Goal: Information Seeking & Learning: Learn about a topic

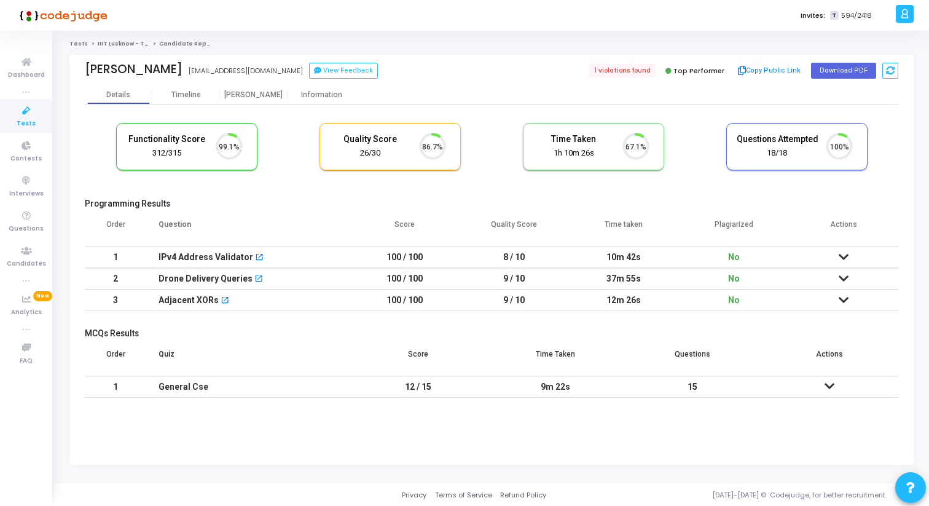
scroll to position [26, 31]
click at [246, 93] on div "[PERSON_NAME]" at bounding box center [254, 94] width 68 height 9
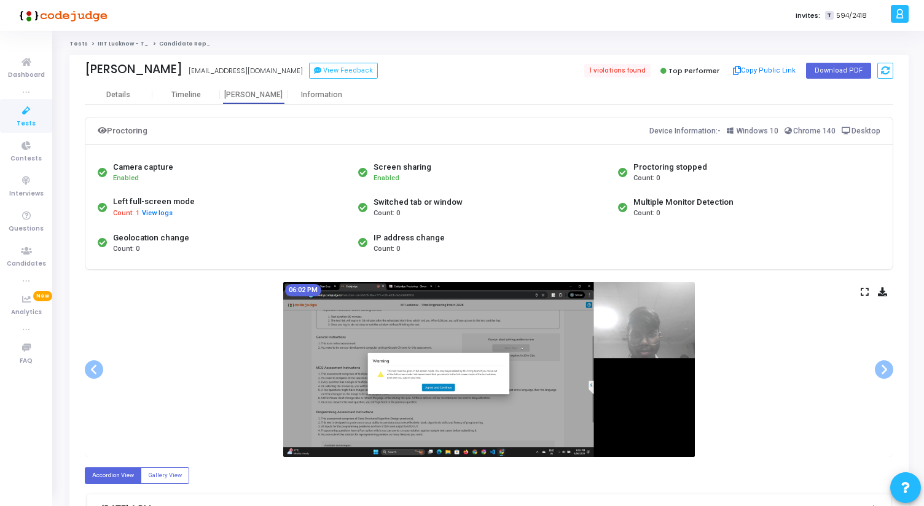
click at [115, 82] on div "Krishna Sumit lcs2022027@iiitl.ac.in View Feedback 1 violations found Top Perfo…" at bounding box center [489, 70] width 809 height 31
click at [117, 93] on div "Details" at bounding box center [118, 94] width 24 height 9
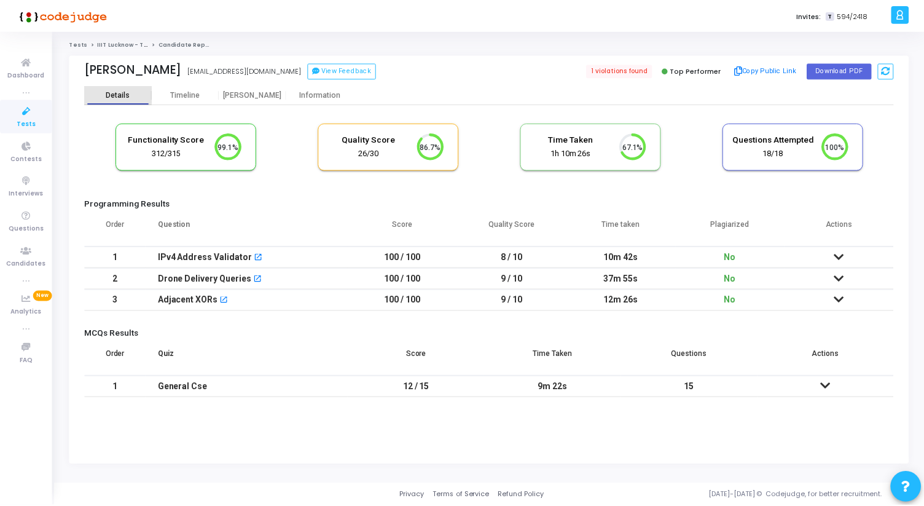
scroll to position [26, 31]
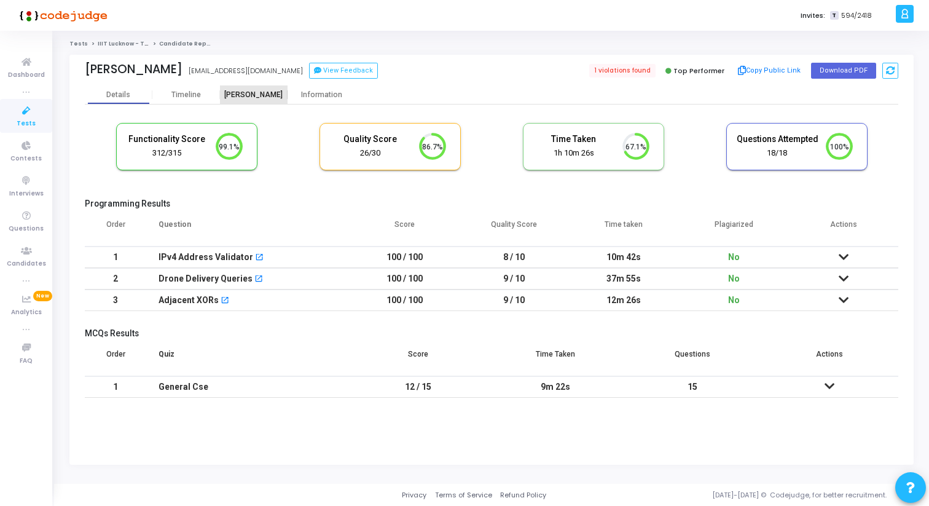
click at [239, 91] on div "[PERSON_NAME]" at bounding box center [254, 94] width 68 height 9
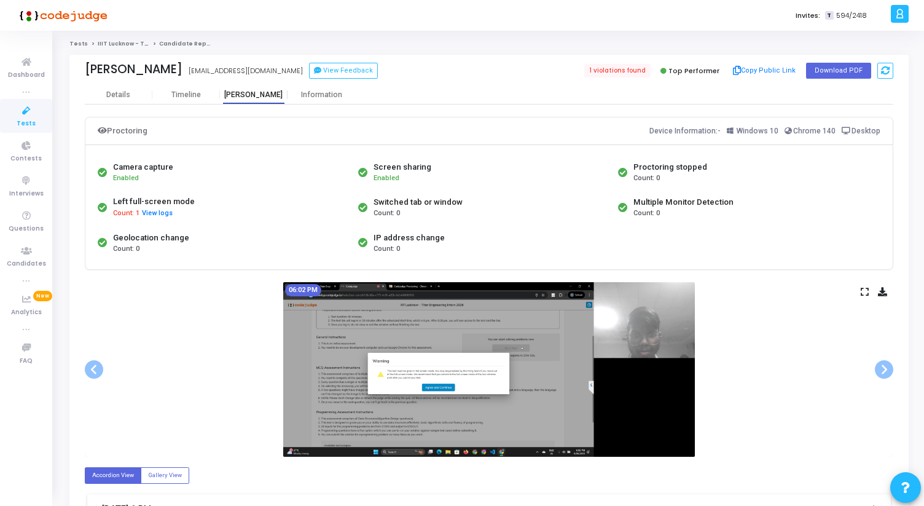
scroll to position [52, 0]
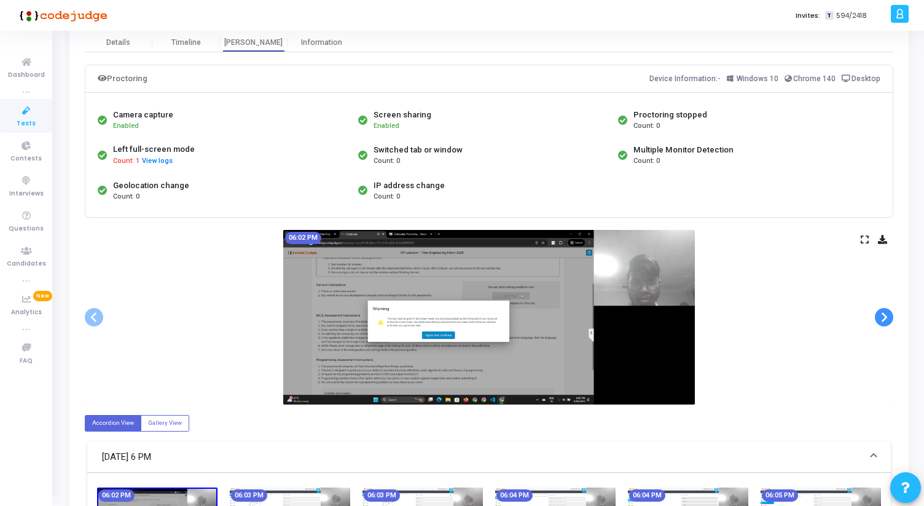
click at [889, 315] on span at bounding box center [884, 317] width 18 height 18
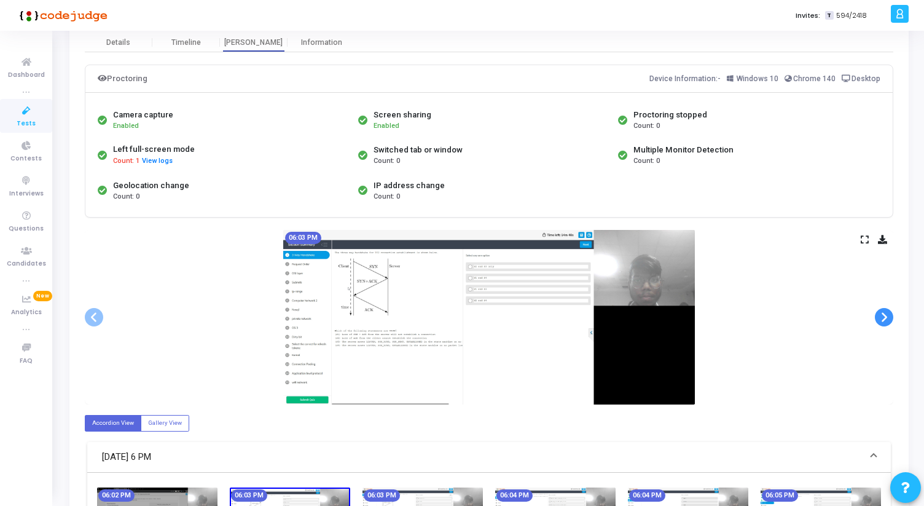
click at [889, 315] on span at bounding box center [884, 317] width 18 height 18
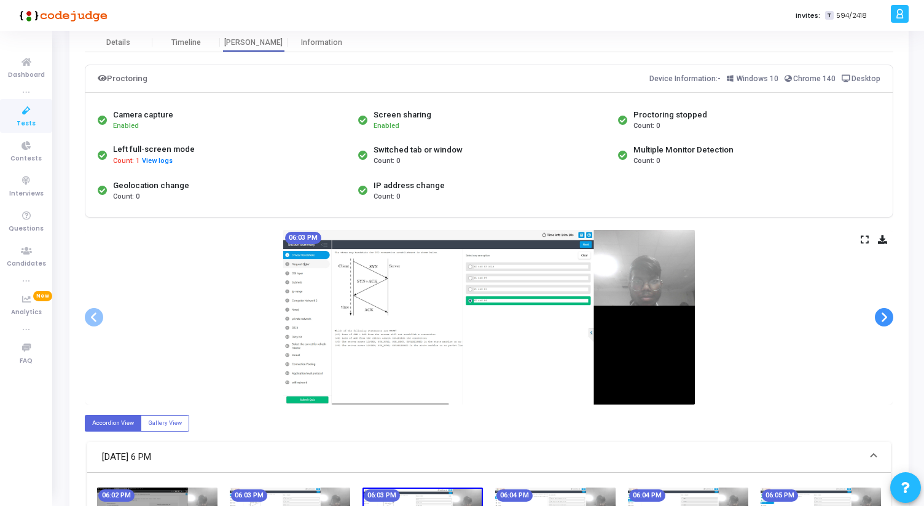
click at [889, 315] on span at bounding box center [884, 317] width 18 height 18
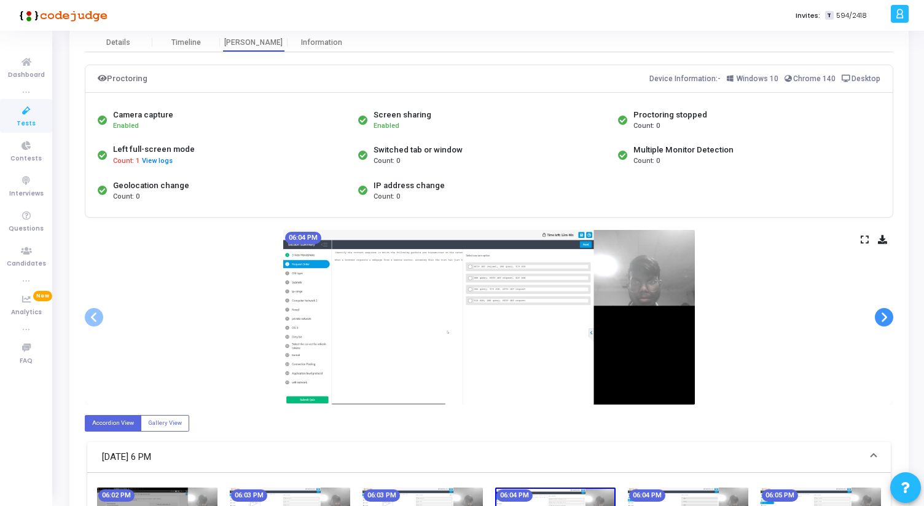
click at [889, 315] on span at bounding box center [884, 317] width 18 height 18
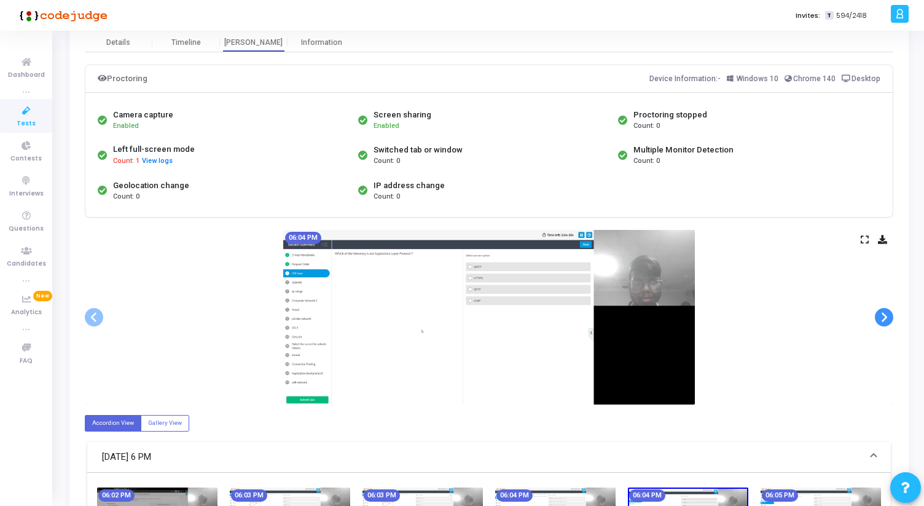
click at [889, 315] on span at bounding box center [884, 317] width 18 height 18
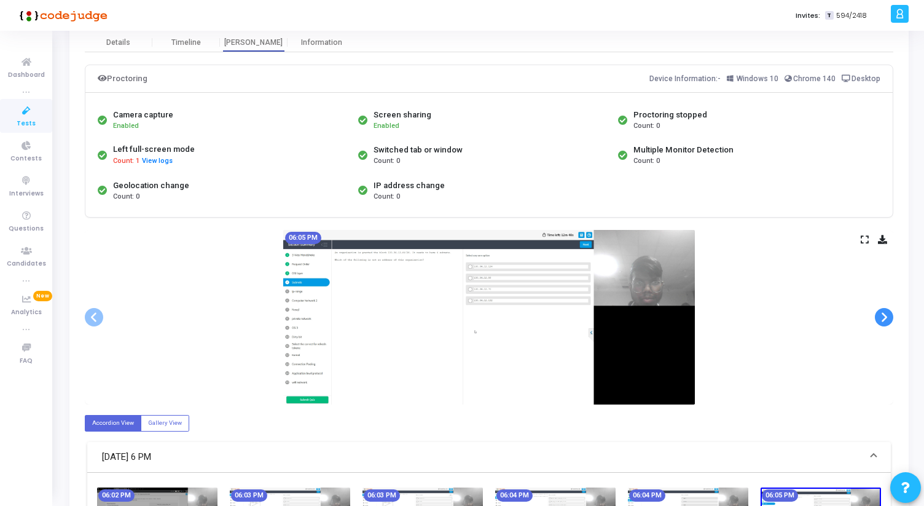
click at [889, 315] on span at bounding box center [884, 317] width 18 height 18
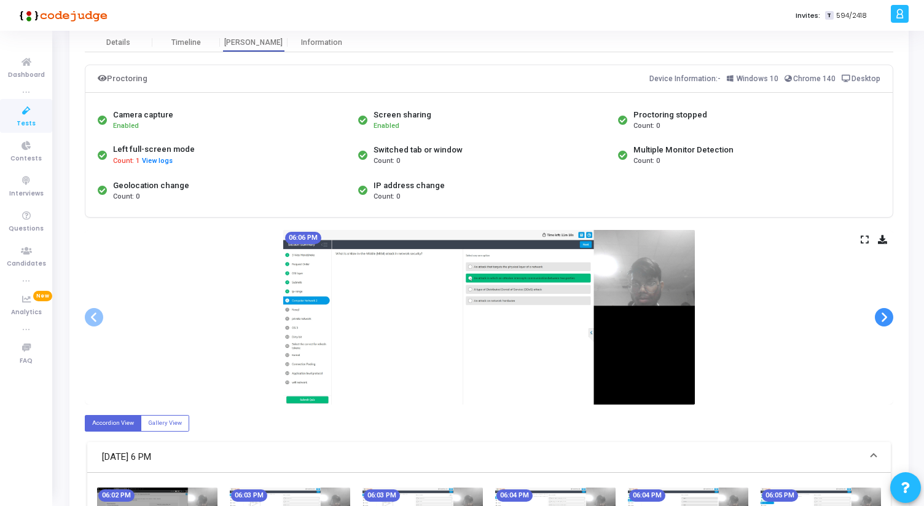
click at [889, 315] on span at bounding box center [884, 317] width 18 height 18
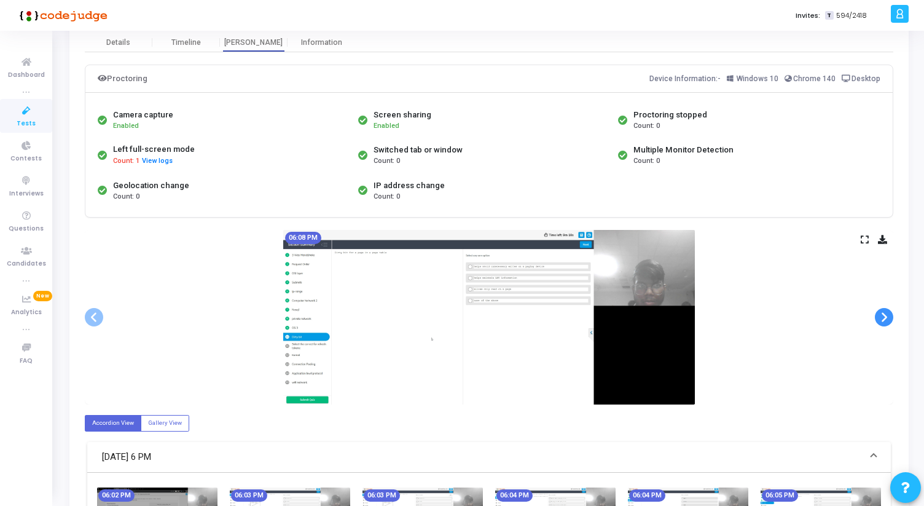
click at [889, 315] on span at bounding box center [884, 317] width 18 height 18
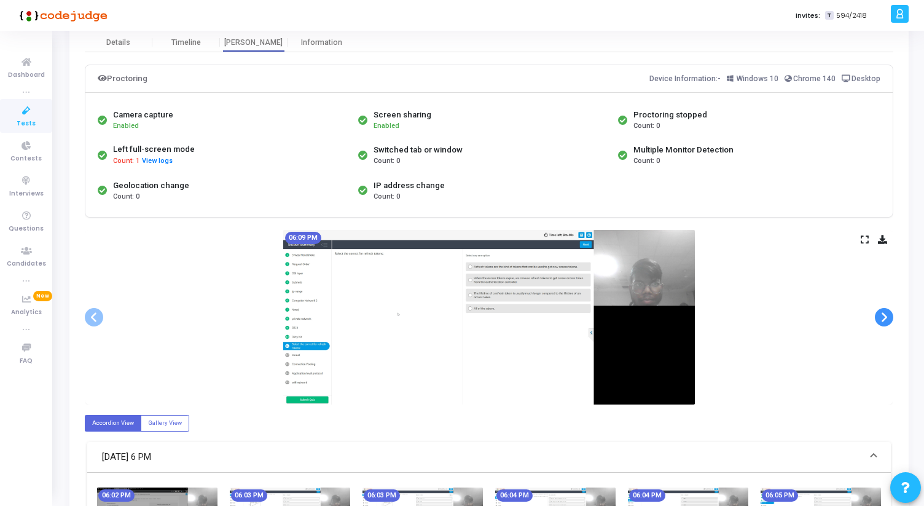
click at [889, 315] on span at bounding box center [884, 317] width 18 height 18
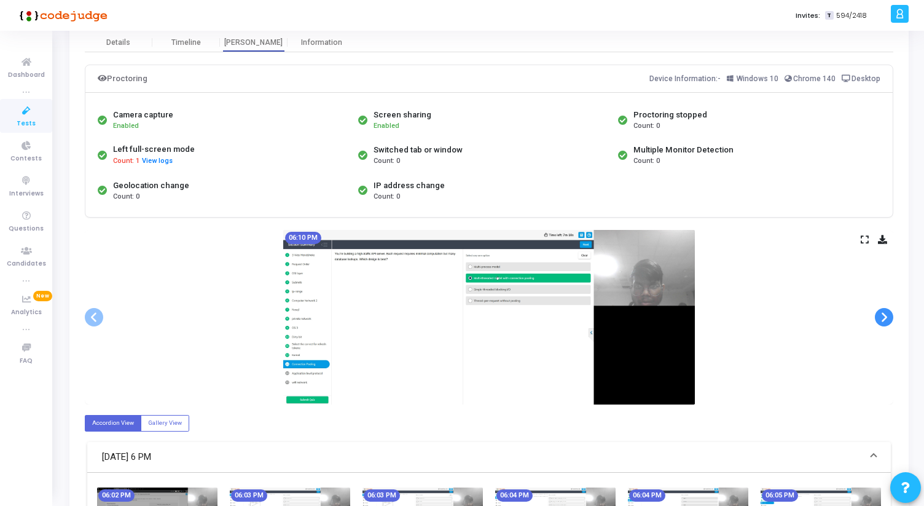
click at [889, 315] on span at bounding box center [884, 317] width 18 height 18
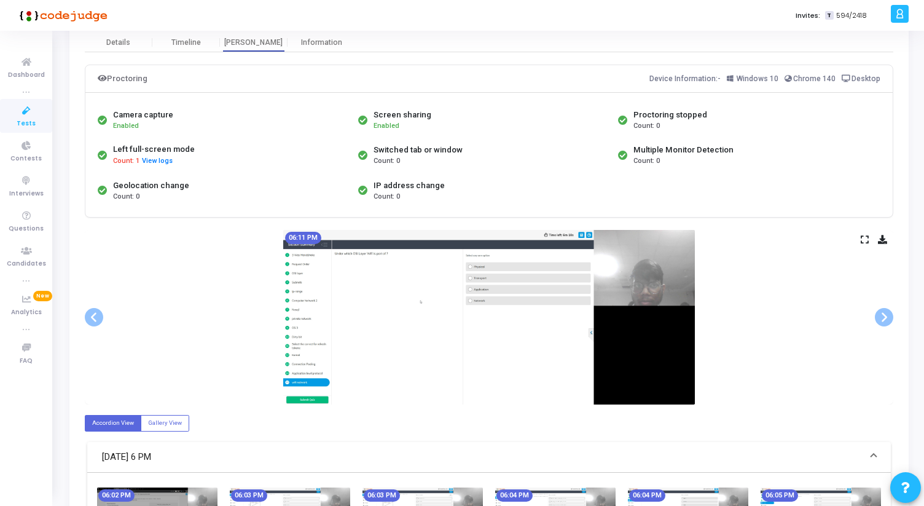
click at [865, 238] on icon at bounding box center [865, 239] width 8 height 7
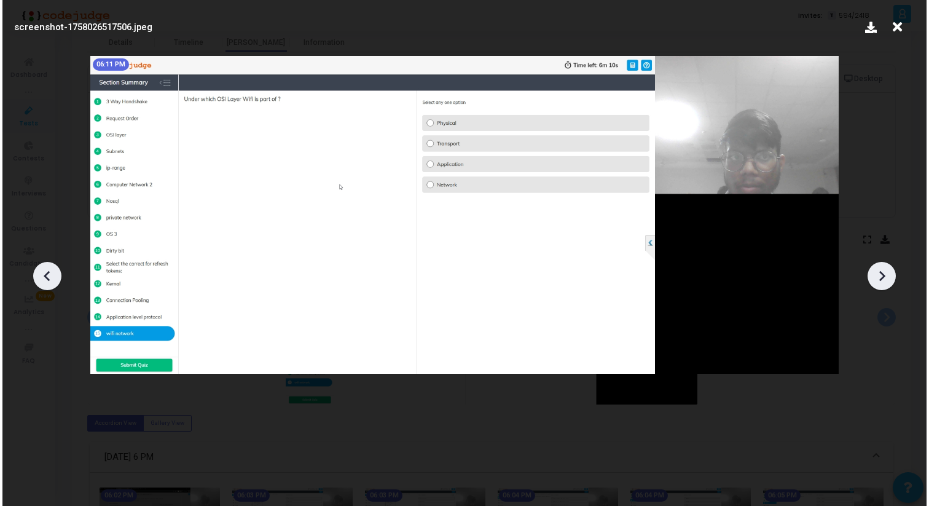
scroll to position [0, 0]
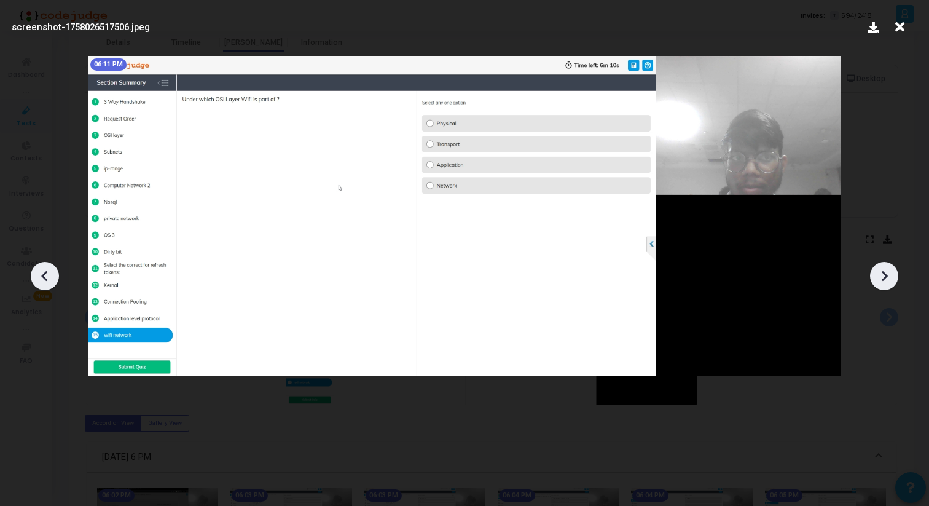
click at [889, 281] on icon at bounding box center [884, 276] width 18 height 18
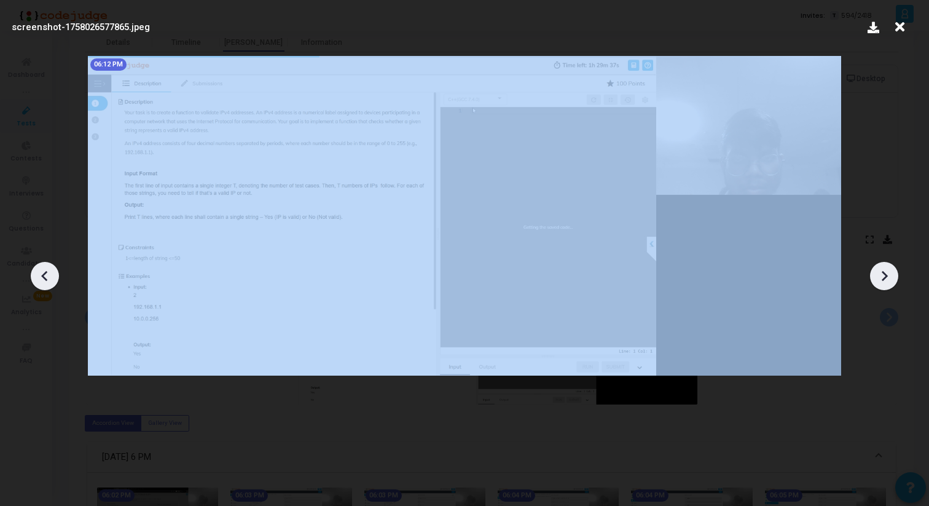
click at [889, 281] on icon at bounding box center [884, 276] width 18 height 18
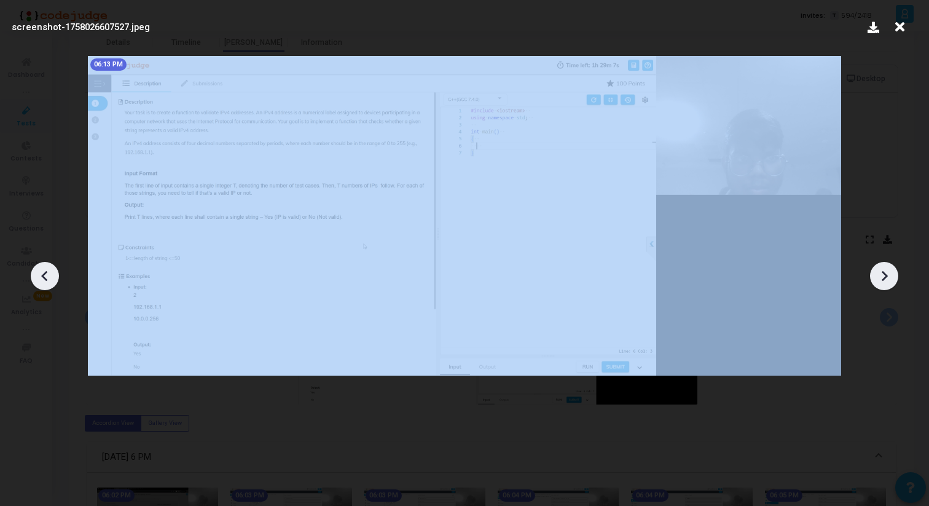
click at [889, 281] on icon at bounding box center [884, 276] width 18 height 18
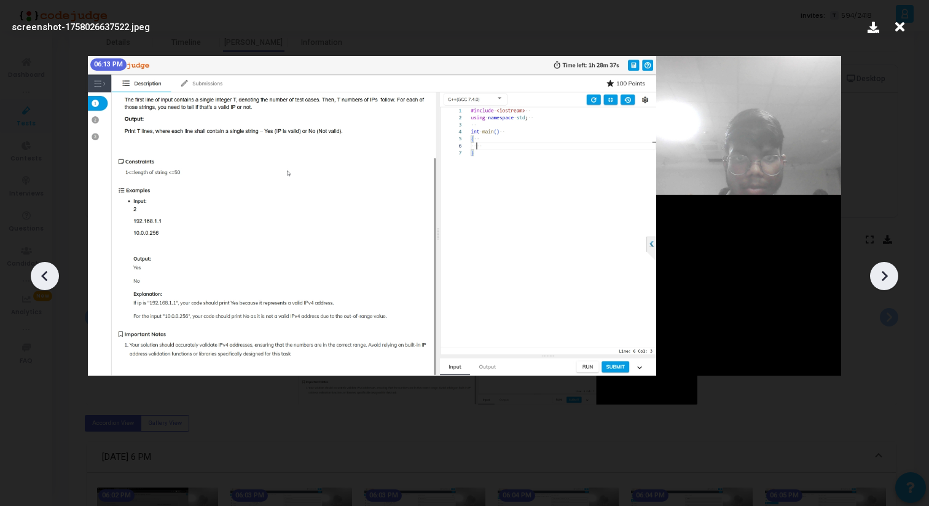
click at [889, 281] on icon at bounding box center [884, 276] width 18 height 18
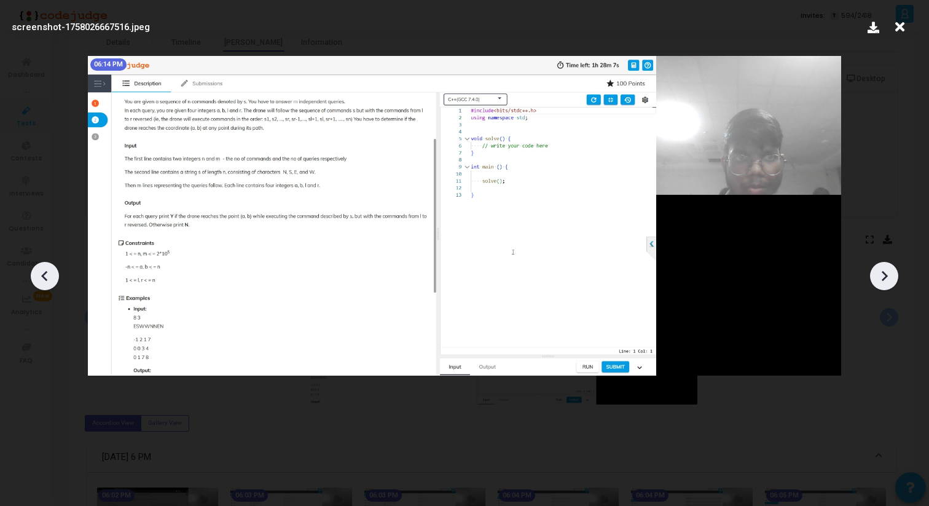
click at [889, 281] on icon at bounding box center [884, 276] width 18 height 18
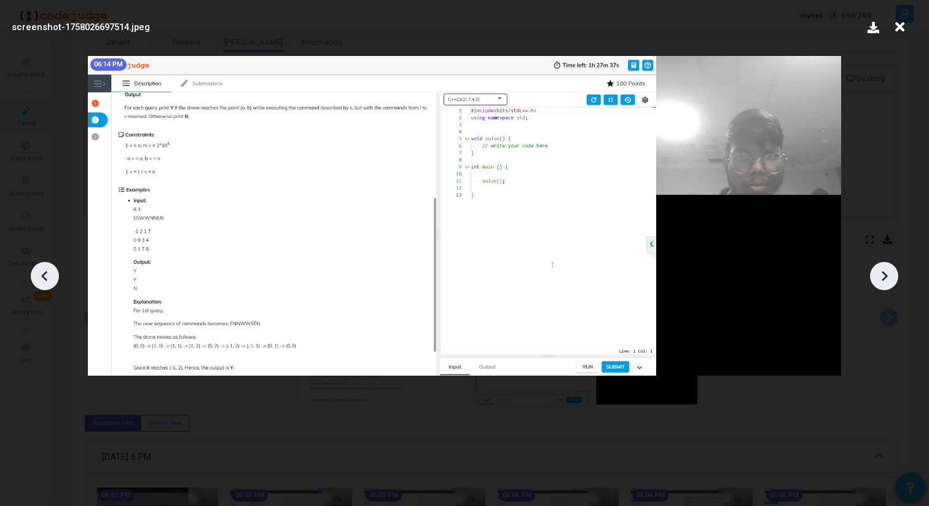
click at [889, 281] on icon at bounding box center [884, 276] width 18 height 18
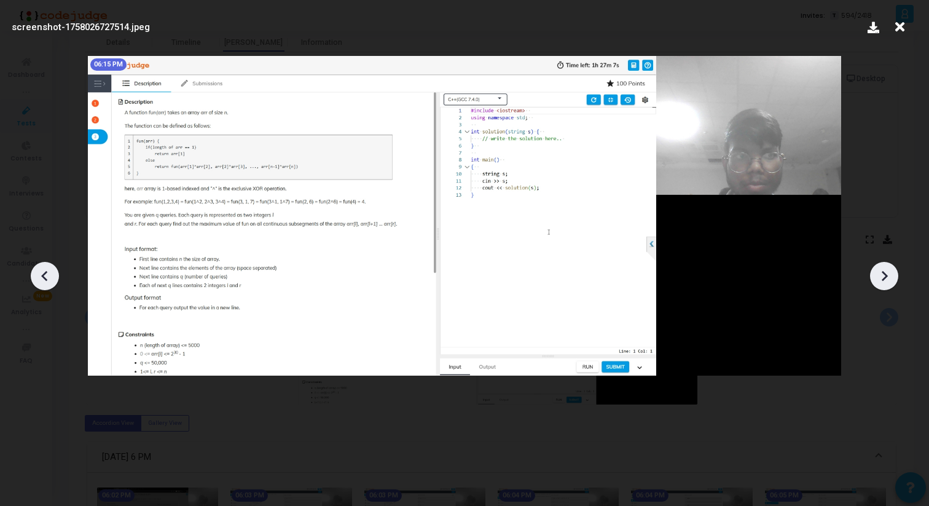
click at [889, 281] on icon at bounding box center [884, 276] width 18 height 18
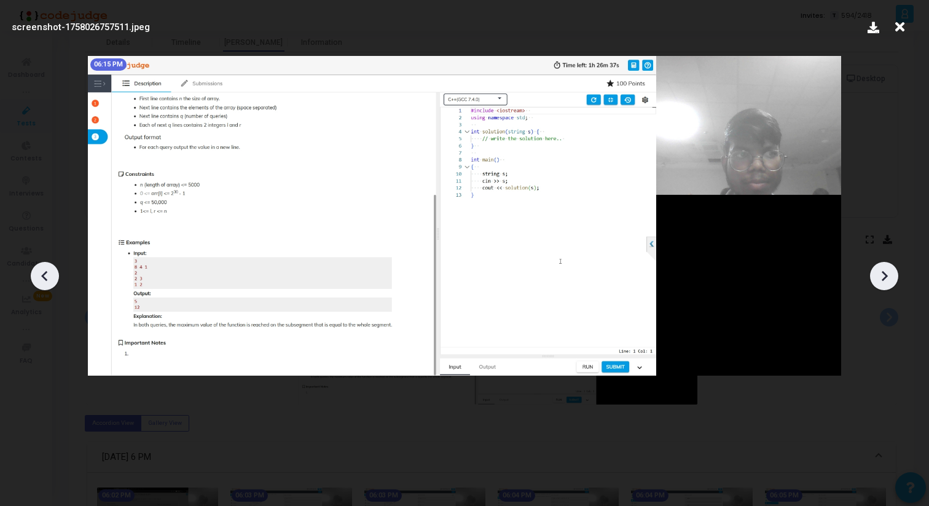
click at [889, 281] on icon at bounding box center [884, 276] width 18 height 18
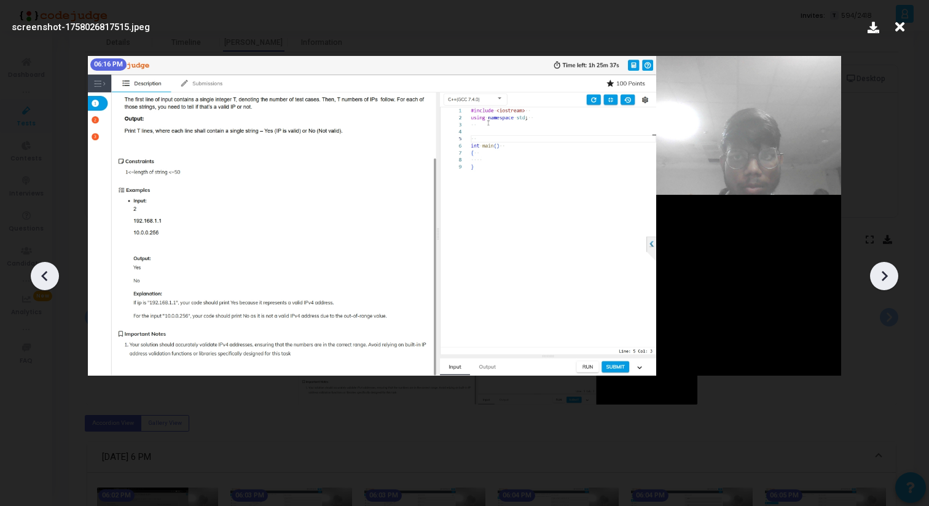
click at [889, 281] on icon at bounding box center [884, 276] width 18 height 18
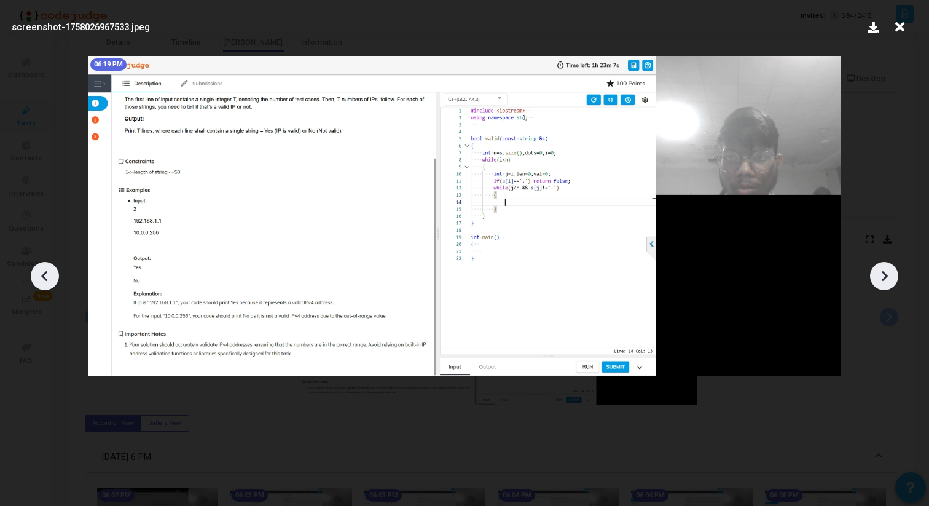
click at [889, 281] on icon at bounding box center [884, 276] width 18 height 18
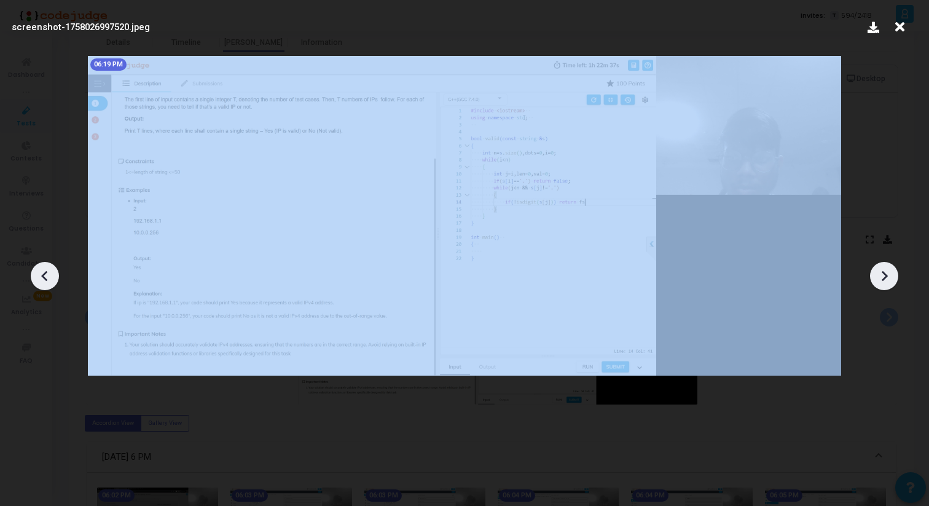
click at [889, 281] on icon at bounding box center [884, 276] width 18 height 18
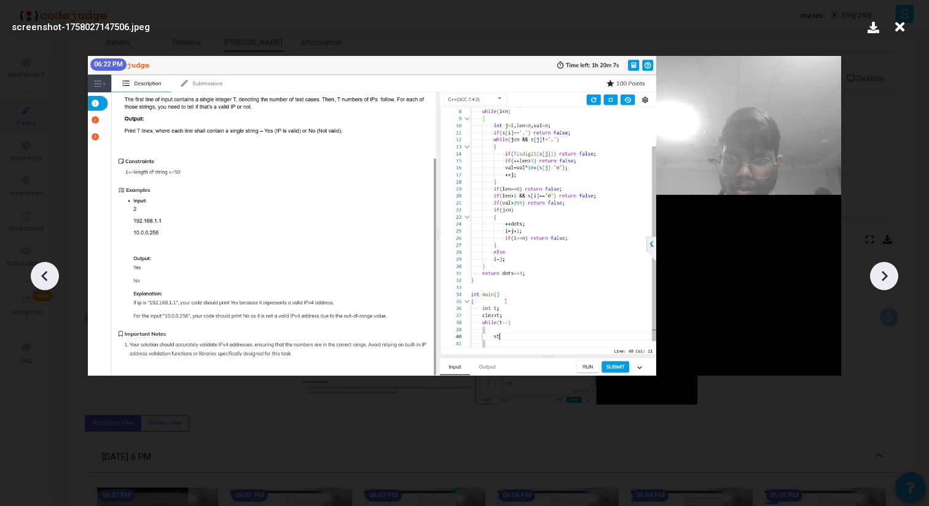
click at [889, 281] on icon at bounding box center [884, 276] width 18 height 18
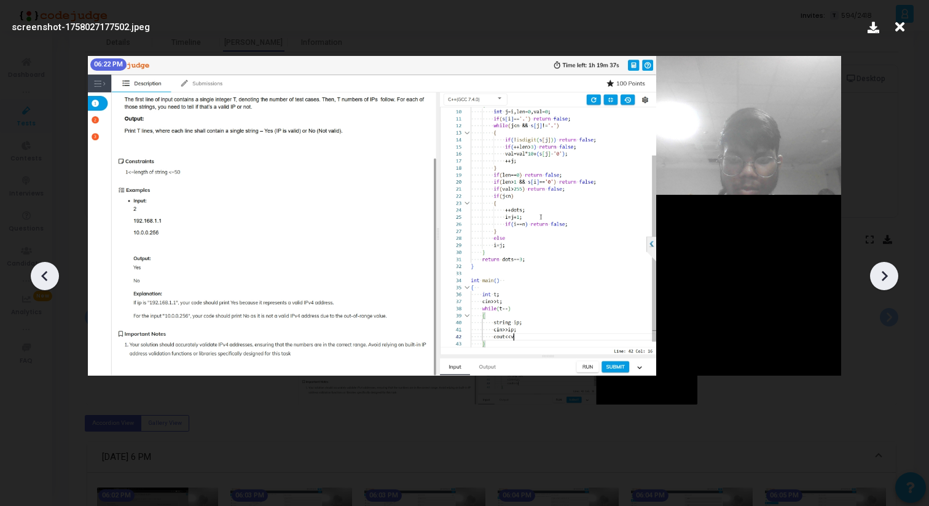
click at [889, 281] on icon at bounding box center [884, 276] width 18 height 18
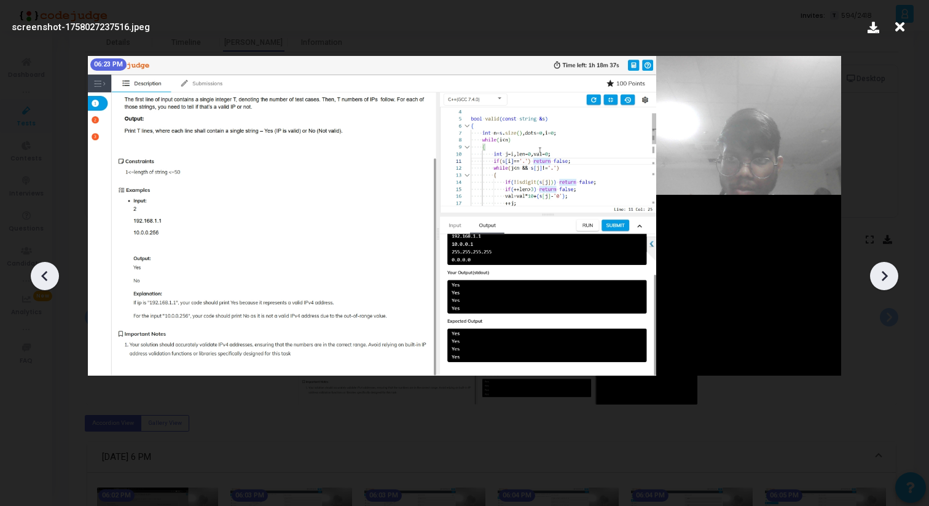
click at [889, 281] on icon at bounding box center [884, 276] width 18 height 18
click at [45, 272] on icon at bounding box center [44, 275] width 6 height 10
click at [886, 275] on icon at bounding box center [885, 275] width 6 height 10
click at [884, 273] on icon at bounding box center [885, 275] width 6 height 10
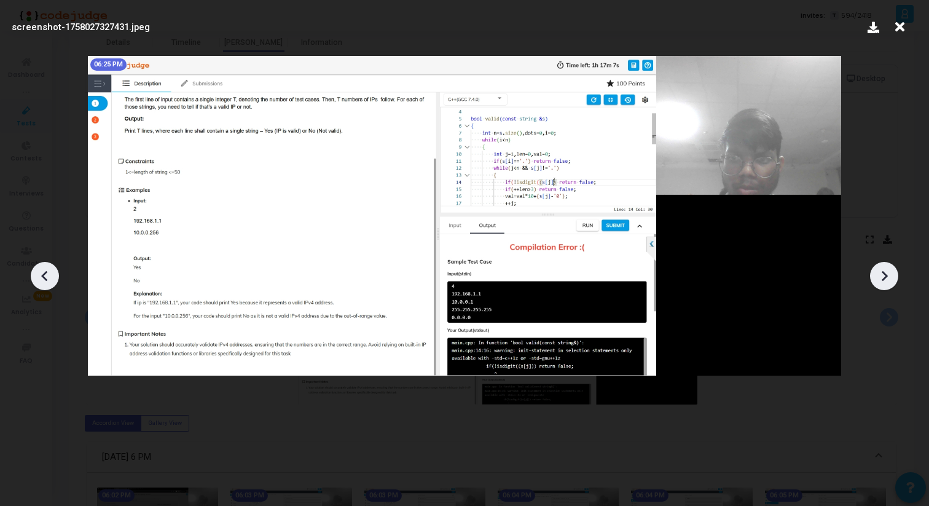
click at [884, 273] on icon at bounding box center [885, 275] width 6 height 10
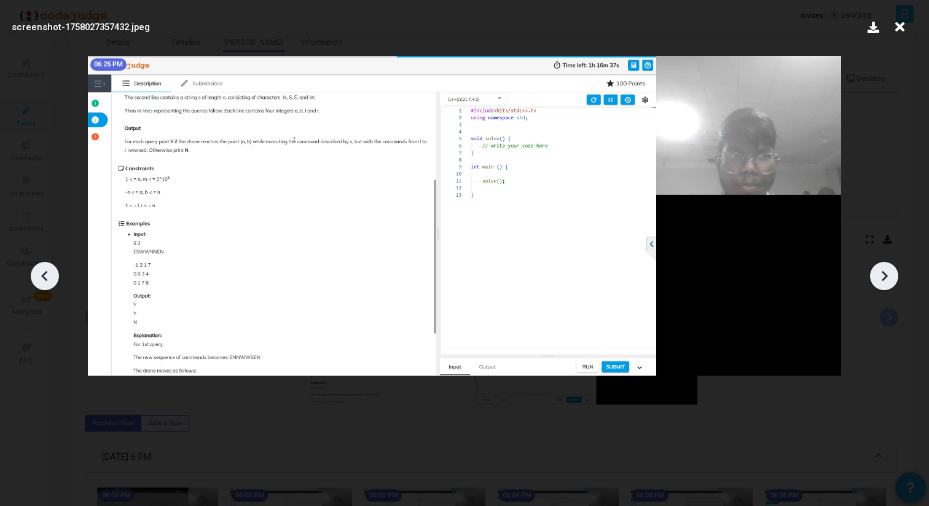
click at [884, 273] on icon at bounding box center [885, 275] width 6 height 10
click at [45, 280] on icon at bounding box center [45, 276] width 18 height 18
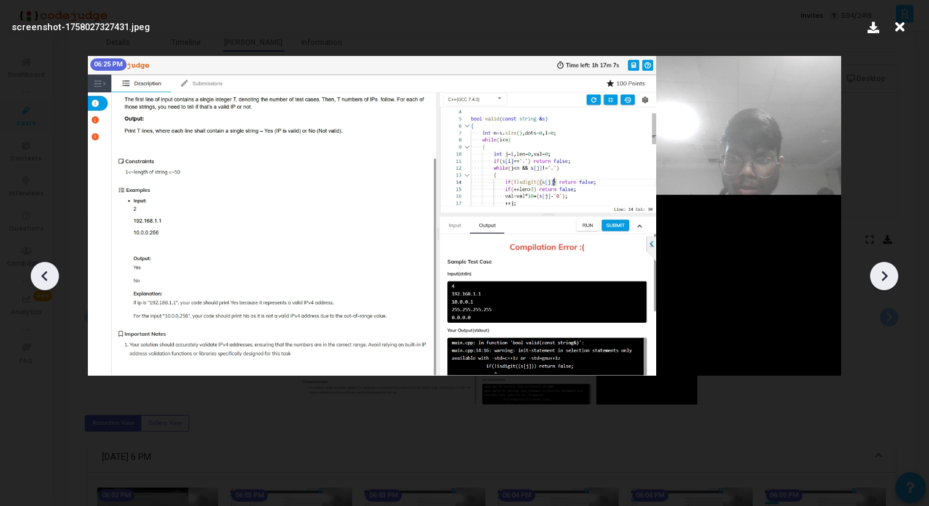
click at [46, 281] on icon at bounding box center [45, 276] width 18 height 18
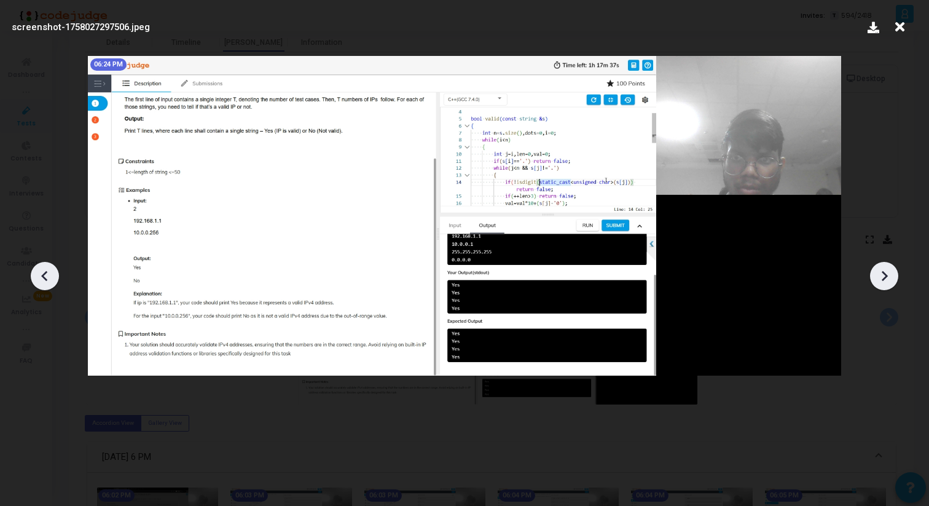
click at [46, 281] on icon at bounding box center [45, 276] width 18 height 18
click at [41, 272] on icon at bounding box center [45, 276] width 18 height 18
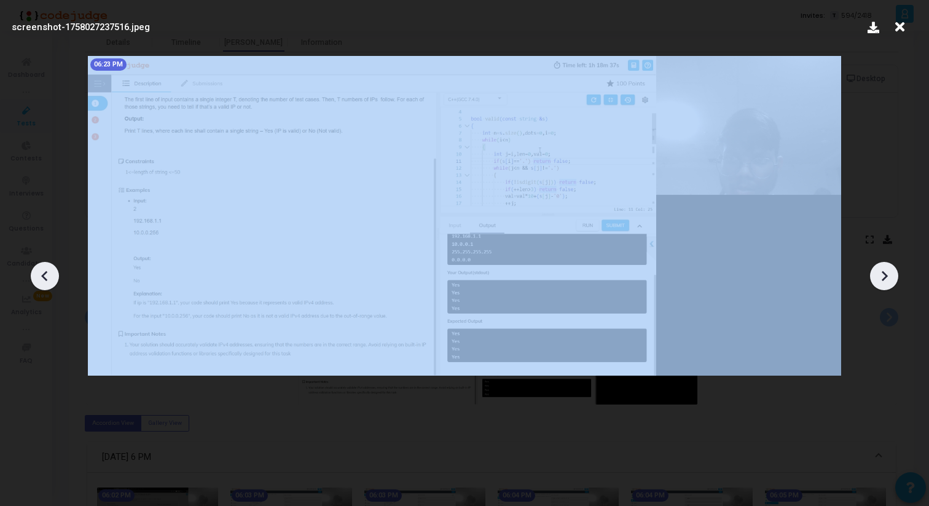
click at [41, 272] on icon at bounding box center [45, 276] width 18 height 18
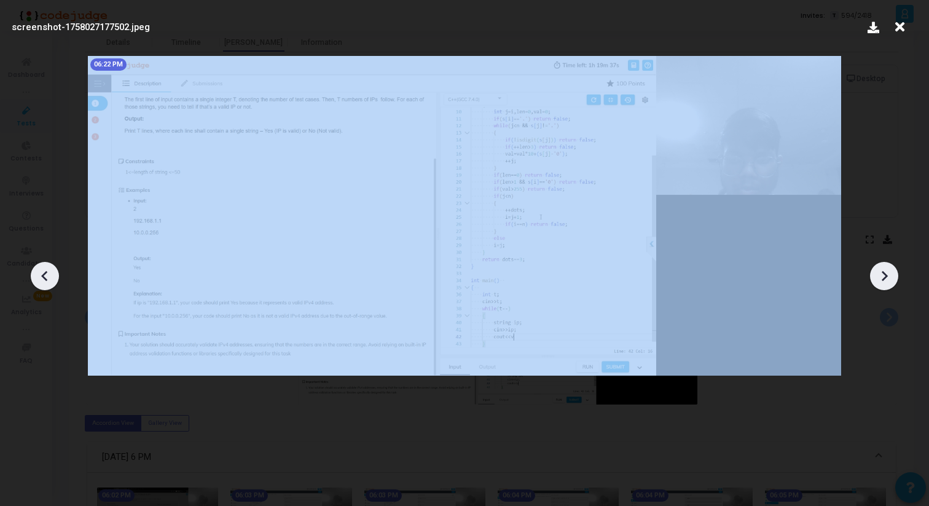
click at [41, 272] on icon at bounding box center [45, 276] width 18 height 18
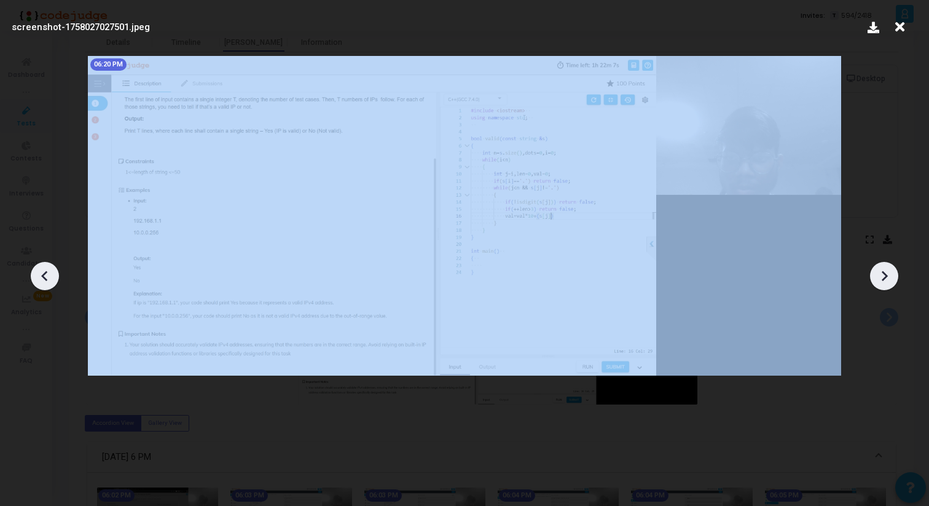
click at [41, 272] on icon at bounding box center [45, 276] width 18 height 18
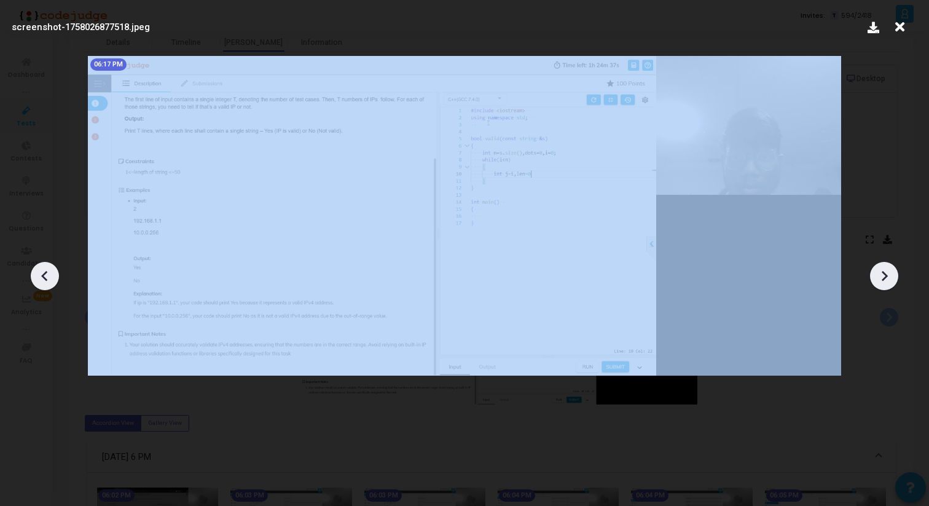
click at [41, 272] on icon at bounding box center [45, 276] width 18 height 18
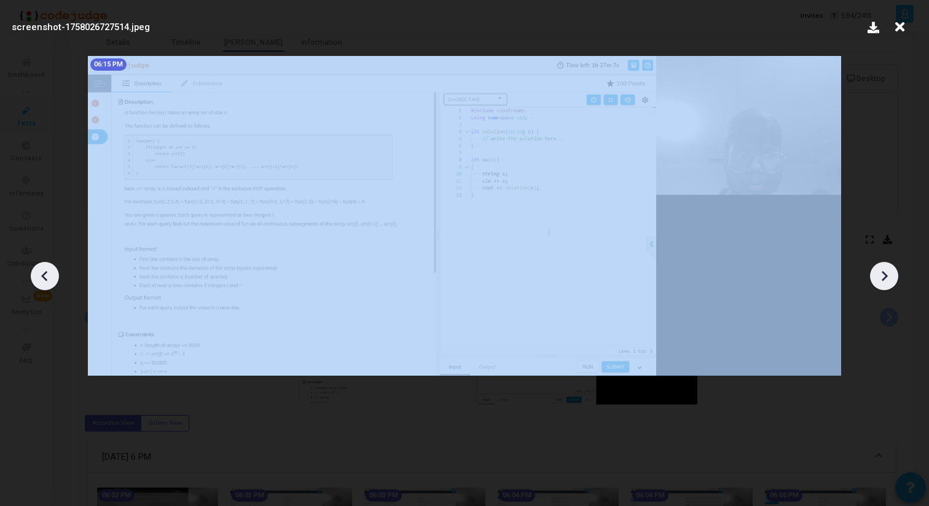
click at [41, 272] on icon at bounding box center [45, 276] width 18 height 18
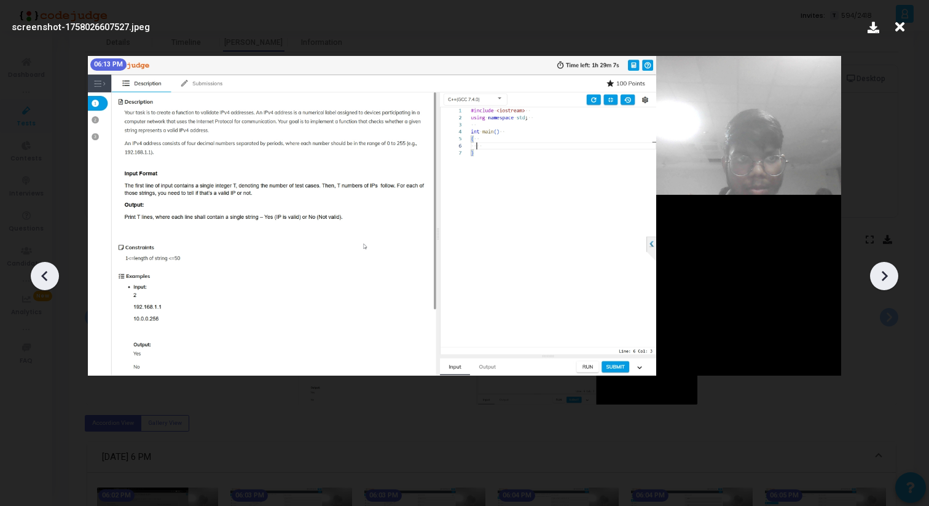
click at [41, 272] on icon at bounding box center [45, 276] width 18 height 18
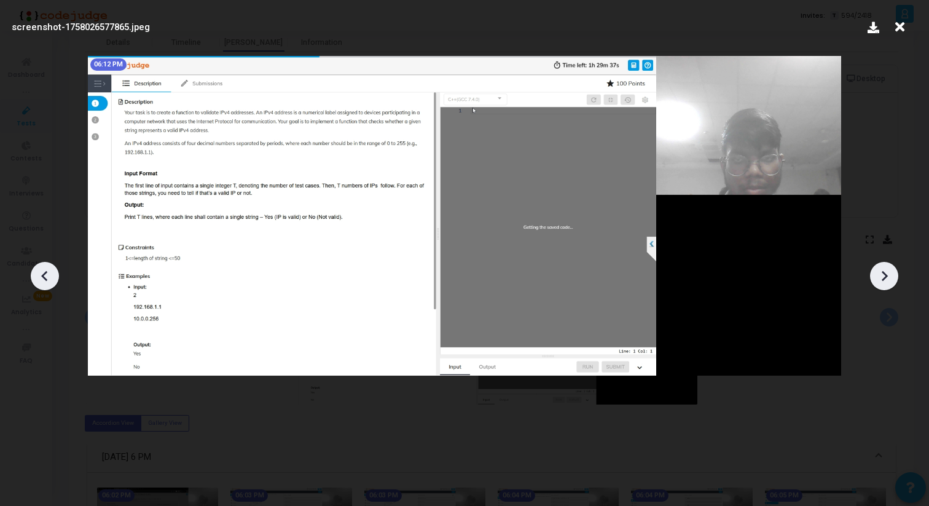
click at [41, 272] on icon at bounding box center [45, 276] width 18 height 18
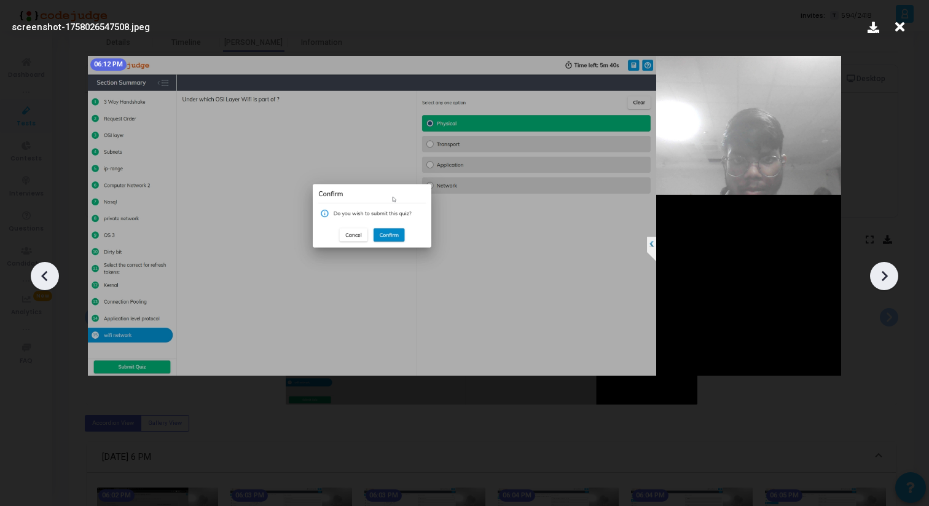
click at [886, 272] on icon at bounding box center [884, 276] width 18 height 18
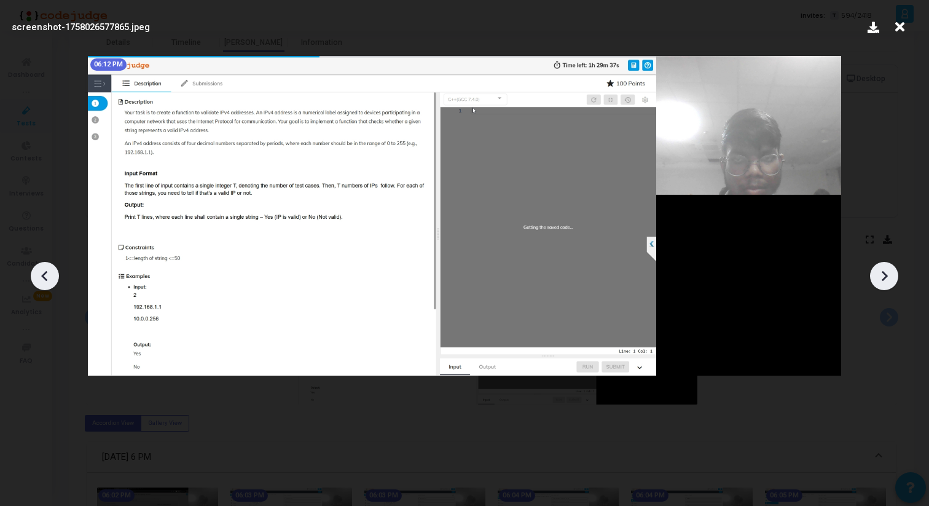
click at [886, 272] on icon at bounding box center [884, 276] width 18 height 18
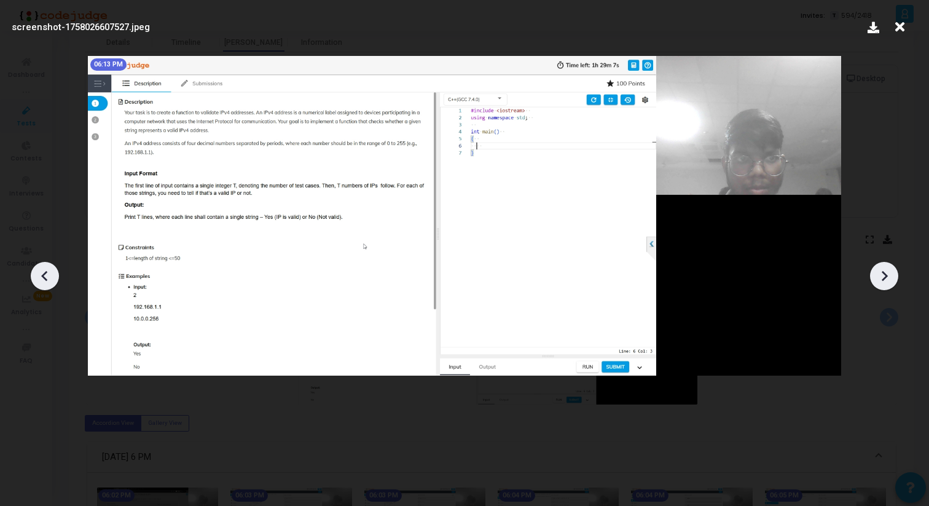
click at [886, 272] on icon at bounding box center [884, 276] width 18 height 18
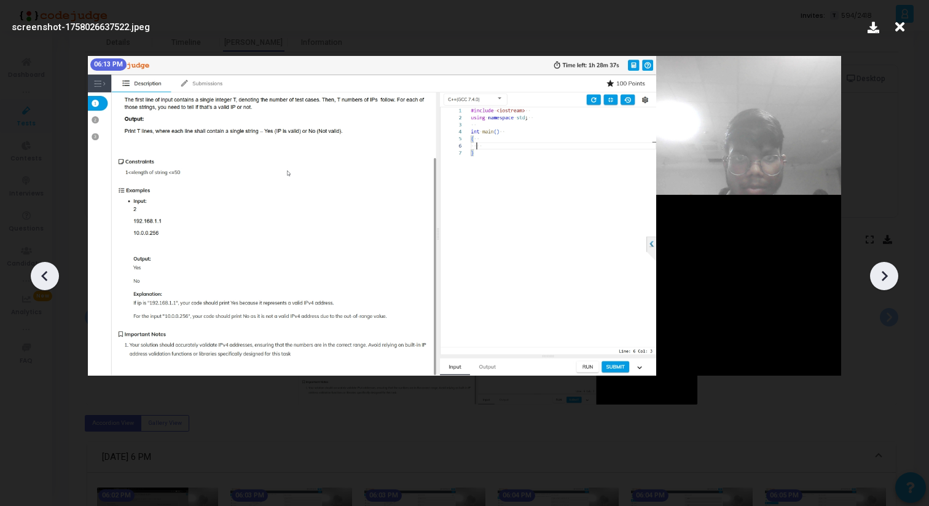
click at [886, 272] on icon at bounding box center [884, 276] width 18 height 18
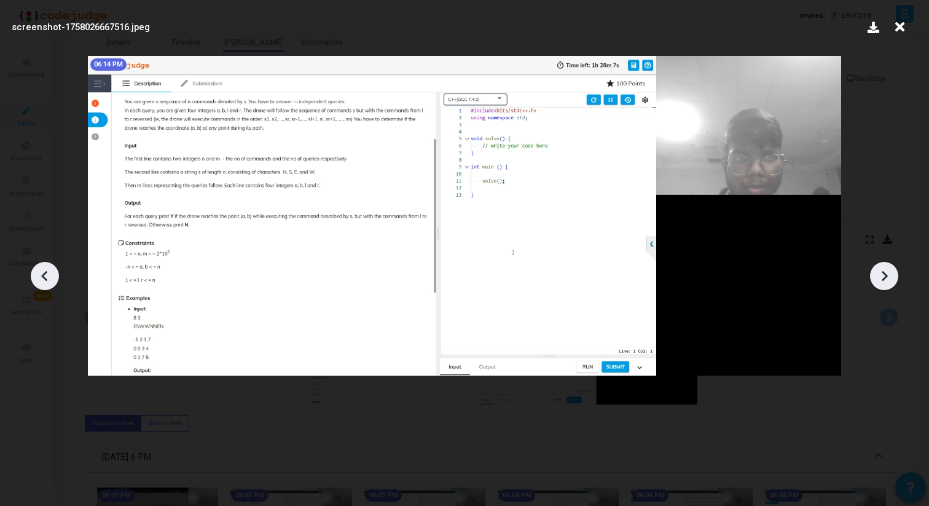
click at [886, 272] on icon at bounding box center [884, 276] width 18 height 18
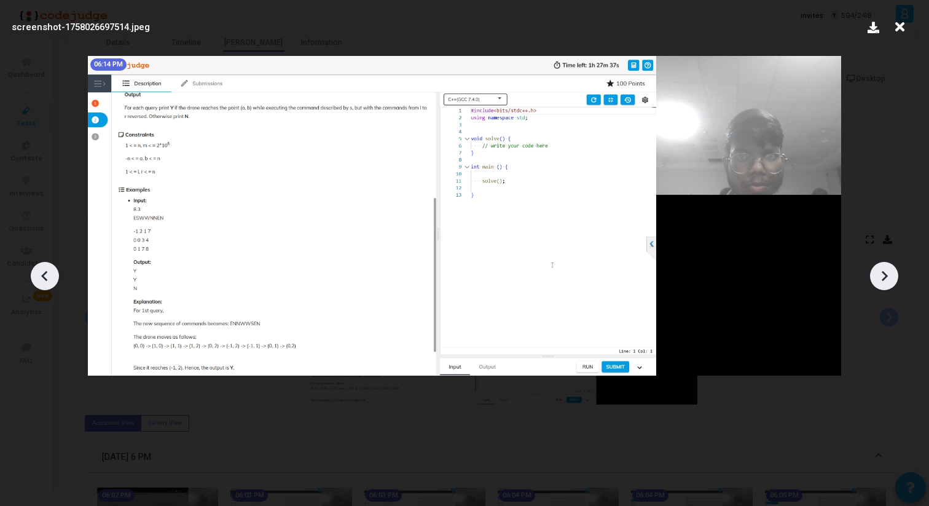
click at [886, 272] on icon at bounding box center [884, 276] width 18 height 18
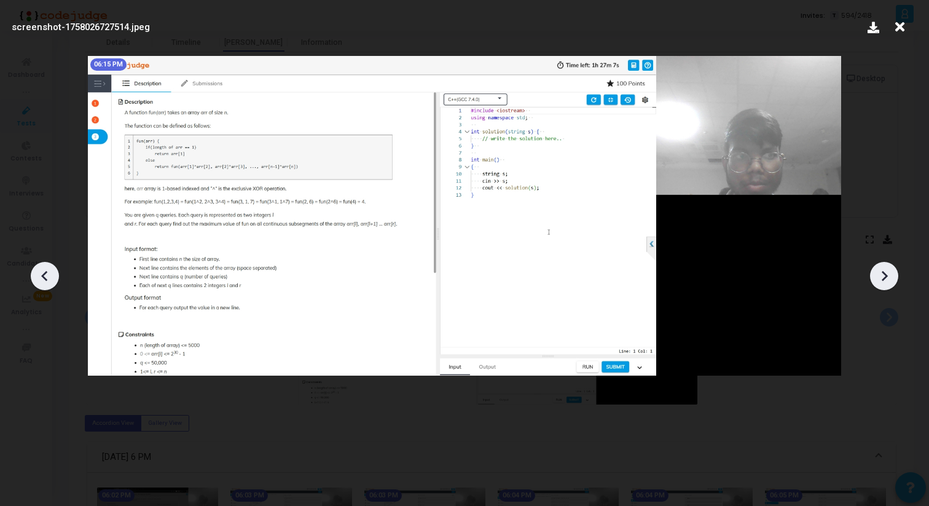
click at [886, 272] on icon at bounding box center [884, 276] width 18 height 18
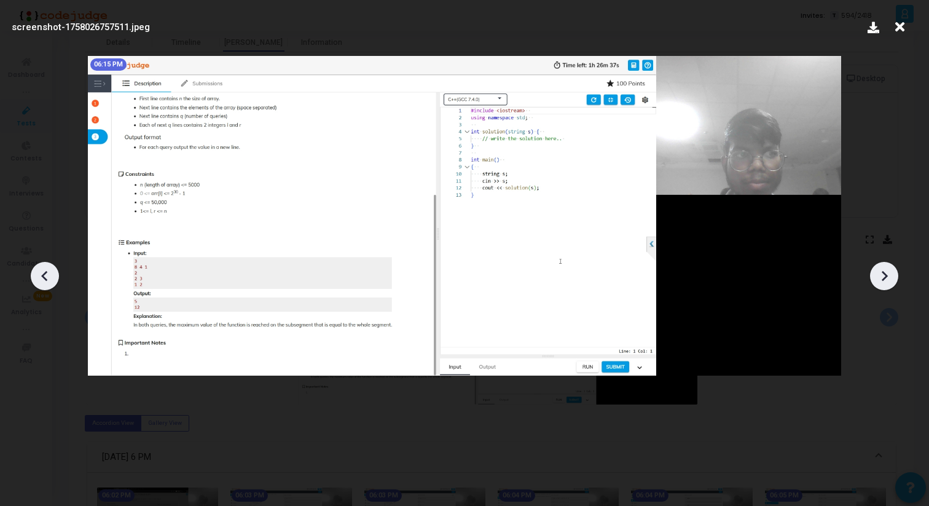
click at [886, 272] on icon at bounding box center [884, 276] width 18 height 18
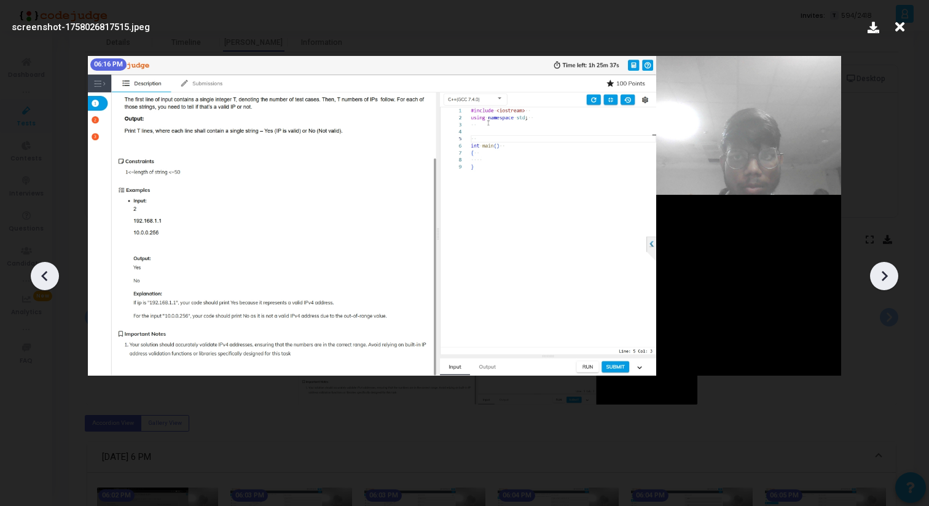
click at [885, 271] on icon at bounding box center [884, 276] width 18 height 18
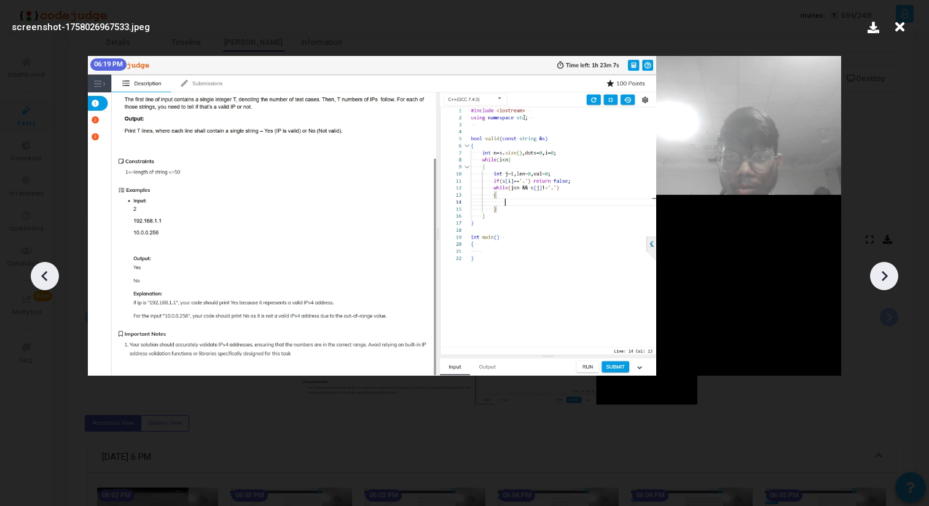
click at [885, 271] on icon at bounding box center [884, 276] width 18 height 18
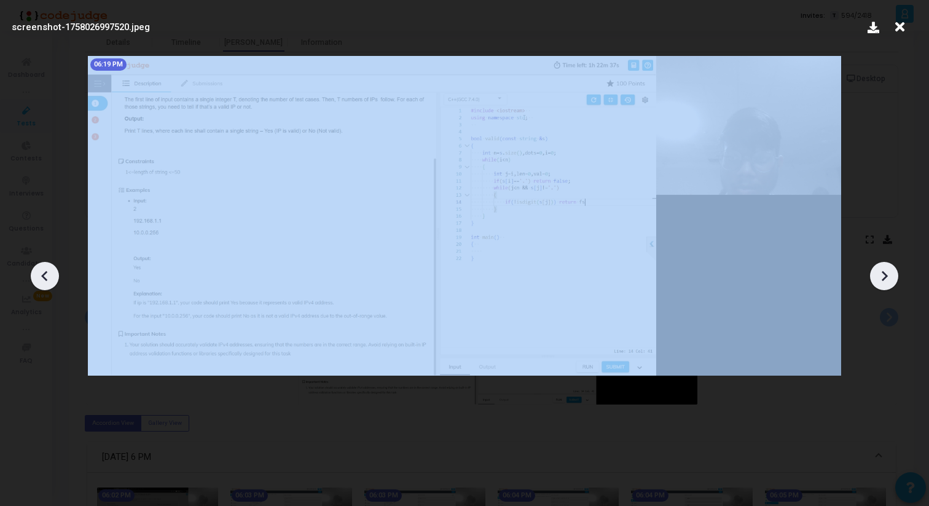
click at [885, 271] on icon at bounding box center [884, 276] width 18 height 18
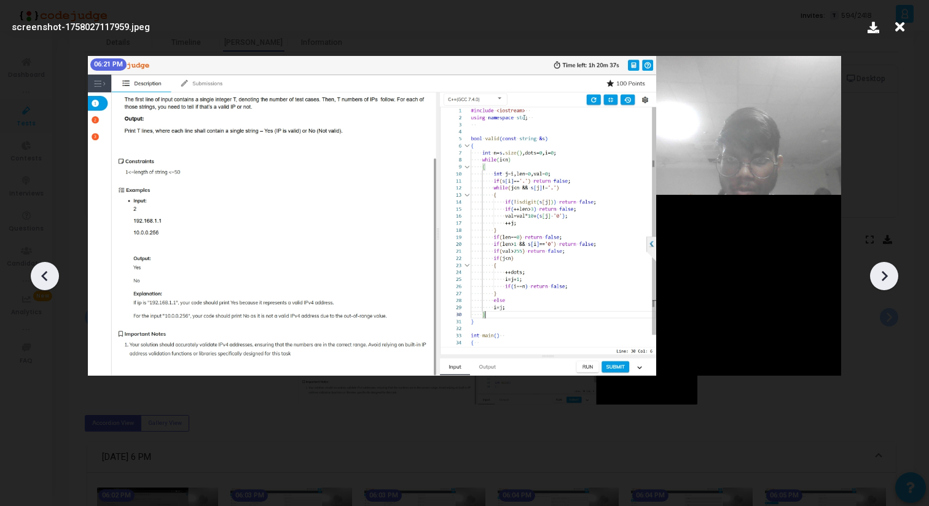
click at [885, 271] on icon at bounding box center [884, 276] width 18 height 18
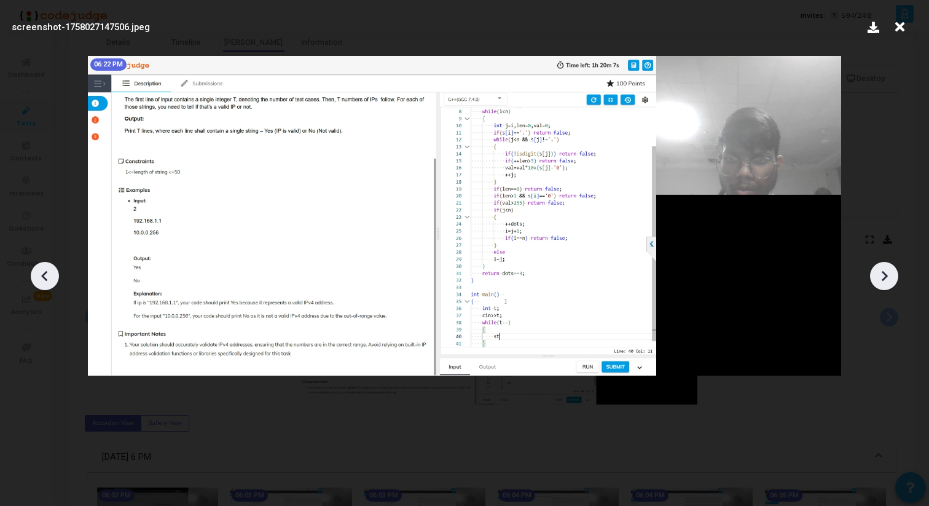
click at [885, 271] on icon at bounding box center [884, 276] width 18 height 18
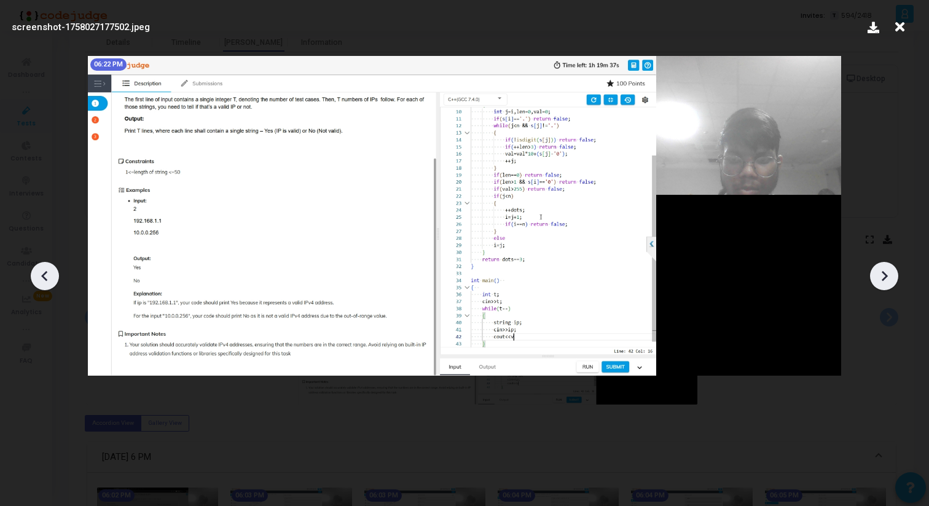
click at [885, 271] on icon at bounding box center [884, 276] width 18 height 18
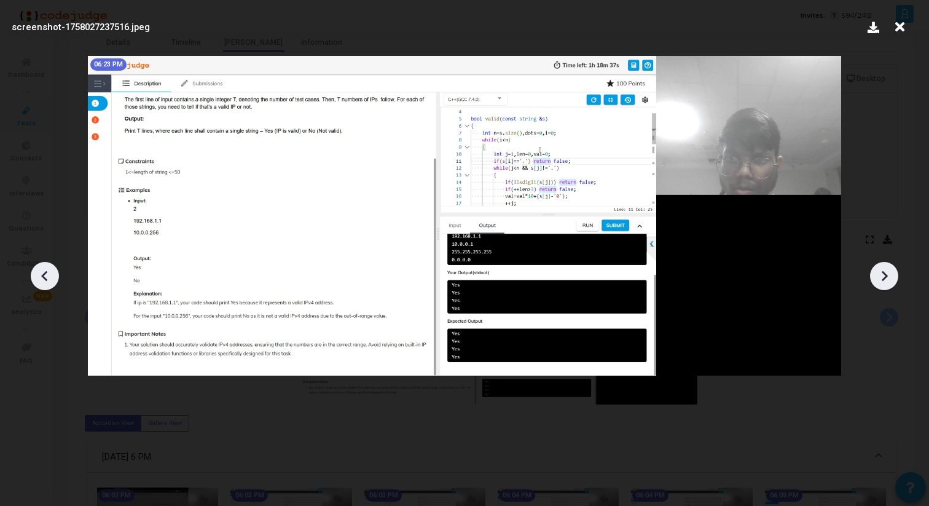
click at [885, 271] on icon at bounding box center [884, 276] width 18 height 18
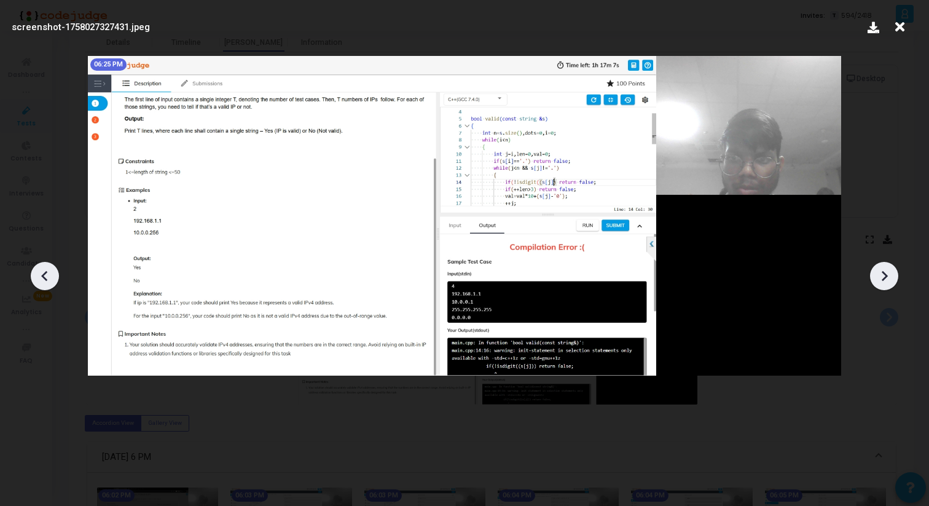
click at [885, 271] on icon at bounding box center [884, 276] width 18 height 18
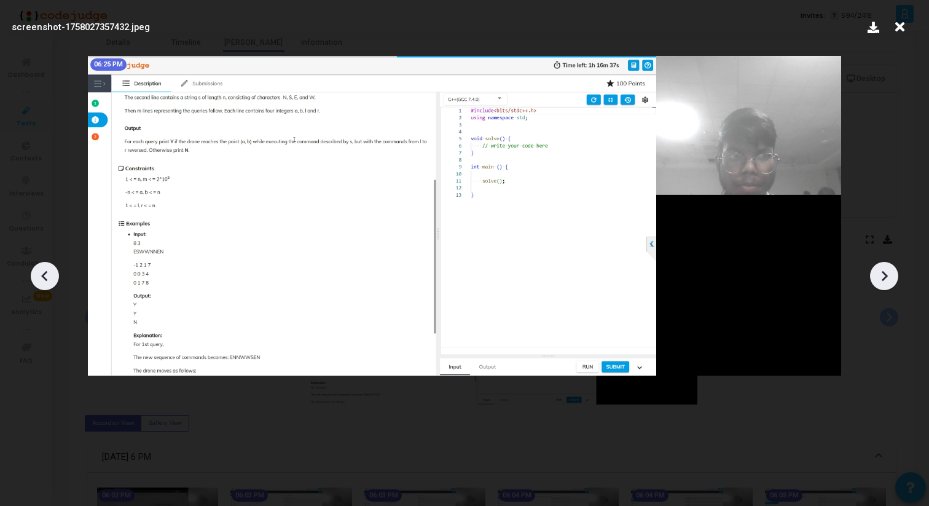
click at [885, 271] on icon at bounding box center [884, 276] width 18 height 18
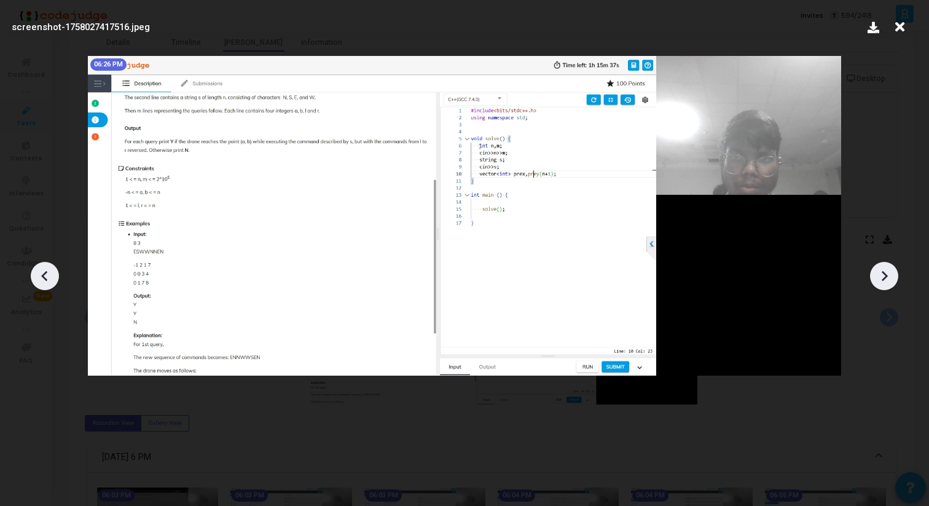
click at [885, 271] on icon at bounding box center [884, 276] width 18 height 18
click at [885, 272] on icon at bounding box center [884, 276] width 18 height 18
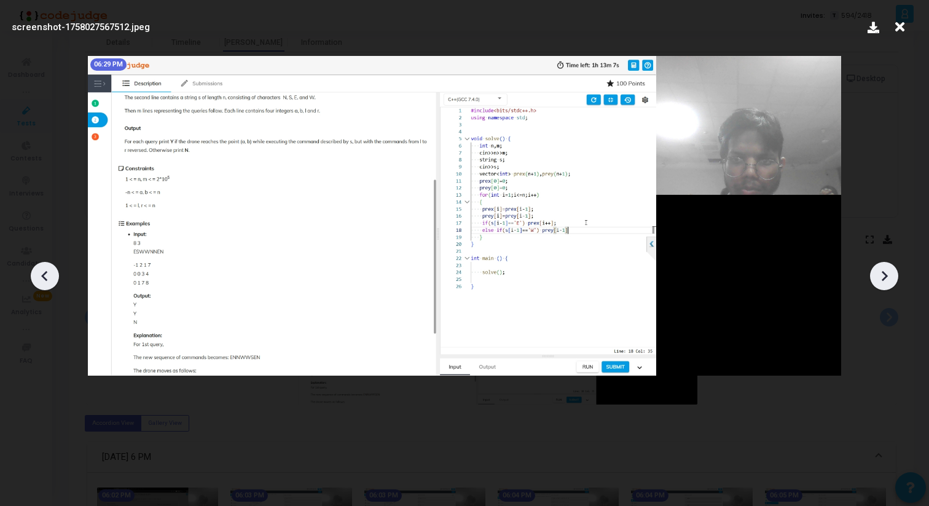
click at [885, 272] on icon at bounding box center [884, 276] width 18 height 18
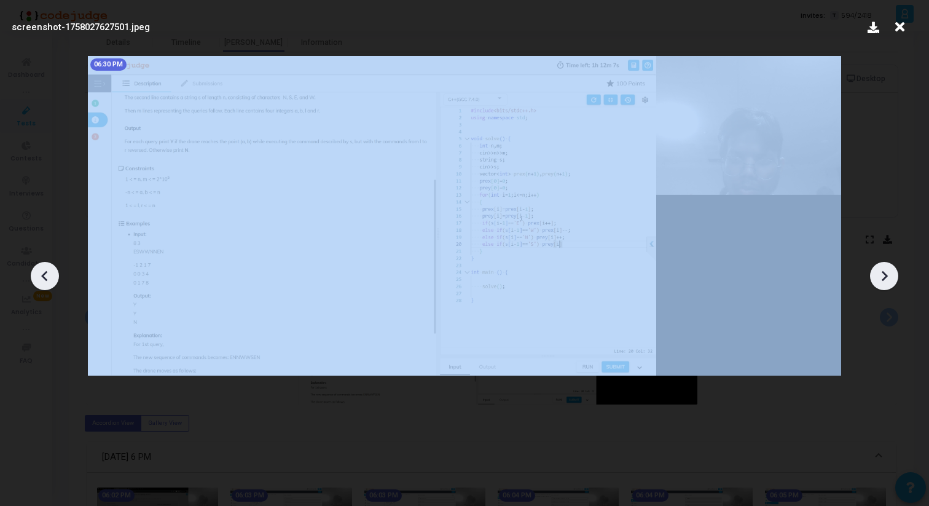
click at [885, 272] on icon at bounding box center [884, 276] width 18 height 18
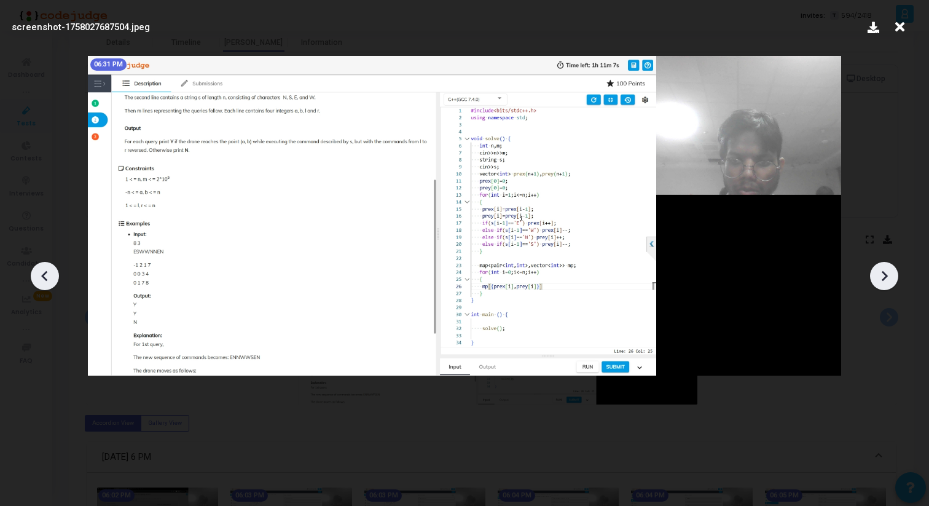
click at [885, 272] on icon at bounding box center [884, 276] width 18 height 18
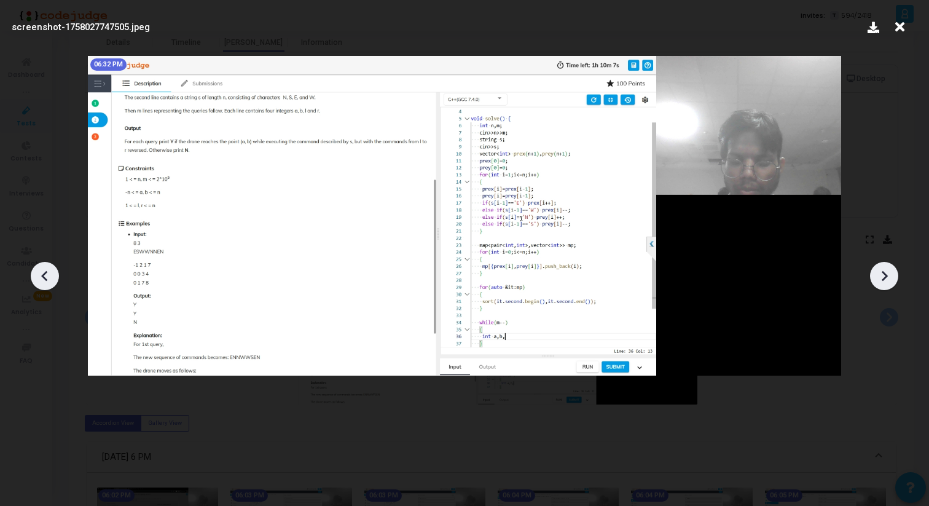
click at [885, 272] on icon at bounding box center [884, 276] width 18 height 18
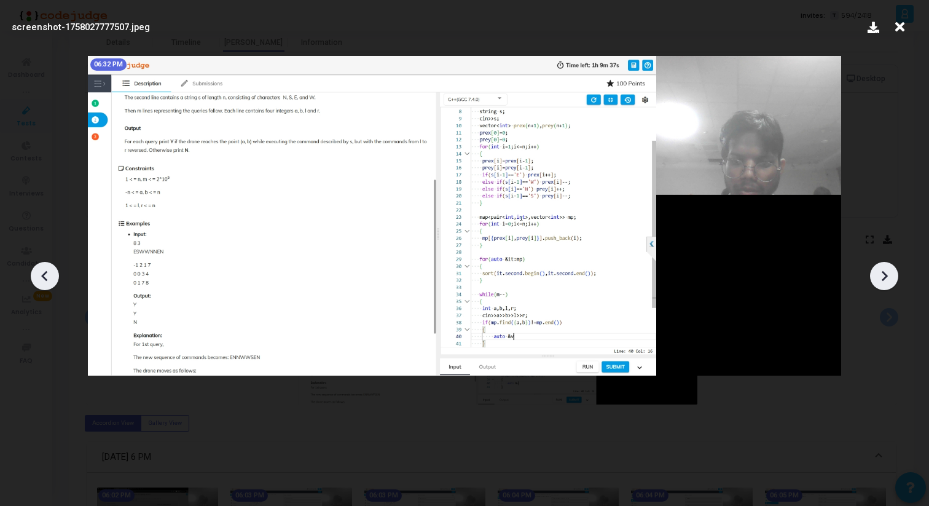
click at [885, 272] on icon at bounding box center [884, 276] width 18 height 18
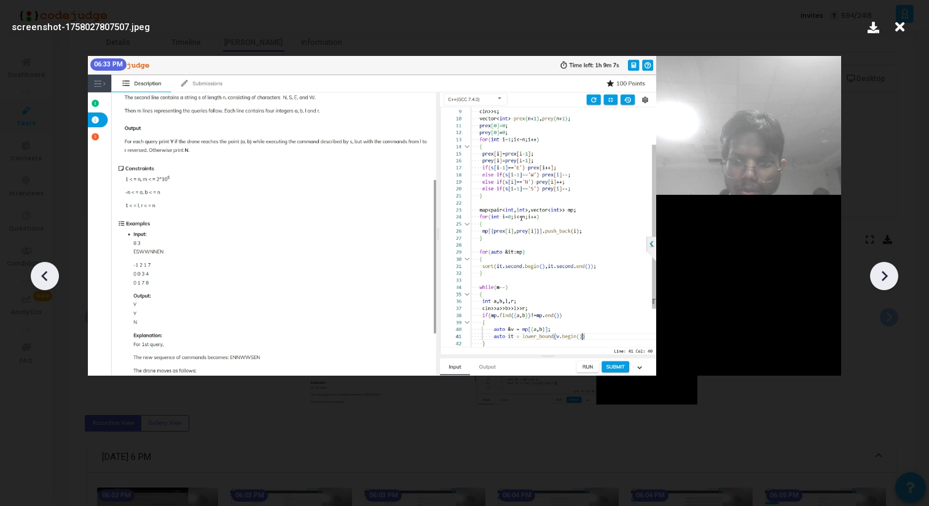
click at [885, 272] on icon at bounding box center [884, 276] width 18 height 18
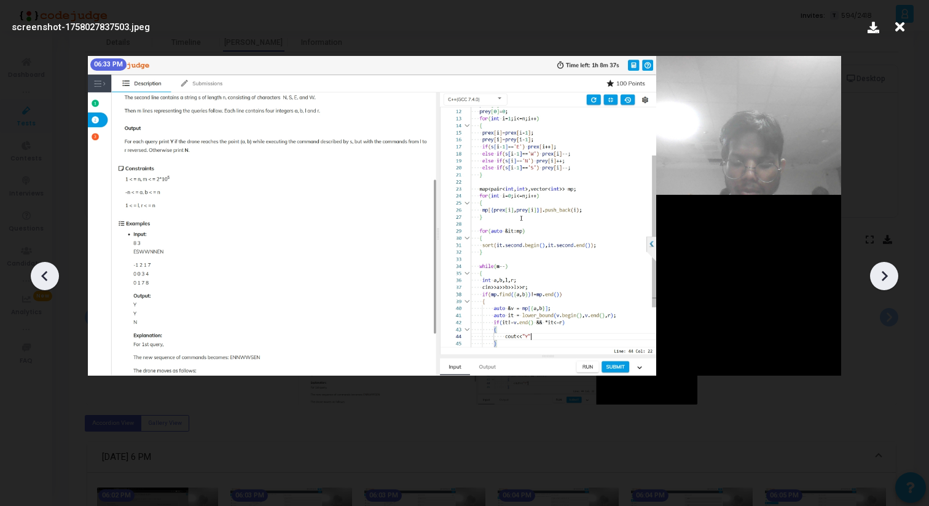
click at [885, 272] on icon at bounding box center [884, 276] width 18 height 18
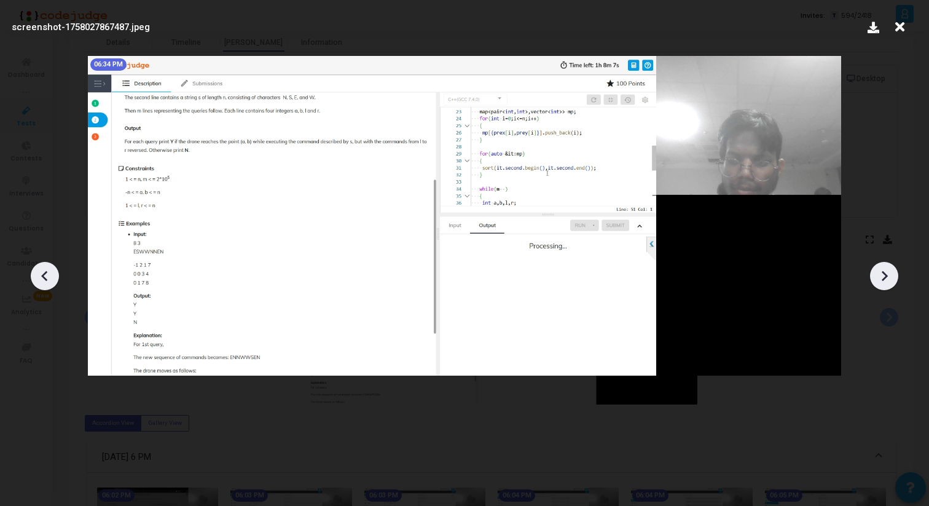
click at [885, 272] on icon at bounding box center [884, 276] width 18 height 18
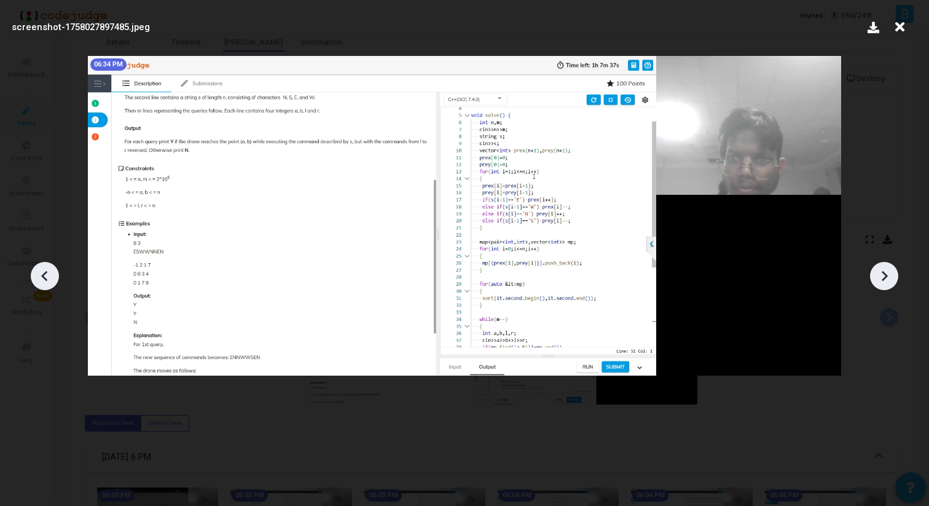
click at [885, 272] on icon at bounding box center [884, 276] width 18 height 18
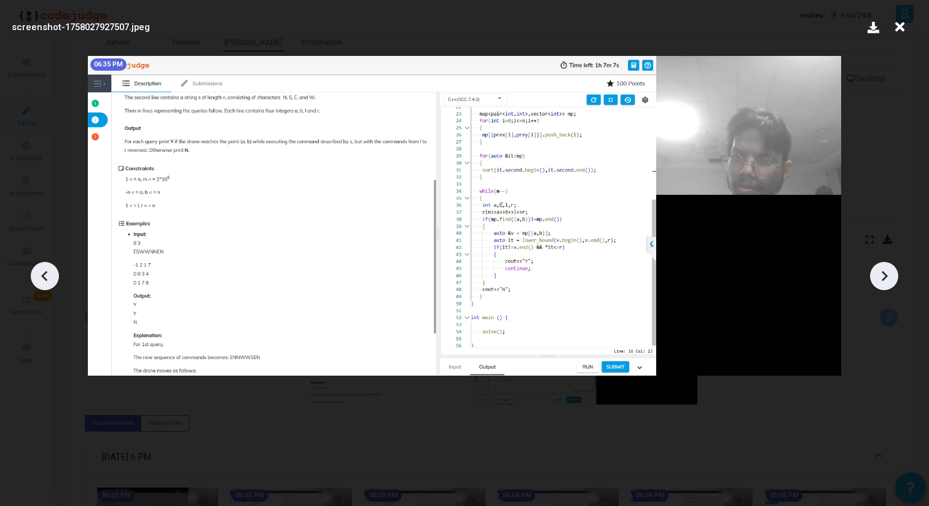
click at [885, 272] on icon at bounding box center [884, 276] width 18 height 18
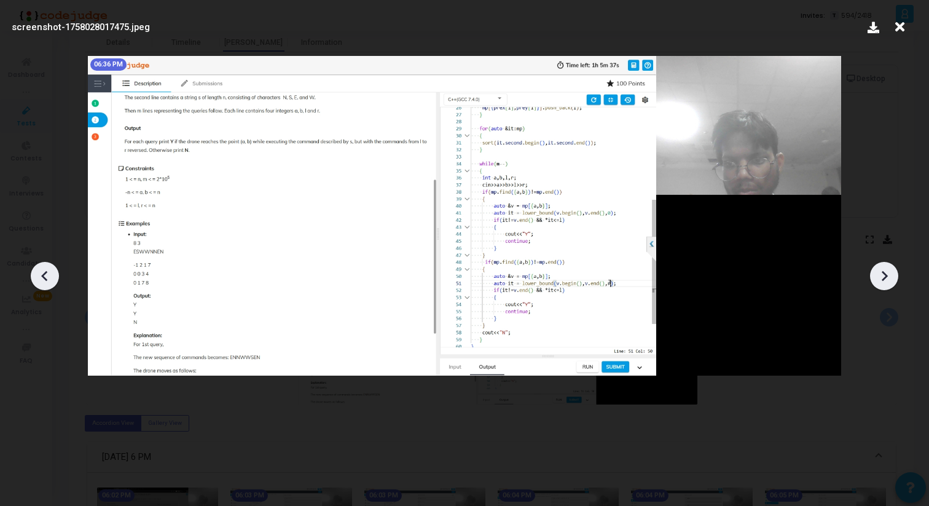
click at [885, 272] on icon at bounding box center [884, 276] width 18 height 18
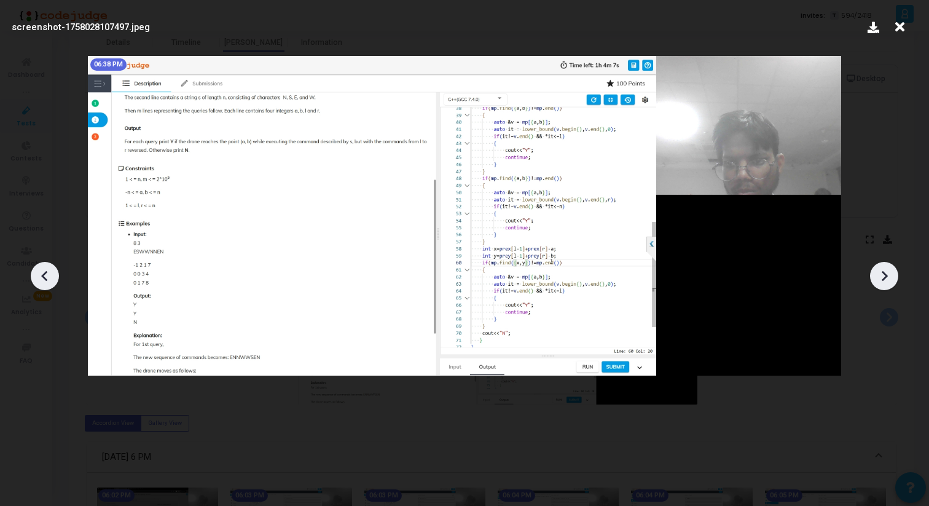
click at [885, 272] on icon at bounding box center [884, 276] width 18 height 18
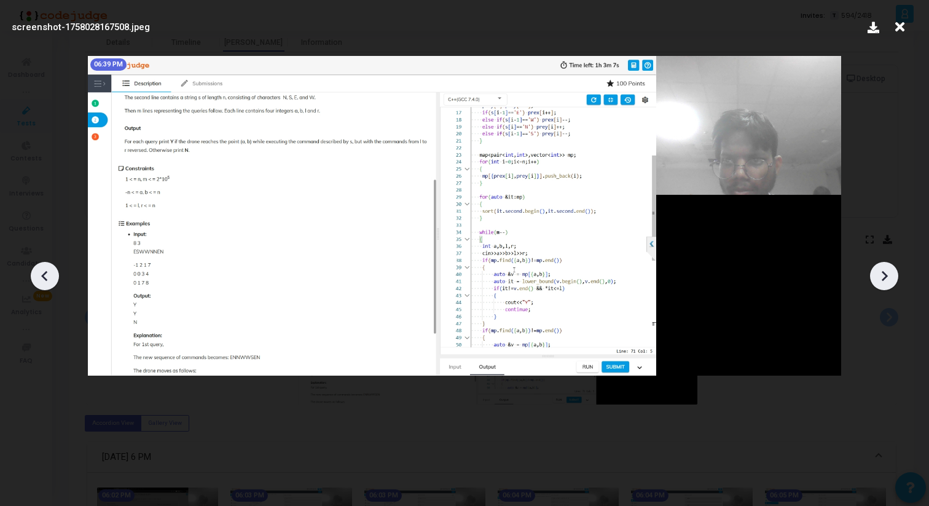
click at [885, 272] on icon at bounding box center [884, 276] width 18 height 18
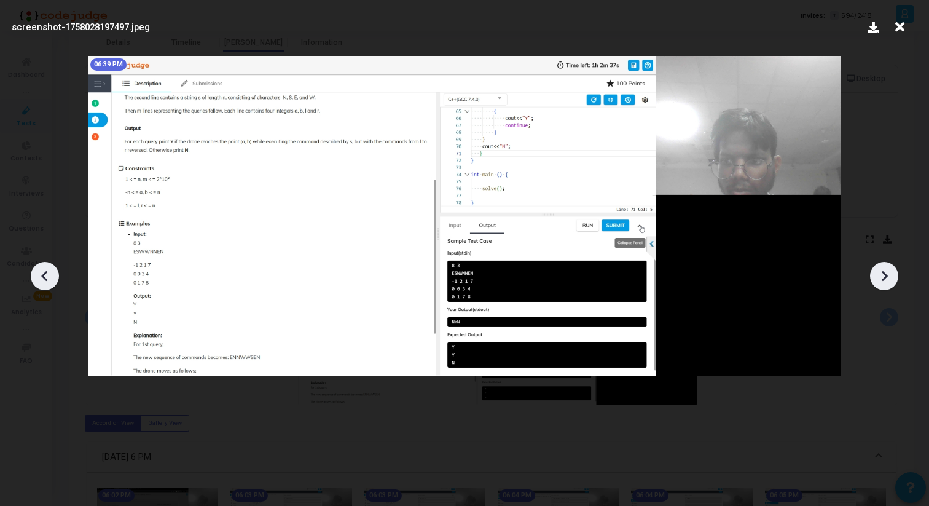
click at [885, 272] on icon at bounding box center [884, 276] width 18 height 18
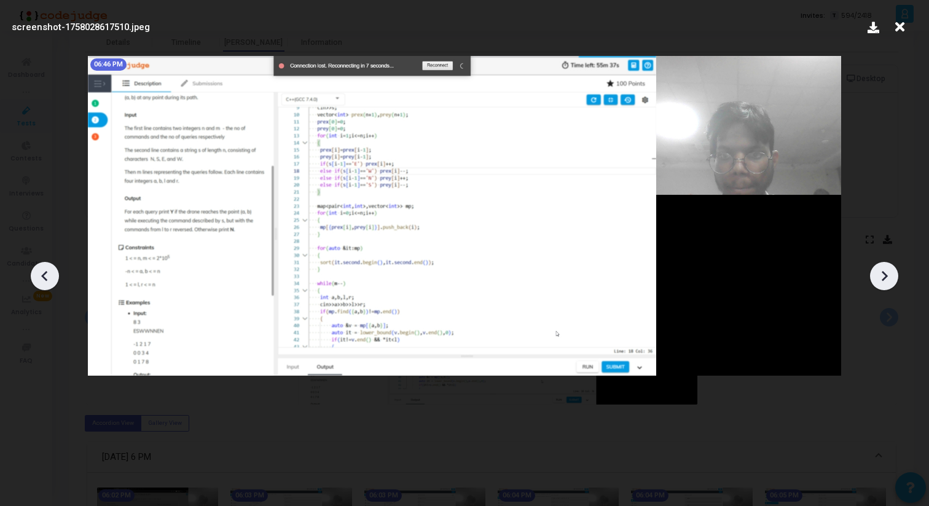
click at [885, 272] on icon at bounding box center [884, 276] width 18 height 18
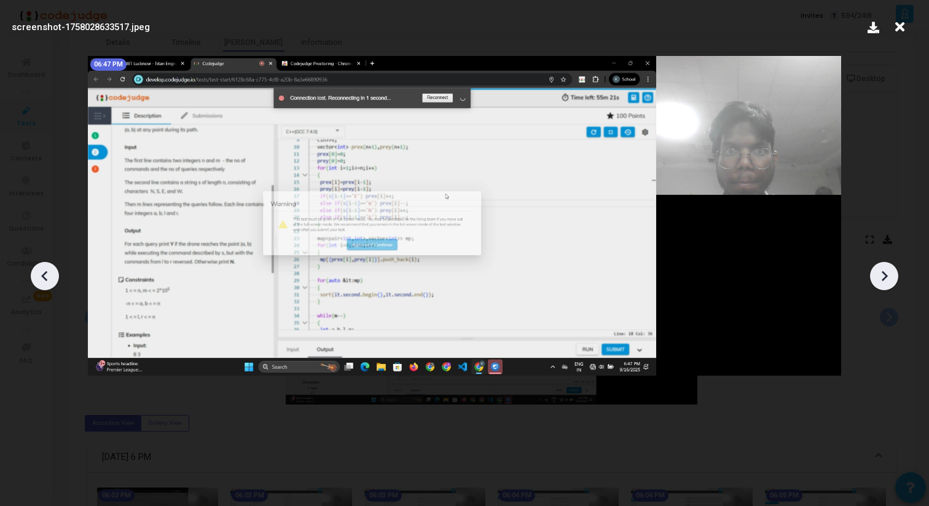
click at [885, 272] on icon at bounding box center [884, 276] width 18 height 18
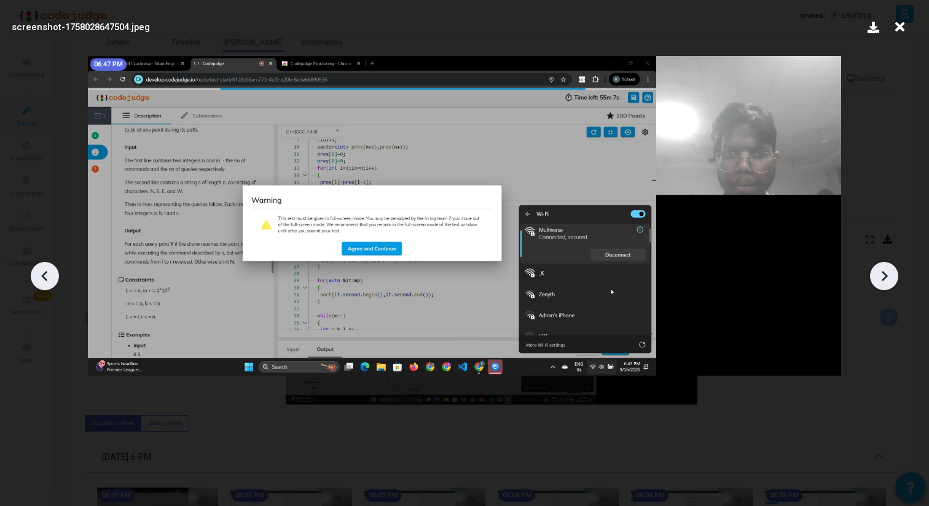
click at [880, 278] on icon at bounding box center [884, 276] width 18 height 18
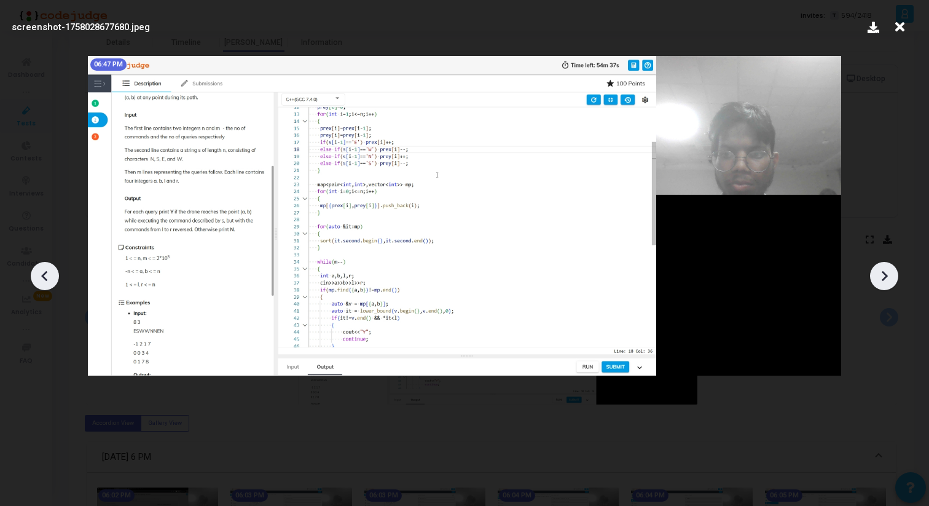
click at [880, 278] on icon at bounding box center [884, 276] width 18 height 18
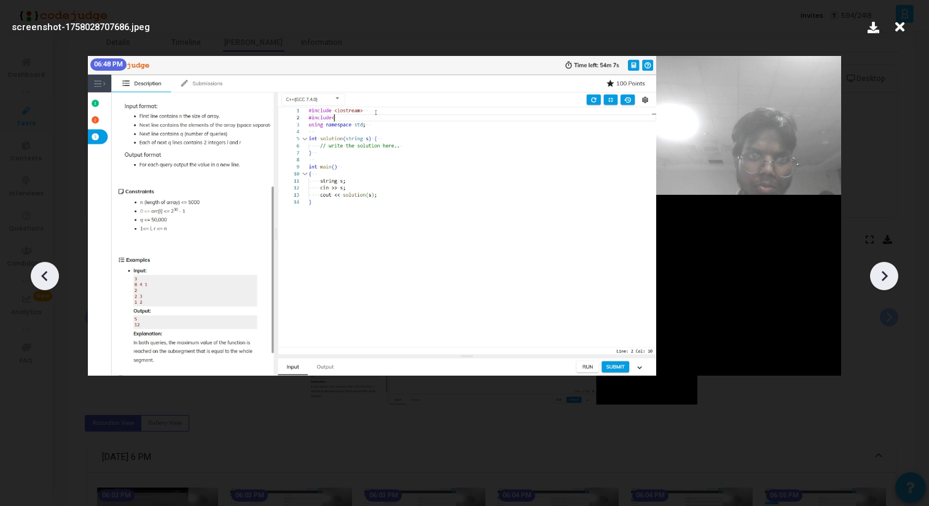
click at [881, 279] on icon at bounding box center [884, 276] width 18 height 18
click at [881, 280] on icon at bounding box center [884, 276] width 18 height 18
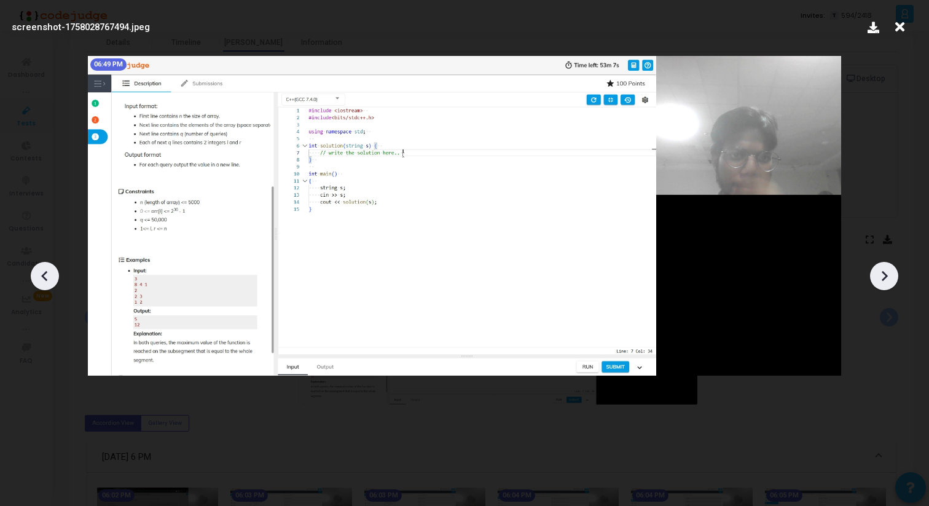
click at [881, 280] on icon at bounding box center [884, 276] width 18 height 18
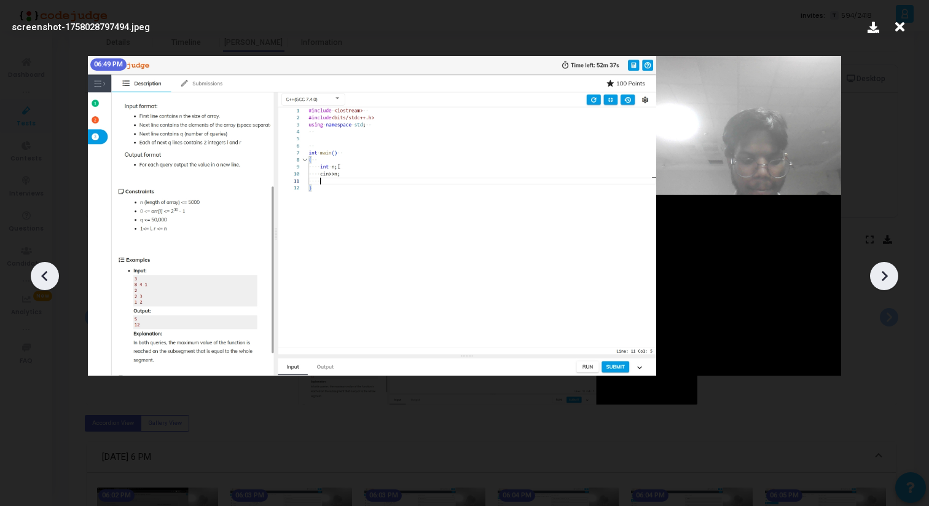
click at [881, 280] on icon at bounding box center [884, 276] width 18 height 18
click at [881, 281] on icon at bounding box center [884, 276] width 18 height 18
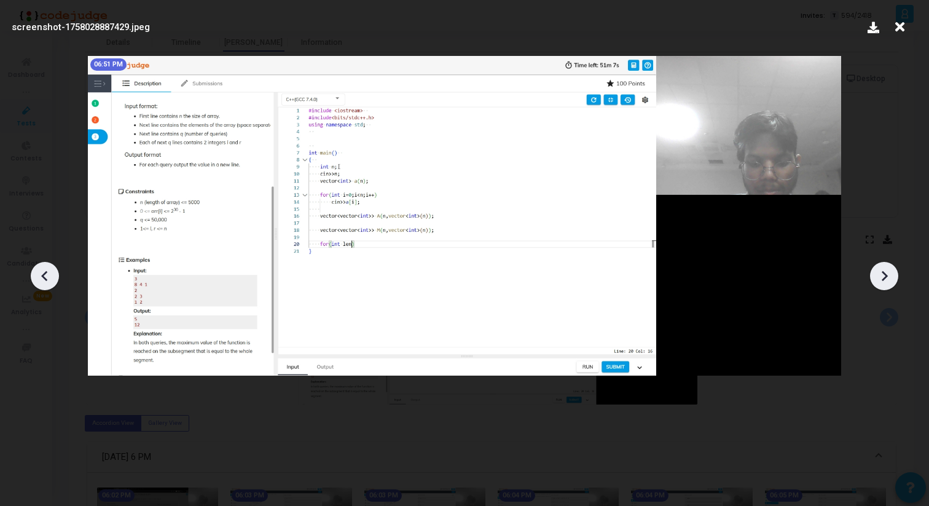
click at [881, 281] on icon at bounding box center [884, 276] width 18 height 18
click at [881, 282] on icon at bounding box center [884, 276] width 18 height 18
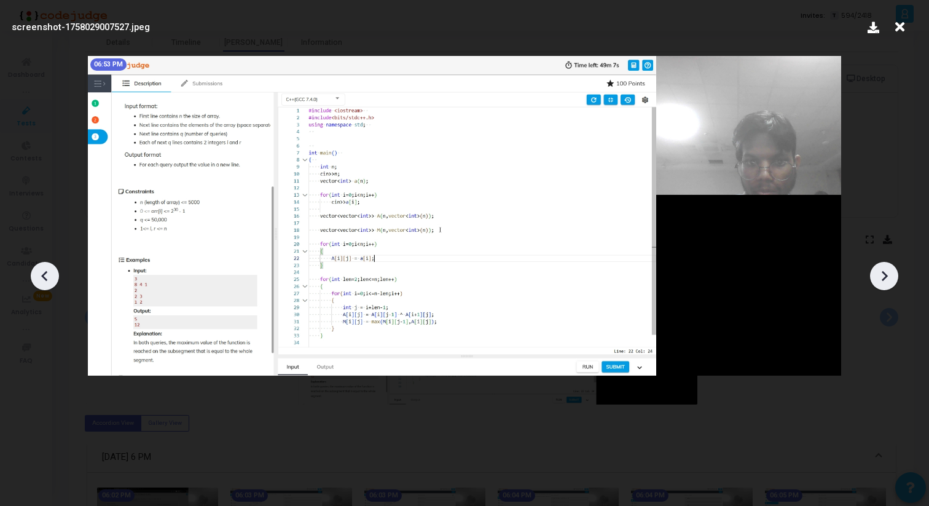
click at [881, 283] on icon at bounding box center [884, 276] width 18 height 18
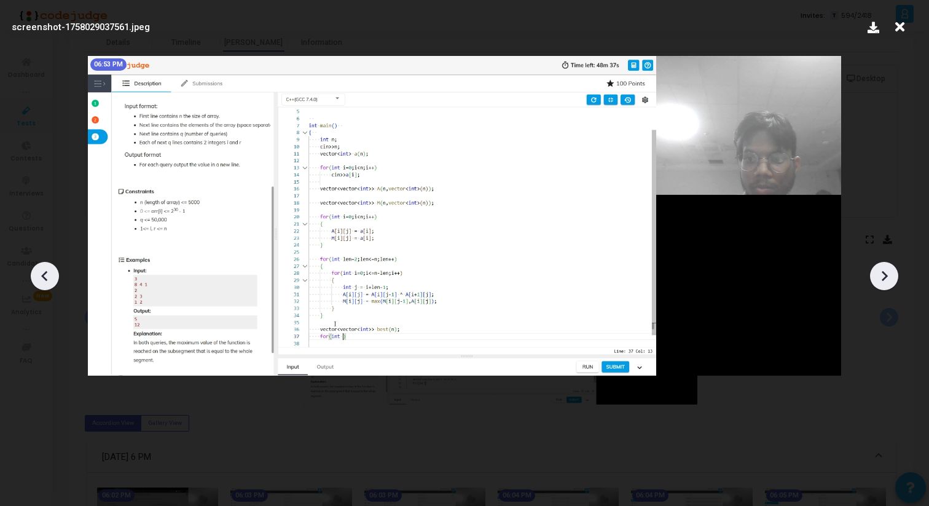
click at [881, 283] on icon at bounding box center [884, 276] width 18 height 18
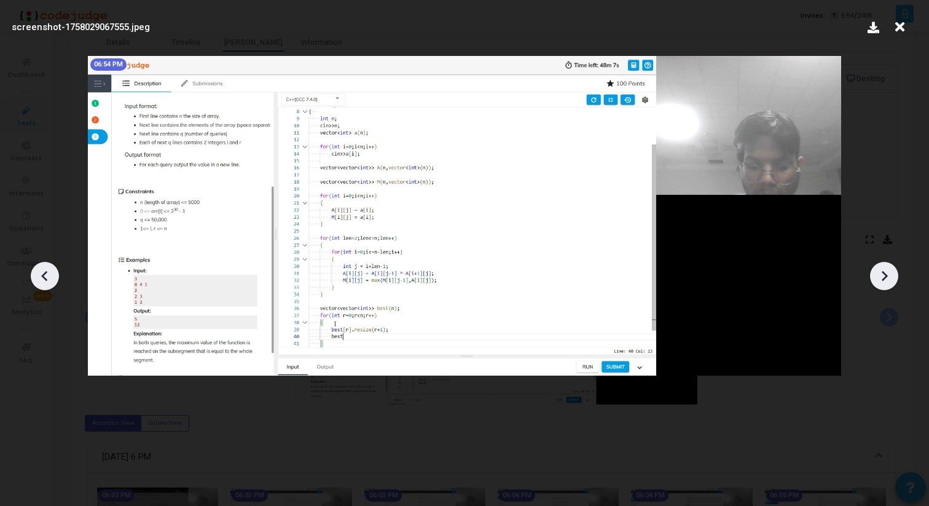
click at [881, 283] on icon at bounding box center [884, 276] width 18 height 18
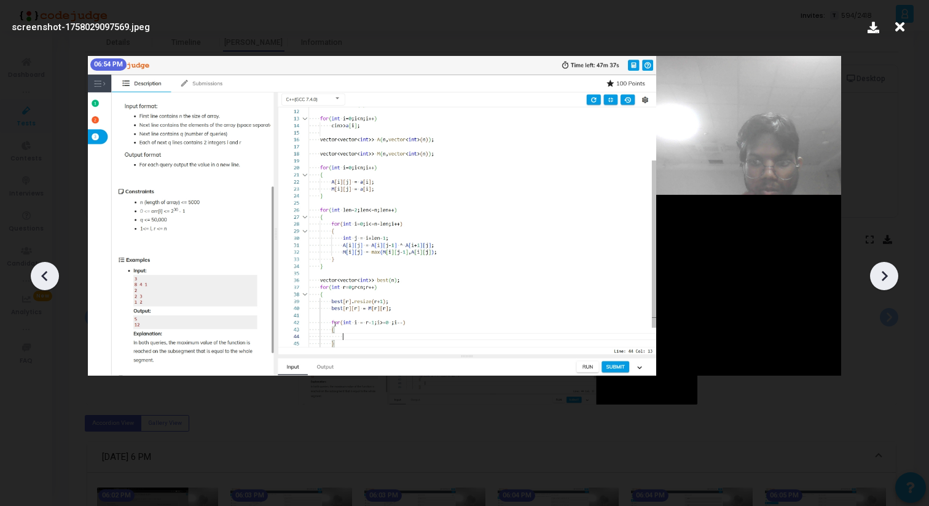
click at [881, 283] on icon at bounding box center [884, 276] width 18 height 18
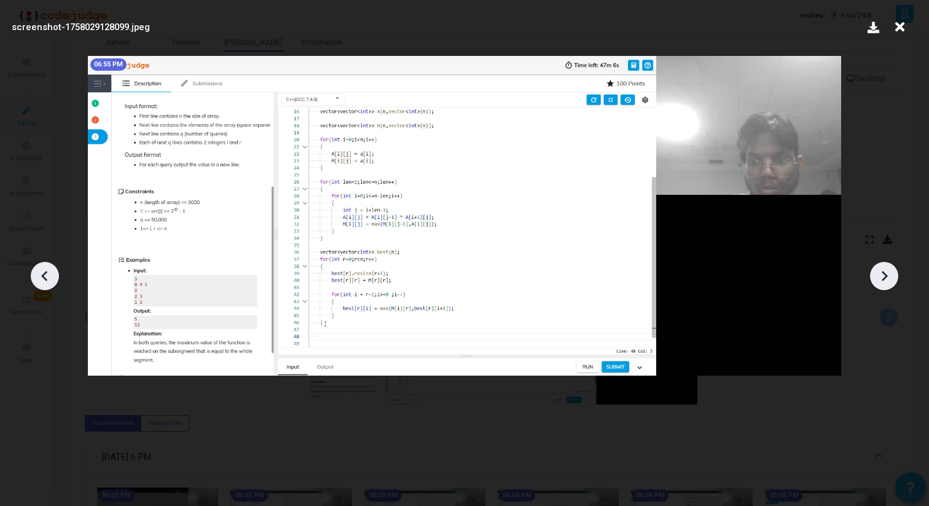
click at [881, 283] on icon at bounding box center [884, 276] width 18 height 18
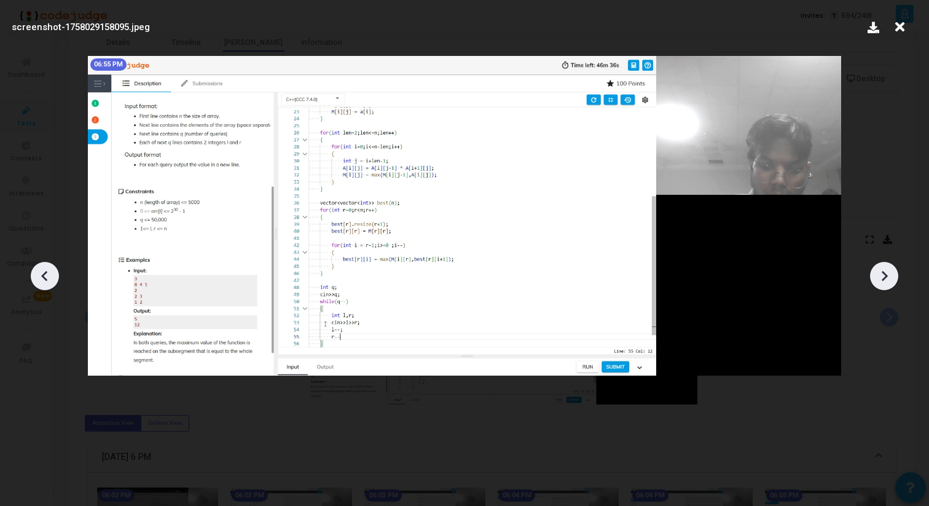
click at [881, 283] on icon at bounding box center [884, 276] width 18 height 18
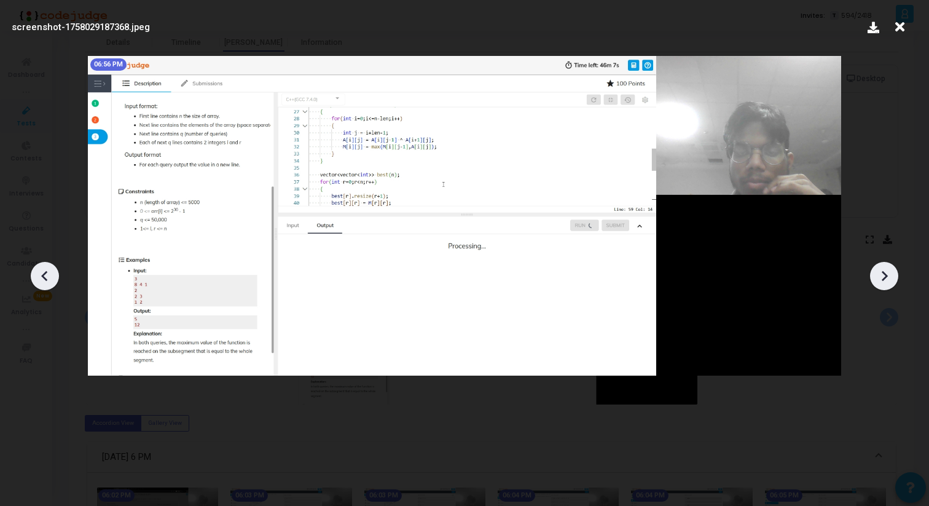
click at [881, 283] on icon at bounding box center [884, 276] width 18 height 18
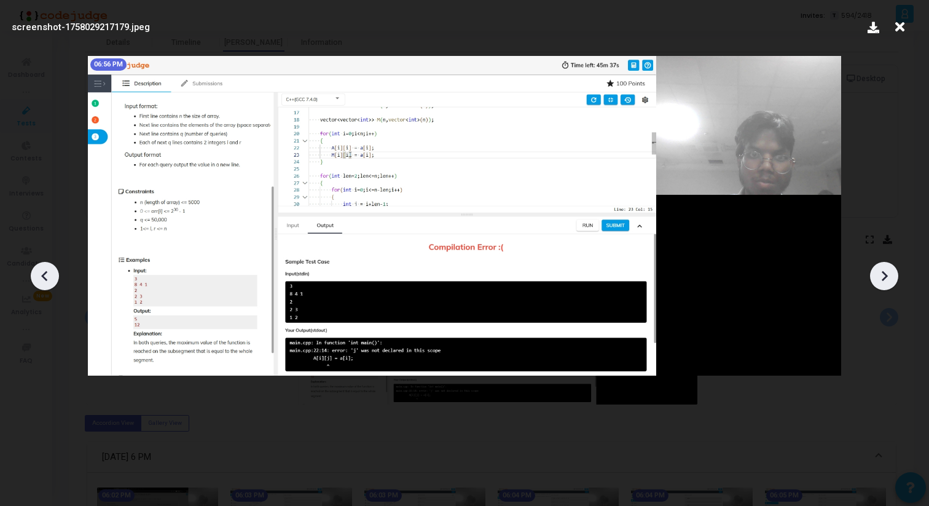
click at [881, 283] on icon at bounding box center [884, 276] width 18 height 18
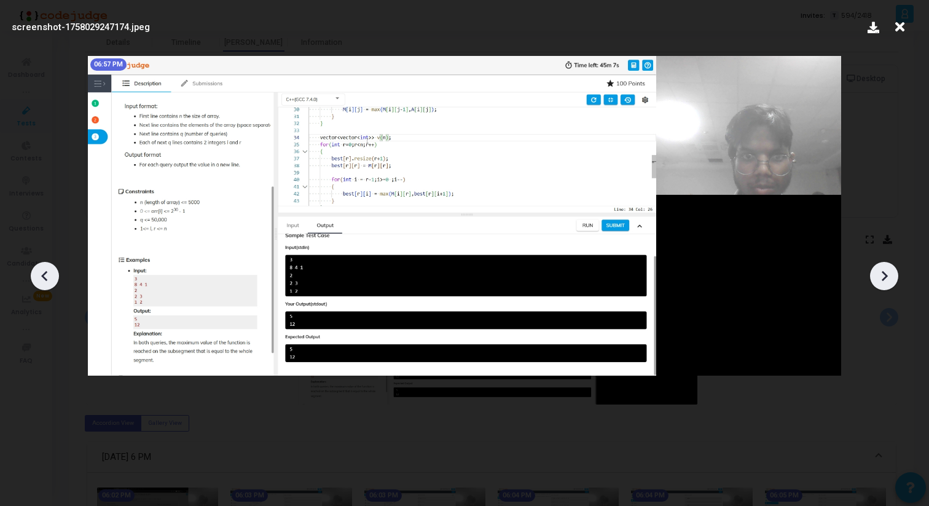
click at [881, 283] on icon at bounding box center [884, 276] width 18 height 18
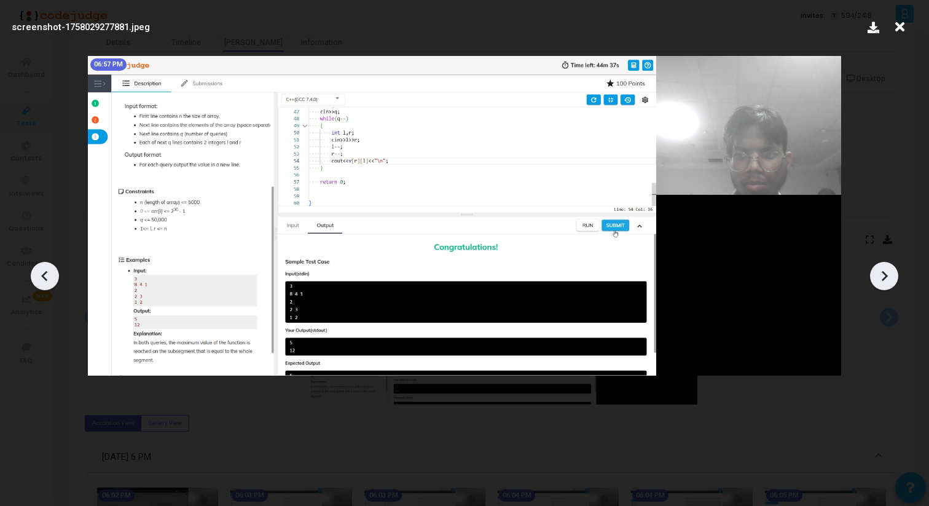
click at [881, 283] on icon at bounding box center [884, 276] width 18 height 18
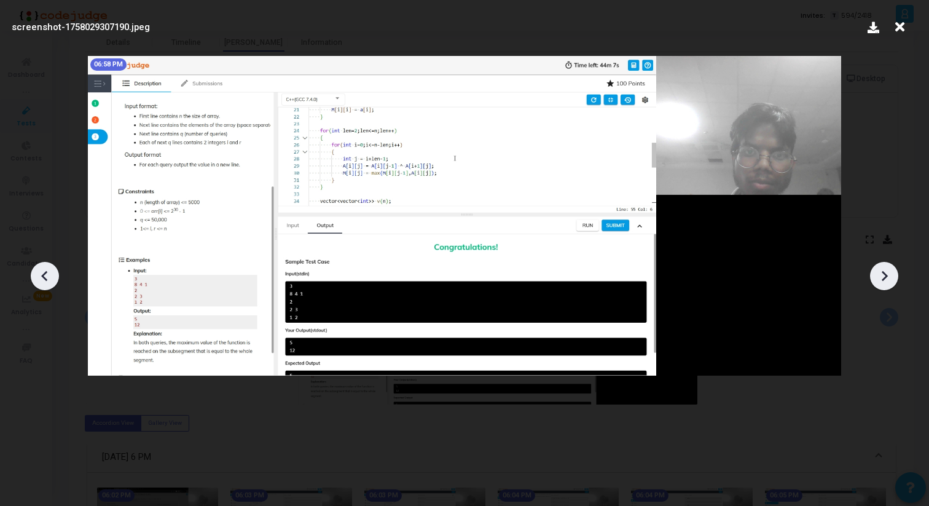
click at [881, 283] on icon at bounding box center [884, 276] width 18 height 18
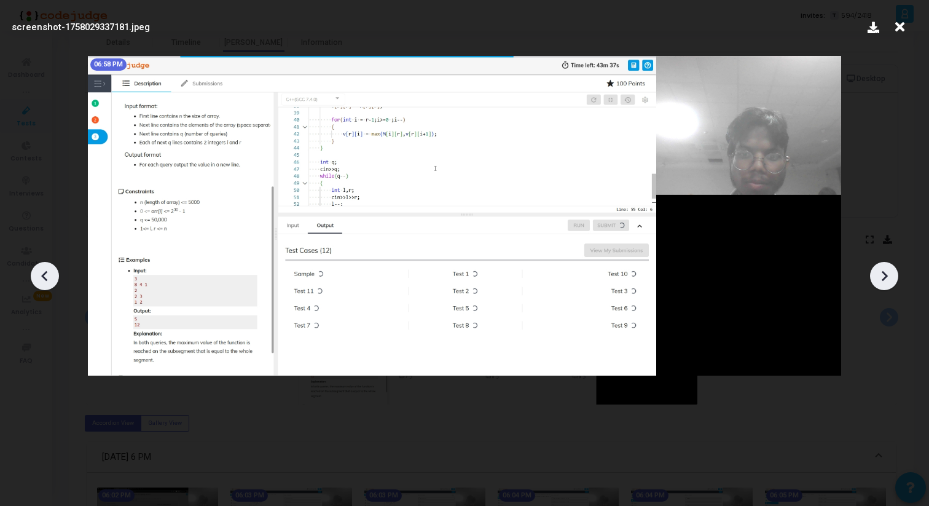
click at [881, 283] on icon at bounding box center [884, 276] width 18 height 18
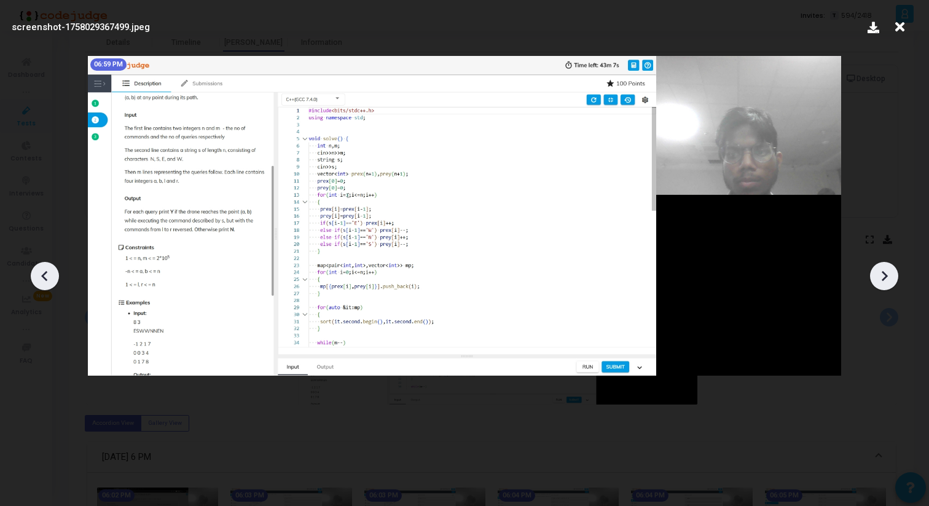
click at [881, 283] on icon at bounding box center [884, 276] width 18 height 18
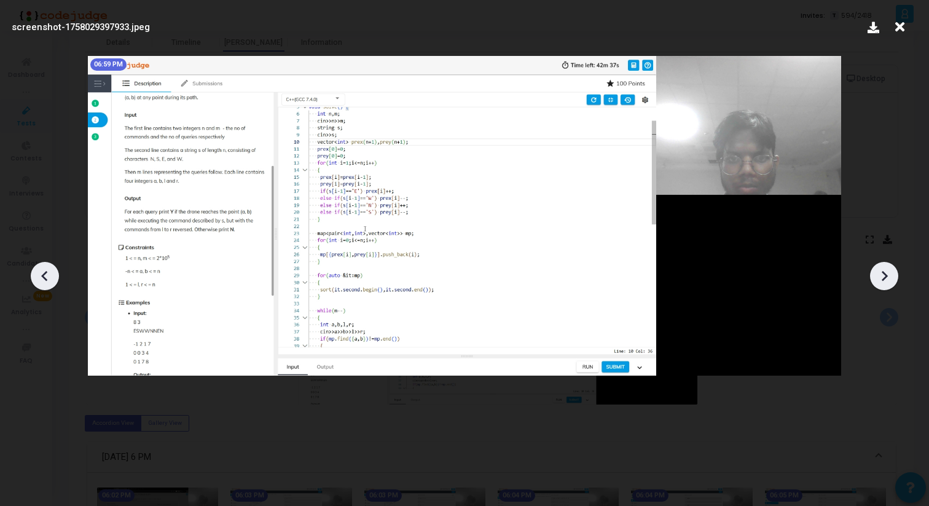
click at [881, 283] on icon at bounding box center [884, 276] width 18 height 18
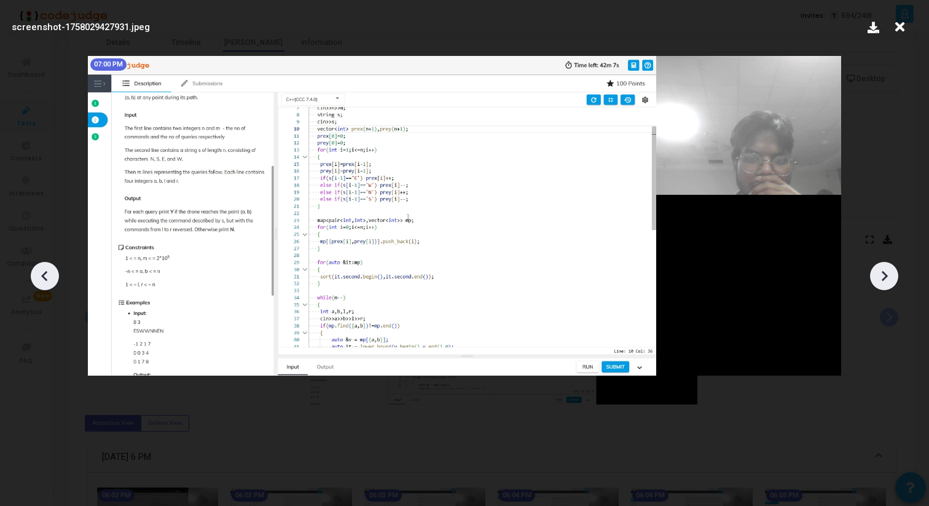
click at [881, 283] on icon at bounding box center [884, 276] width 18 height 18
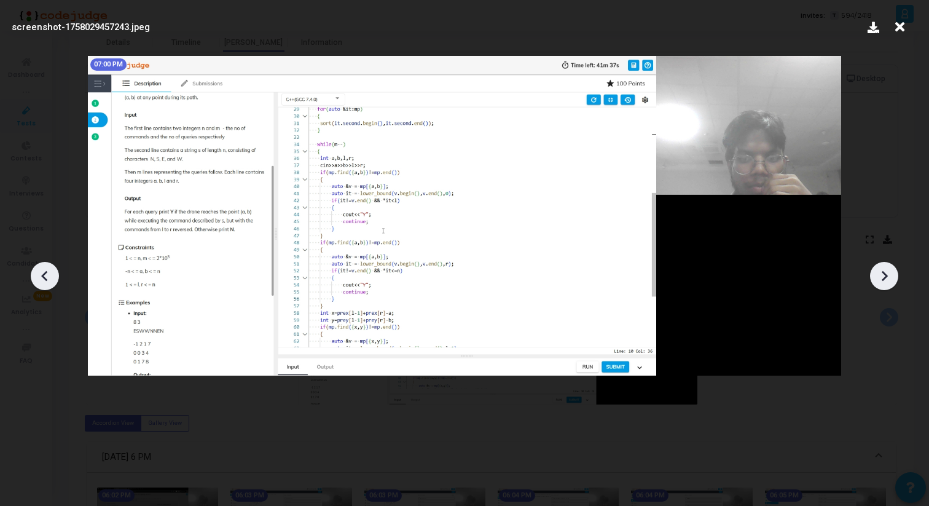
click at [881, 283] on icon at bounding box center [884, 276] width 18 height 18
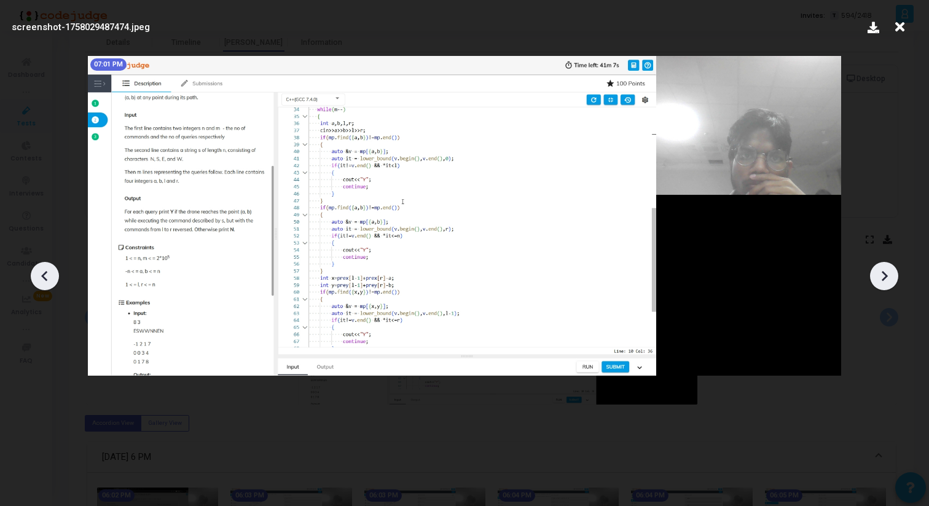
click at [881, 283] on icon at bounding box center [884, 276] width 18 height 18
click at [881, 284] on icon at bounding box center [884, 276] width 18 height 18
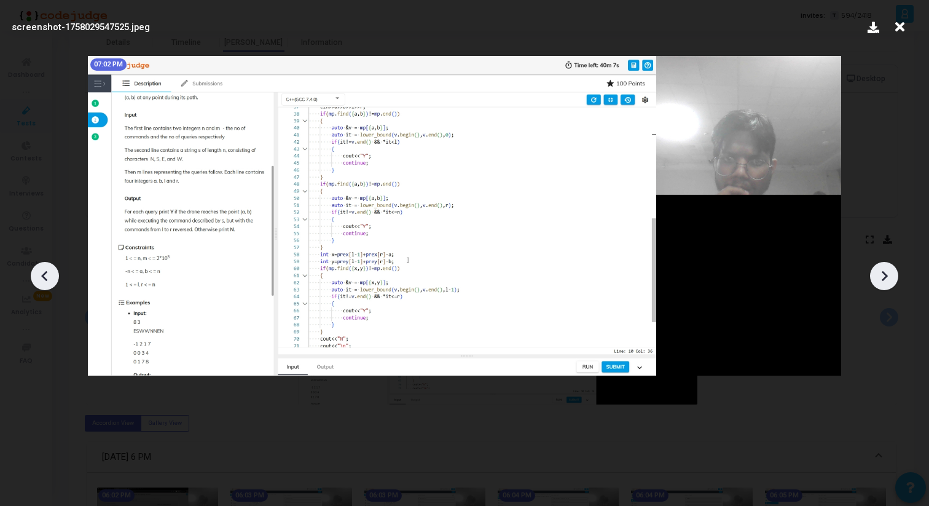
click at [881, 284] on icon at bounding box center [884, 276] width 18 height 18
click at [881, 285] on icon at bounding box center [884, 276] width 18 height 18
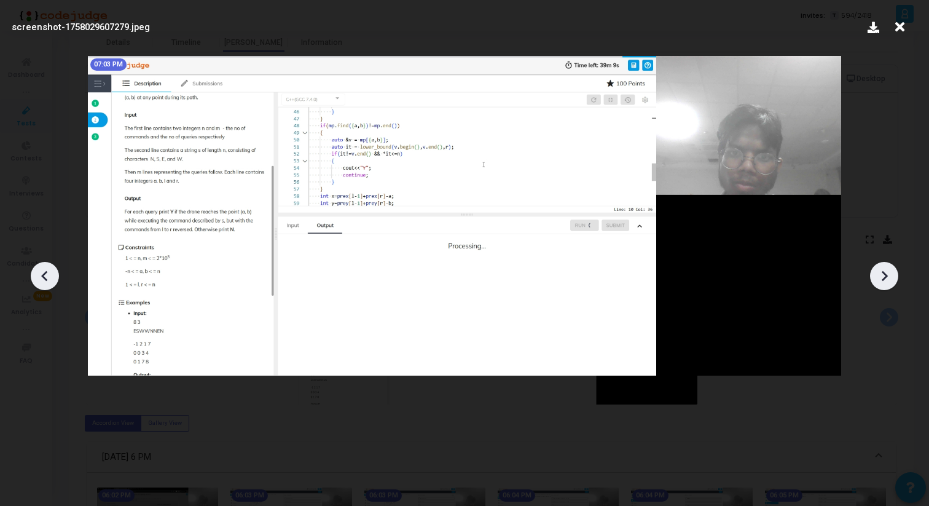
click at [889, 281] on icon at bounding box center [884, 276] width 18 height 18
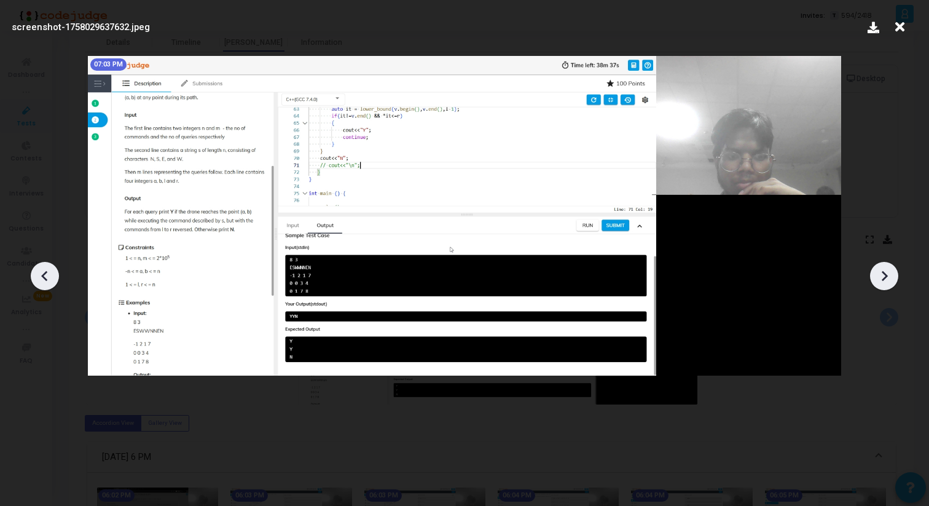
click at [889, 281] on icon at bounding box center [884, 276] width 18 height 18
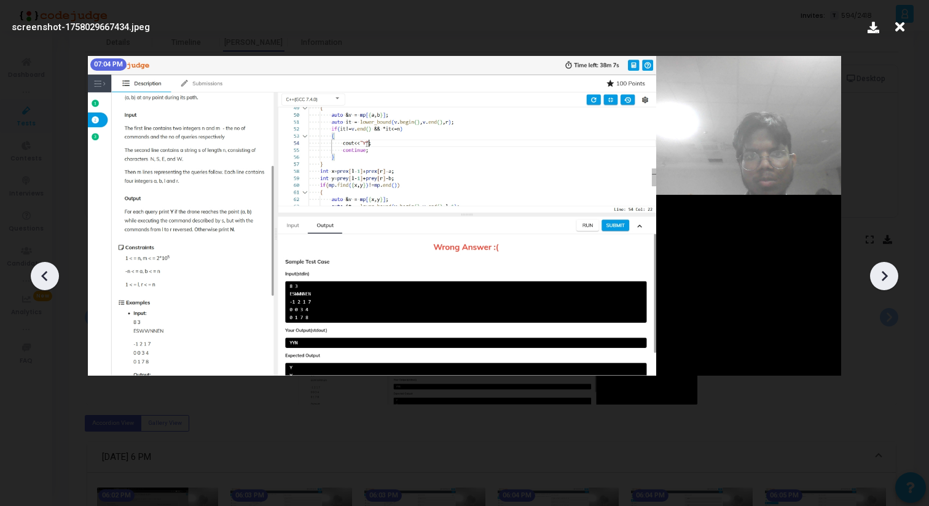
click at [889, 281] on icon at bounding box center [884, 276] width 18 height 18
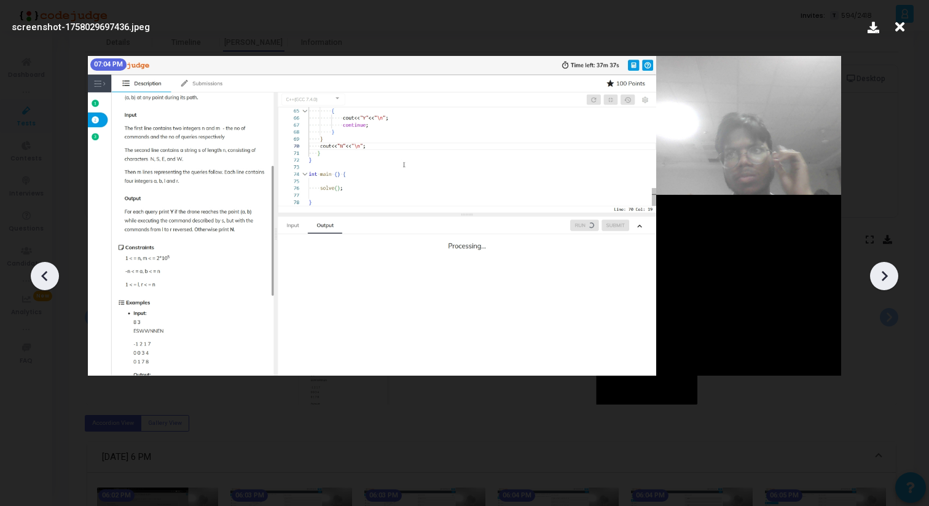
click at [889, 281] on icon at bounding box center [884, 276] width 18 height 18
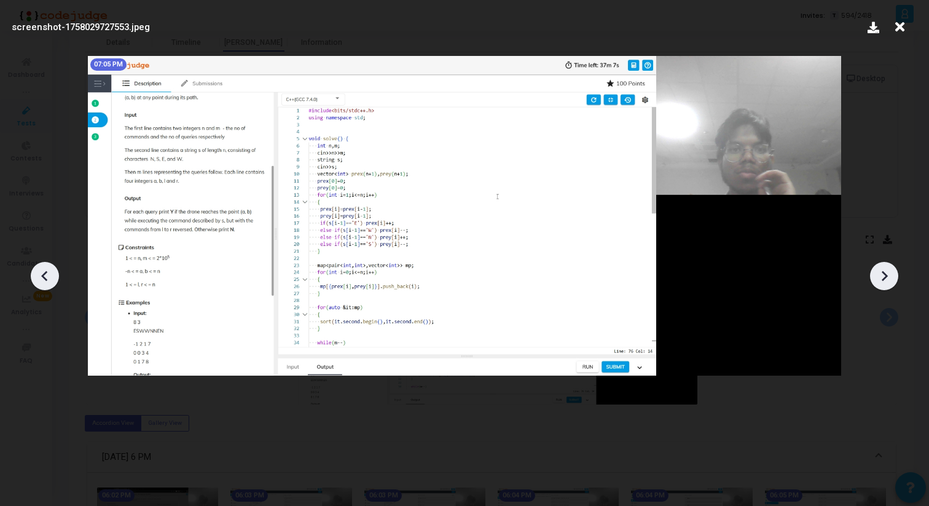
click at [889, 281] on icon at bounding box center [884, 276] width 18 height 18
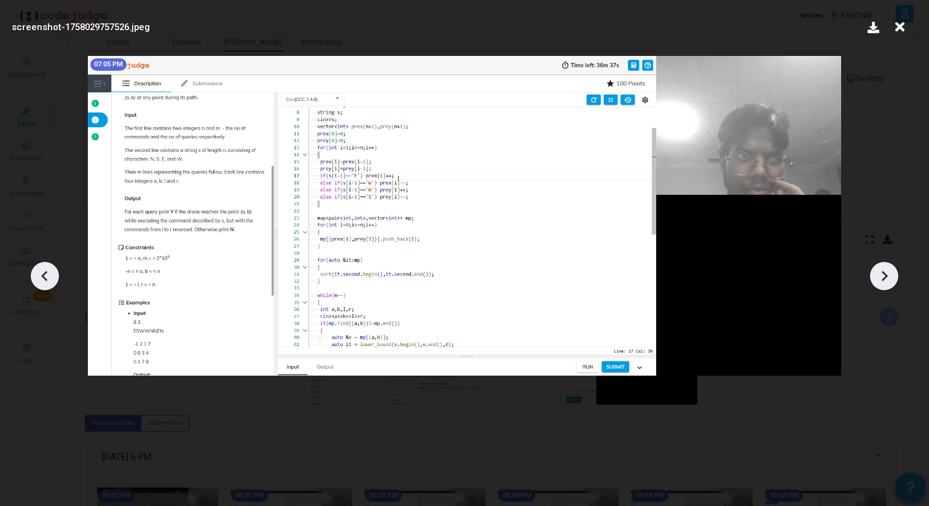
click at [888, 281] on icon at bounding box center [884, 276] width 18 height 18
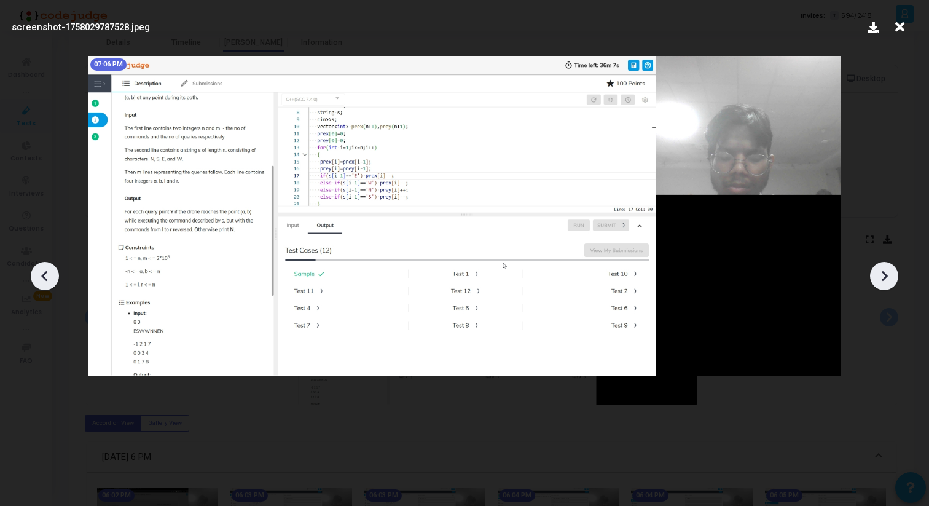
click at [888, 281] on icon at bounding box center [884, 276] width 18 height 18
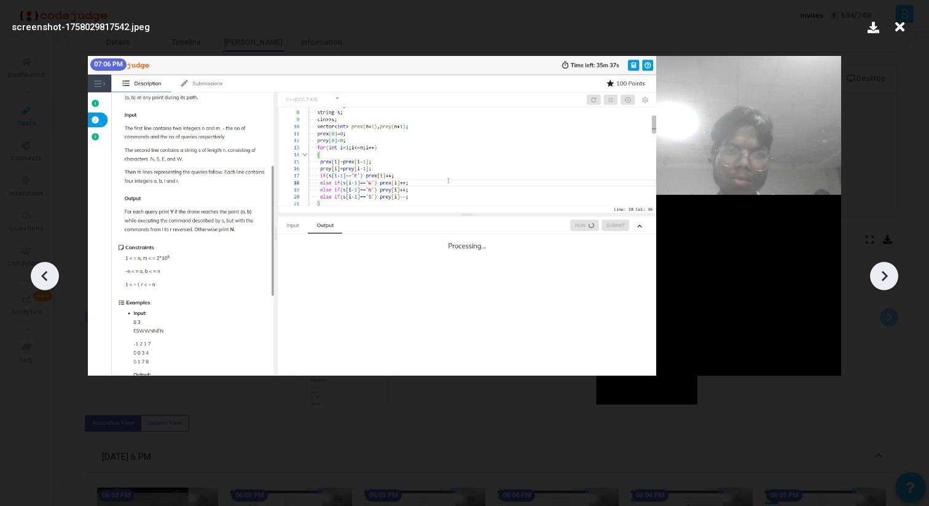
click at [888, 281] on icon at bounding box center [884, 276] width 18 height 18
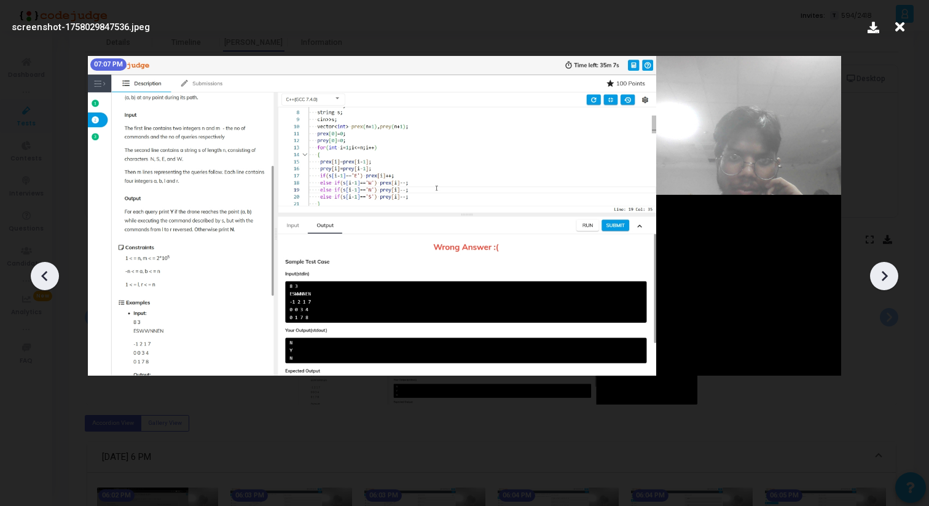
click at [888, 281] on icon at bounding box center [884, 276] width 18 height 18
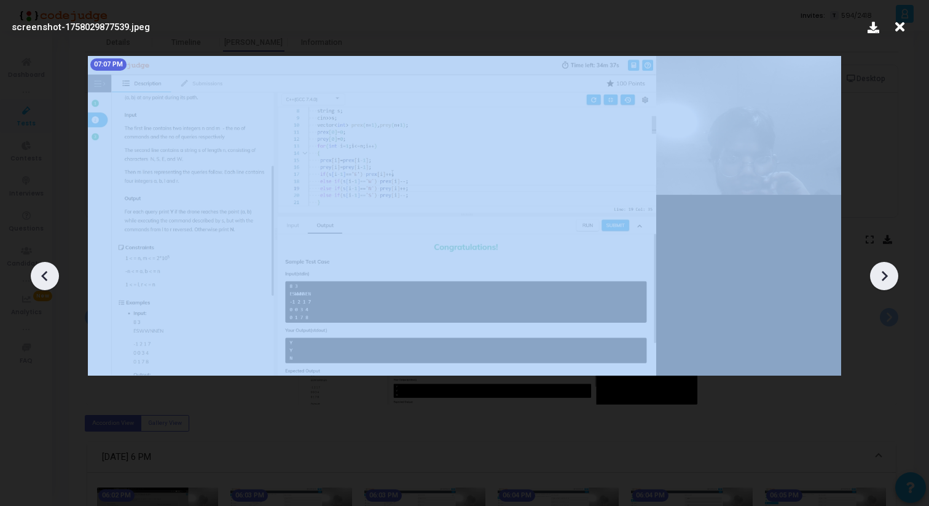
click at [888, 281] on icon at bounding box center [884, 276] width 18 height 18
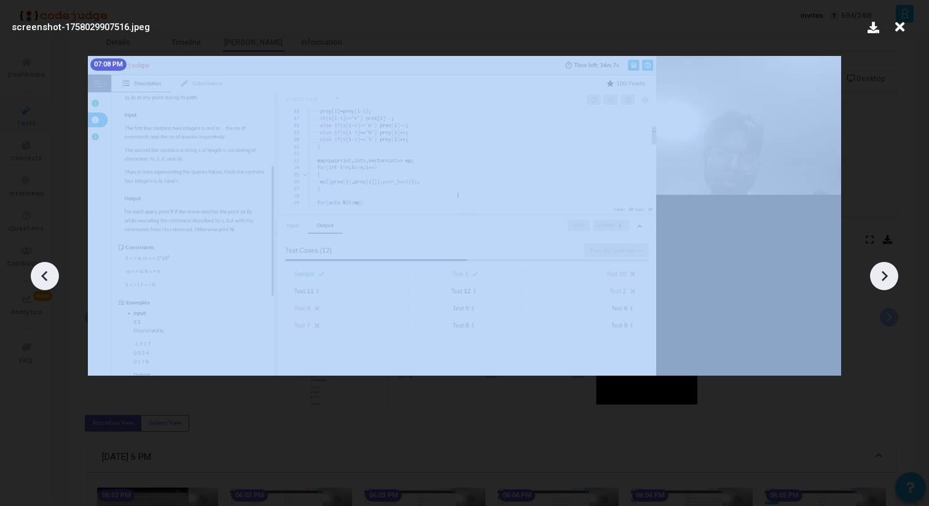
click at [888, 281] on icon at bounding box center [884, 276] width 18 height 18
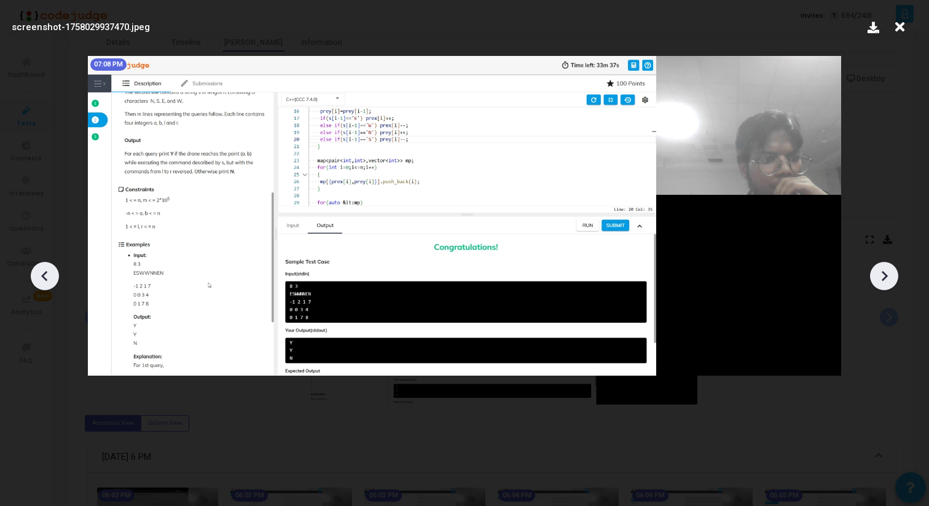
click at [888, 281] on icon at bounding box center [884, 276] width 18 height 18
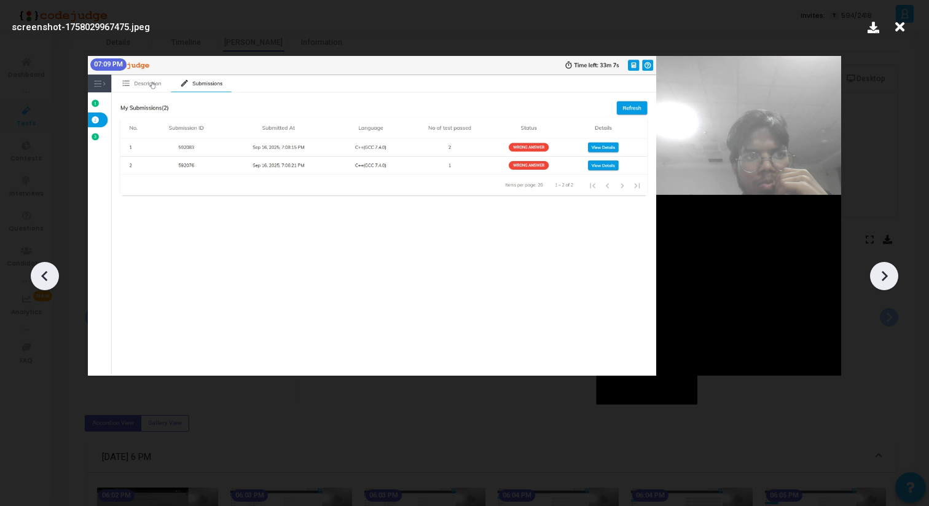
click at [889, 289] on div at bounding box center [464, 271] width 929 height 469
click at [881, 285] on div at bounding box center [884, 276] width 28 height 28
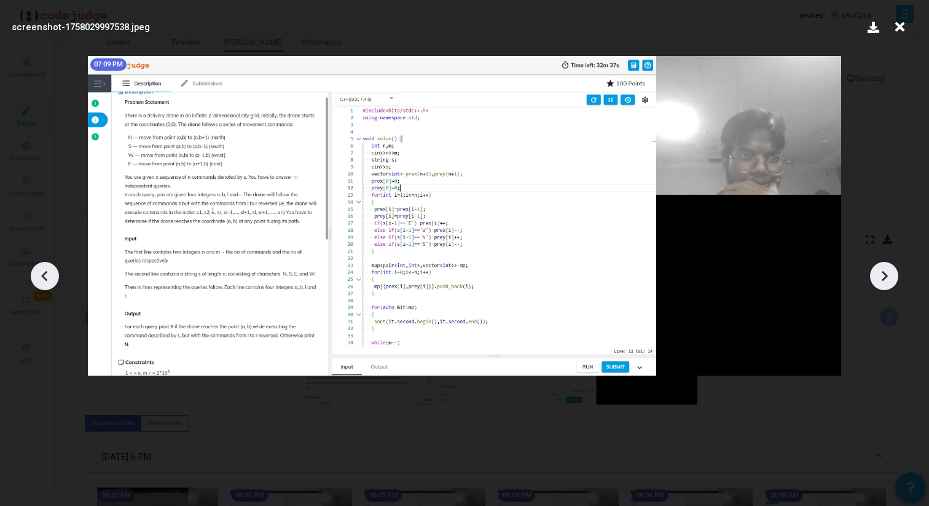
click at [881, 285] on div at bounding box center [884, 276] width 28 height 28
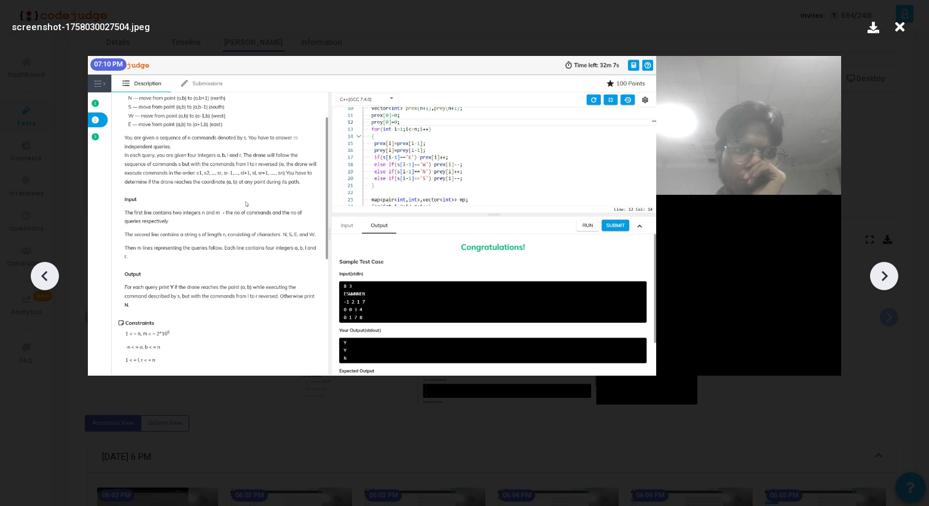
click at [881, 285] on div at bounding box center [884, 276] width 28 height 28
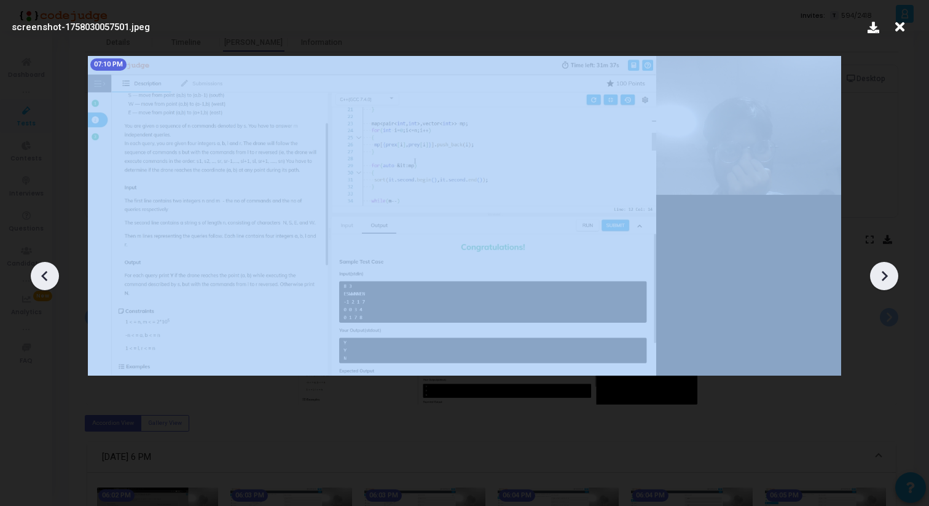
click at [881, 285] on div at bounding box center [884, 276] width 28 height 28
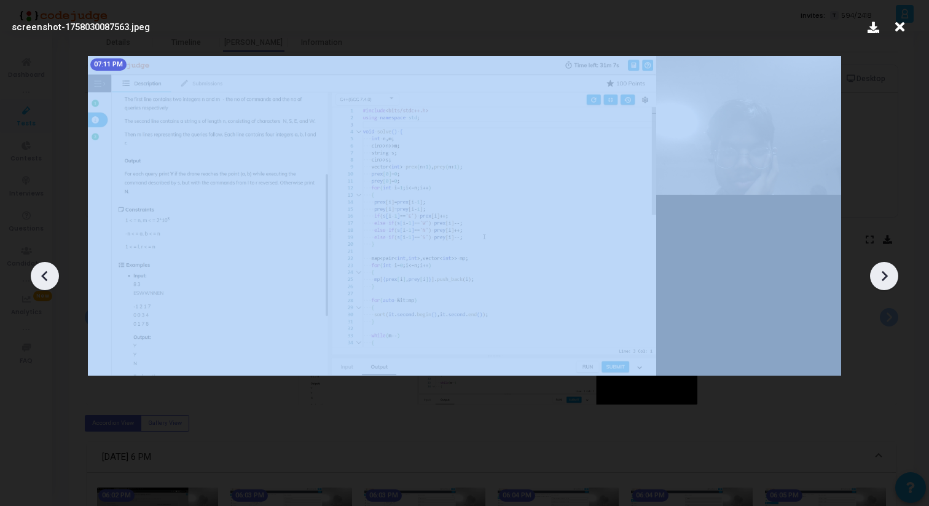
click at [881, 285] on div at bounding box center [884, 276] width 28 height 28
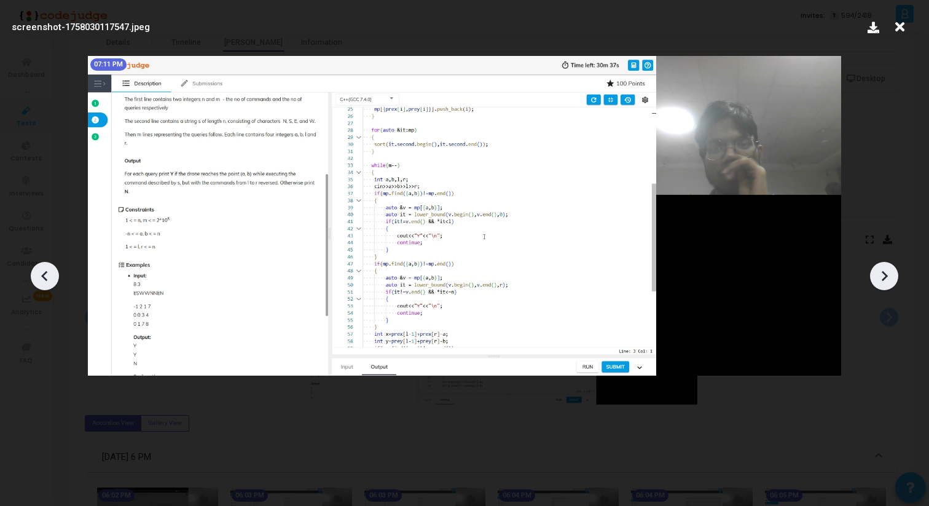
click at [881, 285] on div at bounding box center [884, 276] width 28 height 28
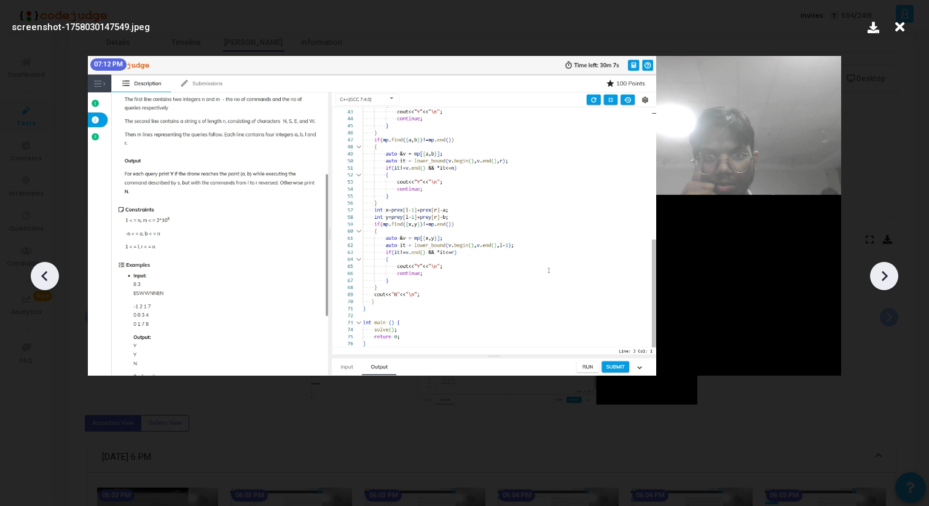
click at [881, 285] on div at bounding box center [884, 276] width 28 height 28
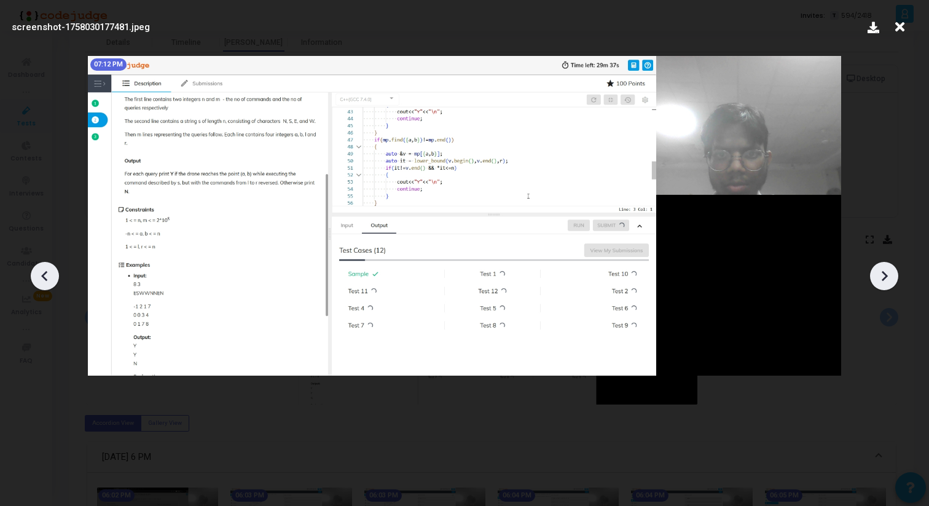
click at [881, 285] on div at bounding box center [884, 276] width 28 height 28
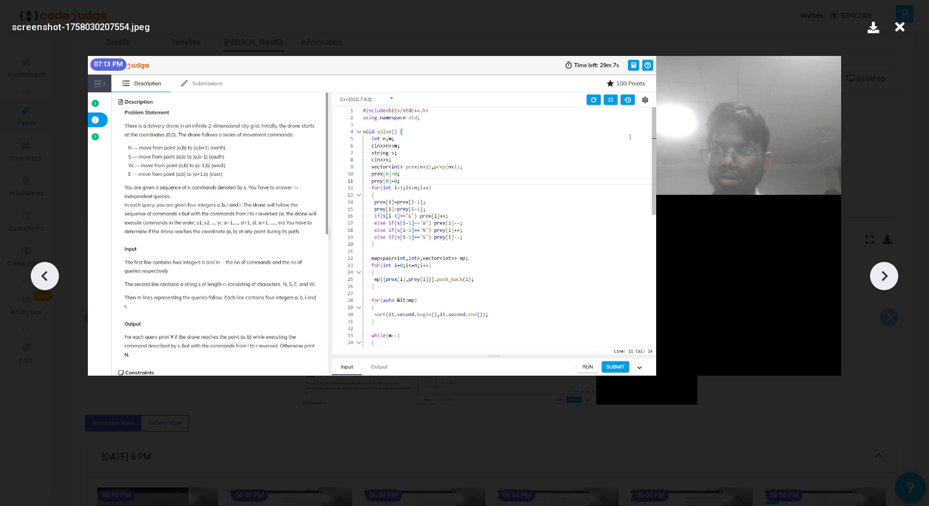
click at [881, 285] on div at bounding box center [884, 276] width 28 height 28
click at [883, 282] on icon at bounding box center [884, 276] width 18 height 18
click at [886, 280] on icon at bounding box center [884, 276] width 18 height 18
click at [44, 274] on icon at bounding box center [44, 275] width 6 height 10
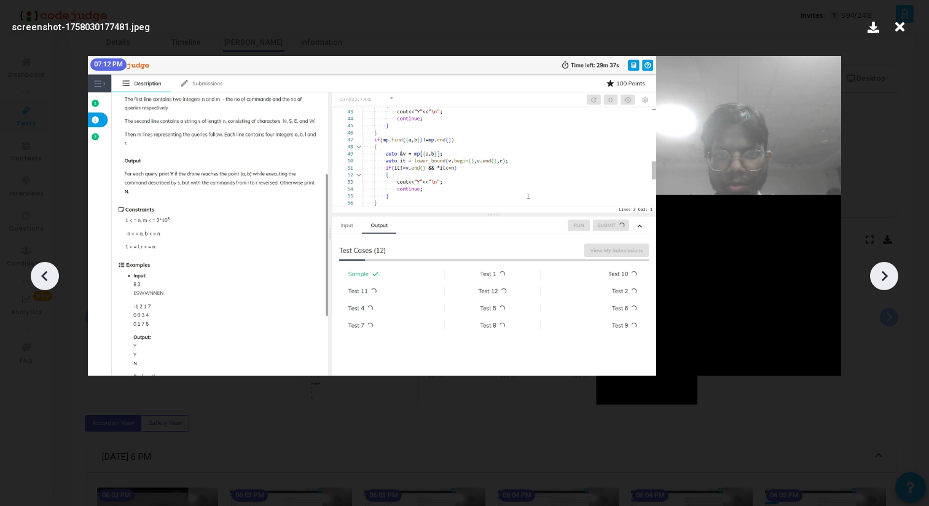
click at [44, 274] on icon at bounding box center [44, 275] width 6 height 10
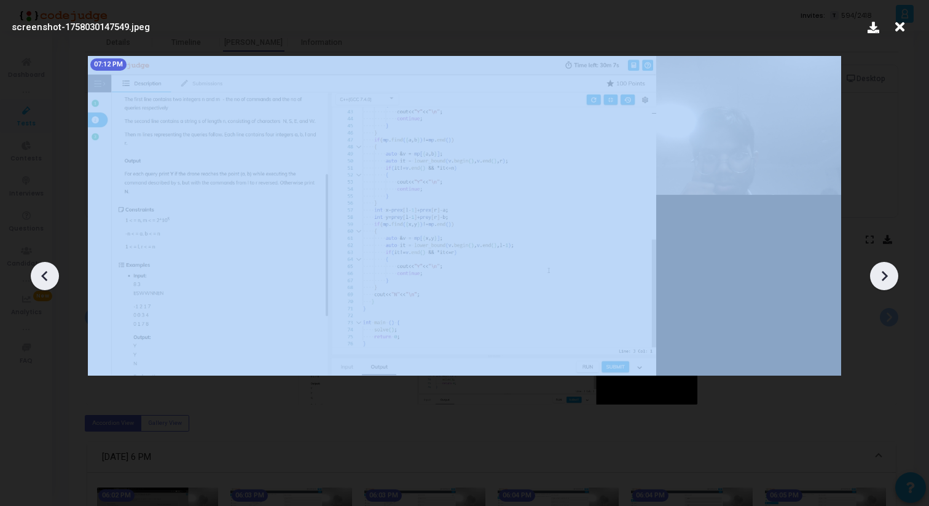
click at [44, 274] on icon at bounding box center [44, 275] width 6 height 10
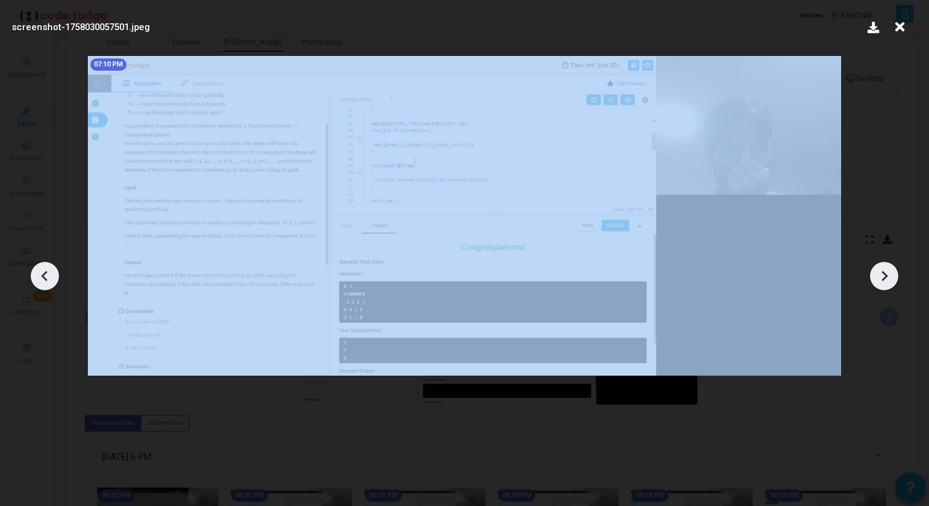
click at [44, 274] on icon at bounding box center [44, 275] width 6 height 10
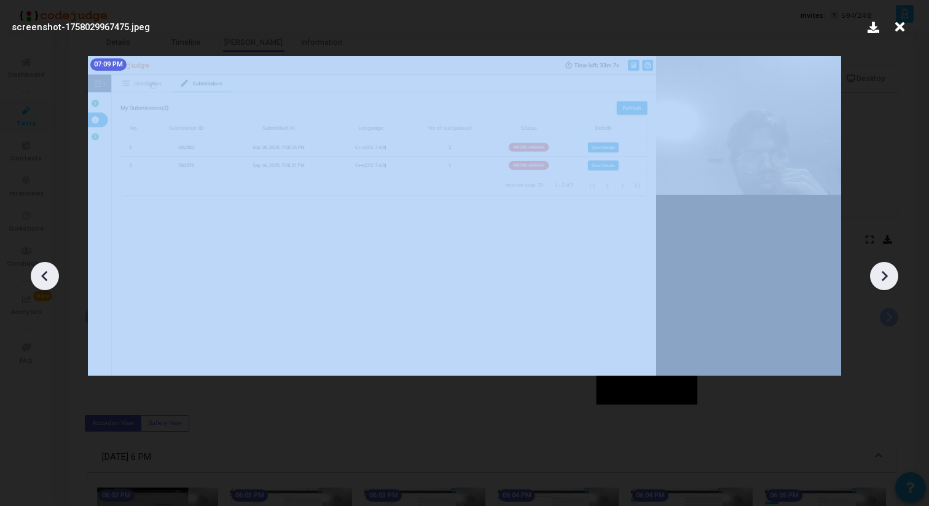
click at [44, 274] on icon at bounding box center [44, 275] width 6 height 10
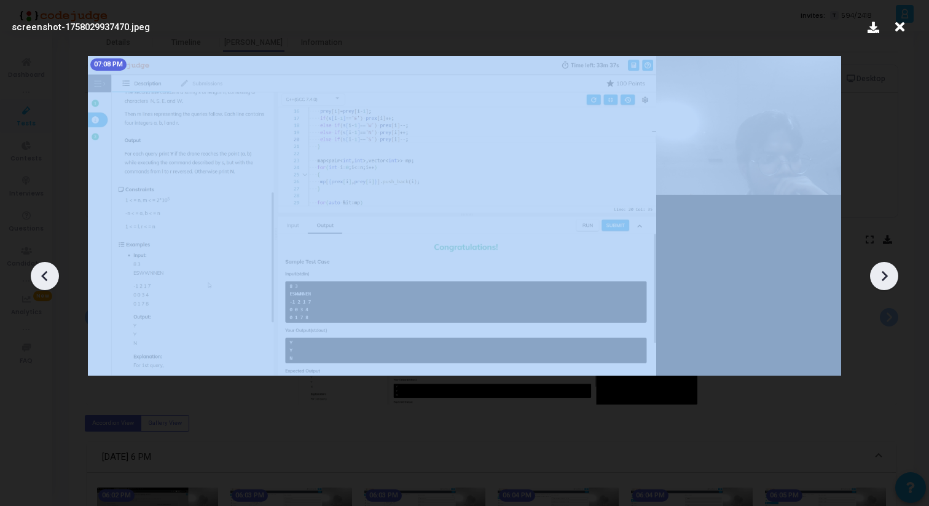
click at [44, 274] on icon at bounding box center [44, 275] width 6 height 10
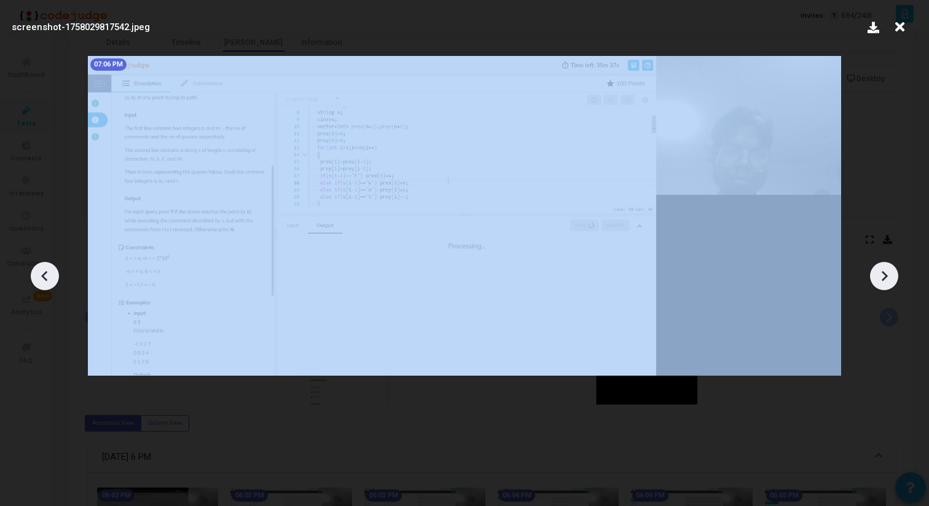
click at [44, 274] on icon at bounding box center [44, 275] width 6 height 10
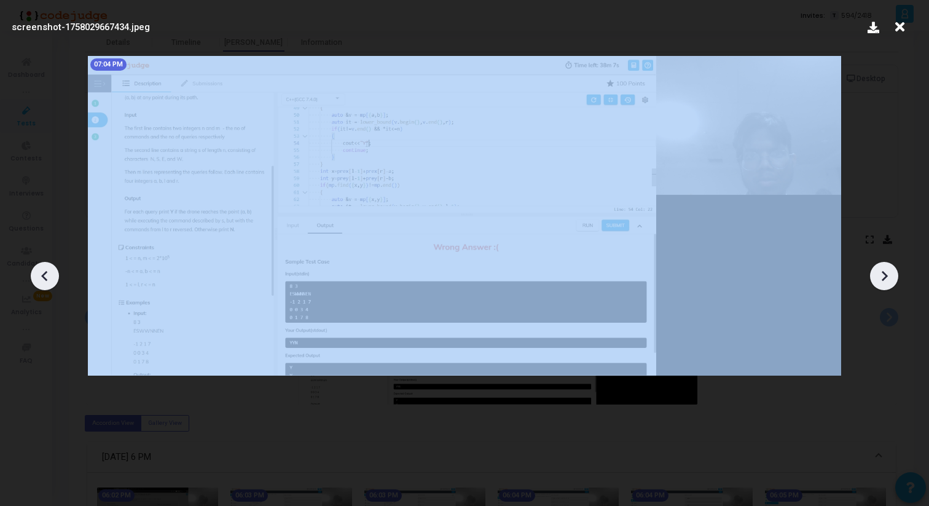
click at [44, 274] on icon at bounding box center [44, 275] width 6 height 10
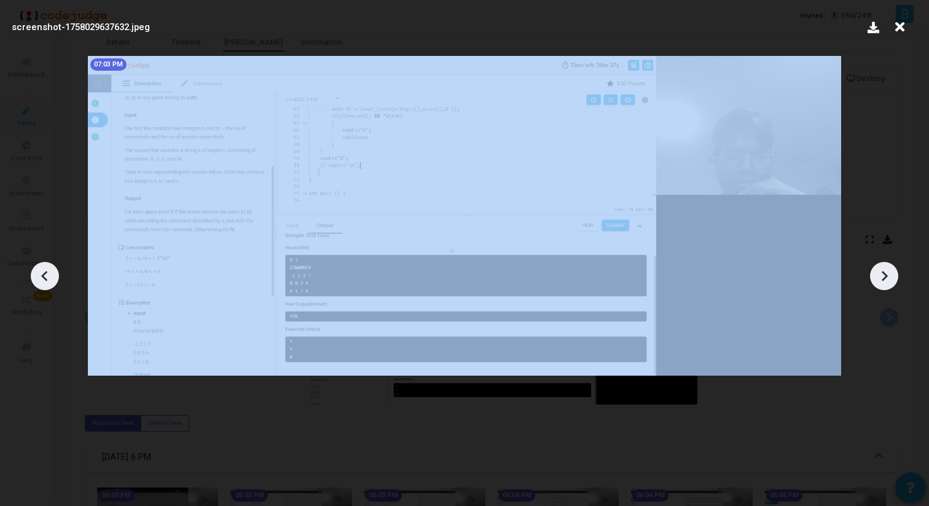
click at [44, 274] on icon at bounding box center [44, 275] width 6 height 10
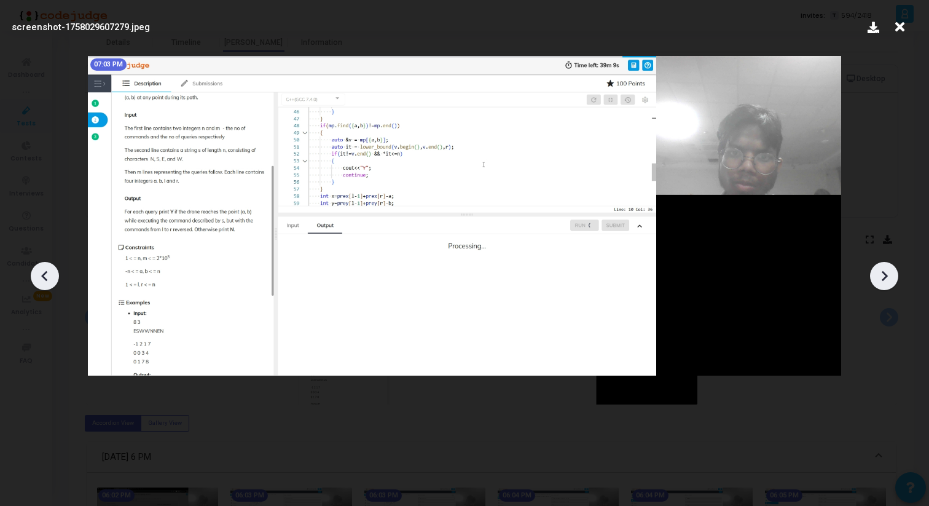
click at [44, 274] on icon at bounding box center [44, 275] width 6 height 10
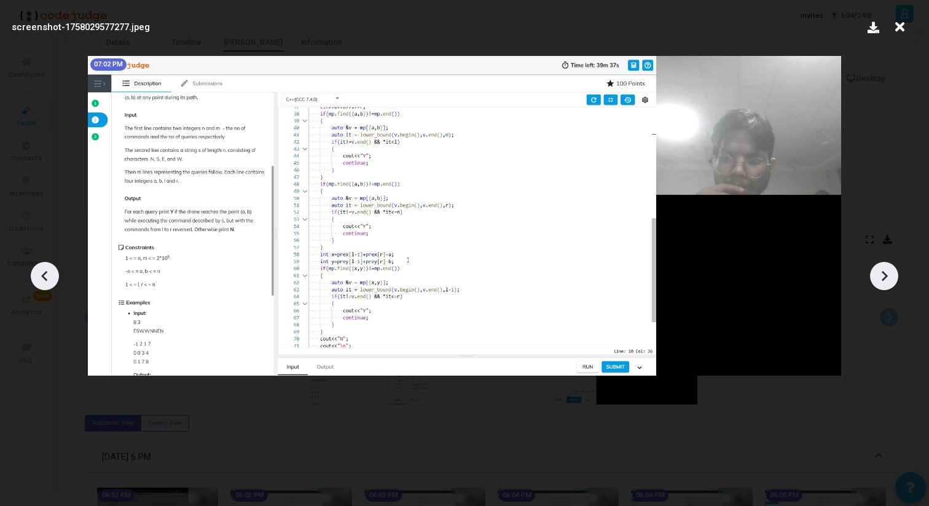
click at [44, 274] on icon at bounding box center [44, 275] width 6 height 10
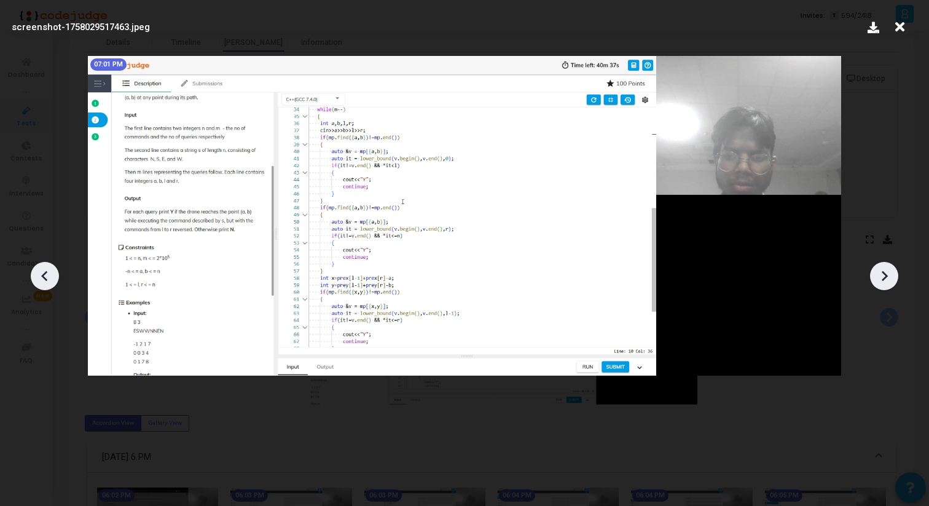
click at [44, 275] on icon at bounding box center [44, 275] width 6 height 10
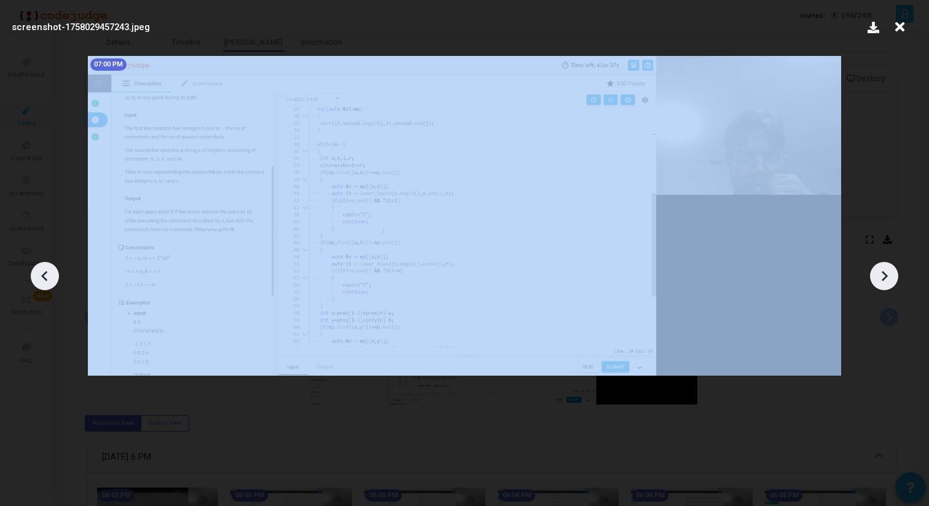
click at [44, 275] on icon at bounding box center [44, 275] width 6 height 10
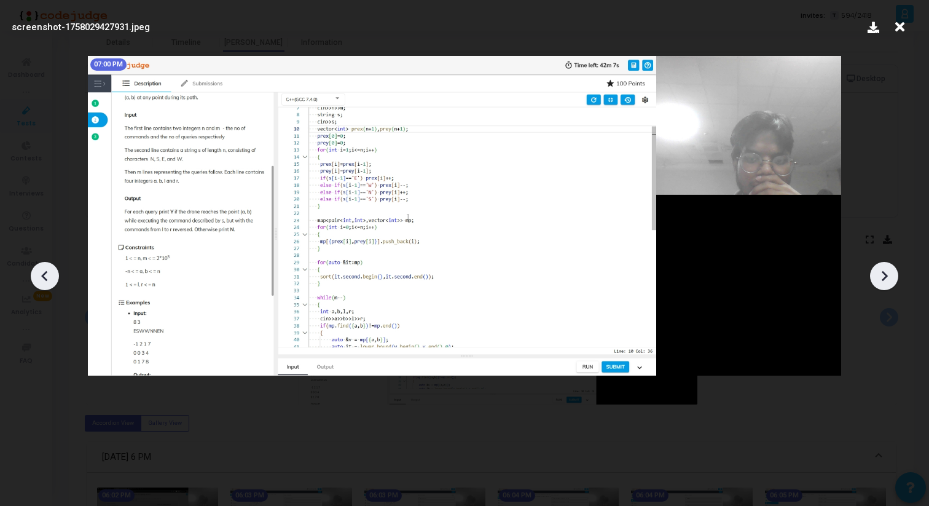
click at [44, 275] on icon at bounding box center [44, 275] width 6 height 10
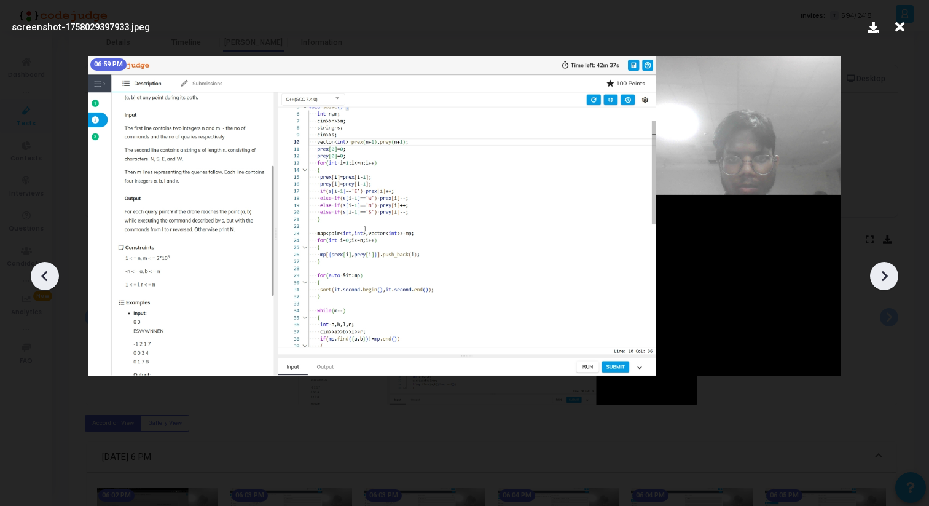
click at [44, 275] on icon at bounding box center [44, 275] width 6 height 10
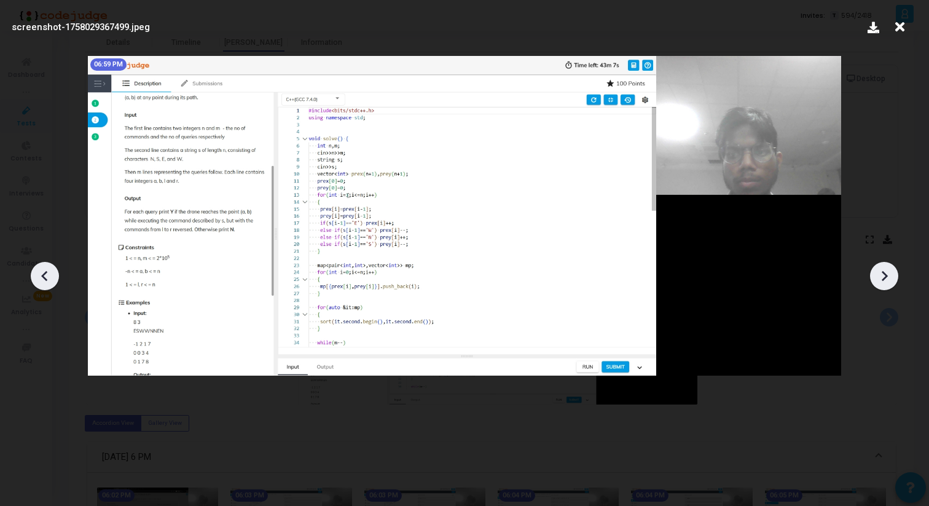
click at [44, 275] on icon at bounding box center [44, 275] width 6 height 10
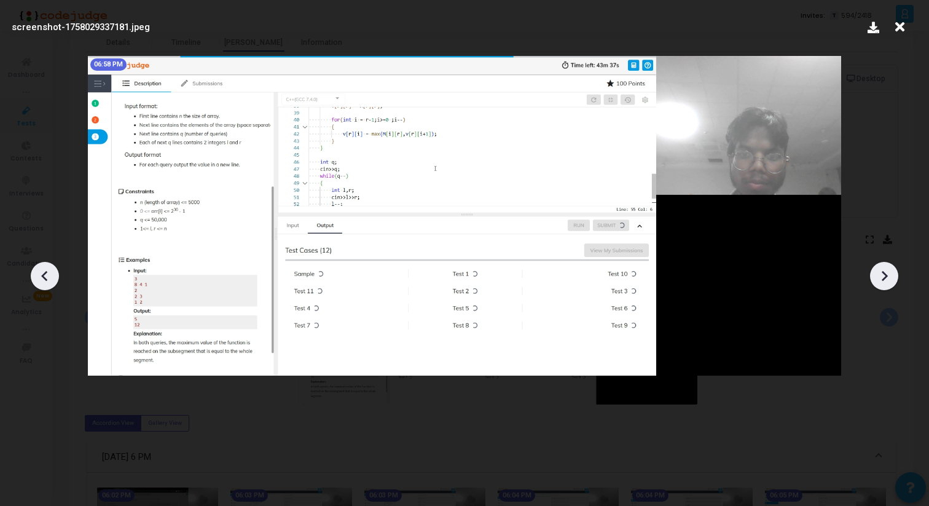
click at [43, 274] on icon at bounding box center [44, 275] width 6 height 10
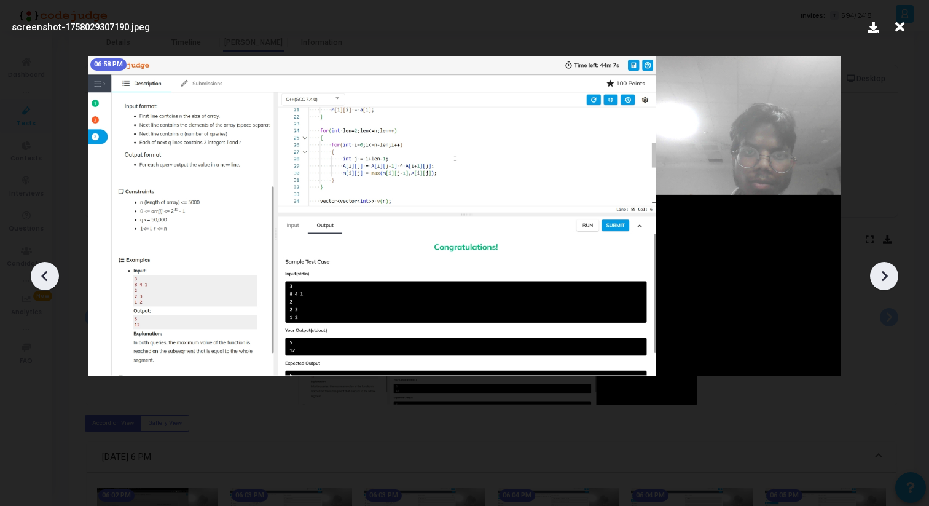
click at [43, 274] on icon at bounding box center [44, 275] width 6 height 10
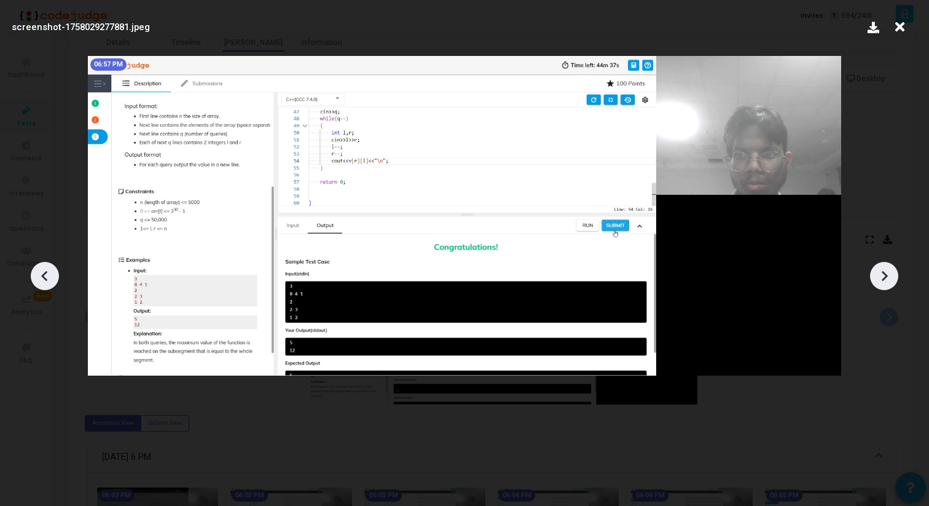
click at [43, 274] on icon at bounding box center [44, 275] width 6 height 10
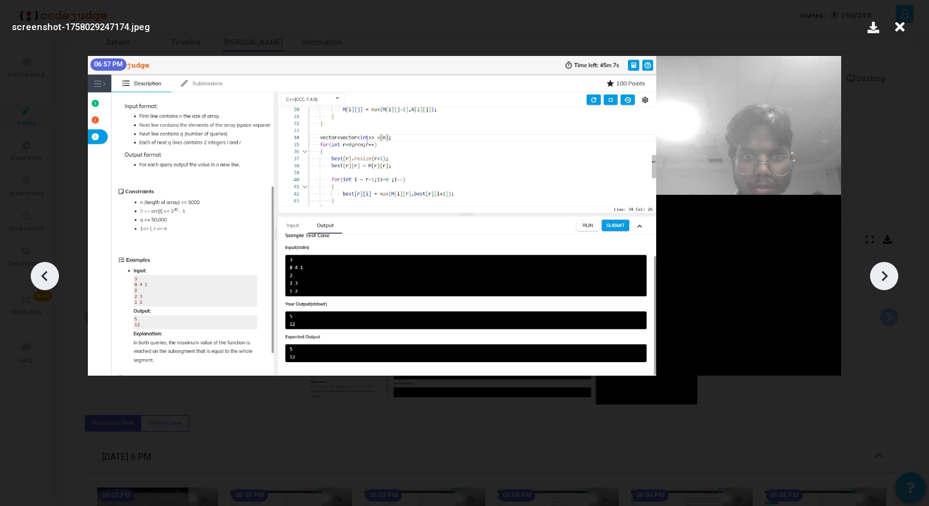
click at [43, 274] on icon at bounding box center [44, 275] width 6 height 10
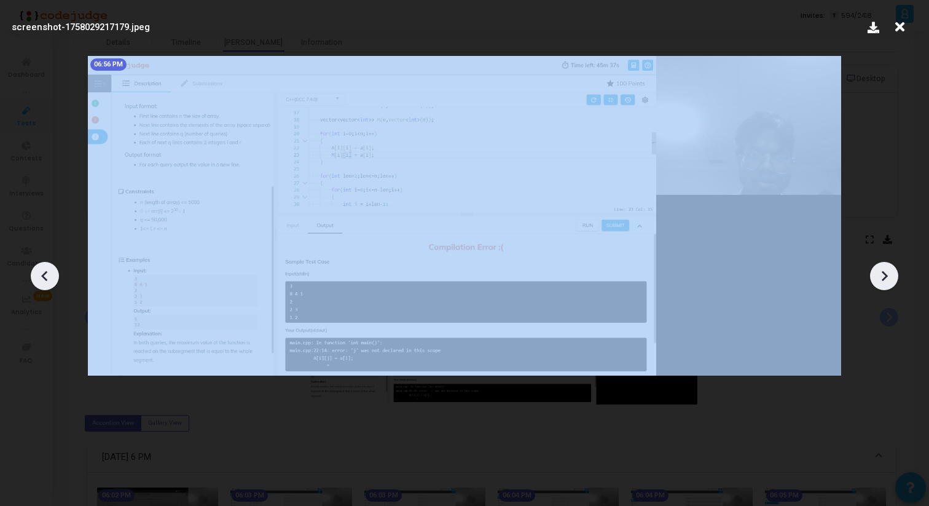
click at [43, 274] on icon at bounding box center [44, 275] width 6 height 10
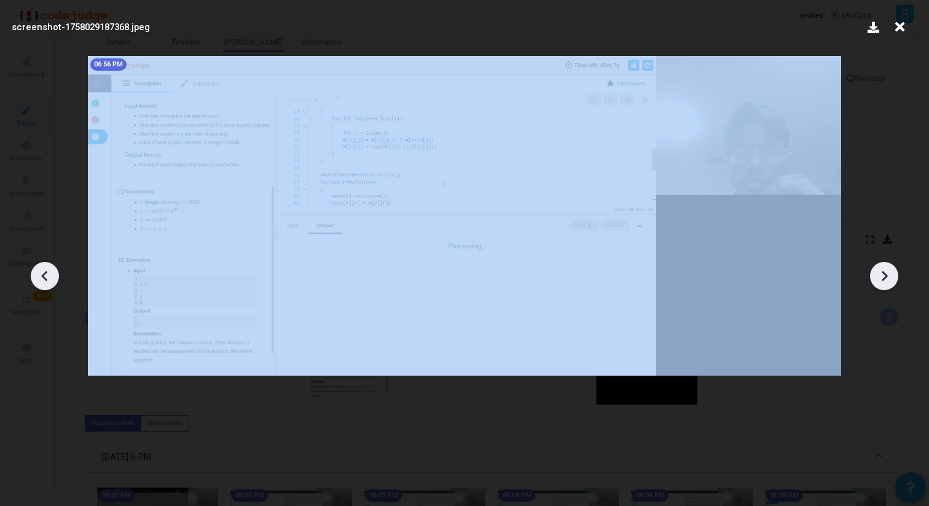
click at [43, 274] on icon at bounding box center [44, 275] width 6 height 10
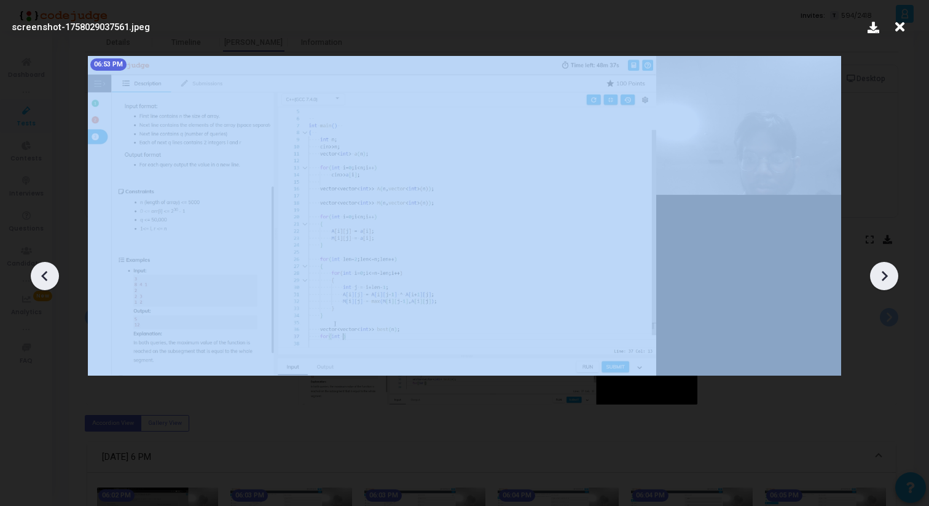
click at [43, 274] on icon at bounding box center [44, 275] width 6 height 10
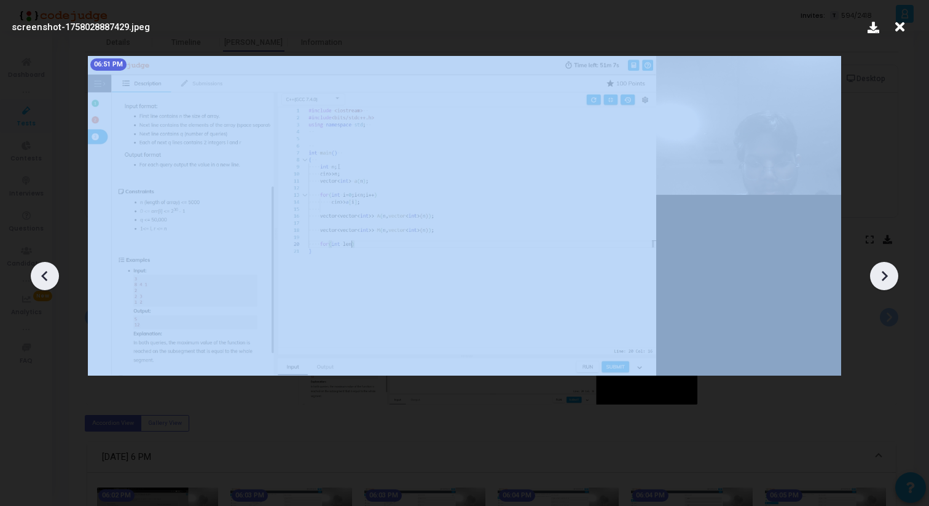
click at [43, 274] on icon at bounding box center [44, 275] width 6 height 10
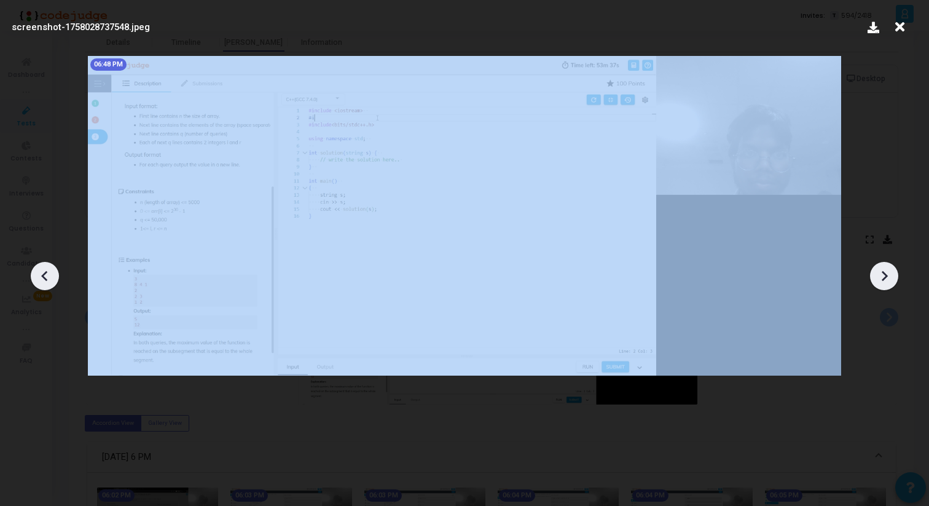
click at [43, 274] on icon at bounding box center [44, 275] width 6 height 10
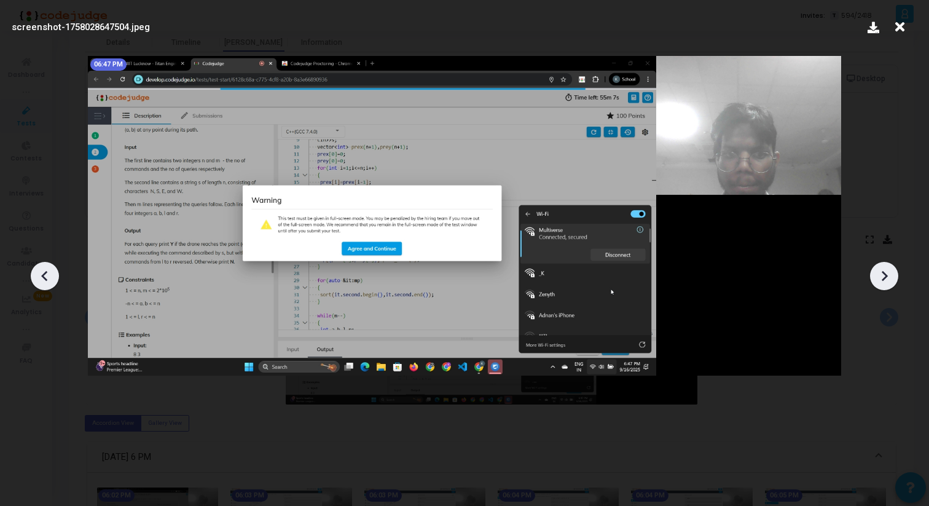
click at [43, 274] on icon at bounding box center [44, 275] width 6 height 10
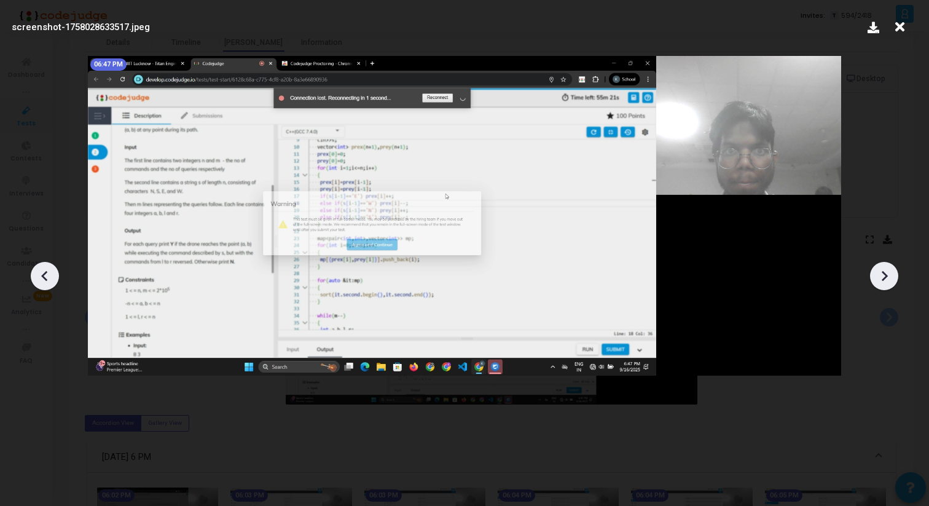
click at [43, 274] on icon at bounding box center [44, 275] width 6 height 10
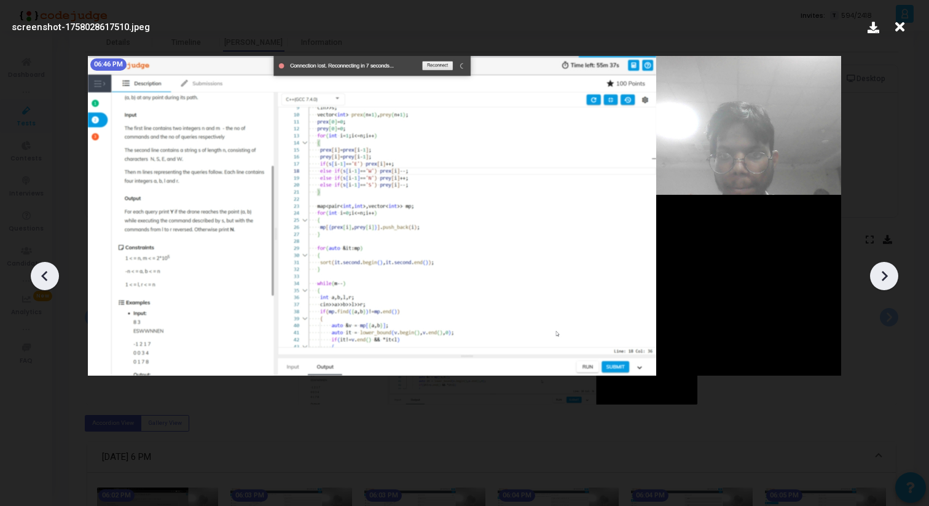
click at [43, 274] on icon at bounding box center [44, 275] width 6 height 10
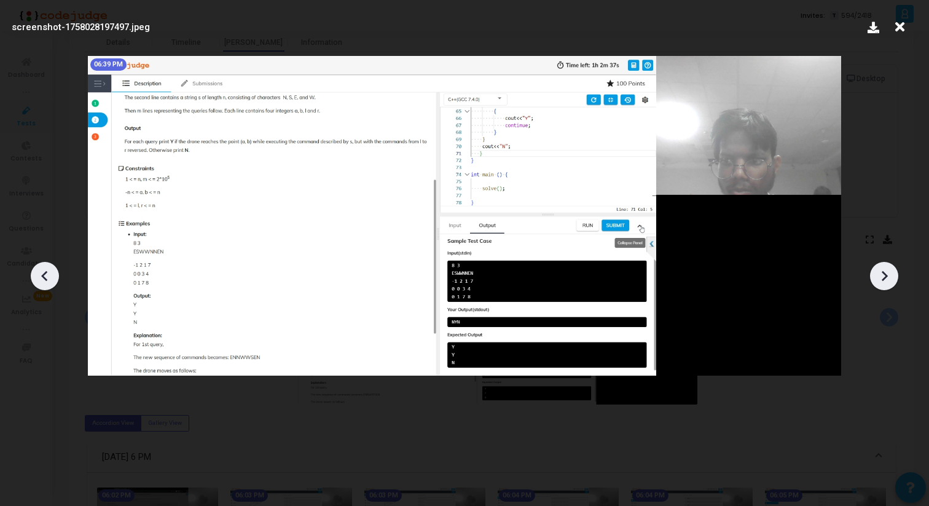
click at [43, 274] on icon at bounding box center [44, 275] width 6 height 10
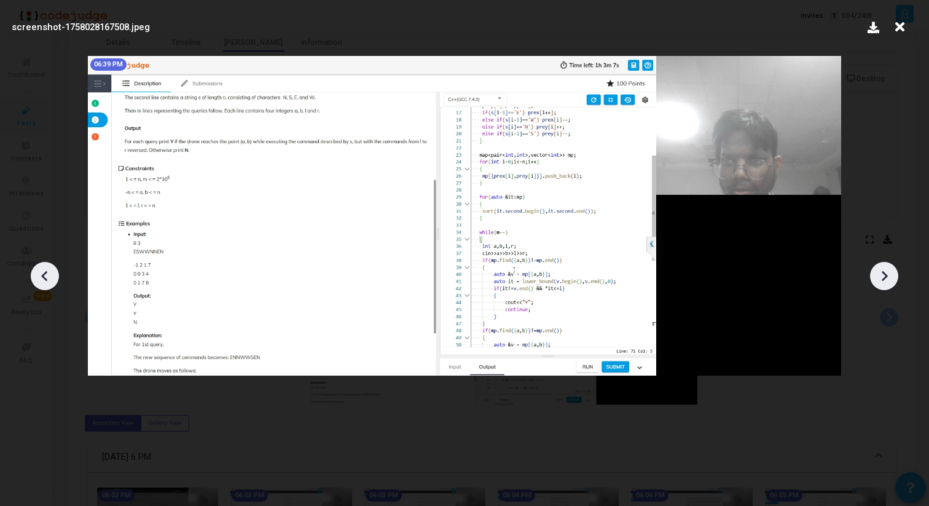
click at [43, 274] on icon at bounding box center [44, 275] width 6 height 10
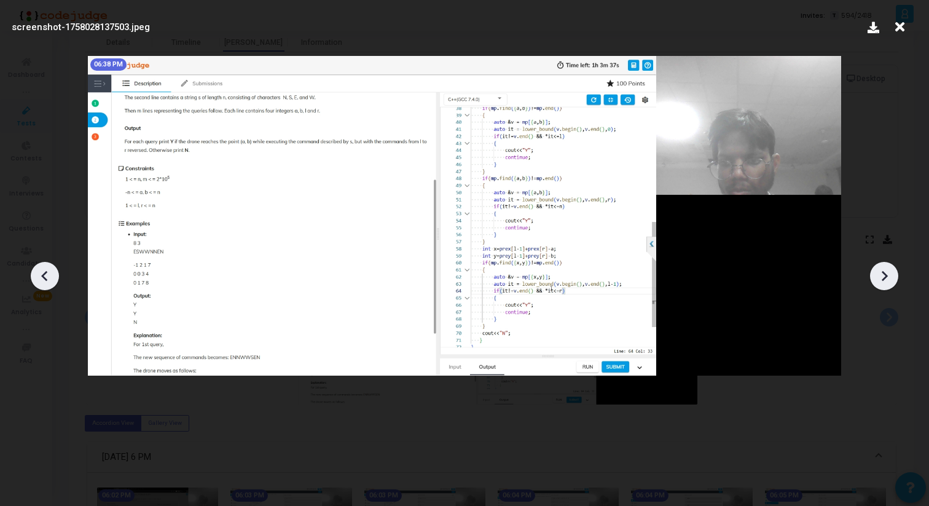
click at [880, 278] on icon at bounding box center [884, 276] width 18 height 18
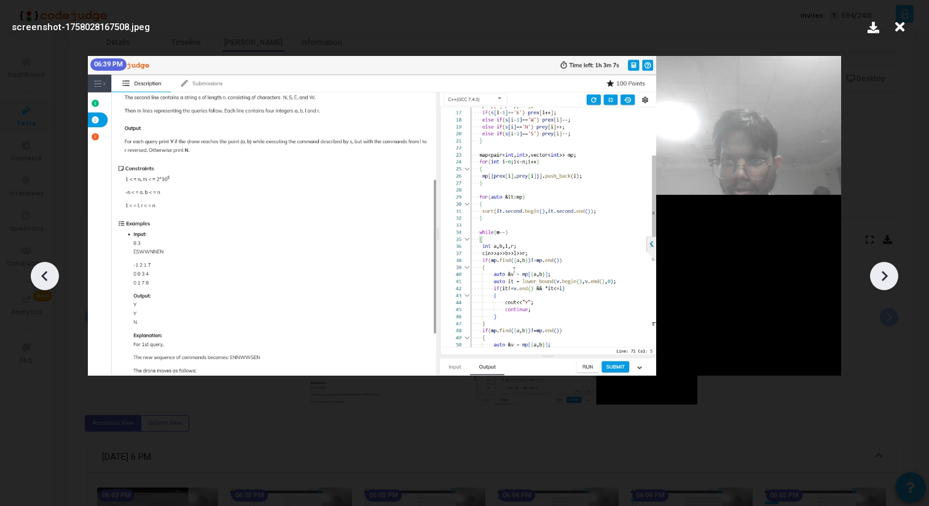
click at [880, 278] on icon at bounding box center [884, 276] width 18 height 18
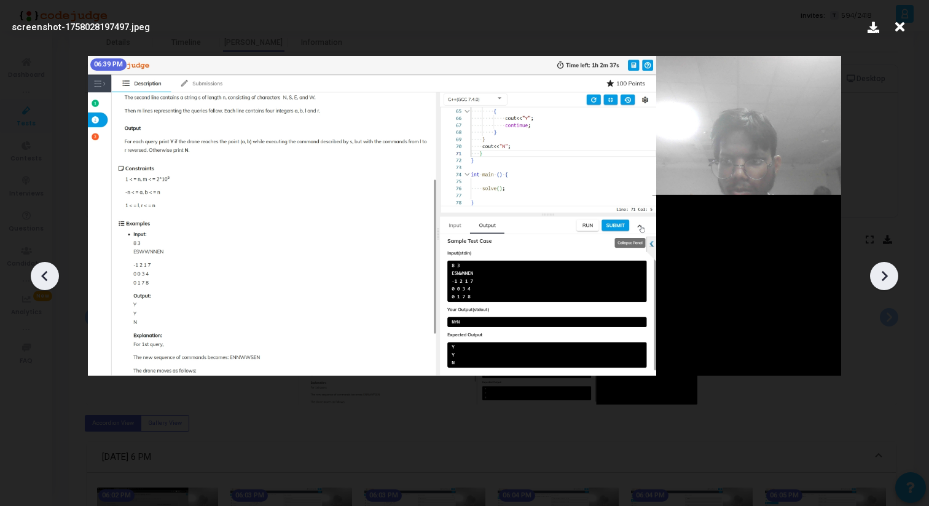
click at [880, 278] on icon at bounding box center [884, 276] width 18 height 18
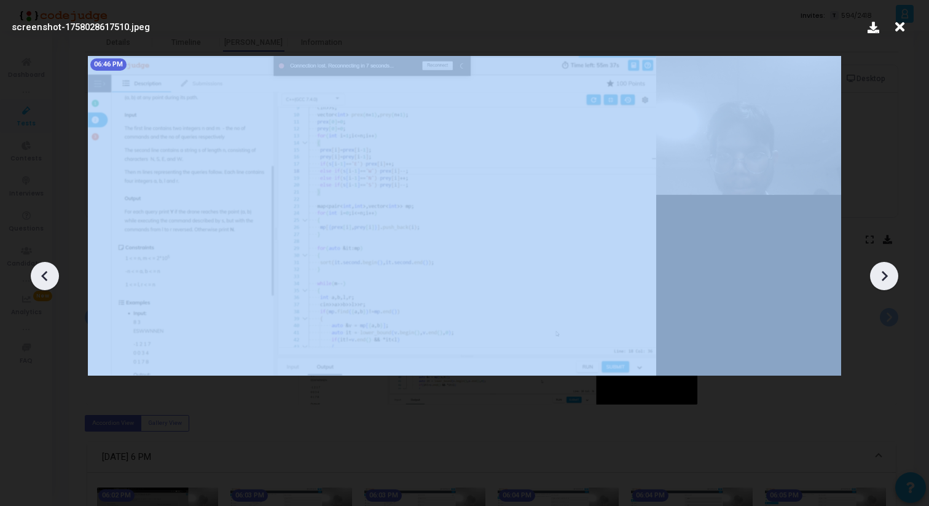
click at [880, 278] on icon at bounding box center [884, 276] width 18 height 18
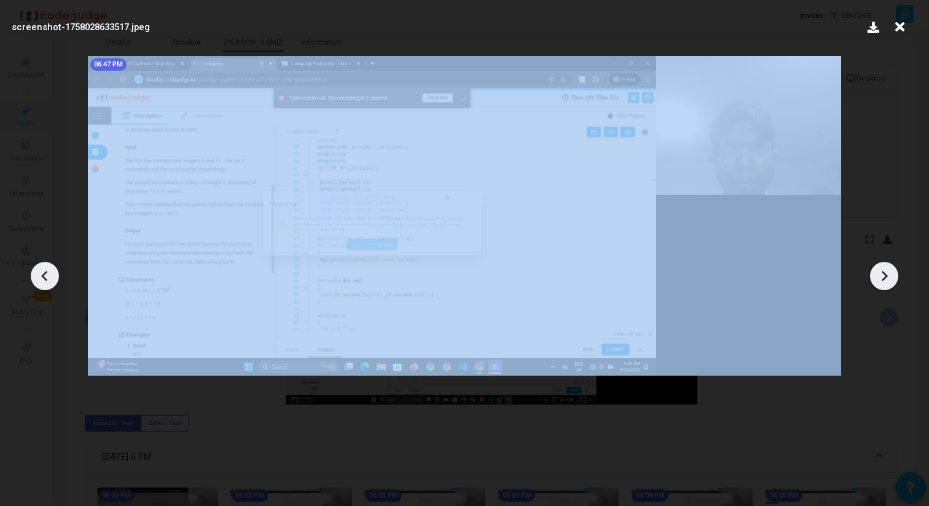
click at [880, 278] on icon at bounding box center [884, 276] width 18 height 18
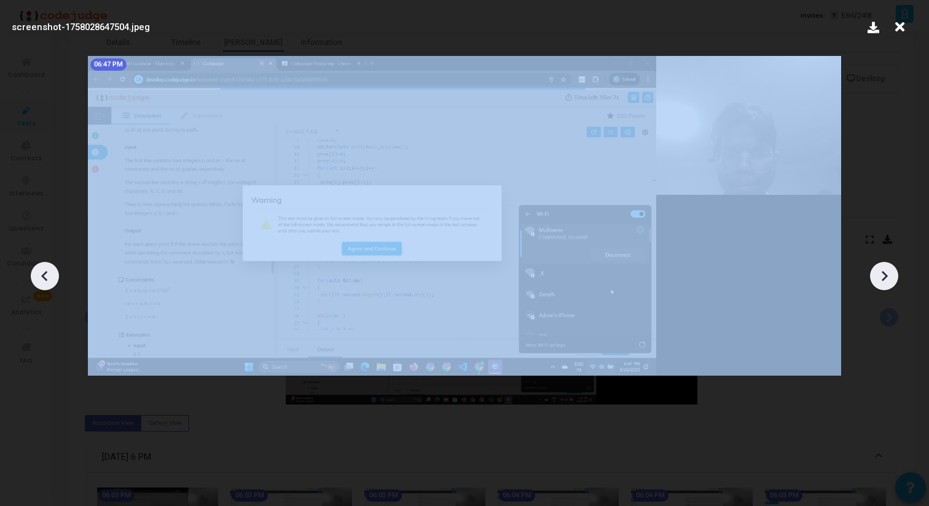
click at [880, 278] on icon at bounding box center [884, 276] width 18 height 18
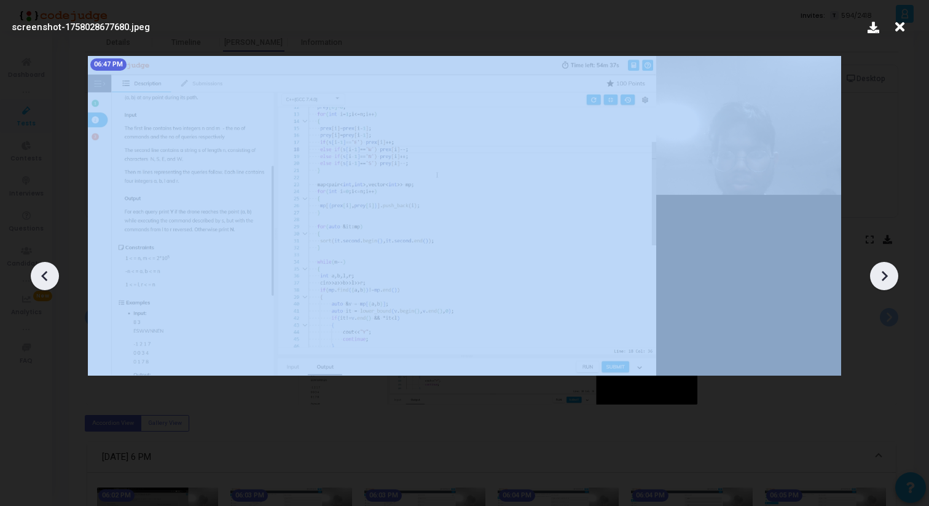
click at [880, 278] on icon at bounding box center [884, 276] width 18 height 18
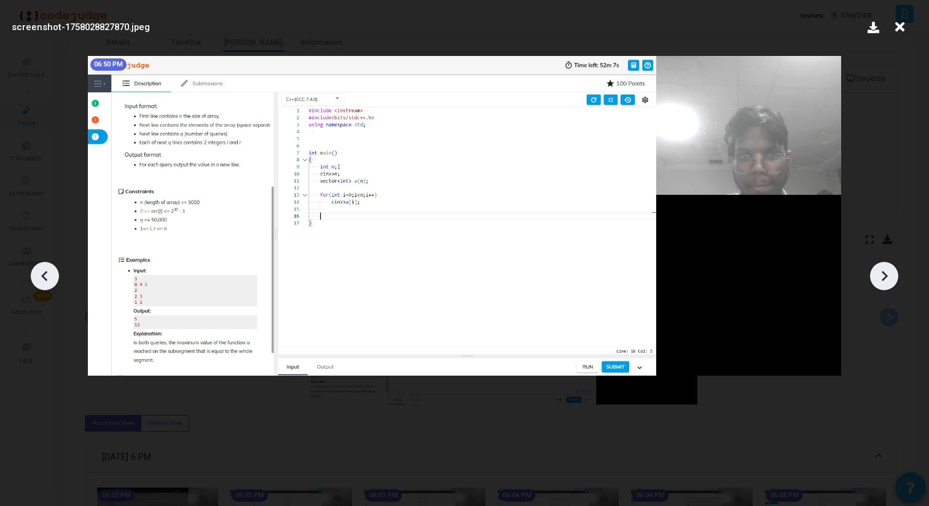
click at [895, 29] on icon at bounding box center [900, 26] width 19 height 23
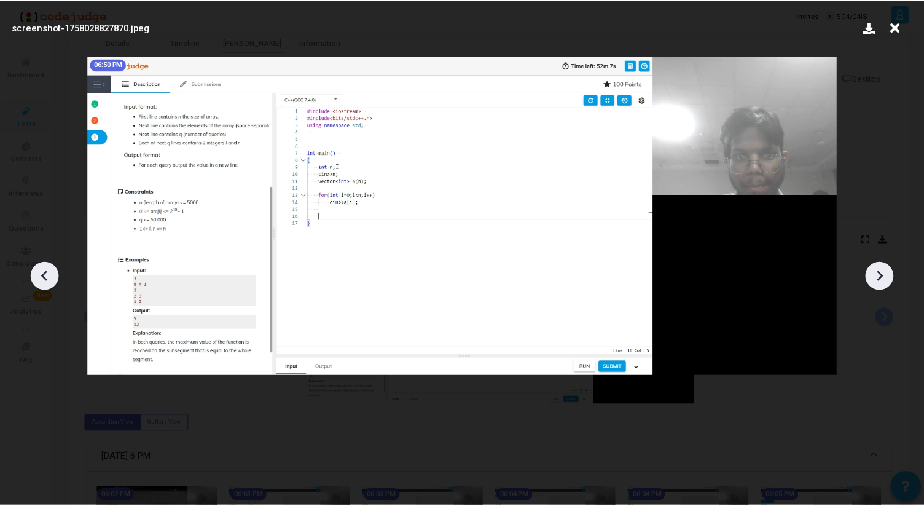
scroll to position [52, 0]
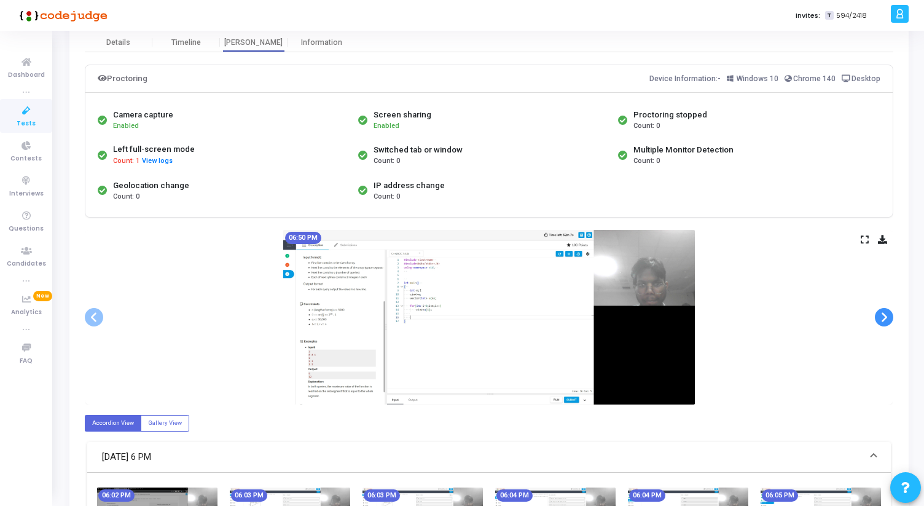
click at [881, 311] on span at bounding box center [884, 317] width 18 height 18
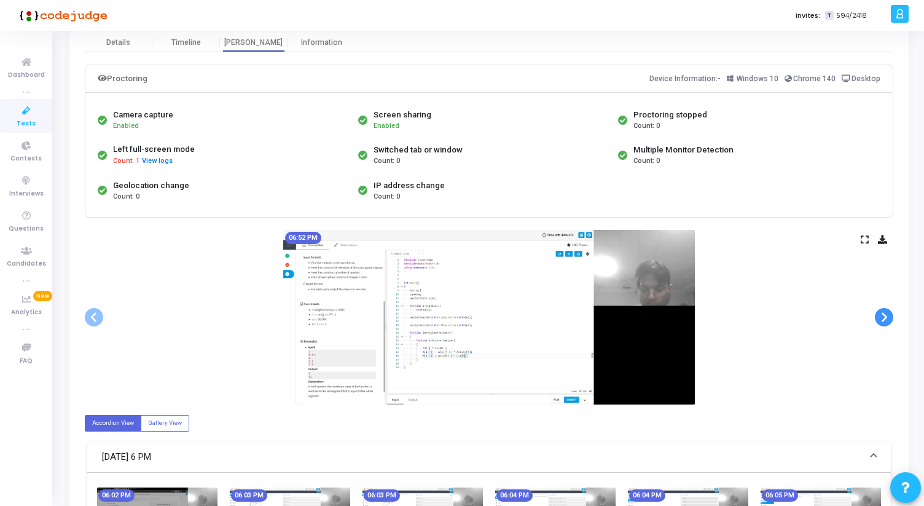
click at [881, 311] on span at bounding box center [884, 317] width 18 height 18
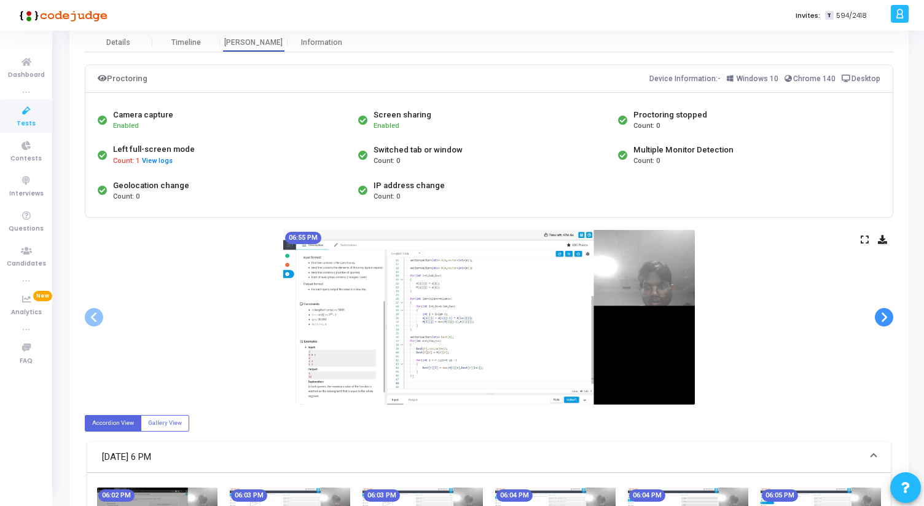
click at [881, 311] on span at bounding box center [884, 317] width 18 height 18
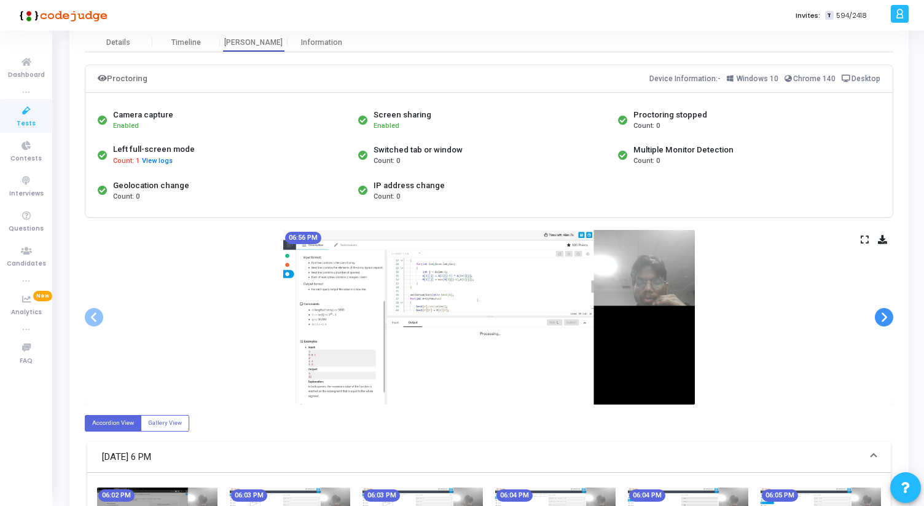
click at [881, 311] on span at bounding box center [884, 317] width 18 height 18
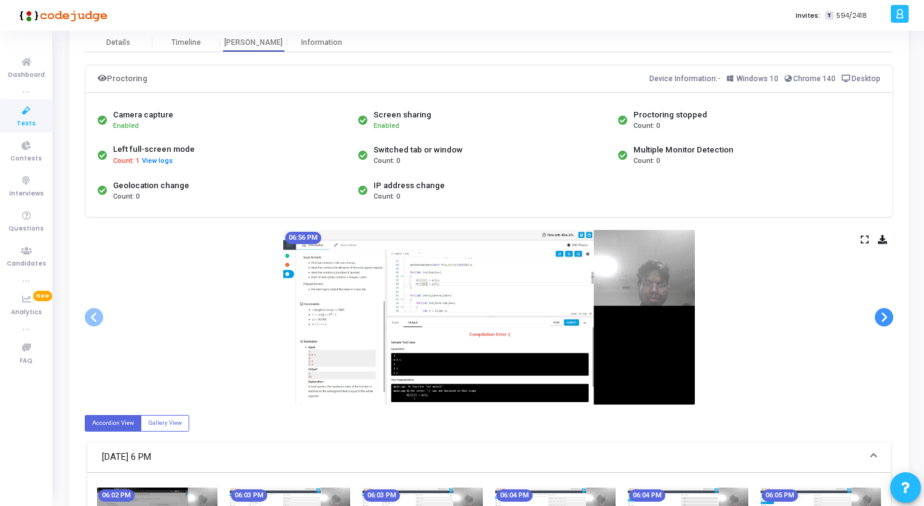
click at [881, 311] on span at bounding box center [884, 317] width 18 height 18
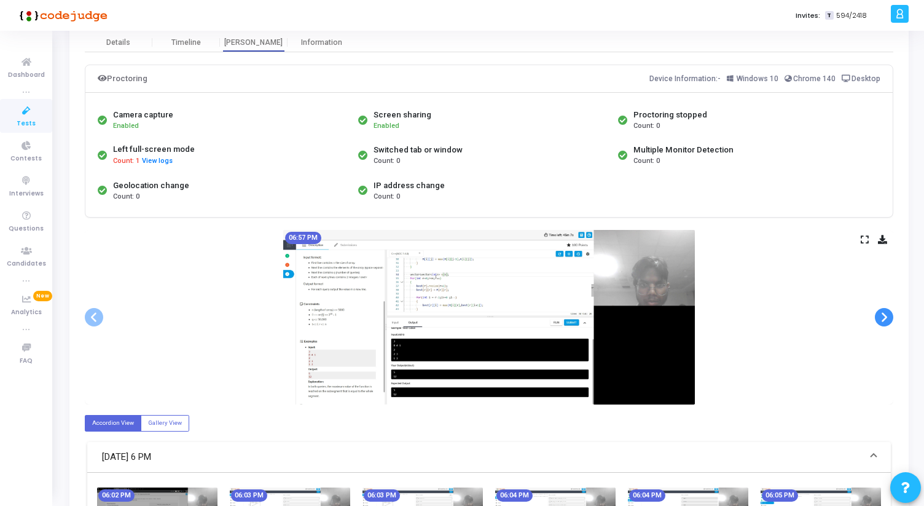
click at [881, 311] on span at bounding box center [884, 317] width 18 height 18
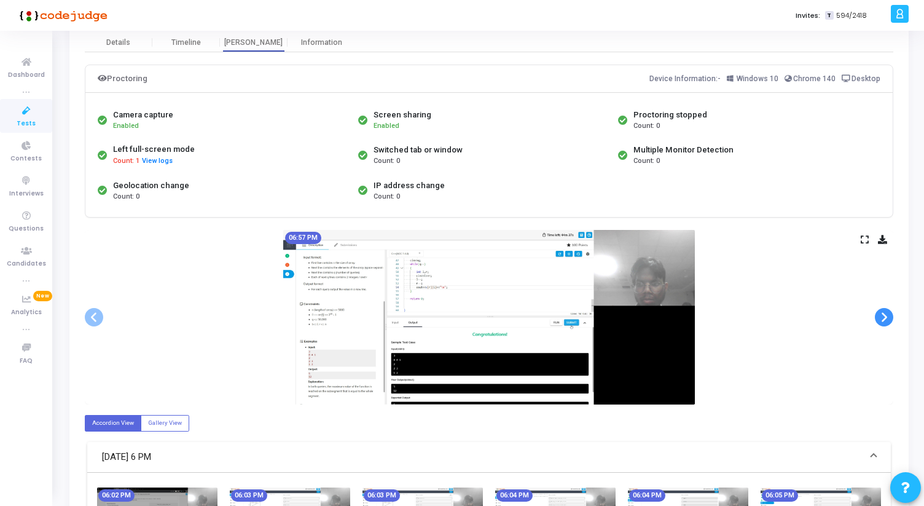
click at [881, 311] on span at bounding box center [884, 317] width 18 height 18
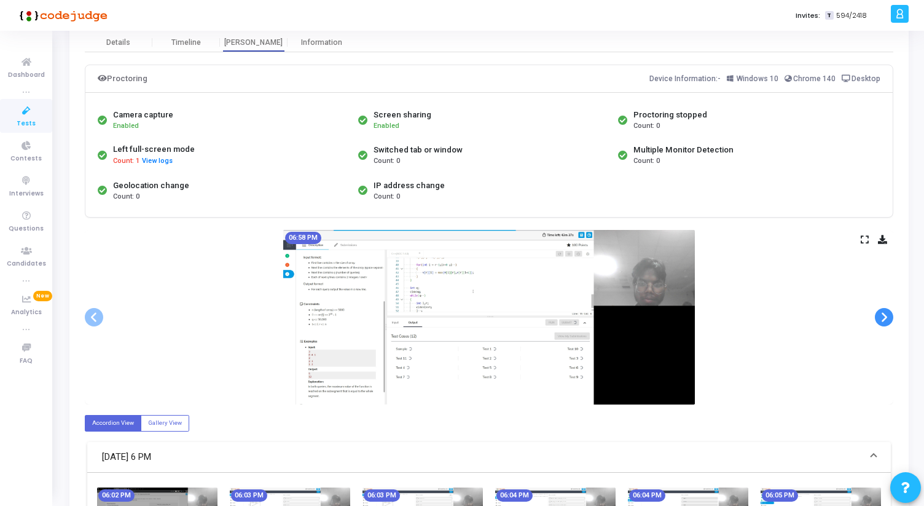
click at [881, 311] on span at bounding box center [884, 317] width 18 height 18
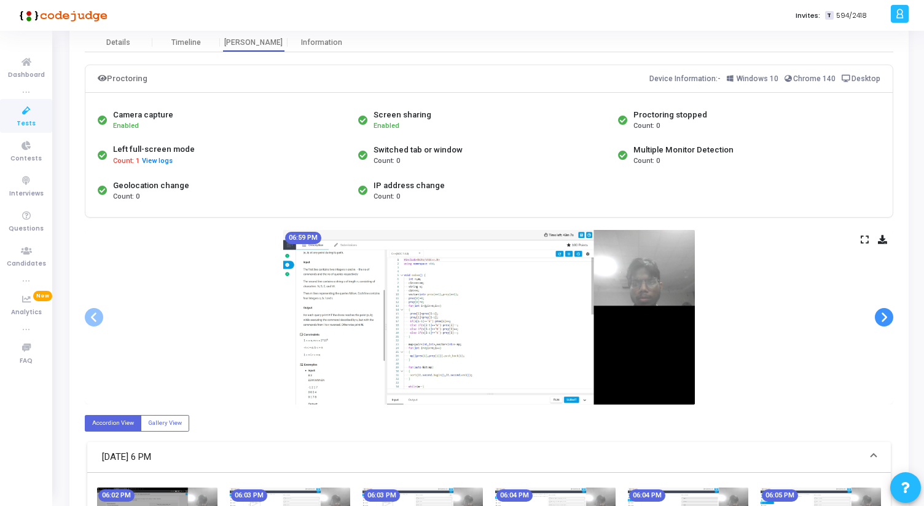
click at [881, 311] on span at bounding box center [884, 317] width 18 height 18
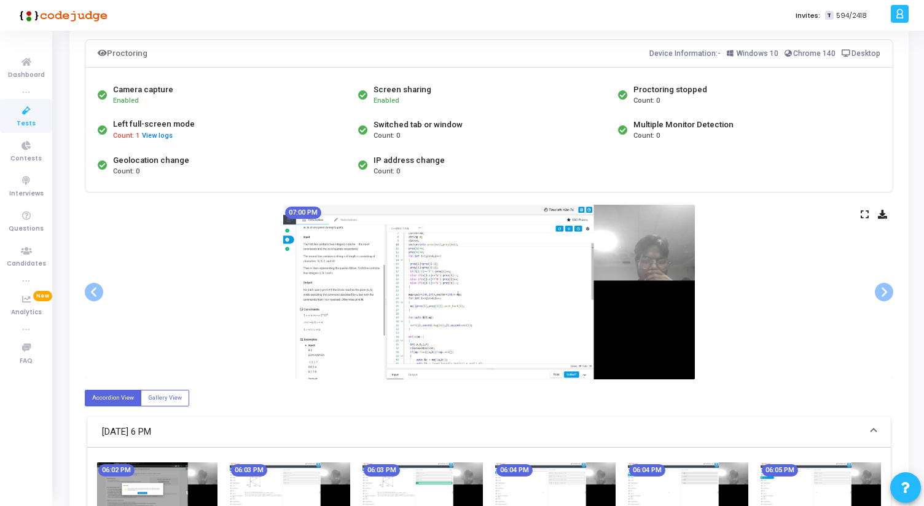
scroll to position [90, 0]
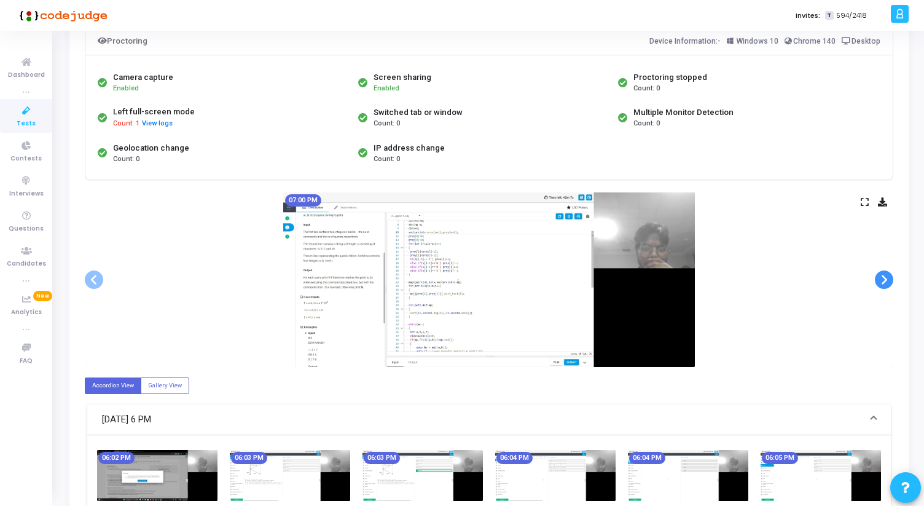
click at [884, 281] on span at bounding box center [884, 279] width 18 height 18
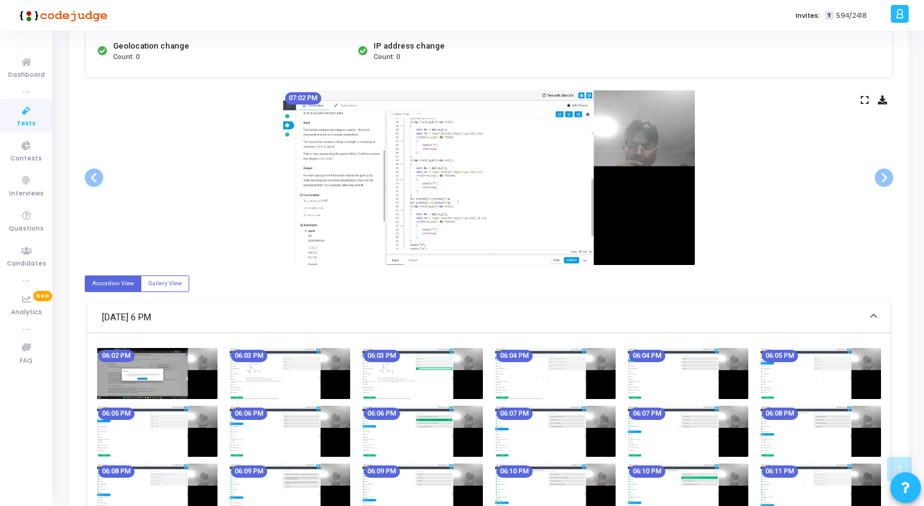
scroll to position [186, 0]
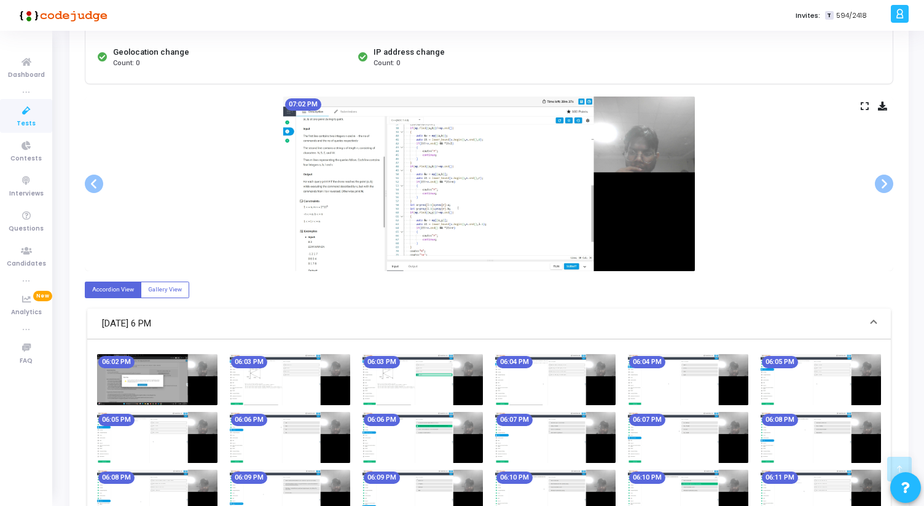
click at [163, 374] on img at bounding box center [157, 379] width 120 height 51
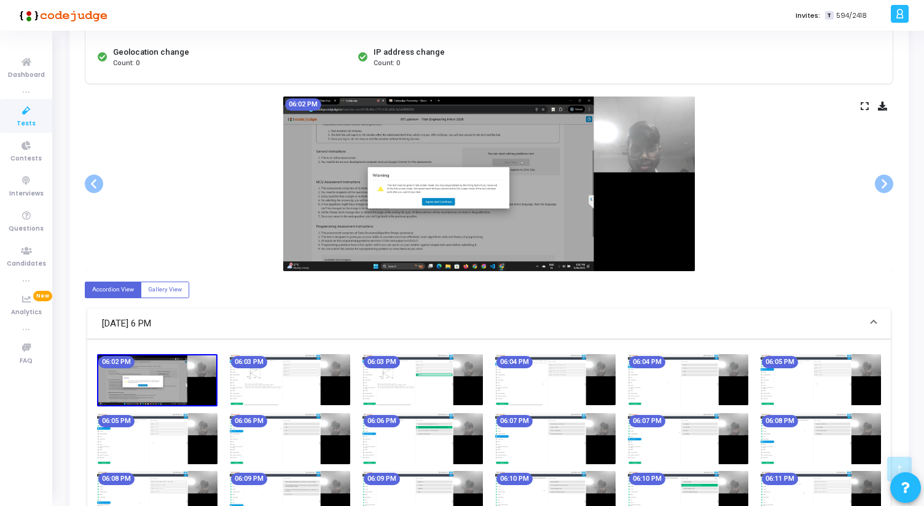
click at [865, 107] on icon at bounding box center [865, 106] width 8 height 7
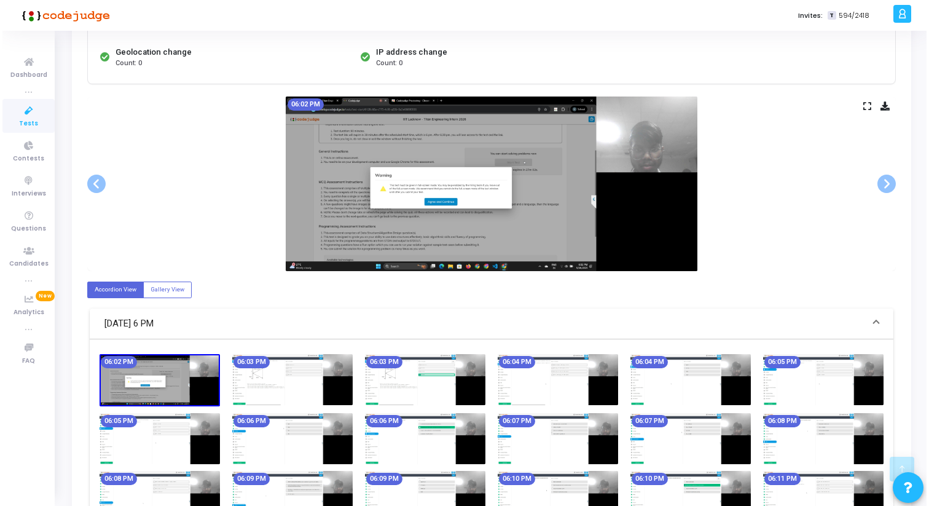
scroll to position [0, 0]
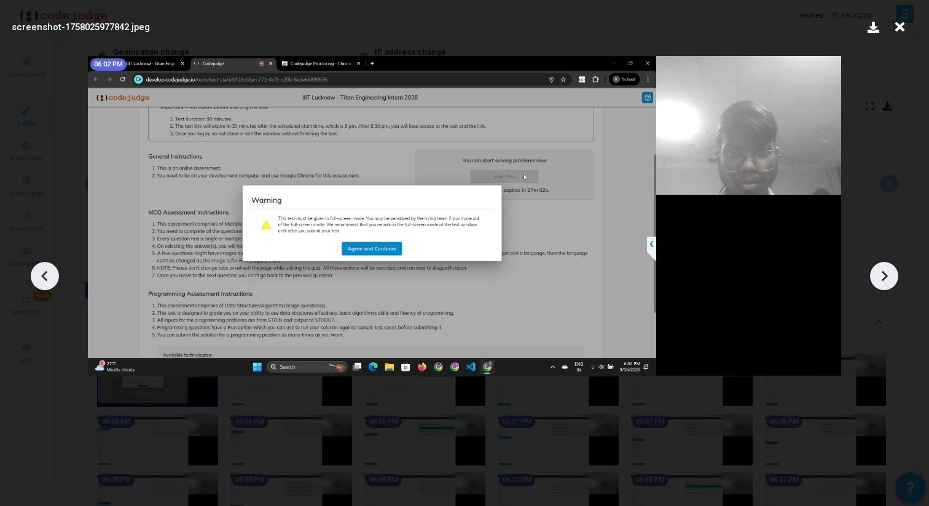
click at [883, 281] on icon at bounding box center [884, 276] width 18 height 18
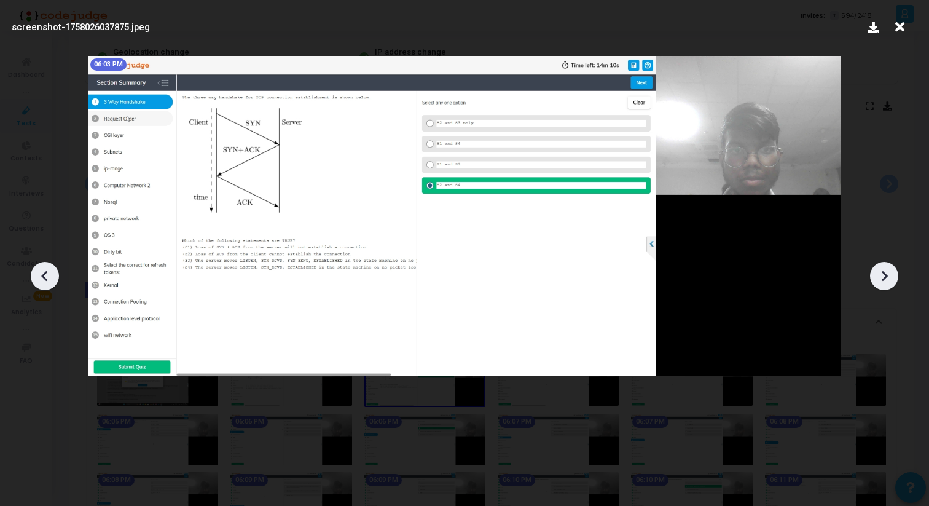
click at [883, 281] on icon at bounding box center [884, 276] width 18 height 18
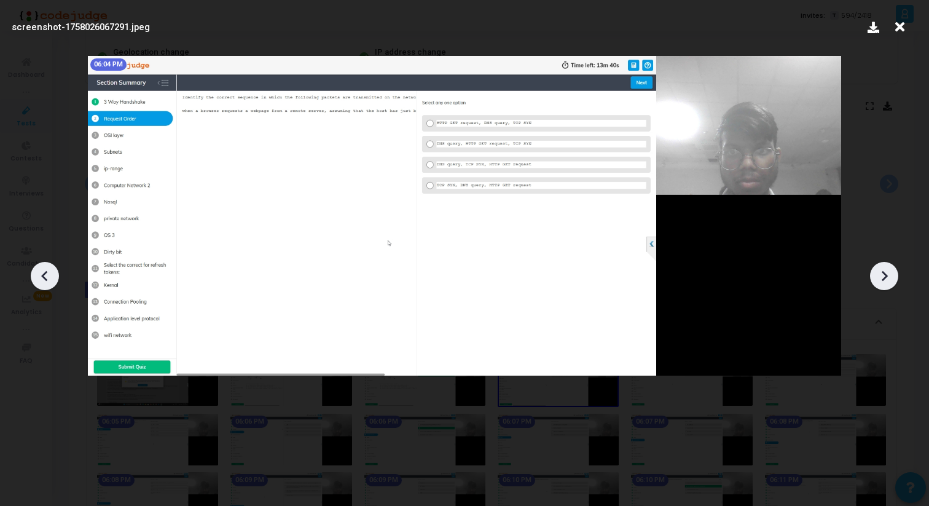
click at [883, 281] on icon at bounding box center [884, 276] width 18 height 18
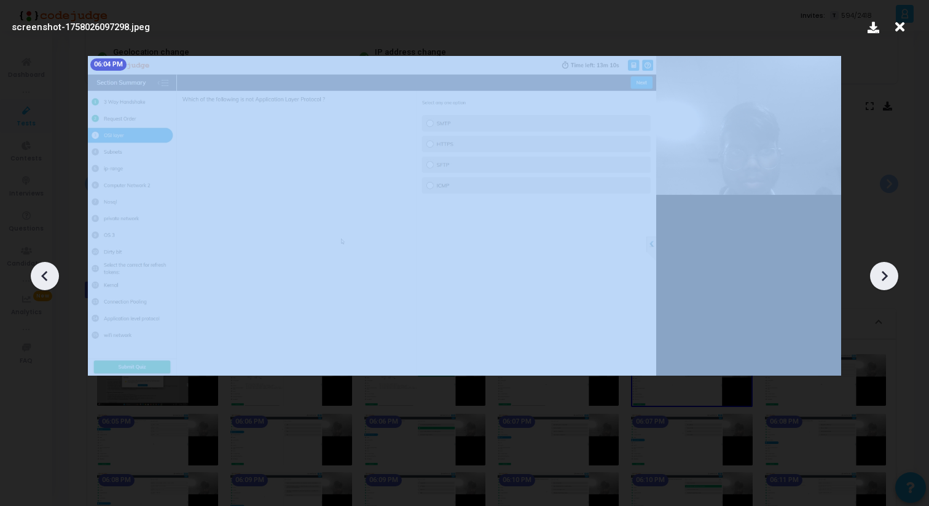
click at [883, 281] on icon at bounding box center [884, 276] width 18 height 18
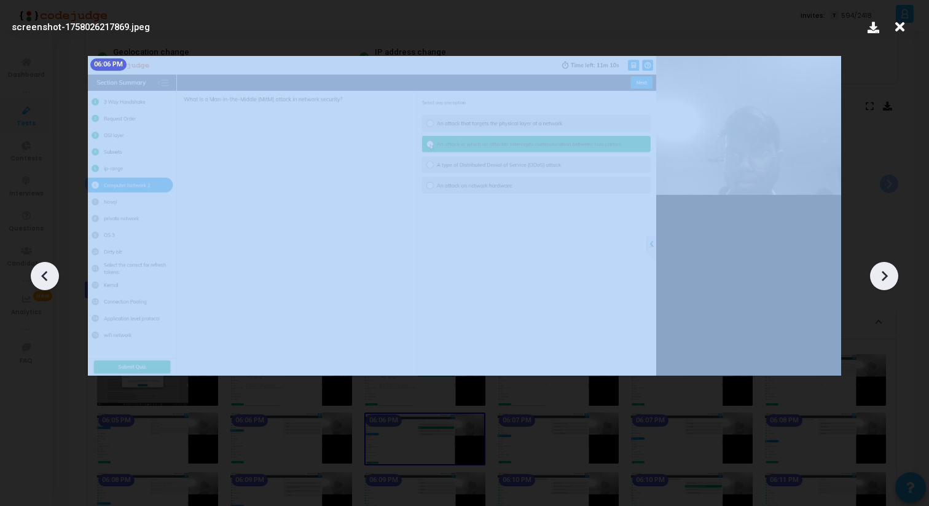
click at [883, 281] on icon at bounding box center [884, 276] width 18 height 18
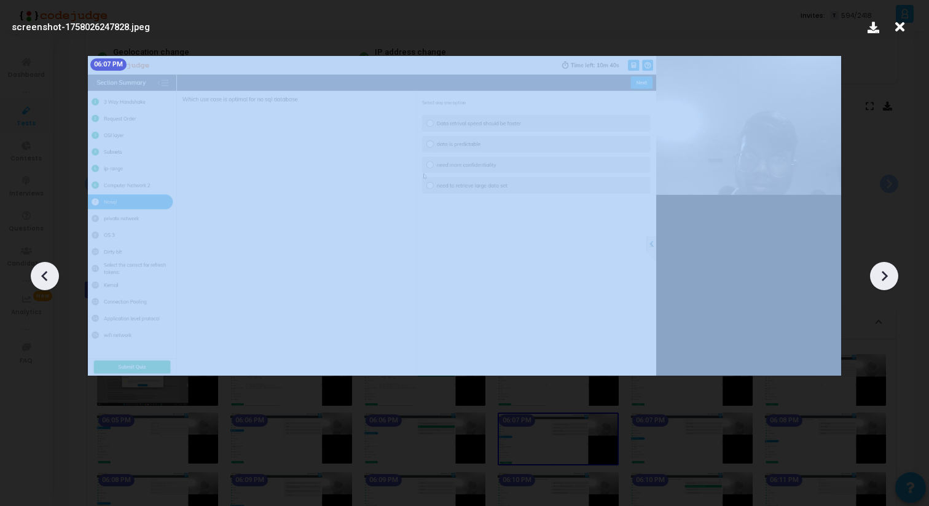
click at [883, 281] on icon at bounding box center [884, 276] width 18 height 18
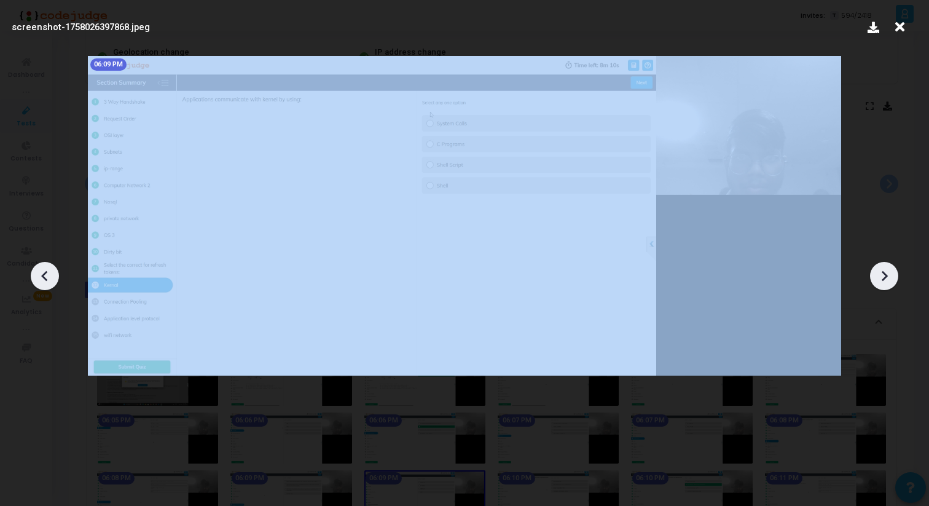
click at [883, 281] on icon at bounding box center [884, 276] width 18 height 18
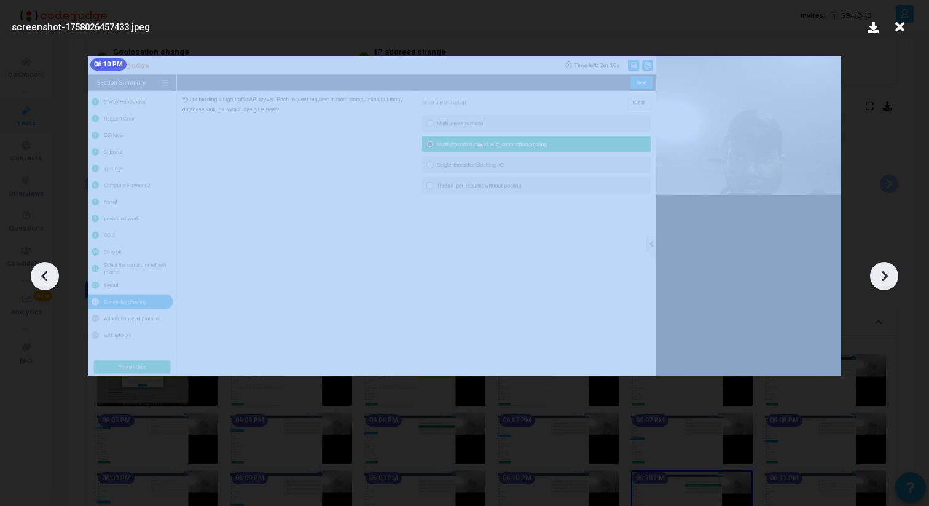
click at [883, 281] on icon at bounding box center [884, 276] width 18 height 18
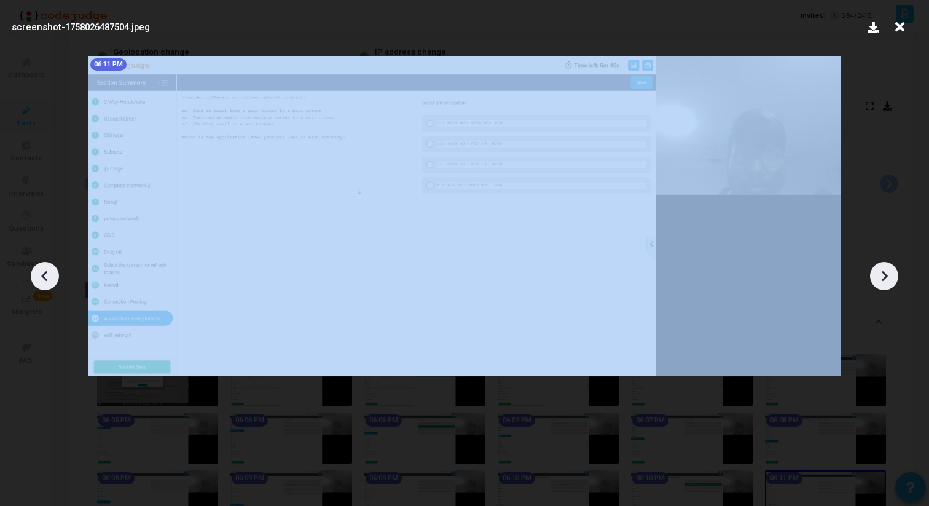
click at [883, 281] on icon at bounding box center [884, 276] width 18 height 18
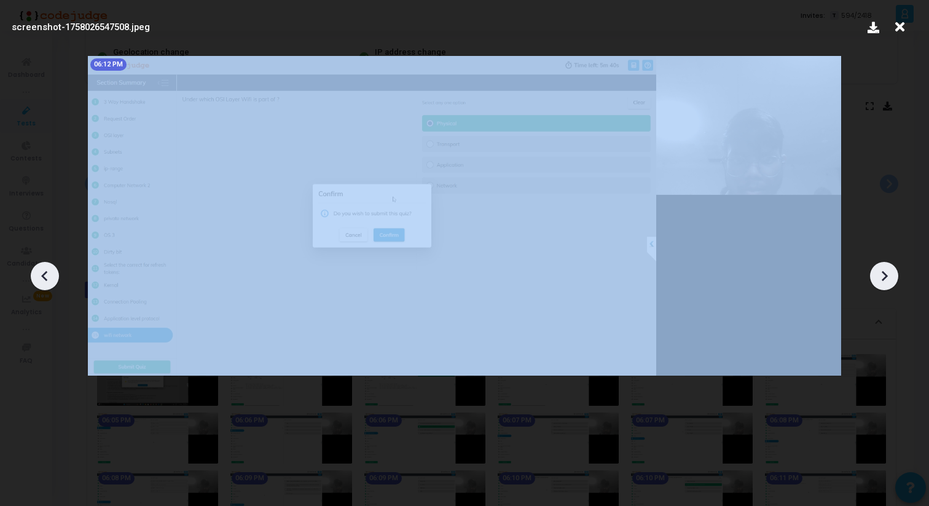
click at [883, 281] on icon at bounding box center [884, 276] width 18 height 18
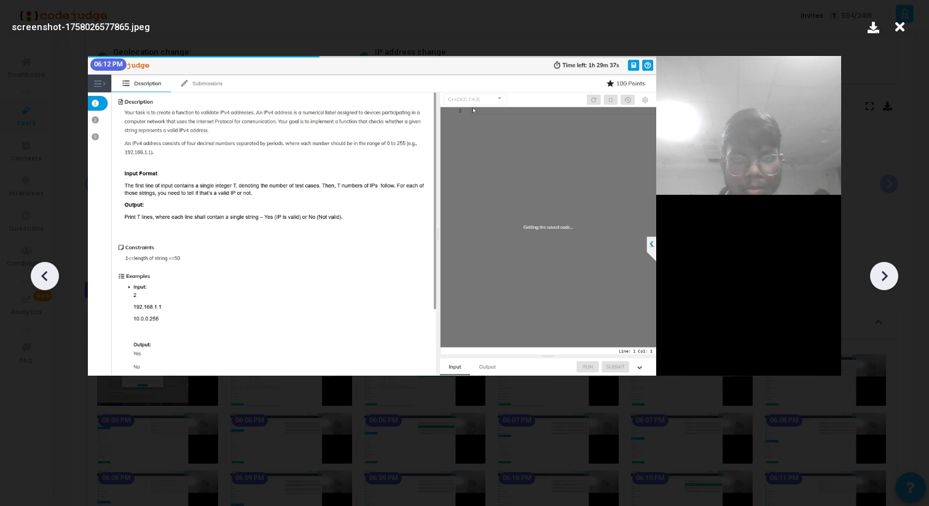
click at [883, 281] on icon at bounding box center [884, 276] width 18 height 18
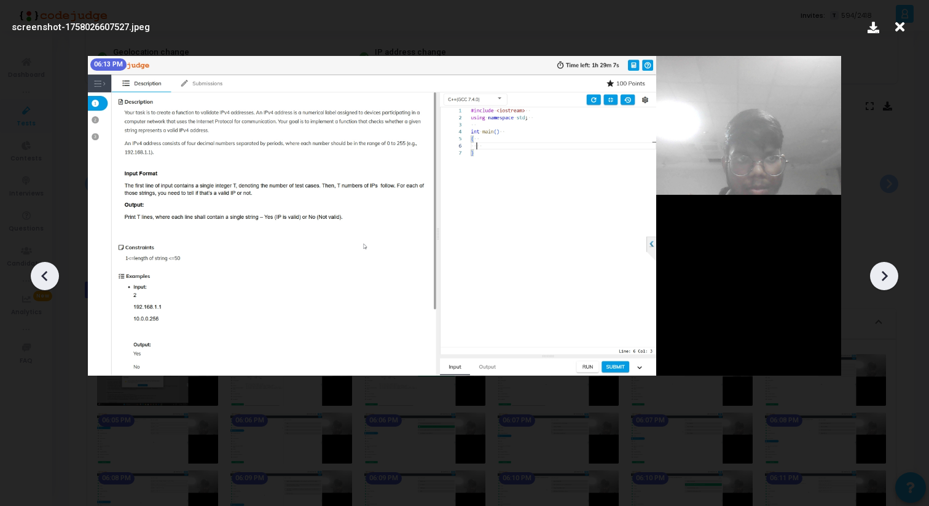
click at [45, 272] on icon at bounding box center [44, 275] width 6 height 10
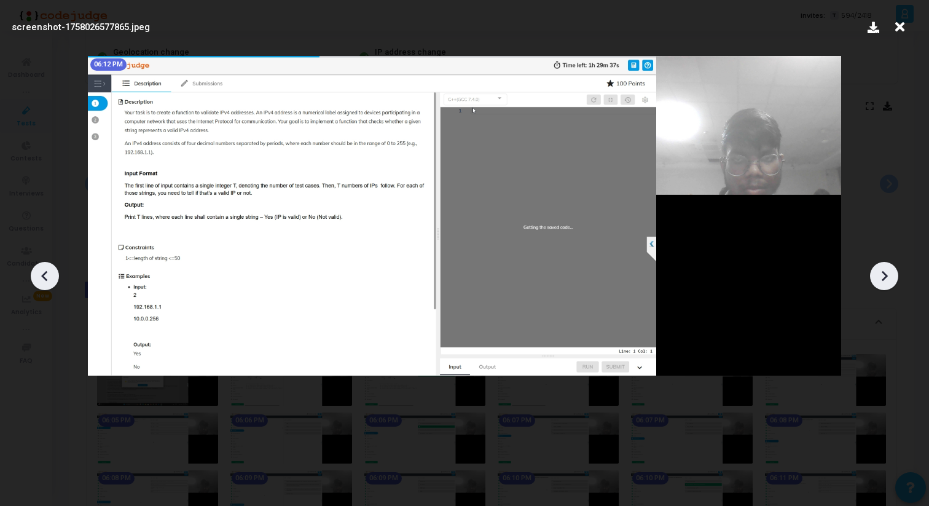
click at [45, 272] on icon at bounding box center [44, 275] width 6 height 10
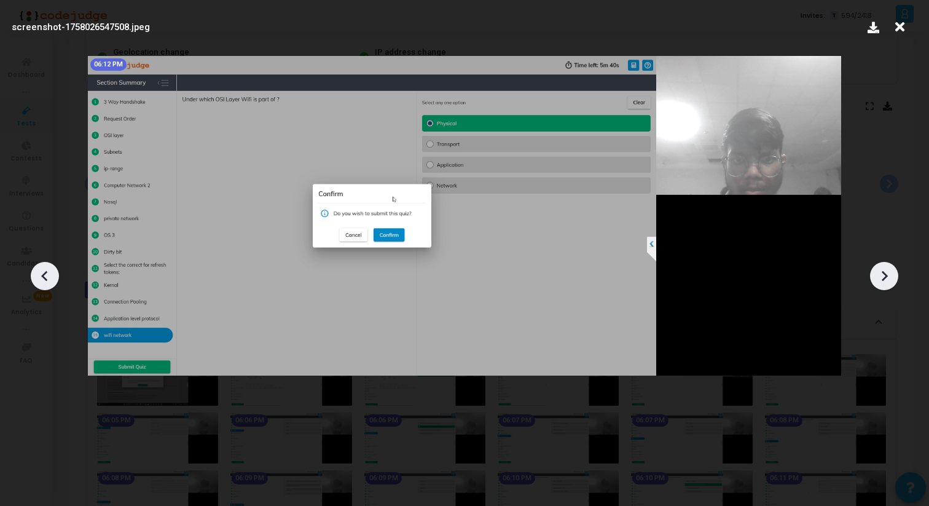
click at [883, 281] on icon at bounding box center [884, 276] width 18 height 18
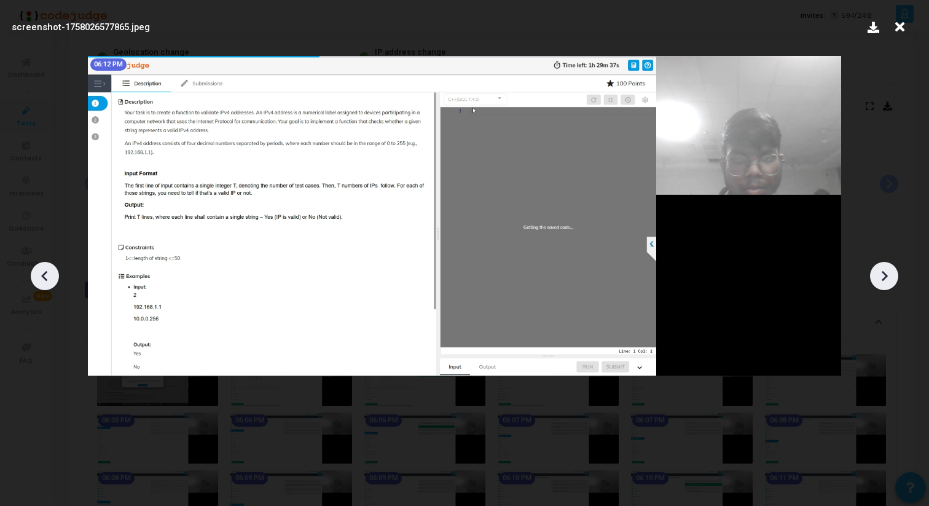
click at [883, 281] on icon at bounding box center [884, 276] width 18 height 18
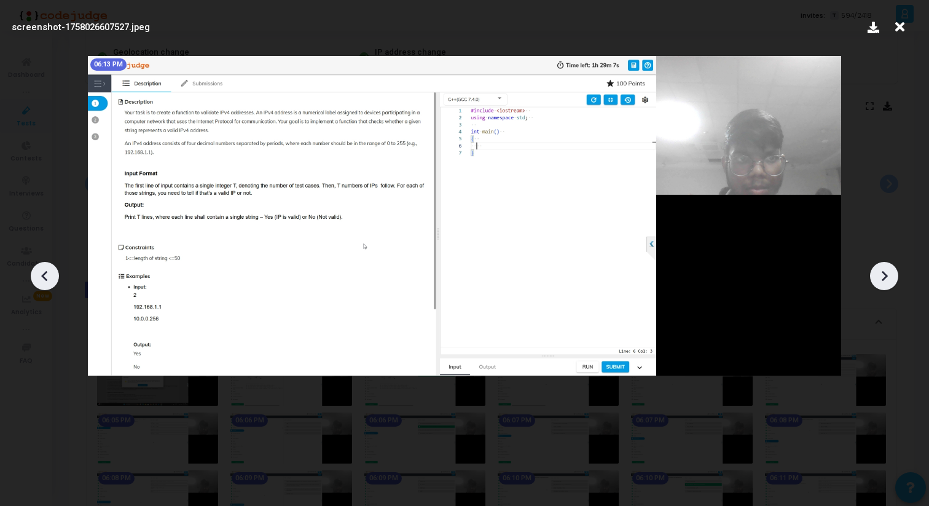
click at [883, 281] on icon at bounding box center [884, 276] width 18 height 18
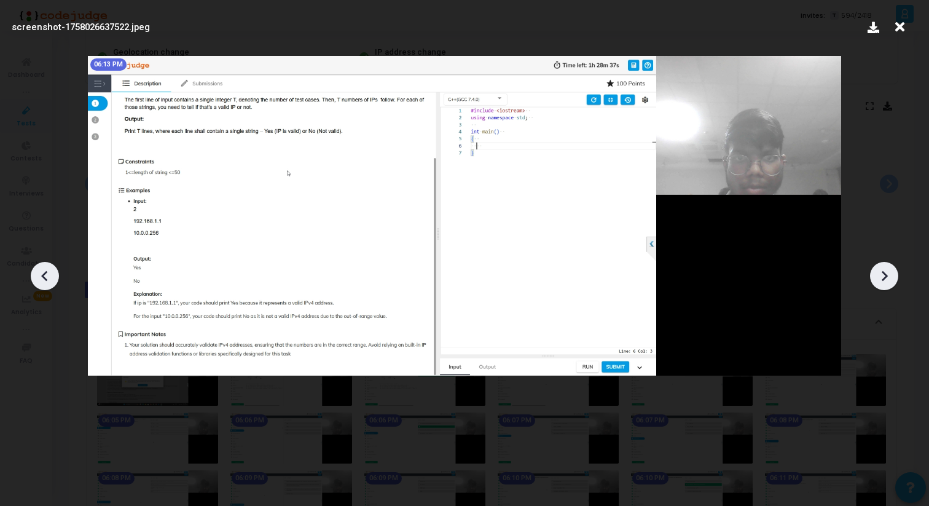
click at [883, 281] on icon at bounding box center [884, 276] width 18 height 18
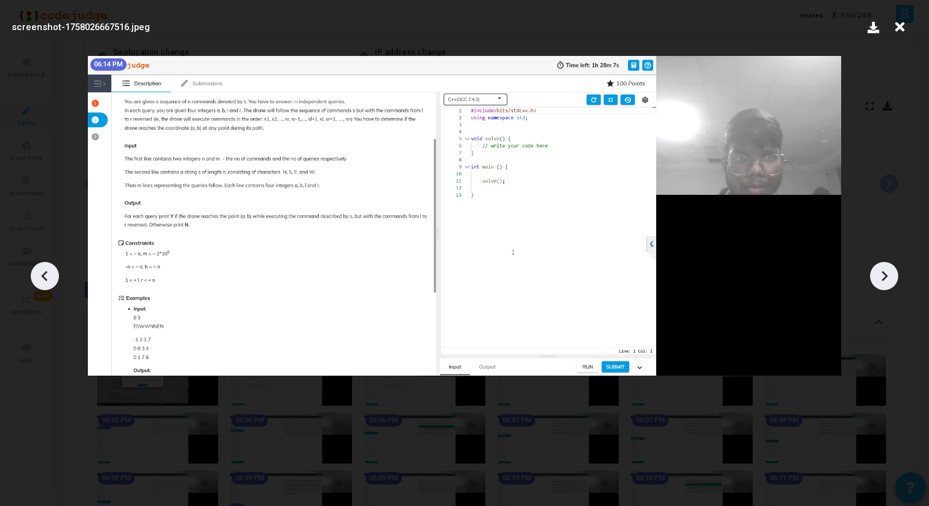
click at [883, 281] on icon at bounding box center [884, 276] width 18 height 18
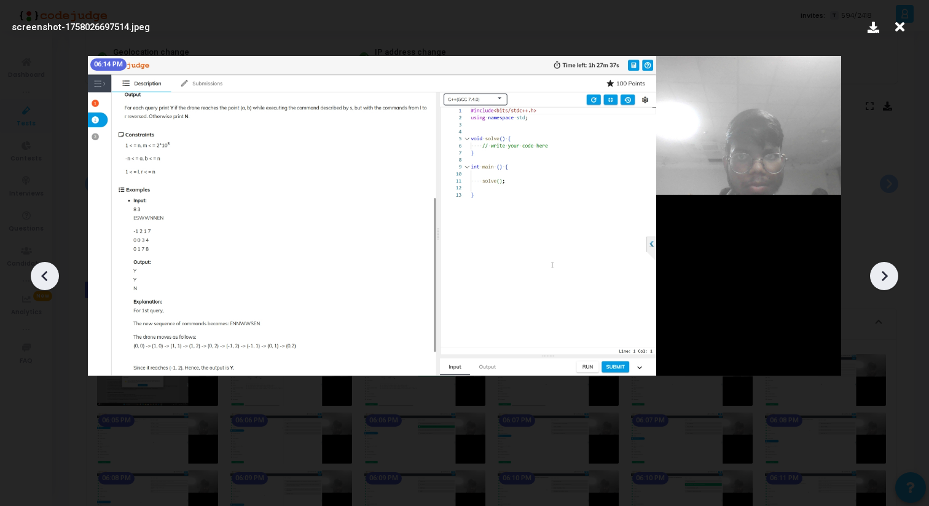
click at [883, 281] on icon at bounding box center [884, 276] width 18 height 18
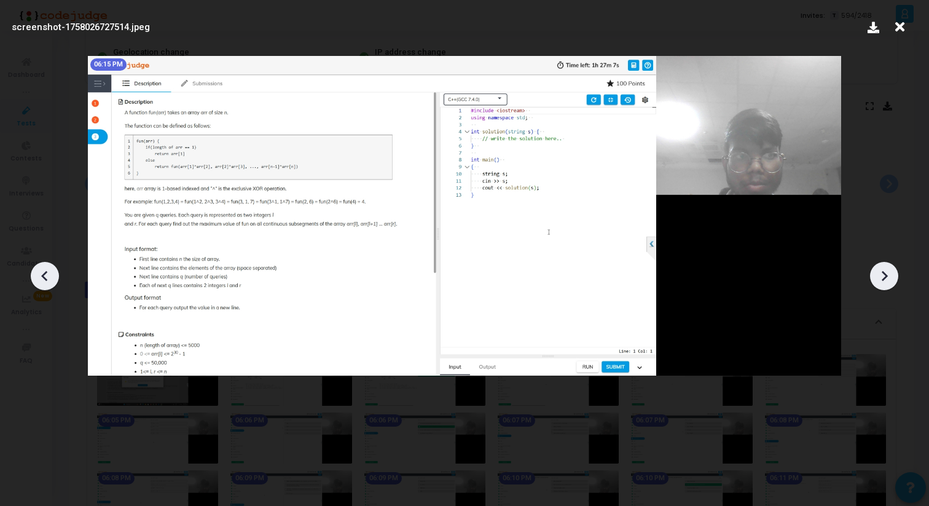
click at [35, 274] on div at bounding box center [45, 276] width 28 height 28
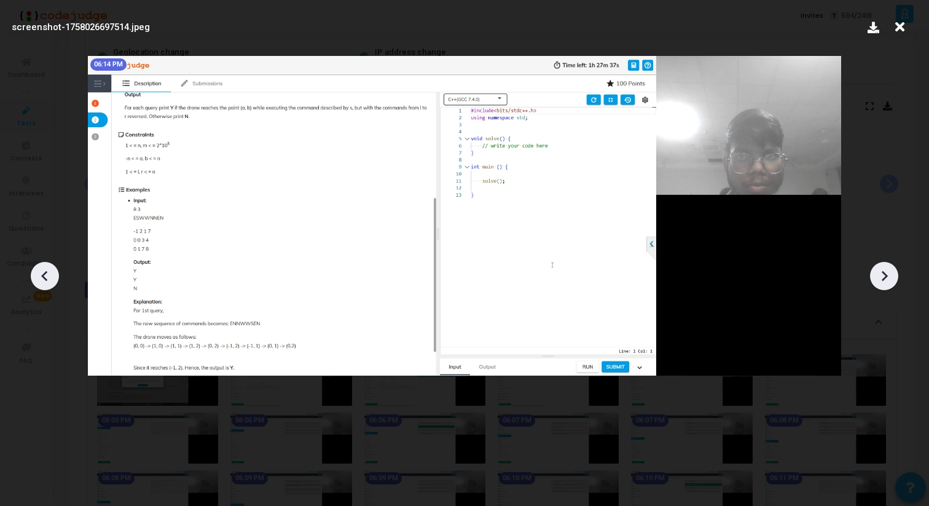
click at [35, 274] on div at bounding box center [45, 276] width 28 height 28
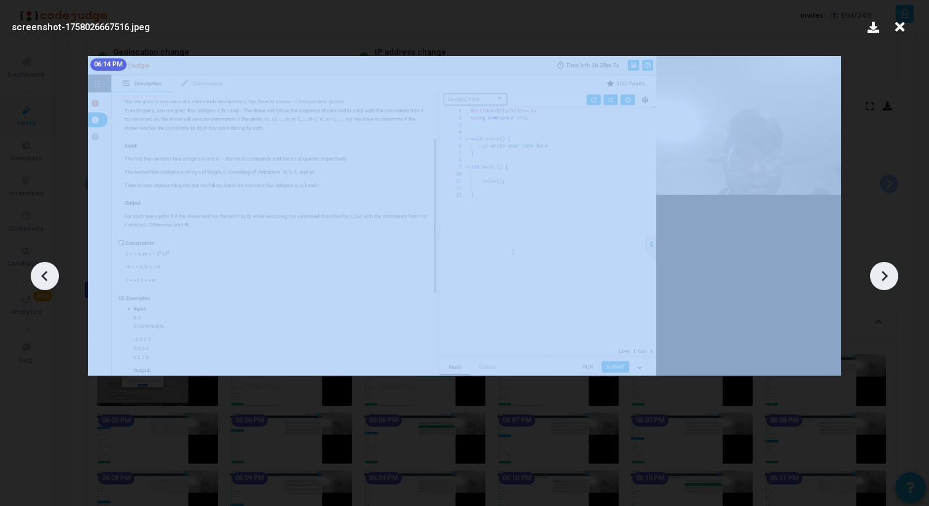
click at [35, 274] on div at bounding box center [45, 276] width 28 height 28
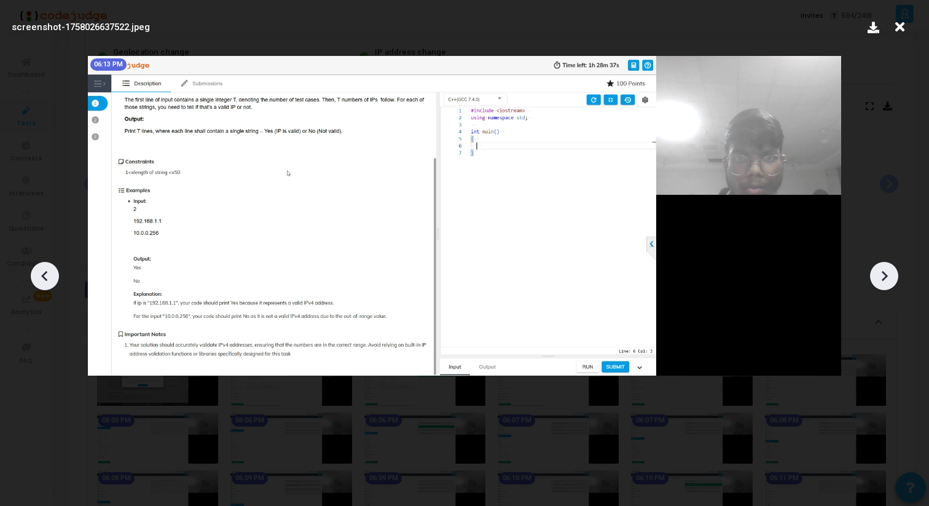
click at [41, 268] on icon at bounding box center [45, 276] width 18 height 18
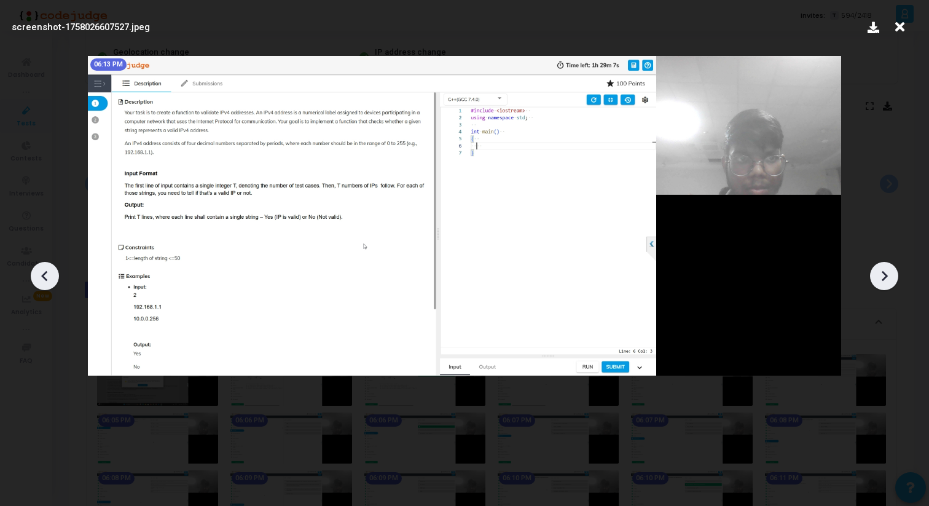
click at [41, 268] on icon at bounding box center [45, 276] width 18 height 18
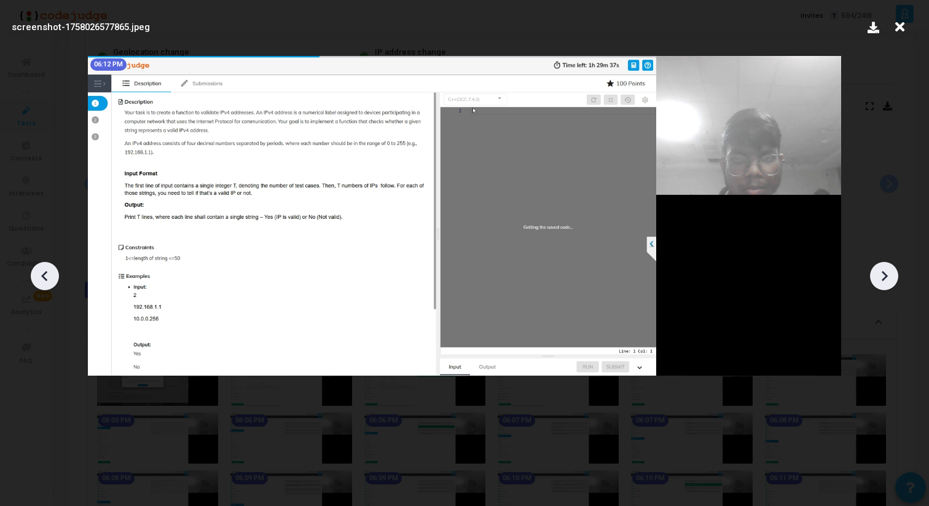
click at [41, 268] on icon at bounding box center [45, 276] width 18 height 18
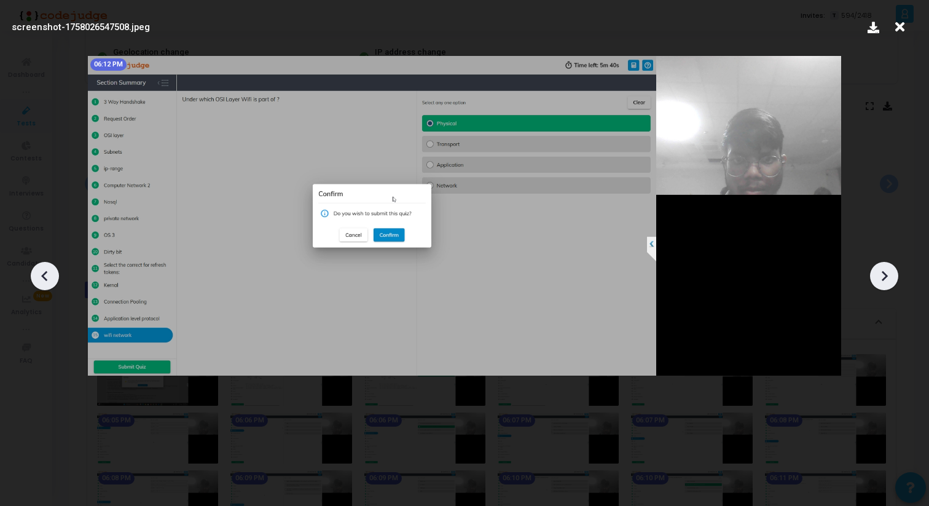
click at [880, 270] on icon at bounding box center [884, 276] width 18 height 18
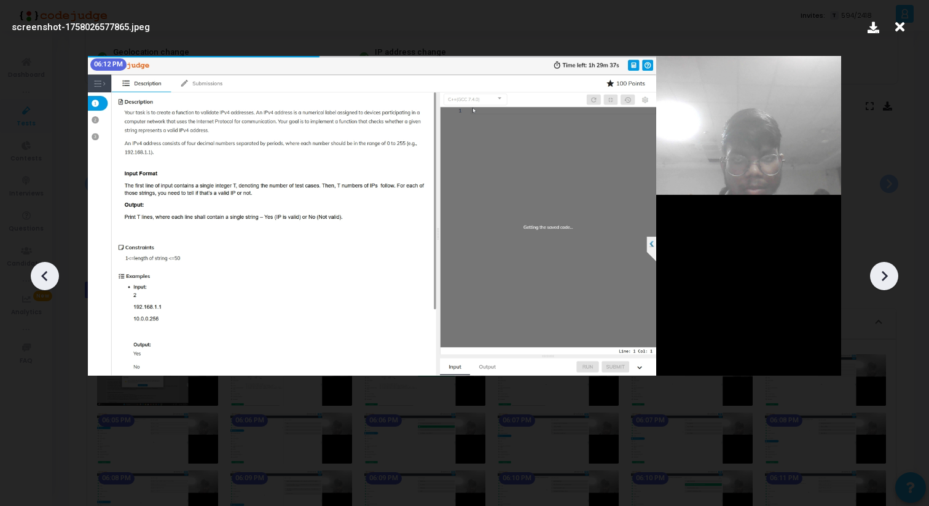
click at [880, 270] on icon at bounding box center [884, 276] width 18 height 18
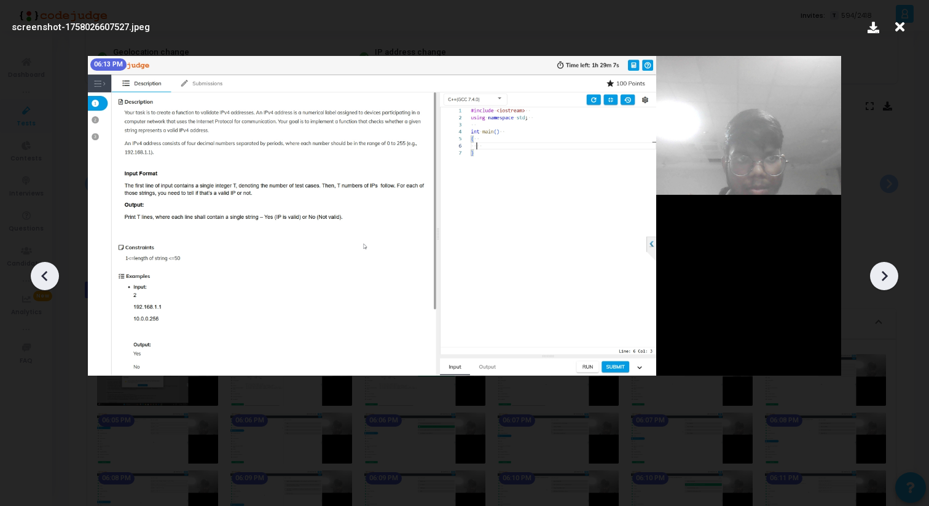
click at [880, 270] on icon at bounding box center [884, 276] width 18 height 18
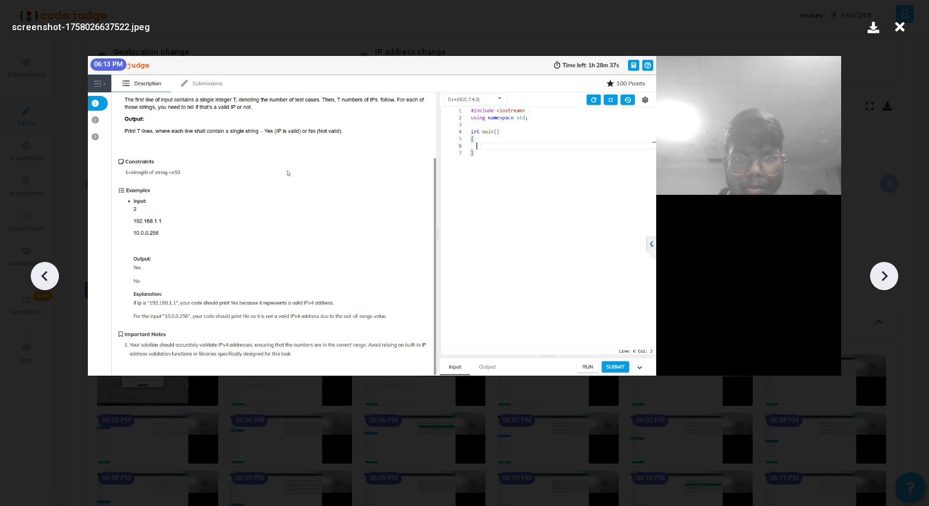
click at [880, 270] on icon at bounding box center [884, 276] width 18 height 18
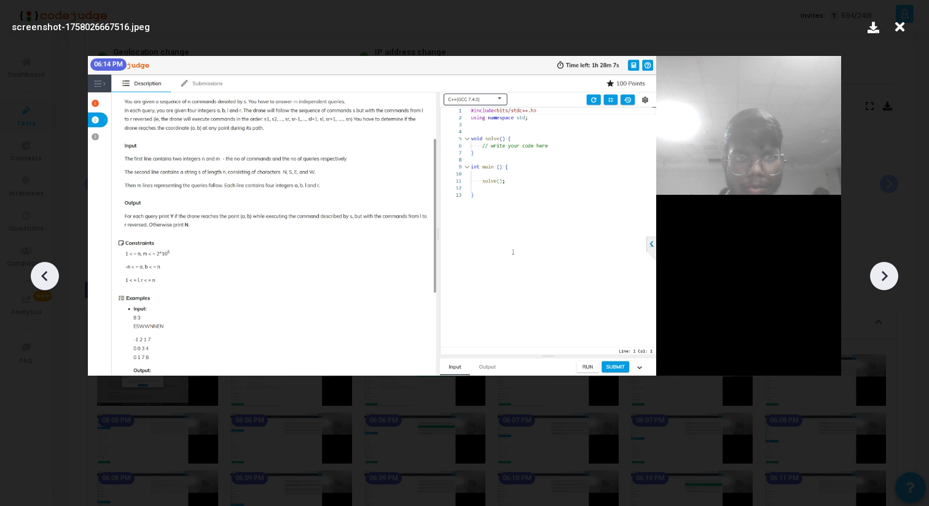
click at [880, 271] on icon at bounding box center [884, 276] width 18 height 18
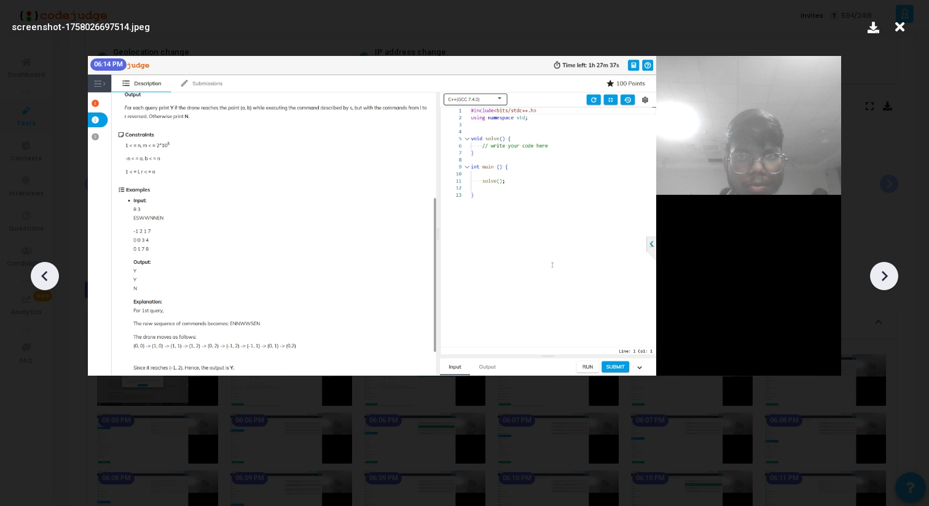
click at [880, 271] on icon at bounding box center [884, 276] width 18 height 18
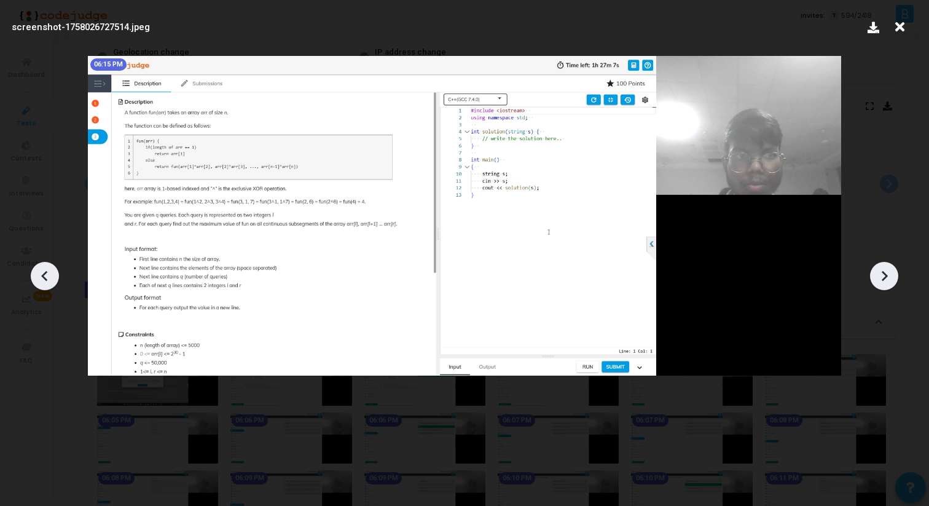
click at [50, 278] on icon at bounding box center [45, 276] width 18 height 18
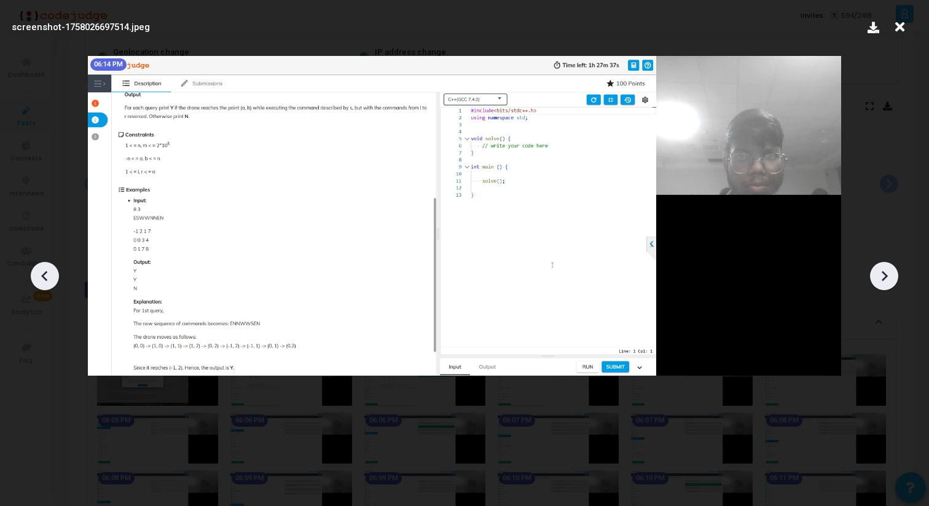
click at [50, 278] on icon at bounding box center [45, 276] width 18 height 18
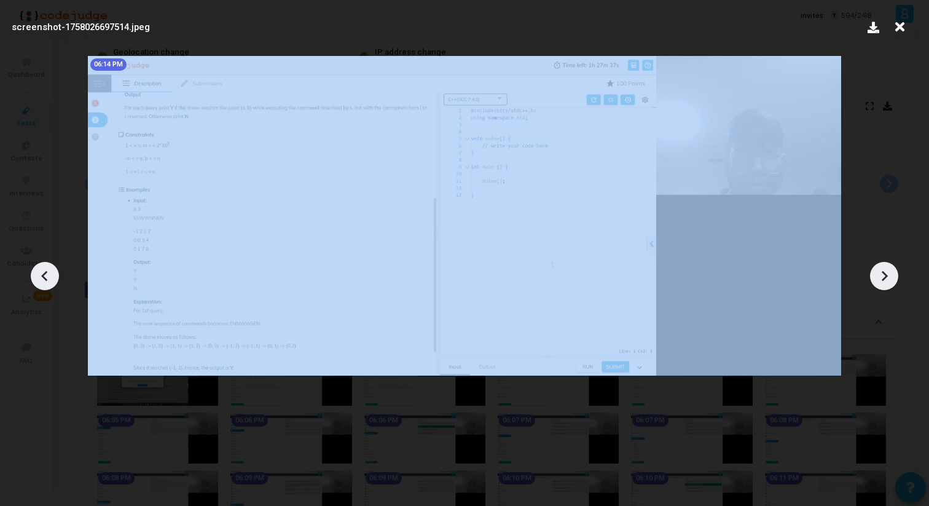
click at [50, 278] on icon at bounding box center [45, 276] width 18 height 18
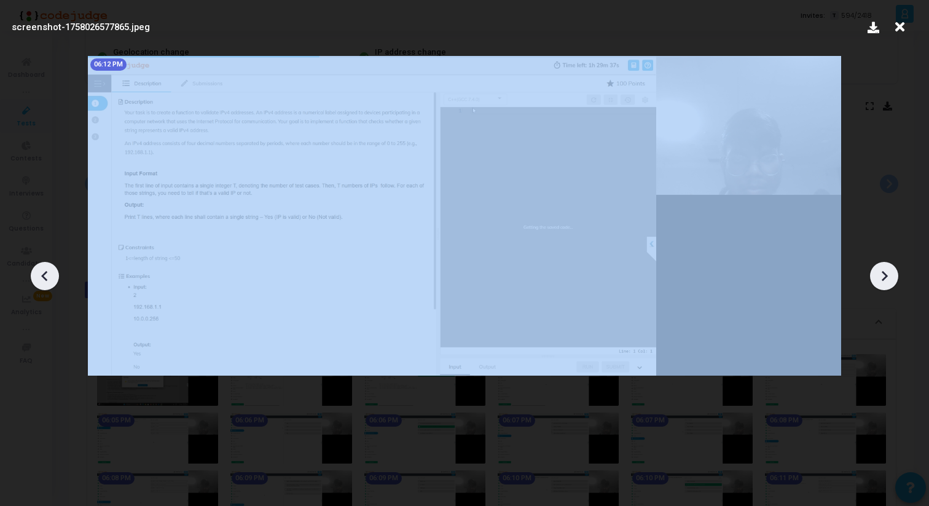
click at [50, 278] on icon at bounding box center [45, 276] width 18 height 18
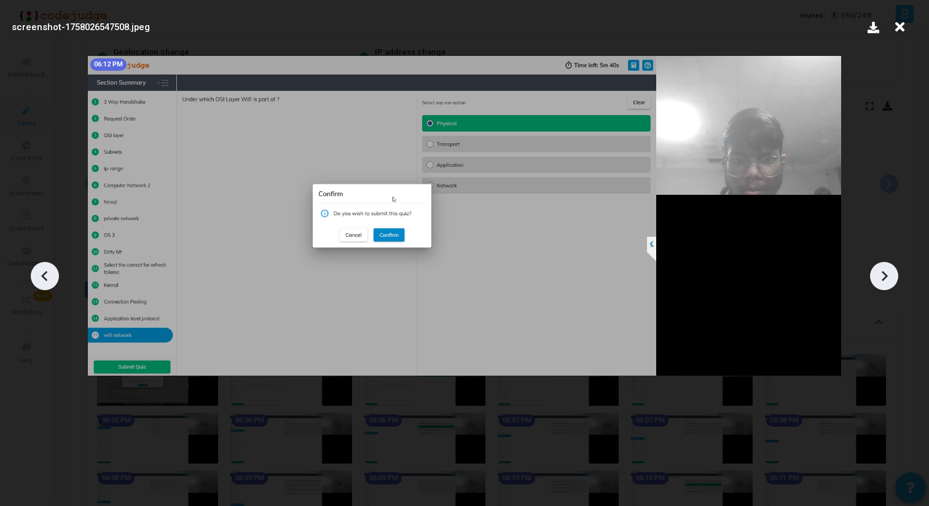
click at [889, 273] on icon at bounding box center [884, 276] width 18 height 18
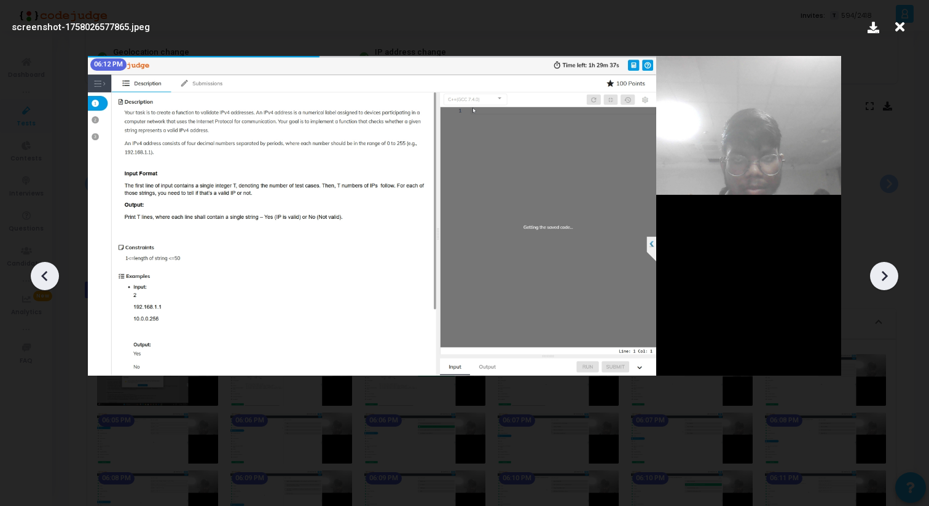
click at [888, 272] on icon at bounding box center [884, 276] width 18 height 18
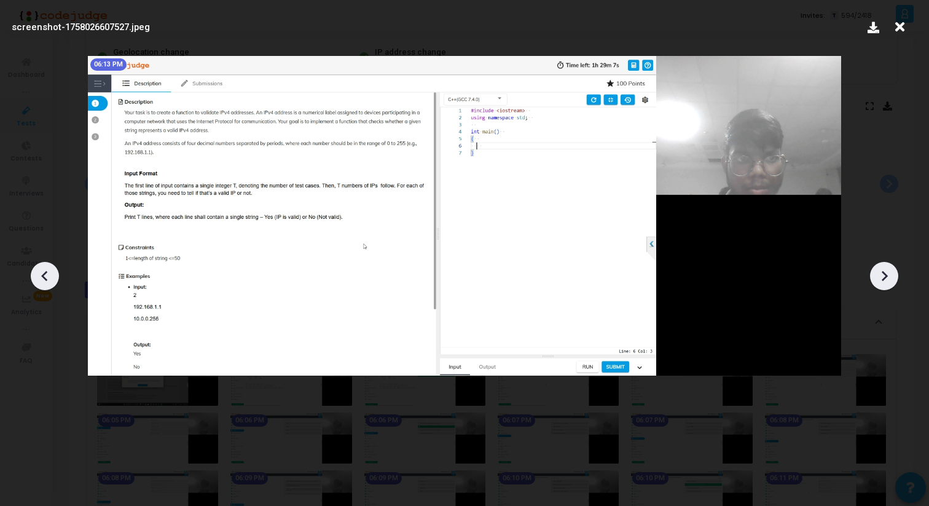
click at [888, 272] on icon at bounding box center [884, 276] width 18 height 18
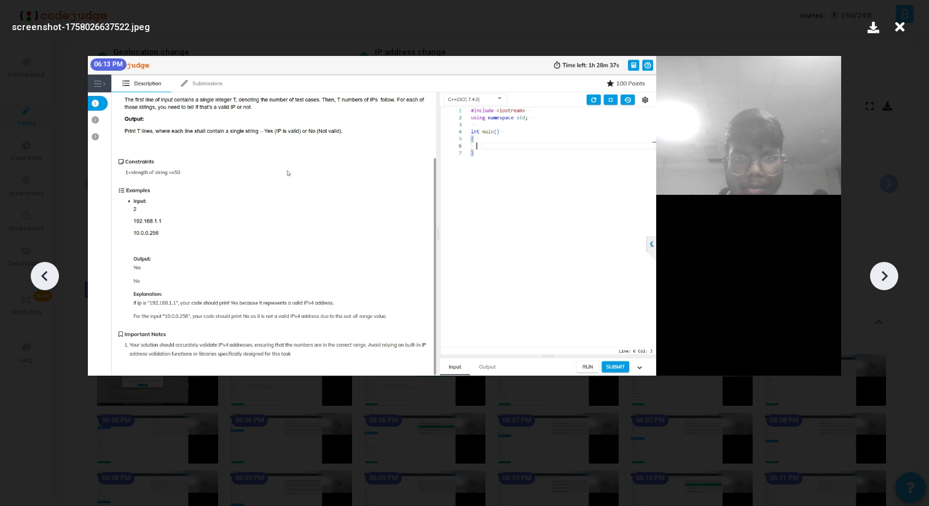
click at [888, 272] on icon at bounding box center [884, 276] width 18 height 18
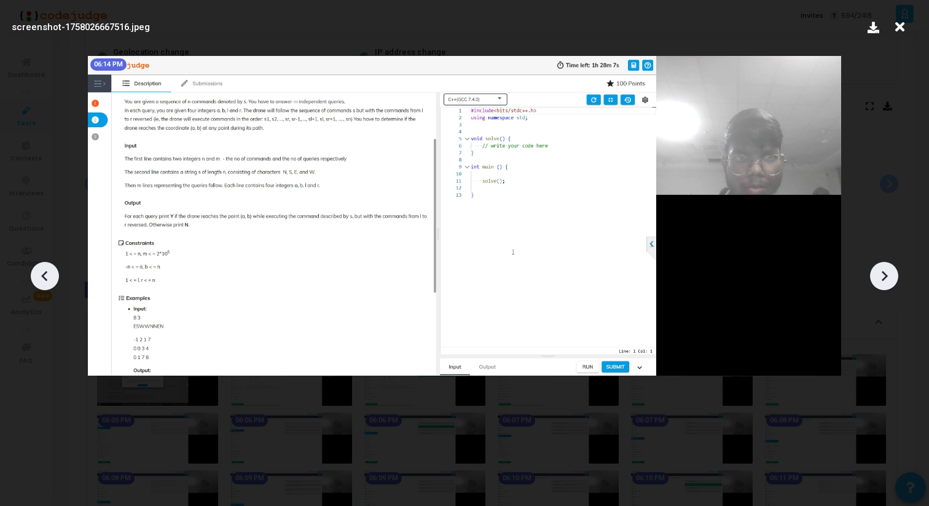
click at [888, 272] on icon at bounding box center [884, 276] width 18 height 18
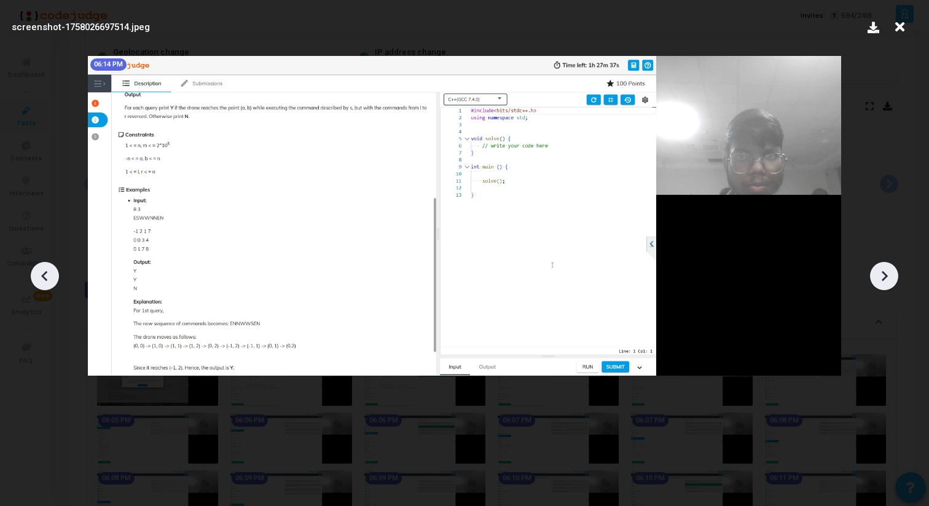
click at [888, 272] on icon at bounding box center [884, 276] width 18 height 18
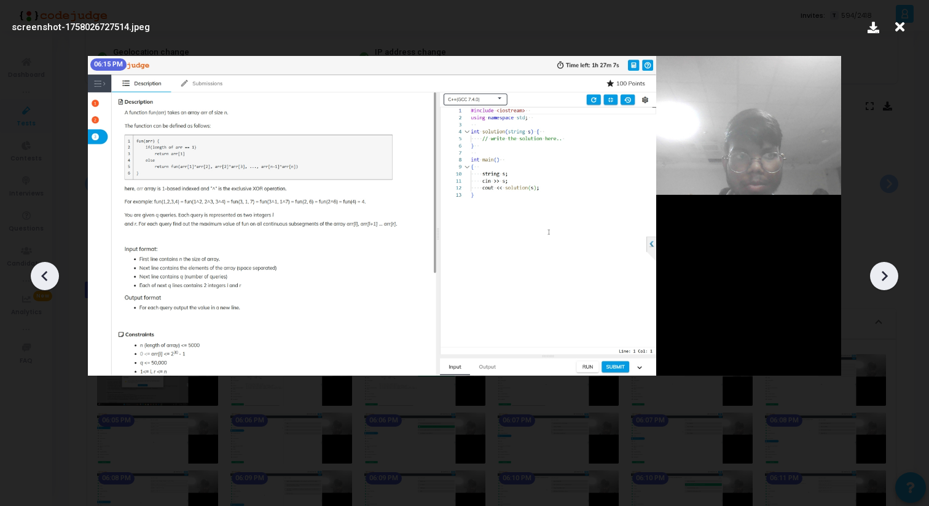
click at [888, 272] on icon at bounding box center [884, 276] width 18 height 18
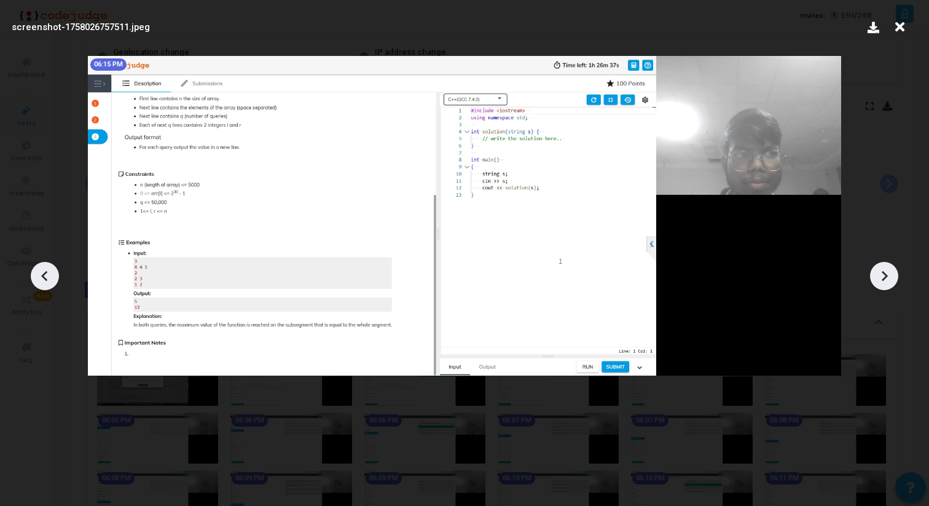
click at [888, 272] on icon at bounding box center [884, 276] width 18 height 18
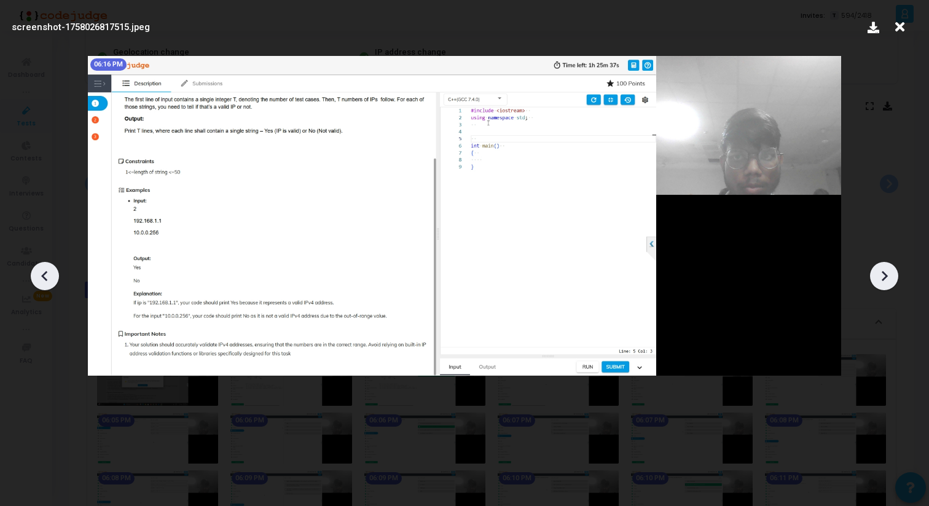
click at [888, 272] on icon at bounding box center [884, 276] width 18 height 18
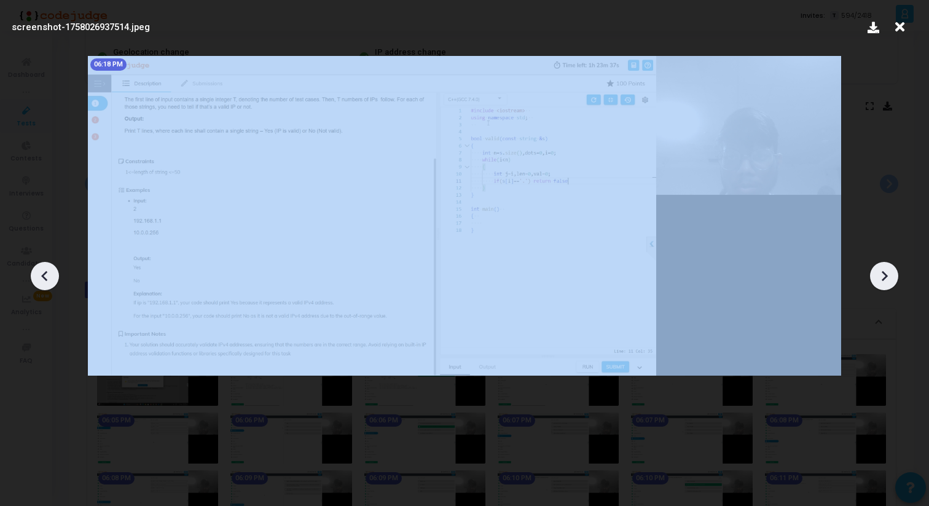
click at [888, 272] on icon at bounding box center [884, 276] width 18 height 18
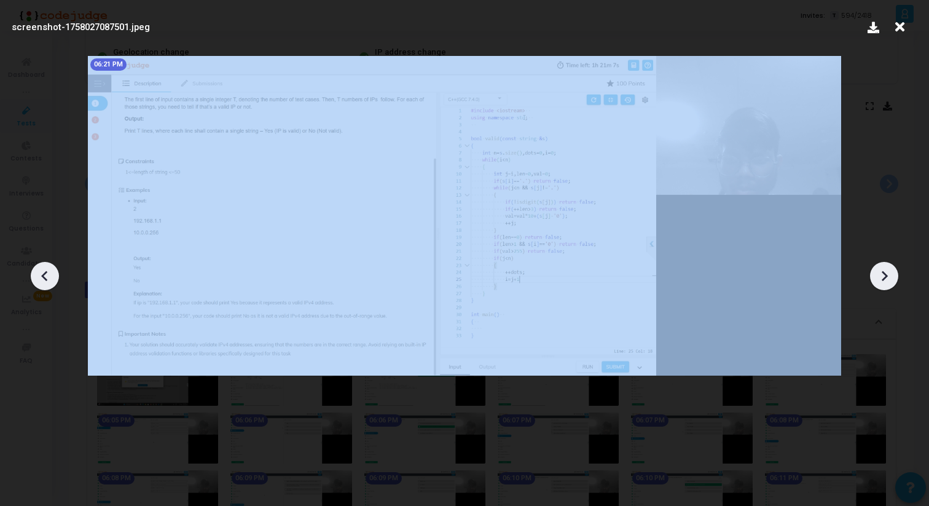
click at [888, 272] on icon at bounding box center [884, 276] width 18 height 18
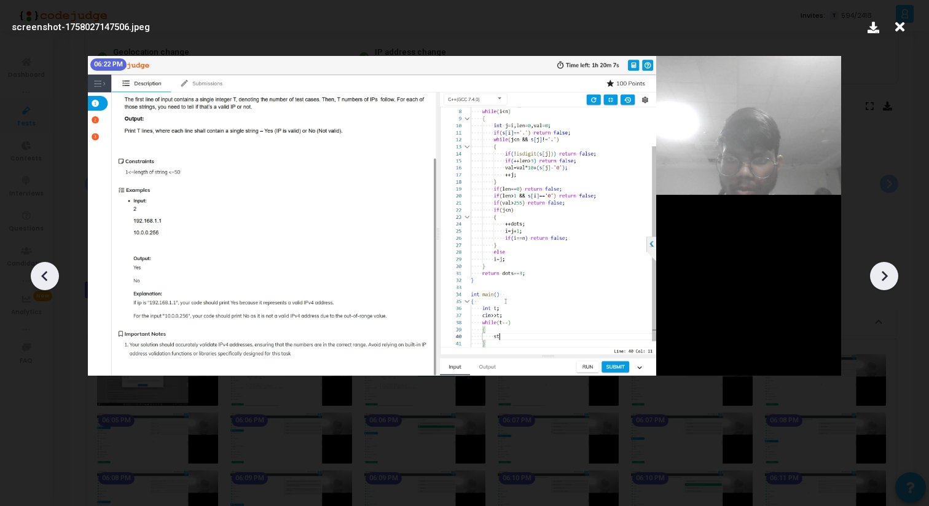
click at [888, 272] on icon at bounding box center [884, 276] width 18 height 18
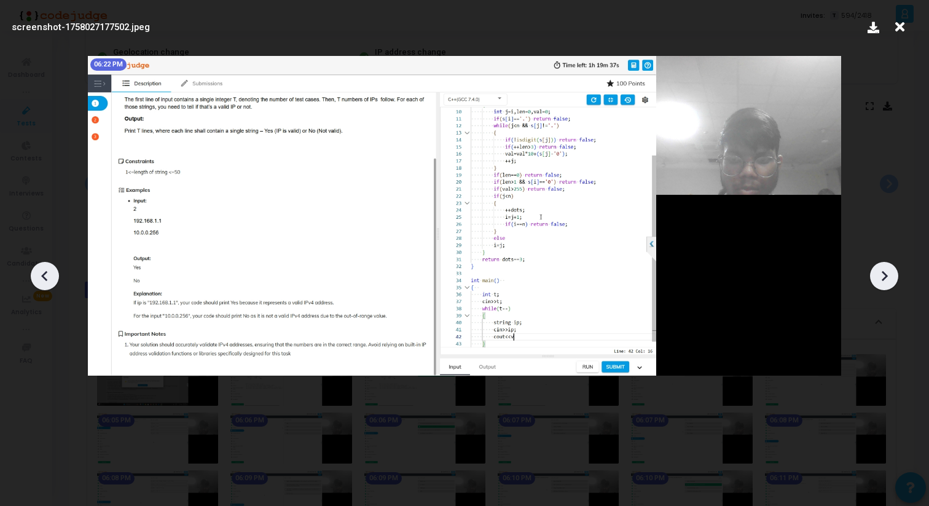
click at [888, 272] on icon at bounding box center [884, 276] width 18 height 18
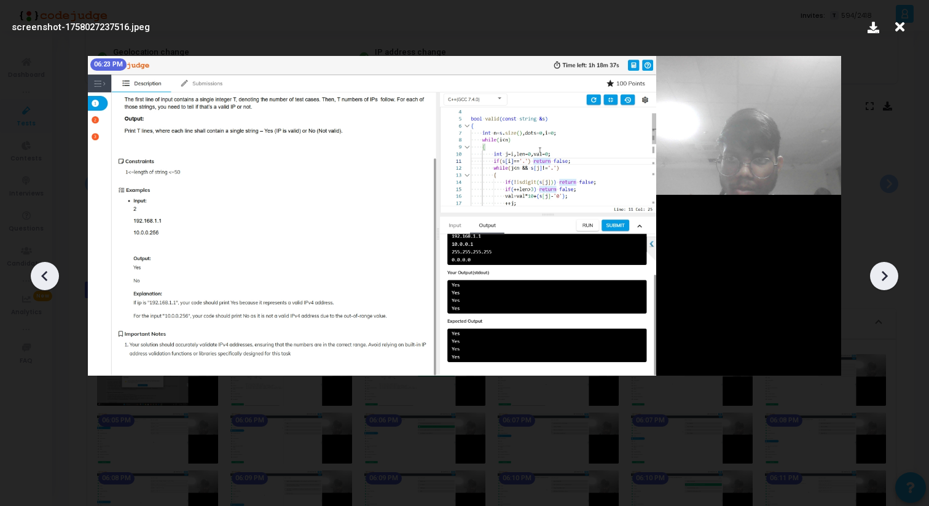
click at [888, 272] on icon at bounding box center [884, 276] width 18 height 18
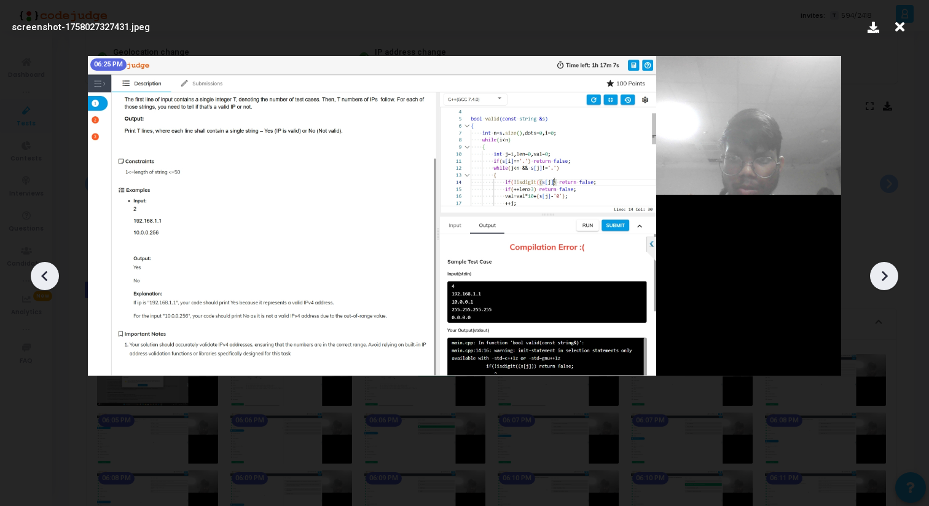
click at [888, 272] on icon at bounding box center [884, 276] width 18 height 18
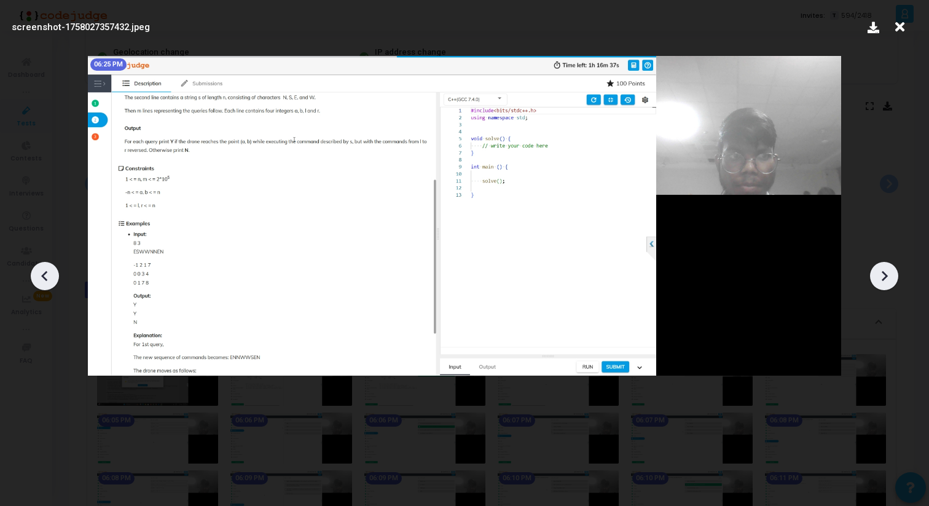
click at [48, 278] on icon at bounding box center [45, 276] width 18 height 18
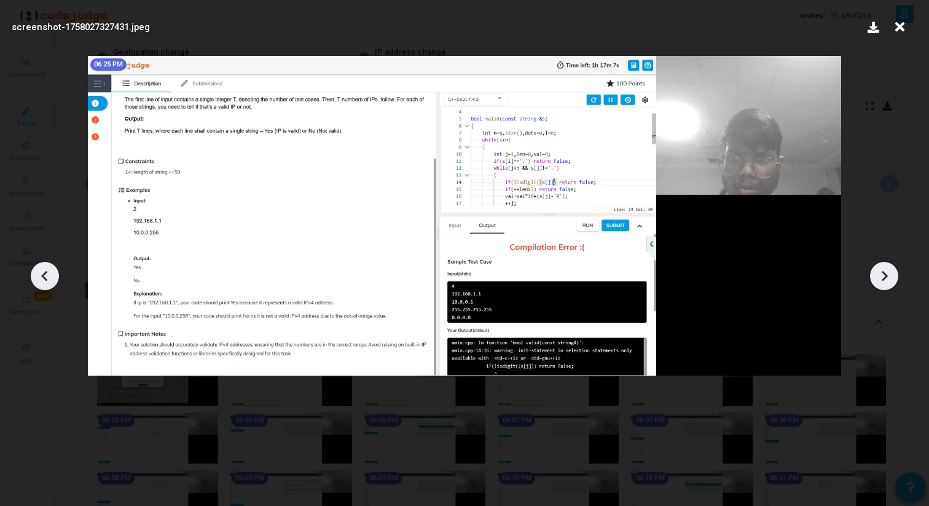
click at [883, 272] on icon at bounding box center [885, 275] width 6 height 10
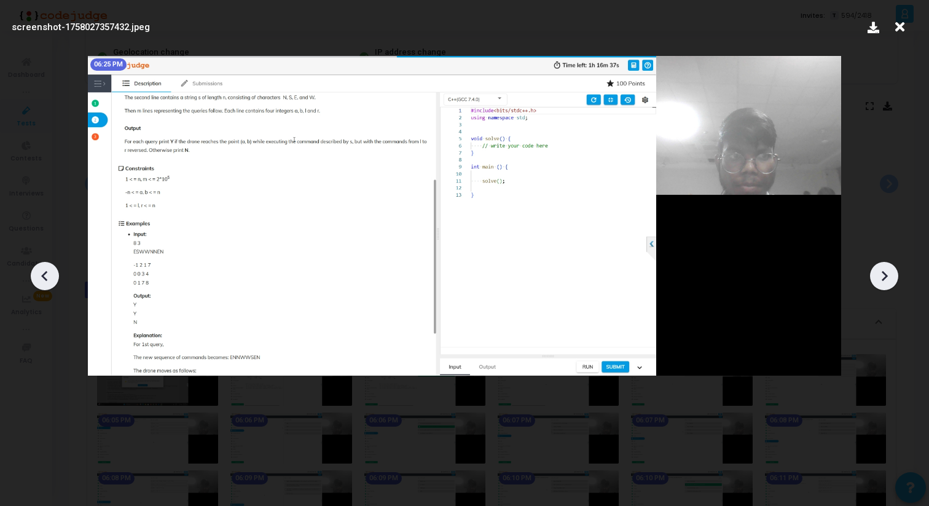
click at [883, 272] on icon at bounding box center [885, 275] width 6 height 10
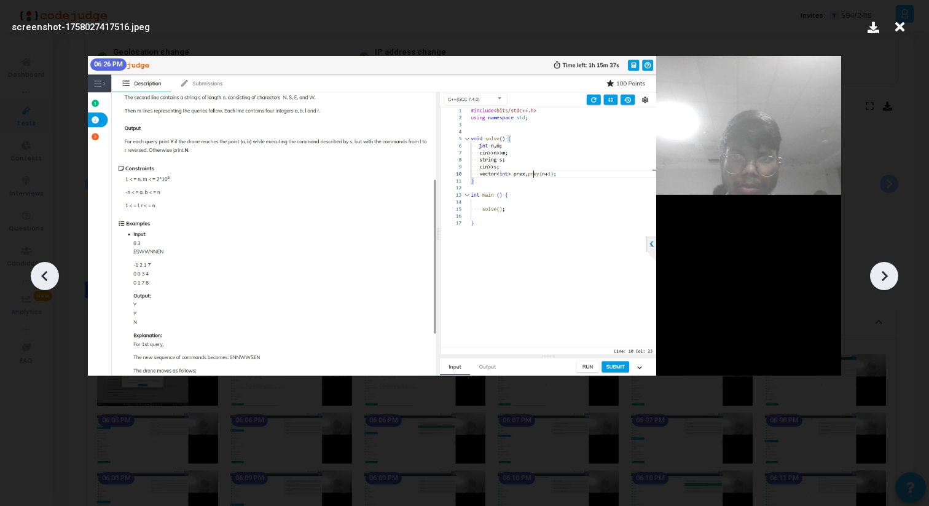
click at [883, 272] on icon at bounding box center [885, 275] width 6 height 10
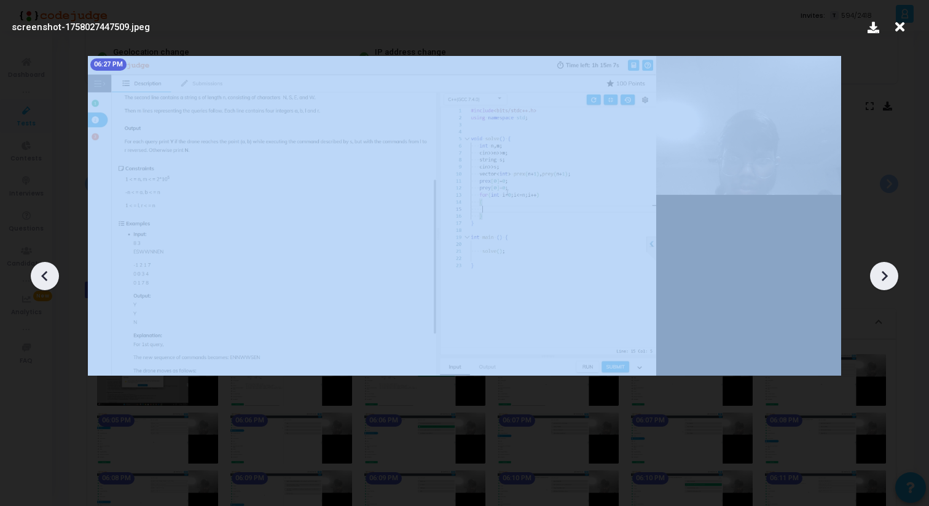
click at [883, 272] on icon at bounding box center [885, 275] width 6 height 10
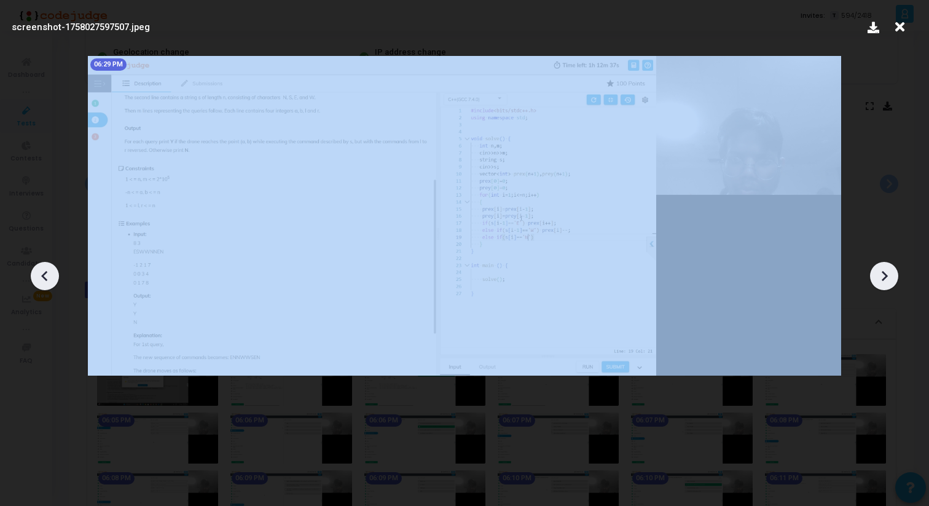
click at [883, 272] on icon at bounding box center [885, 275] width 6 height 10
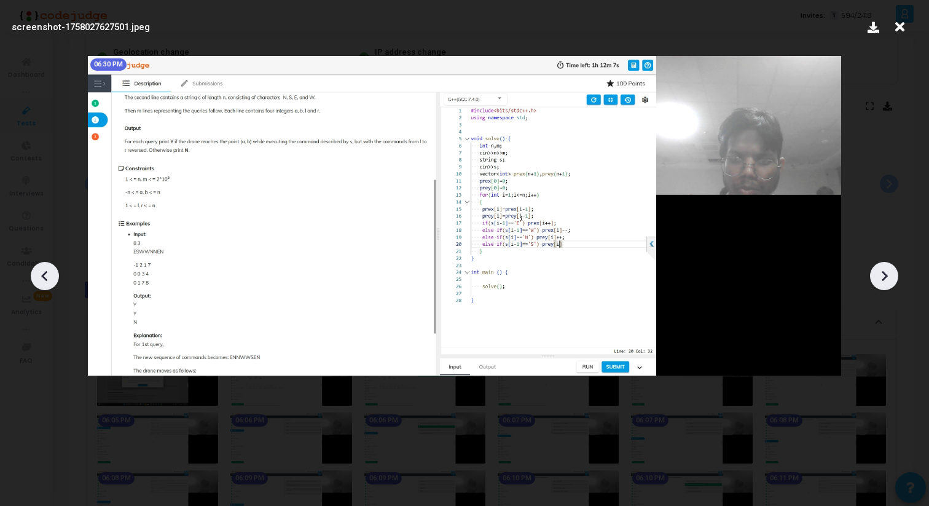
click at [883, 272] on icon at bounding box center [885, 275] width 6 height 10
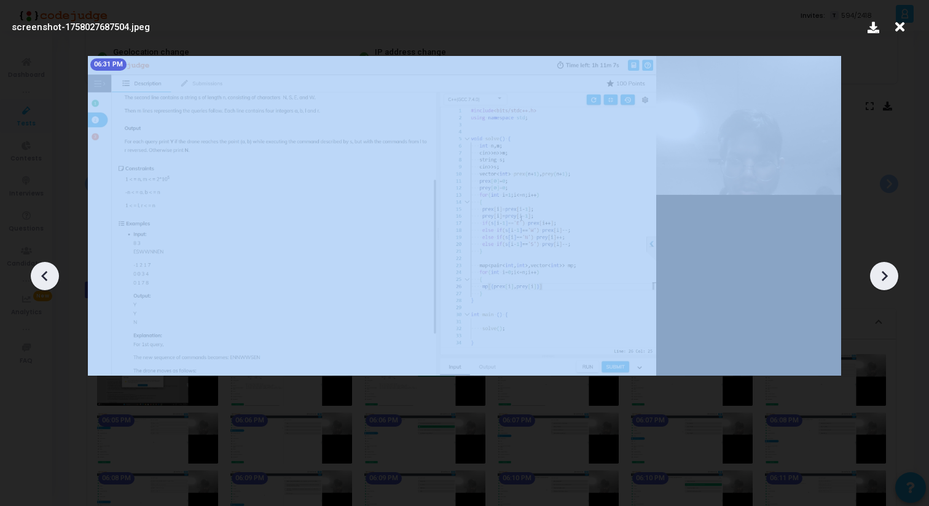
click at [883, 272] on icon at bounding box center [885, 275] width 6 height 10
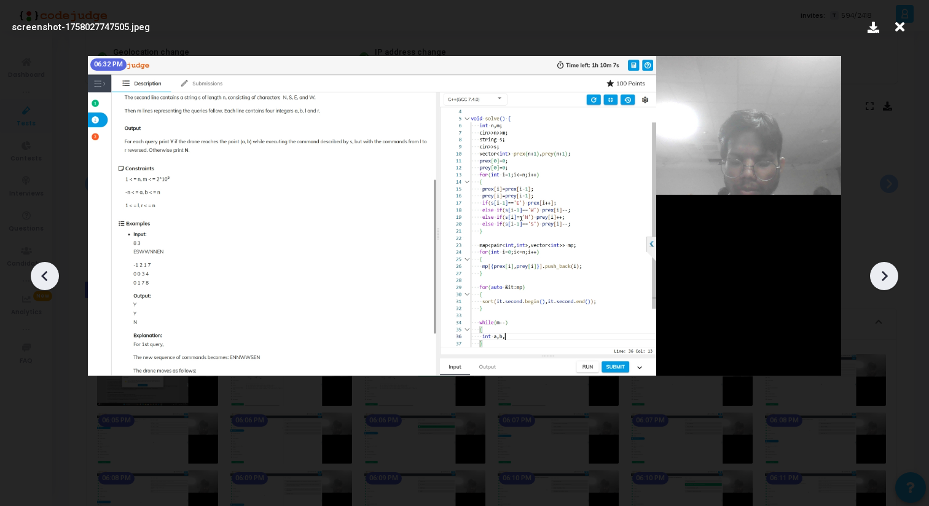
click at [884, 272] on icon at bounding box center [885, 275] width 6 height 10
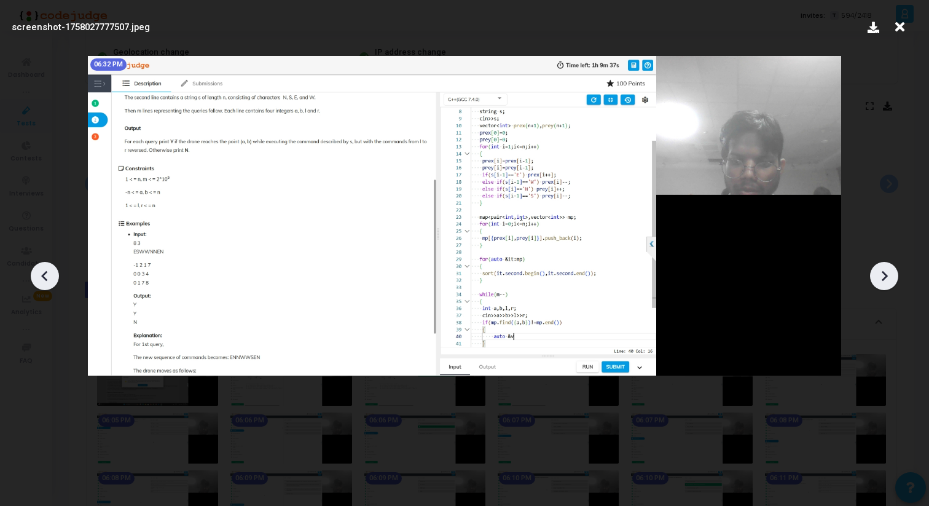
click at [42, 268] on icon at bounding box center [45, 276] width 18 height 18
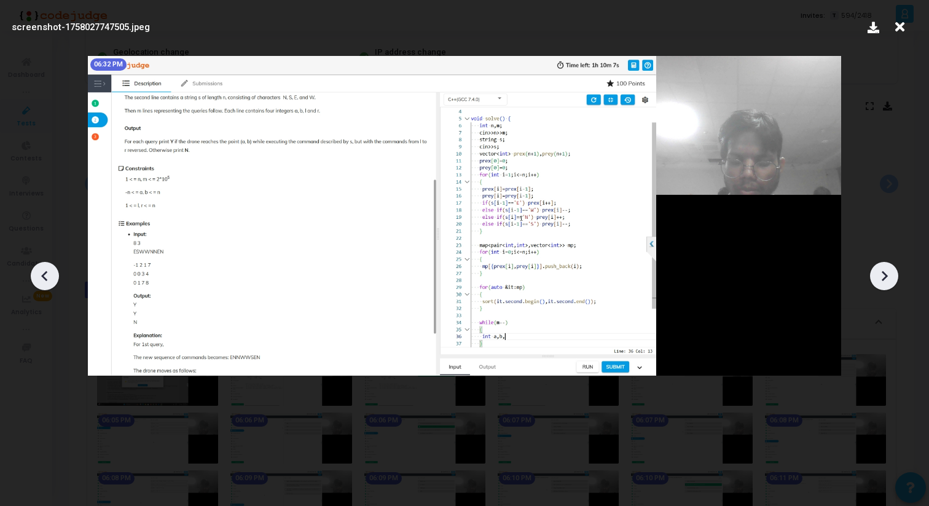
click at [42, 268] on icon at bounding box center [45, 276] width 18 height 18
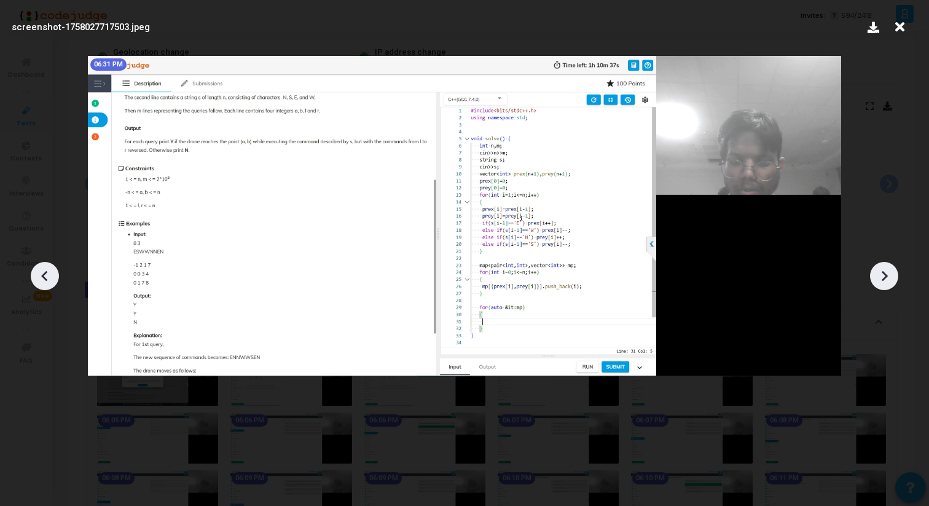
click at [891, 280] on icon at bounding box center [884, 276] width 18 height 18
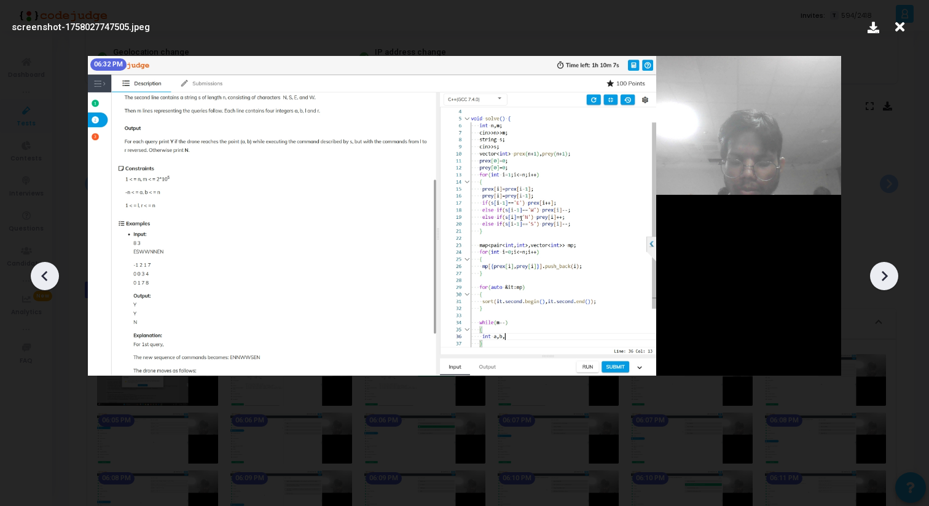
click at [891, 280] on icon at bounding box center [884, 276] width 18 height 18
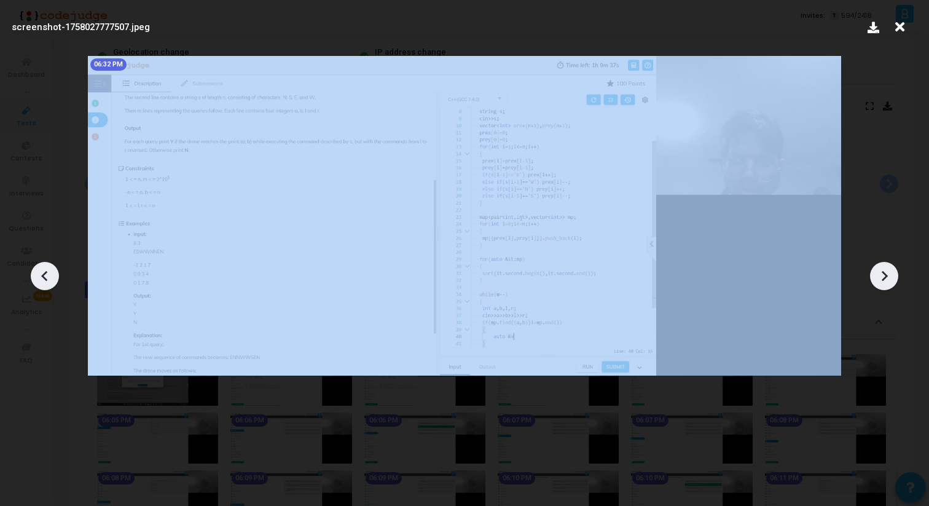
click at [891, 280] on icon at bounding box center [884, 276] width 18 height 18
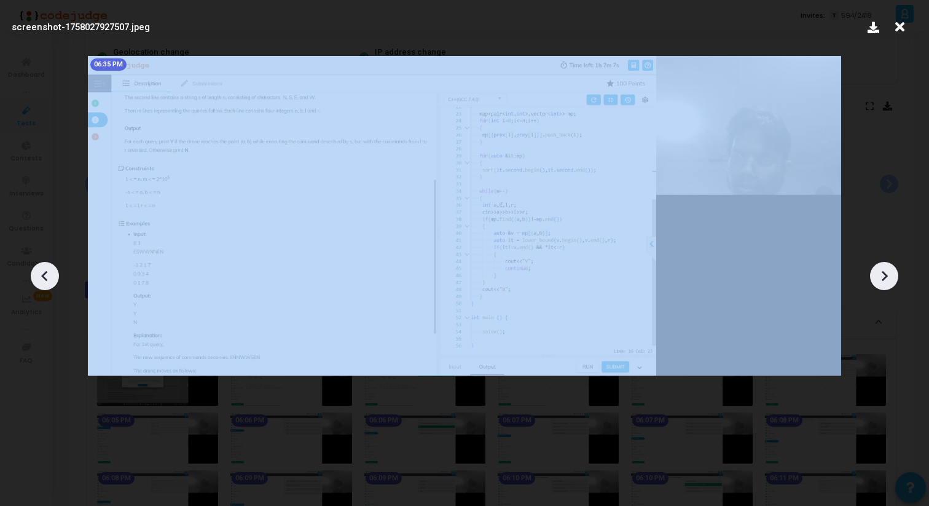
click at [891, 280] on icon at bounding box center [884, 276] width 18 height 18
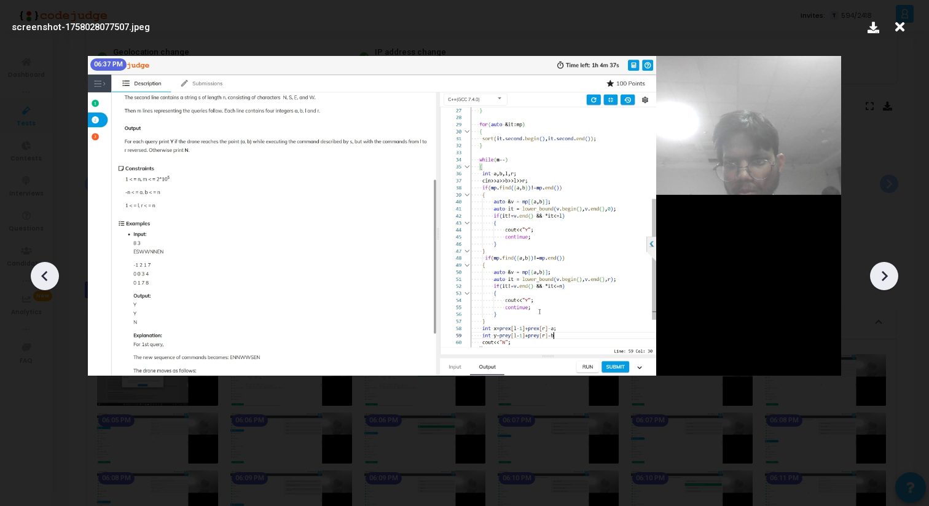
click at [891, 280] on icon at bounding box center [884, 276] width 18 height 18
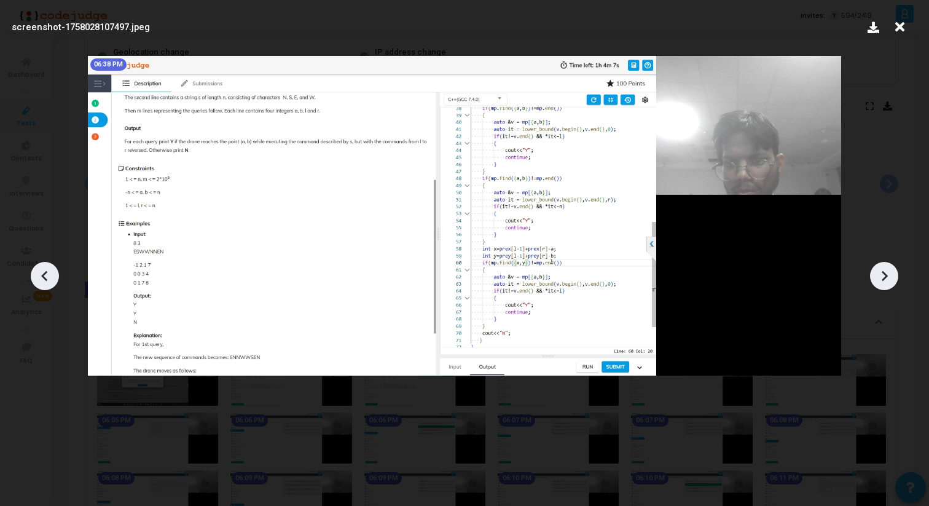
click at [891, 280] on icon at bounding box center [884, 276] width 18 height 18
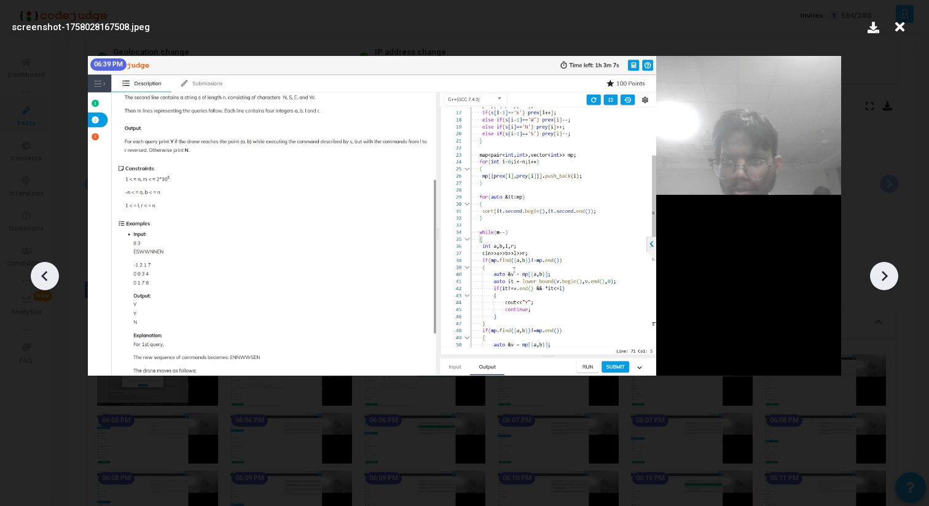
click at [891, 280] on icon at bounding box center [884, 276] width 18 height 18
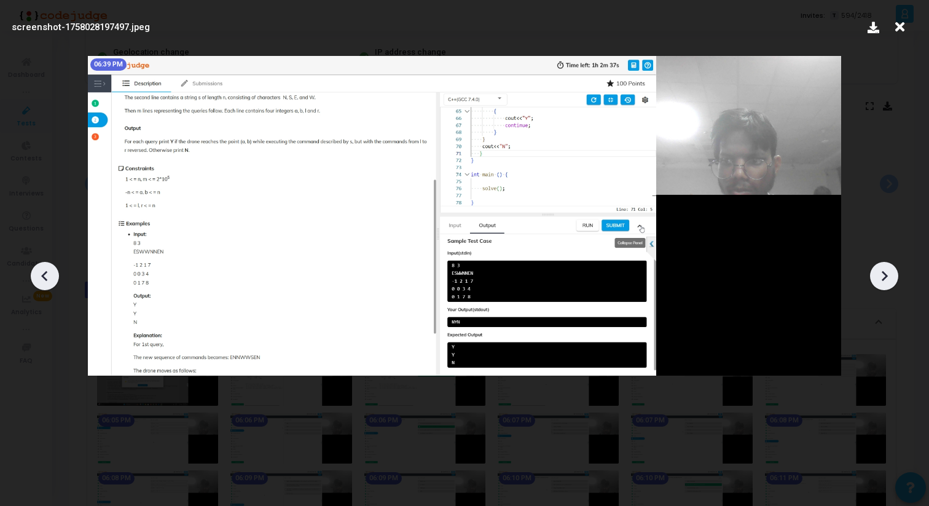
click at [891, 280] on icon at bounding box center [884, 276] width 18 height 18
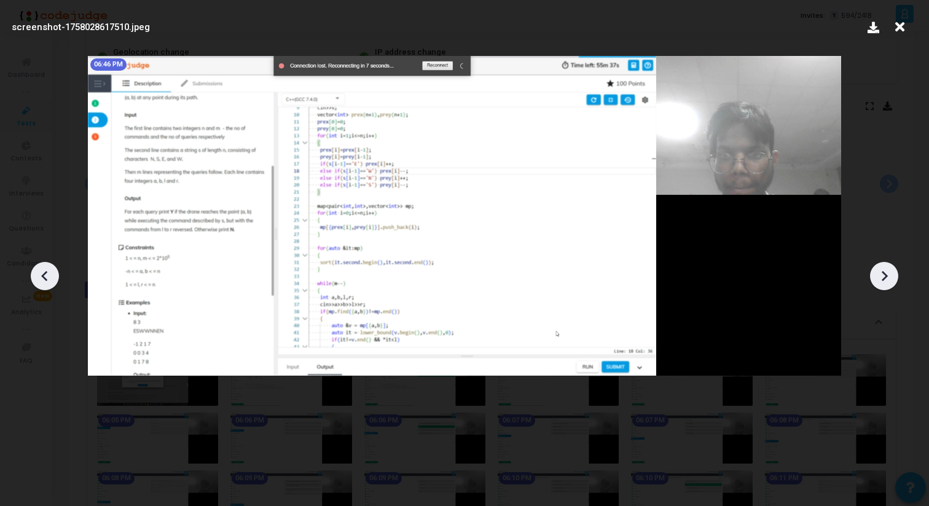
click at [49, 278] on icon at bounding box center [45, 276] width 18 height 18
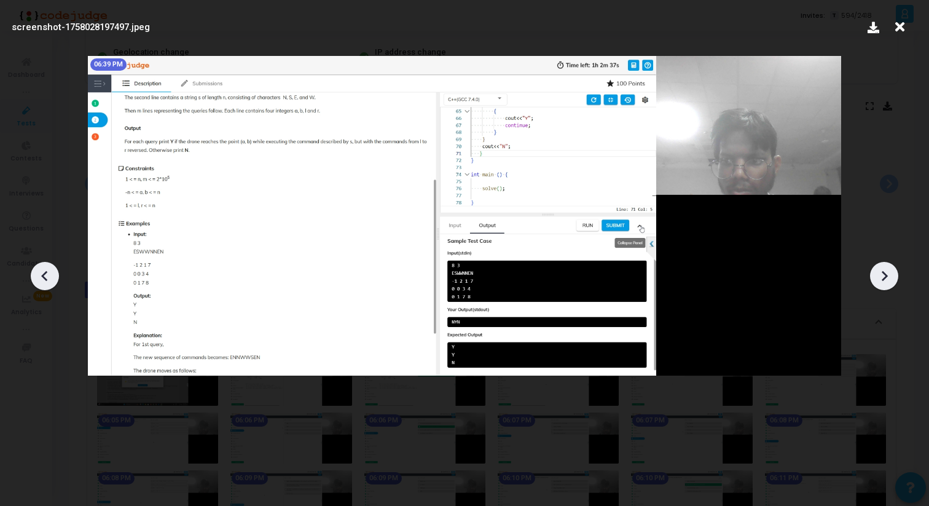
click at [885, 272] on icon at bounding box center [885, 275] width 6 height 10
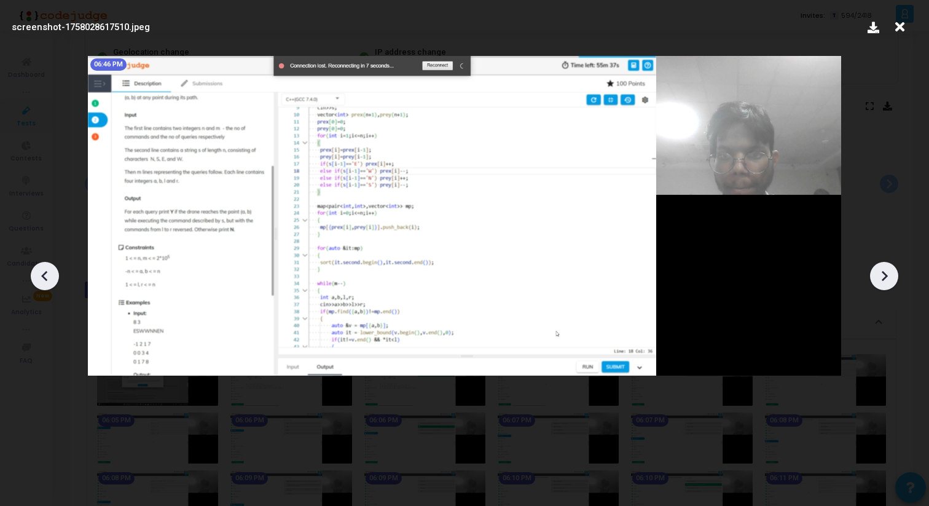
click at [884, 272] on icon at bounding box center [884, 276] width 18 height 18
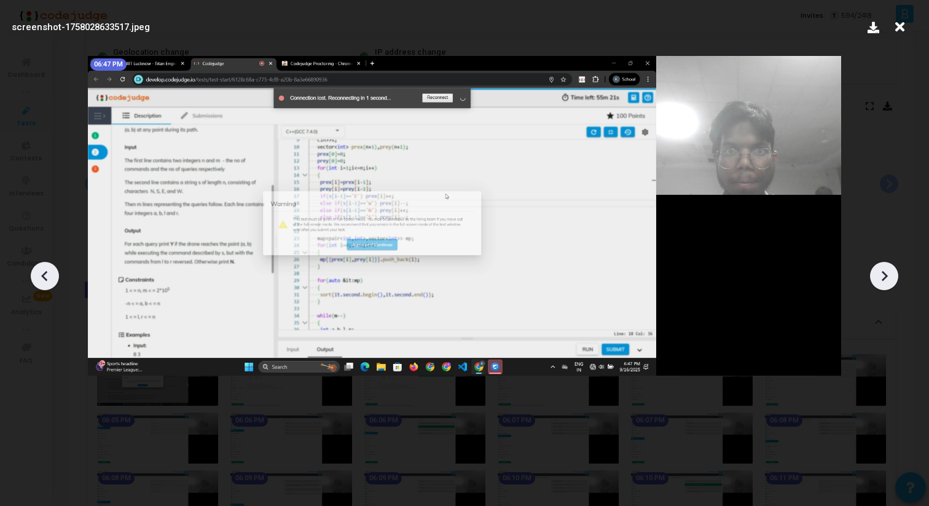
click at [884, 272] on icon at bounding box center [884, 276] width 18 height 18
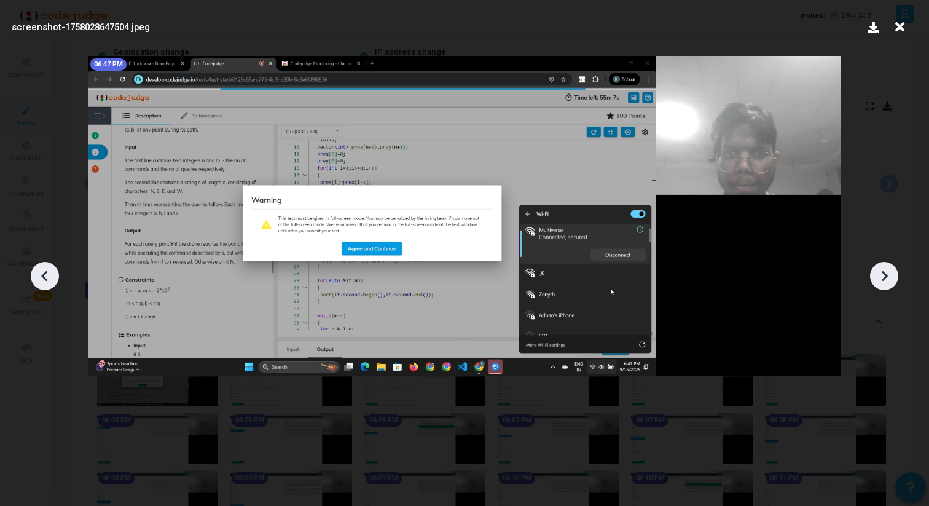
click at [884, 272] on icon at bounding box center [884, 276] width 18 height 18
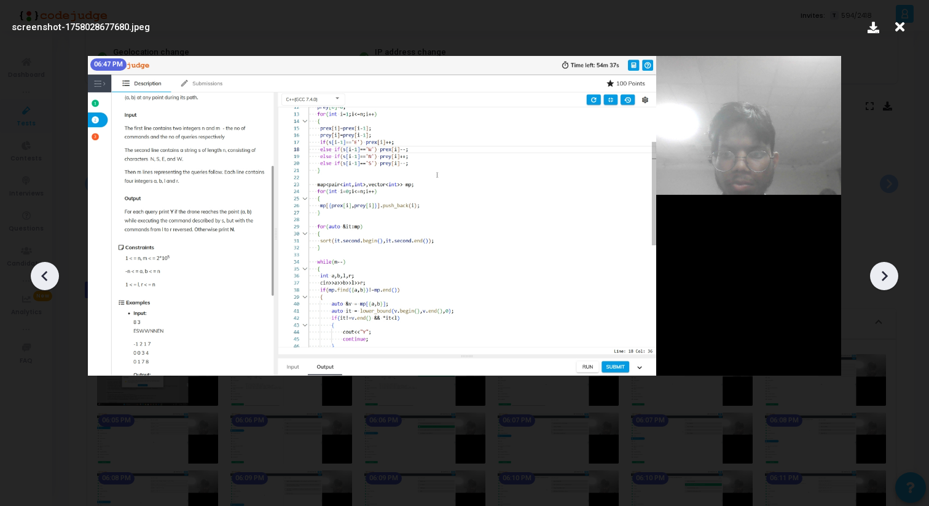
click at [885, 273] on icon at bounding box center [885, 275] width 6 height 10
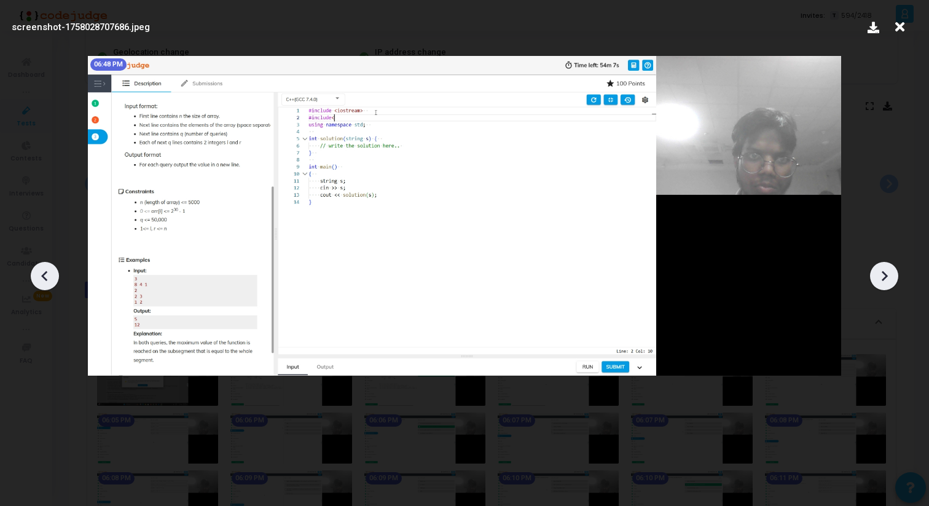
click at [885, 273] on icon at bounding box center [885, 275] width 6 height 10
click at [51, 269] on icon at bounding box center [45, 276] width 18 height 18
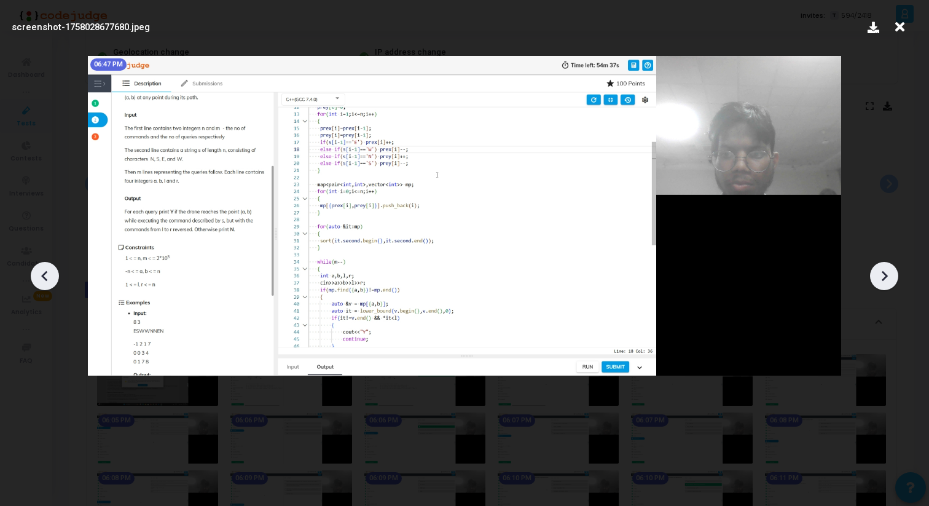
click at [881, 269] on icon at bounding box center [884, 276] width 18 height 18
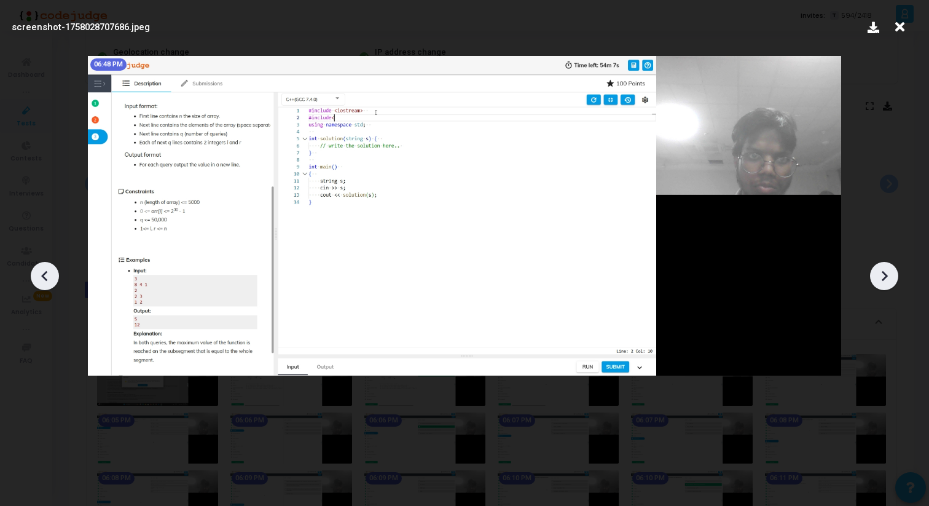
click at [881, 267] on icon at bounding box center [884, 276] width 18 height 18
click at [881, 269] on icon at bounding box center [884, 276] width 18 height 18
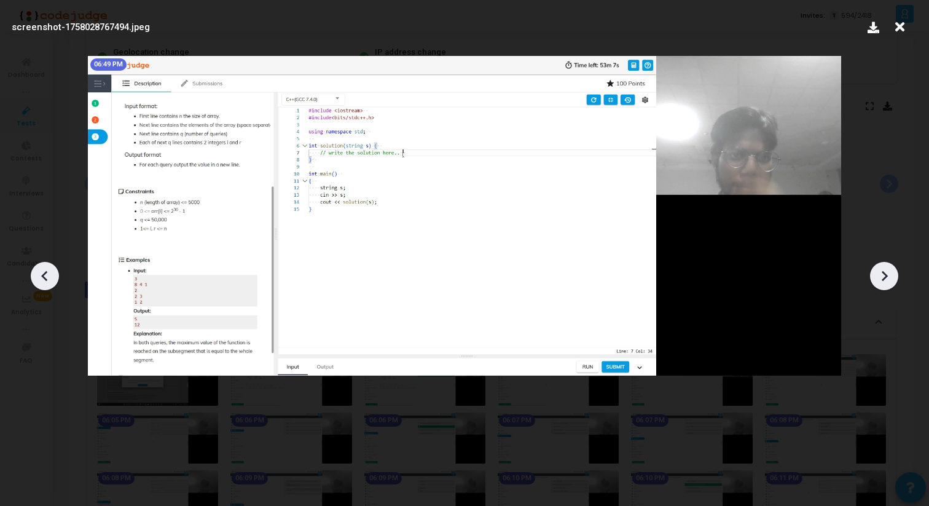
click at [881, 269] on icon at bounding box center [884, 276] width 18 height 18
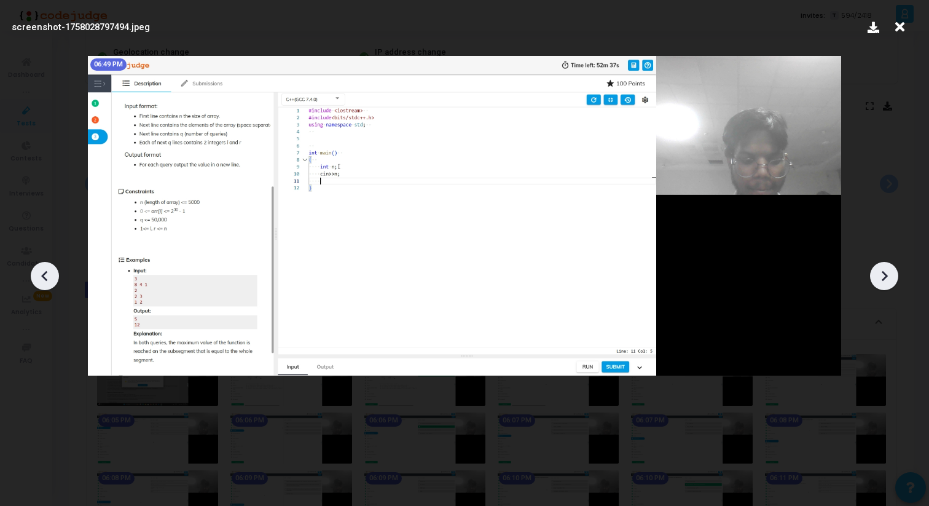
click at [881, 270] on icon at bounding box center [884, 276] width 18 height 18
click at [39, 283] on icon at bounding box center [45, 276] width 18 height 18
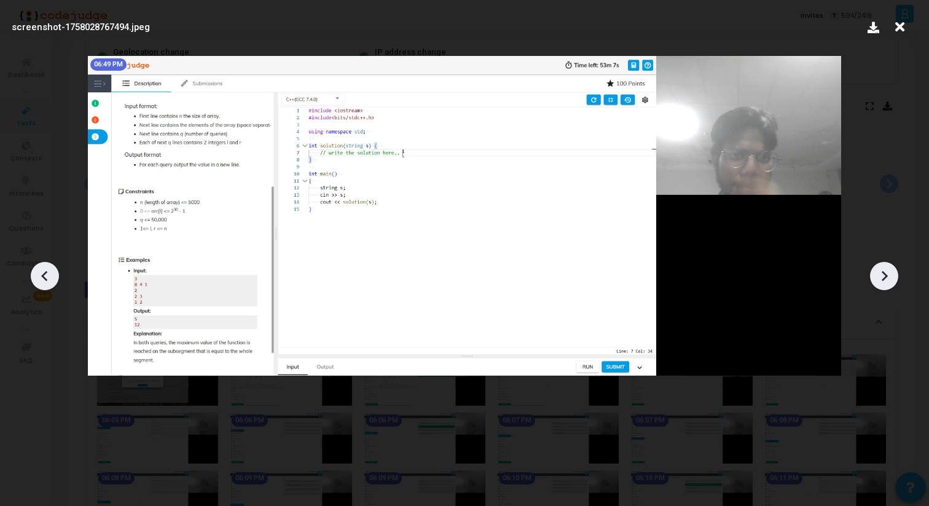
click at [39, 283] on icon at bounding box center [45, 276] width 18 height 18
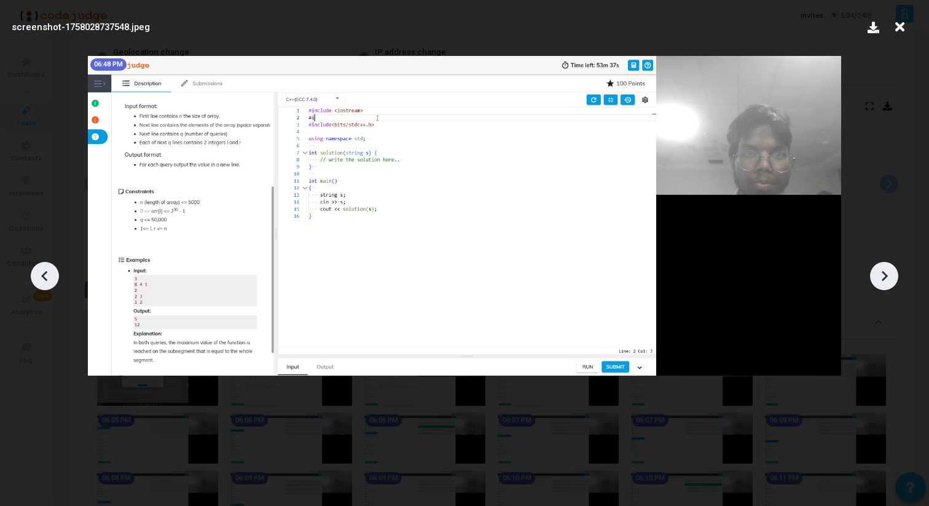
click at [39, 283] on icon at bounding box center [45, 276] width 18 height 18
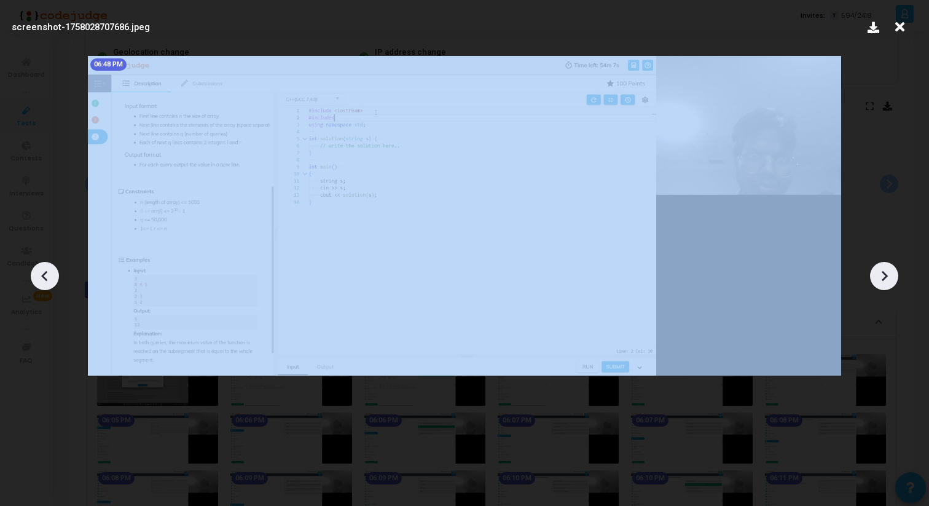
click at [39, 283] on icon at bounding box center [45, 276] width 18 height 18
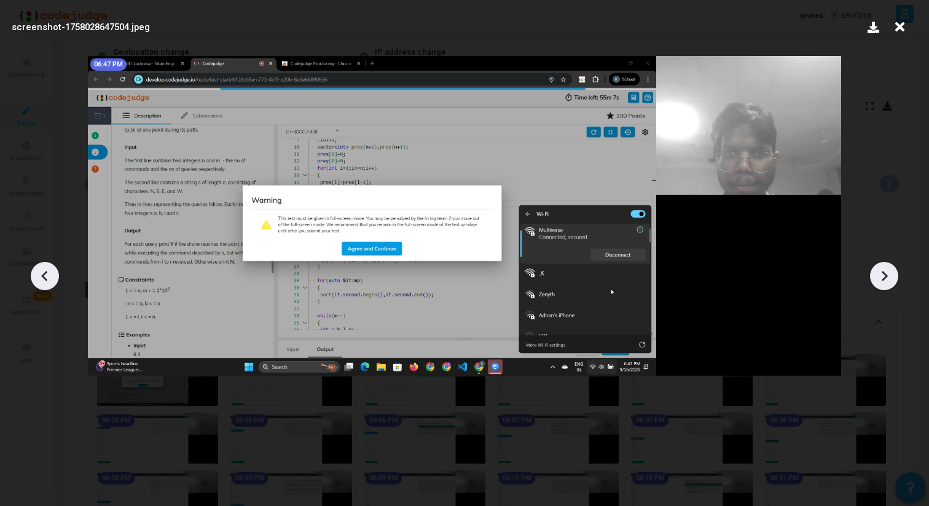
click at [871, 267] on div at bounding box center [464, 271] width 929 height 469
click at [882, 269] on icon at bounding box center [884, 276] width 18 height 18
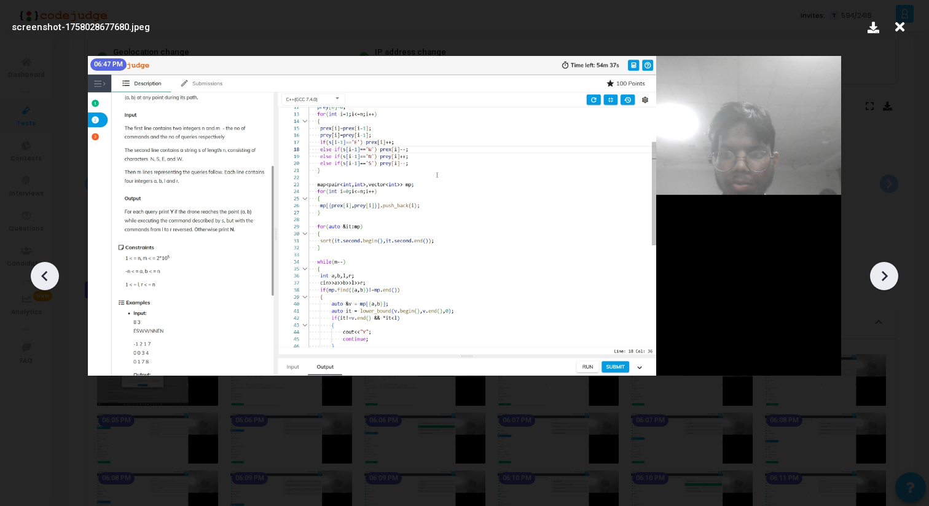
click at [882, 269] on icon at bounding box center [884, 276] width 18 height 18
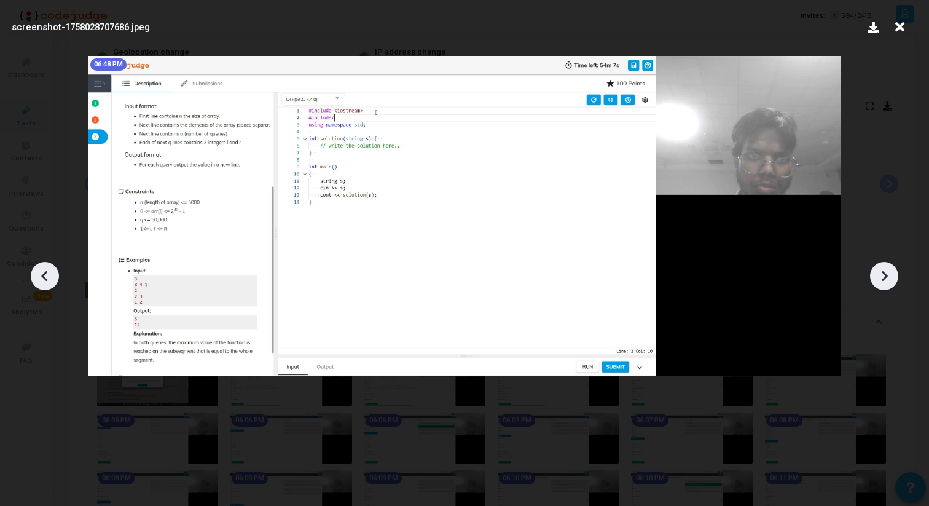
click at [881, 269] on icon at bounding box center [884, 276] width 18 height 18
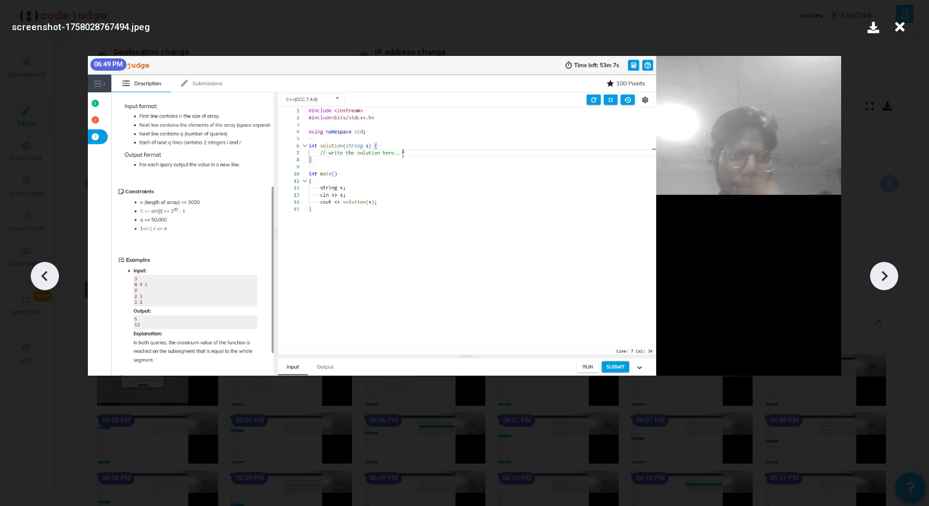
click at [881, 269] on icon at bounding box center [884, 276] width 18 height 18
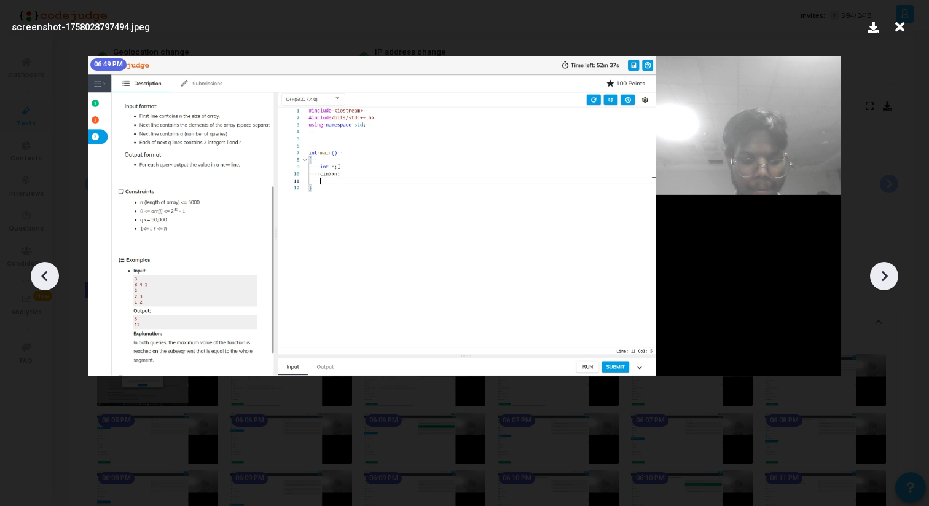
click at [881, 269] on icon at bounding box center [884, 276] width 18 height 18
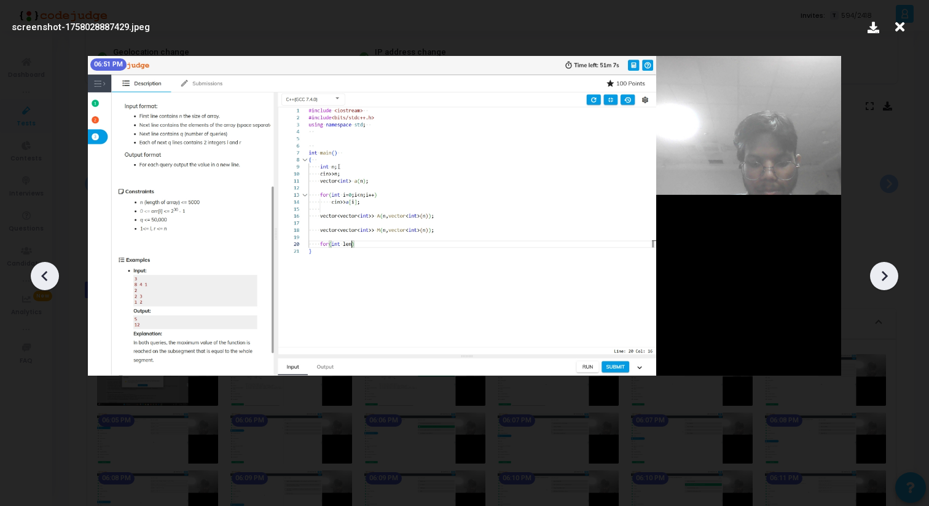
click at [881, 269] on icon at bounding box center [884, 276] width 18 height 18
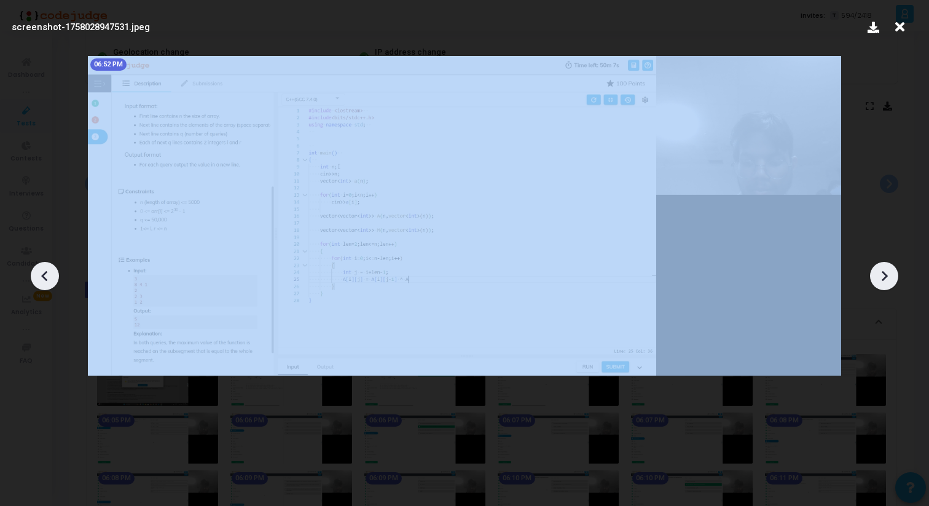
click at [881, 269] on icon at bounding box center [884, 276] width 18 height 18
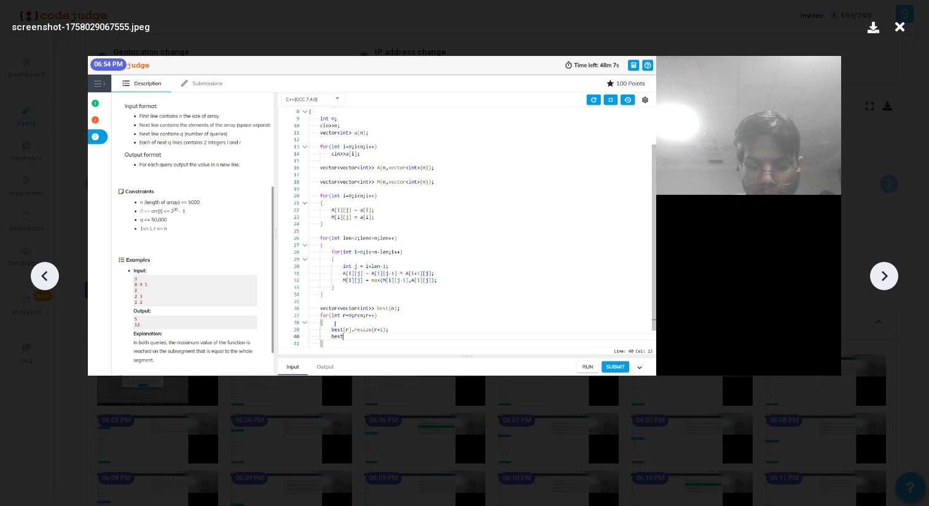
click at [881, 269] on icon at bounding box center [884, 276] width 18 height 18
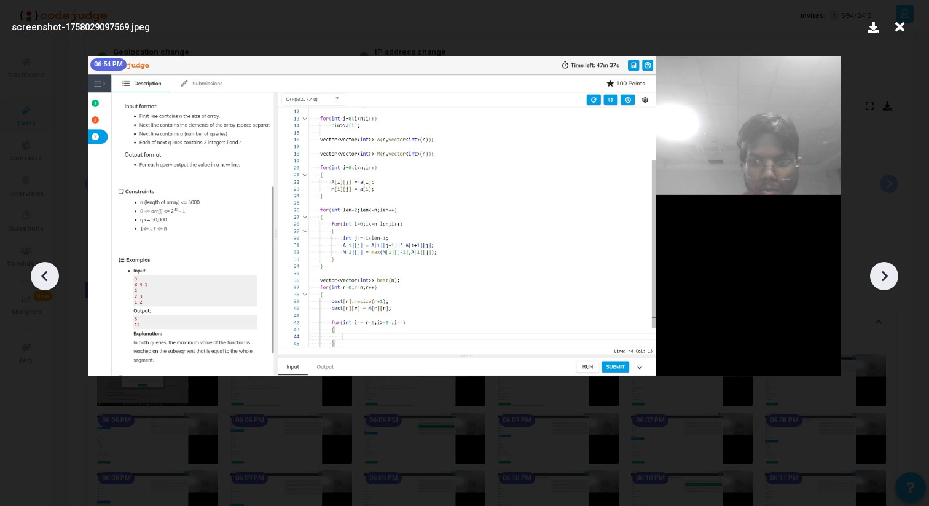
click at [881, 269] on icon at bounding box center [884, 276] width 18 height 18
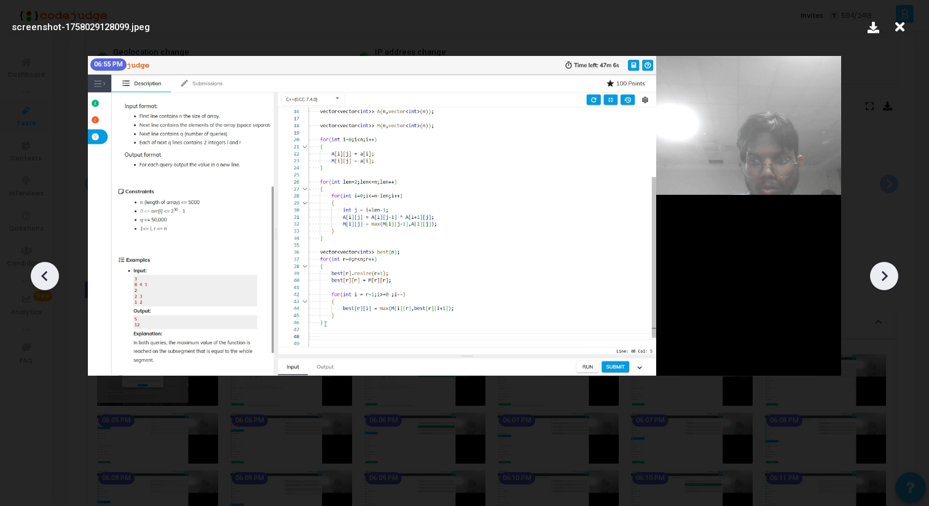
click at [881, 269] on icon at bounding box center [884, 276] width 18 height 18
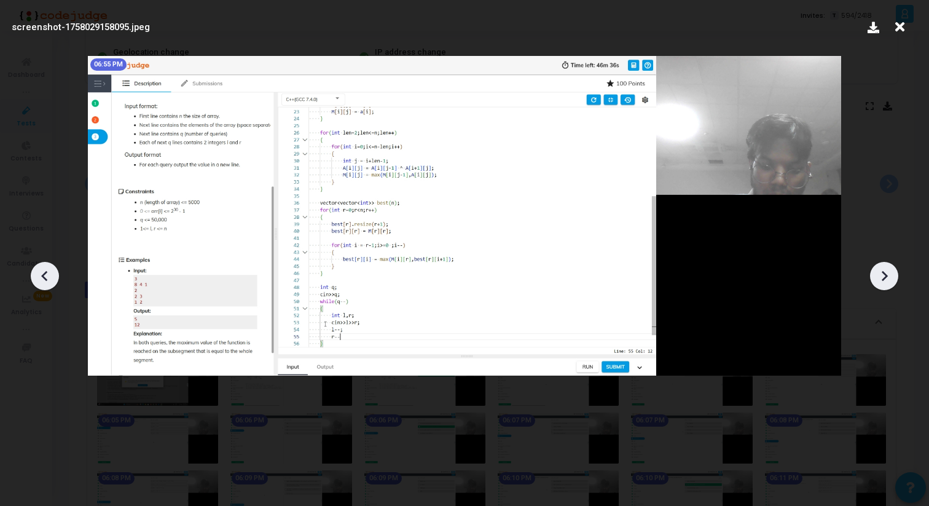
click at [881, 269] on icon at bounding box center [884, 276] width 18 height 18
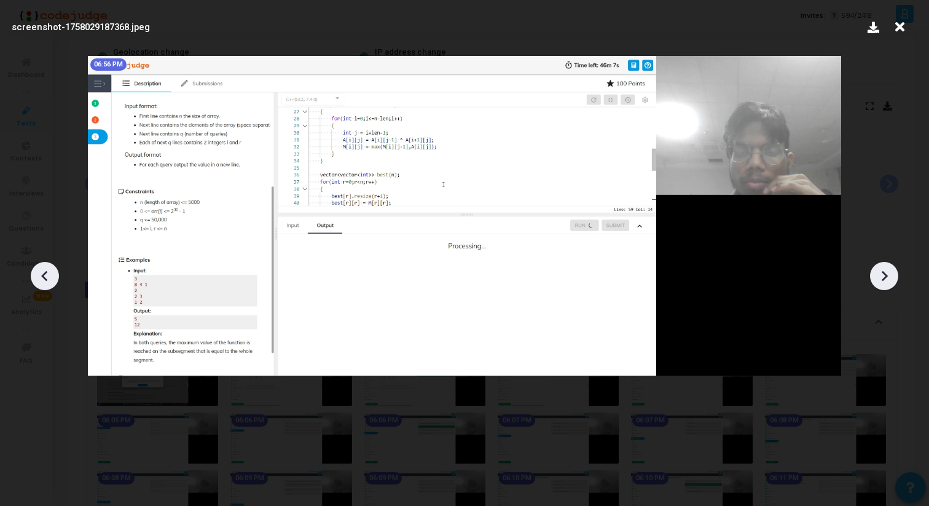
click at [881, 269] on icon at bounding box center [884, 276] width 18 height 18
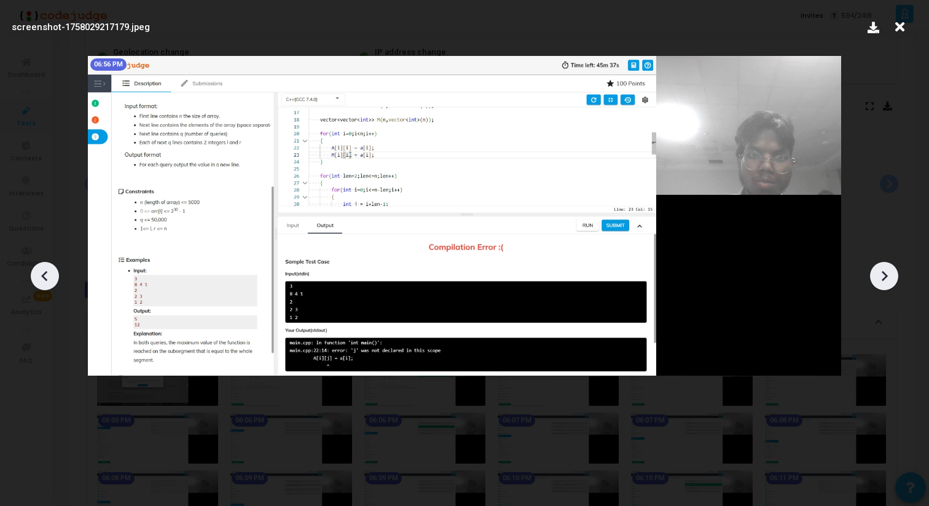
click at [881, 269] on icon at bounding box center [884, 276] width 18 height 18
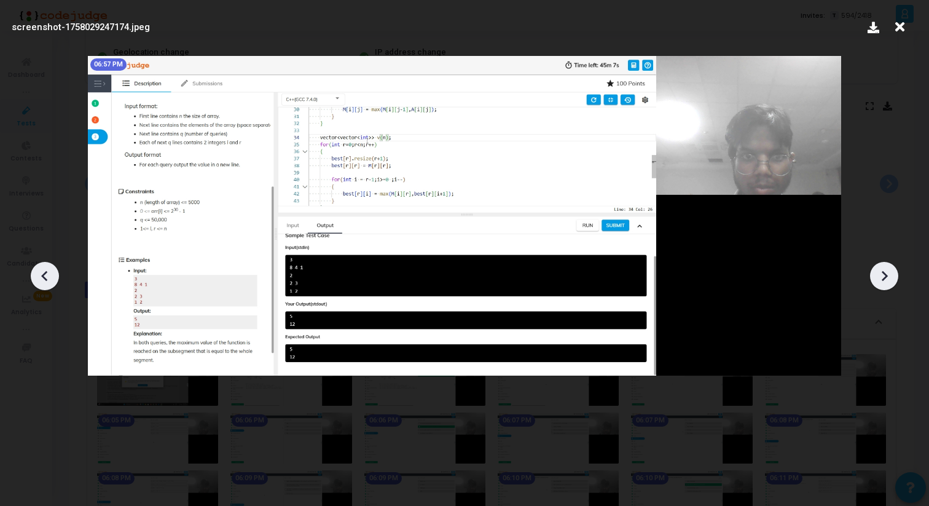
click at [881, 269] on icon at bounding box center [884, 276] width 18 height 18
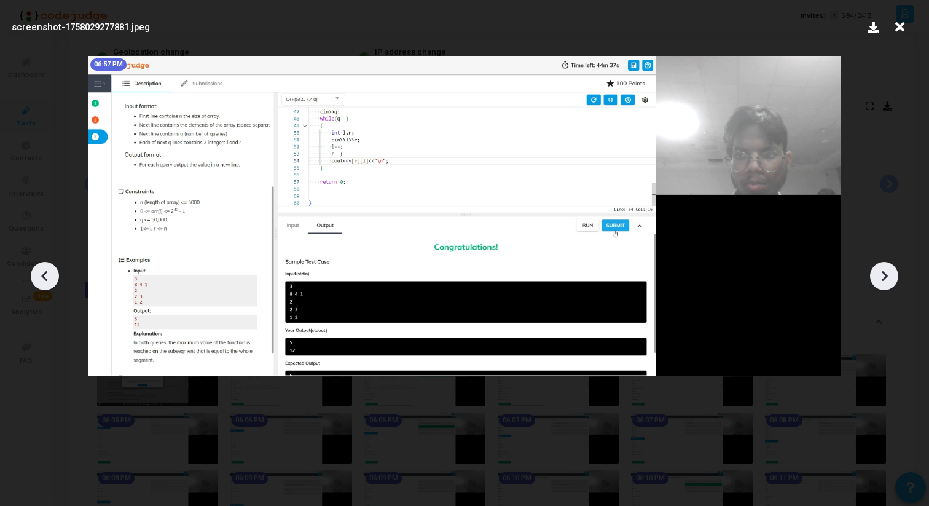
click at [881, 269] on icon at bounding box center [884, 276] width 18 height 18
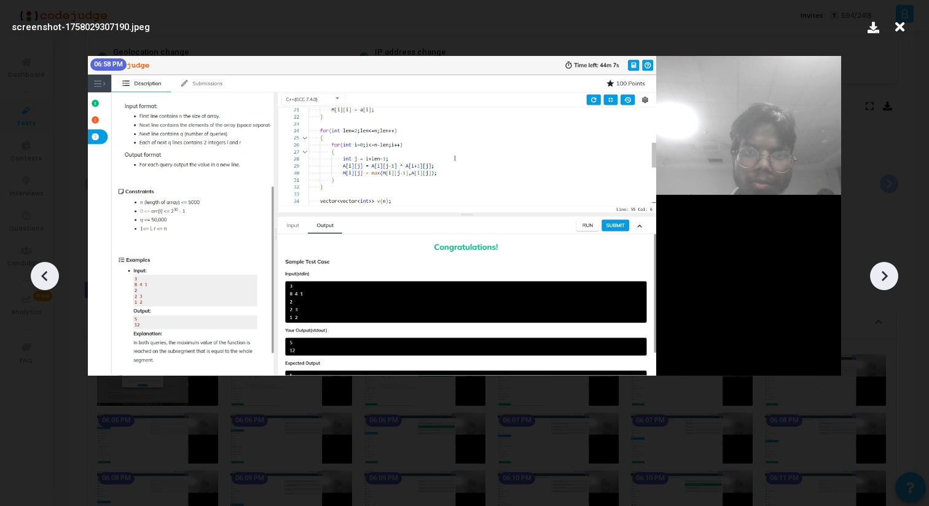
click at [881, 269] on icon at bounding box center [884, 276] width 18 height 18
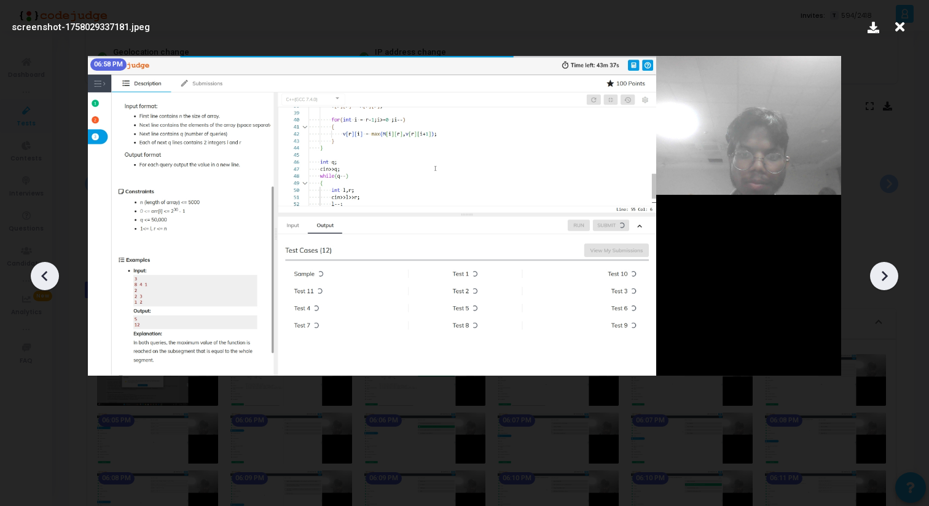
click at [45, 279] on icon at bounding box center [44, 275] width 6 height 10
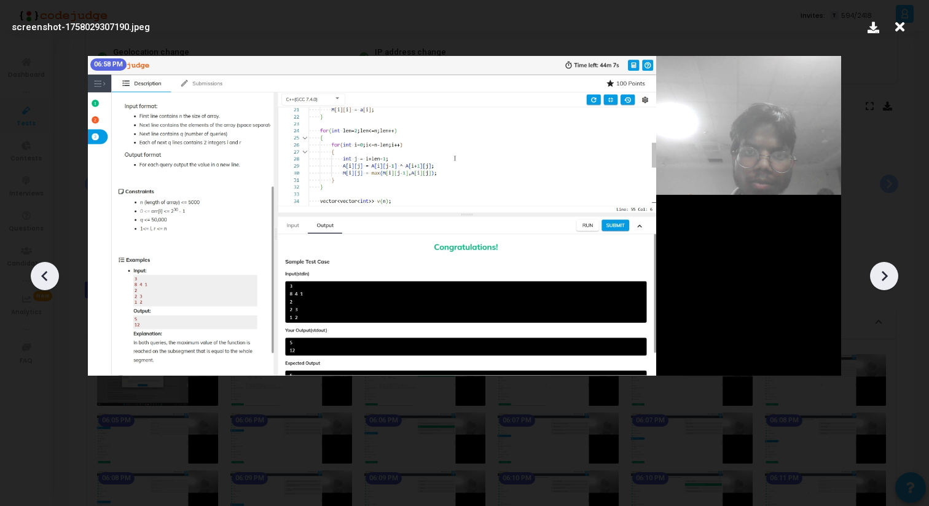
click at [45, 279] on icon at bounding box center [44, 275] width 6 height 10
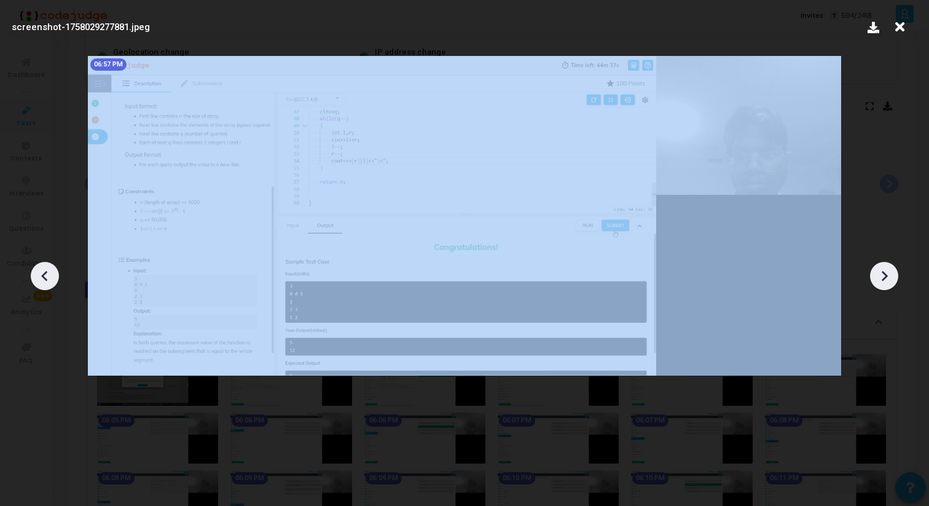
click at [45, 279] on icon at bounding box center [44, 275] width 6 height 10
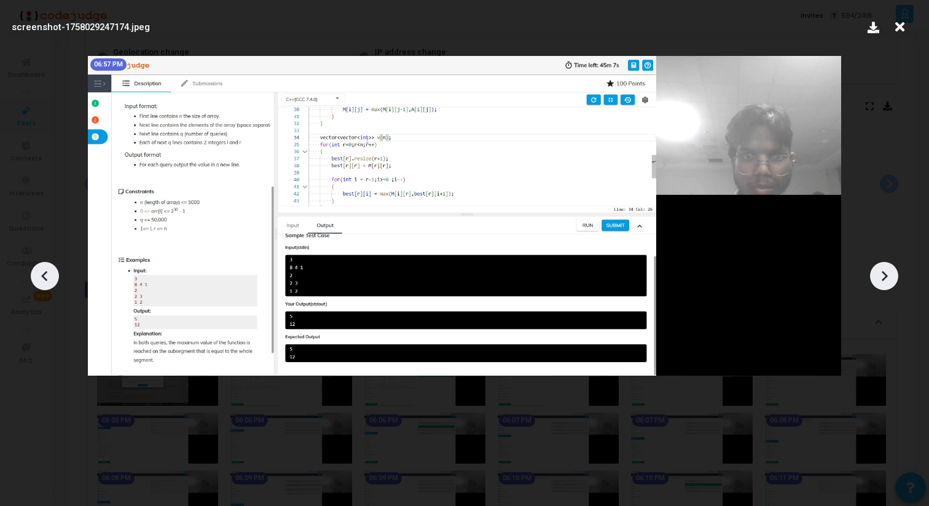
click at [45, 279] on icon at bounding box center [44, 275] width 6 height 10
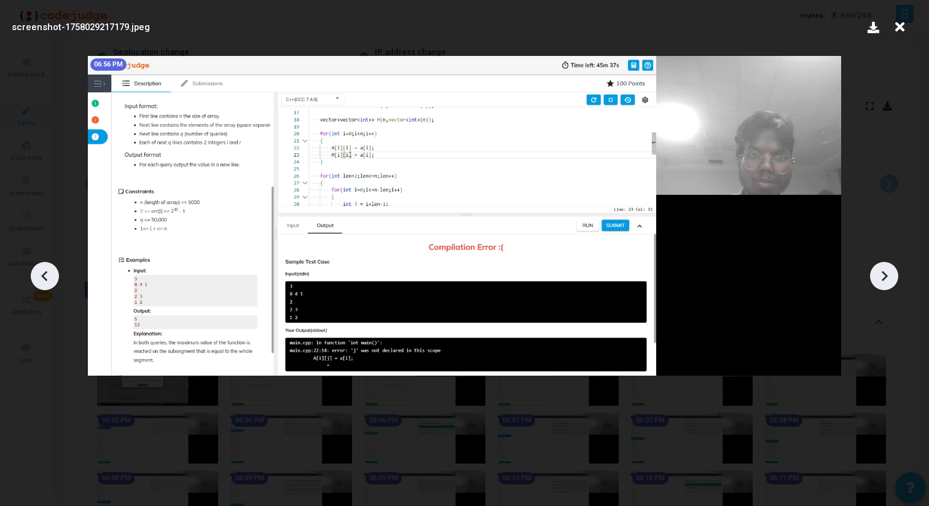
click at [45, 279] on icon at bounding box center [44, 275] width 6 height 10
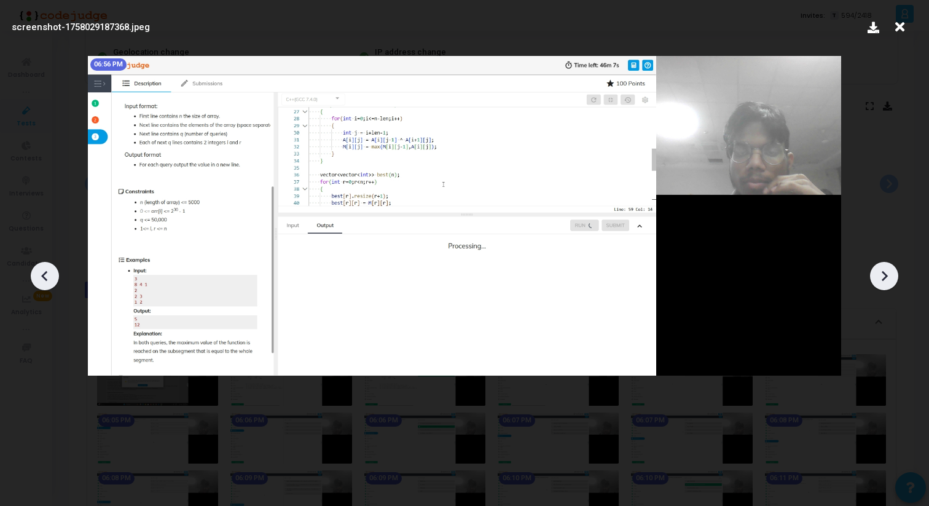
click at [45, 279] on icon at bounding box center [44, 275] width 6 height 10
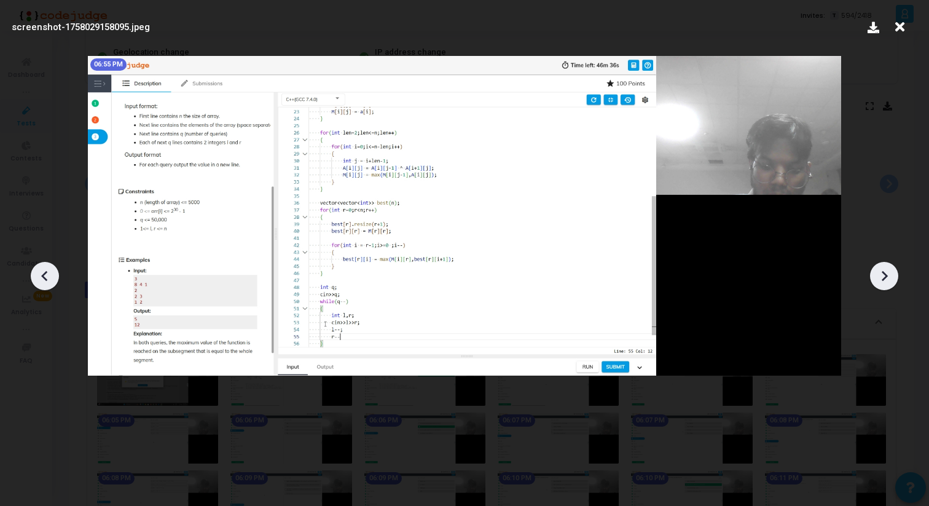
click at [45, 279] on icon at bounding box center [44, 275] width 6 height 10
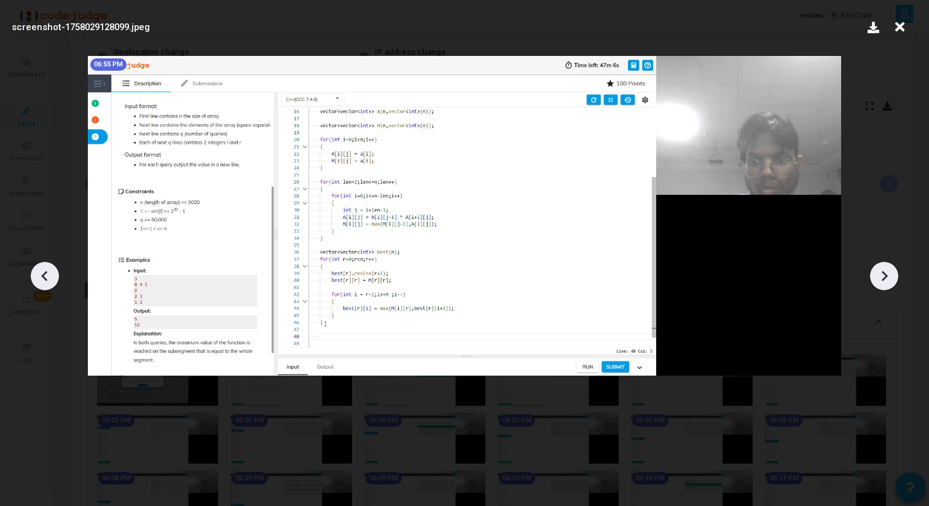
click at [45, 279] on icon at bounding box center [44, 275] width 6 height 10
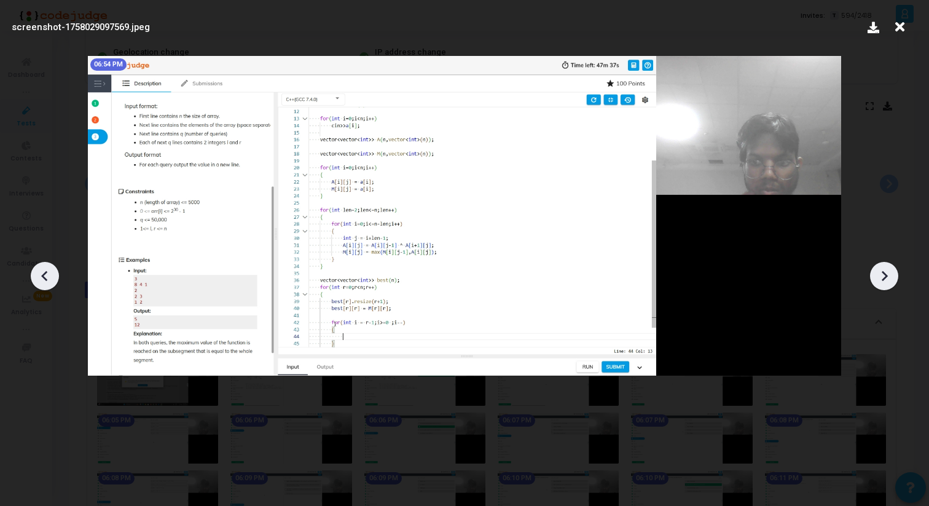
click at [44, 280] on icon at bounding box center [45, 276] width 18 height 18
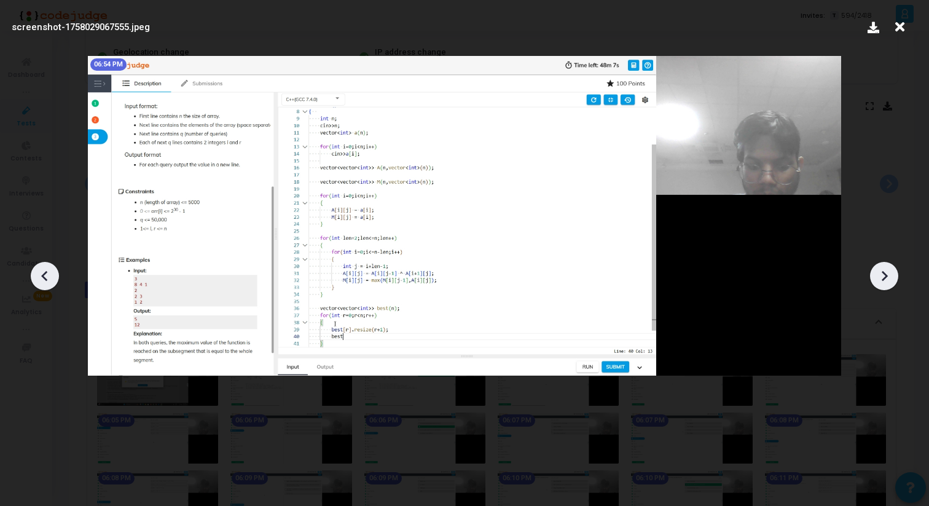
click at [44, 280] on icon at bounding box center [45, 276] width 18 height 18
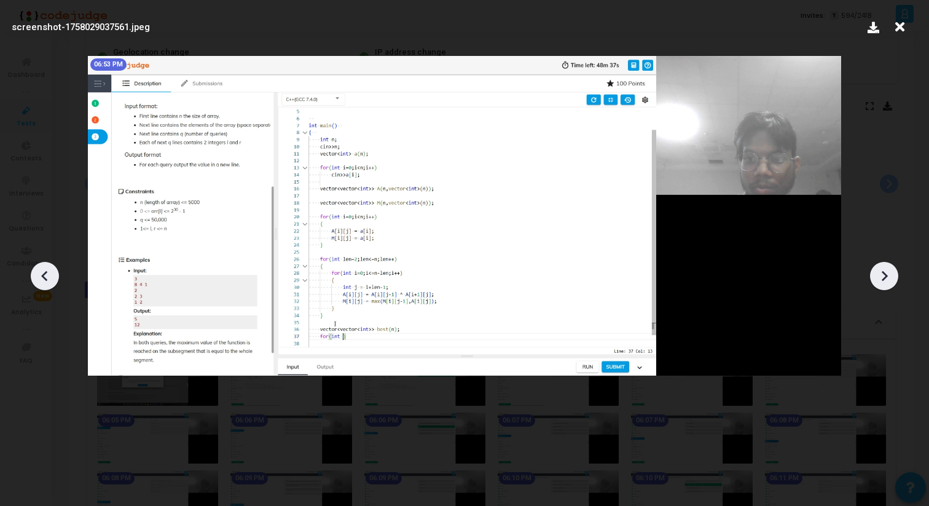
click at [44, 280] on icon at bounding box center [45, 276] width 18 height 18
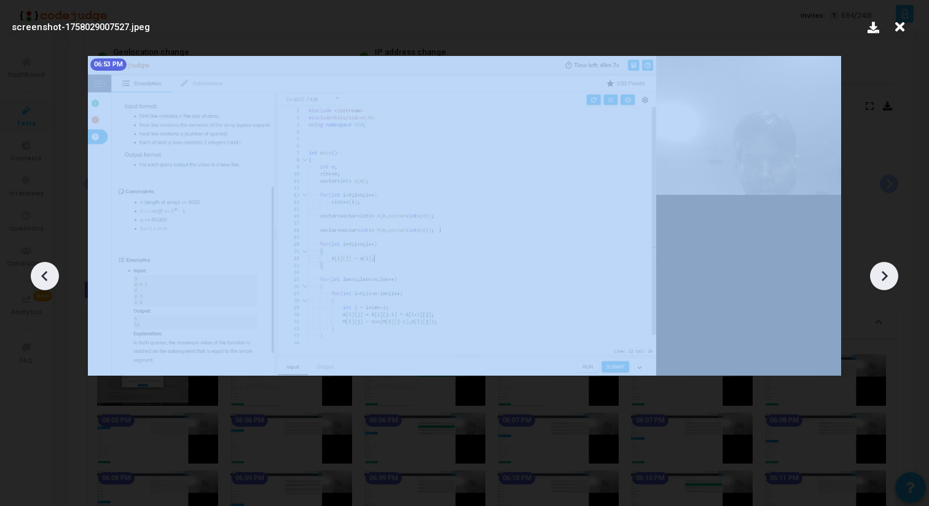
click at [44, 280] on icon at bounding box center [45, 276] width 18 height 18
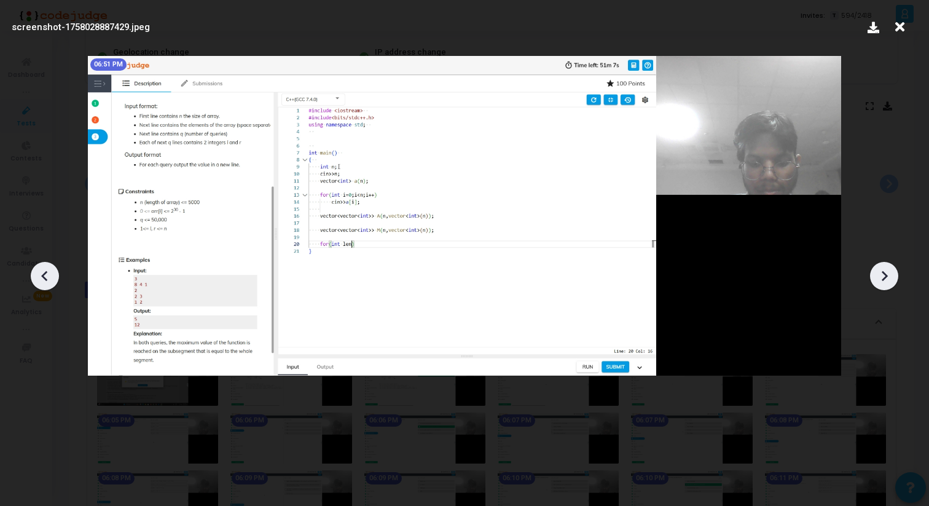
click at [44, 280] on icon at bounding box center [45, 276] width 18 height 18
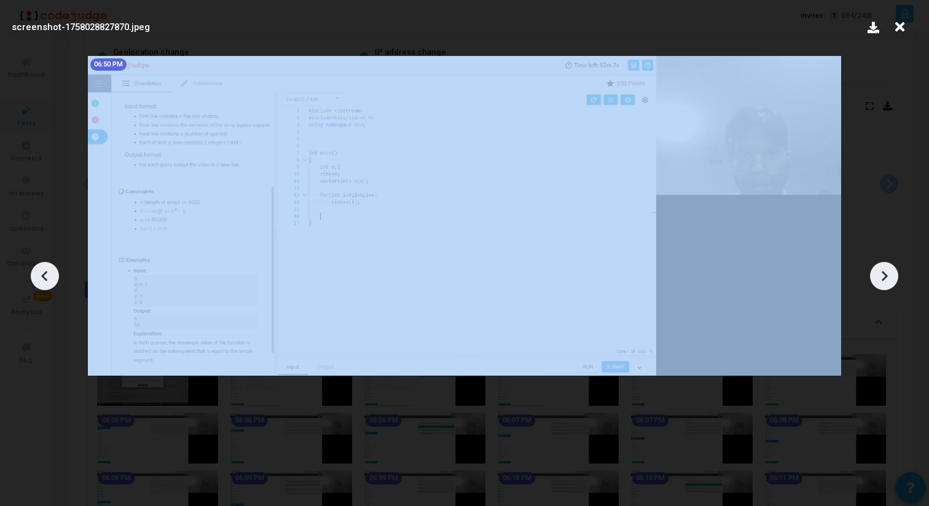
click at [44, 280] on icon at bounding box center [45, 276] width 18 height 18
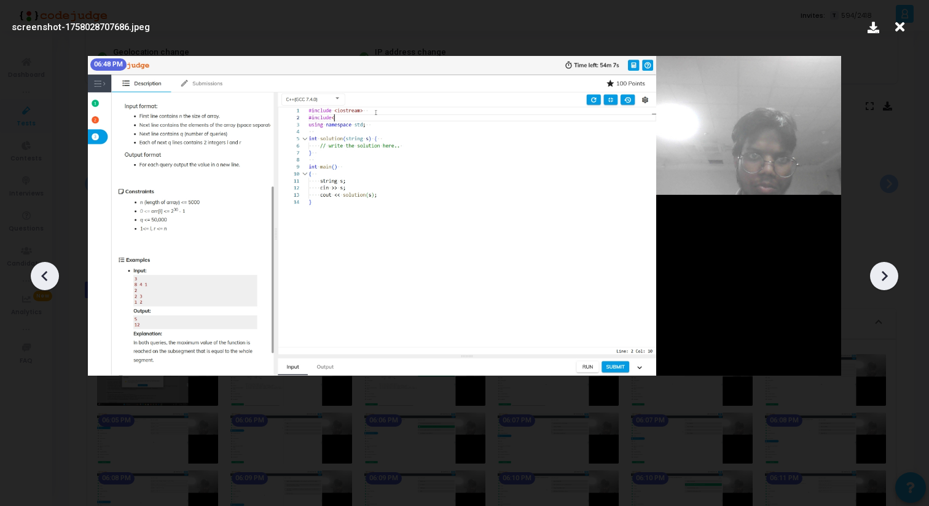
click at [881, 275] on icon at bounding box center [884, 276] width 18 height 18
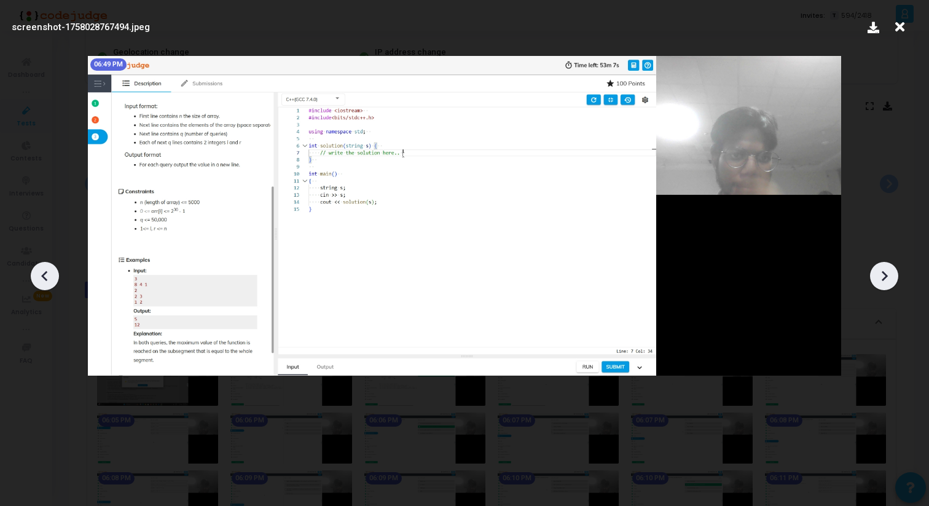
click at [881, 275] on icon at bounding box center [884, 276] width 18 height 18
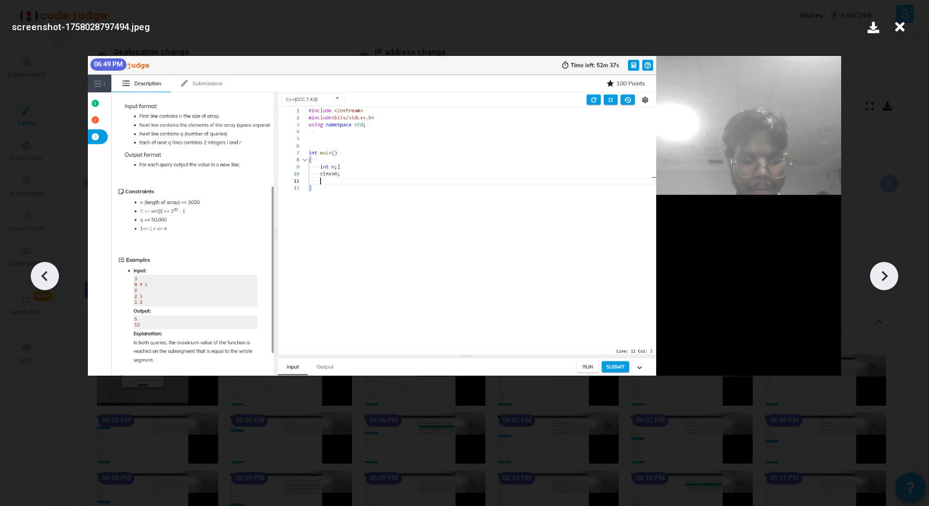
click at [881, 275] on icon at bounding box center [884, 276] width 18 height 18
click at [881, 276] on icon at bounding box center [884, 276] width 18 height 18
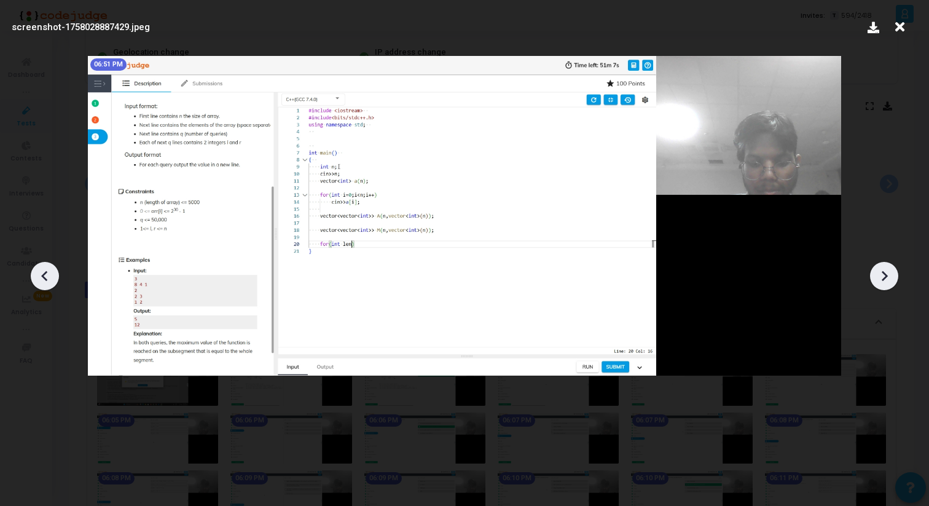
click at [881, 276] on icon at bounding box center [884, 276] width 18 height 18
click at [881, 277] on icon at bounding box center [884, 276] width 18 height 18
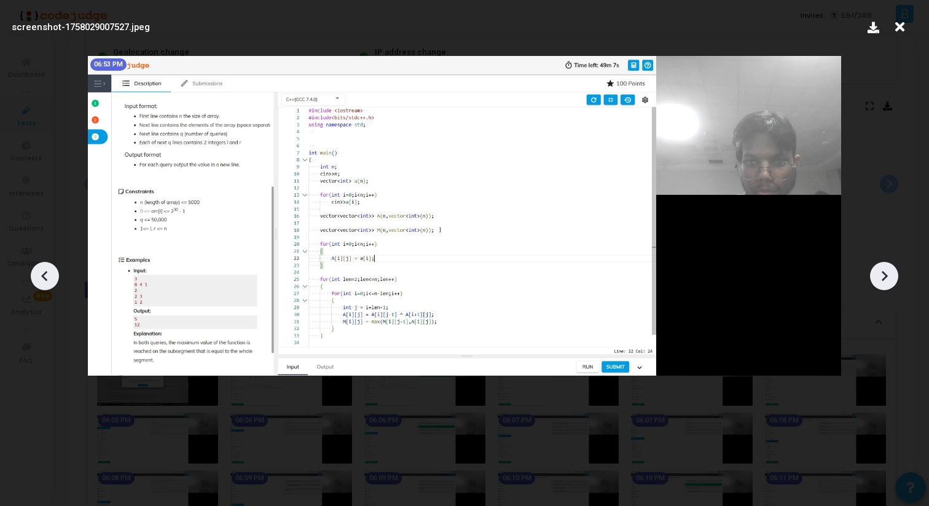
click at [881, 277] on icon at bounding box center [884, 276] width 18 height 18
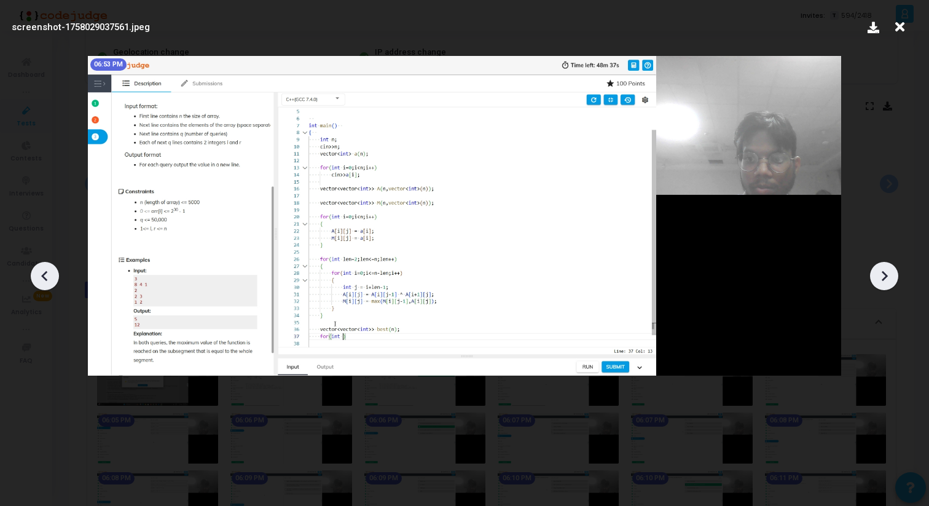
click at [881, 277] on icon at bounding box center [884, 276] width 18 height 18
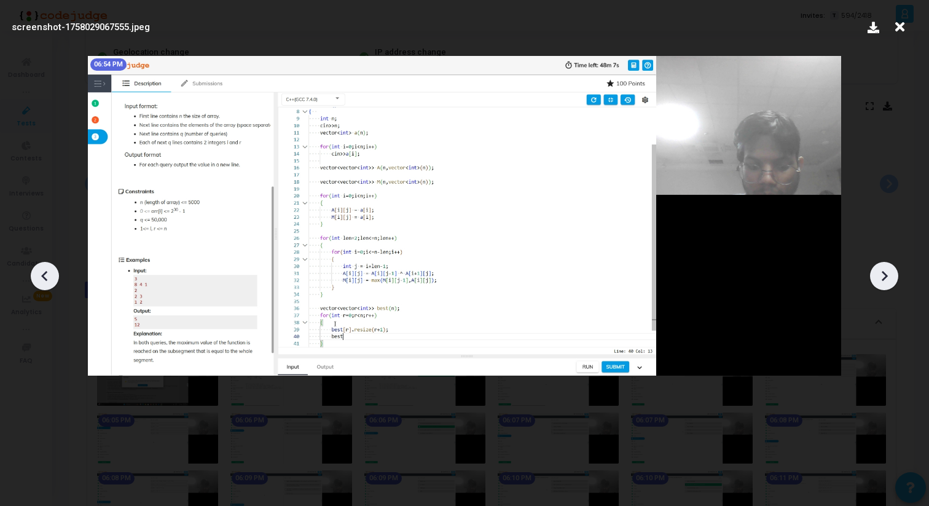
click at [881, 277] on icon at bounding box center [884, 276] width 18 height 18
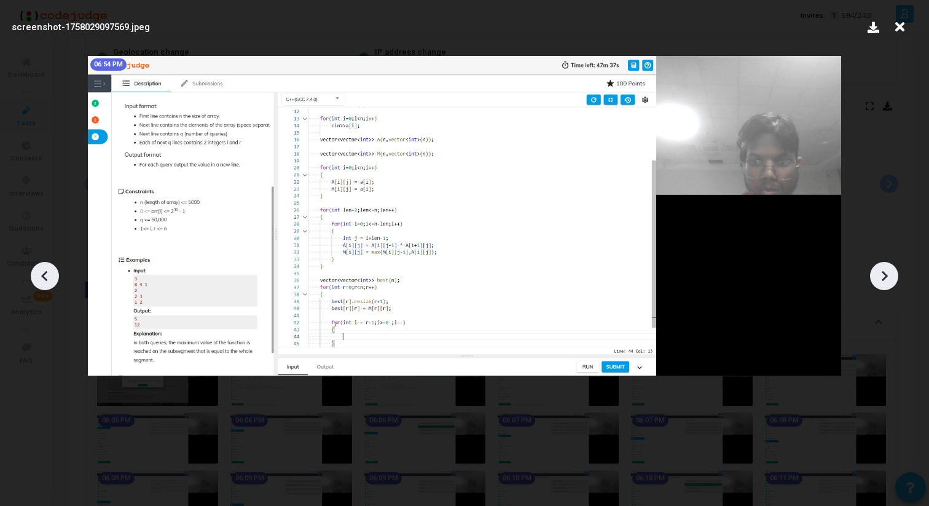
click at [881, 277] on icon at bounding box center [884, 276] width 18 height 18
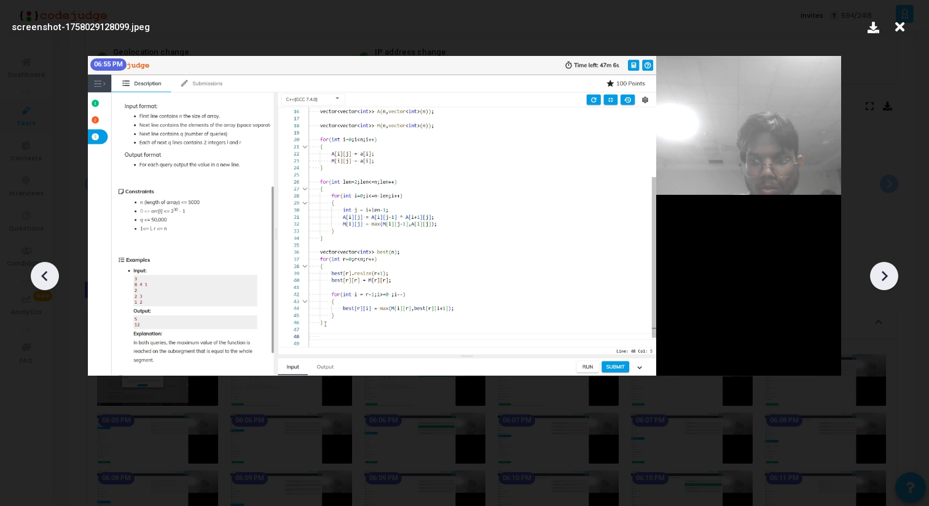
click at [881, 277] on icon at bounding box center [884, 276] width 18 height 18
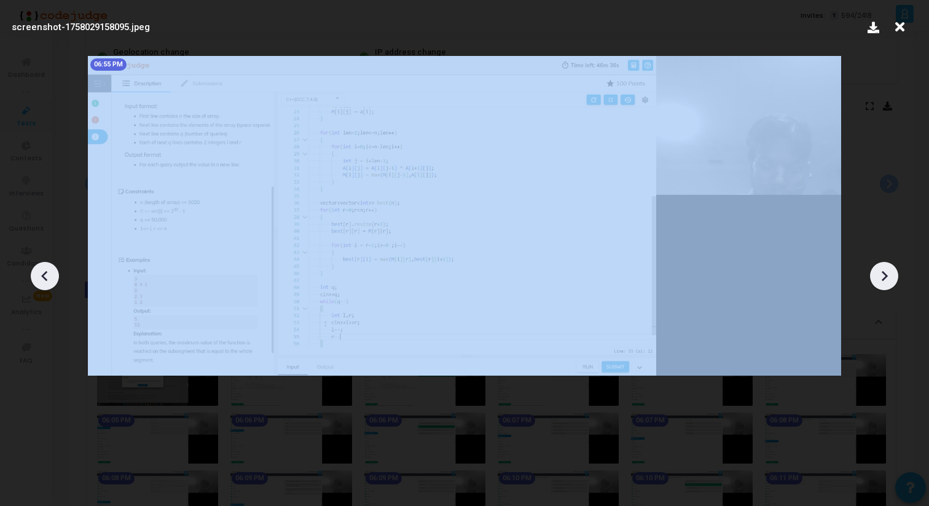
click at [881, 277] on icon at bounding box center [884, 276] width 18 height 18
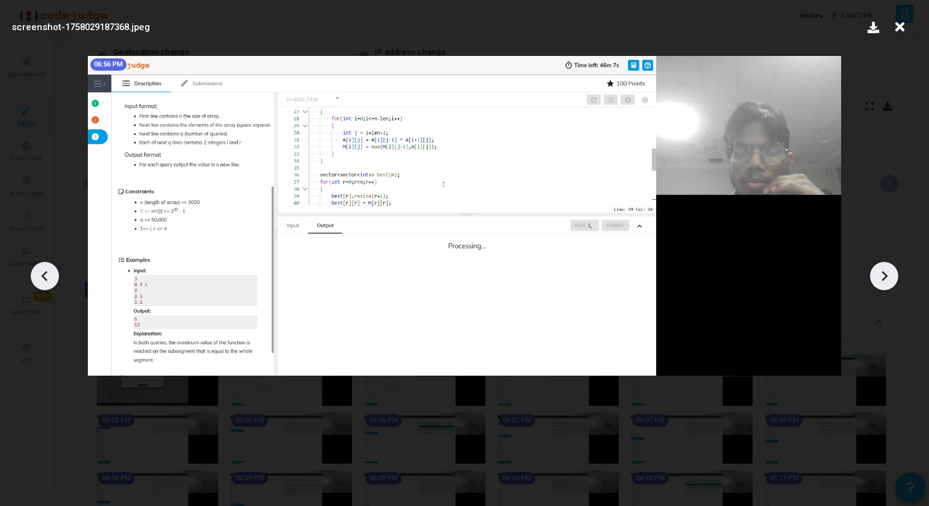
click at [881, 277] on icon at bounding box center [884, 276] width 18 height 18
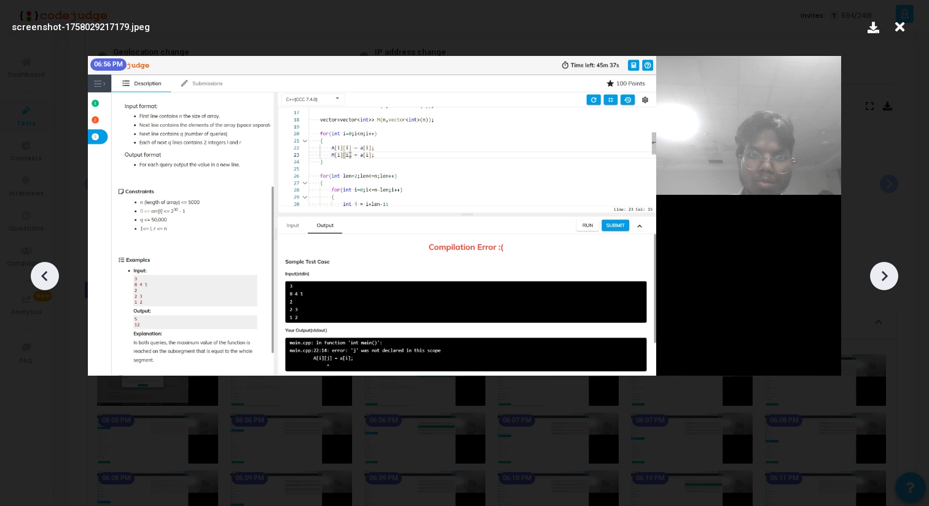
click at [881, 277] on icon at bounding box center [884, 276] width 18 height 18
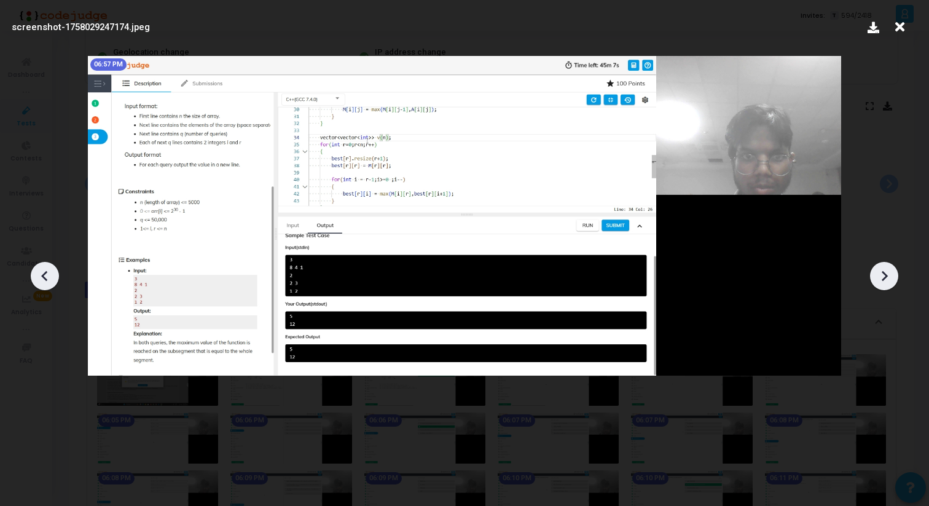
click at [884, 277] on icon at bounding box center [885, 275] width 6 height 10
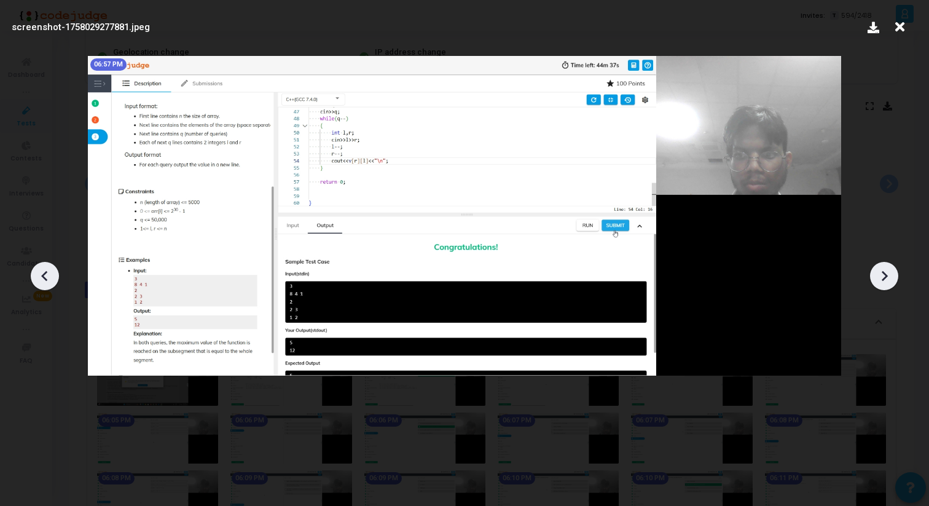
click at [884, 277] on icon at bounding box center [885, 275] width 6 height 10
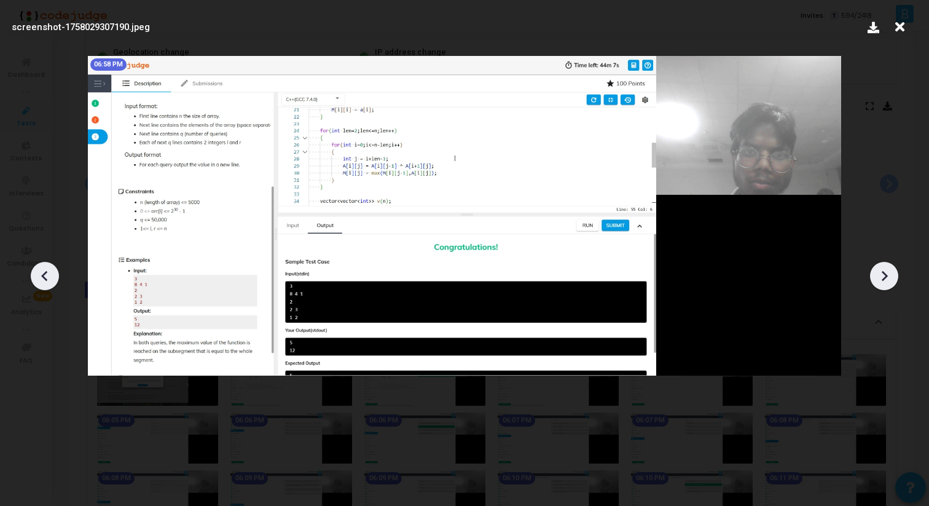
click at [884, 277] on icon at bounding box center [885, 275] width 6 height 10
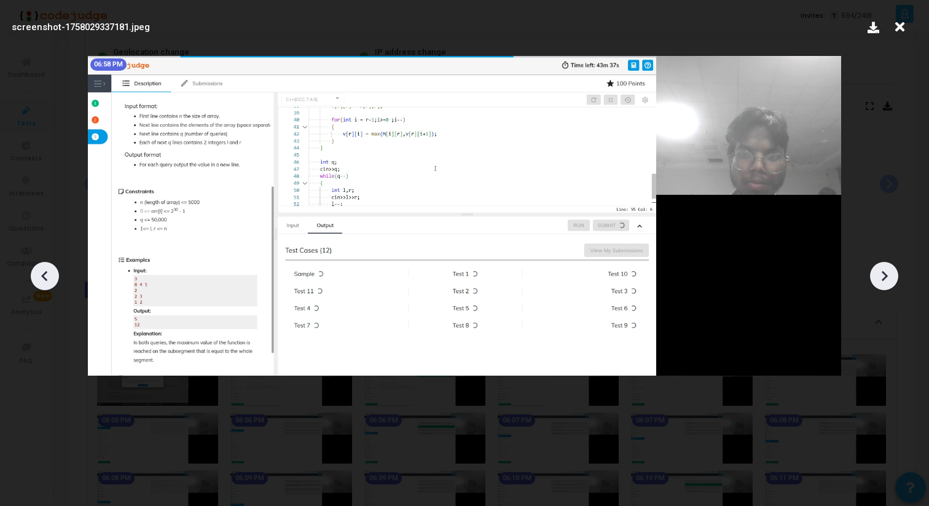
click at [884, 277] on icon at bounding box center [885, 275] width 6 height 10
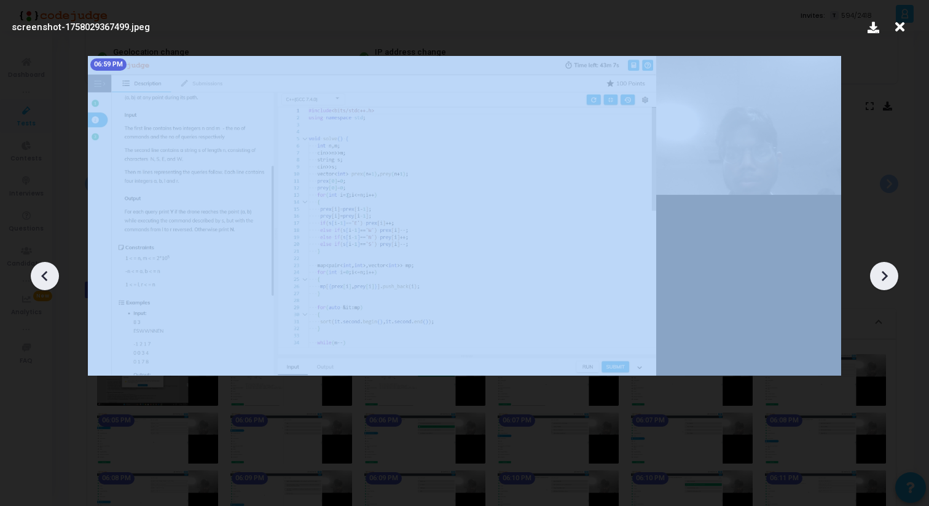
click at [884, 277] on icon at bounding box center [885, 275] width 6 height 10
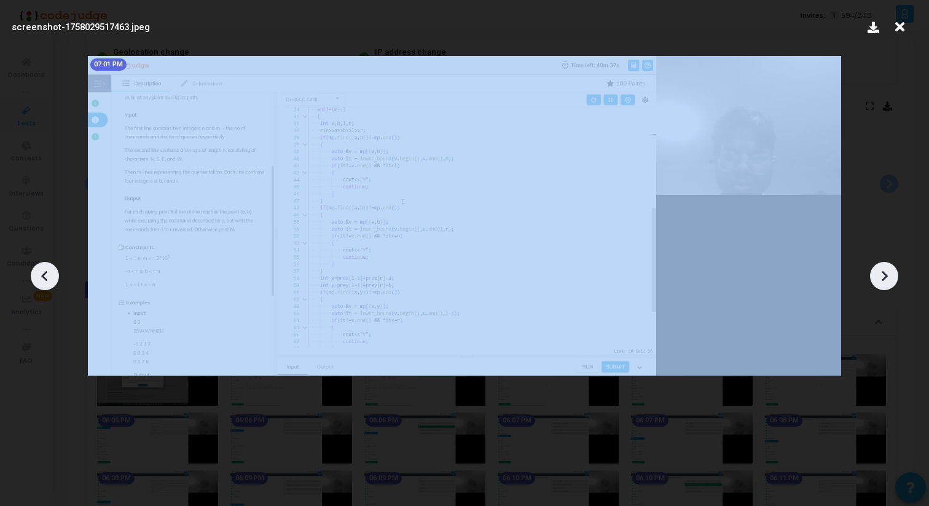
click at [884, 277] on icon at bounding box center [885, 275] width 6 height 10
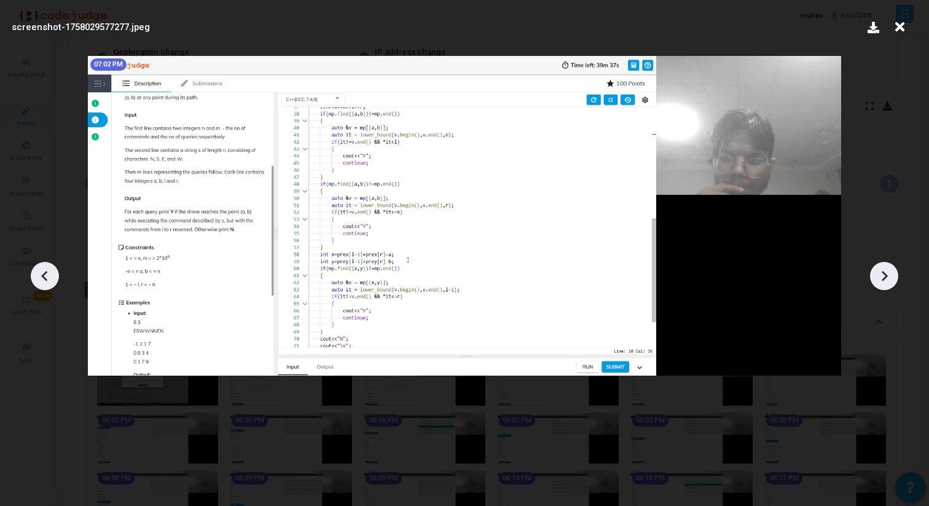
click at [890, 272] on icon at bounding box center [884, 276] width 18 height 18
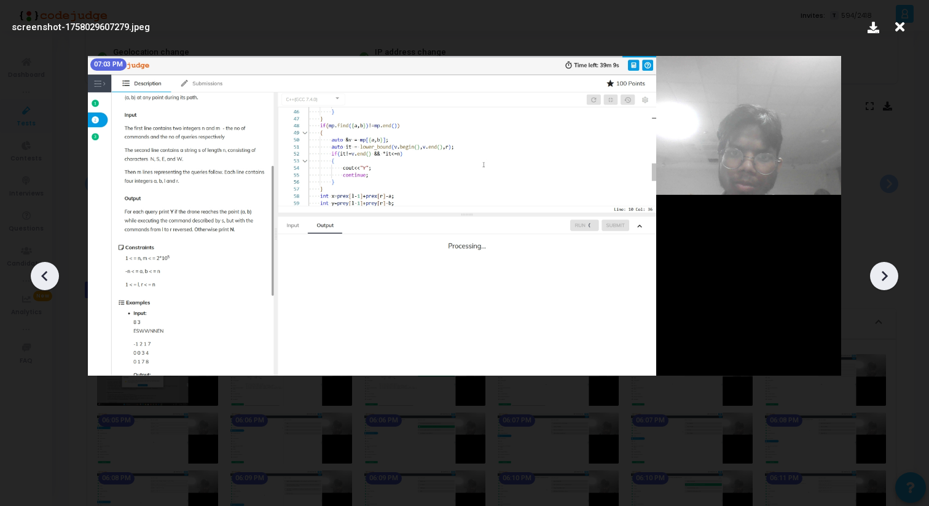
click at [890, 272] on icon at bounding box center [884, 276] width 18 height 18
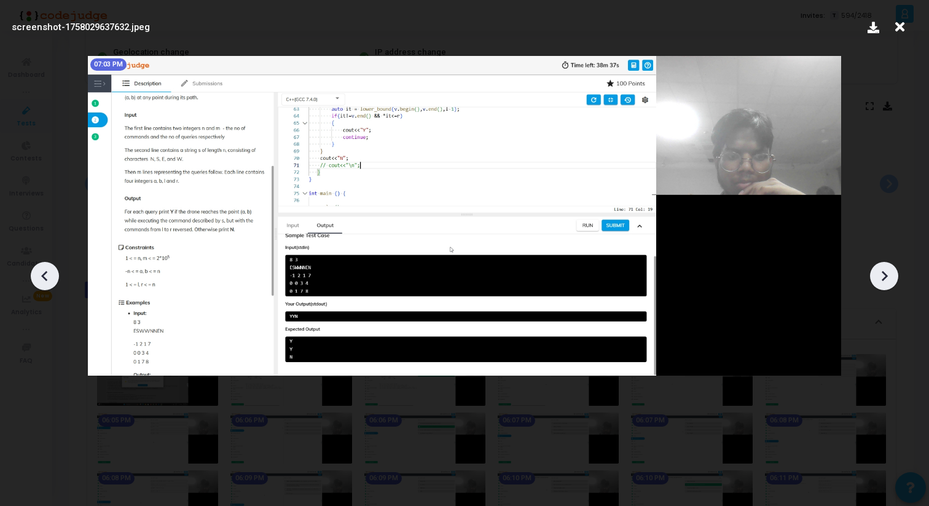
click at [889, 272] on icon at bounding box center [884, 276] width 18 height 18
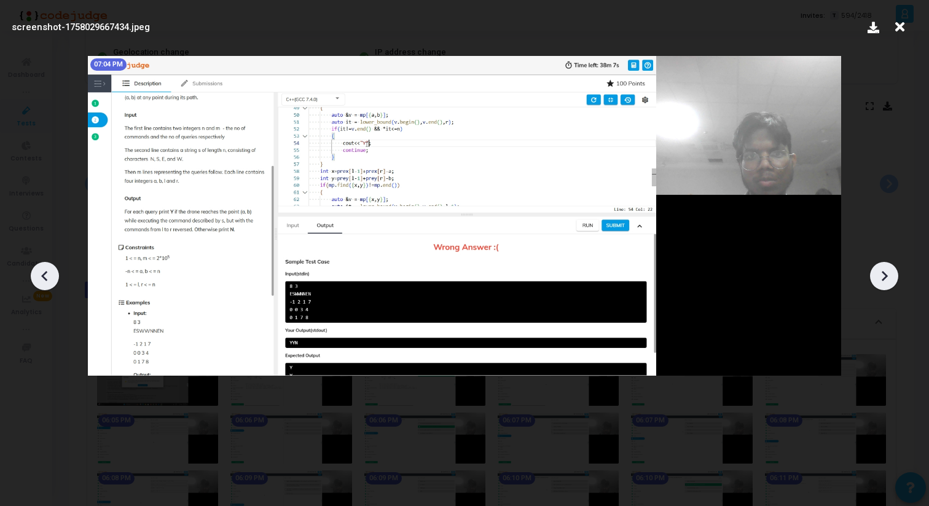
click at [889, 272] on icon at bounding box center [884, 276] width 18 height 18
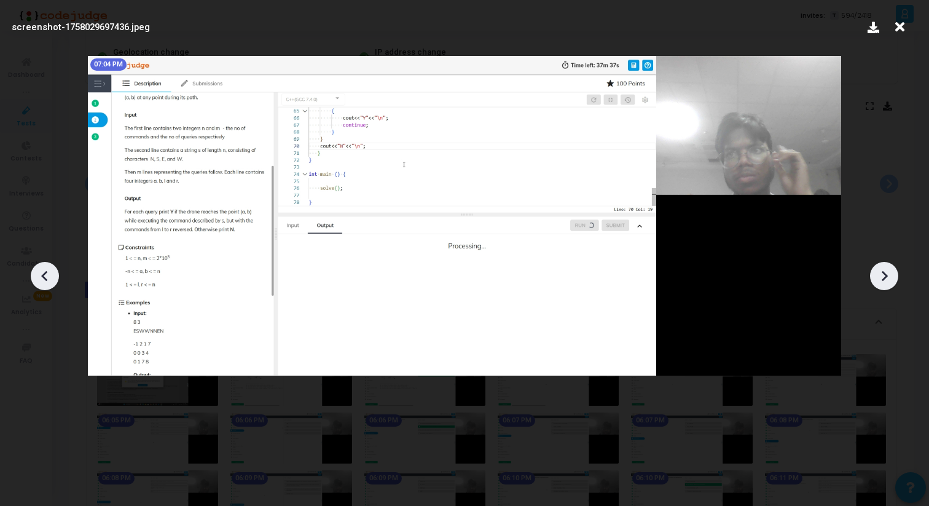
click at [889, 272] on icon at bounding box center [884, 276] width 18 height 18
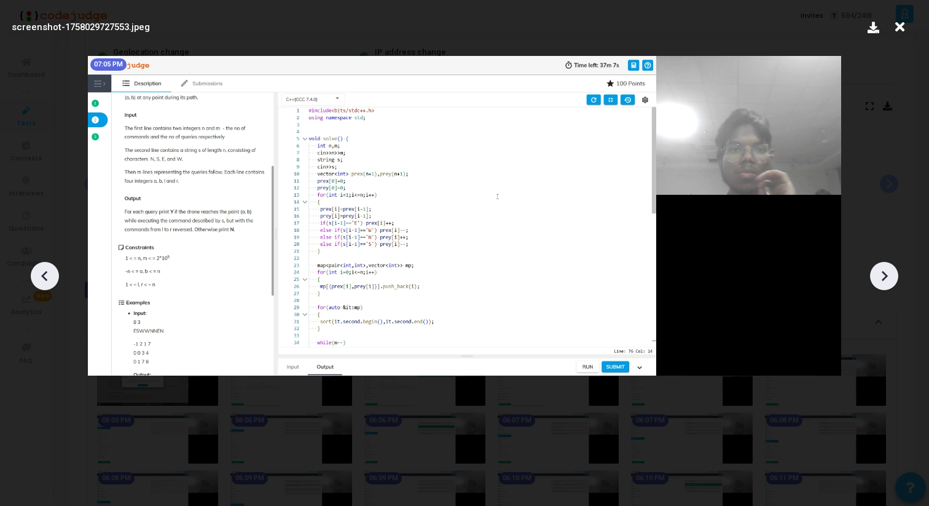
click at [889, 272] on icon at bounding box center [884, 276] width 18 height 18
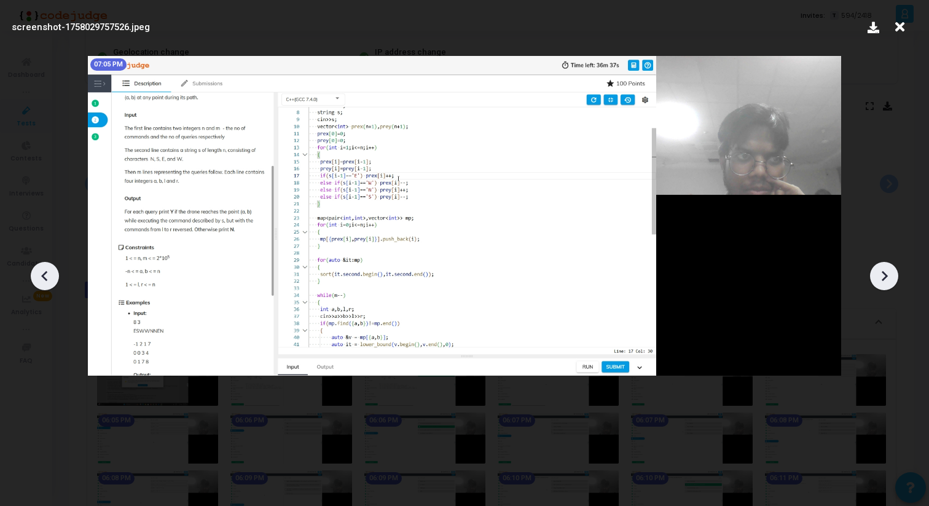
click at [889, 272] on icon at bounding box center [884, 276] width 18 height 18
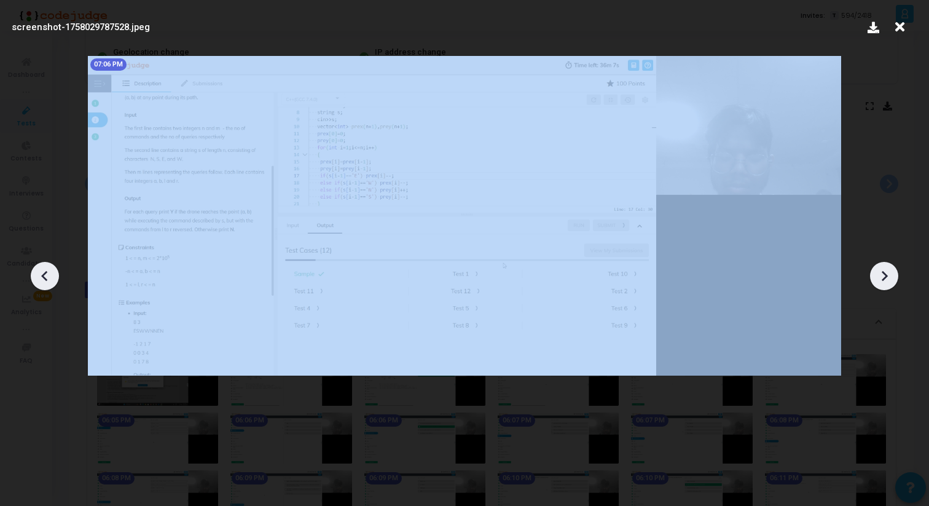
click at [889, 272] on icon at bounding box center [884, 276] width 18 height 18
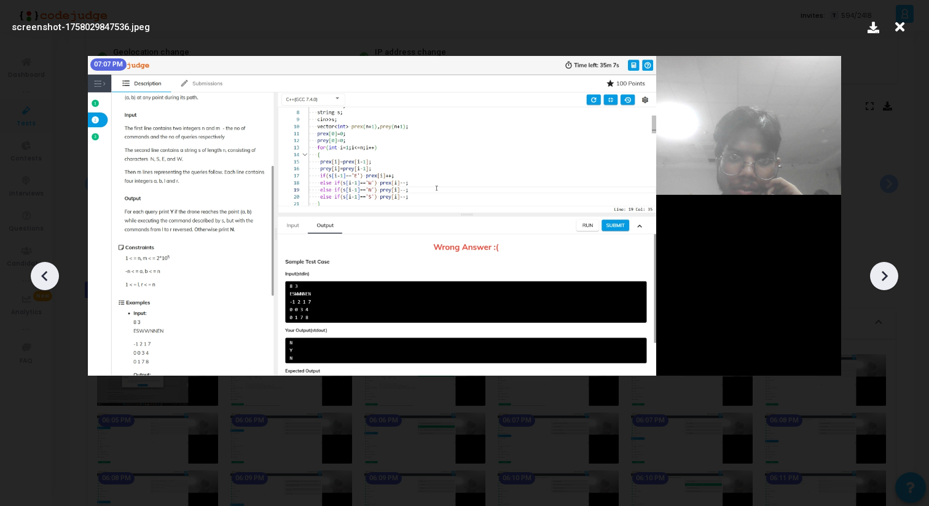
click at [889, 272] on icon at bounding box center [884, 276] width 18 height 18
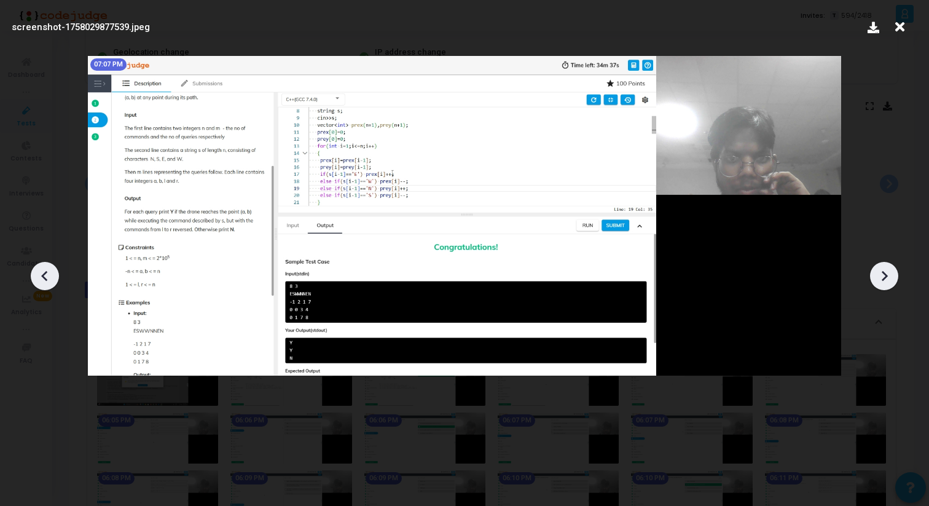
click at [889, 272] on icon at bounding box center [884, 276] width 18 height 18
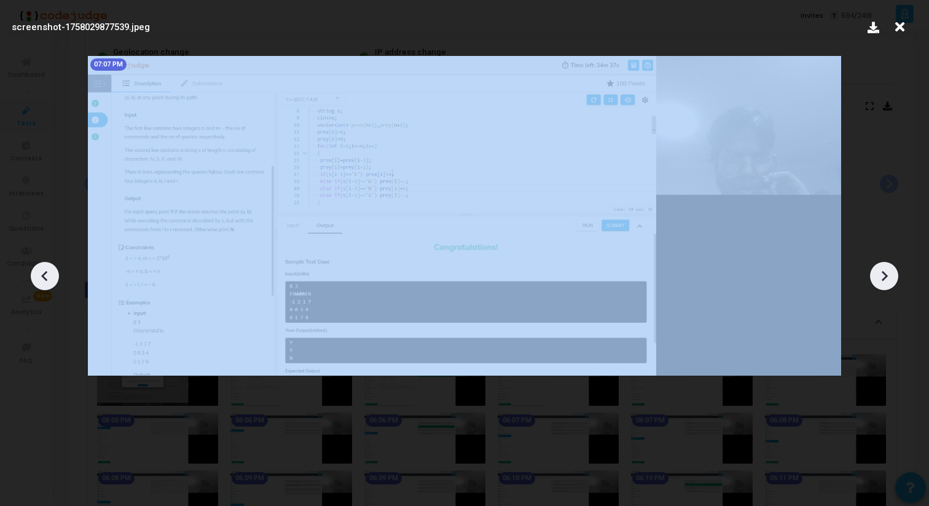
click at [889, 272] on icon at bounding box center [884, 276] width 18 height 18
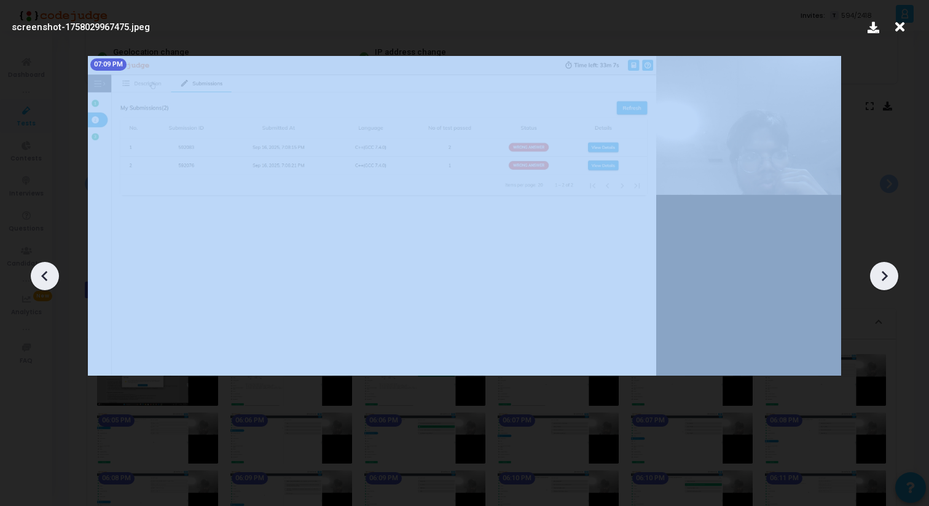
click at [889, 272] on icon at bounding box center [884, 276] width 18 height 18
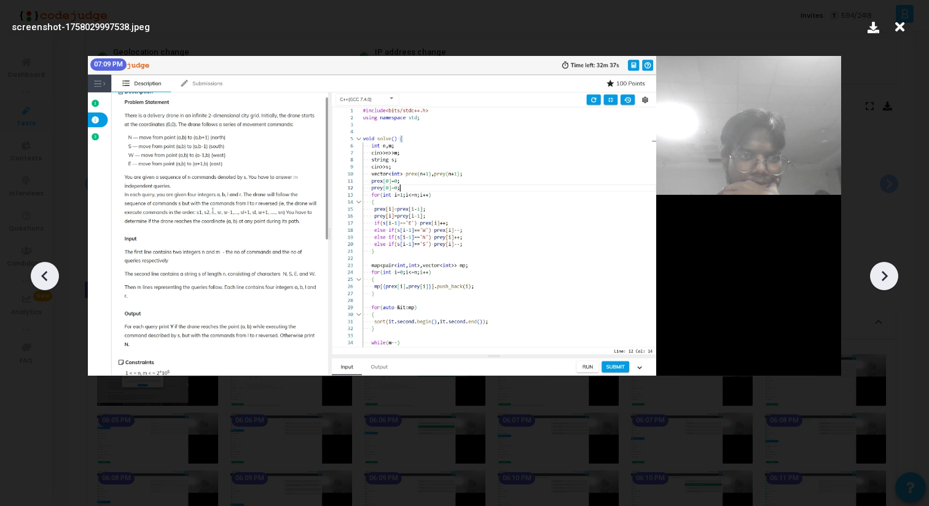
click at [889, 272] on icon at bounding box center [884, 276] width 18 height 18
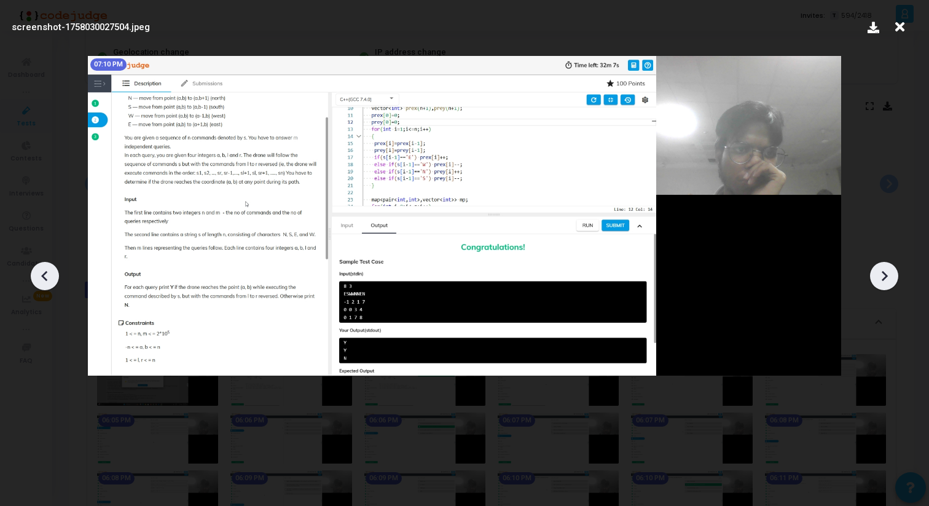
click at [889, 272] on icon at bounding box center [884, 276] width 18 height 18
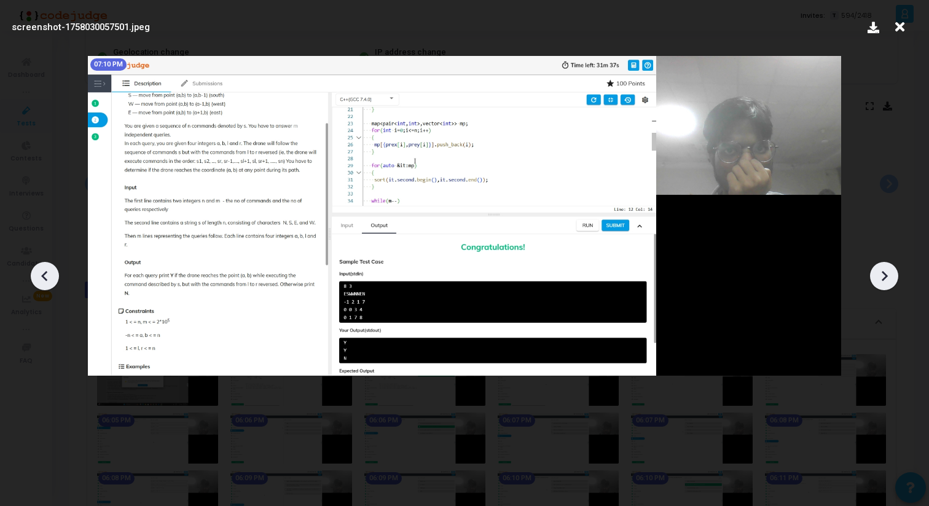
click at [889, 272] on icon at bounding box center [884, 276] width 18 height 18
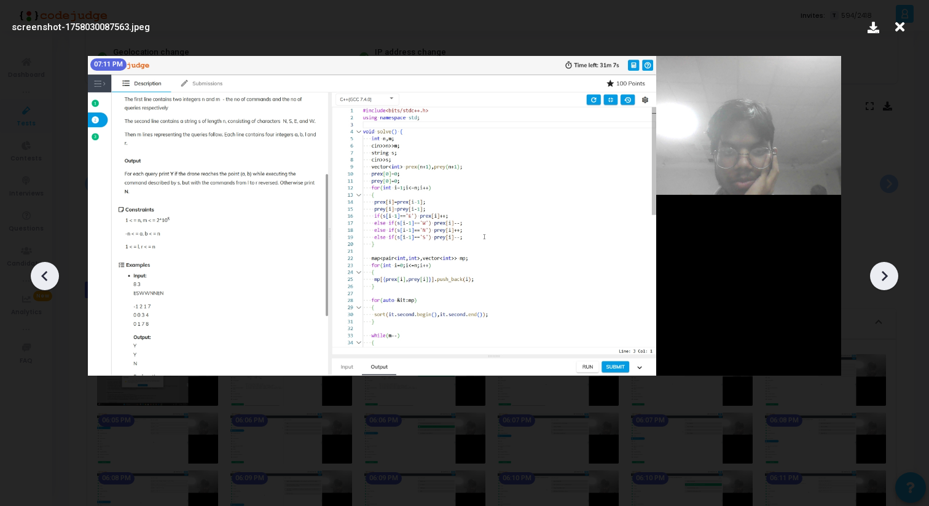
click at [889, 272] on icon at bounding box center [884, 276] width 18 height 18
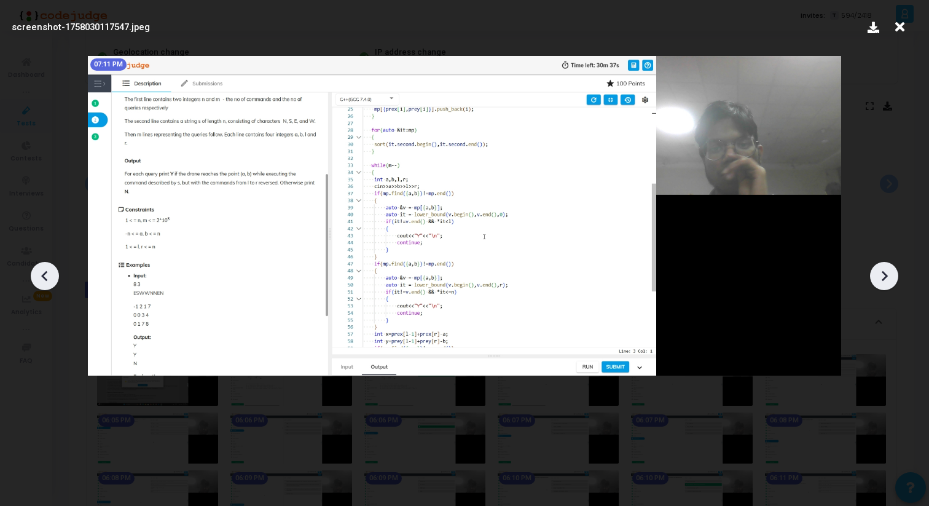
click at [889, 272] on icon at bounding box center [884, 276] width 18 height 18
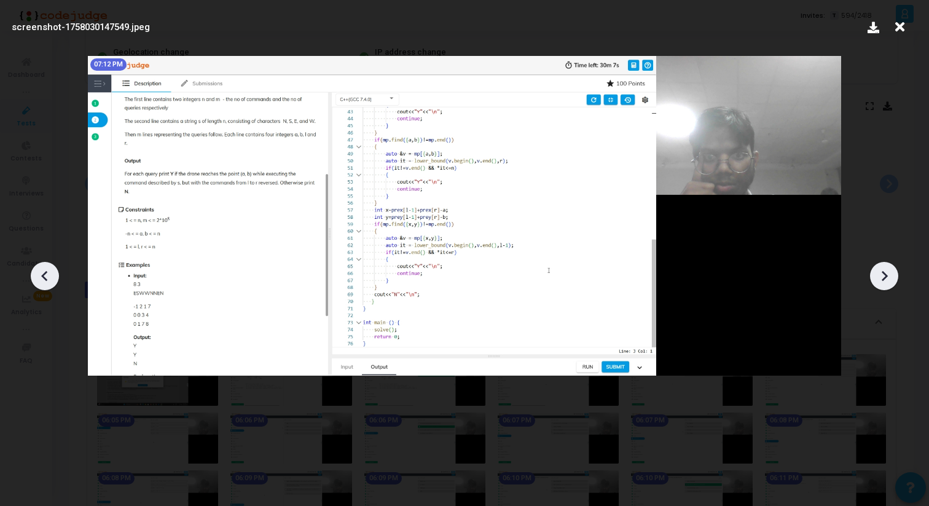
click at [889, 272] on icon at bounding box center [884, 276] width 18 height 18
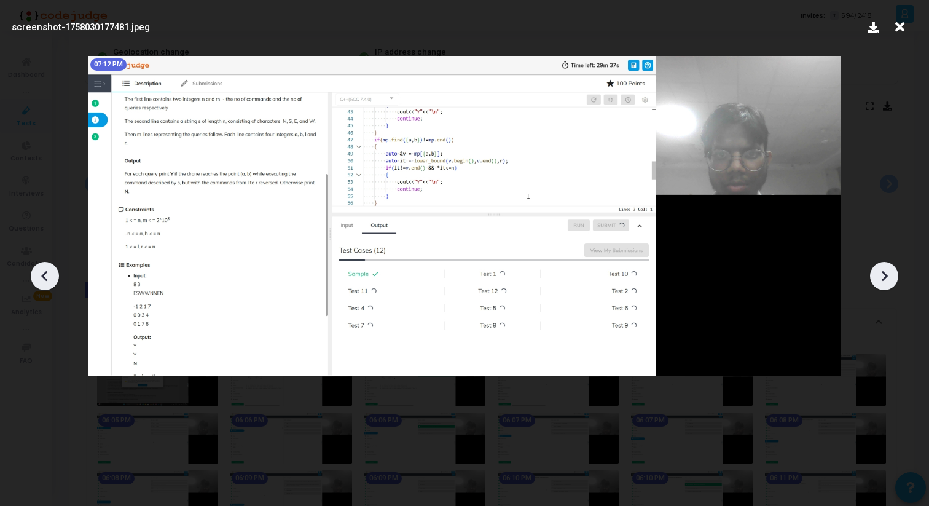
click at [889, 272] on icon at bounding box center [884, 276] width 18 height 18
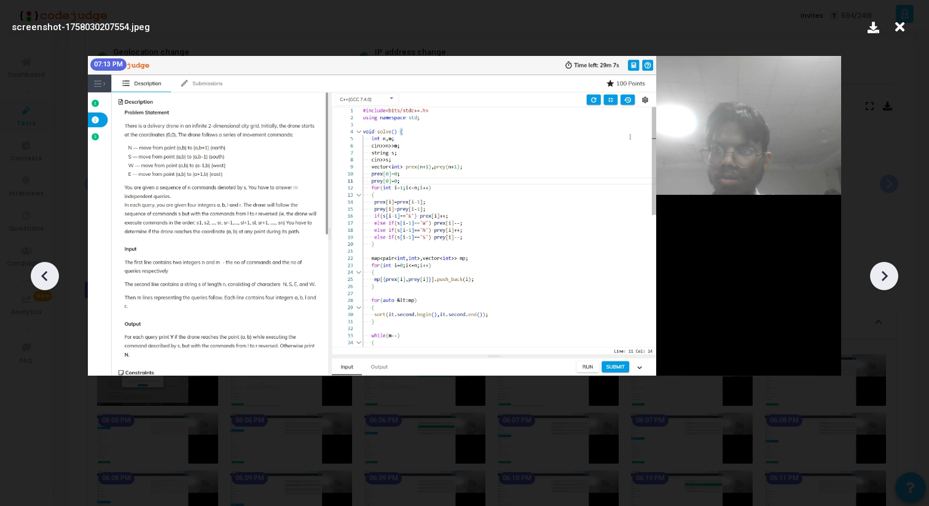
click at [889, 272] on icon at bounding box center [884, 276] width 18 height 18
click at [889, 278] on icon at bounding box center [884, 276] width 18 height 18
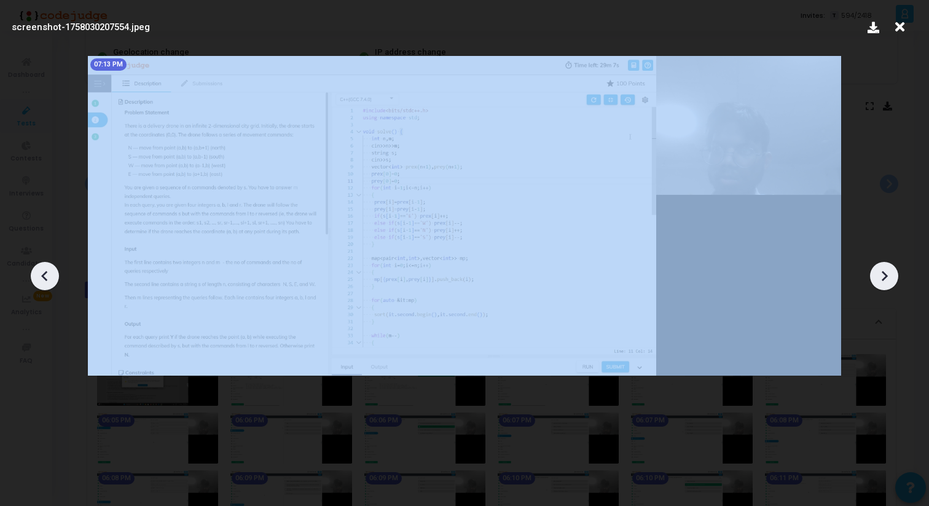
click at [889, 278] on icon at bounding box center [884, 276] width 18 height 18
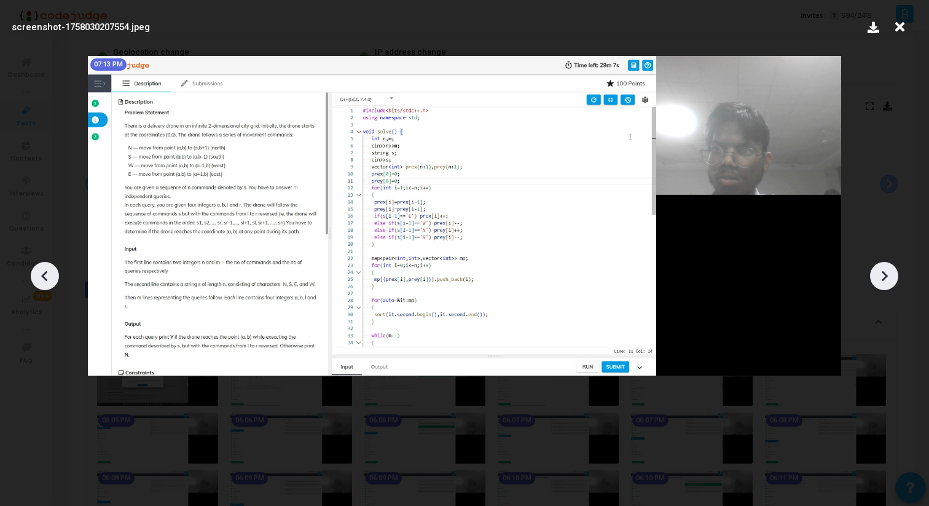
click at [884, 279] on icon at bounding box center [885, 275] width 6 height 10
click at [891, 270] on icon at bounding box center [884, 276] width 18 height 18
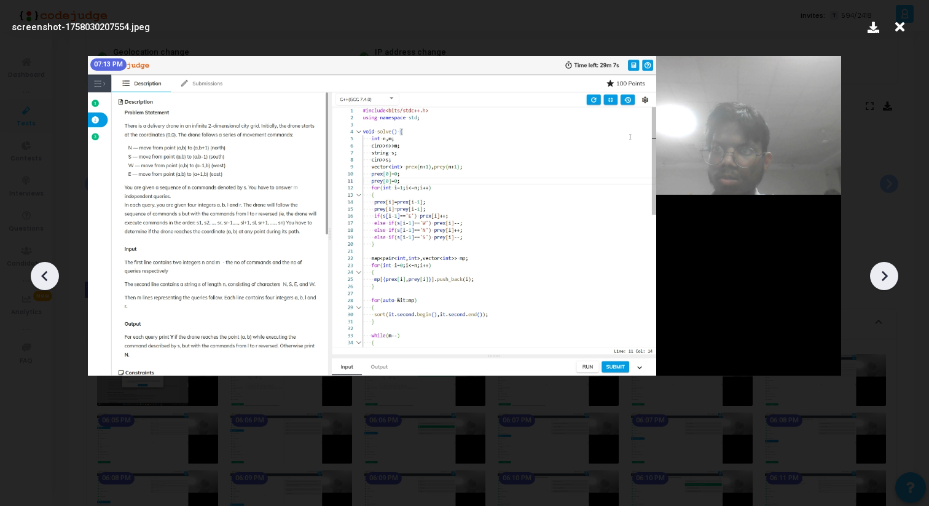
click at [891, 271] on icon at bounding box center [884, 276] width 18 height 18
click at [896, 281] on div at bounding box center [884, 276] width 28 height 28
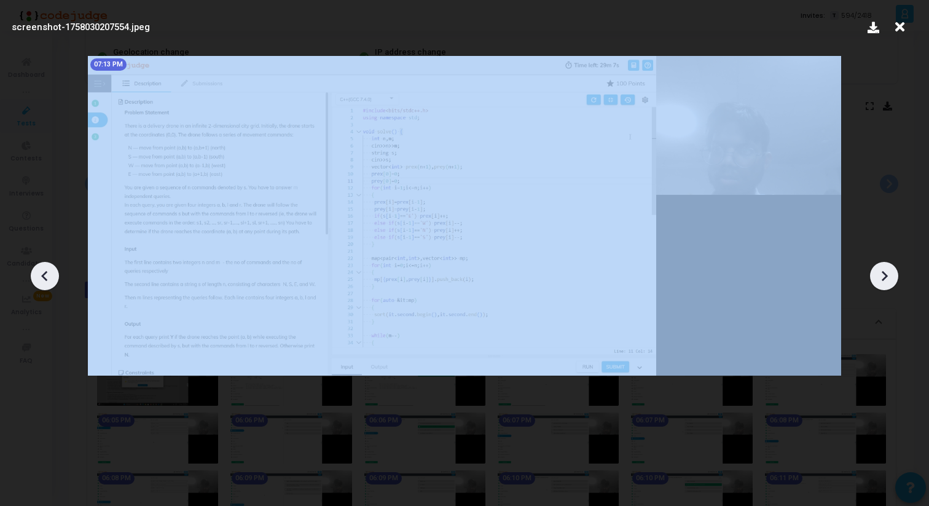
click at [896, 281] on div at bounding box center [884, 276] width 28 height 28
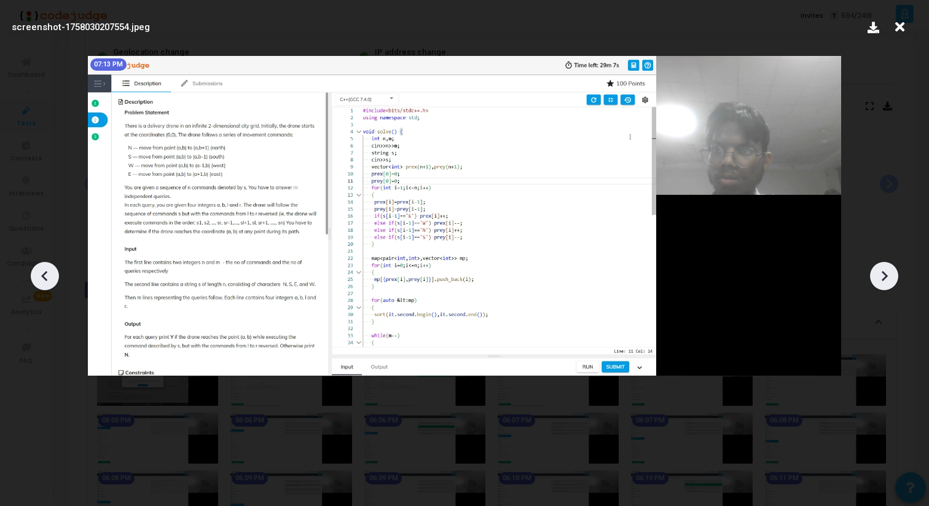
click at [52, 275] on icon at bounding box center [45, 276] width 18 height 18
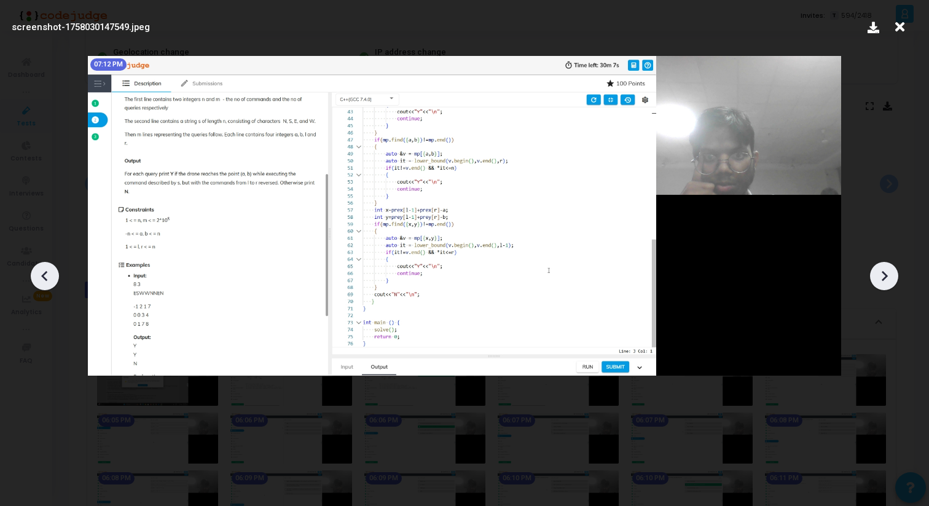
click at [52, 275] on icon at bounding box center [45, 276] width 18 height 18
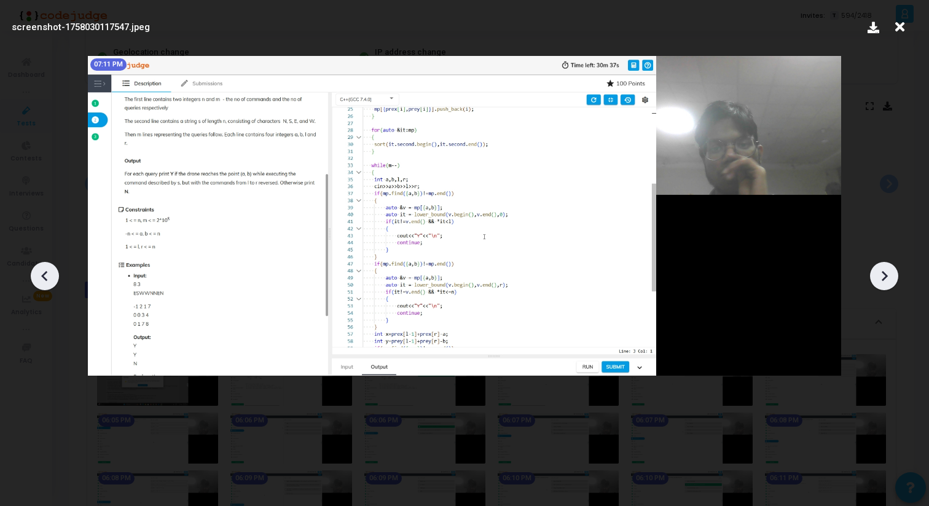
click at [52, 275] on icon at bounding box center [45, 276] width 18 height 18
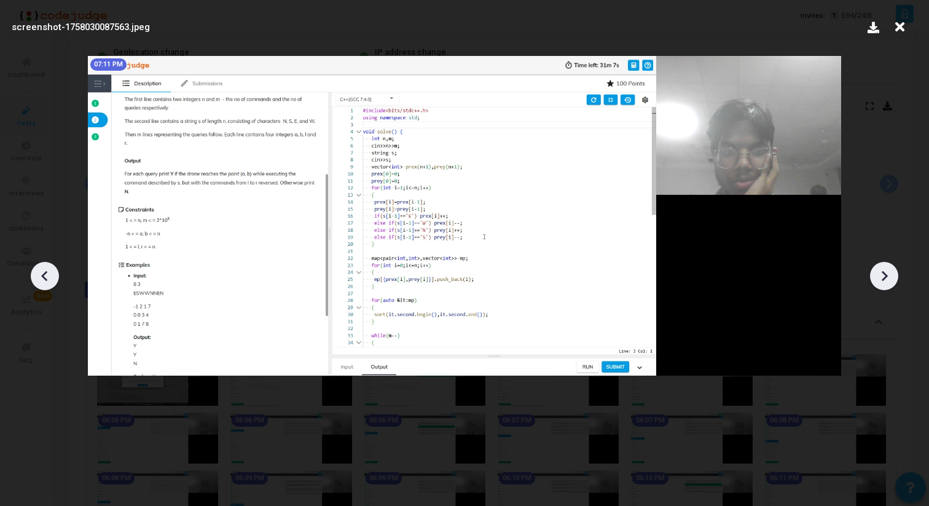
click at [52, 275] on icon at bounding box center [45, 276] width 18 height 18
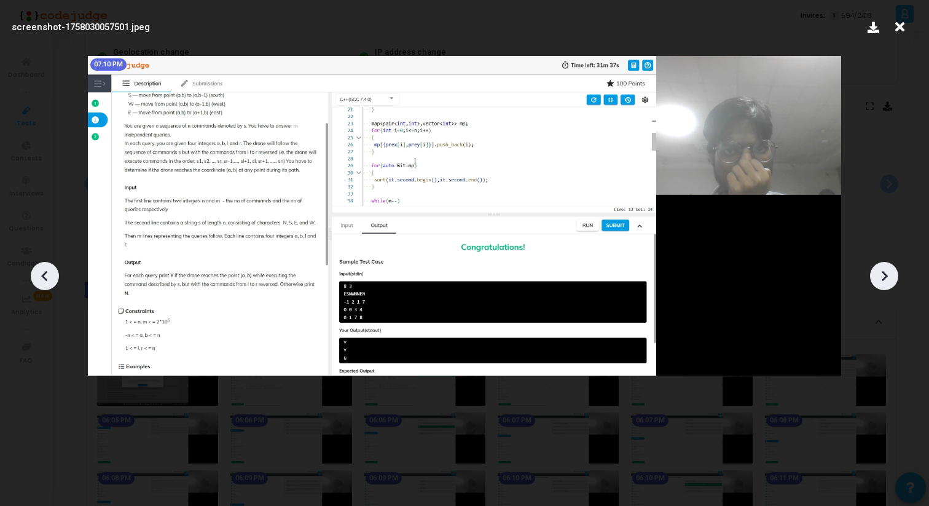
click at [52, 275] on icon at bounding box center [45, 276] width 18 height 18
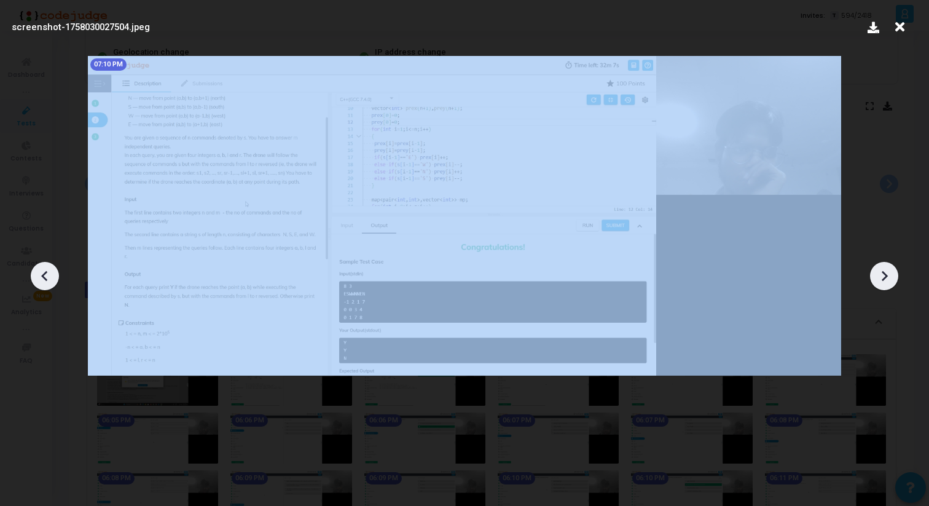
click at [52, 275] on icon at bounding box center [45, 276] width 18 height 18
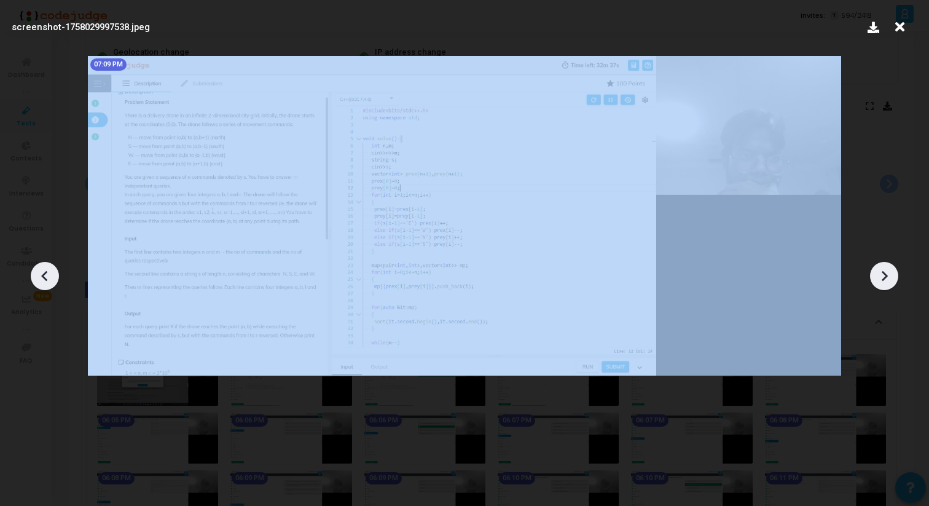
click at [52, 275] on icon at bounding box center [45, 276] width 18 height 18
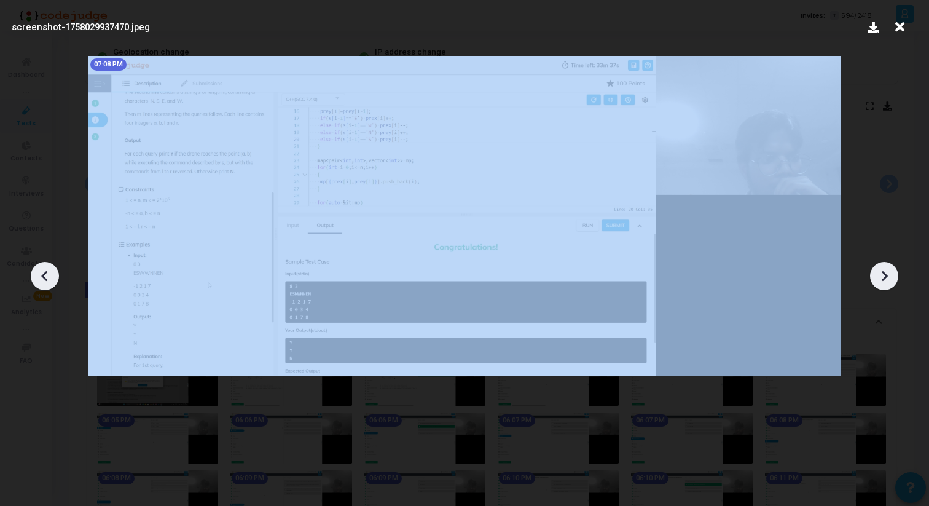
click at [52, 275] on icon at bounding box center [45, 276] width 18 height 18
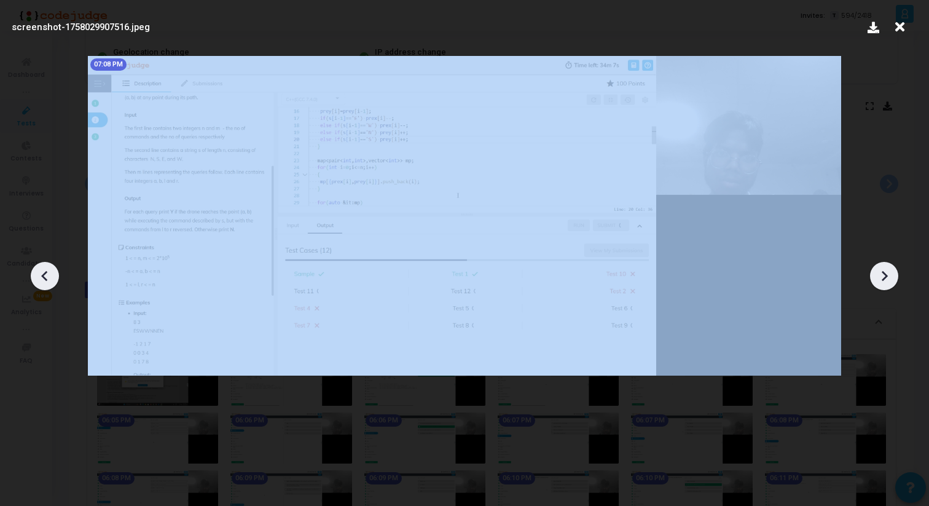
click at [52, 275] on icon at bounding box center [45, 276] width 18 height 18
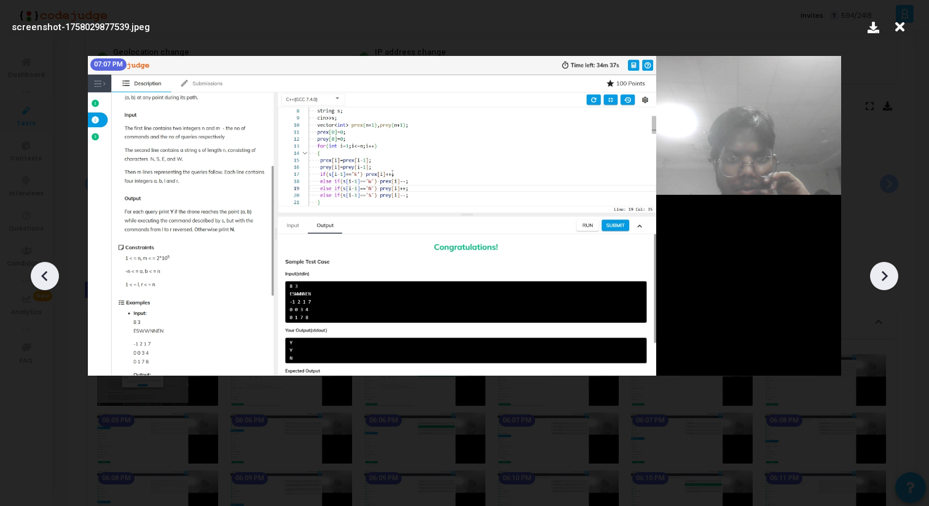
click at [52, 275] on icon at bounding box center [45, 276] width 18 height 18
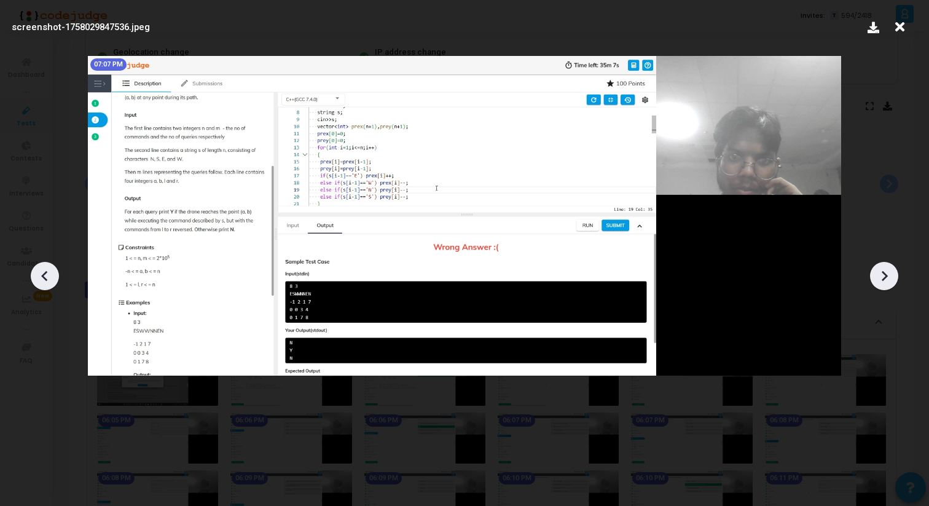
click at [52, 275] on icon at bounding box center [45, 276] width 18 height 18
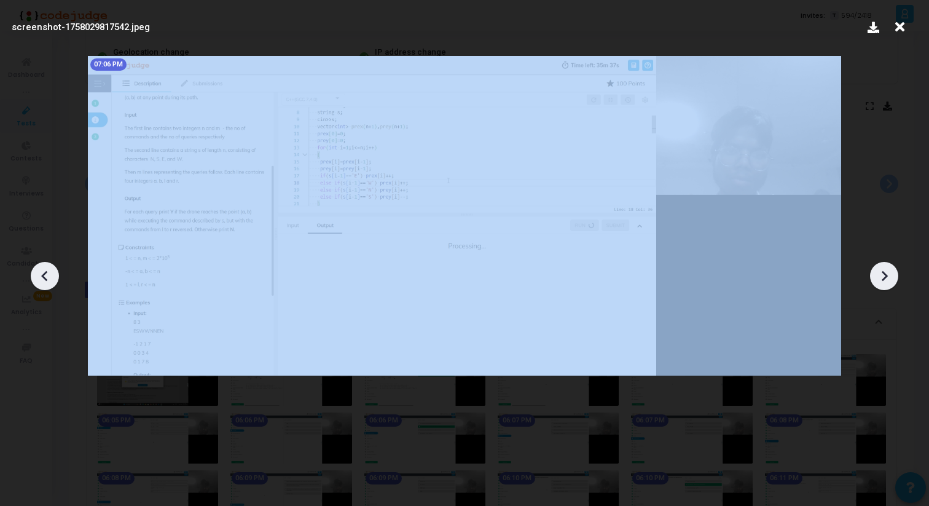
click at [52, 275] on icon at bounding box center [45, 276] width 18 height 18
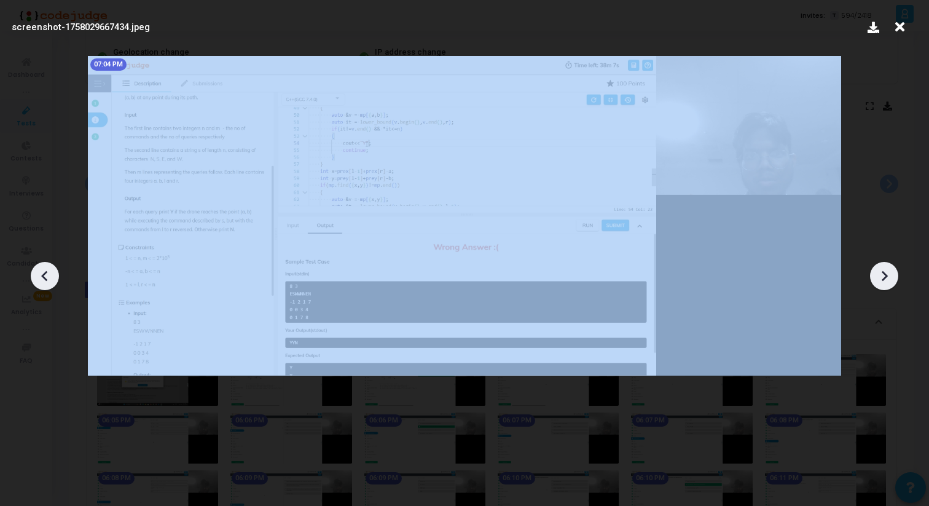
click at [52, 275] on icon at bounding box center [45, 276] width 18 height 18
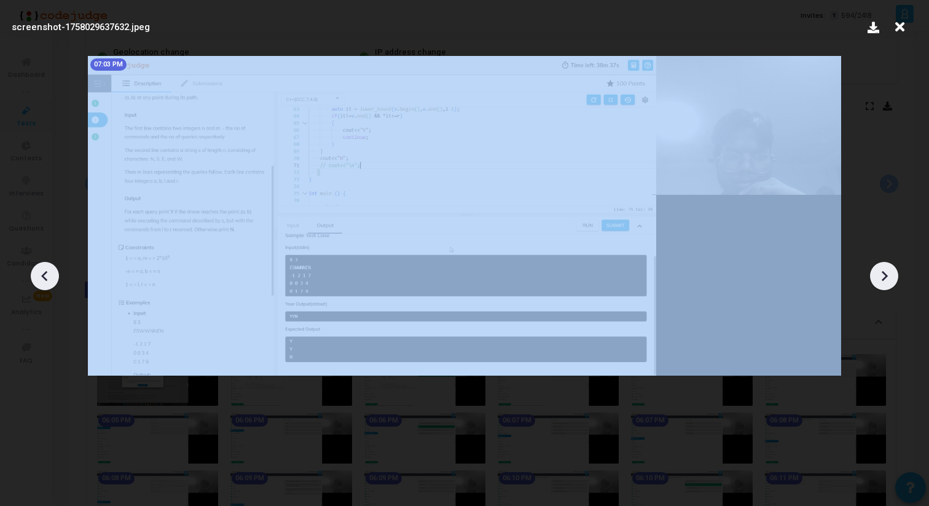
click at [52, 275] on icon at bounding box center [45, 276] width 18 height 18
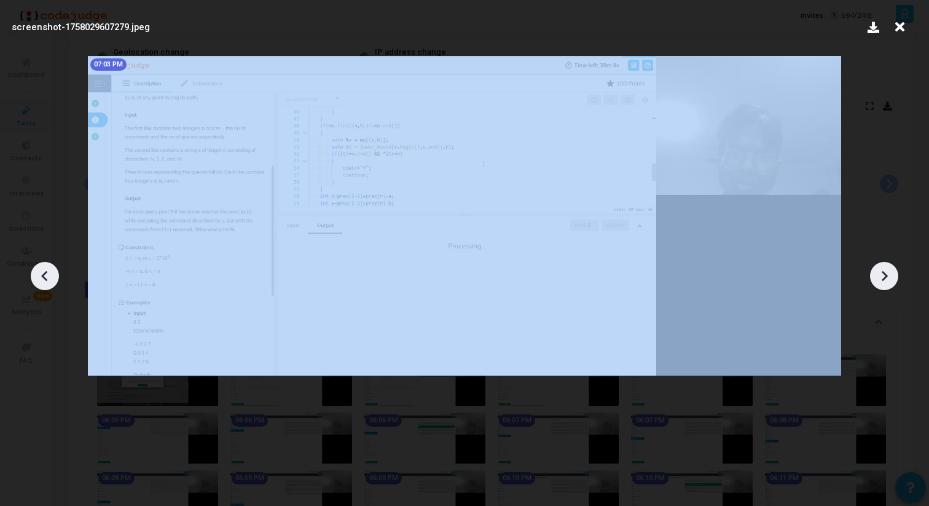
click at [52, 275] on icon at bounding box center [45, 276] width 18 height 18
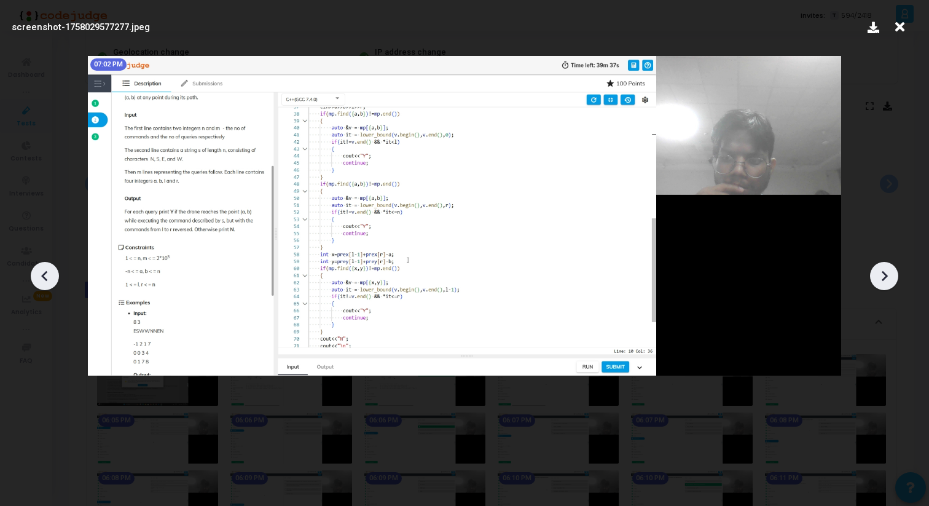
click at [52, 275] on icon at bounding box center [45, 276] width 18 height 18
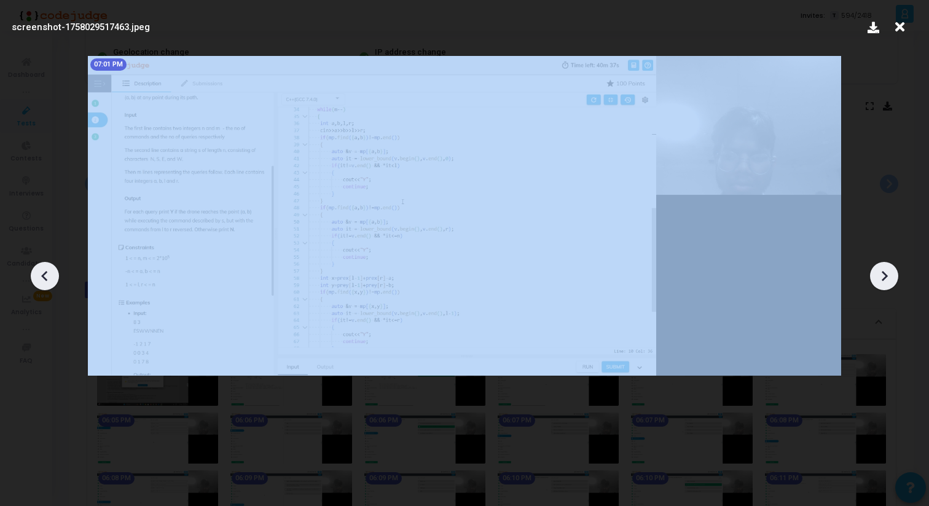
click at [52, 275] on icon at bounding box center [45, 276] width 18 height 18
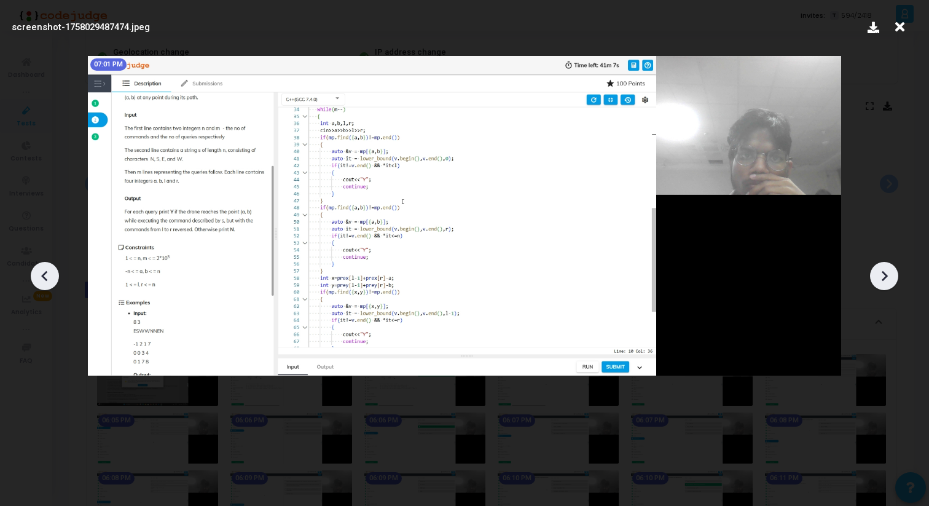
click at [52, 275] on icon at bounding box center [45, 276] width 18 height 18
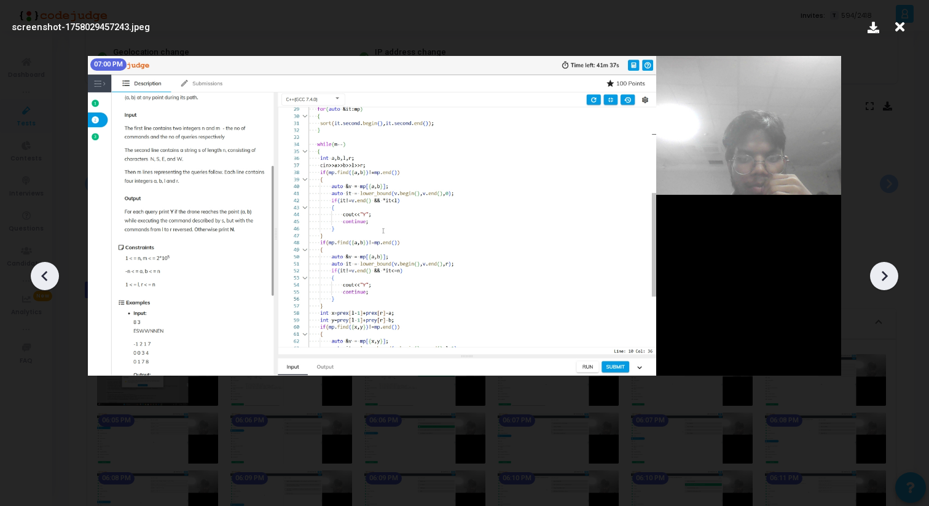
click at [52, 275] on icon at bounding box center [45, 276] width 18 height 18
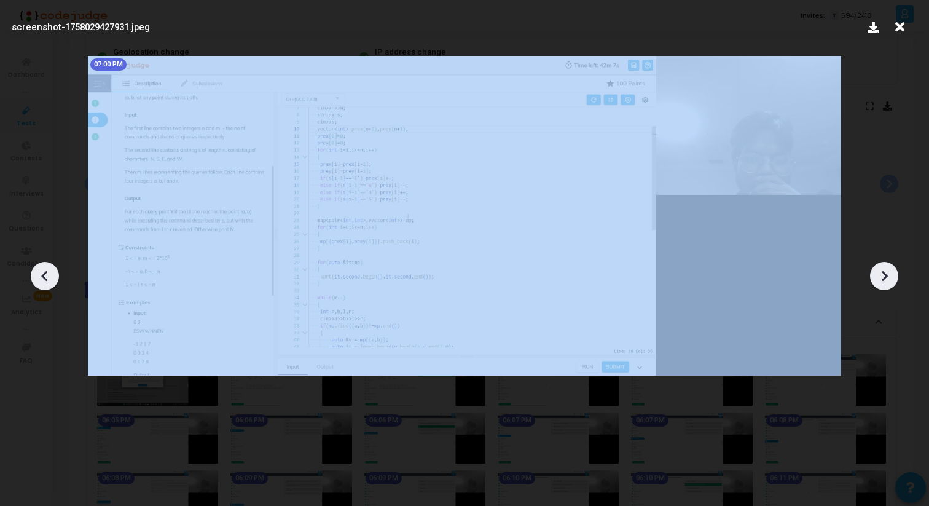
click at [52, 275] on icon at bounding box center [45, 276] width 18 height 18
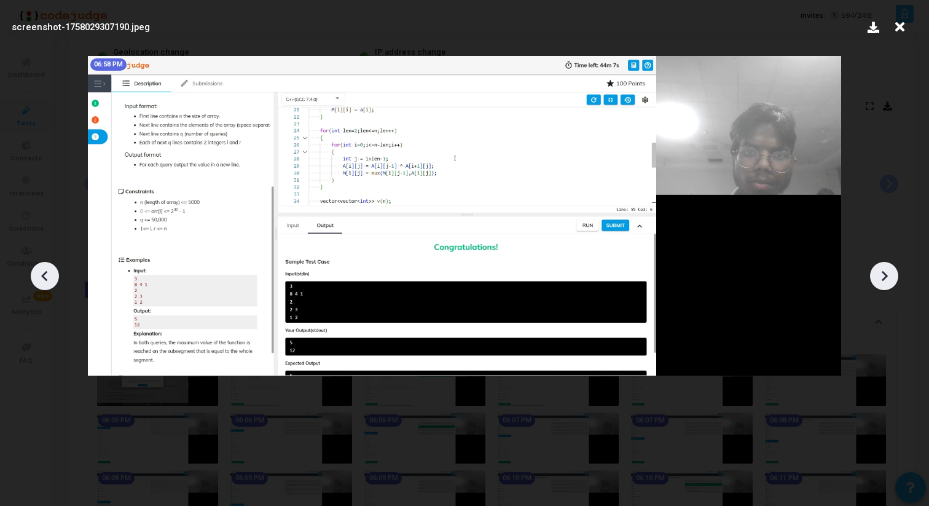
click at [52, 275] on icon at bounding box center [45, 276] width 18 height 18
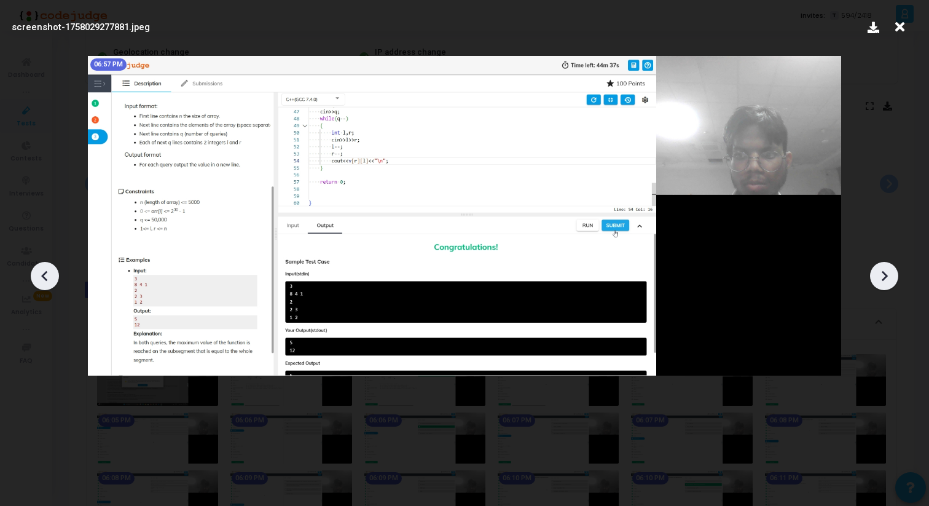
click at [52, 275] on icon at bounding box center [45, 276] width 18 height 18
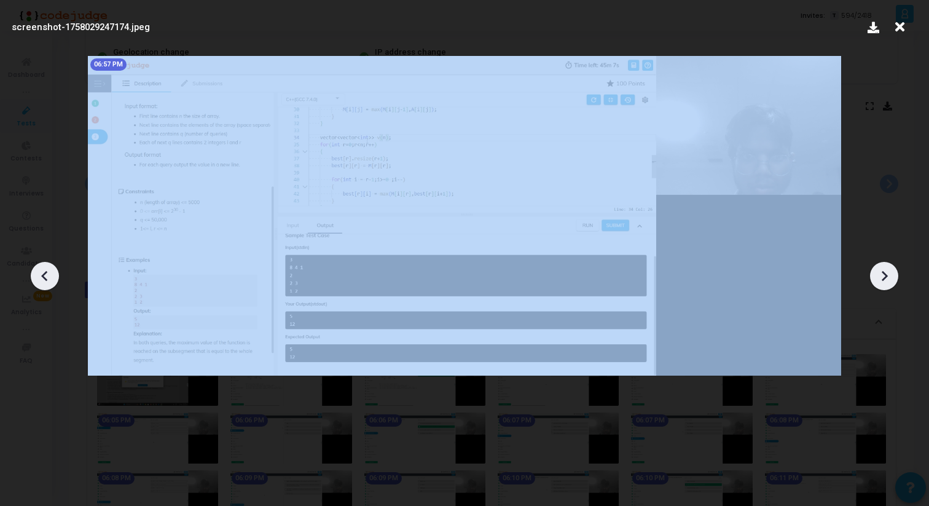
click at [52, 275] on icon at bounding box center [45, 276] width 18 height 18
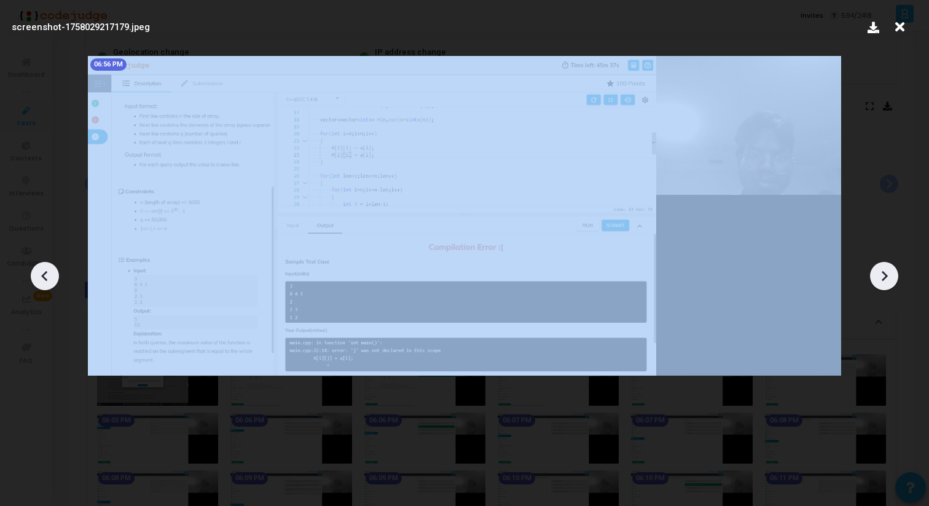
click at [52, 275] on icon at bounding box center [45, 276] width 18 height 18
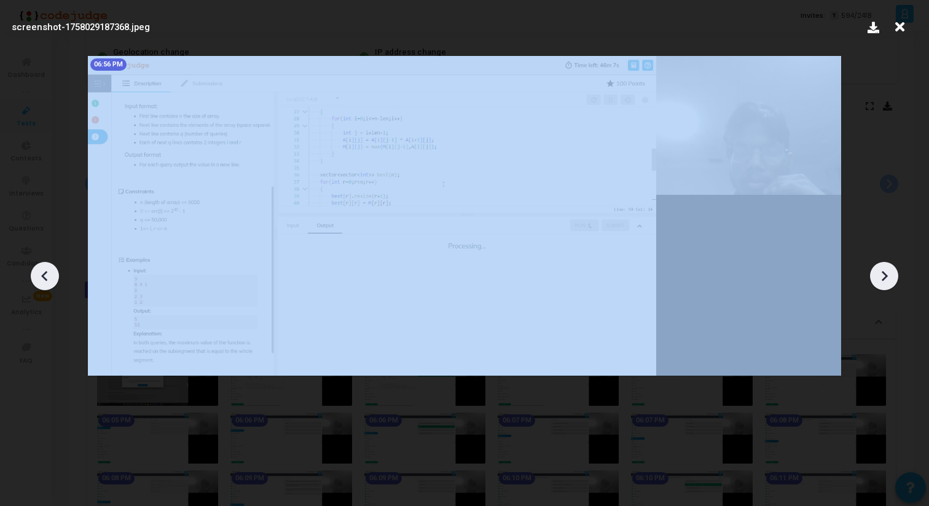
click at [52, 275] on icon at bounding box center [45, 276] width 18 height 18
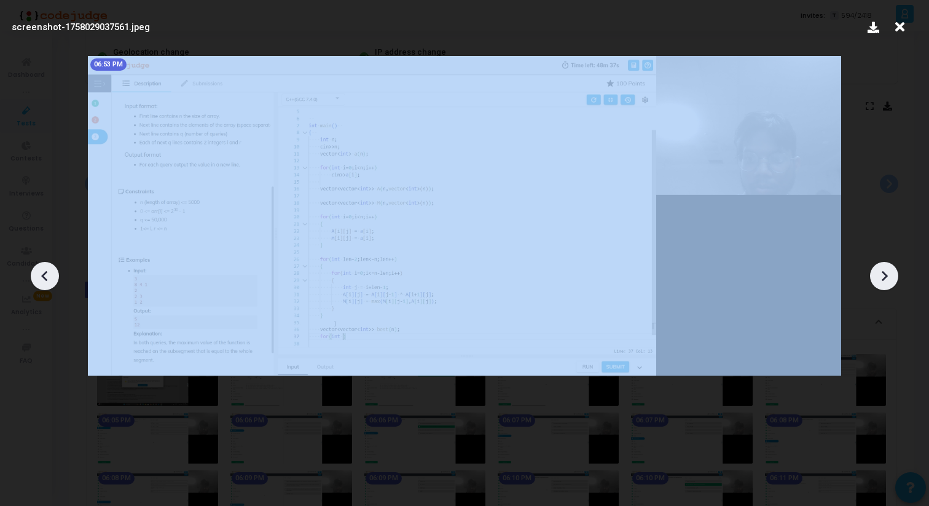
click at [52, 275] on icon at bounding box center [45, 276] width 18 height 18
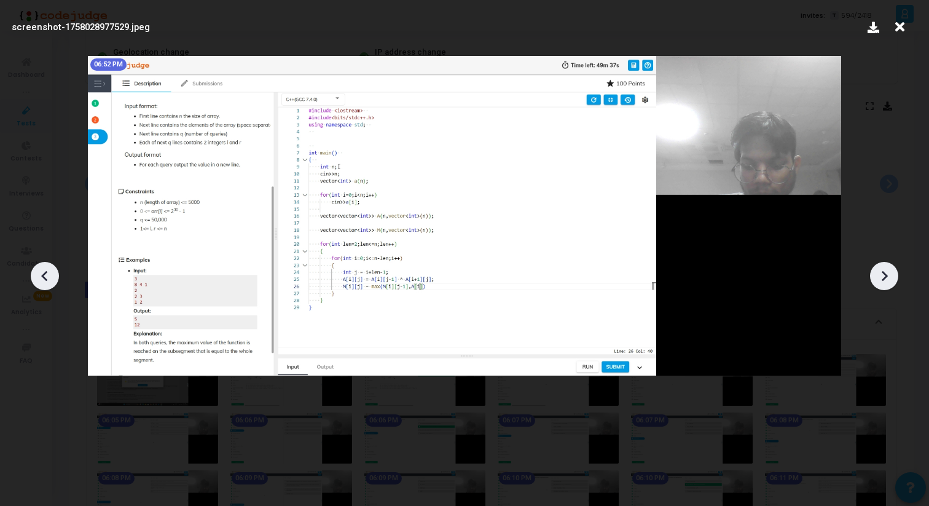
click at [52, 275] on icon at bounding box center [45, 276] width 18 height 18
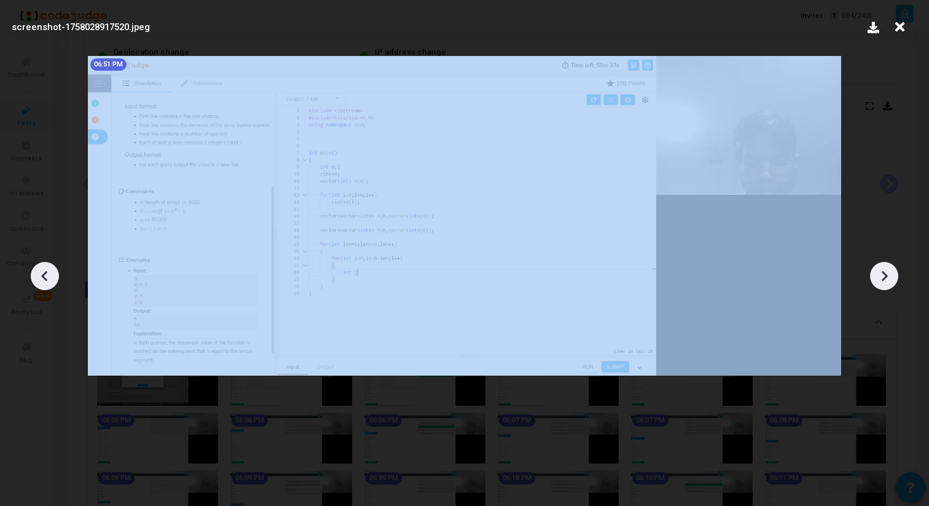
click at [52, 275] on icon at bounding box center [45, 276] width 18 height 18
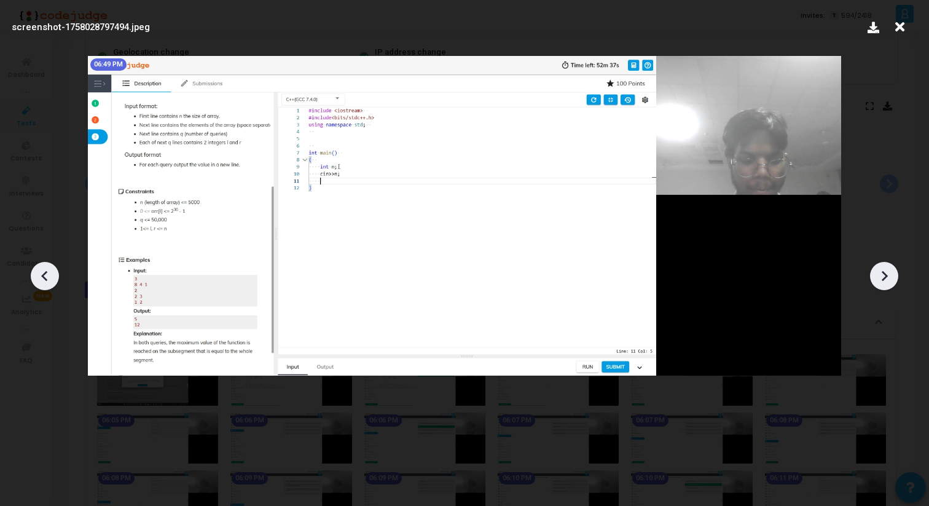
click at [52, 275] on icon at bounding box center [45, 276] width 18 height 18
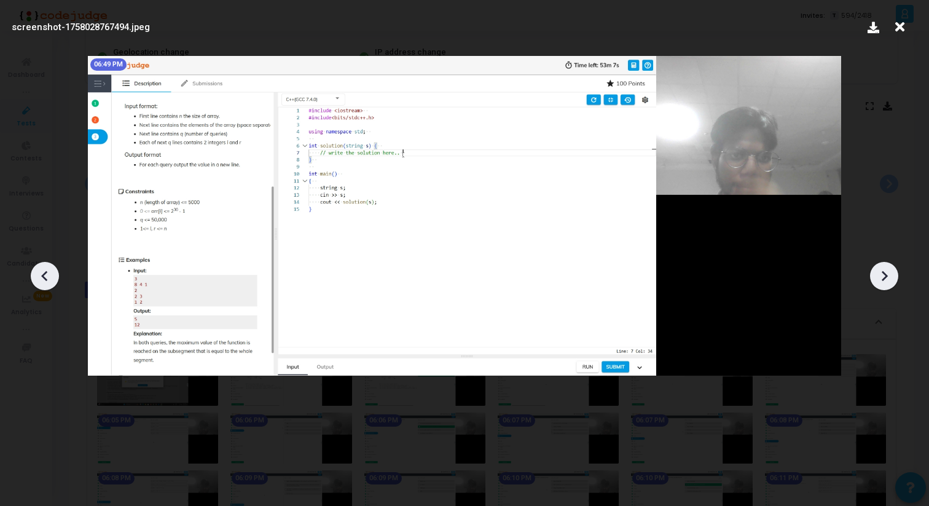
click at [52, 275] on icon at bounding box center [45, 276] width 18 height 18
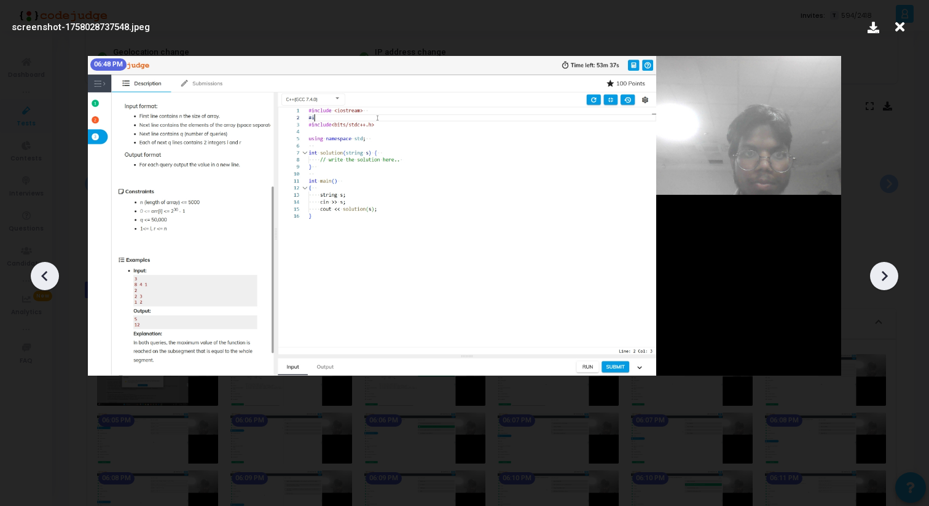
click at [52, 275] on icon at bounding box center [45, 276] width 18 height 18
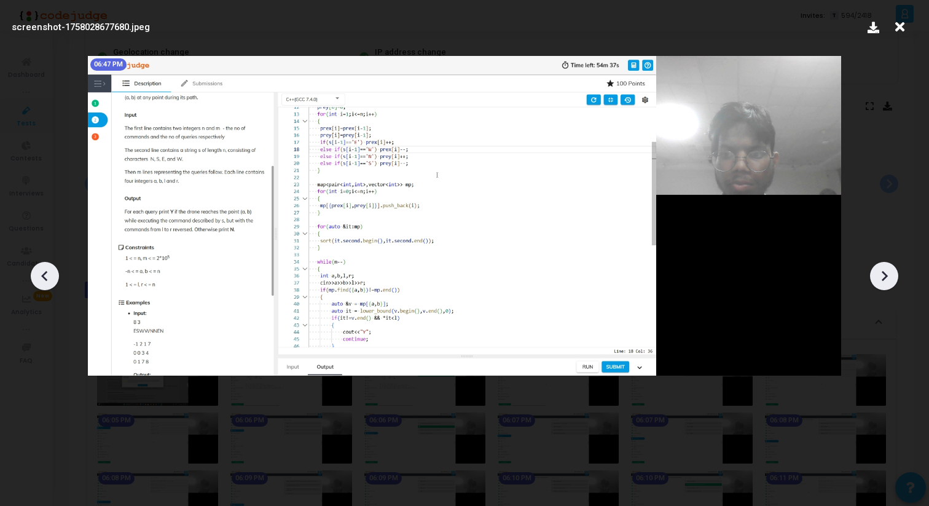
click at [52, 275] on icon at bounding box center [45, 276] width 18 height 18
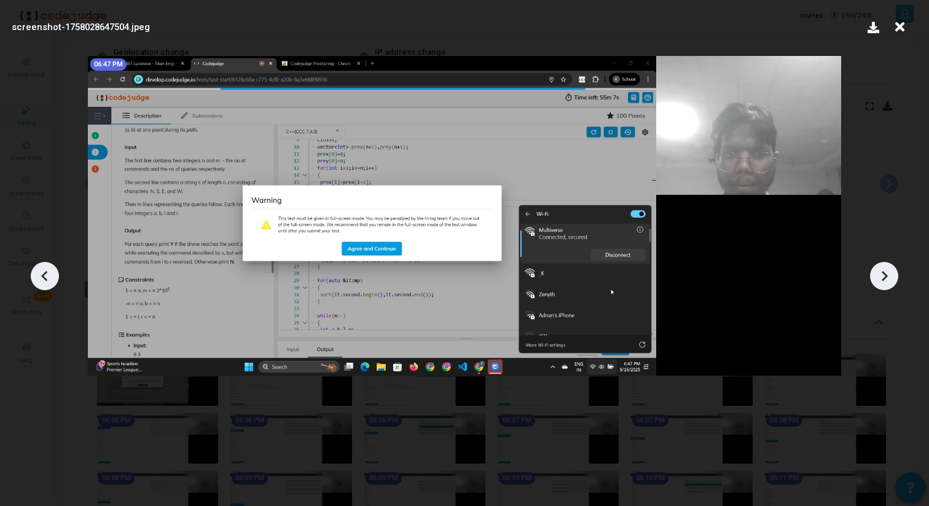
click at [52, 275] on icon at bounding box center [45, 276] width 18 height 18
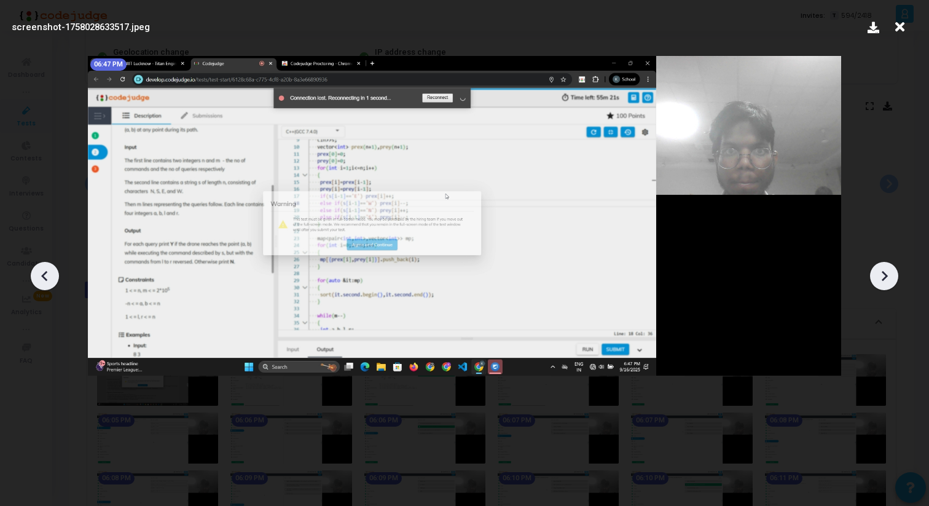
click at [52, 275] on icon at bounding box center [45, 276] width 18 height 18
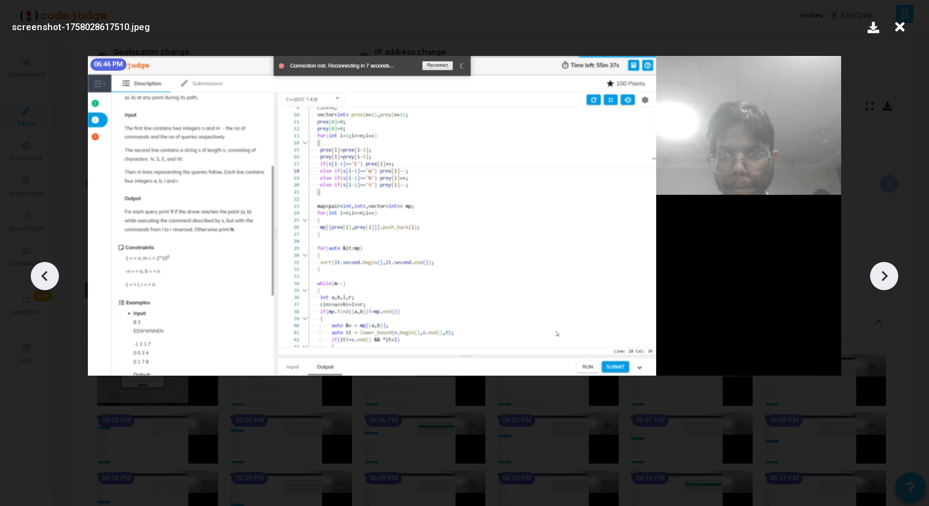
click at [52, 275] on icon at bounding box center [45, 276] width 18 height 18
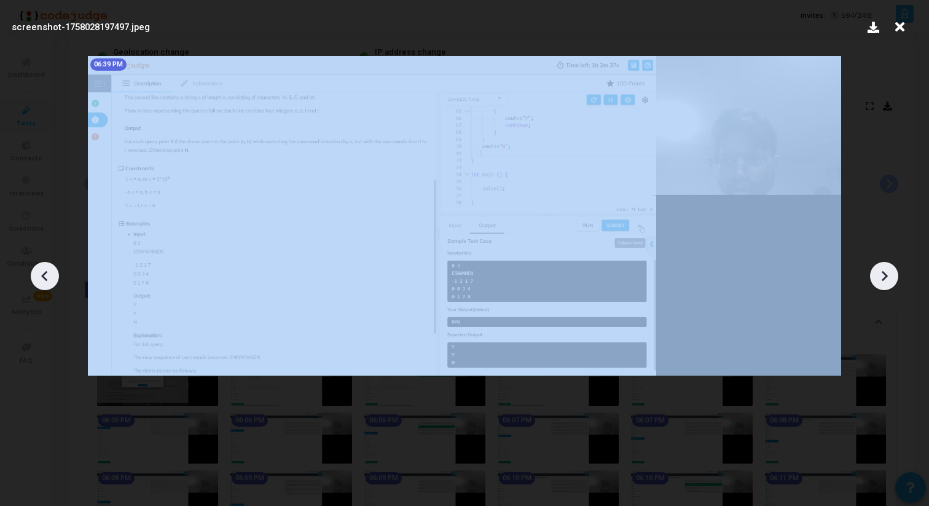
click at [52, 275] on icon at bounding box center [45, 276] width 18 height 18
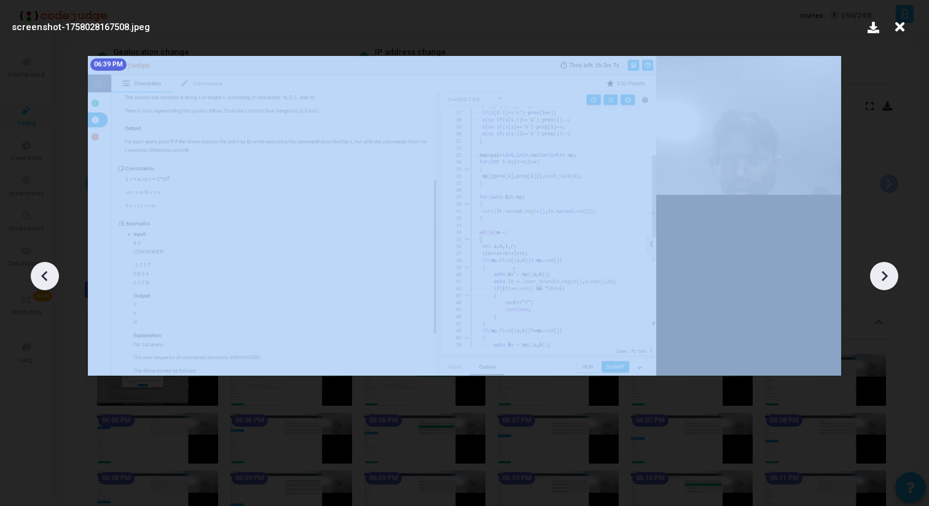
click at [52, 275] on icon at bounding box center [45, 276] width 18 height 18
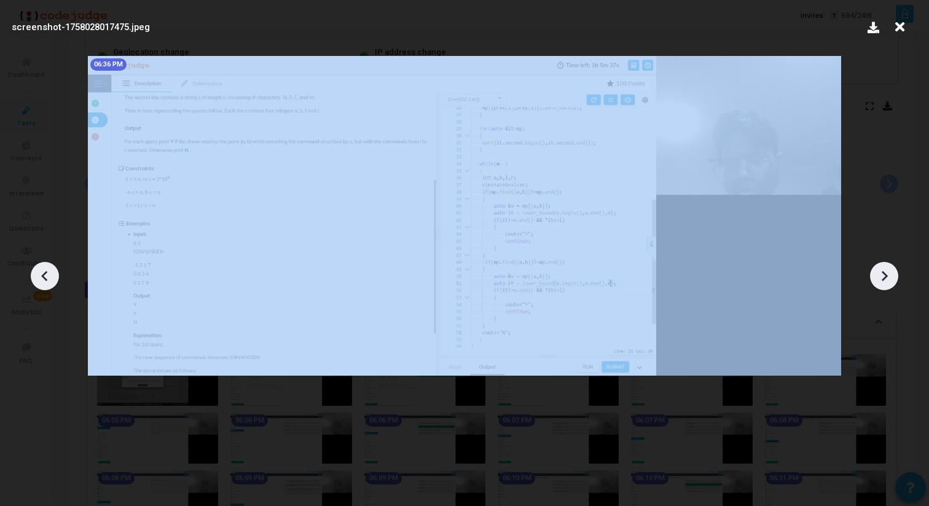
click at [52, 275] on icon at bounding box center [45, 276] width 18 height 18
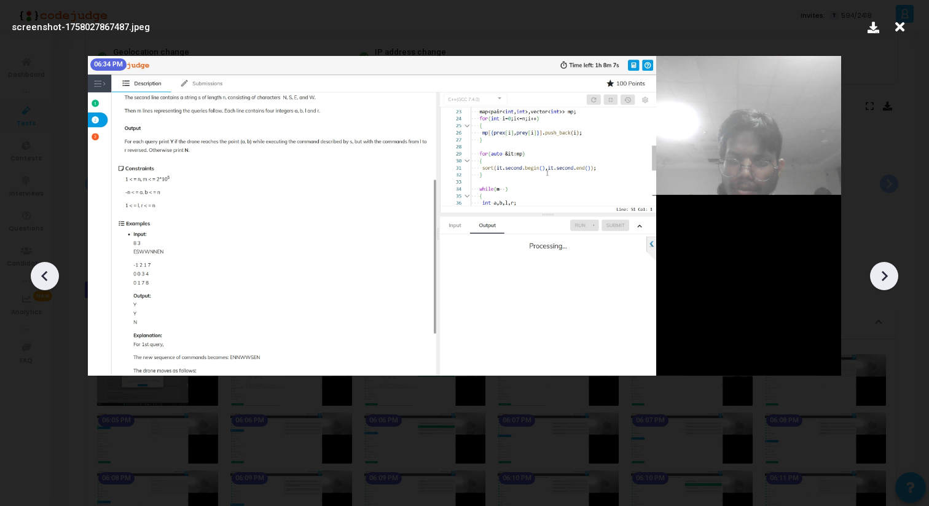
click at [53, 274] on icon at bounding box center [45, 276] width 18 height 18
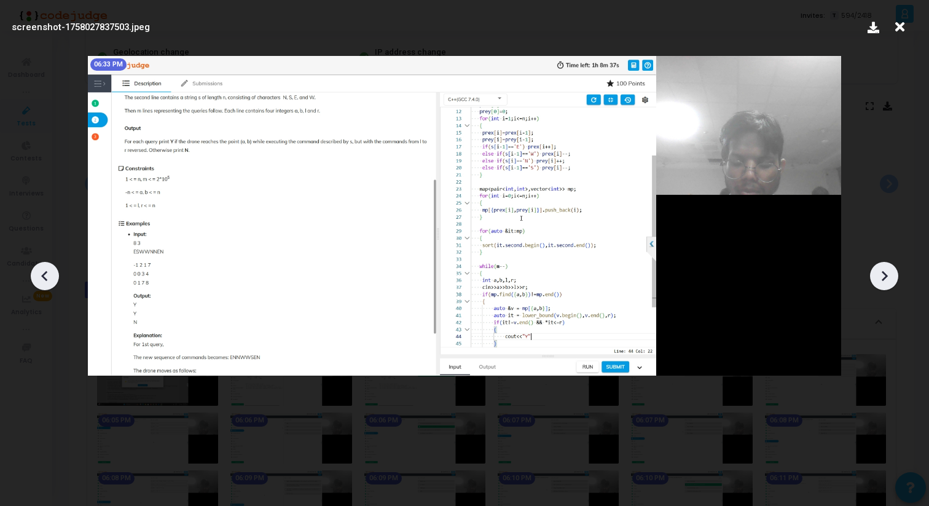
click at [53, 275] on icon at bounding box center [45, 276] width 18 height 18
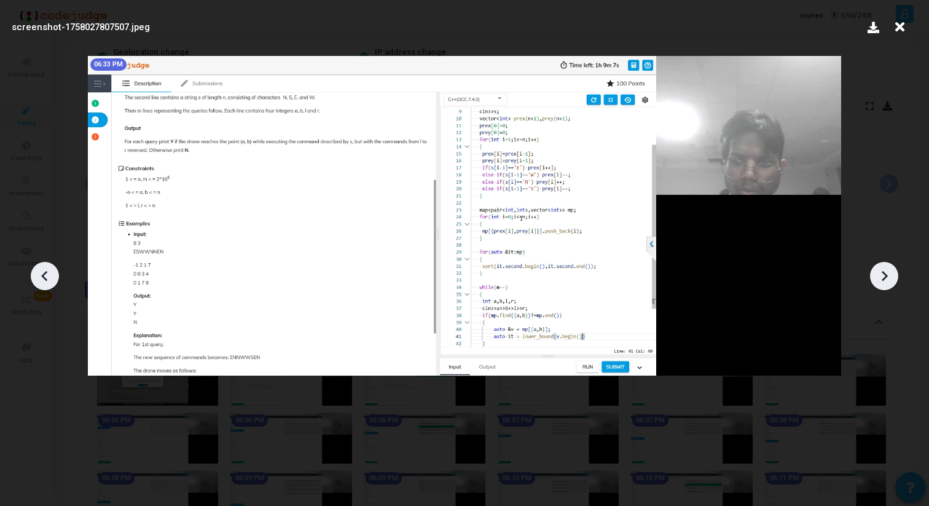
click at [53, 275] on icon at bounding box center [45, 276] width 18 height 18
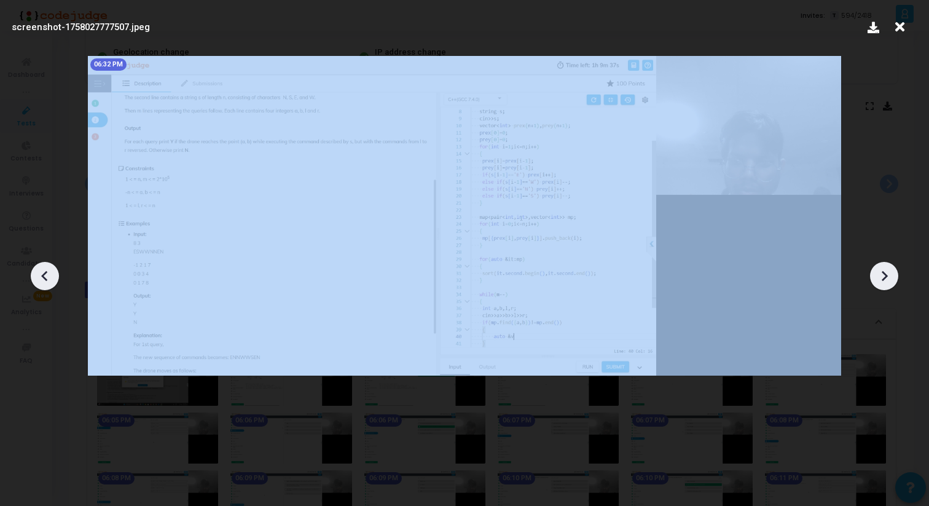
click at [53, 275] on icon at bounding box center [45, 276] width 18 height 18
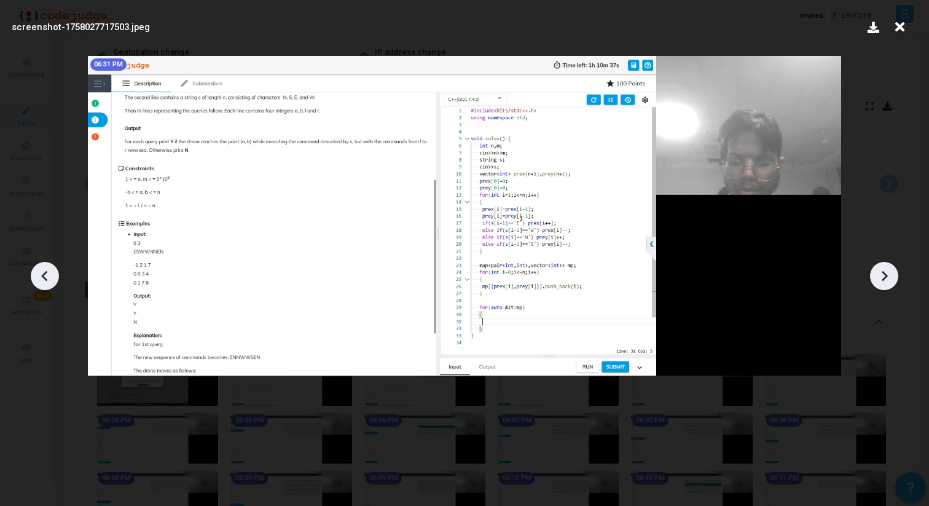
click at [54, 277] on div at bounding box center [45, 276] width 28 height 28
click at [55, 277] on div at bounding box center [45, 276] width 28 height 28
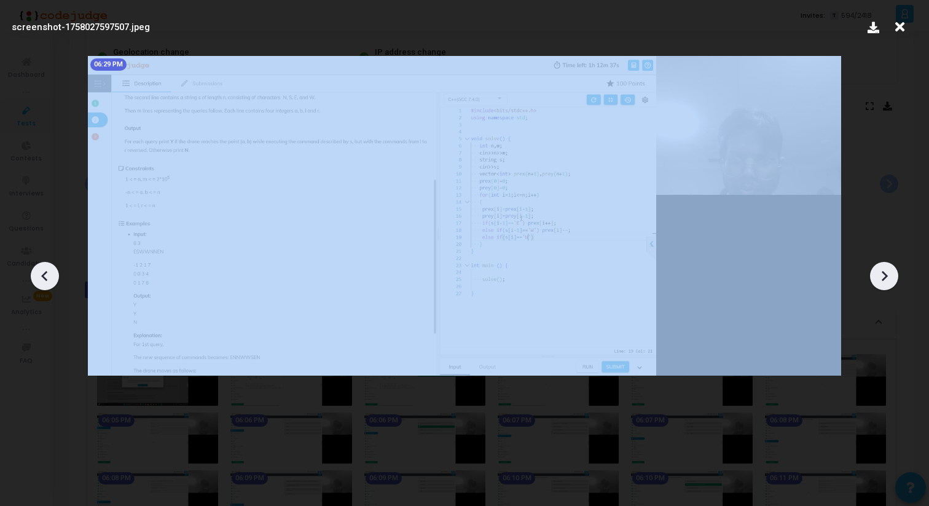
click at [55, 277] on div at bounding box center [45, 276] width 28 height 28
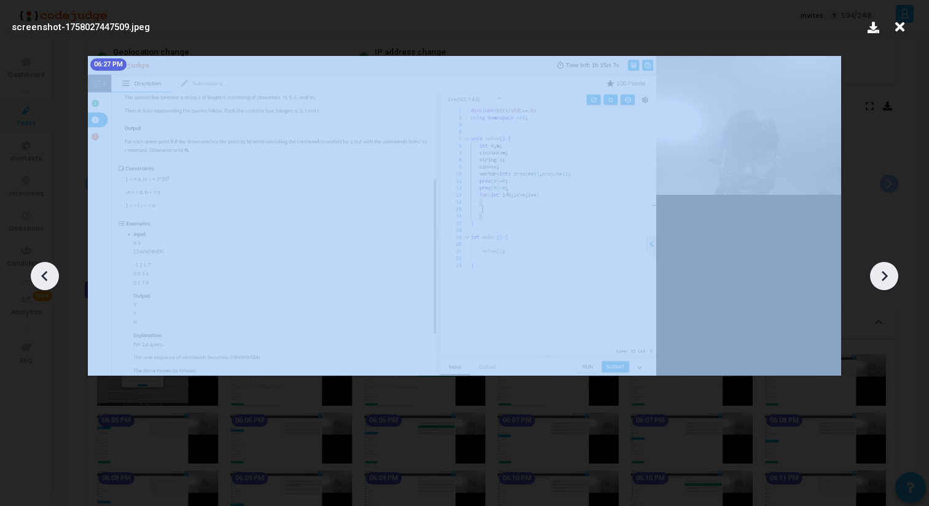
click at [55, 277] on div at bounding box center [45, 276] width 28 height 28
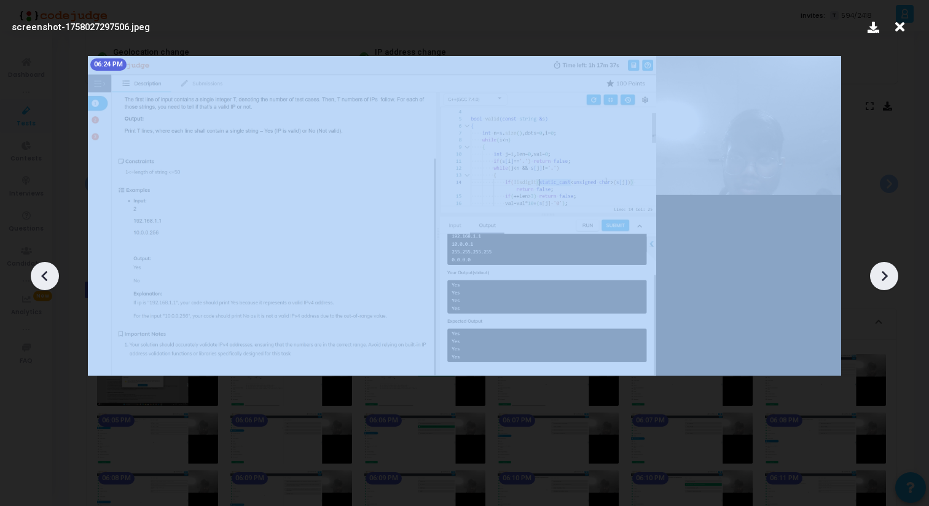
click at [55, 277] on div at bounding box center [45, 276] width 28 height 28
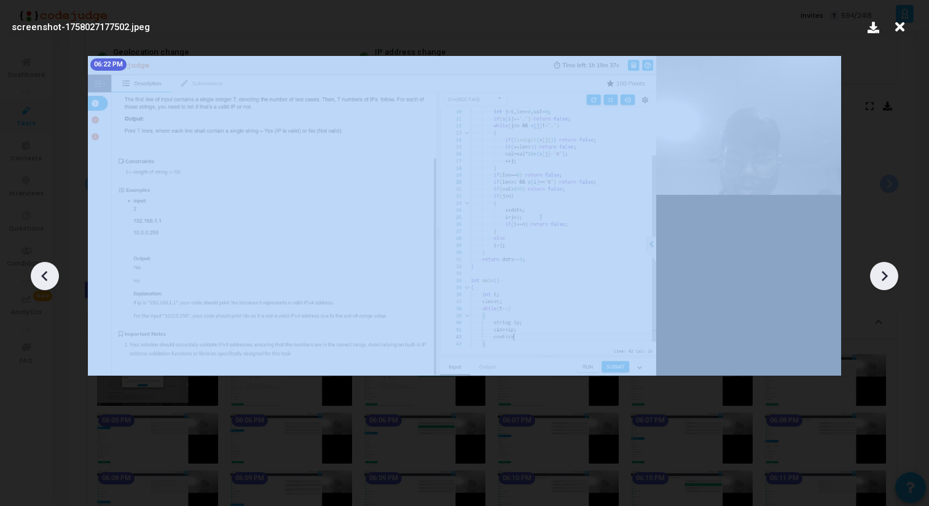
click at [55, 277] on div at bounding box center [45, 276] width 28 height 28
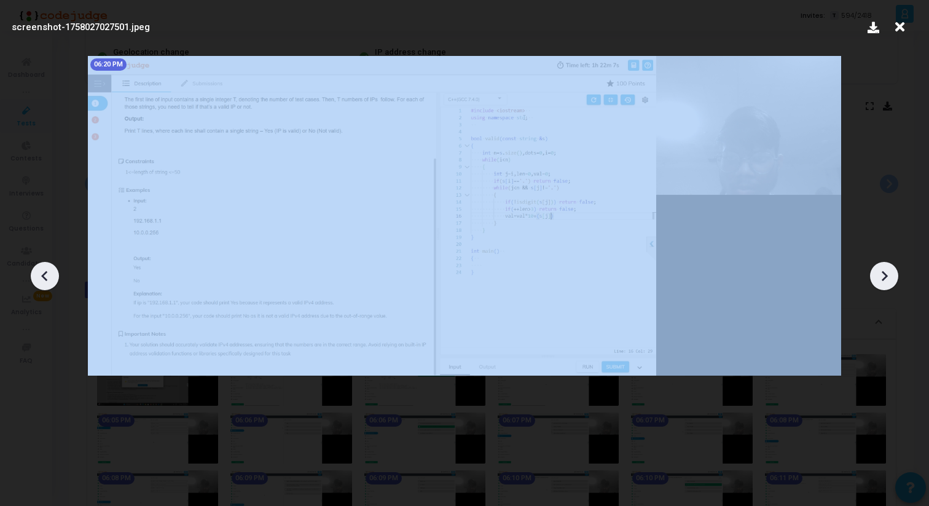
click at [55, 277] on div at bounding box center [45, 276] width 28 height 28
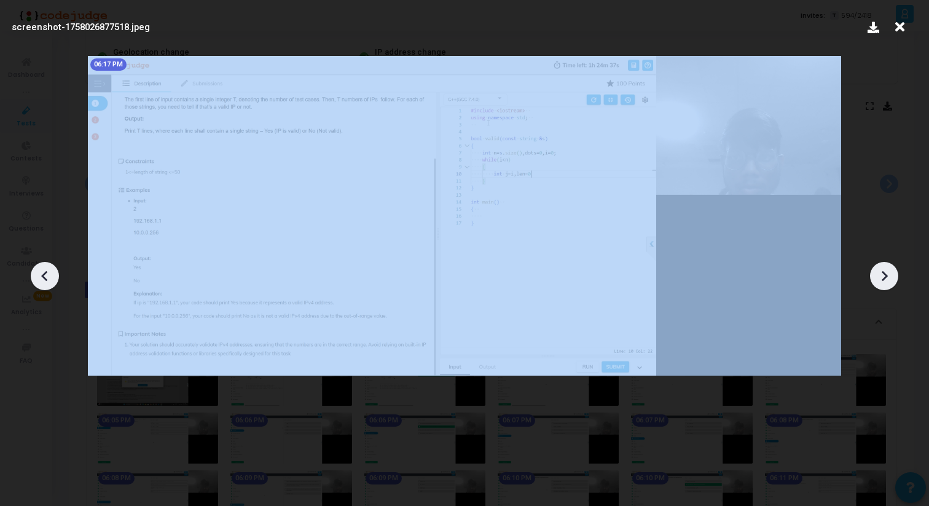
click at [55, 277] on div at bounding box center [45, 276] width 28 height 28
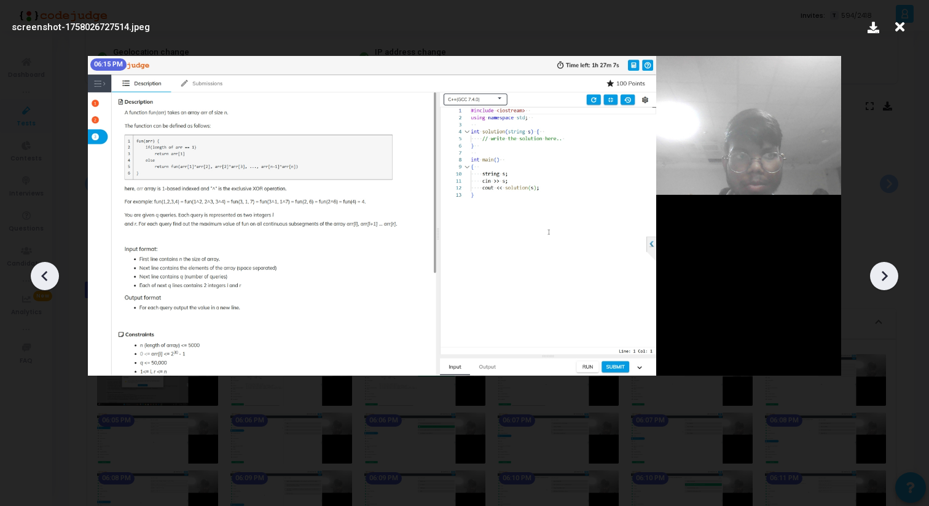
click at [55, 277] on div at bounding box center [45, 276] width 28 height 28
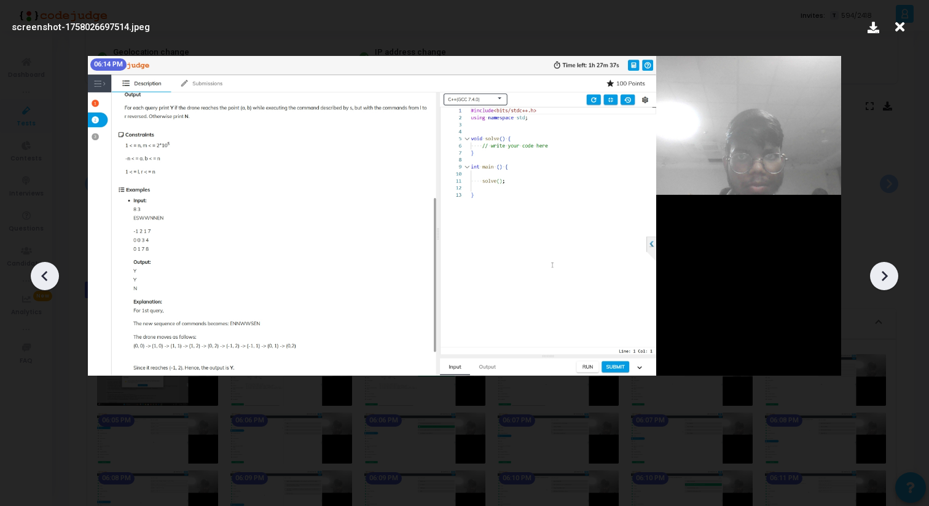
click at [55, 277] on div at bounding box center [45, 276] width 28 height 28
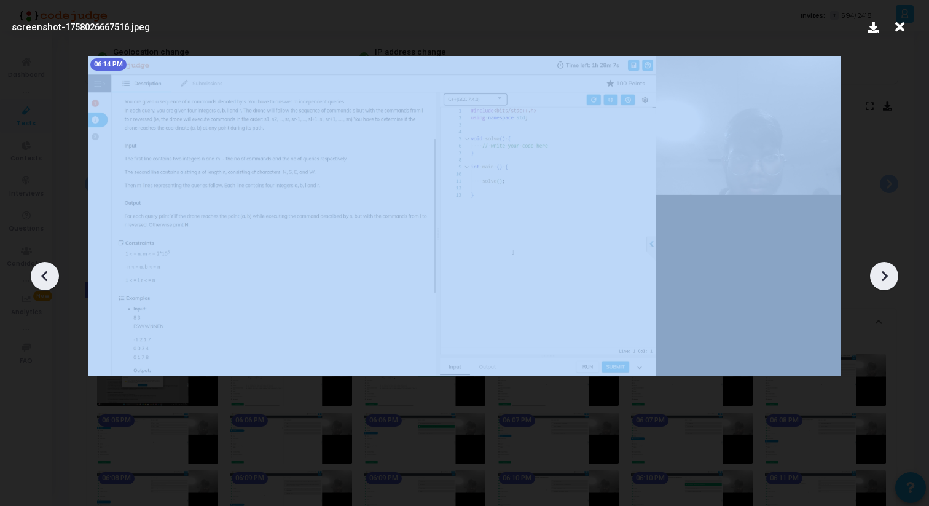
click at [55, 277] on div at bounding box center [45, 276] width 28 height 28
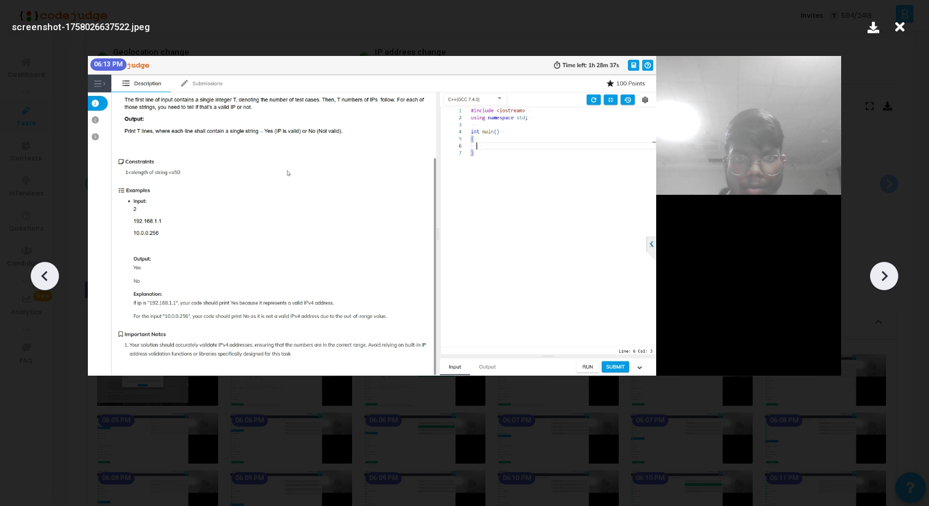
click at [902, 31] on icon at bounding box center [900, 26] width 19 height 23
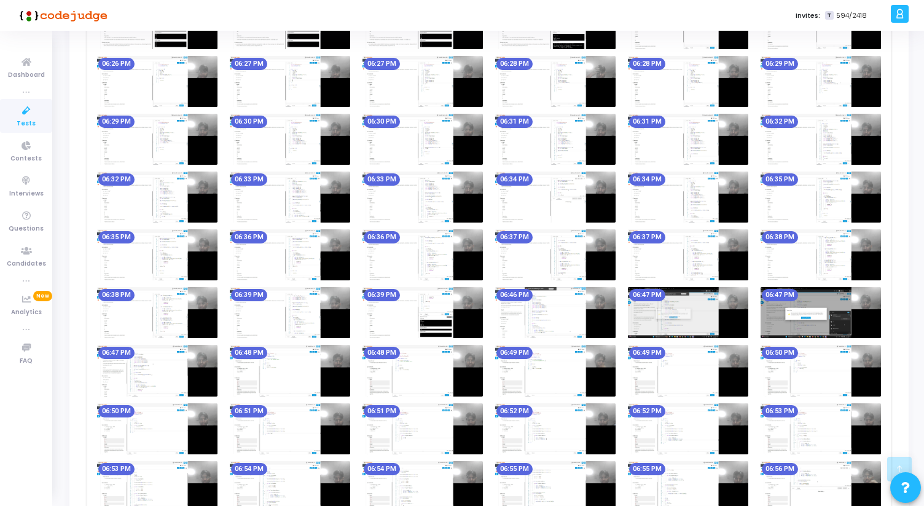
scroll to position [956, 0]
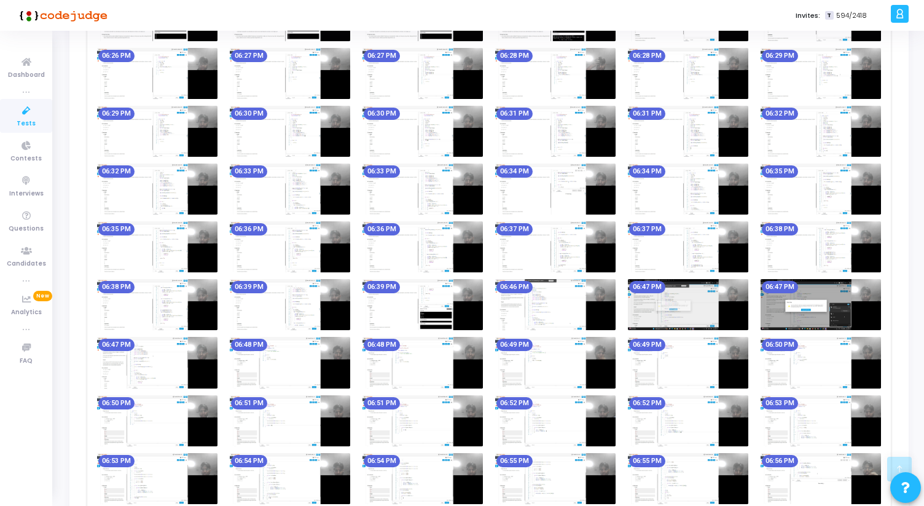
click at [812, 318] on img at bounding box center [821, 304] width 120 height 51
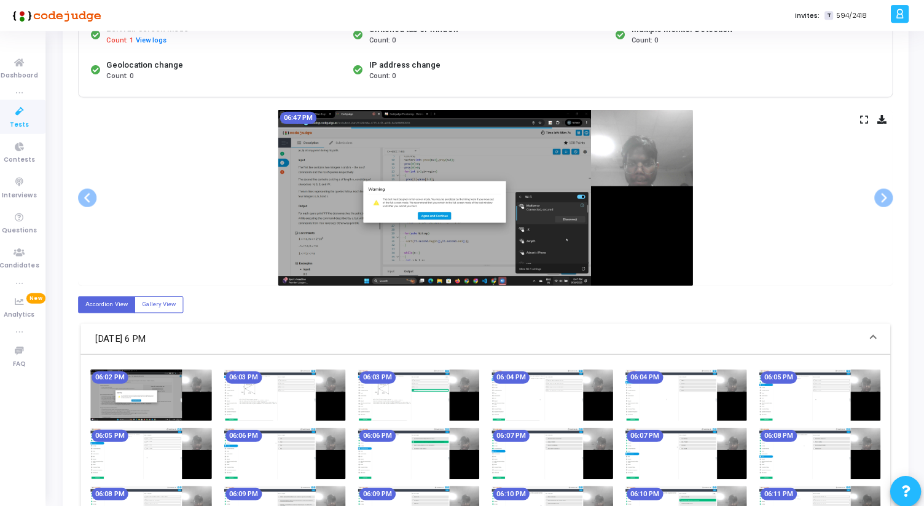
scroll to position [171, 0]
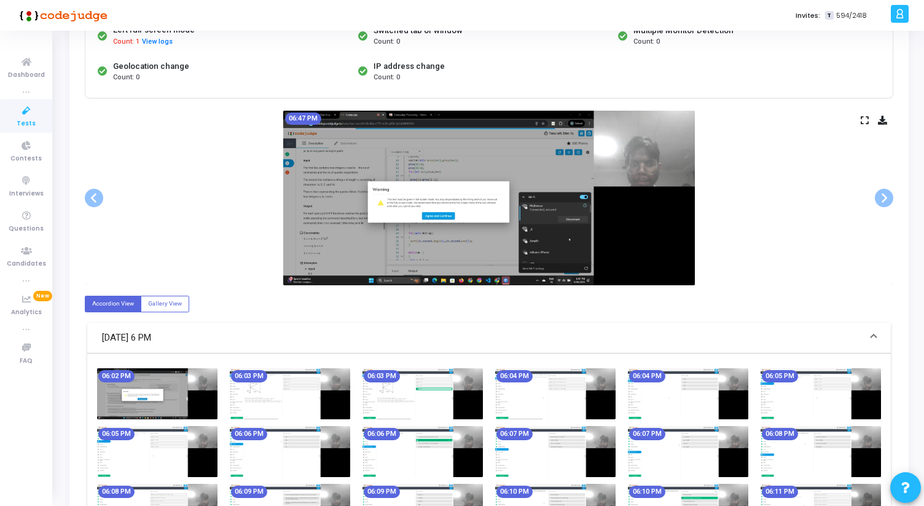
click at [859, 119] on div "06:47 PM" at bounding box center [489, 198] width 809 height 175
click at [860, 120] on div "06:47 PM" at bounding box center [489, 198] width 809 height 175
click at [865, 120] on icon at bounding box center [865, 120] width 8 height 7
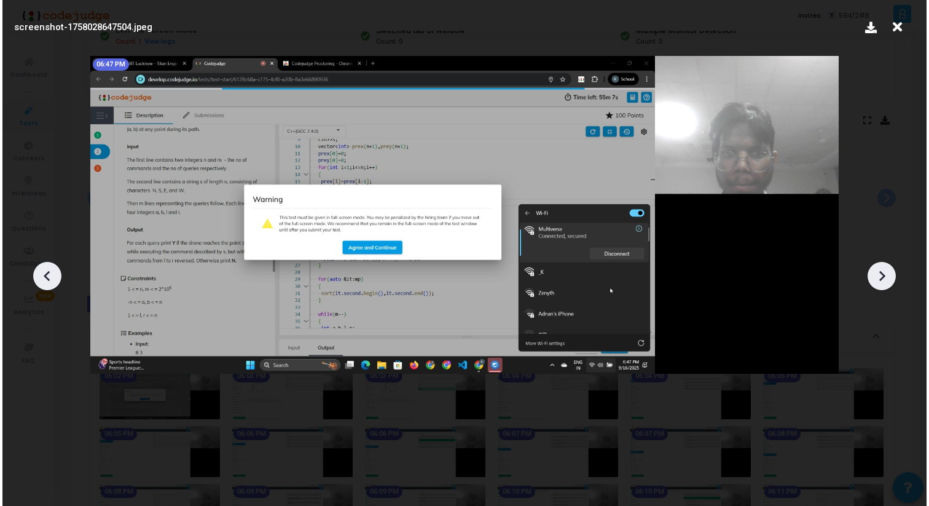
scroll to position [0, 0]
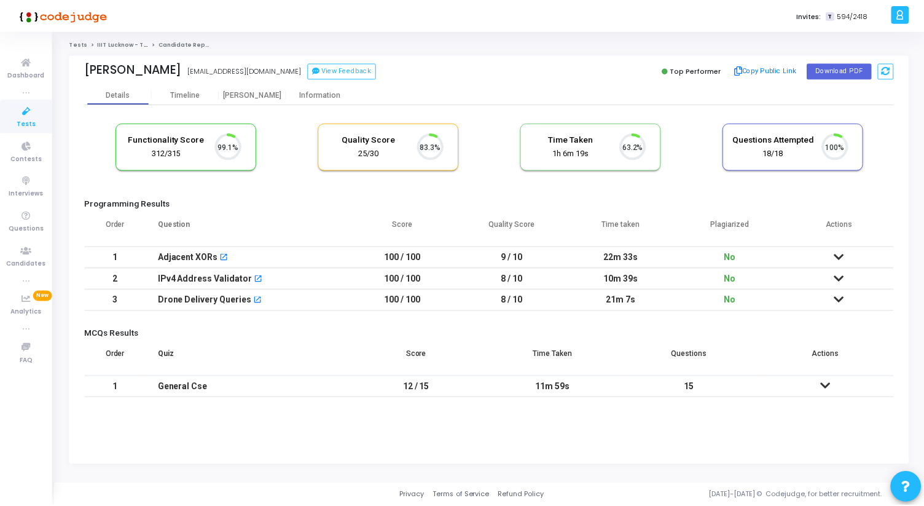
scroll to position [26, 31]
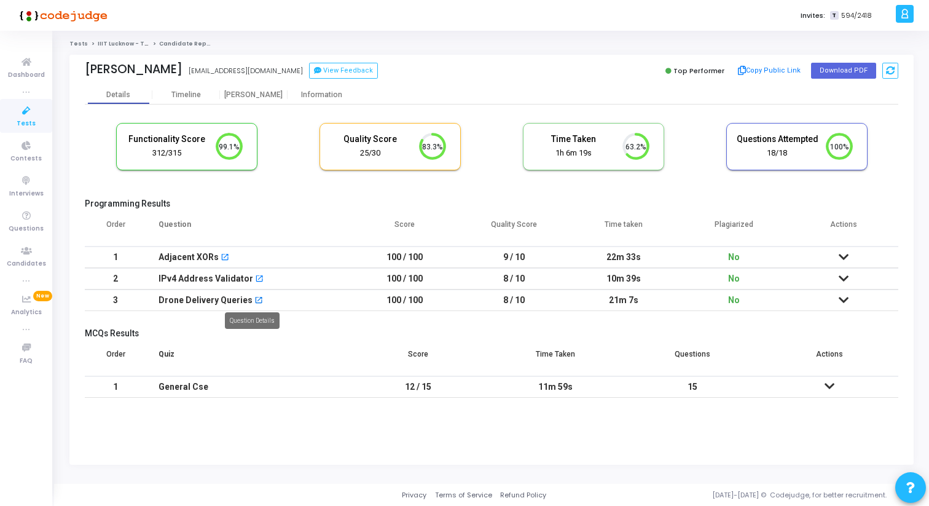
click at [254, 299] on mat-icon "open_in_new" at bounding box center [258, 301] width 9 height 9
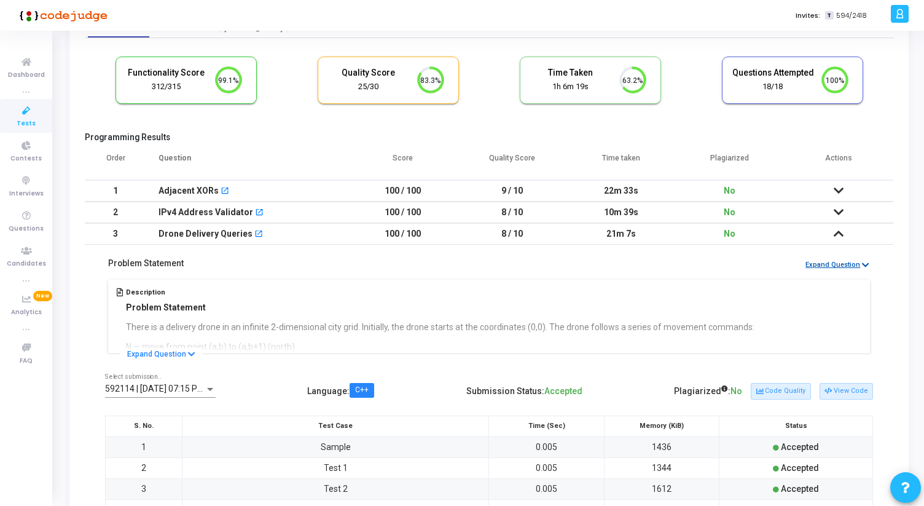
scroll to position [76, 0]
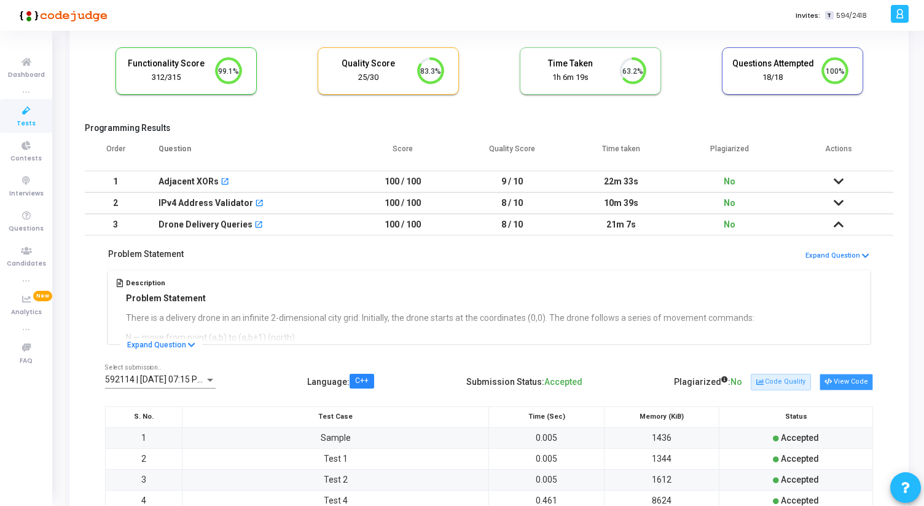
click at [840, 385] on button "View Code" at bounding box center [846, 382] width 53 height 16
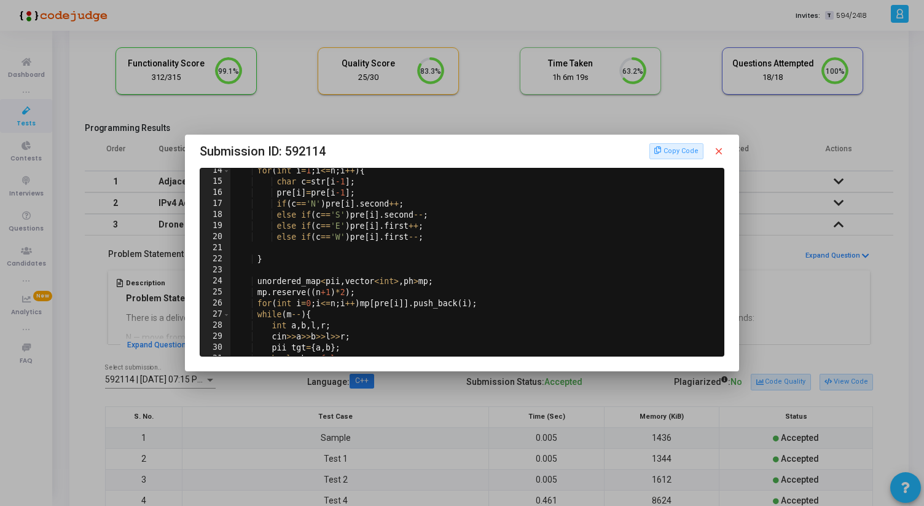
scroll to position [137, 0]
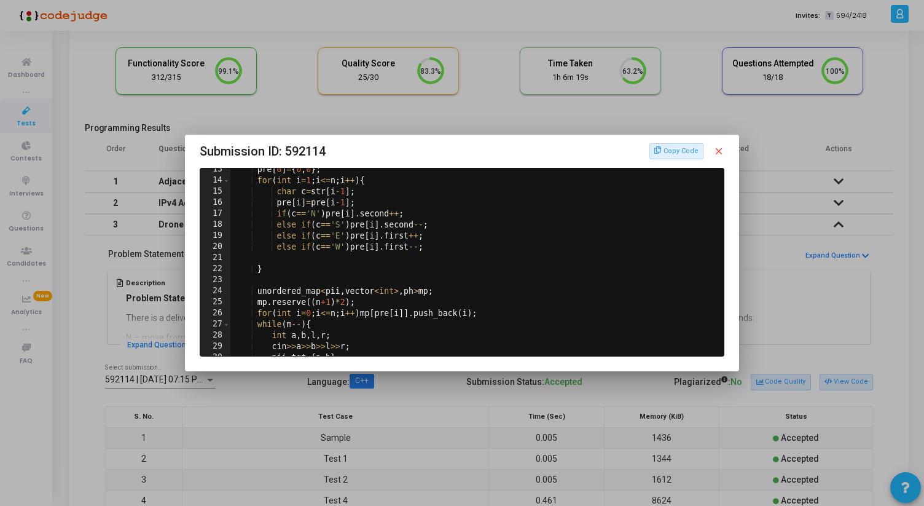
click at [460, 84] on div at bounding box center [462, 253] width 924 height 506
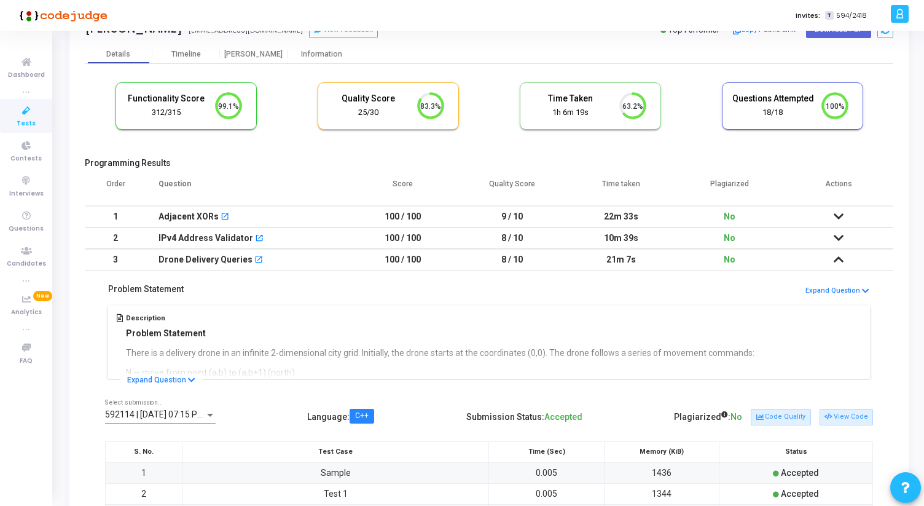
scroll to position [0, 0]
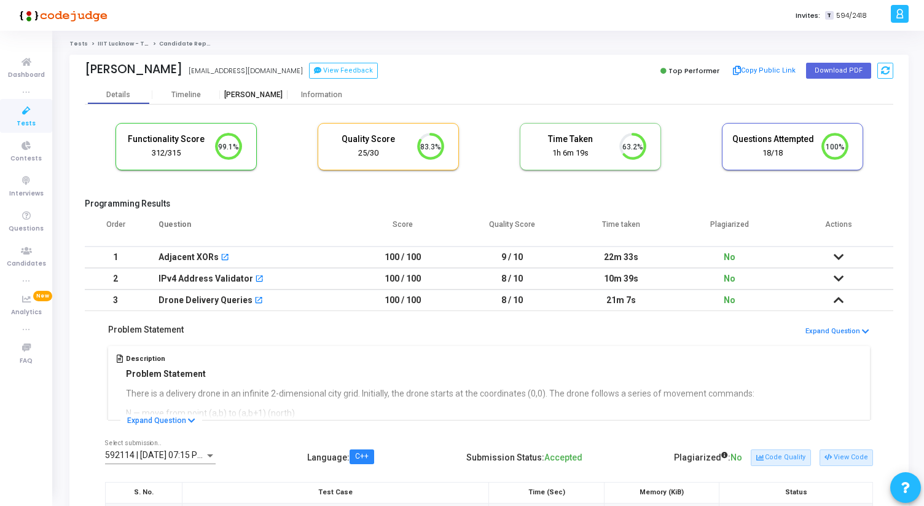
click at [243, 89] on div "[PERSON_NAME]" at bounding box center [254, 94] width 68 height 18
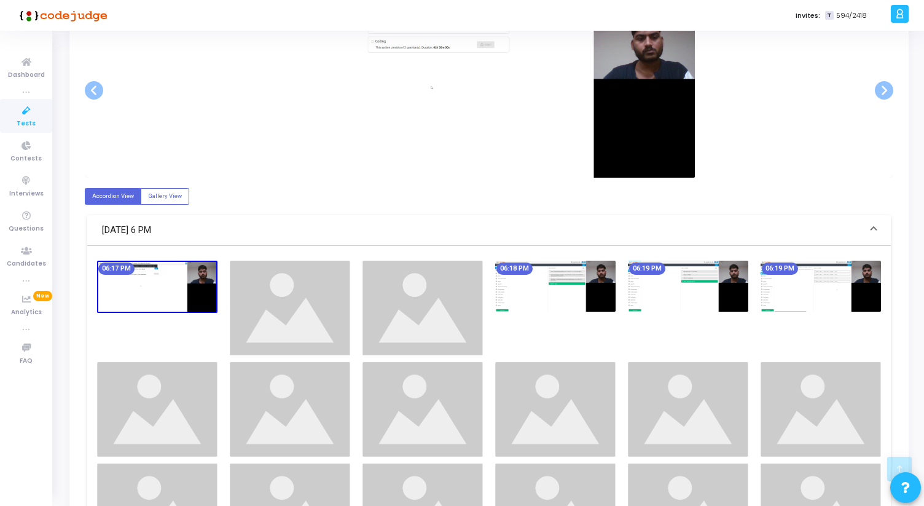
scroll to position [270, 0]
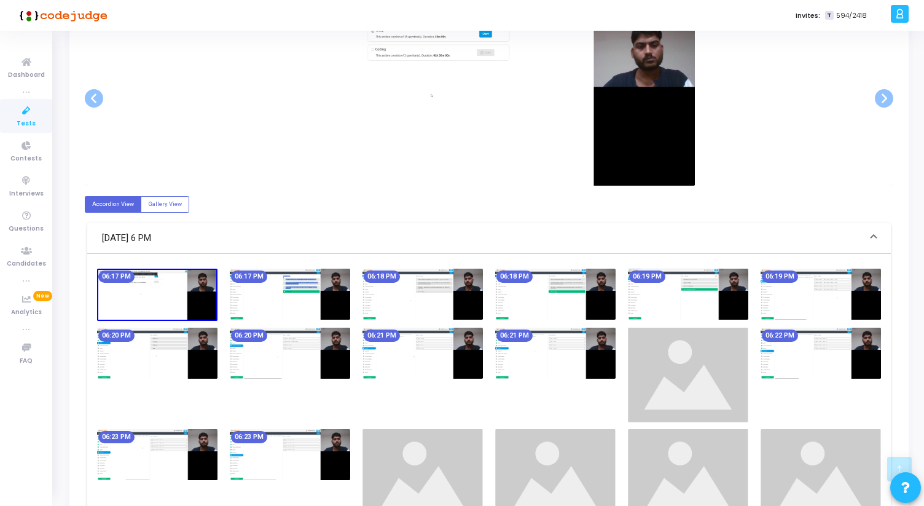
click at [348, 319] on img at bounding box center [290, 294] width 120 height 51
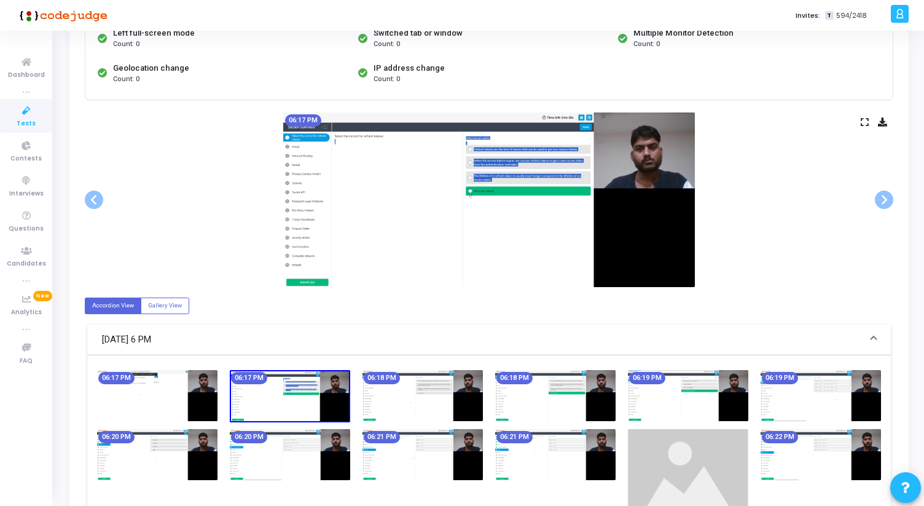
scroll to position [165, 0]
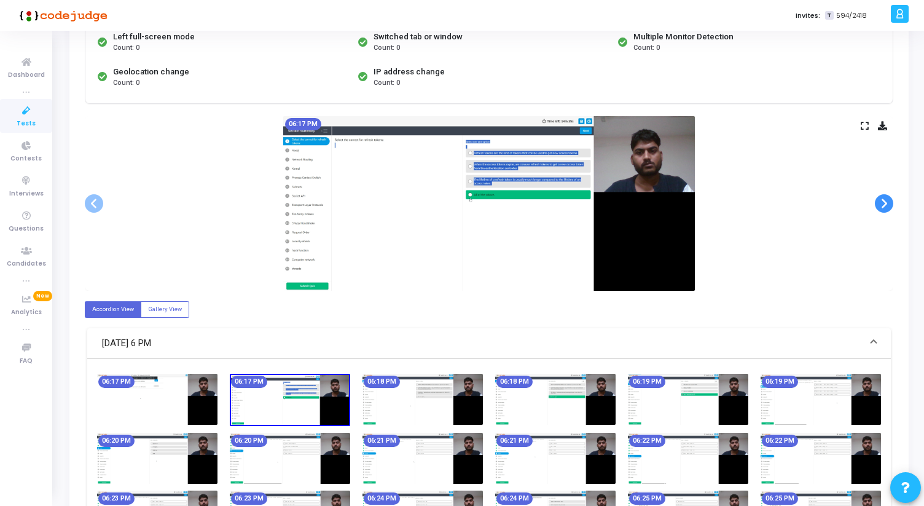
click at [884, 207] on span at bounding box center [884, 203] width 18 height 18
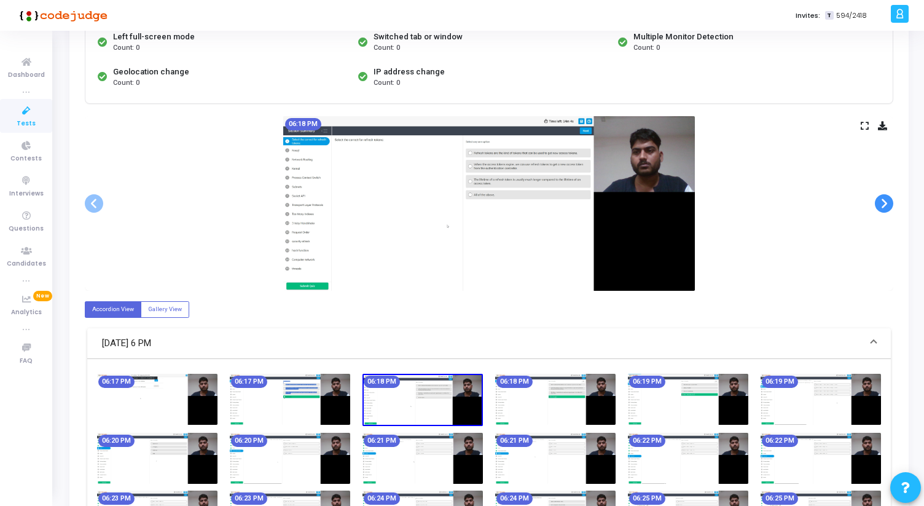
click at [884, 207] on span at bounding box center [884, 203] width 18 height 18
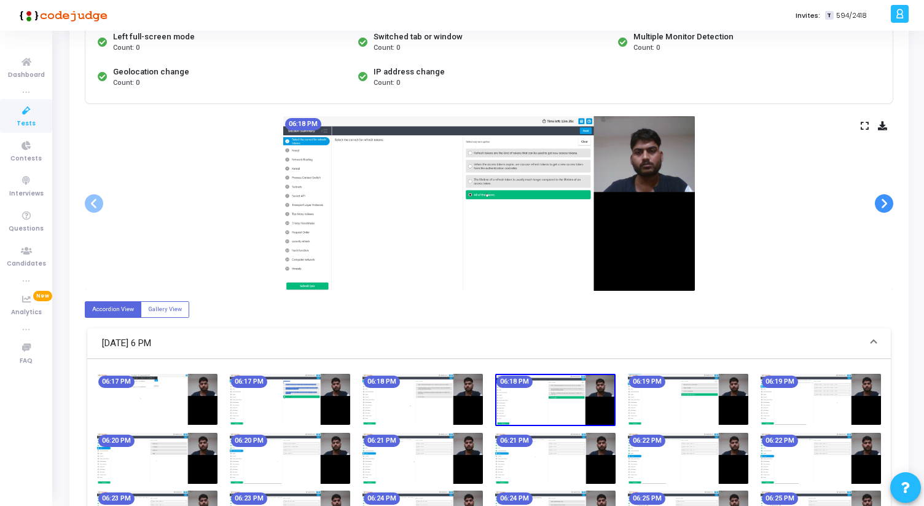
click at [884, 207] on span at bounding box center [884, 203] width 18 height 18
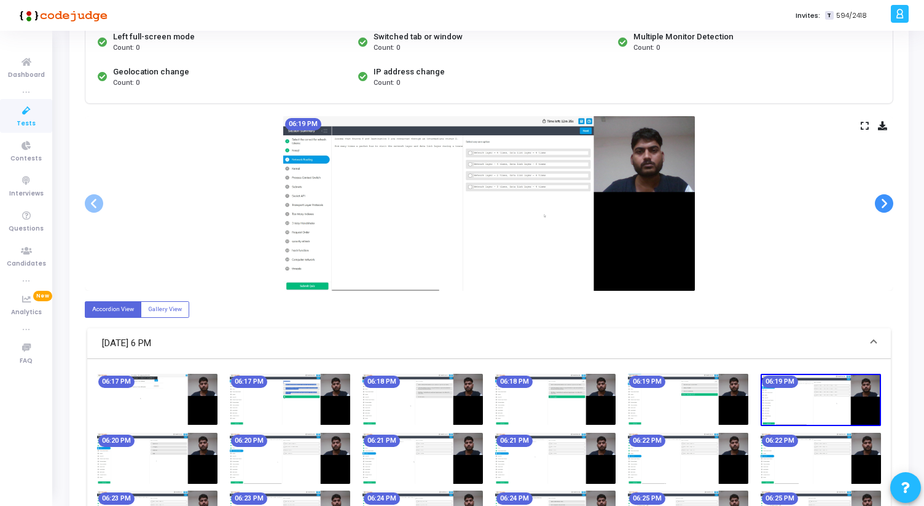
click at [884, 207] on span at bounding box center [884, 203] width 18 height 18
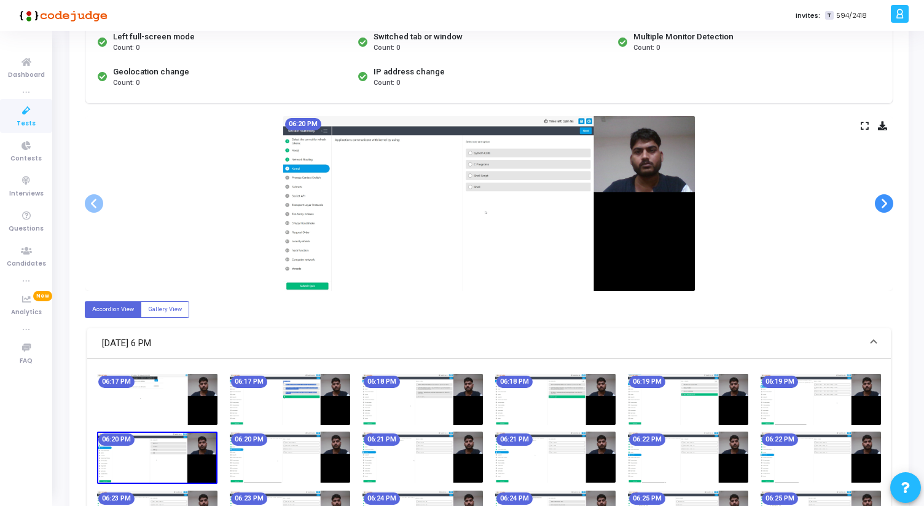
click at [884, 207] on span at bounding box center [884, 203] width 18 height 18
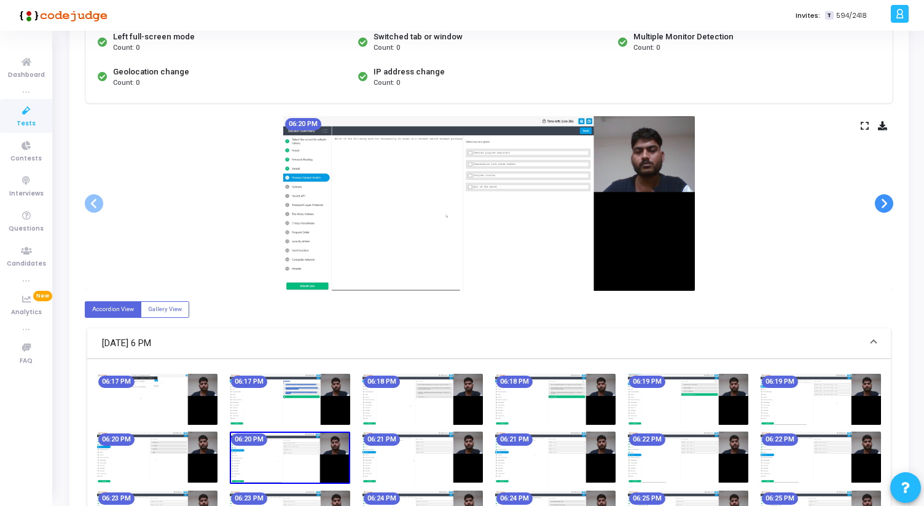
click at [884, 207] on span at bounding box center [884, 203] width 18 height 18
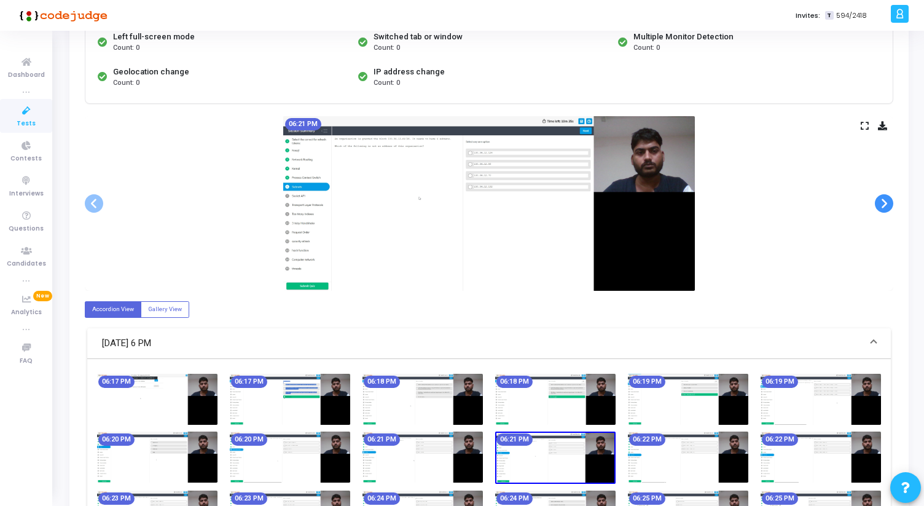
click at [884, 207] on span at bounding box center [884, 203] width 18 height 18
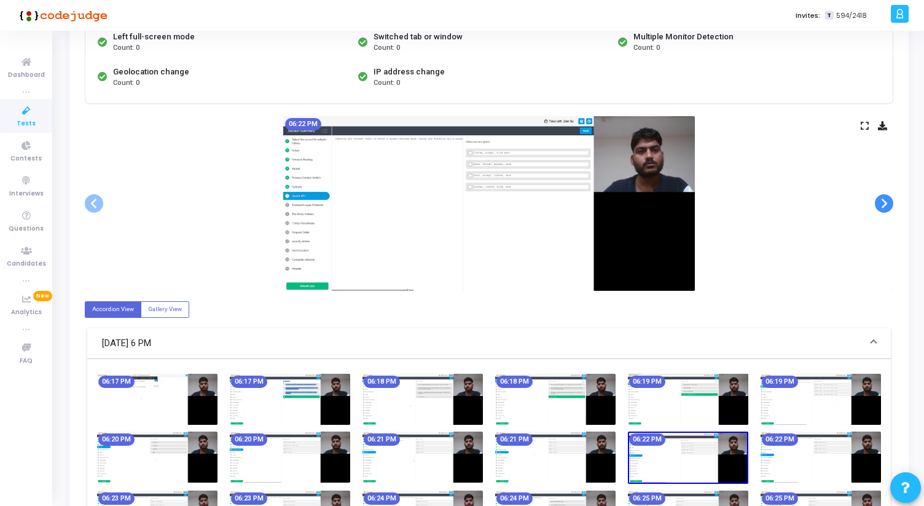
click at [884, 207] on span at bounding box center [884, 203] width 18 height 18
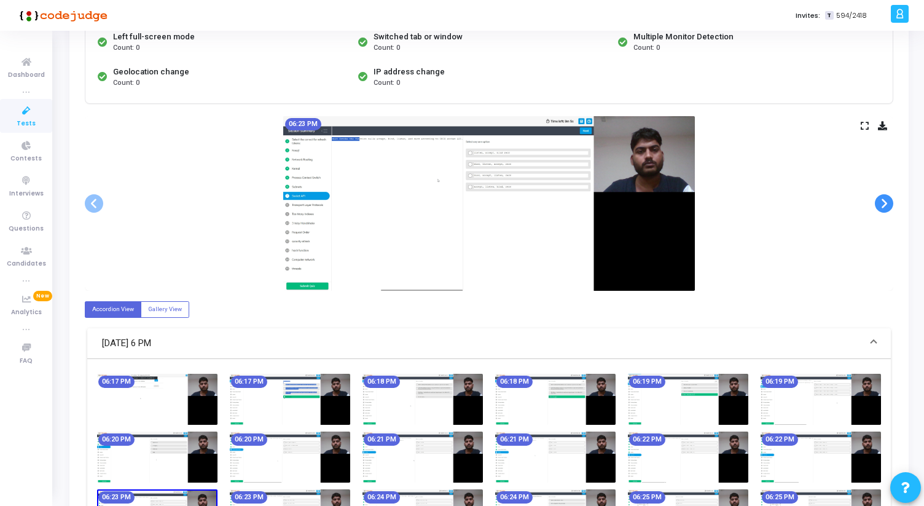
click at [884, 207] on span at bounding box center [884, 203] width 18 height 18
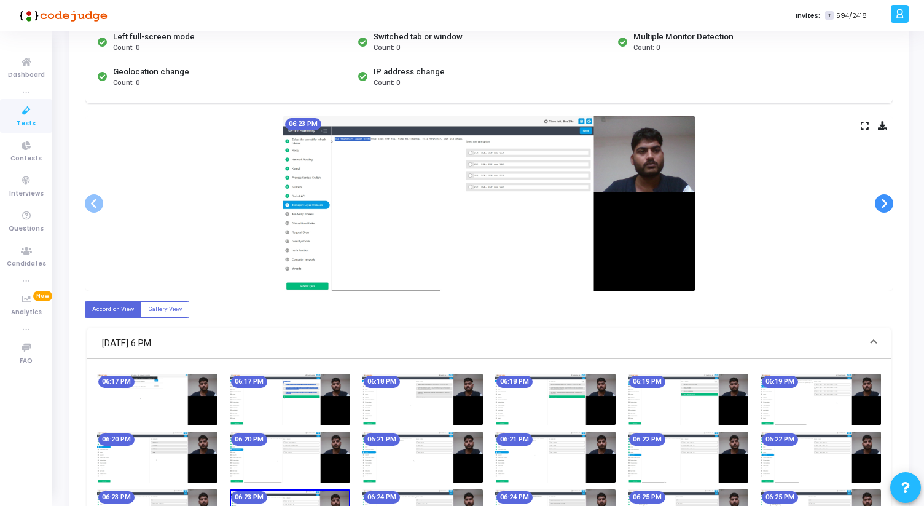
click at [884, 207] on span at bounding box center [884, 203] width 18 height 18
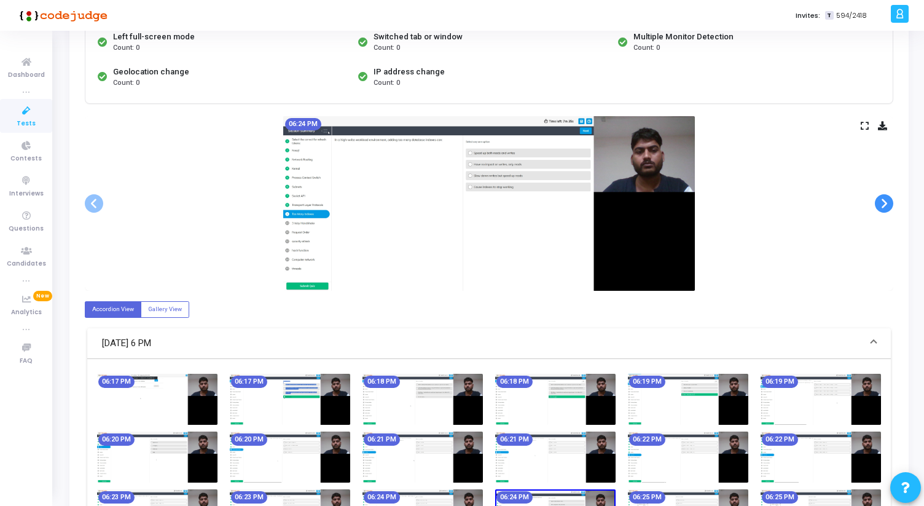
click at [884, 207] on span at bounding box center [884, 203] width 18 height 18
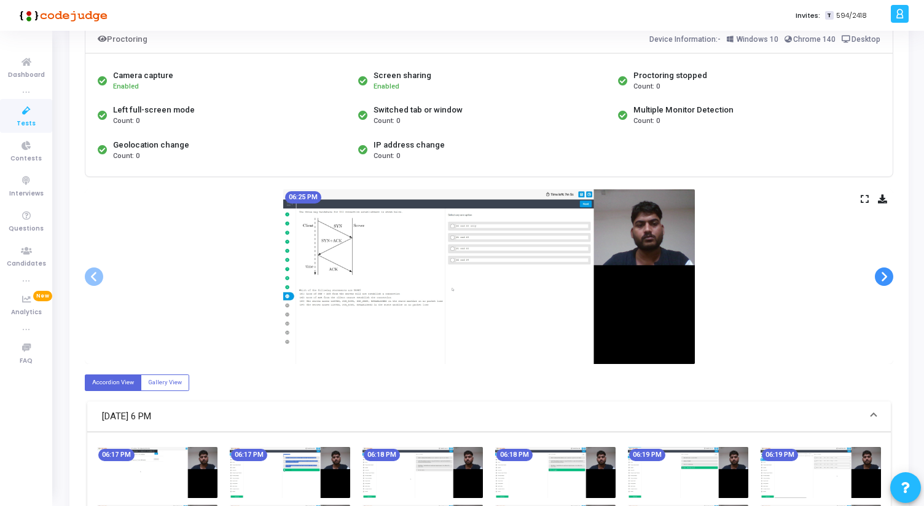
scroll to position [79, 0]
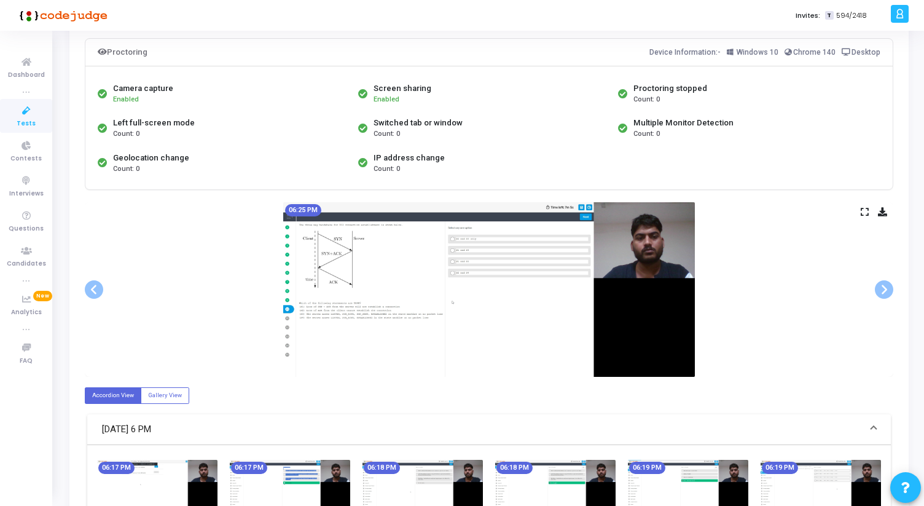
click at [865, 212] on icon at bounding box center [865, 211] width 8 height 7
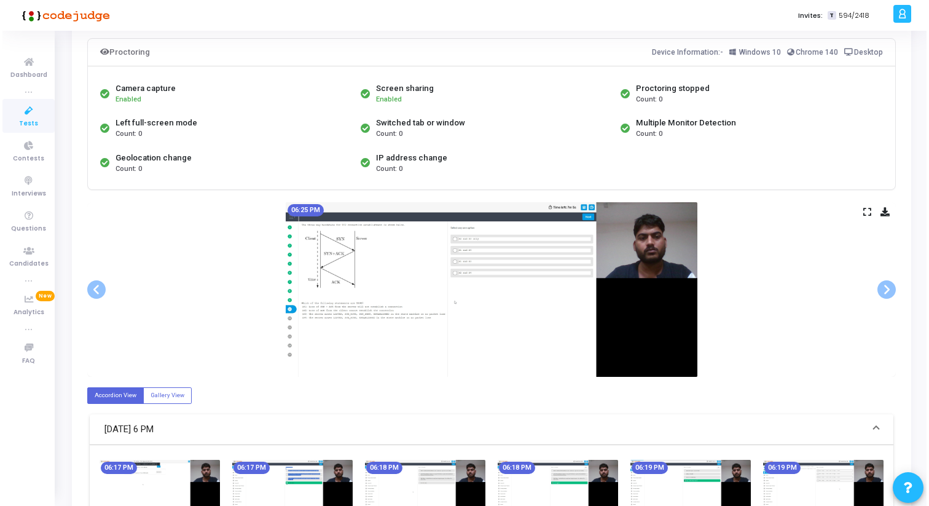
scroll to position [0, 0]
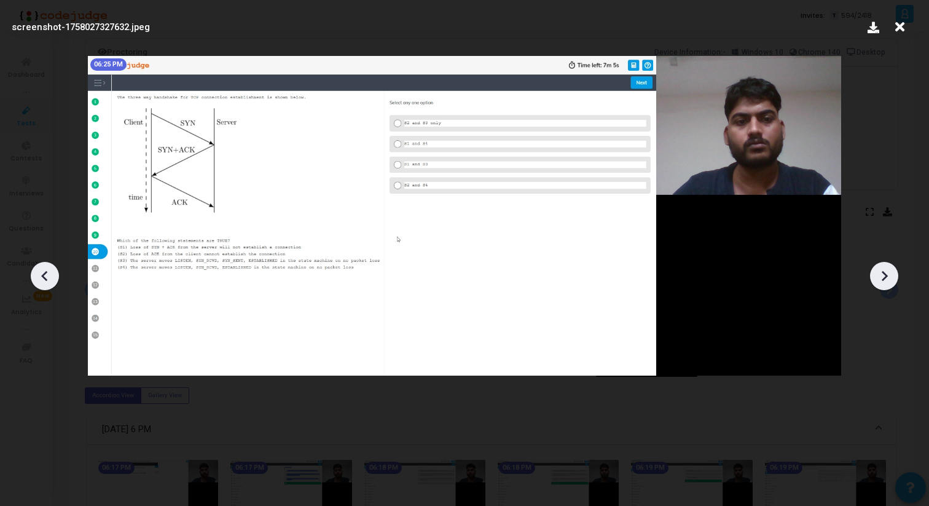
click at [881, 282] on icon at bounding box center [884, 276] width 18 height 18
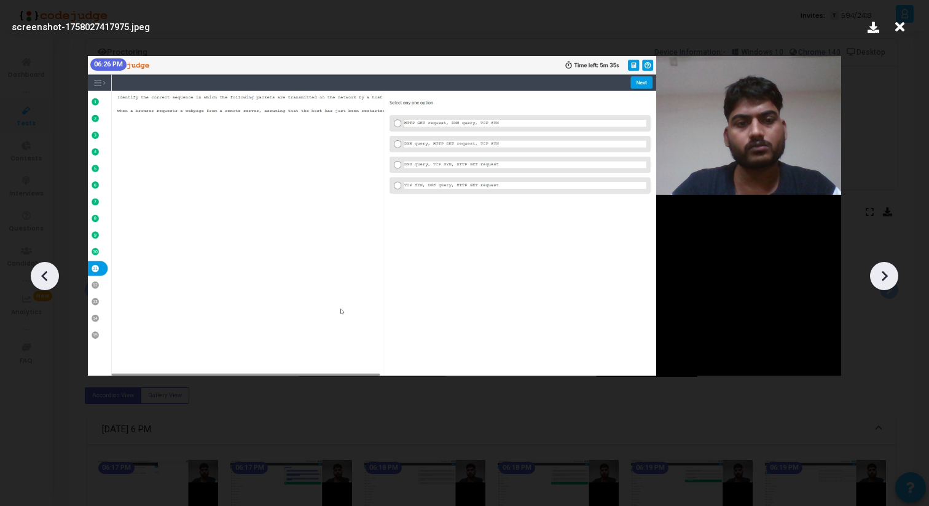
click at [881, 282] on icon at bounding box center [884, 276] width 18 height 18
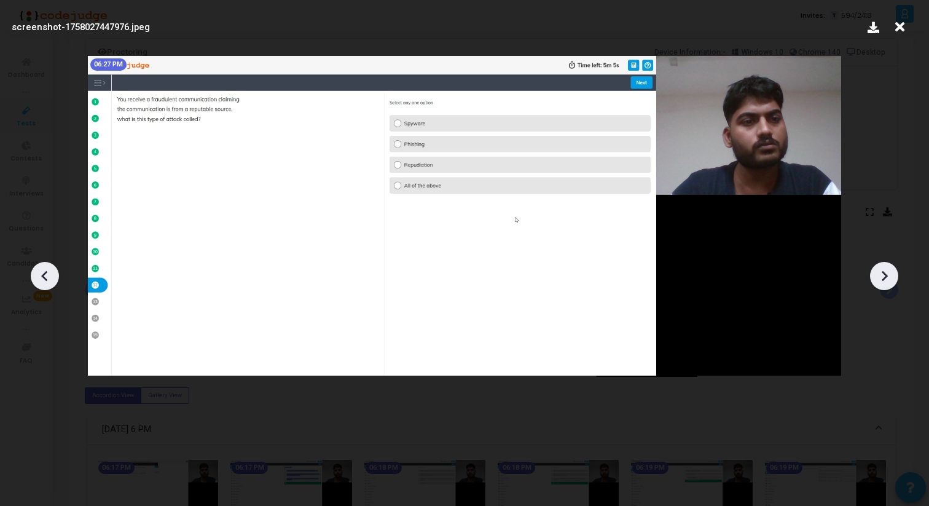
click at [881, 282] on icon at bounding box center [884, 276] width 18 height 18
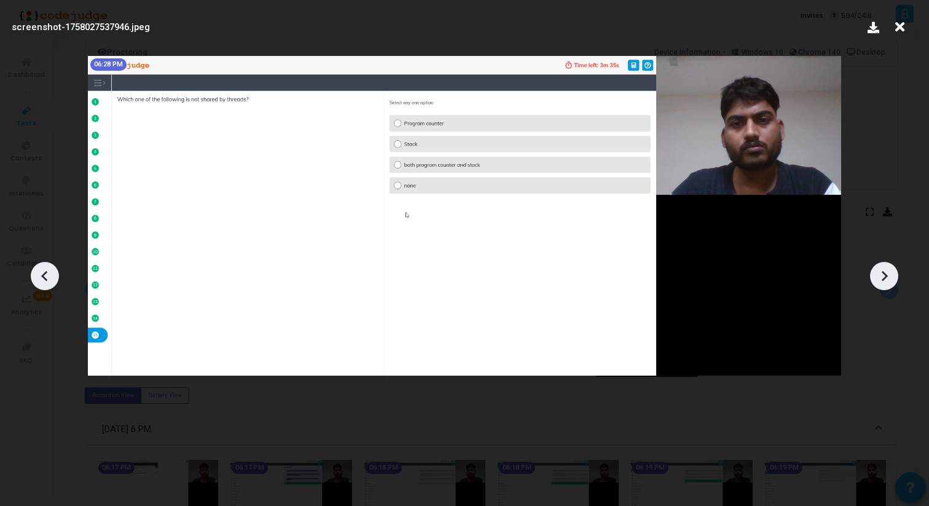
click at [881, 282] on icon at bounding box center [884, 276] width 18 height 18
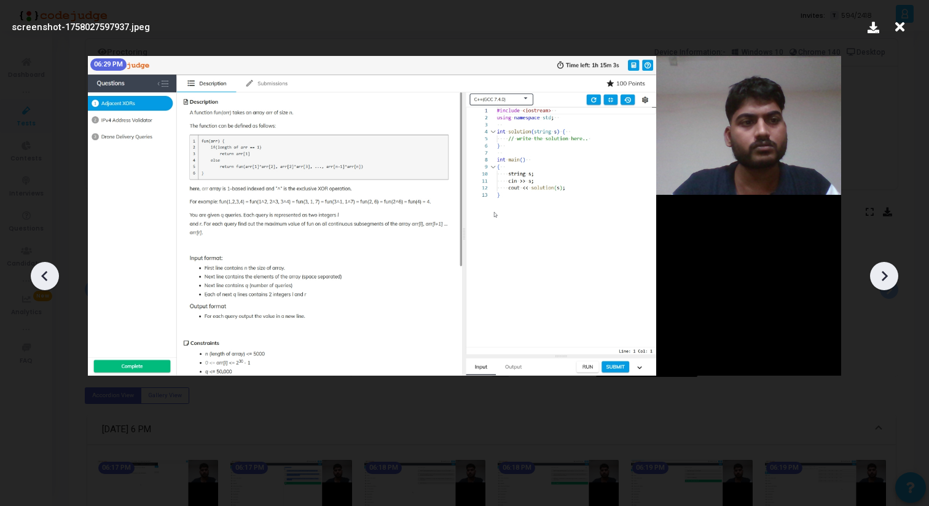
click at [881, 282] on icon at bounding box center [884, 276] width 18 height 18
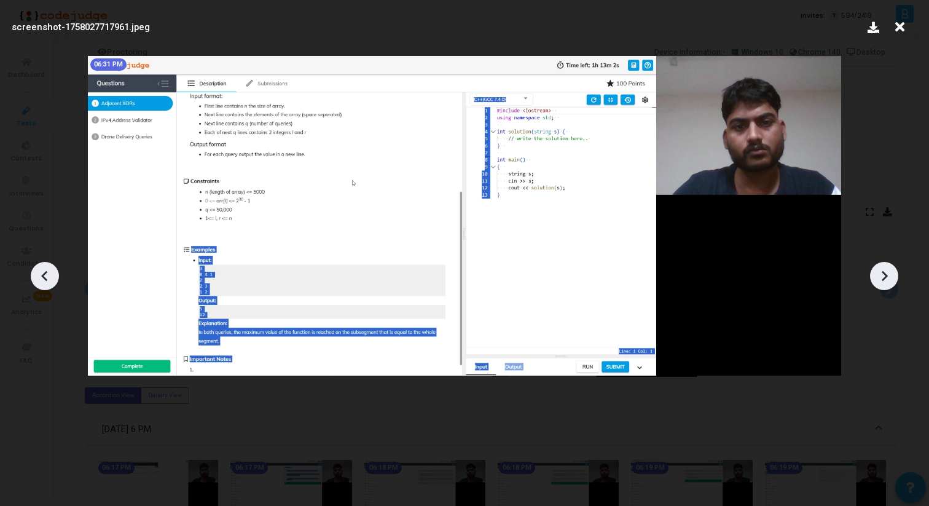
click at [881, 282] on icon at bounding box center [884, 276] width 18 height 18
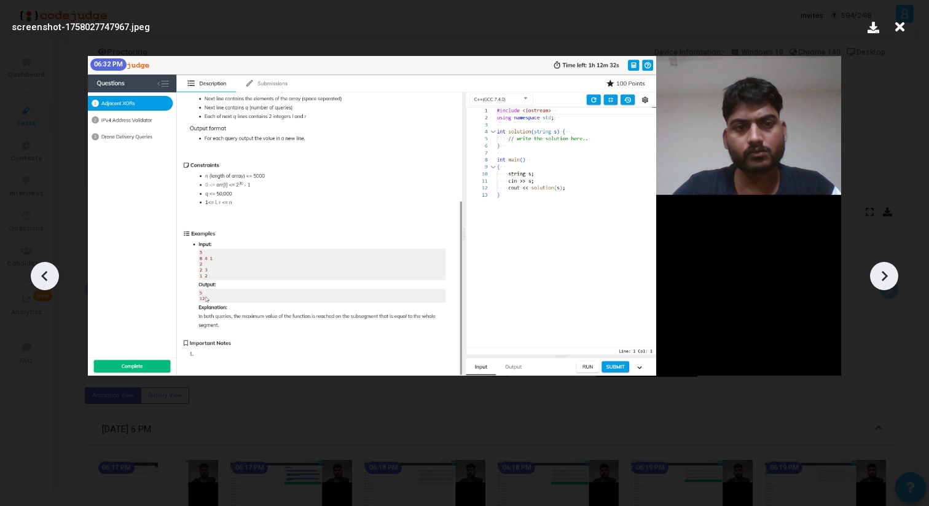
click at [881, 282] on icon at bounding box center [884, 276] width 18 height 18
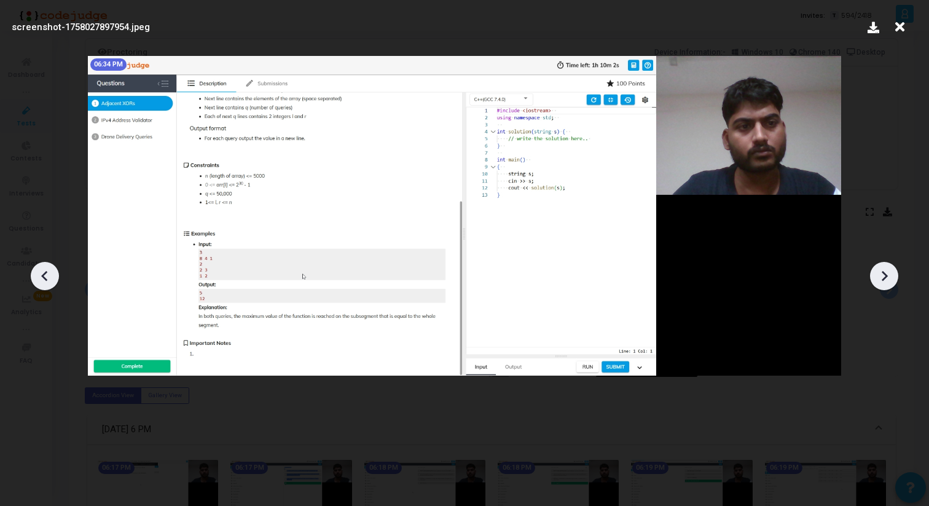
click at [881, 282] on icon at bounding box center [884, 276] width 18 height 18
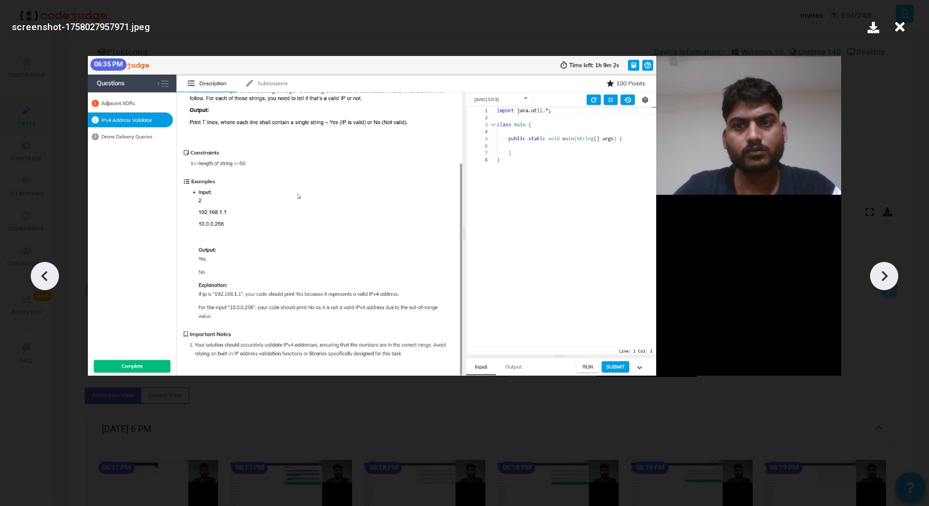
click at [881, 282] on icon at bounding box center [884, 276] width 18 height 18
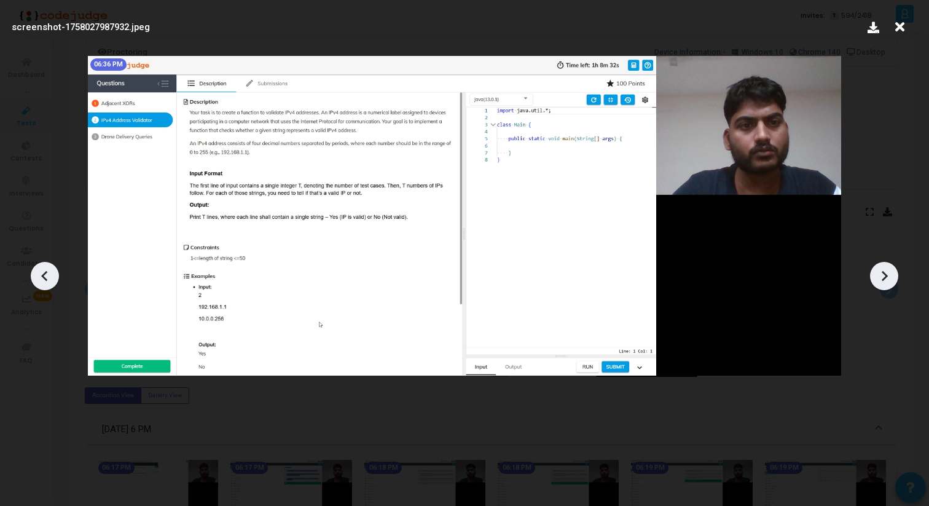
click at [881, 282] on icon at bounding box center [884, 276] width 18 height 18
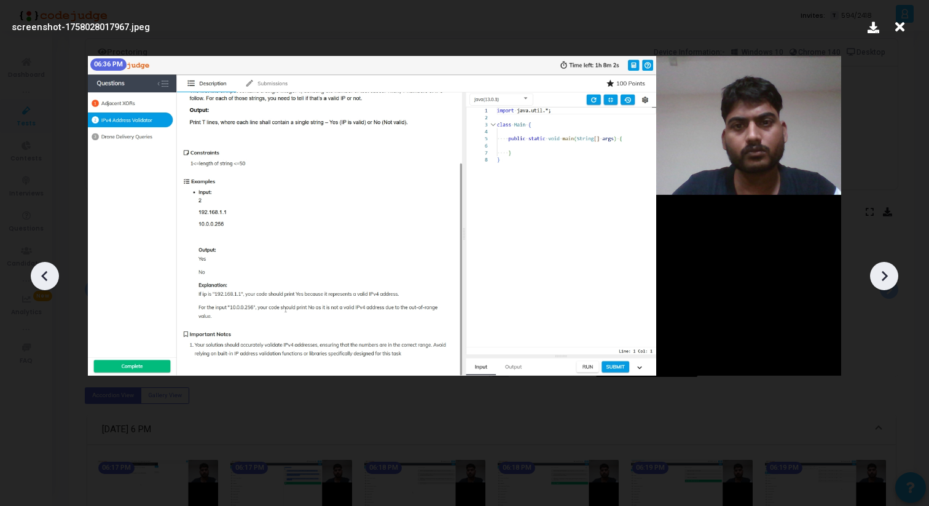
click at [881, 282] on icon at bounding box center [884, 276] width 18 height 18
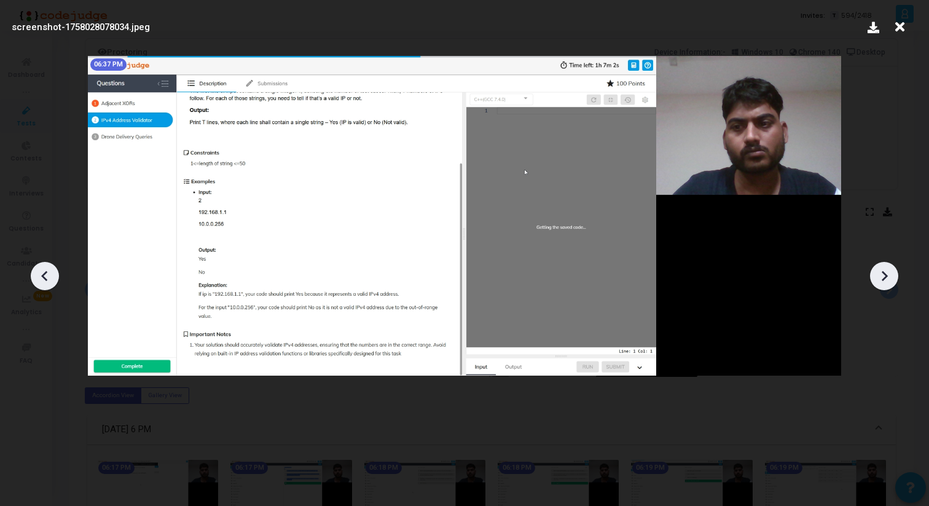
click at [881, 282] on icon at bounding box center [884, 276] width 18 height 18
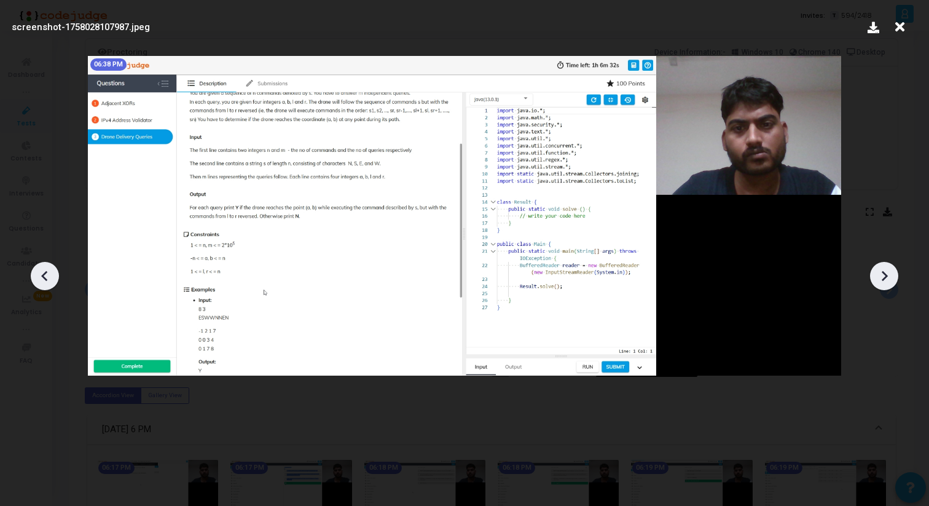
click at [876, 273] on icon at bounding box center [884, 276] width 18 height 18
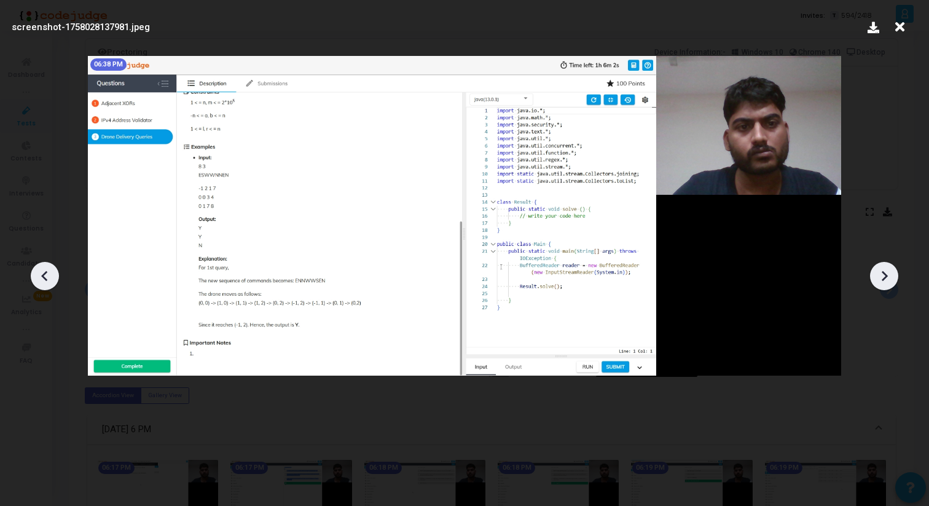
click at [876, 273] on icon at bounding box center [884, 276] width 18 height 18
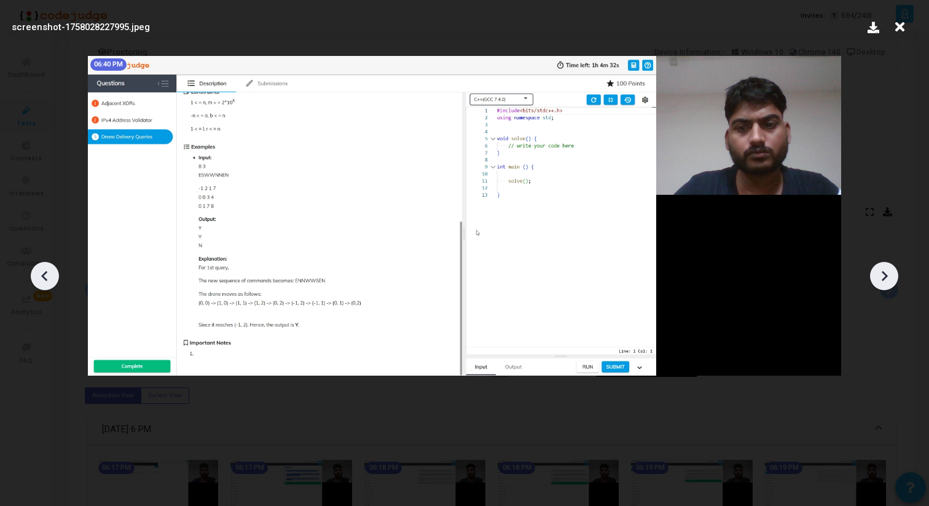
click at [876, 273] on icon at bounding box center [884, 276] width 18 height 18
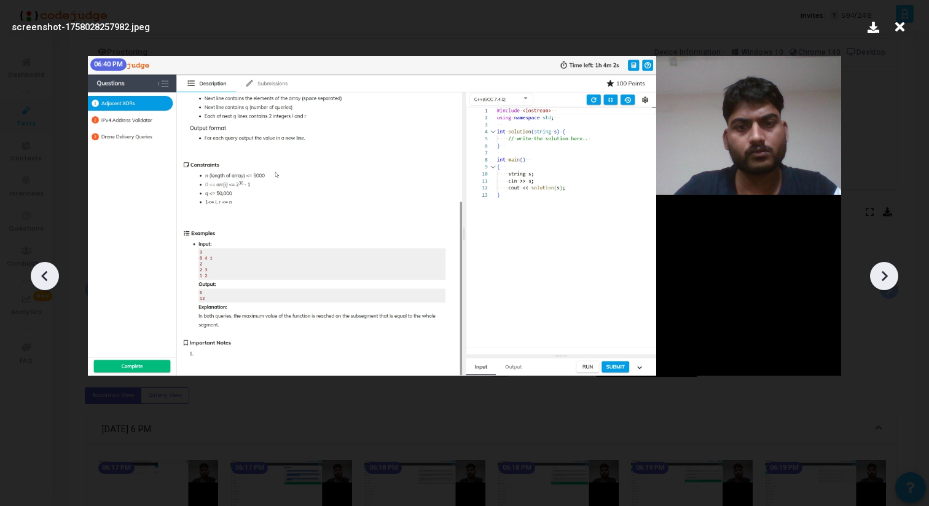
click at [876, 273] on icon at bounding box center [884, 276] width 18 height 18
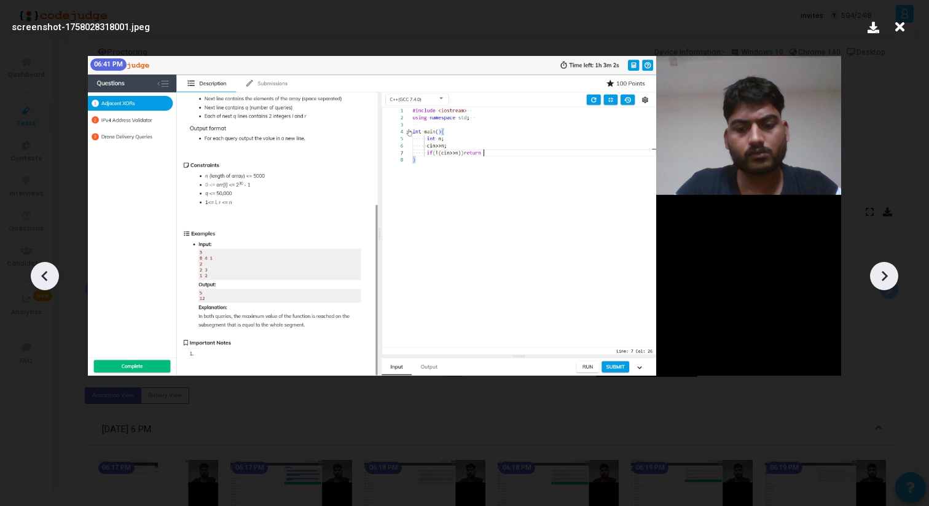
click at [876, 273] on icon at bounding box center [884, 276] width 18 height 18
click at [42, 276] on icon at bounding box center [44, 275] width 6 height 10
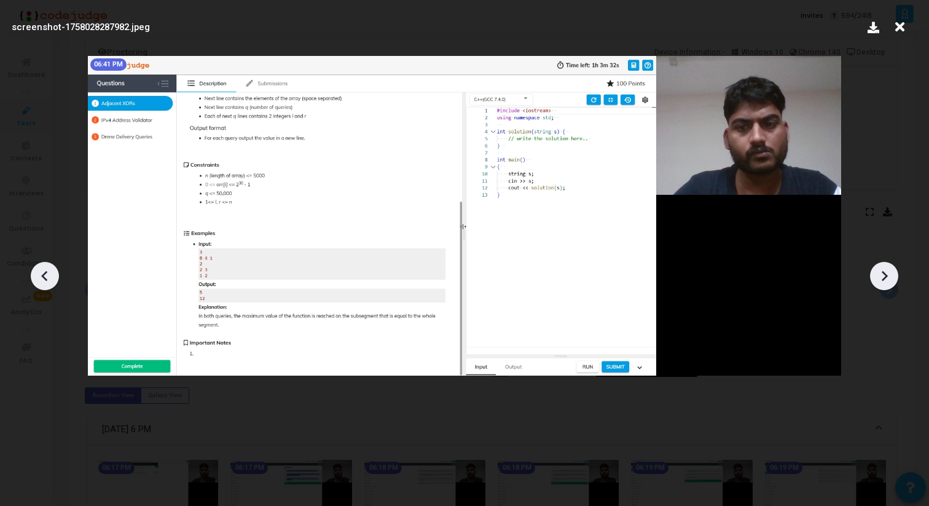
click at [42, 276] on icon at bounding box center [44, 275] width 6 height 10
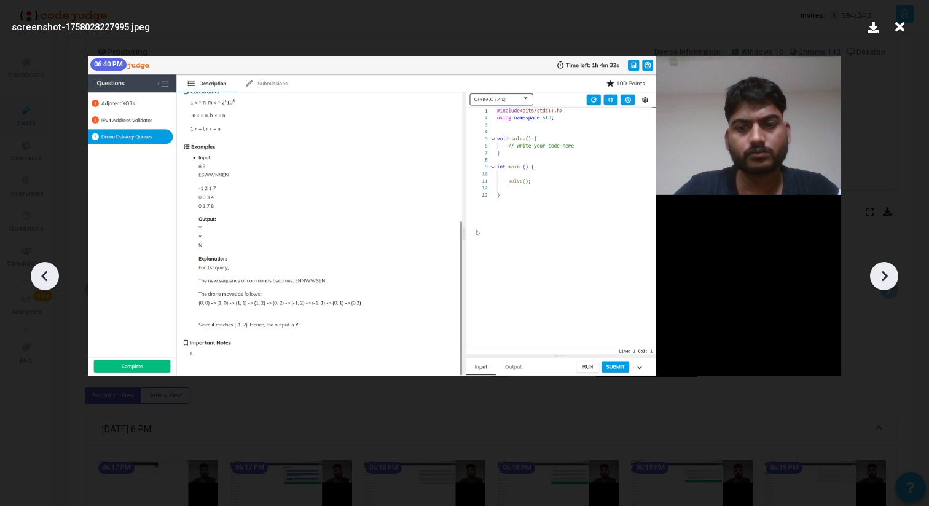
click at [42, 276] on icon at bounding box center [44, 275] width 6 height 10
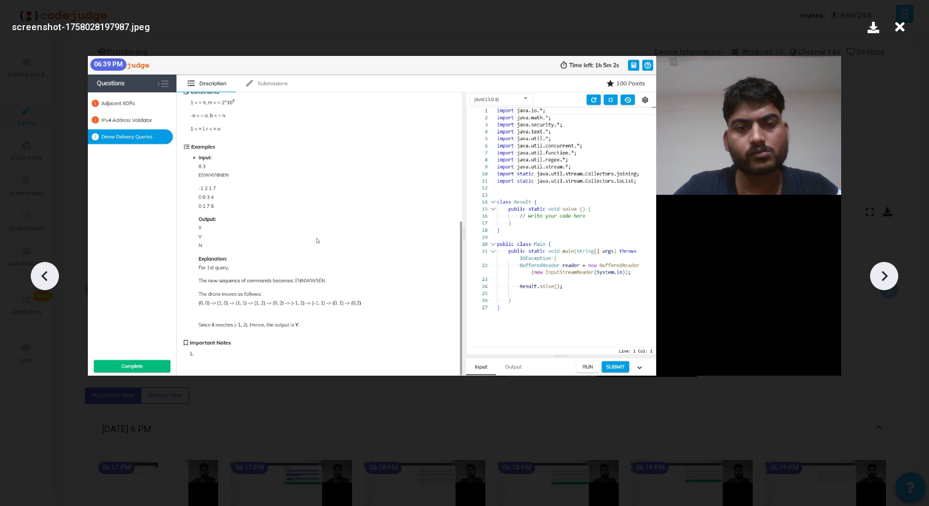
click at [42, 276] on icon at bounding box center [44, 275] width 6 height 10
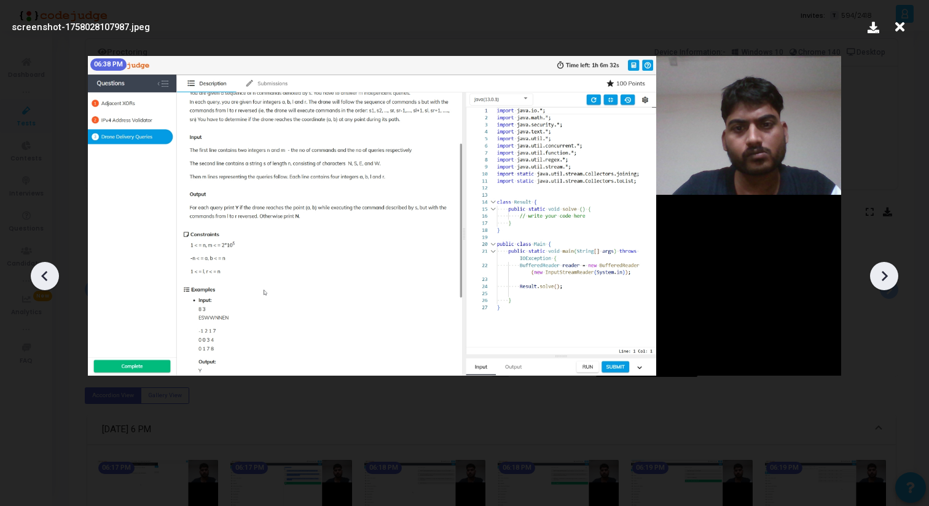
click at [42, 276] on icon at bounding box center [44, 275] width 6 height 10
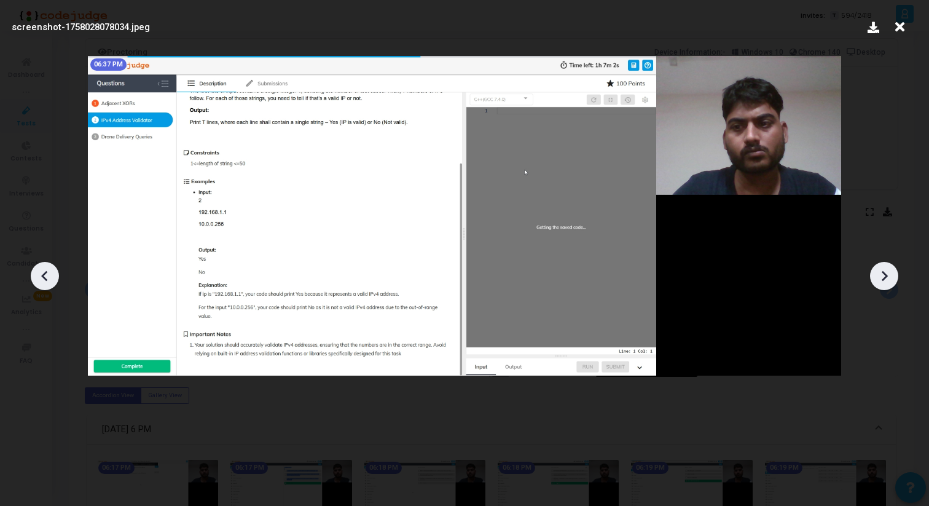
click at [42, 276] on icon at bounding box center [44, 275] width 6 height 10
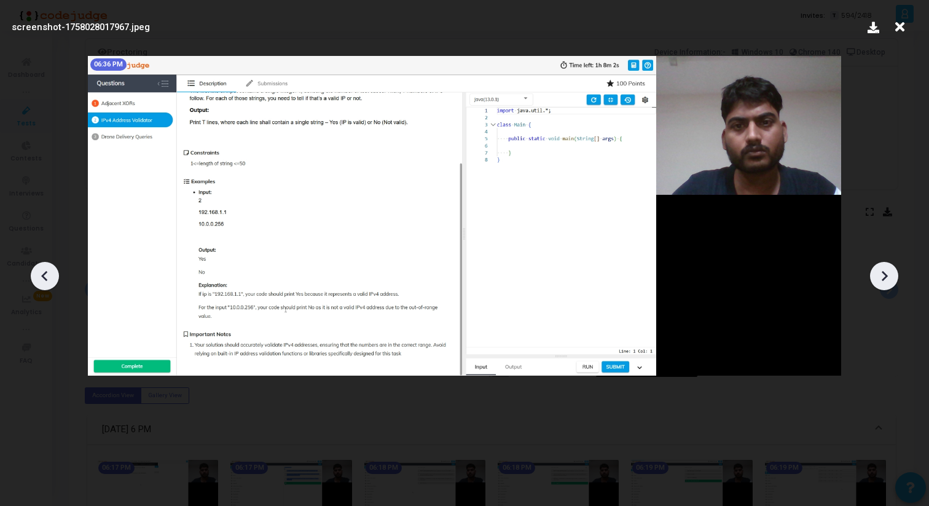
click at [42, 276] on icon at bounding box center [44, 275] width 6 height 10
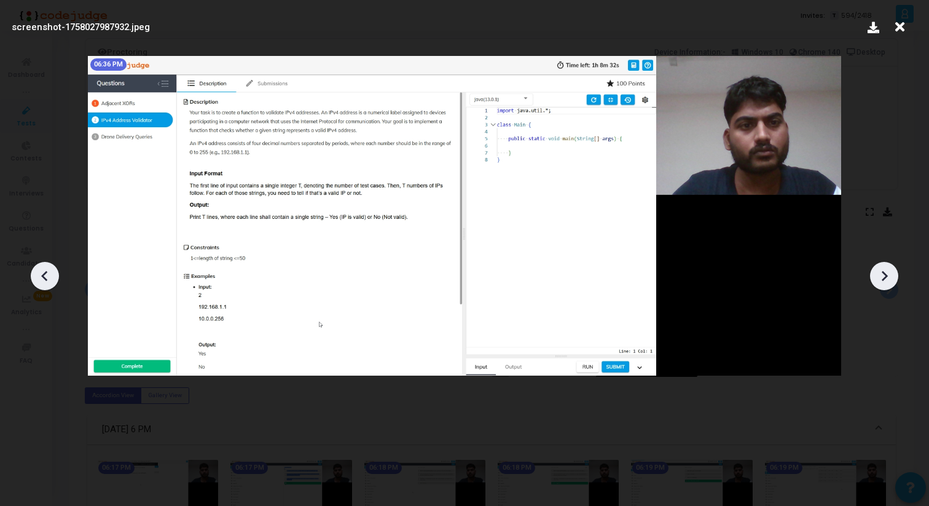
click at [42, 276] on icon at bounding box center [44, 275] width 6 height 10
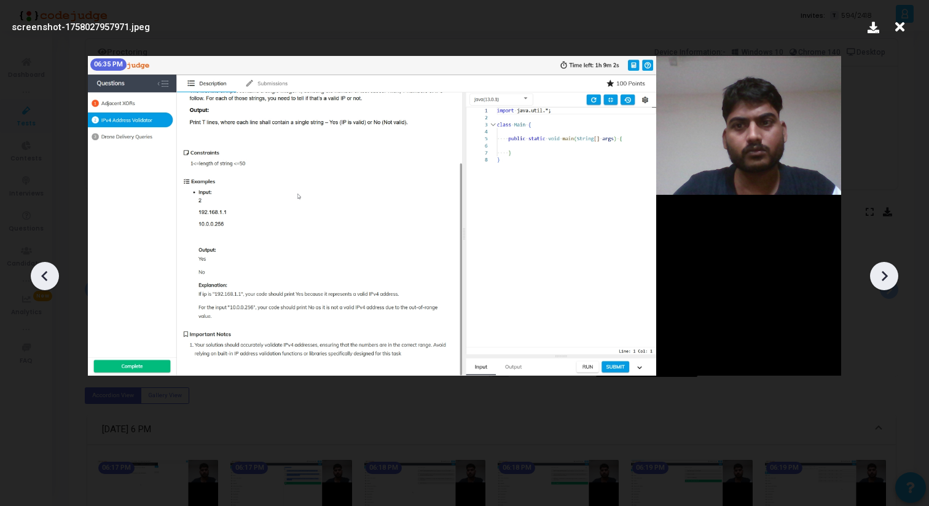
click at [42, 276] on icon at bounding box center [44, 275] width 6 height 10
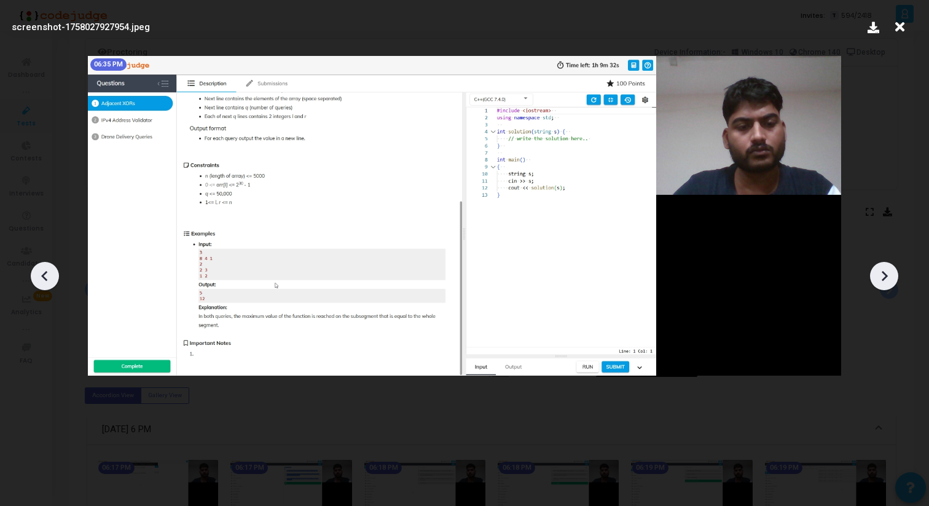
click at [42, 276] on icon at bounding box center [44, 275] width 6 height 10
click at [51, 269] on icon at bounding box center [45, 276] width 18 height 18
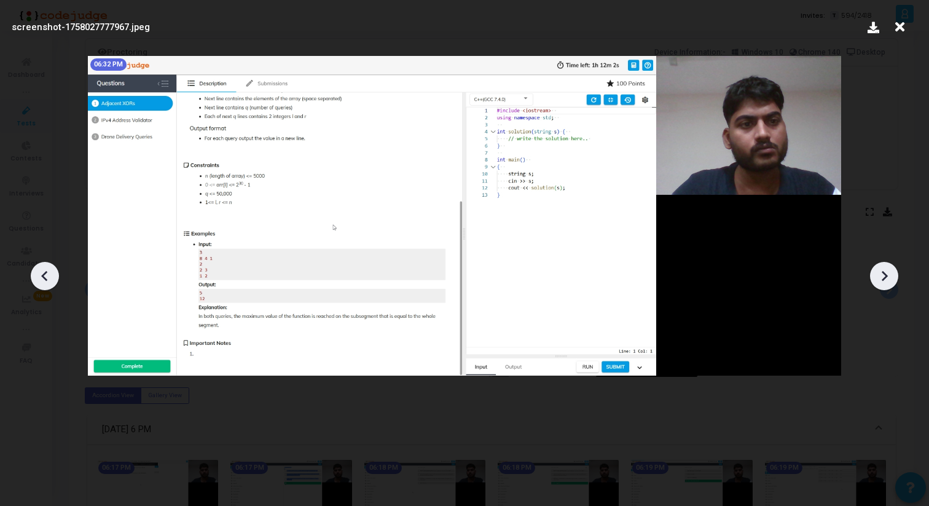
click at [51, 269] on icon at bounding box center [45, 276] width 18 height 18
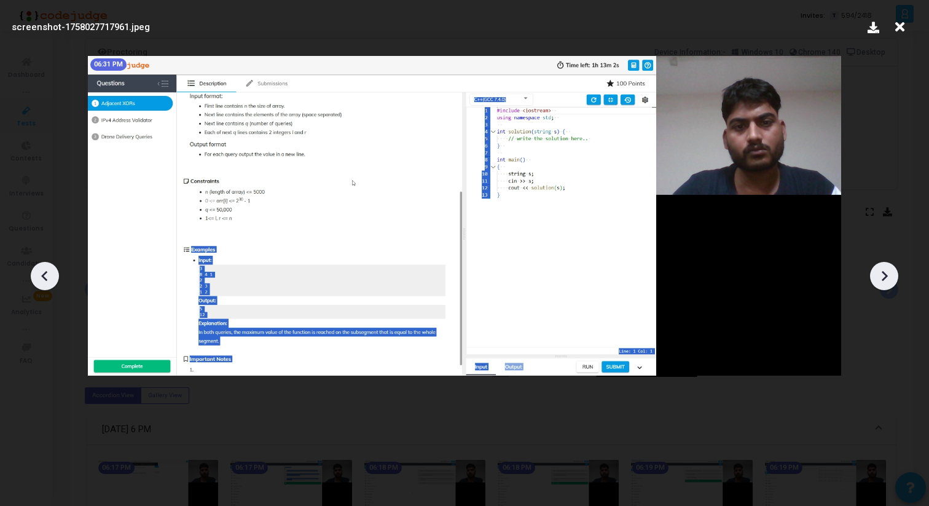
click at [51, 269] on icon at bounding box center [45, 276] width 18 height 18
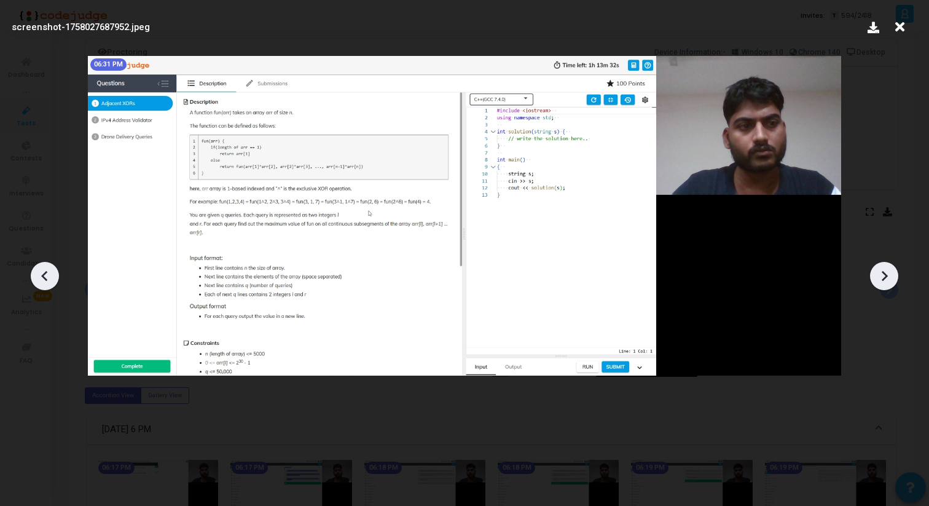
click at [51, 269] on icon at bounding box center [45, 276] width 18 height 18
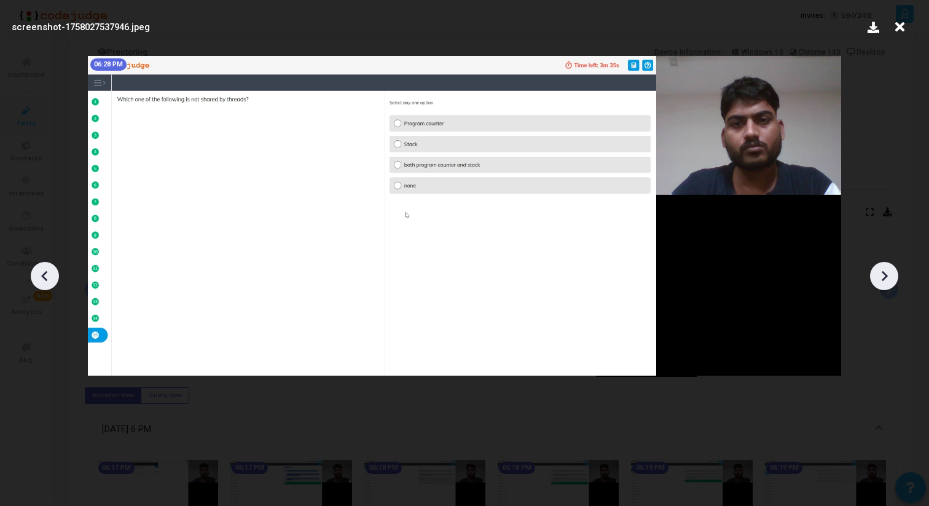
click at [51, 269] on icon at bounding box center [45, 276] width 18 height 18
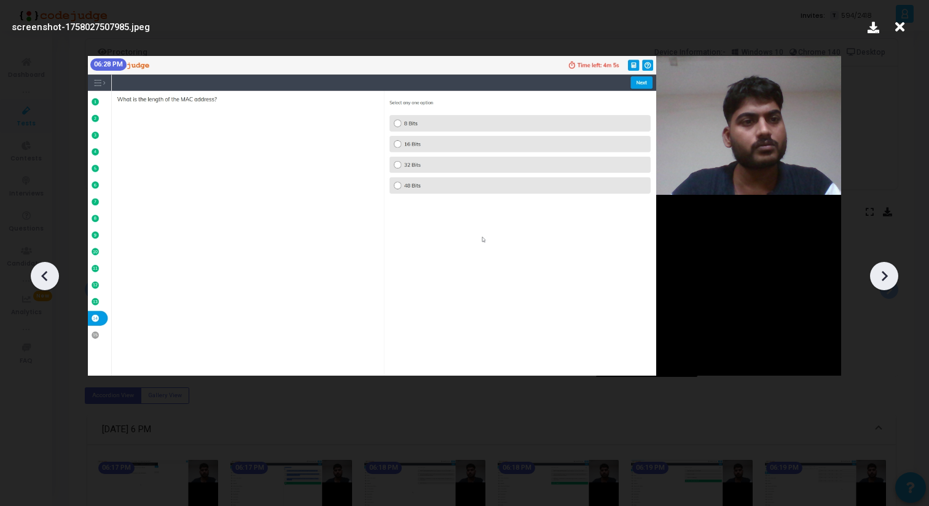
click at [51, 269] on icon at bounding box center [45, 276] width 18 height 18
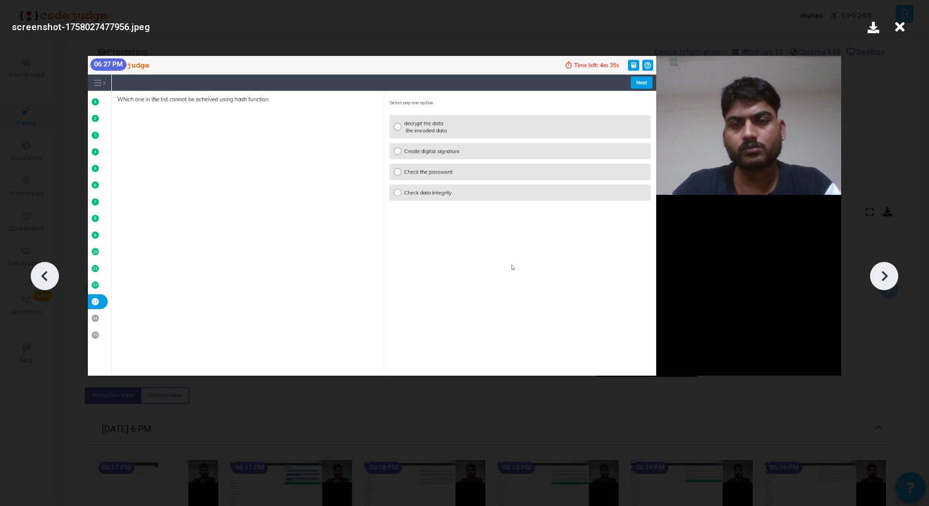
click at [51, 269] on icon at bounding box center [45, 276] width 18 height 18
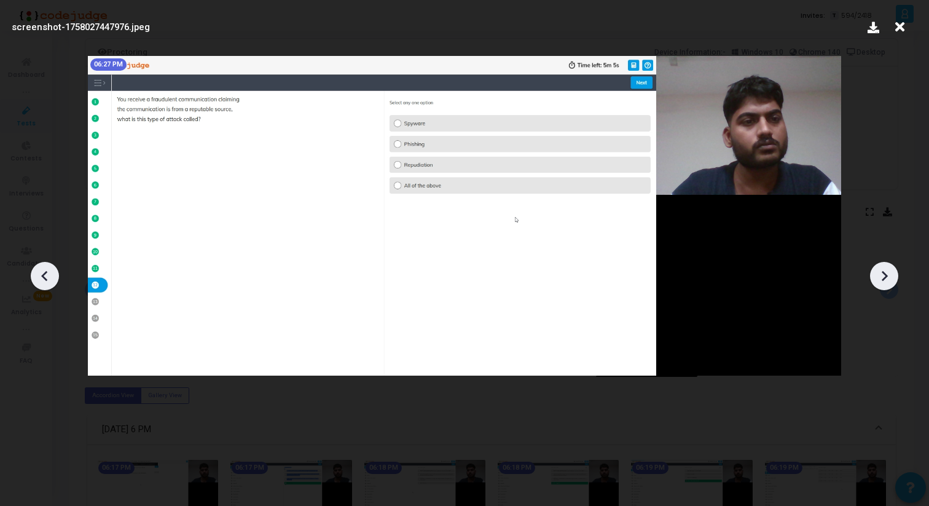
click at [51, 269] on icon at bounding box center [45, 276] width 18 height 18
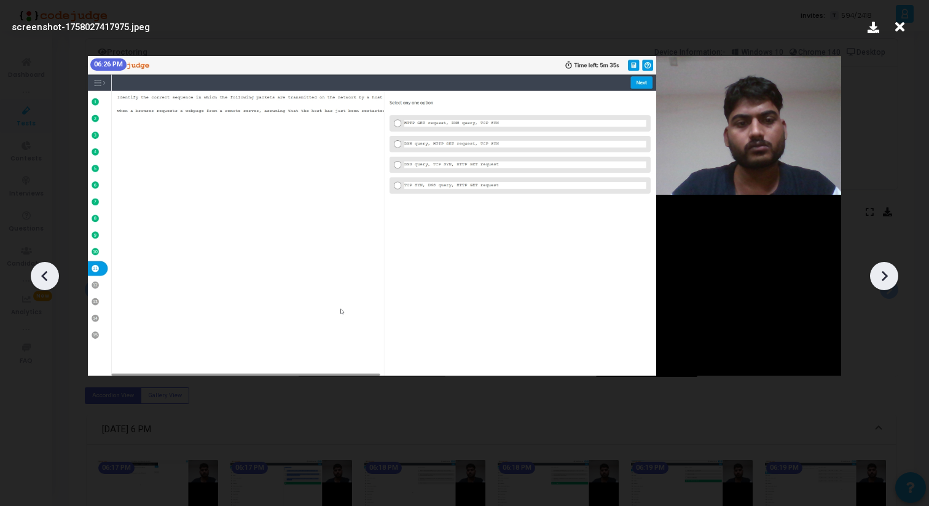
click at [51, 269] on icon at bounding box center [45, 276] width 18 height 18
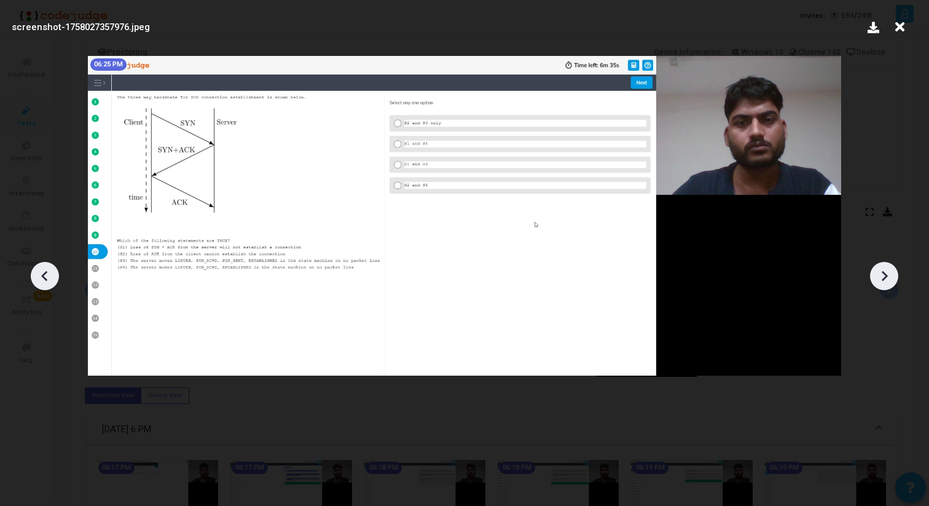
click at [878, 272] on icon at bounding box center [884, 276] width 18 height 18
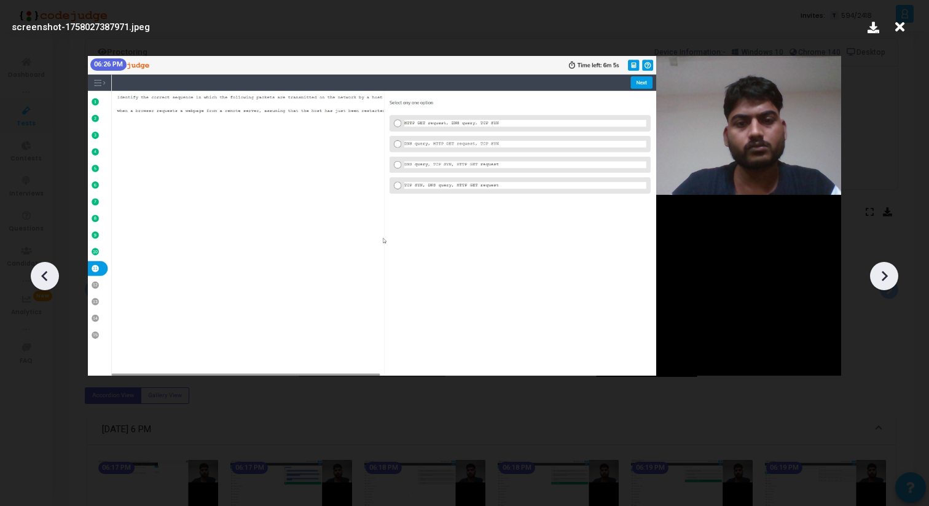
click at [878, 272] on icon at bounding box center [884, 276] width 18 height 18
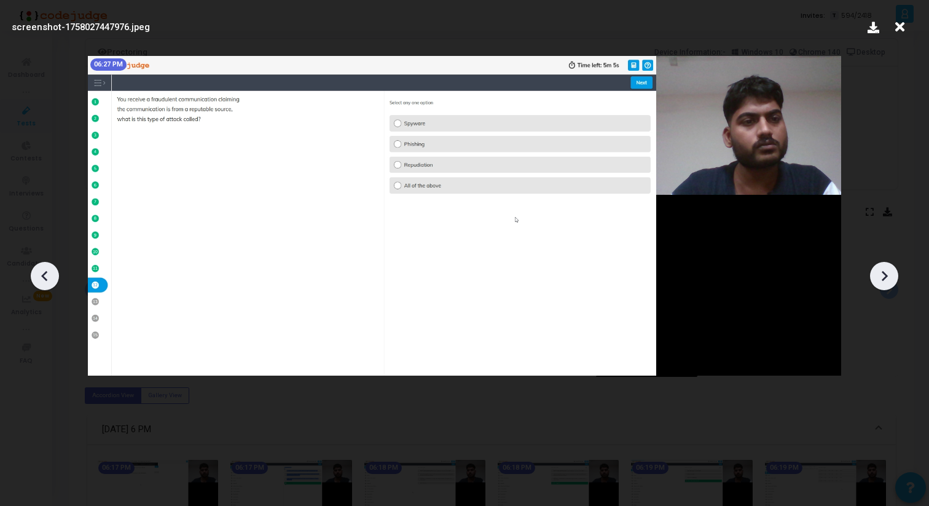
click at [878, 272] on icon at bounding box center [884, 276] width 18 height 18
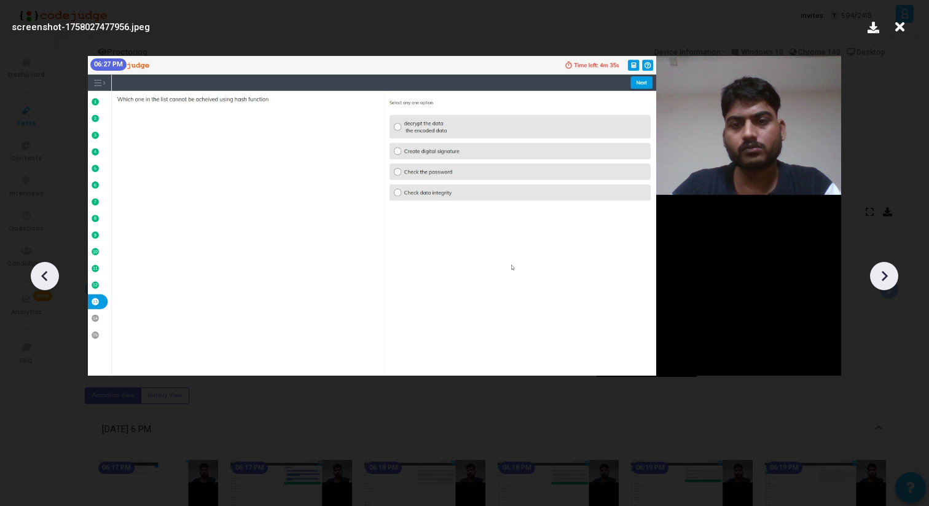
click at [878, 272] on icon at bounding box center [884, 276] width 18 height 18
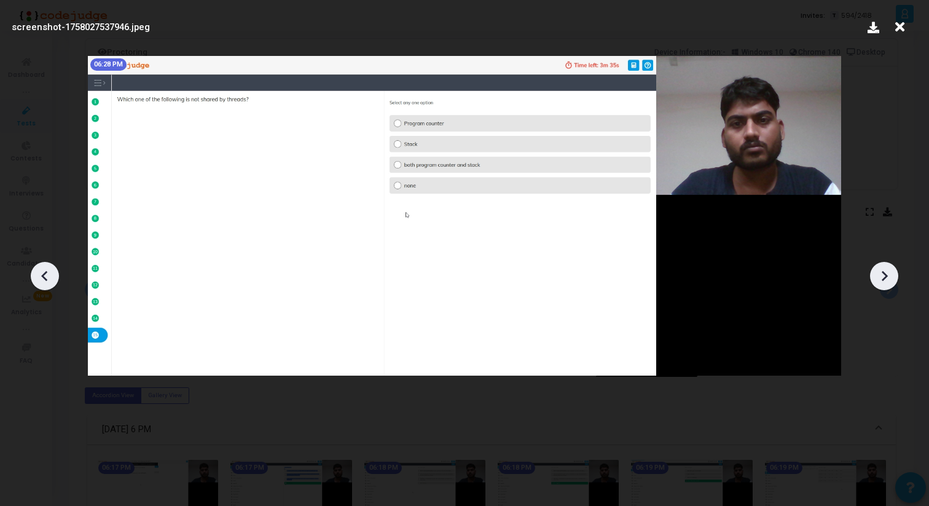
click at [878, 272] on icon at bounding box center [884, 276] width 18 height 18
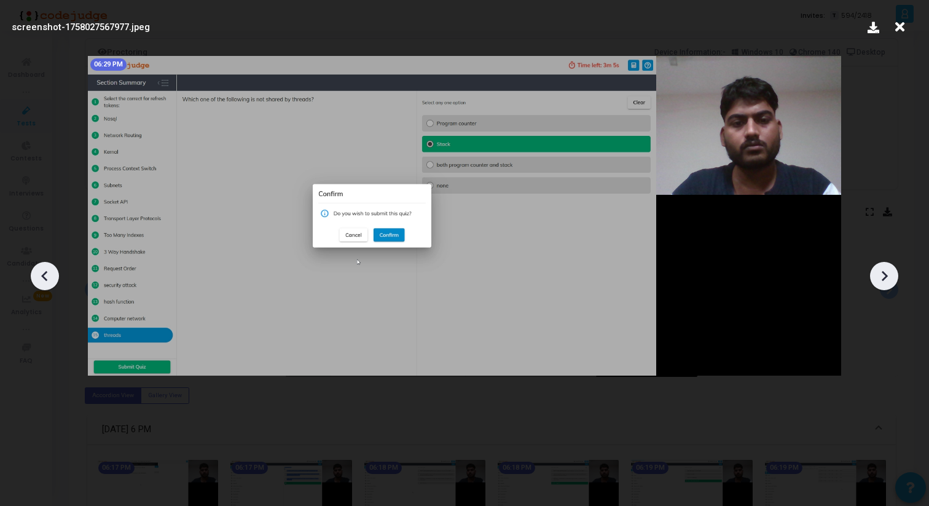
click at [878, 272] on icon at bounding box center [884, 276] width 18 height 18
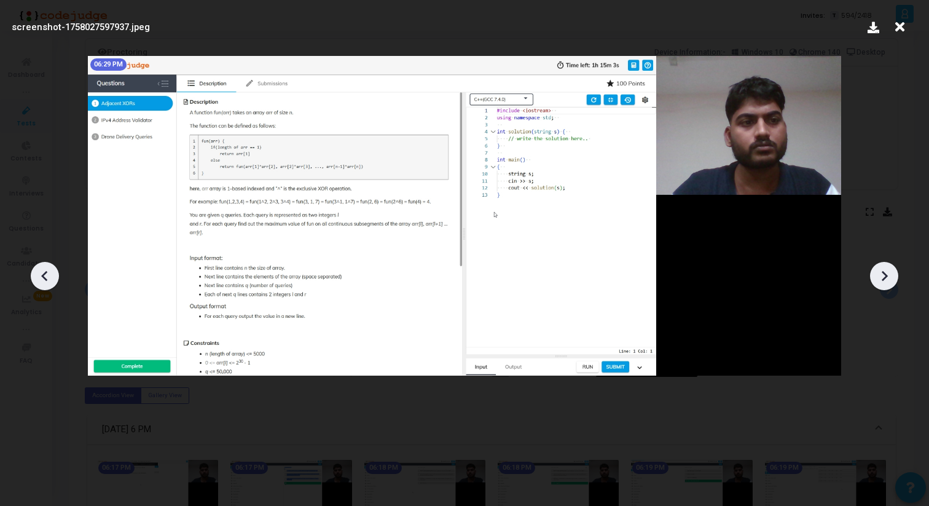
click at [878, 272] on icon at bounding box center [884, 276] width 18 height 18
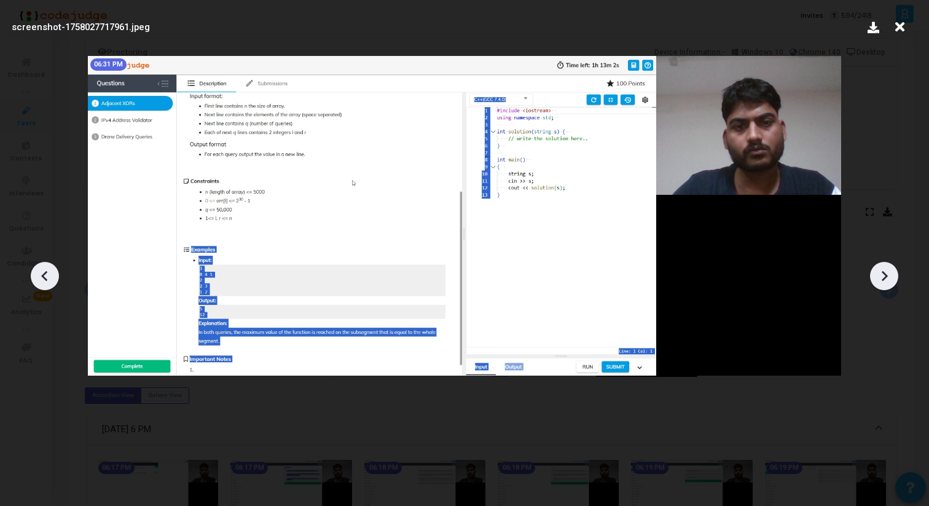
click at [878, 272] on icon at bounding box center [884, 276] width 18 height 18
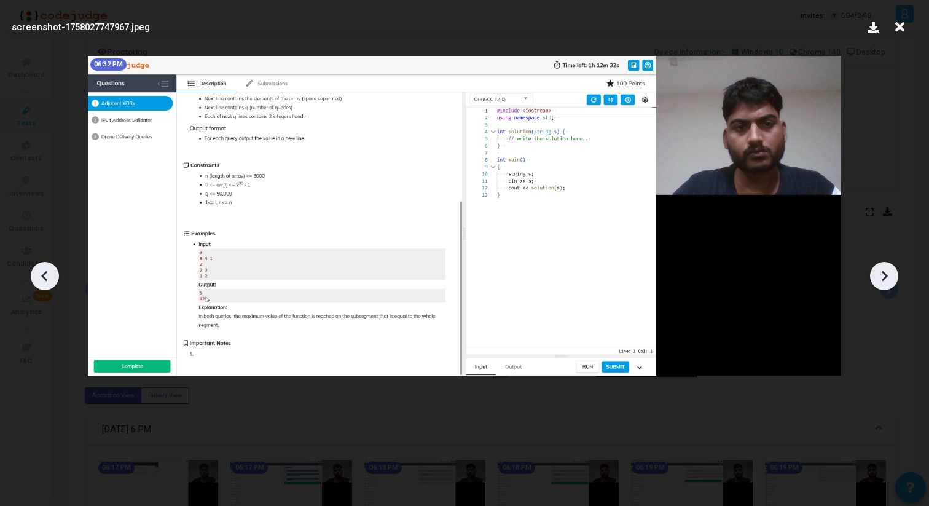
click at [878, 272] on icon at bounding box center [884, 276] width 18 height 18
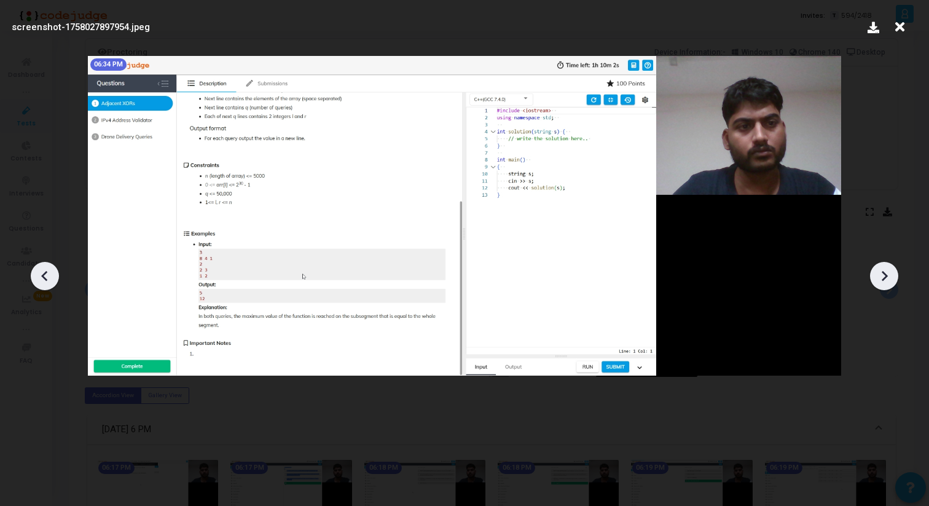
click at [878, 272] on icon at bounding box center [884, 276] width 18 height 18
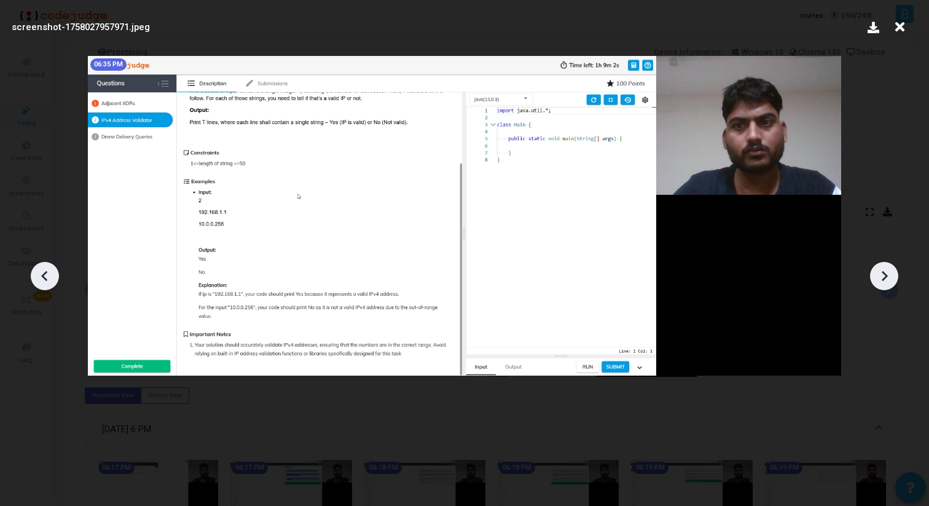
click at [878, 272] on icon at bounding box center [884, 276] width 18 height 18
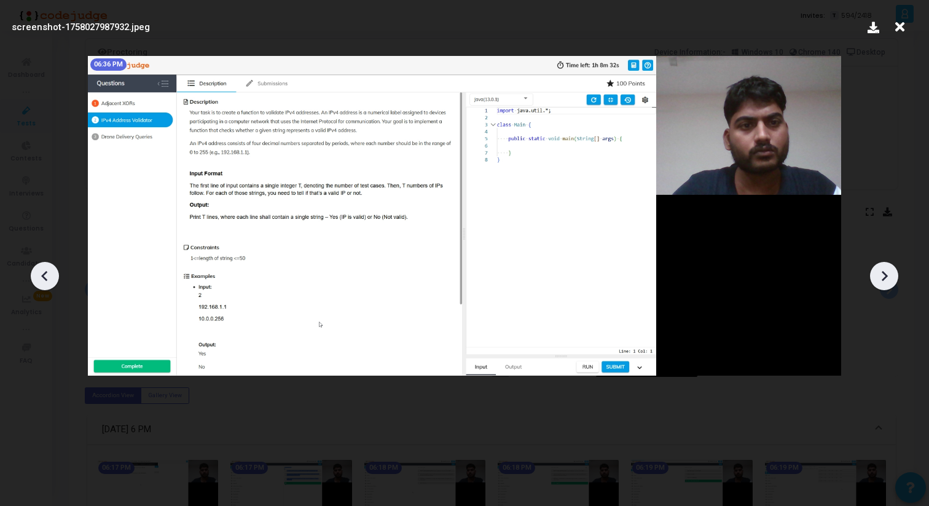
click at [878, 272] on icon at bounding box center [884, 276] width 18 height 18
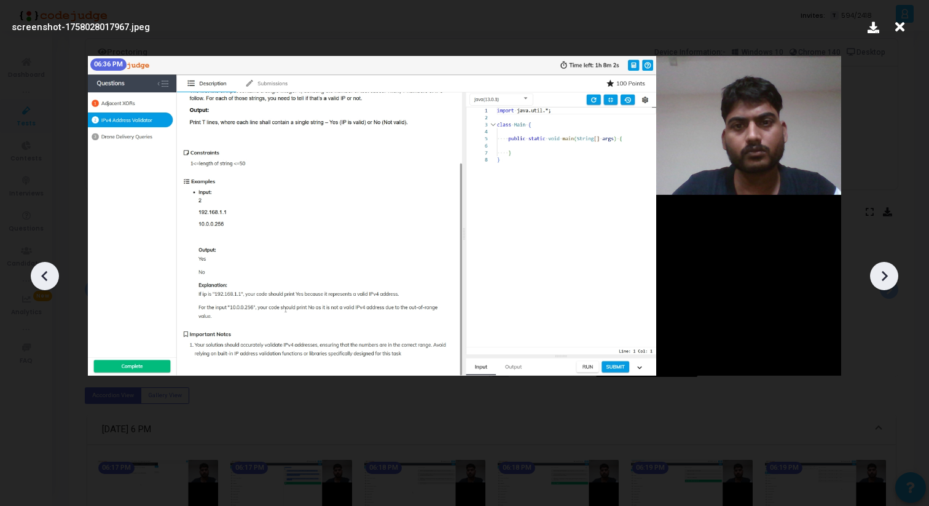
click at [878, 272] on icon at bounding box center [884, 276] width 18 height 18
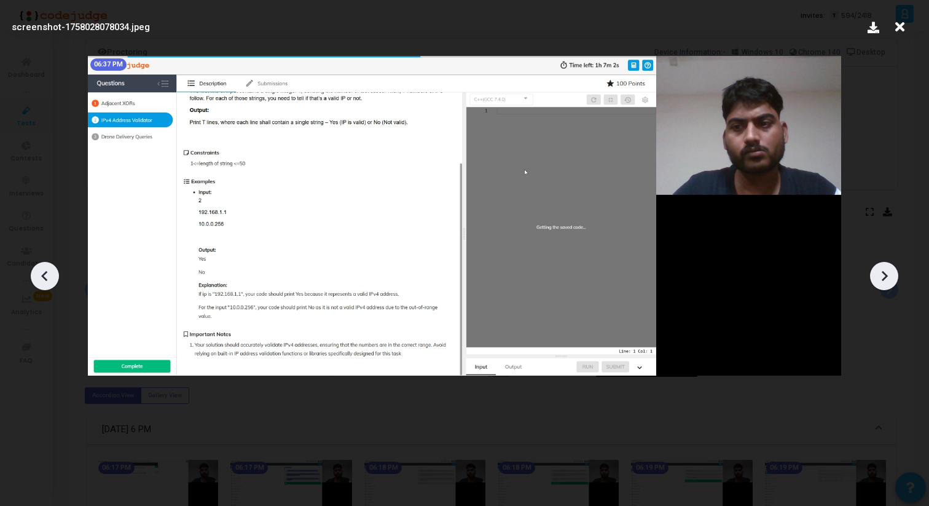
click at [878, 272] on icon at bounding box center [884, 276] width 18 height 18
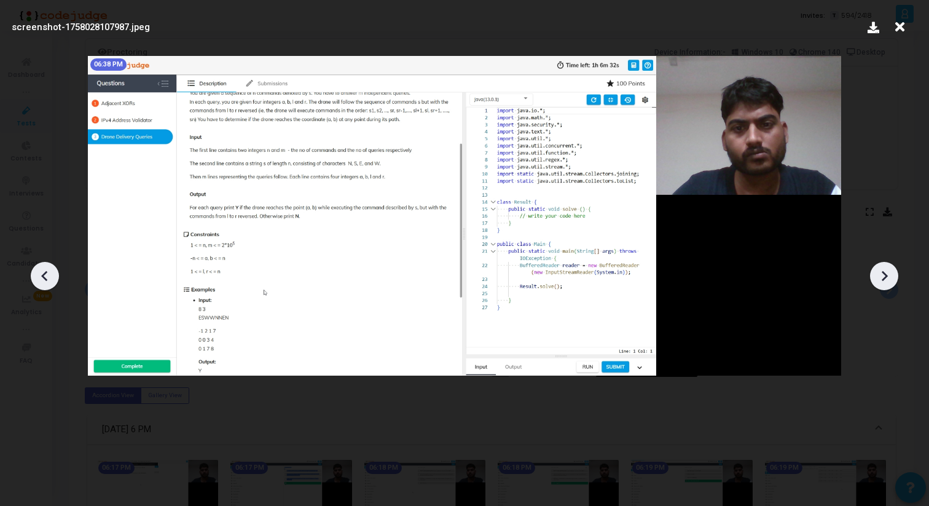
click at [878, 267] on icon at bounding box center [884, 276] width 18 height 18
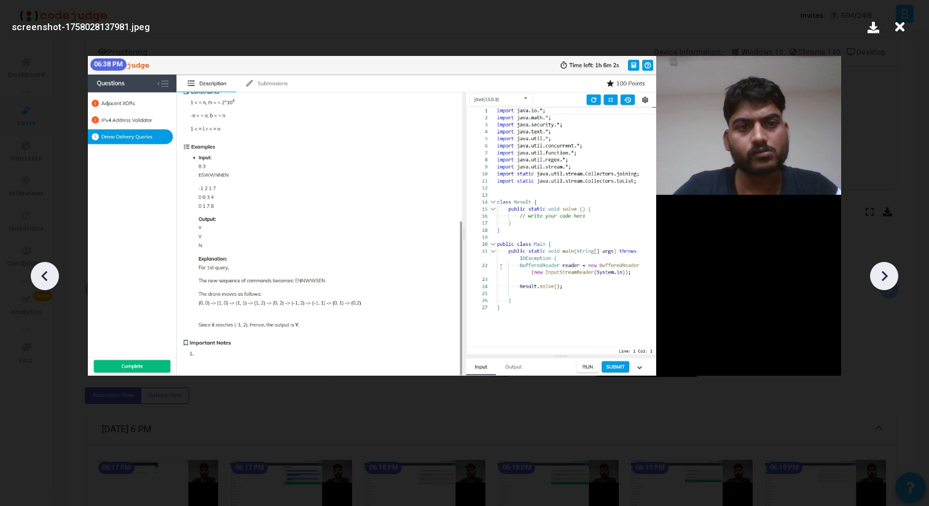
click at [878, 267] on icon at bounding box center [884, 276] width 18 height 18
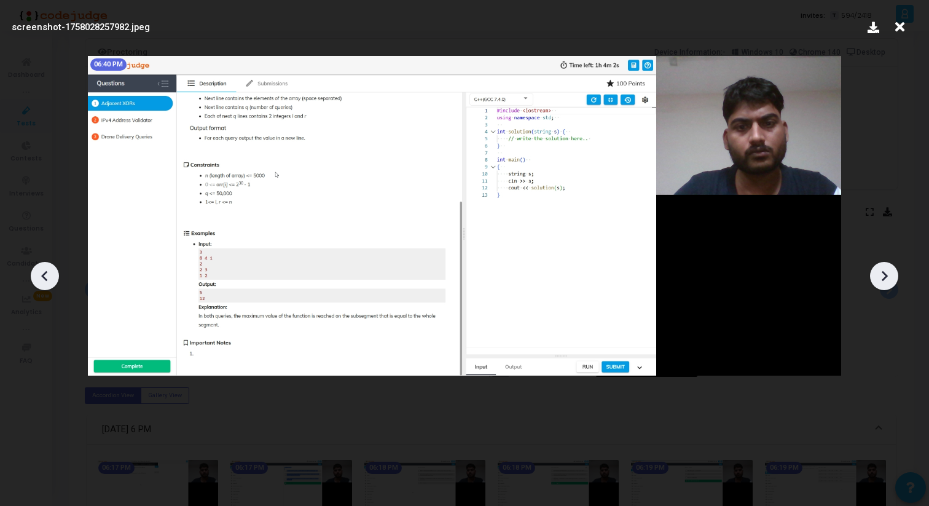
click at [878, 267] on icon at bounding box center [884, 276] width 18 height 18
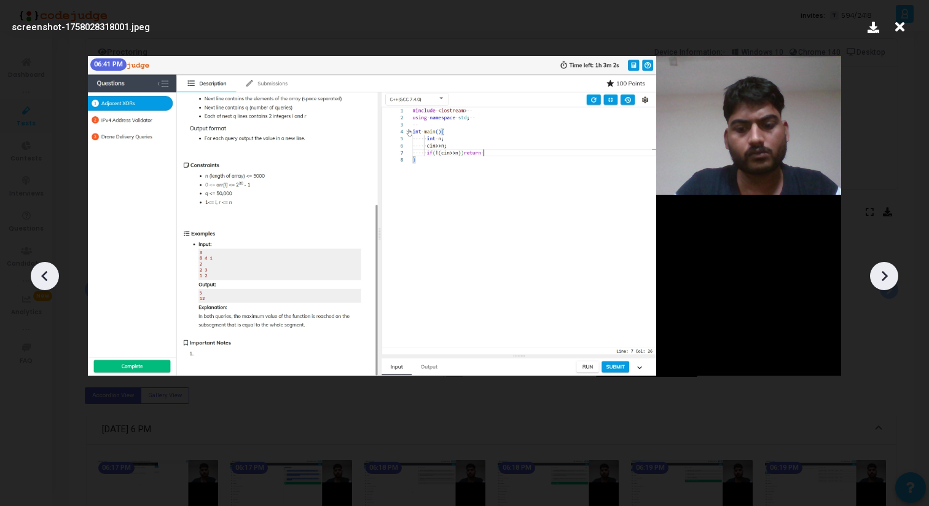
click at [878, 267] on icon at bounding box center [884, 276] width 18 height 18
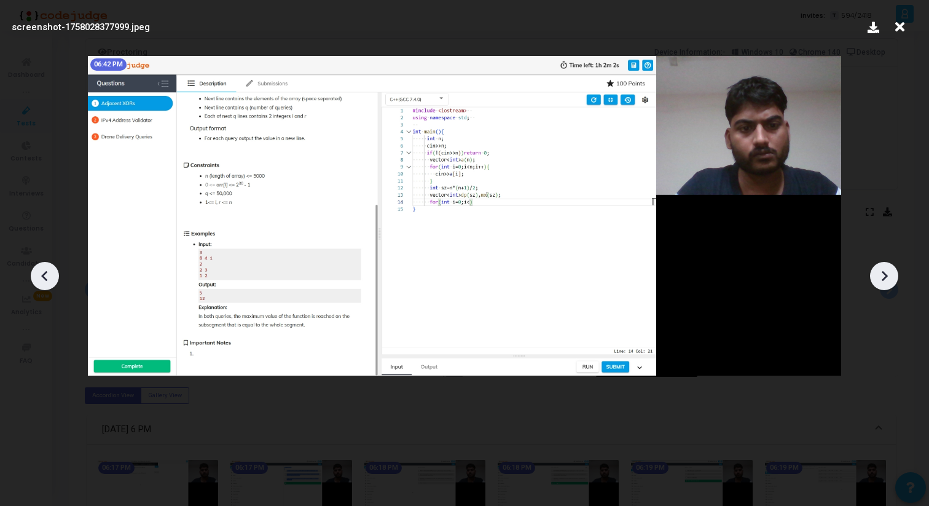
click at [877, 264] on div at bounding box center [884, 276] width 28 height 28
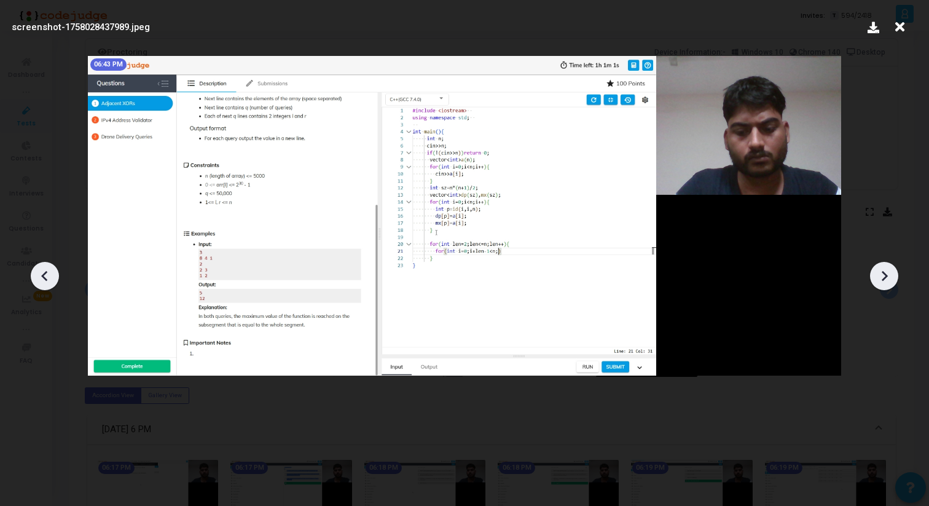
click at [877, 264] on div at bounding box center [884, 276] width 28 height 28
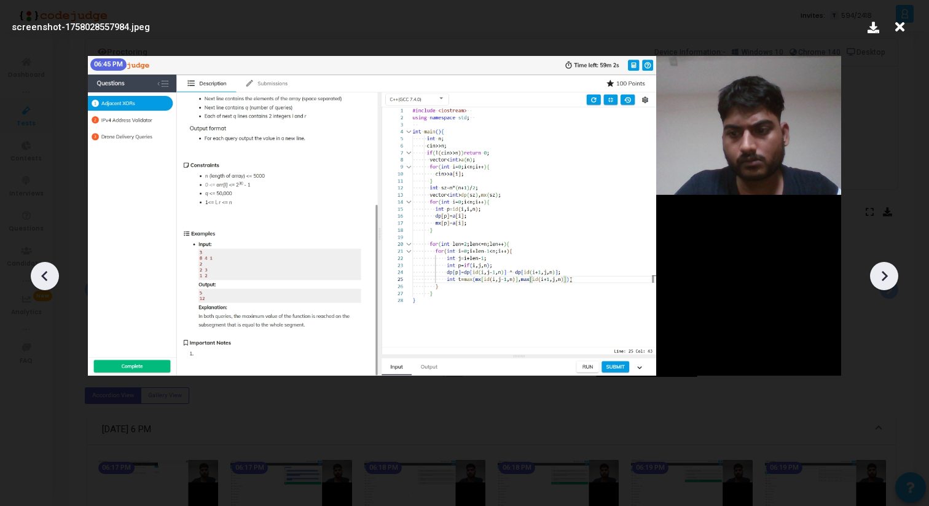
click at [877, 264] on div at bounding box center [884, 276] width 28 height 28
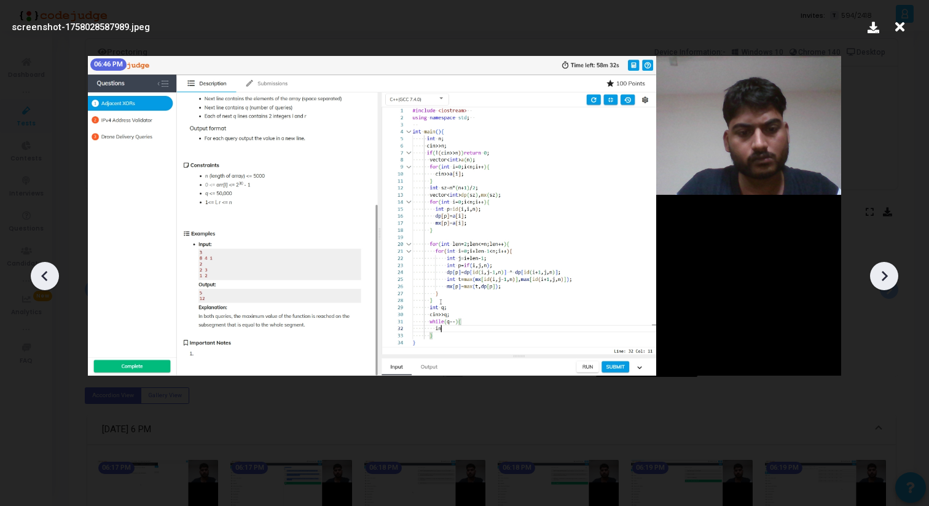
click at [877, 264] on div at bounding box center [884, 276] width 28 height 28
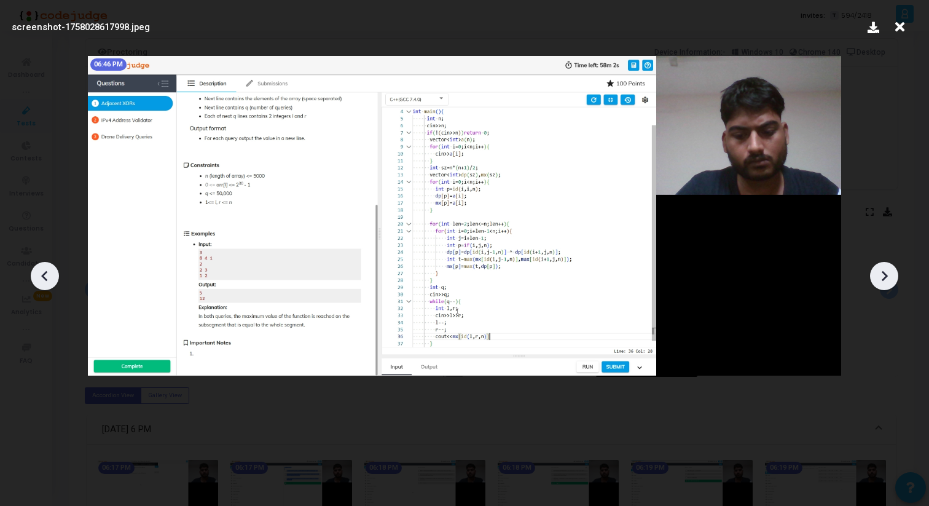
click at [877, 264] on div at bounding box center [884, 276] width 28 height 28
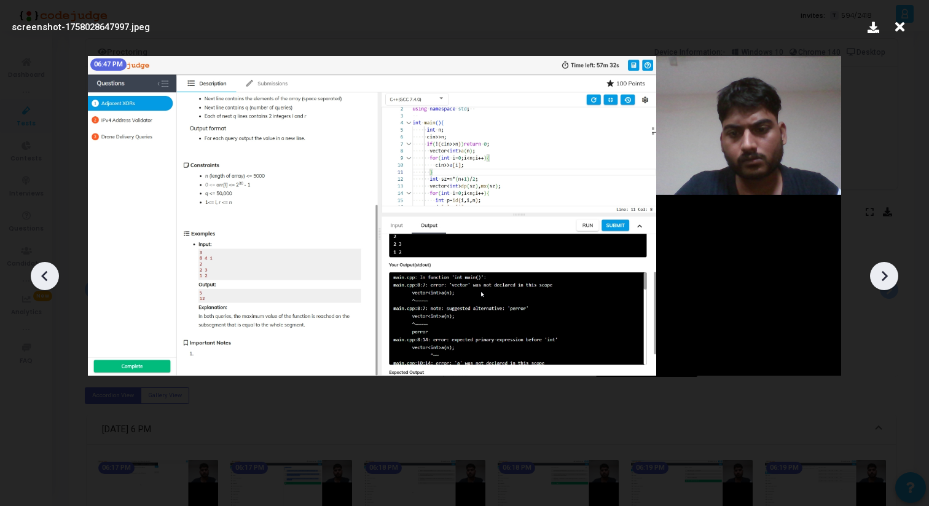
click at [877, 264] on div at bounding box center [884, 276] width 28 height 28
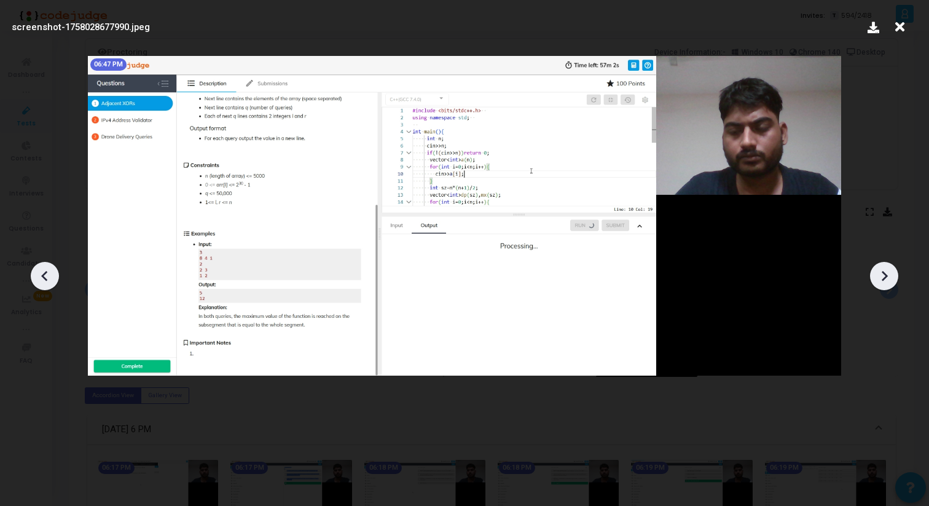
click at [877, 264] on div at bounding box center [884, 276] width 28 height 28
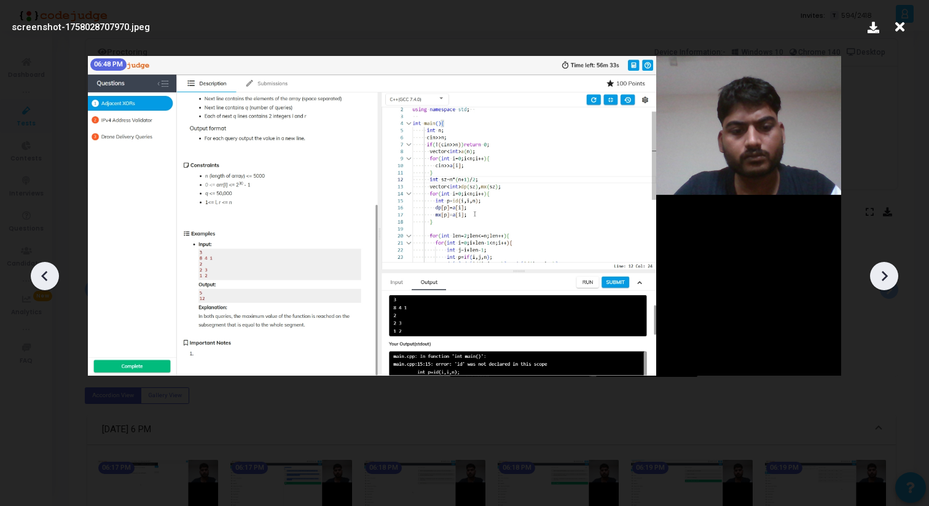
click at [877, 264] on div at bounding box center [884, 276] width 28 height 28
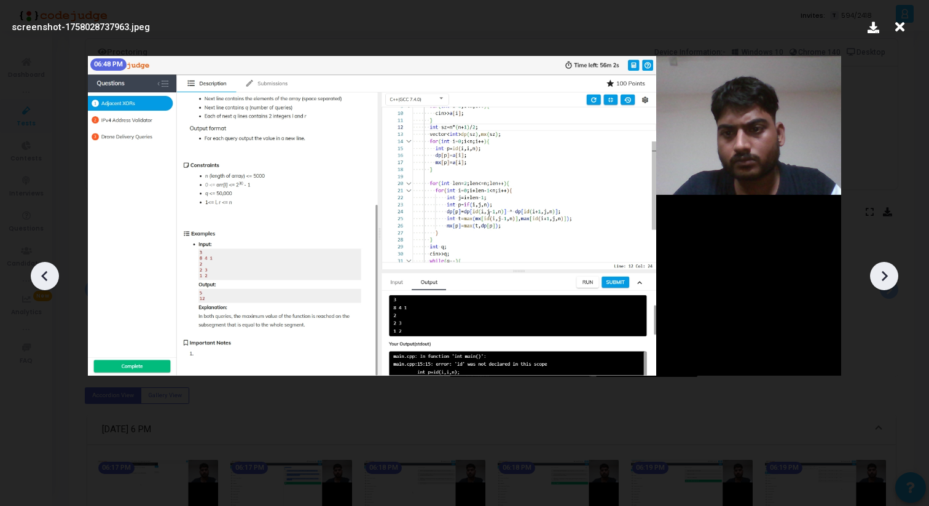
click at [877, 264] on div at bounding box center [884, 276] width 28 height 28
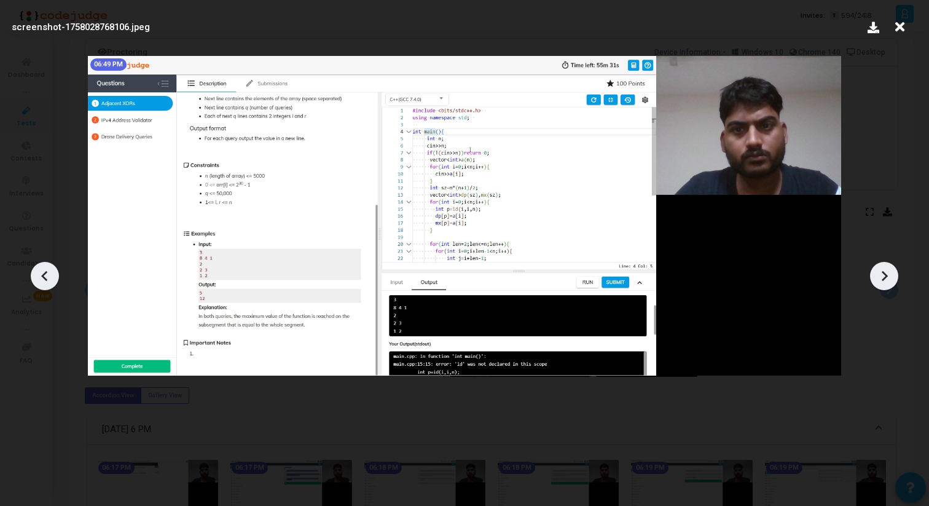
click at [877, 264] on div at bounding box center [884, 276] width 28 height 28
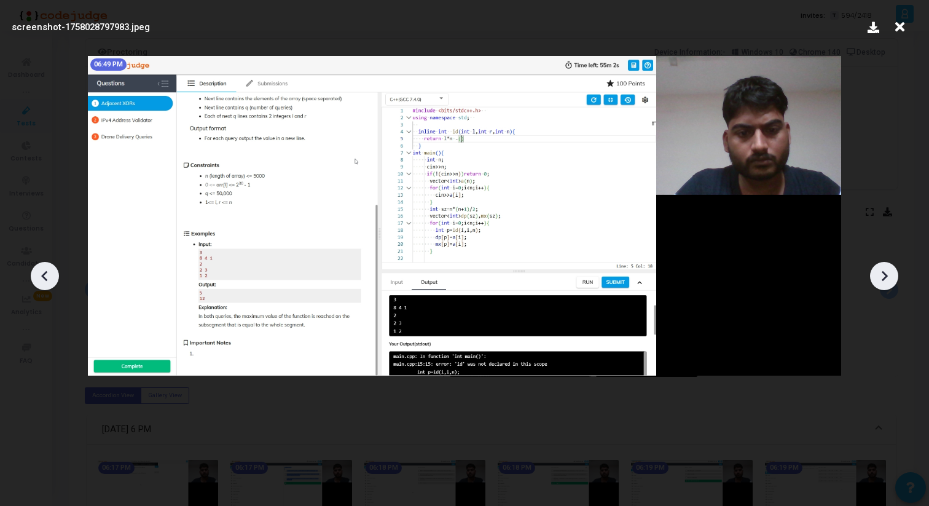
click at [877, 264] on div at bounding box center [884, 276] width 28 height 28
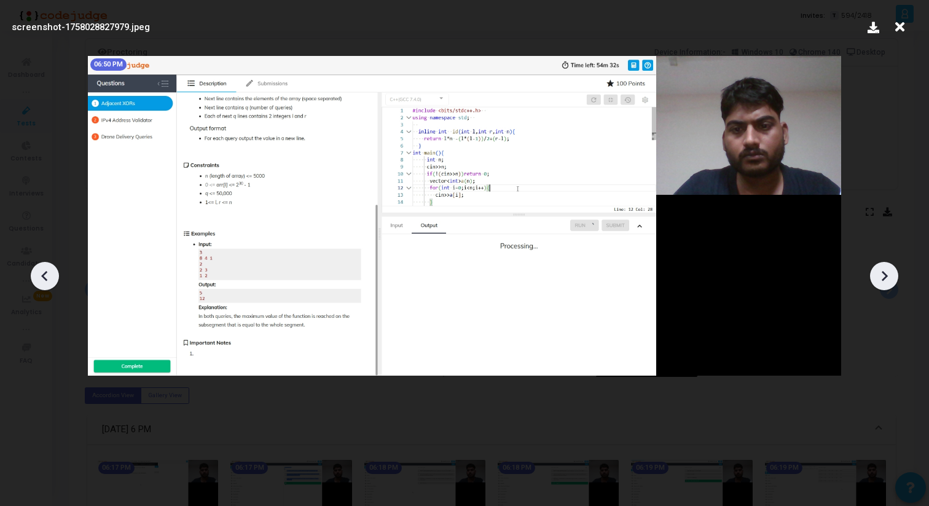
click at [877, 264] on div at bounding box center [884, 276] width 28 height 28
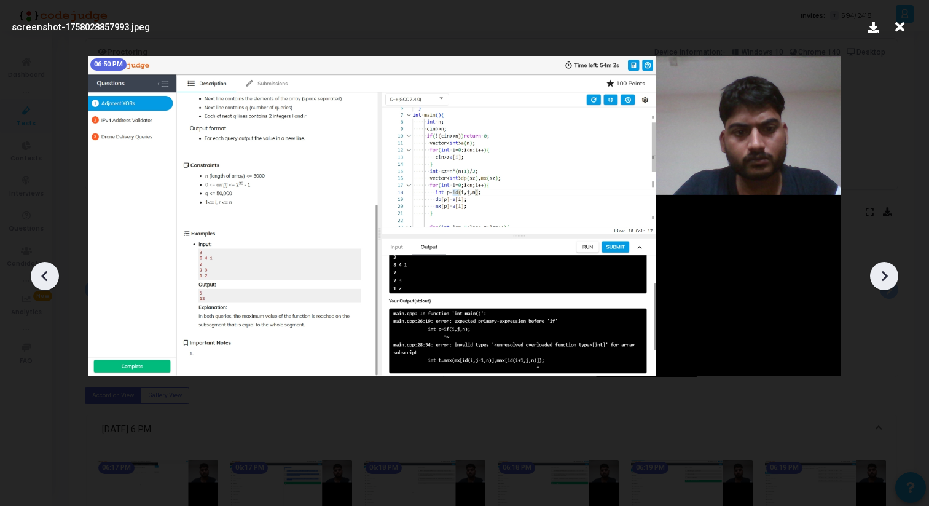
click at [877, 264] on div at bounding box center [884, 276] width 28 height 28
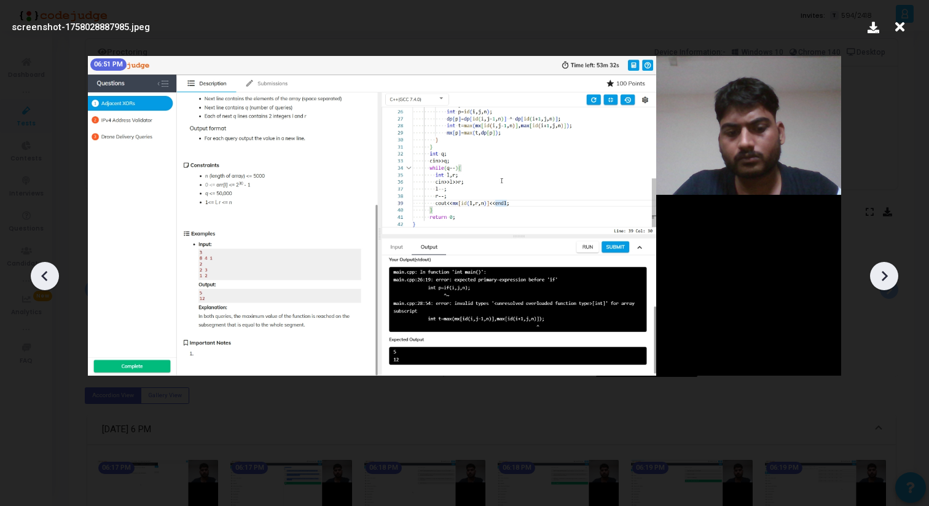
click at [877, 264] on div at bounding box center [884, 276] width 28 height 28
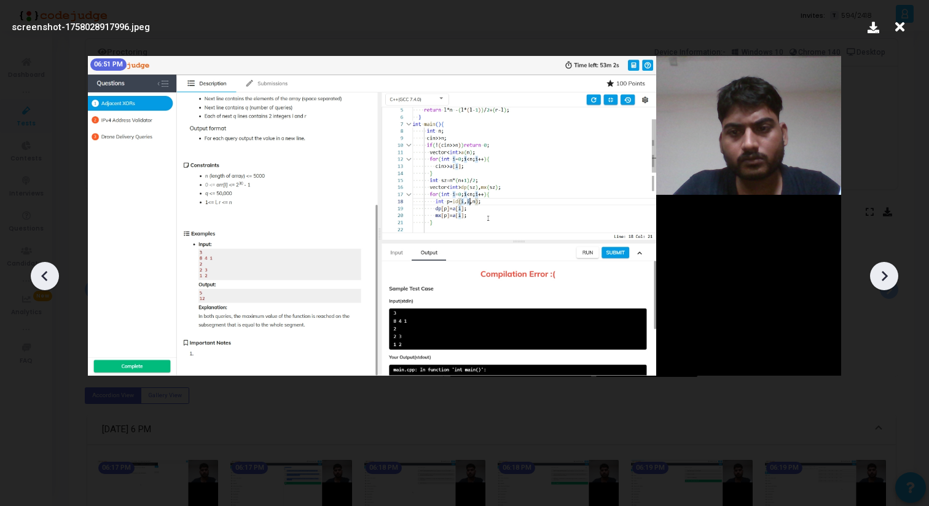
click at [877, 264] on div at bounding box center [884, 276] width 28 height 28
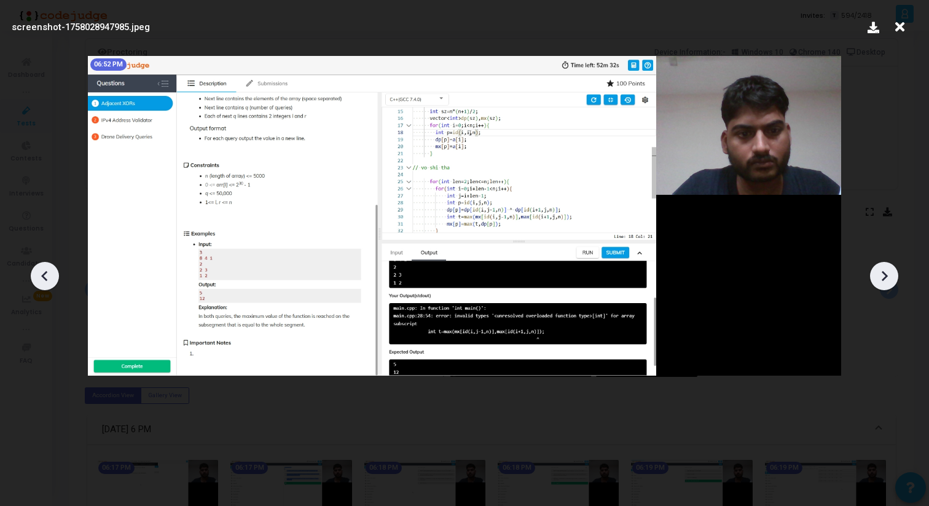
click at [877, 264] on div at bounding box center [884, 276] width 28 height 28
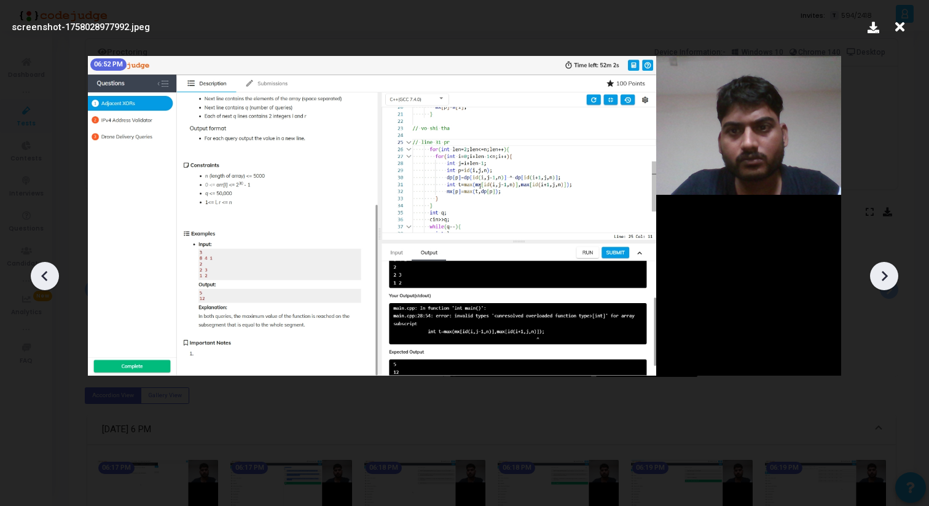
click at [877, 264] on div at bounding box center [884, 276] width 28 height 28
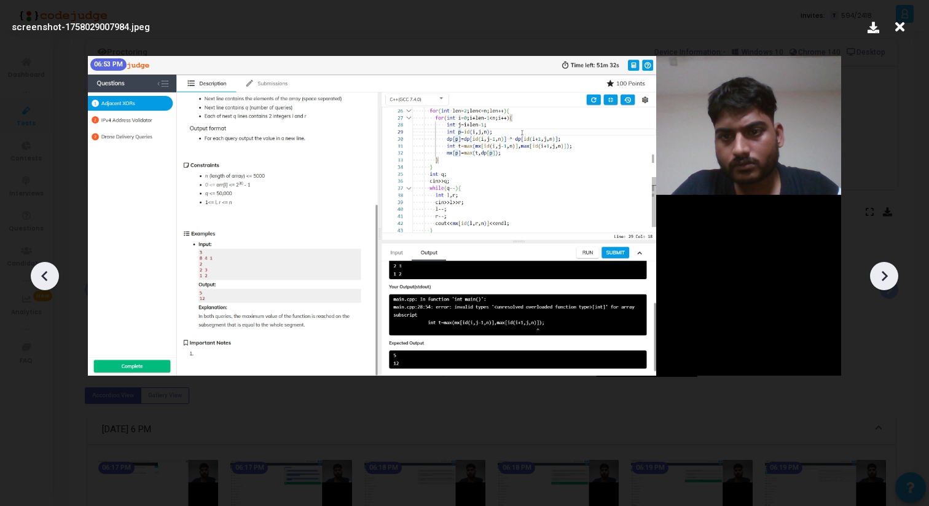
click at [877, 264] on div at bounding box center [884, 276] width 28 height 28
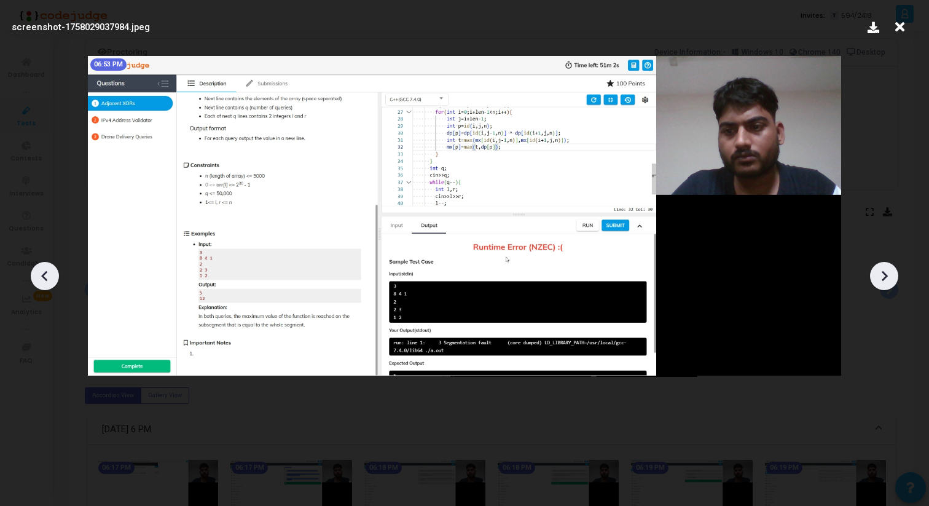
click at [877, 264] on div at bounding box center [884, 276] width 28 height 28
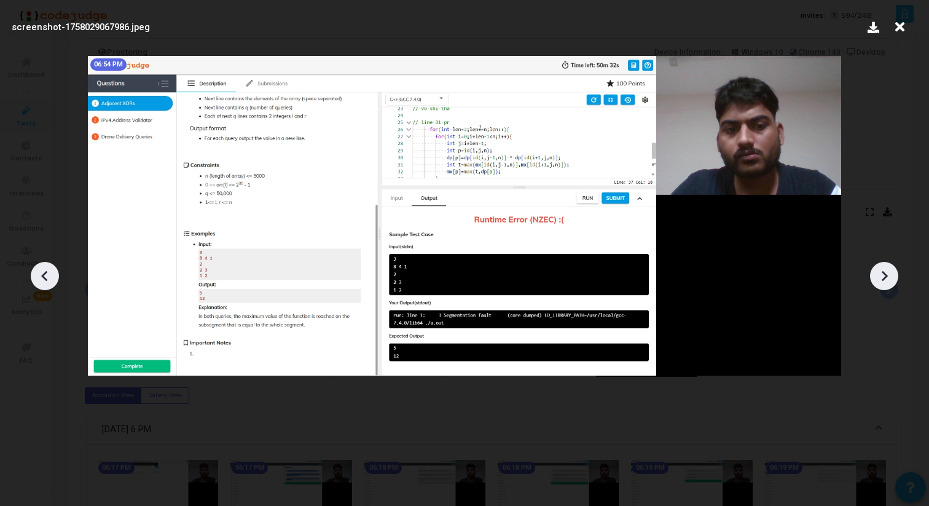
click at [877, 264] on div at bounding box center [884, 276] width 28 height 28
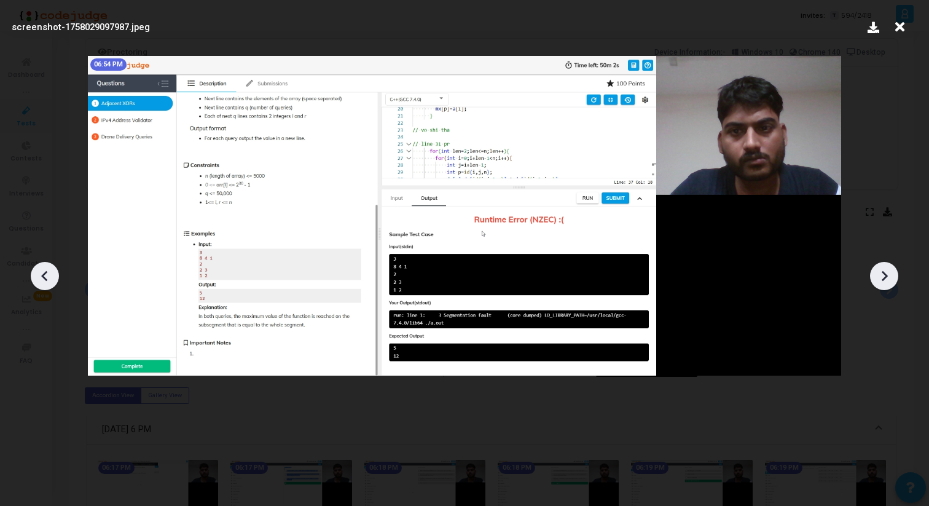
click at [877, 264] on div at bounding box center [884, 276] width 28 height 28
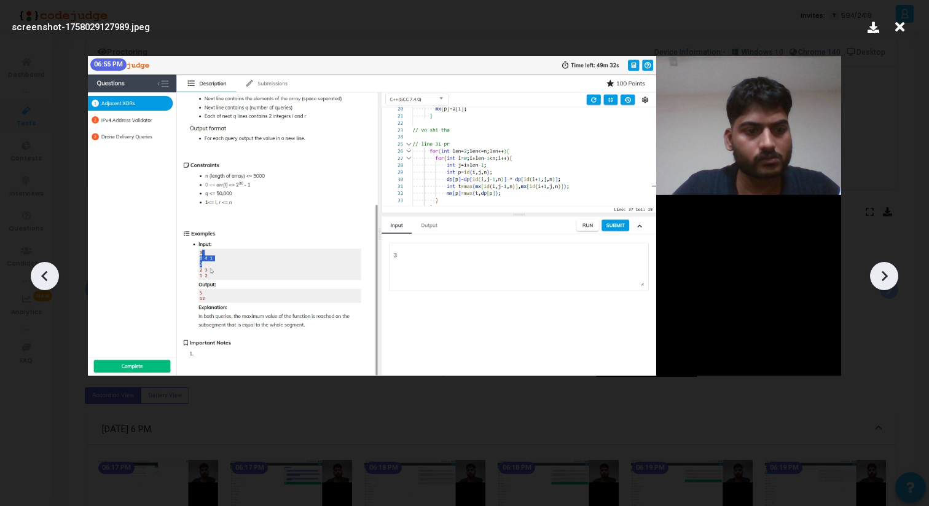
click at [877, 264] on div at bounding box center [884, 276] width 28 height 28
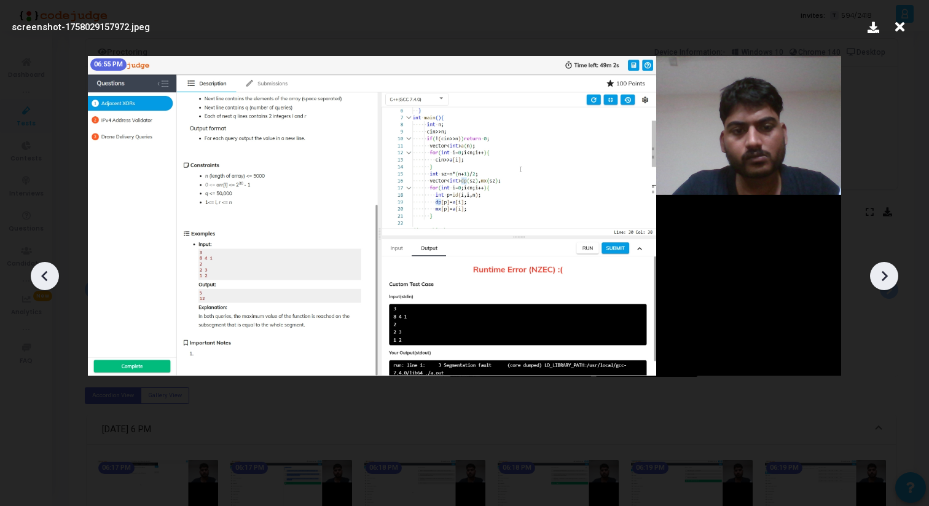
click at [877, 264] on div at bounding box center [884, 276] width 28 height 28
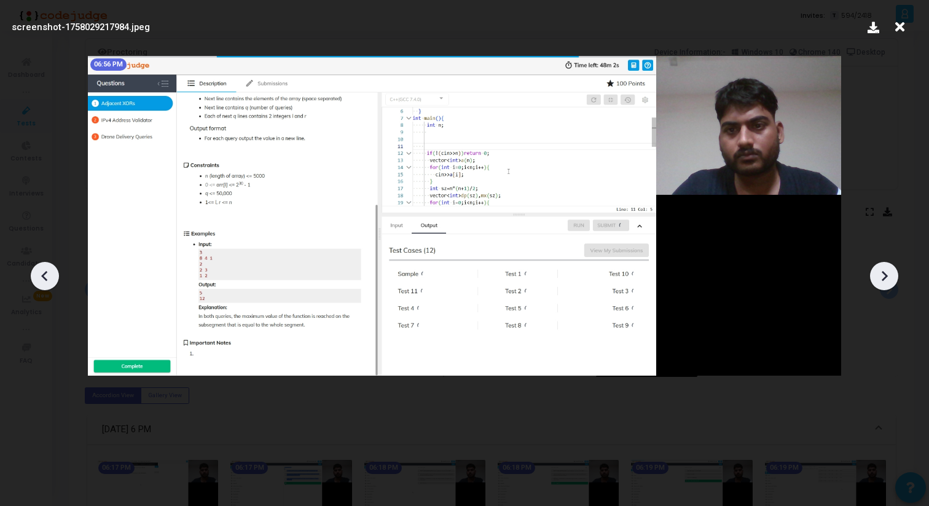
click at [877, 264] on div at bounding box center [884, 276] width 28 height 28
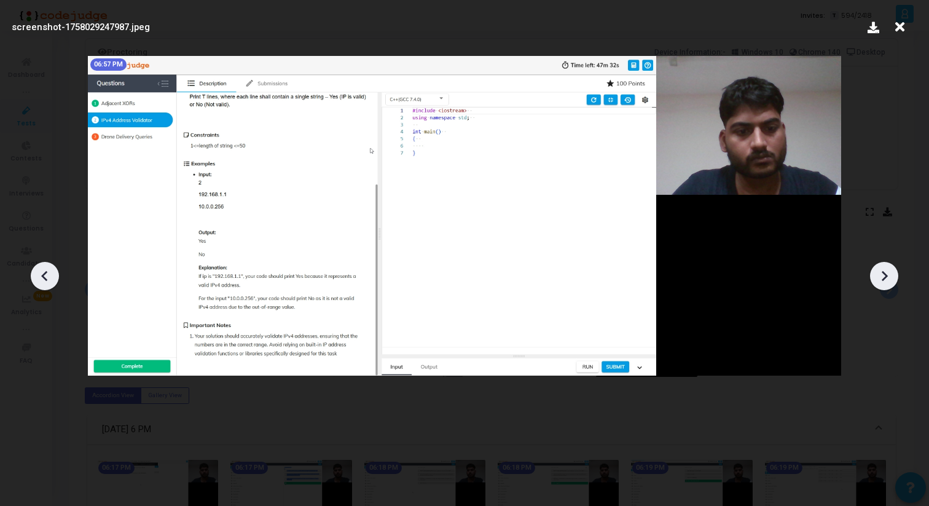
click at [877, 264] on div at bounding box center [884, 276] width 28 height 28
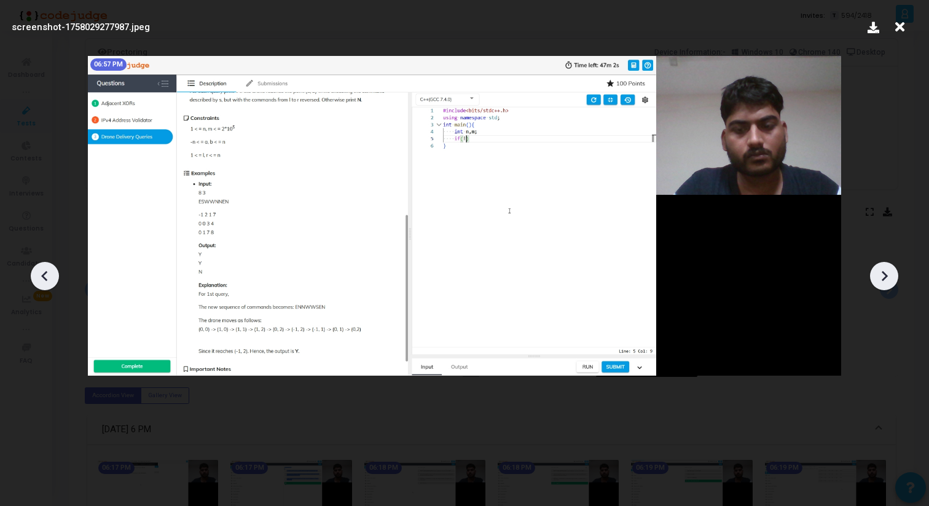
click at [877, 264] on div at bounding box center [884, 276] width 28 height 28
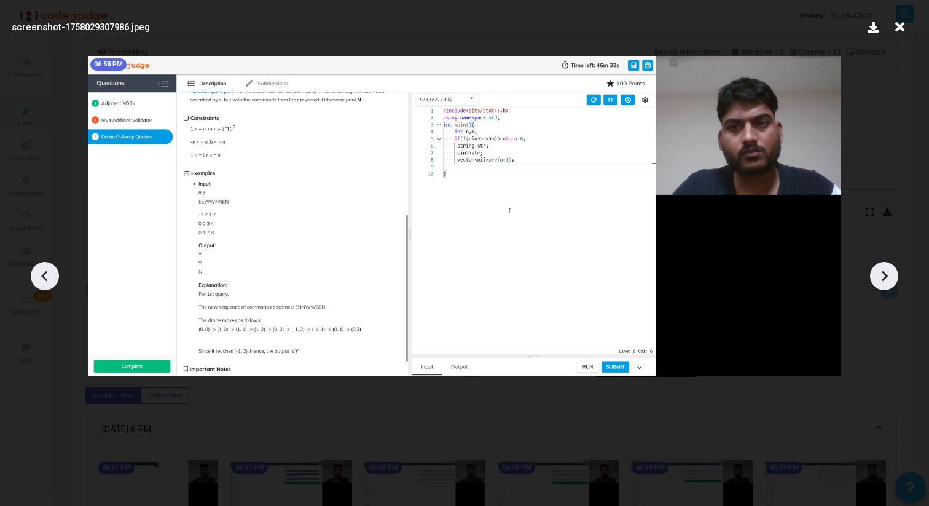
click at [877, 264] on div at bounding box center [884, 276] width 28 height 28
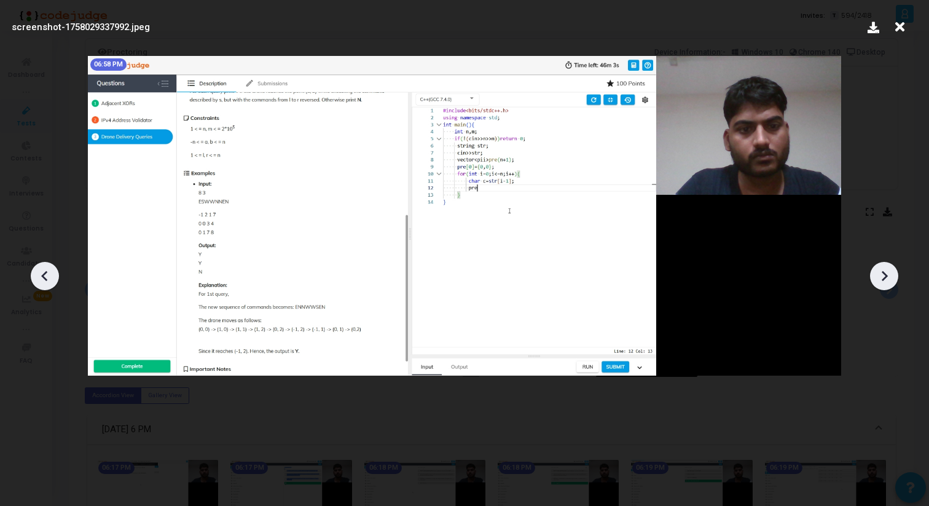
click at [48, 281] on icon at bounding box center [45, 276] width 18 height 18
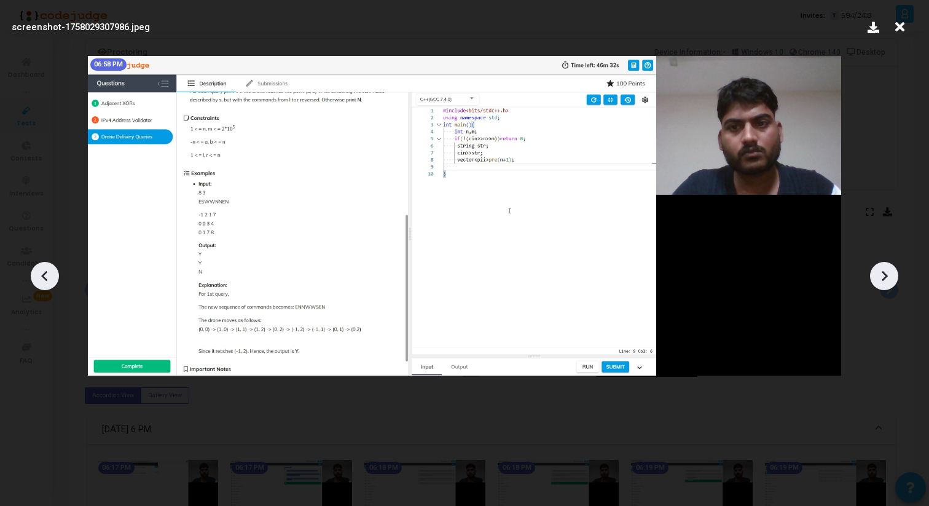
click at [48, 281] on icon at bounding box center [45, 276] width 18 height 18
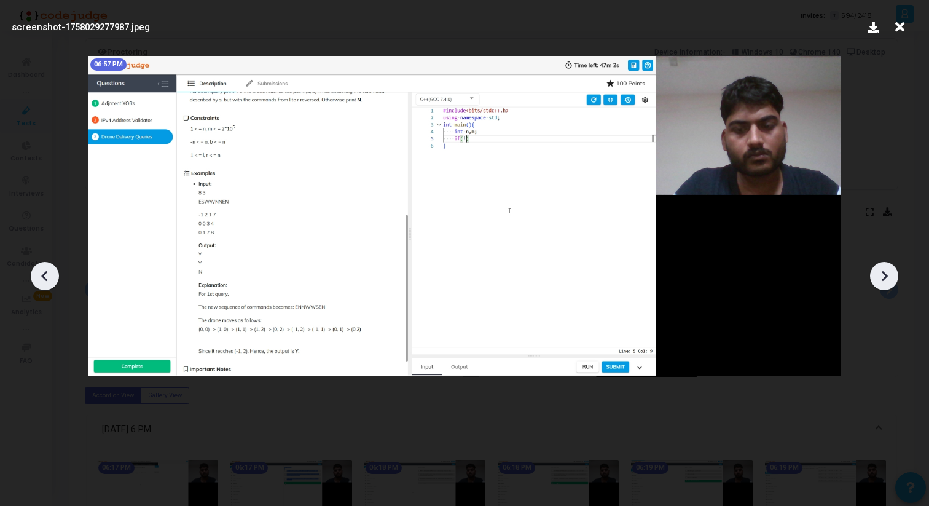
click at [48, 281] on icon at bounding box center [45, 276] width 18 height 18
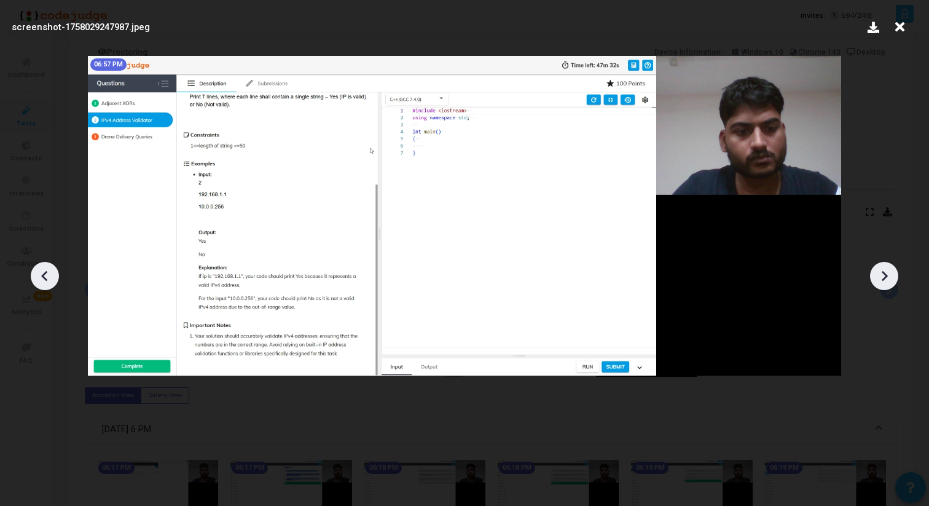
click at [48, 281] on icon at bounding box center [45, 276] width 18 height 18
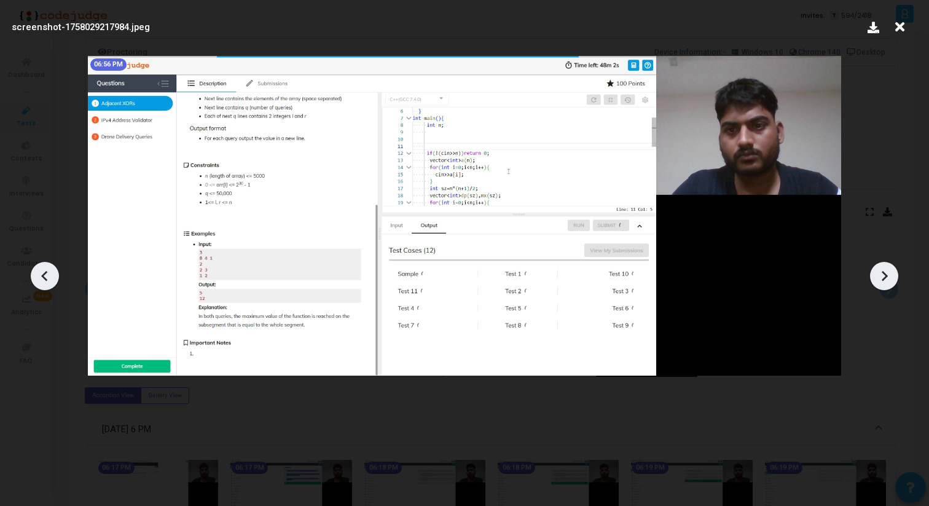
click at [48, 281] on icon at bounding box center [45, 276] width 18 height 18
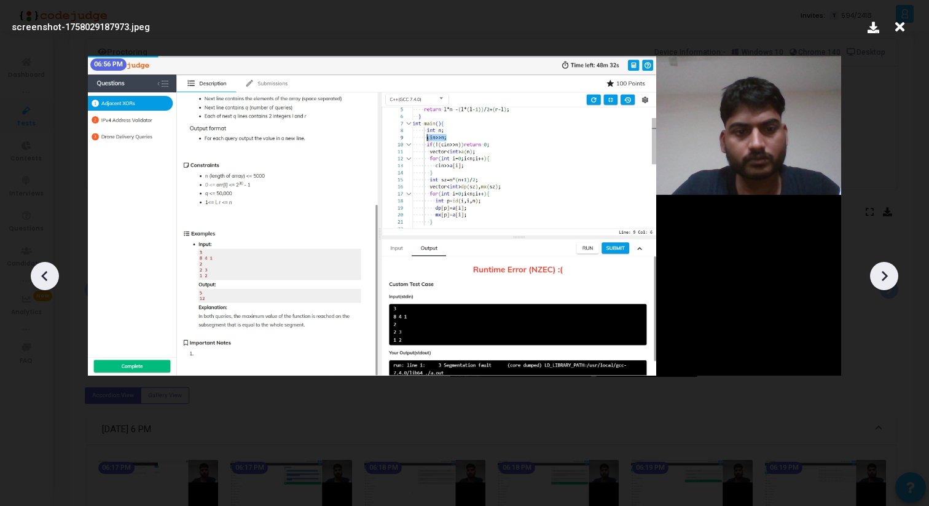
click at [48, 281] on icon at bounding box center [45, 276] width 18 height 18
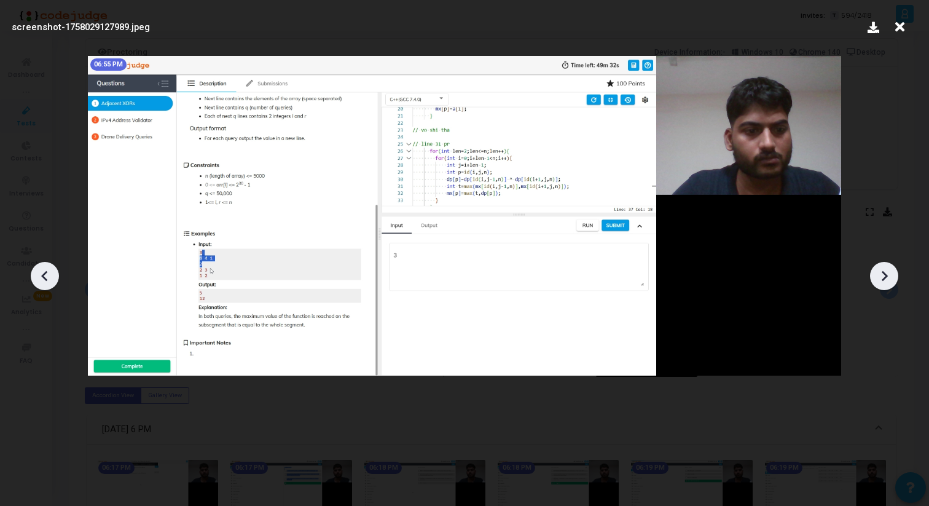
click at [48, 281] on icon at bounding box center [45, 276] width 18 height 18
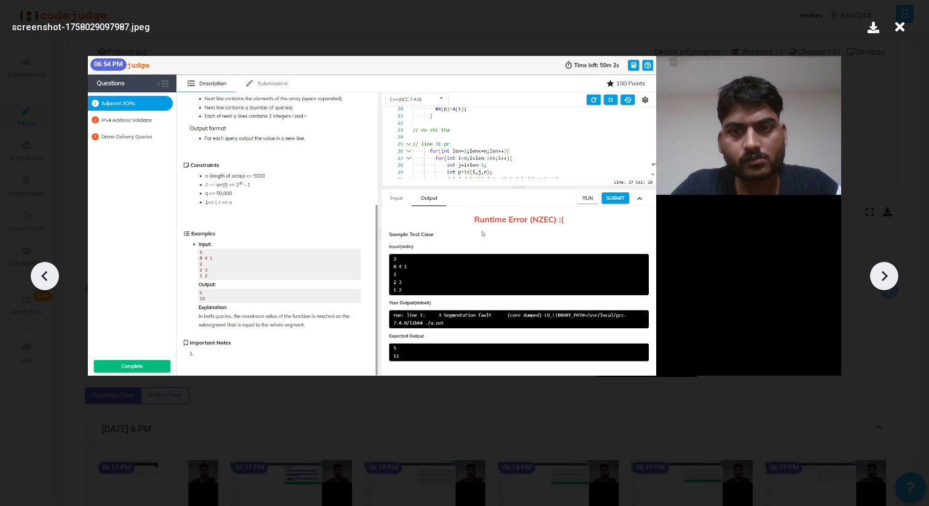
click at [897, 280] on div at bounding box center [884, 276] width 28 height 28
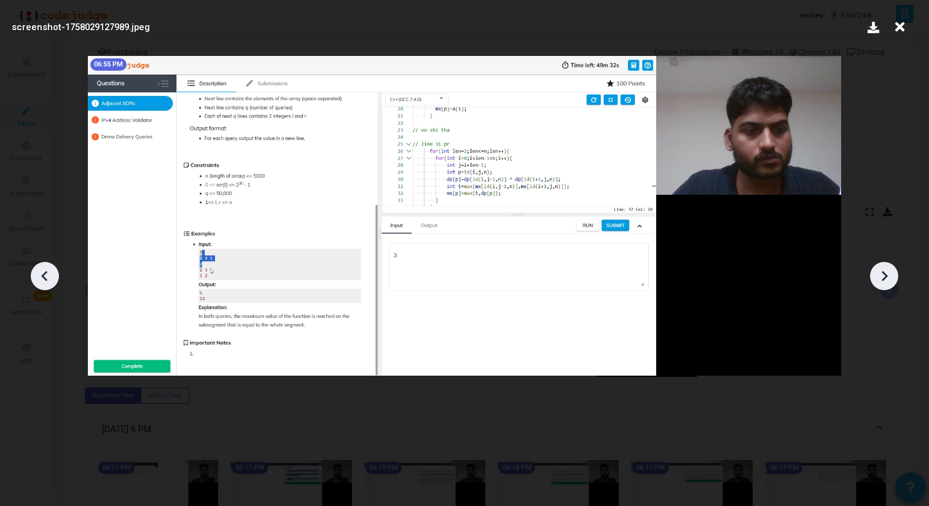
click at [897, 280] on div at bounding box center [884, 276] width 28 height 28
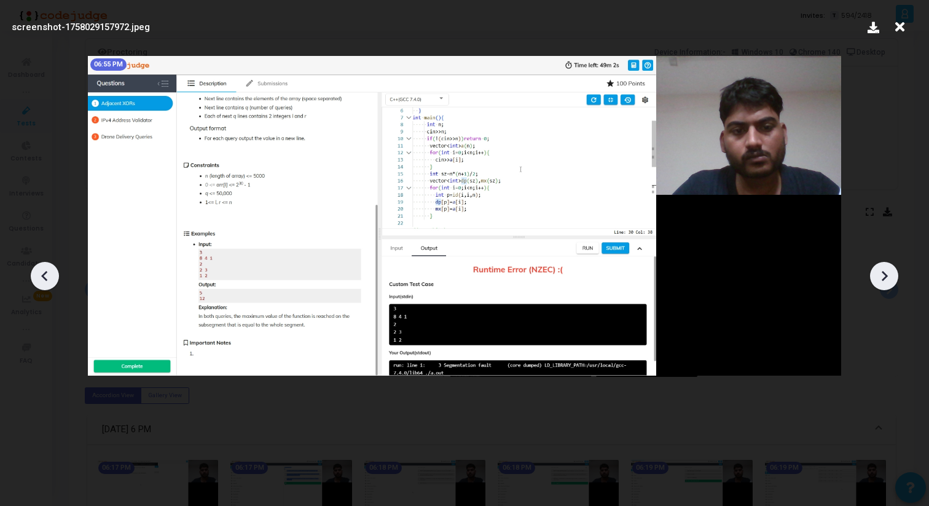
click at [897, 280] on div at bounding box center [884, 276] width 28 height 28
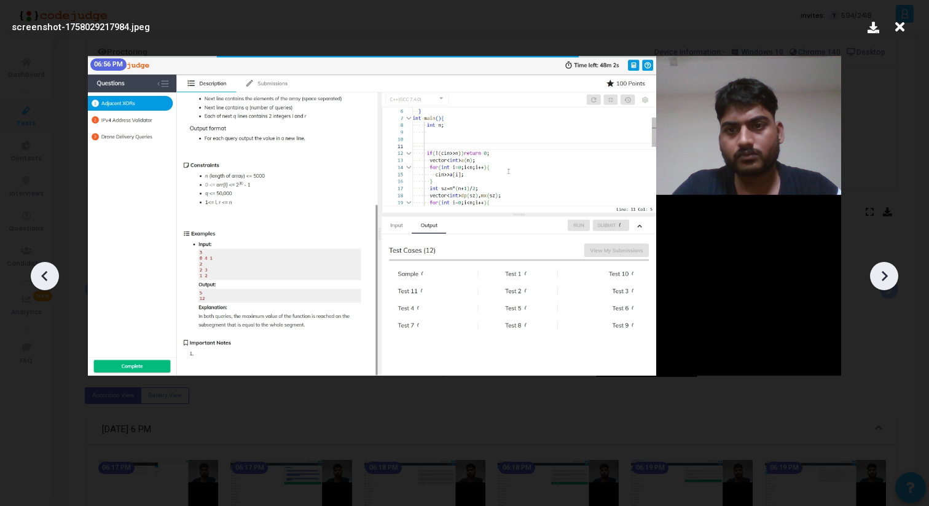
click at [897, 280] on div at bounding box center [884, 276] width 28 height 28
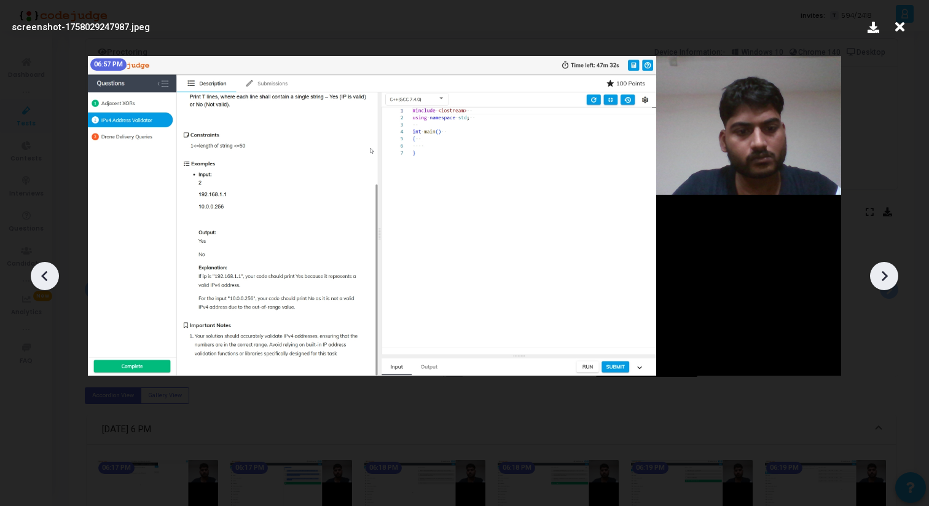
click at [897, 280] on div at bounding box center [884, 276] width 28 height 28
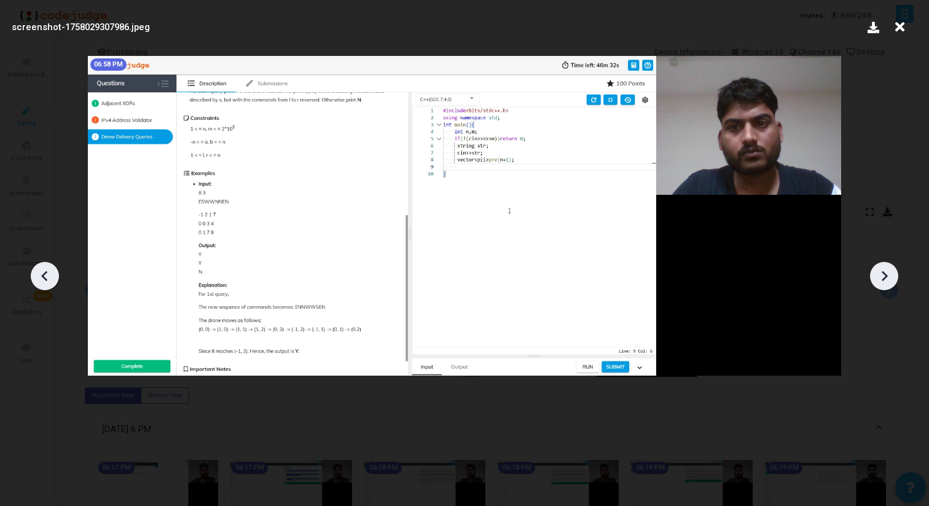
click at [897, 280] on div at bounding box center [884, 276] width 28 height 28
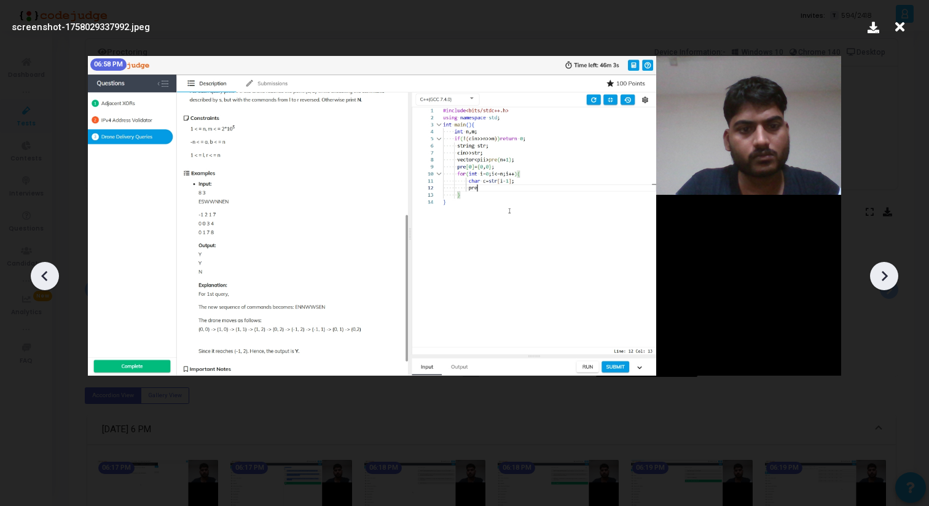
click at [897, 280] on div at bounding box center [884, 276] width 28 height 28
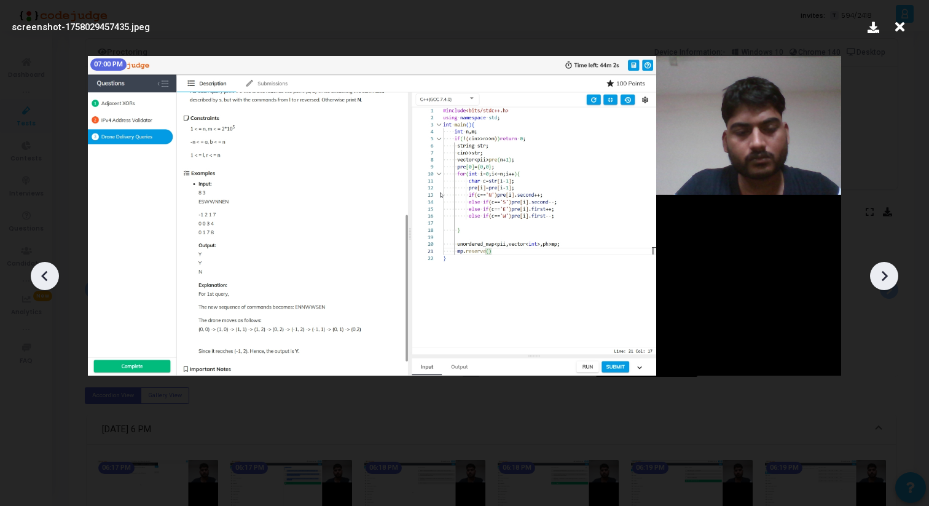
click at [897, 280] on div at bounding box center [884, 276] width 28 height 28
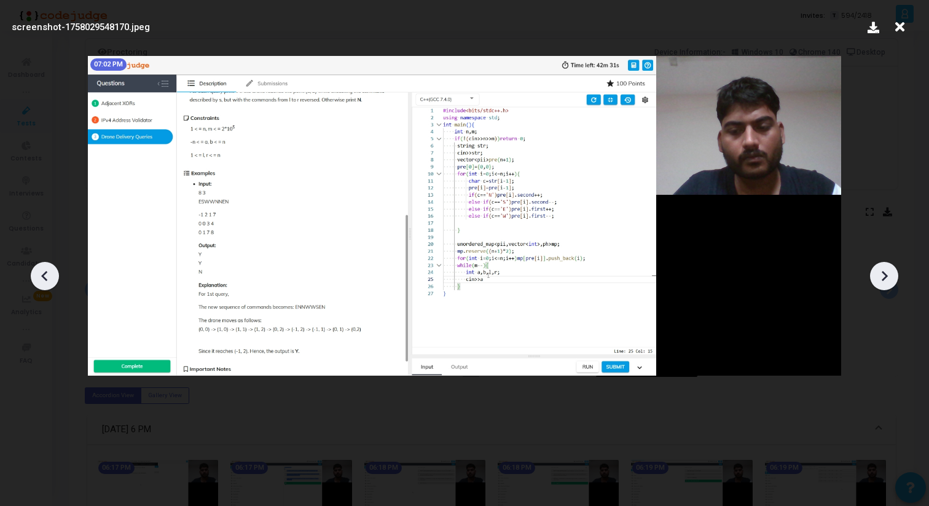
click at [897, 280] on div at bounding box center [884, 276] width 28 height 28
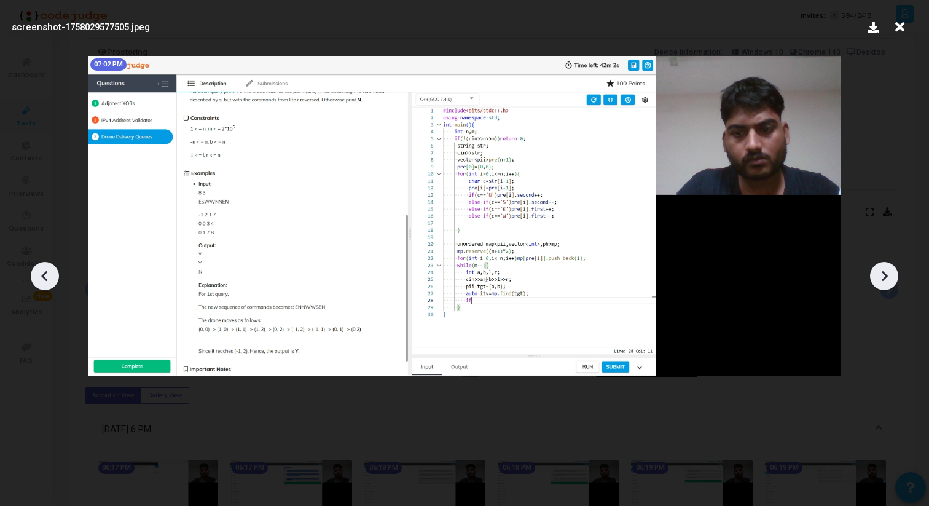
click at [897, 280] on div at bounding box center [884, 276] width 28 height 28
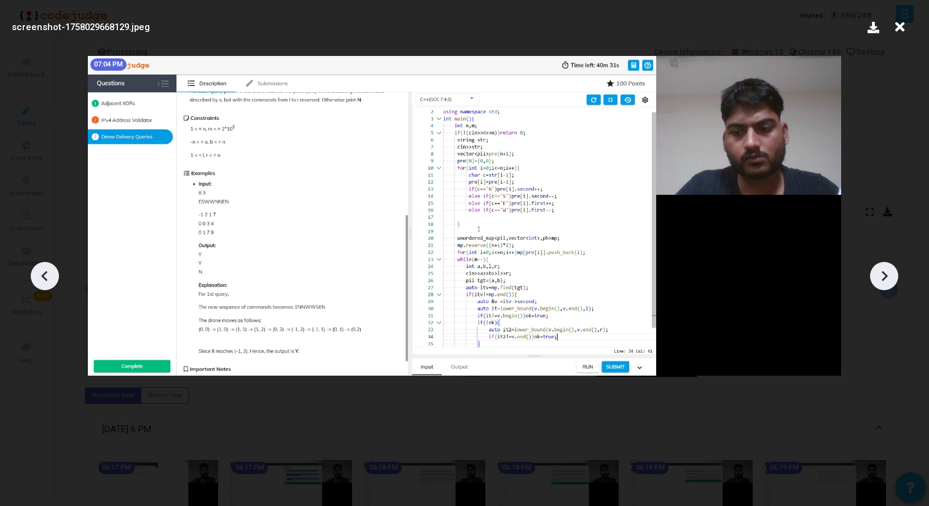
click at [897, 280] on div at bounding box center [884, 276] width 28 height 28
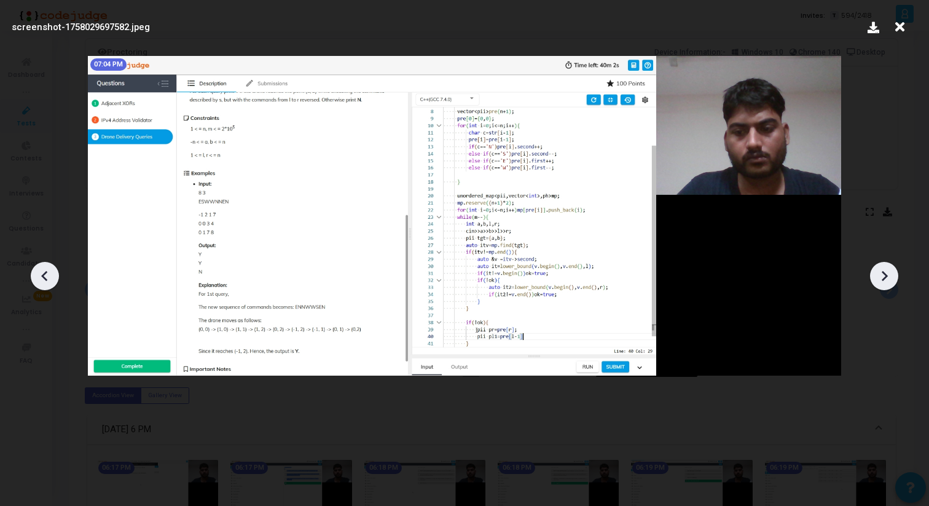
click at [897, 280] on div at bounding box center [884, 276] width 28 height 28
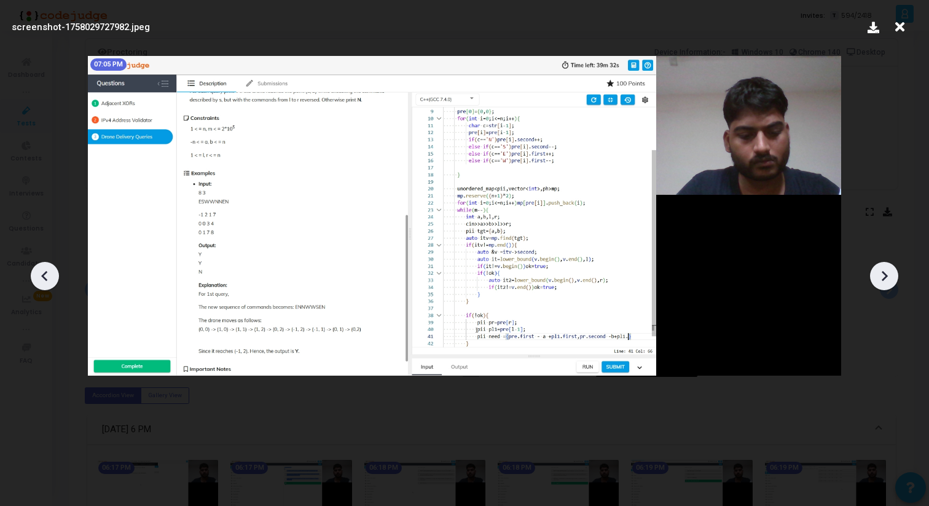
click at [897, 280] on div at bounding box center [884, 276] width 28 height 28
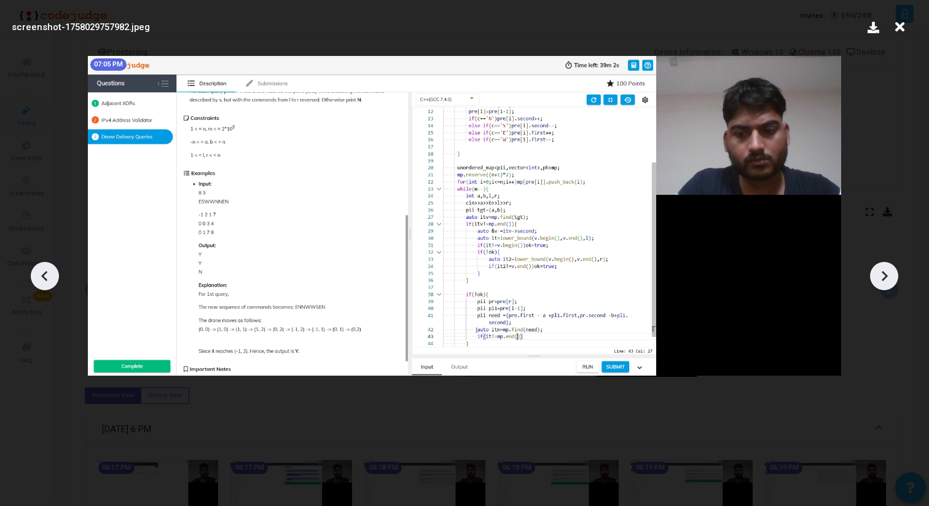
click at [897, 280] on div at bounding box center [884, 276] width 28 height 28
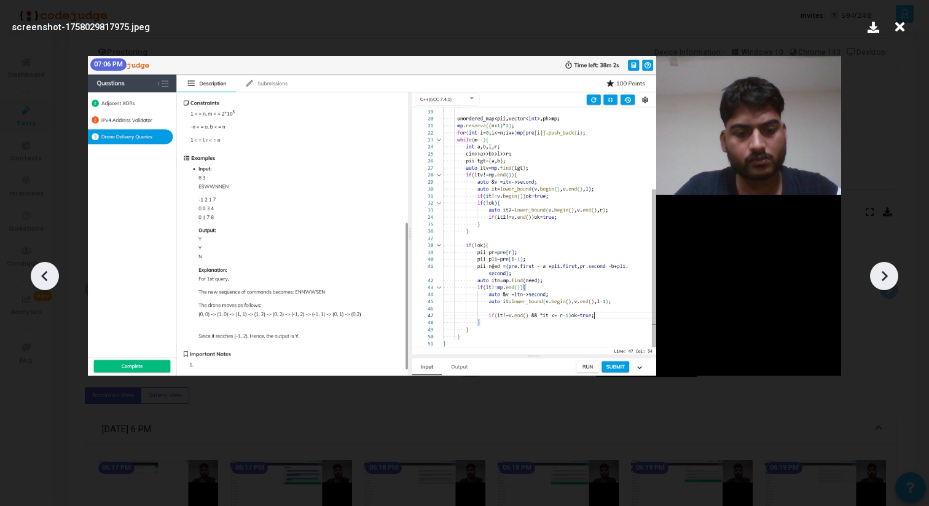
click at [897, 280] on div at bounding box center [884, 276] width 28 height 28
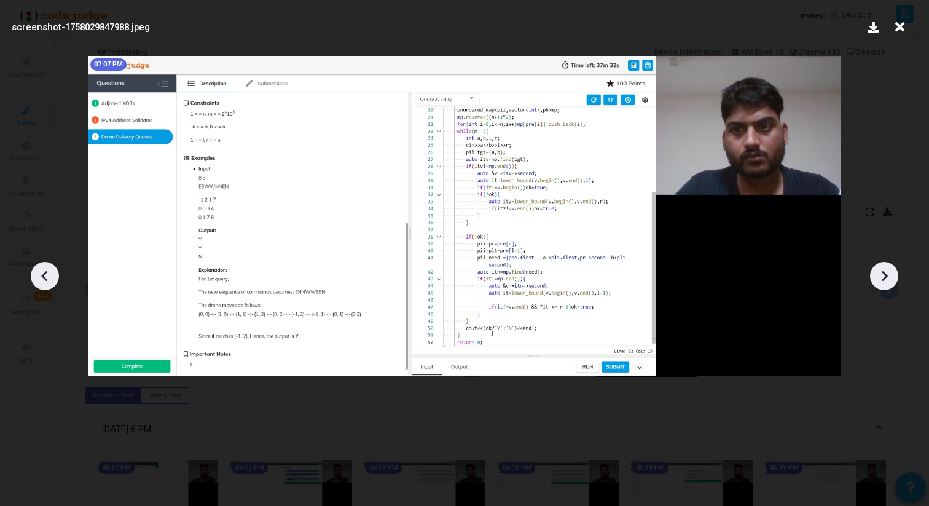
click at [897, 280] on div at bounding box center [884, 276] width 28 height 28
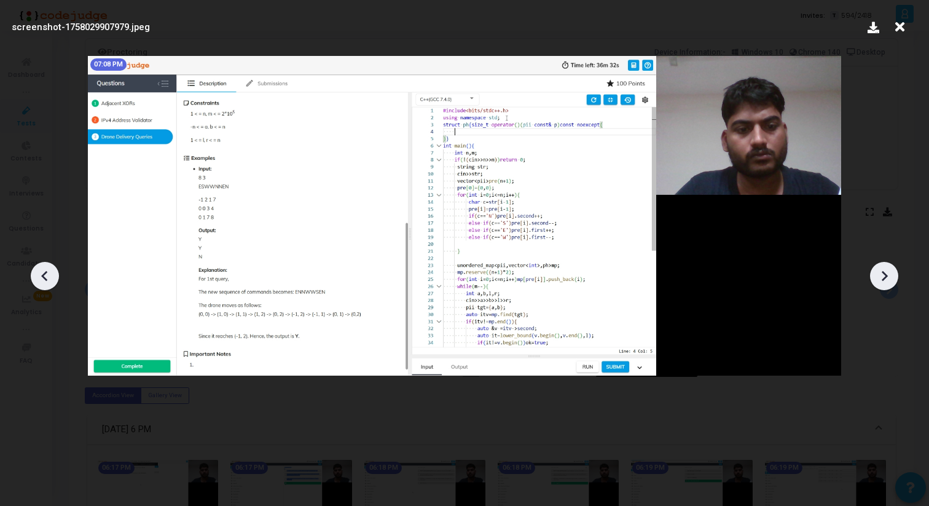
click at [897, 280] on div at bounding box center [884, 276] width 28 height 28
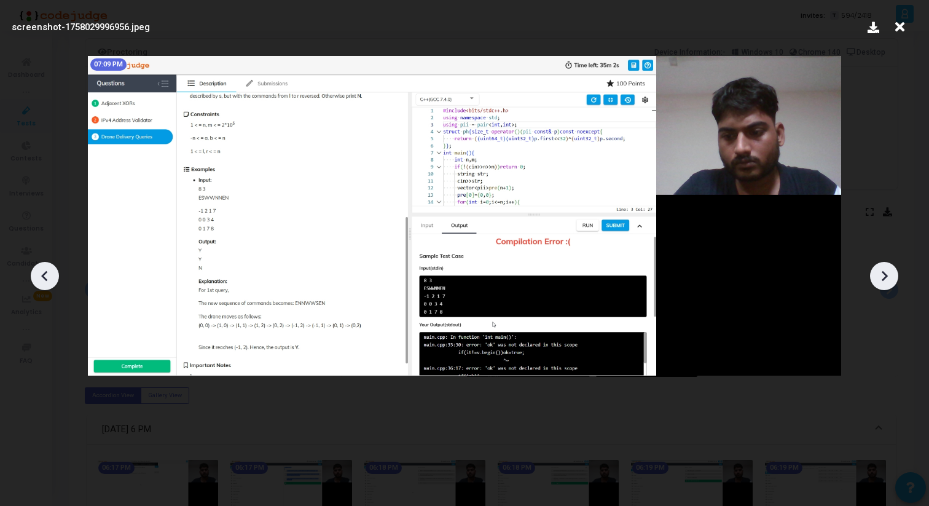
click at [53, 271] on icon at bounding box center [45, 276] width 18 height 18
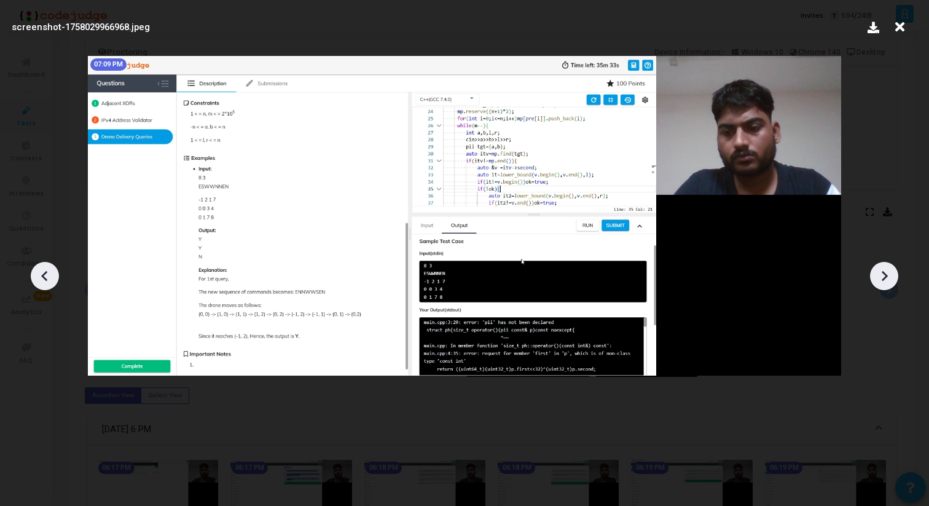
click at [53, 271] on icon at bounding box center [45, 276] width 18 height 18
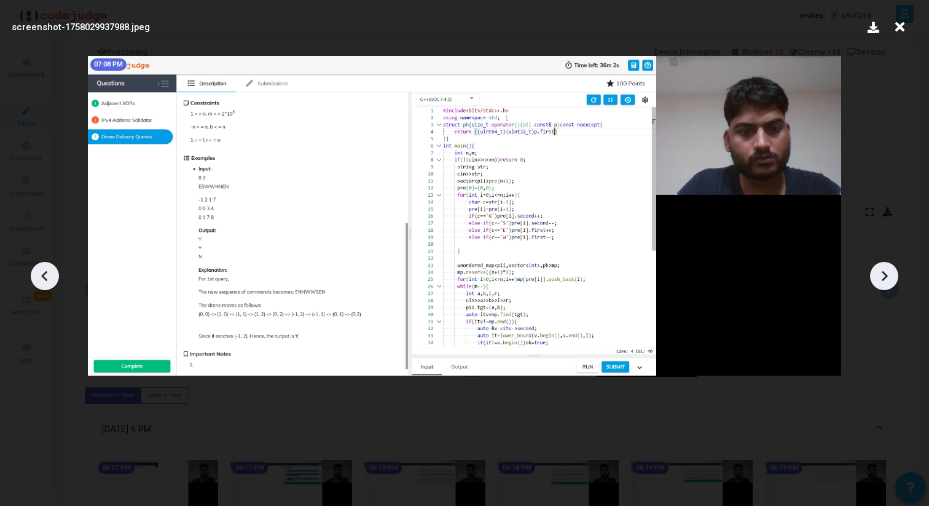
click at [884, 268] on icon at bounding box center [884, 276] width 18 height 18
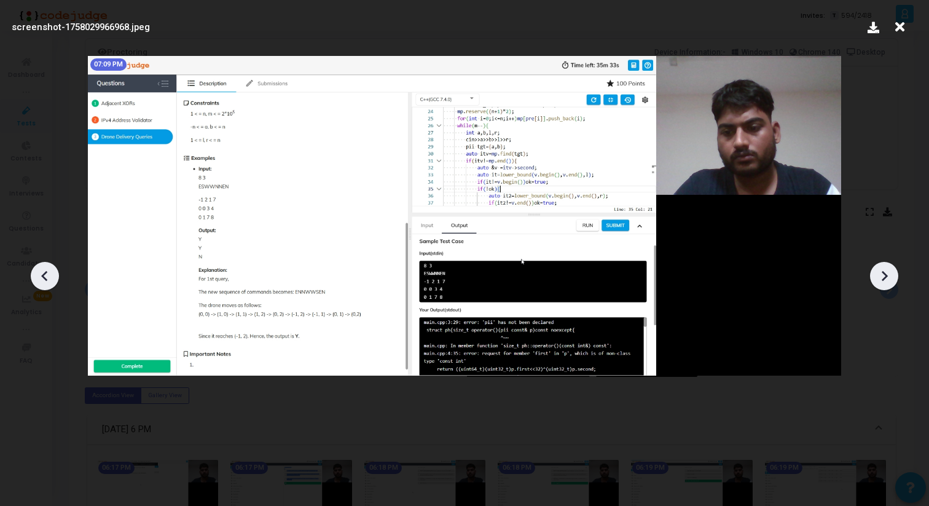
click at [36, 280] on icon at bounding box center [45, 276] width 18 height 18
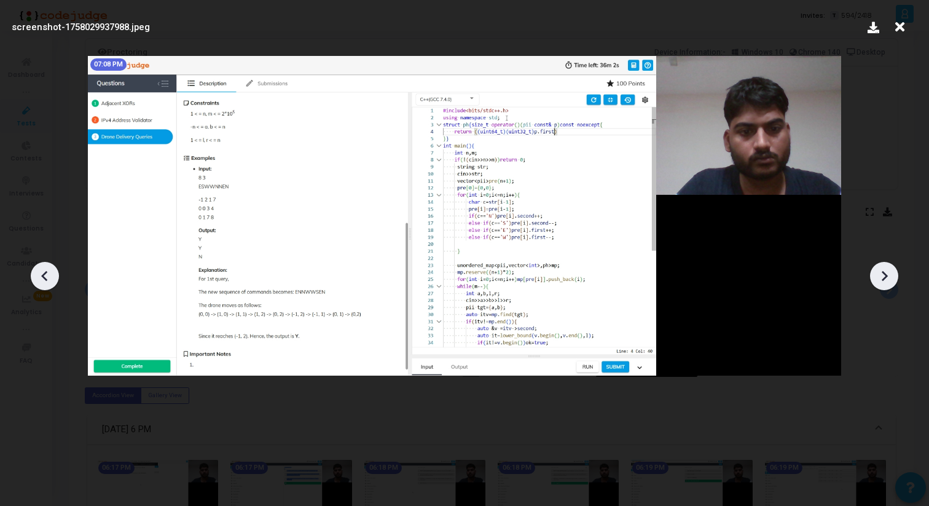
click at [36, 280] on icon at bounding box center [45, 276] width 18 height 18
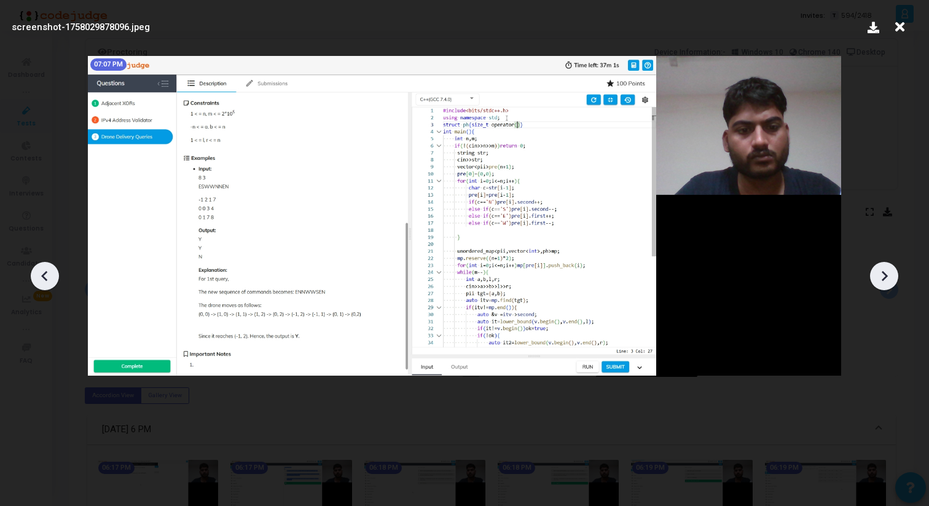
click at [36, 280] on icon at bounding box center [45, 276] width 18 height 18
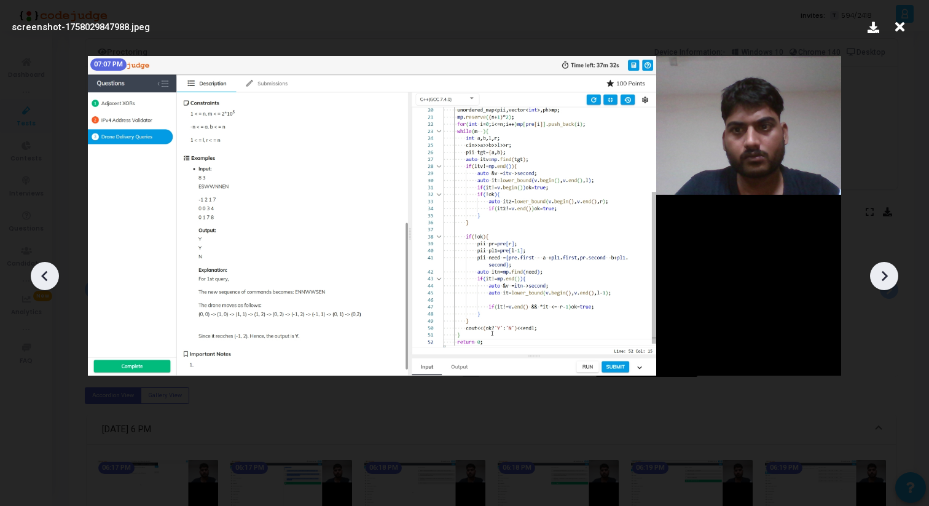
click at [33, 277] on div at bounding box center [45, 276] width 28 height 28
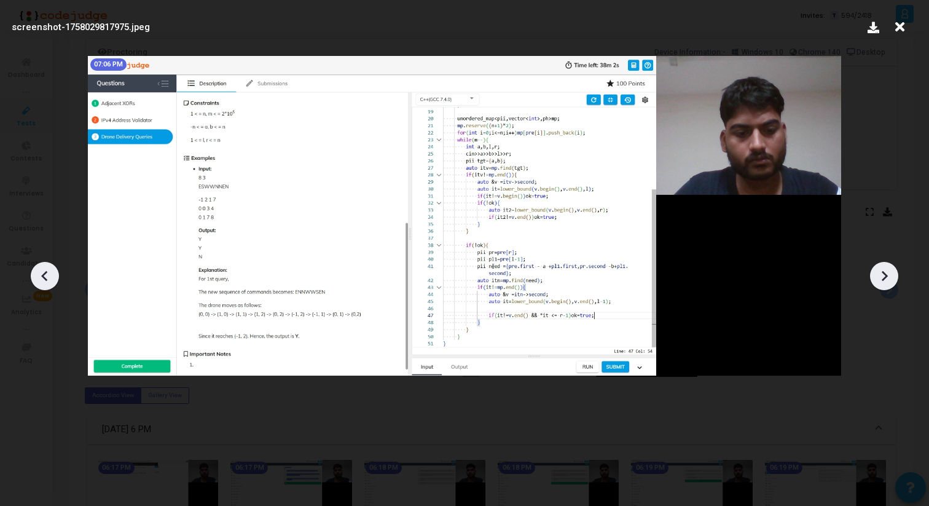
click at [33, 277] on div at bounding box center [45, 276] width 28 height 28
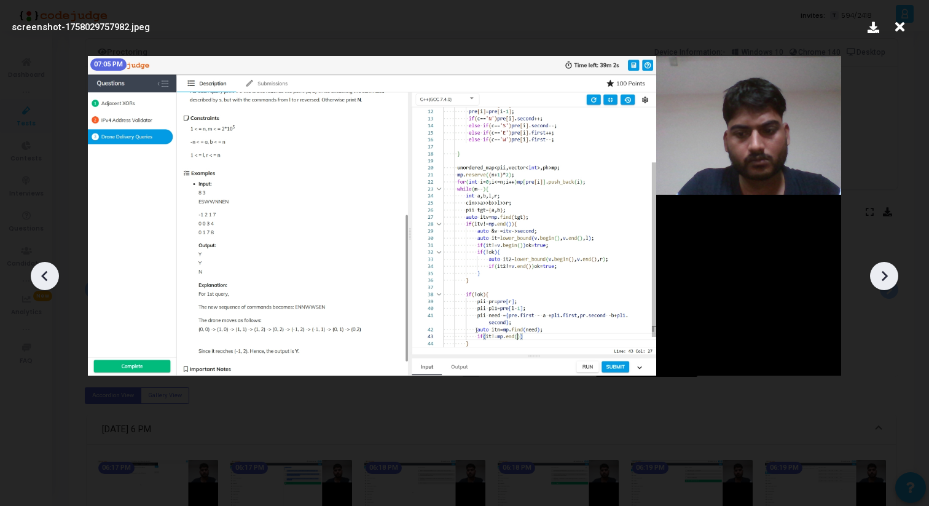
click at [33, 277] on div at bounding box center [45, 276] width 28 height 28
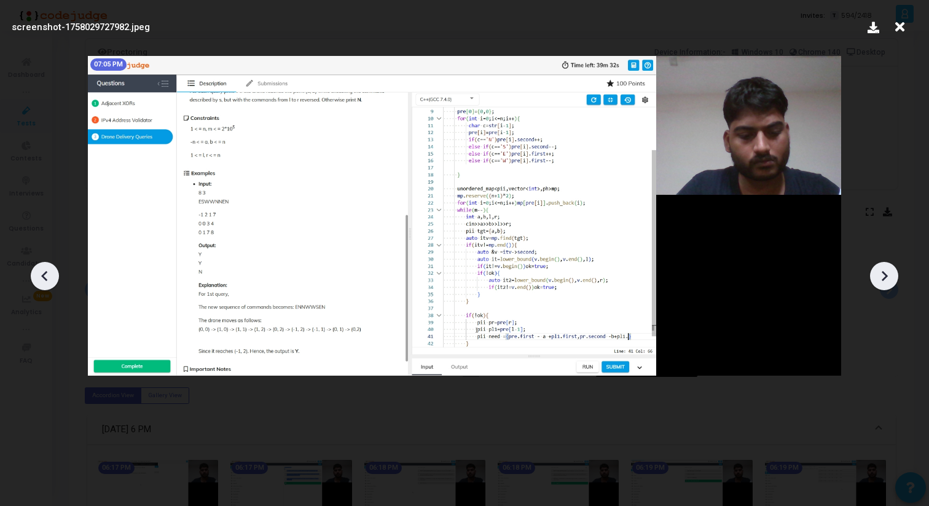
click at [33, 277] on div at bounding box center [45, 276] width 28 height 28
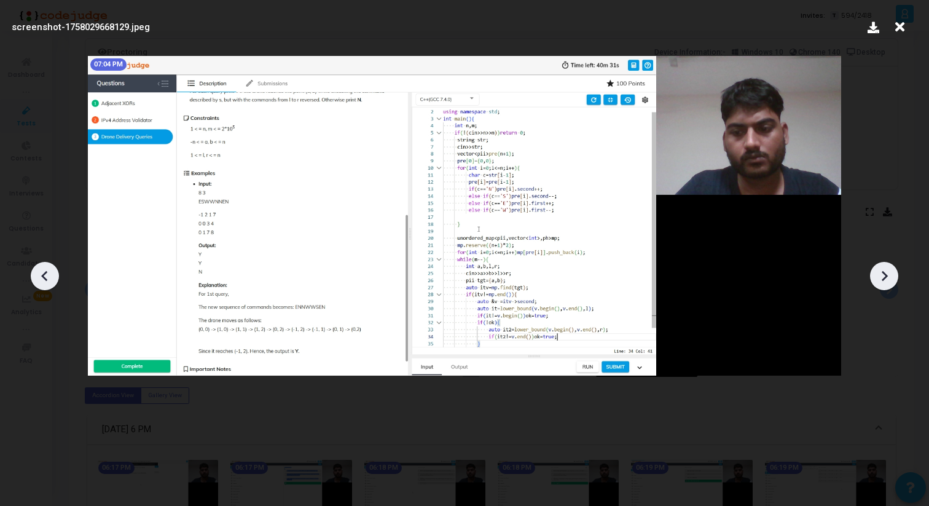
click at [33, 277] on div at bounding box center [45, 276] width 28 height 28
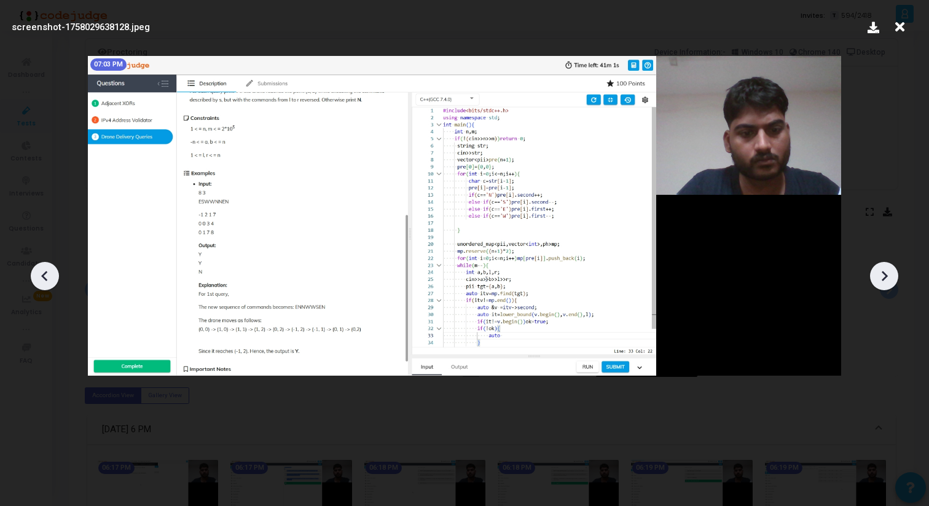
click at [33, 277] on div at bounding box center [45, 276] width 28 height 28
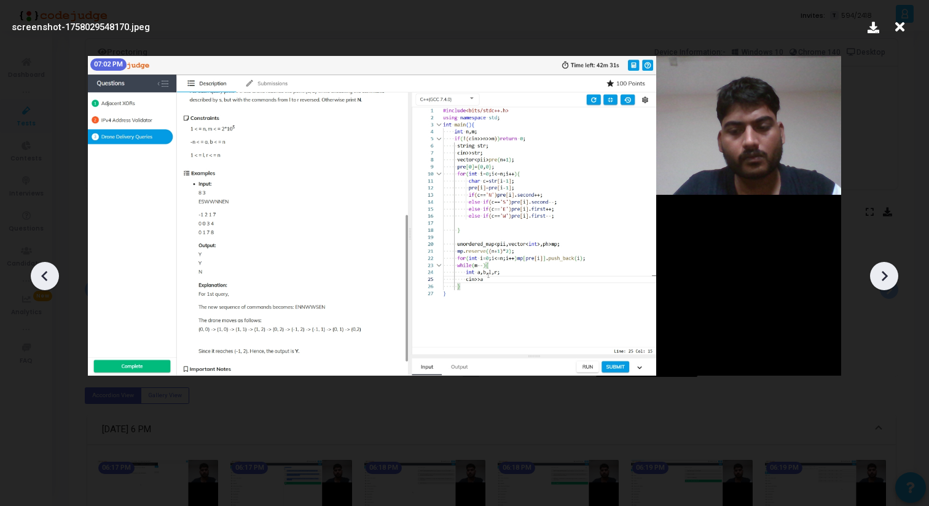
click at [33, 277] on div at bounding box center [45, 276] width 28 height 28
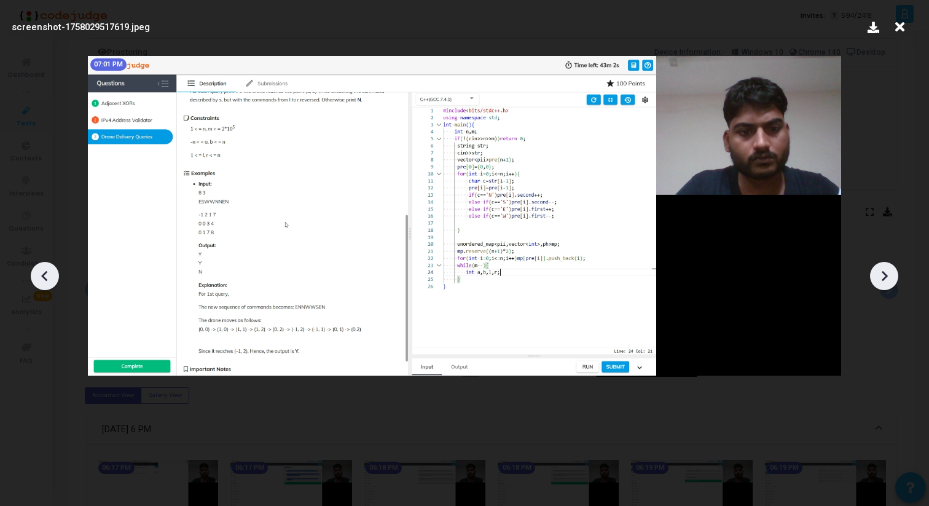
click at [33, 277] on div at bounding box center [45, 276] width 28 height 28
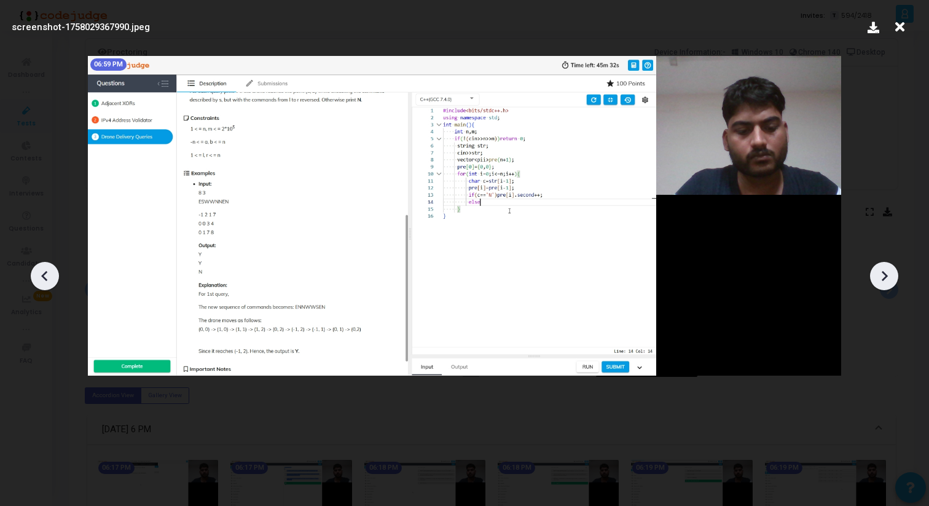
click at [33, 277] on div at bounding box center [45, 276] width 28 height 28
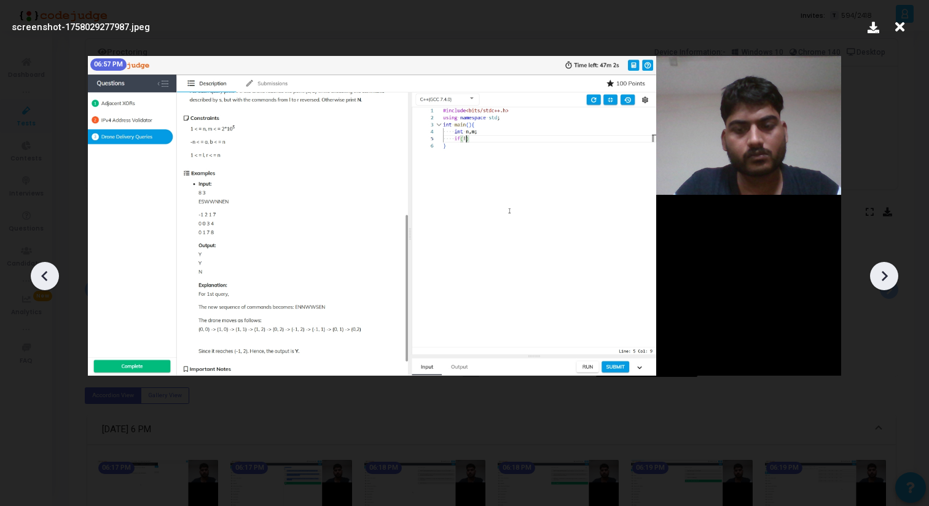
click at [33, 277] on div at bounding box center [45, 276] width 28 height 28
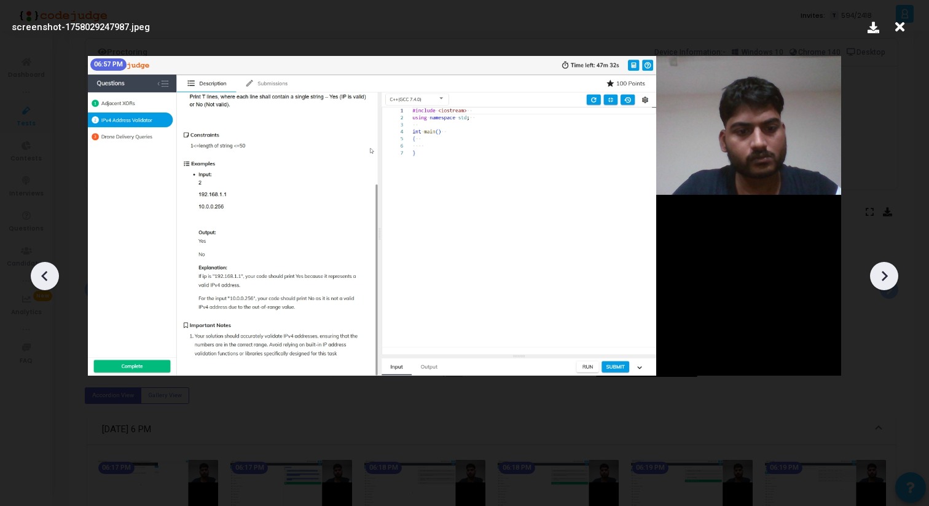
click at [33, 277] on div at bounding box center [45, 276] width 28 height 28
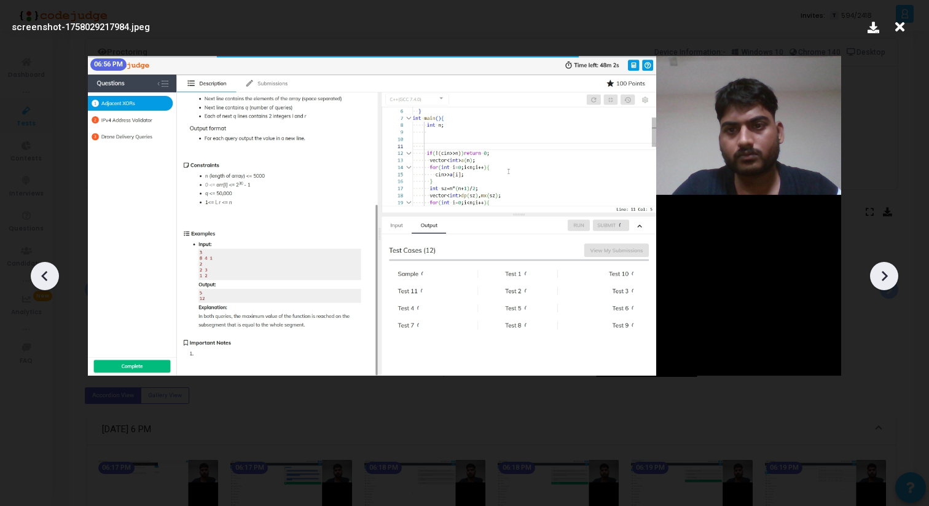
click at [33, 277] on div at bounding box center [45, 276] width 28 height 28
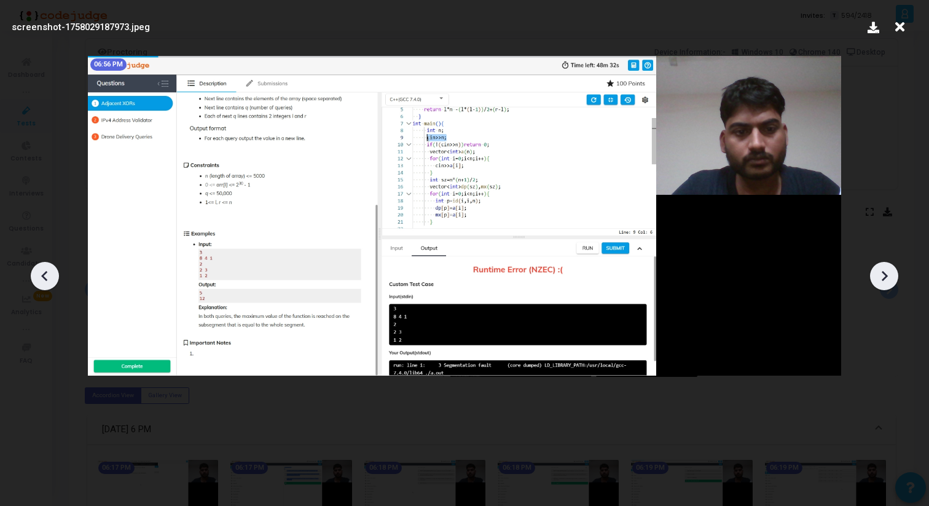
click at [33, 277] on div at bounding box center [45, 276] width 28 height 28
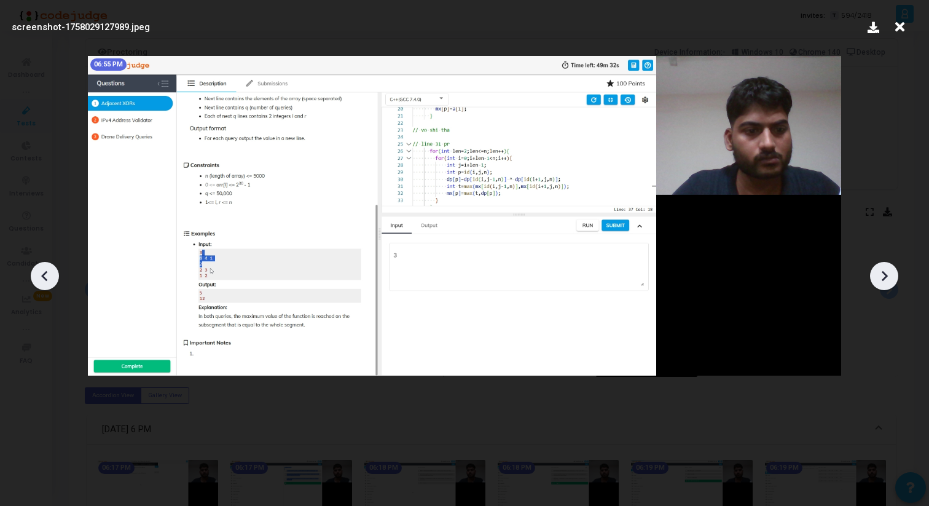
click at [33, 277] on div at bounding box center [45, 276] width 28 height 28
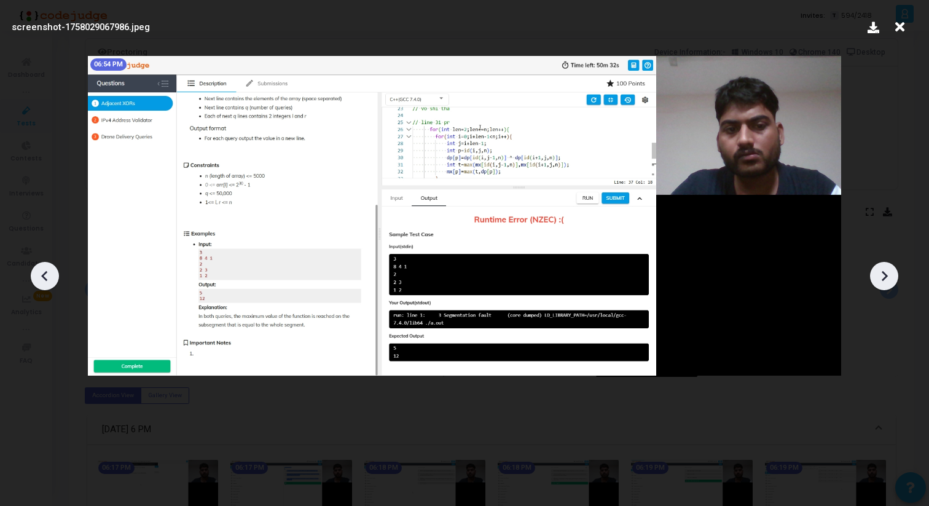
click at [889, 277] on icon at bounding box center [884, 276] width 18 height 18
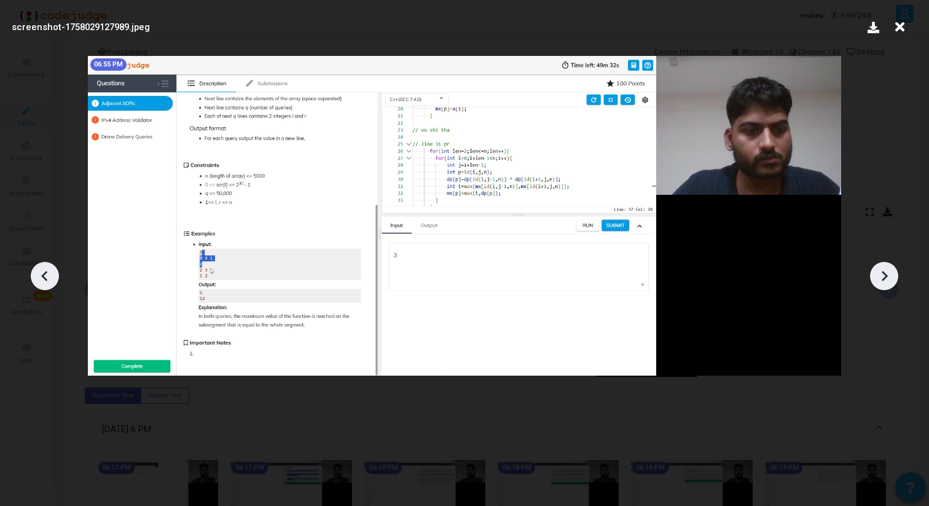
click at [889, 277] on icon at bounding box center [884, 276] width 18 height 18
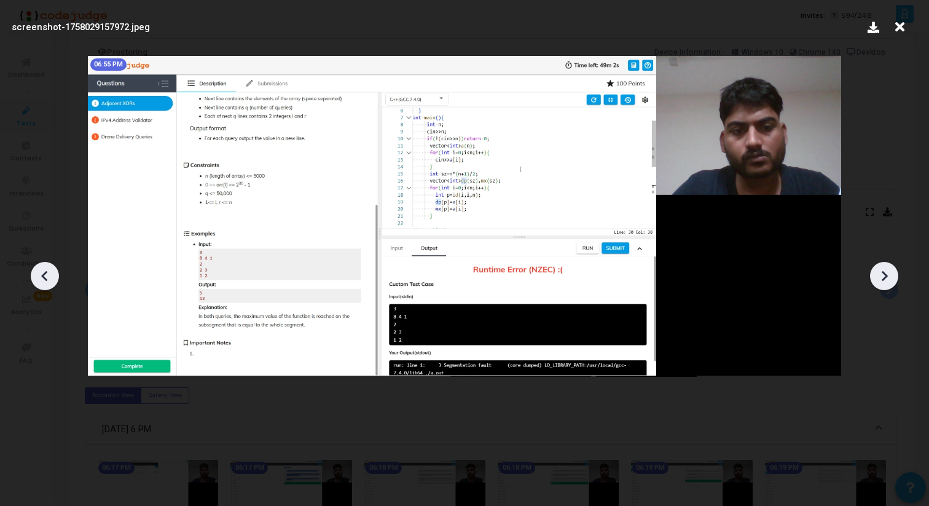
click at [889, 277] on icon at bounding box center [884, 276] width 18 height 18
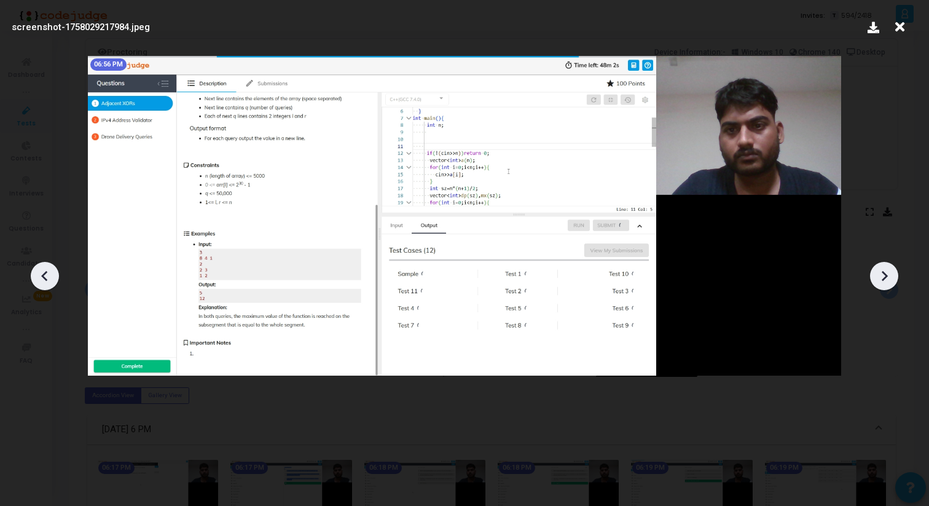
click at [889, 277] on icon at bounding box center [884, 276] width 18 height 18
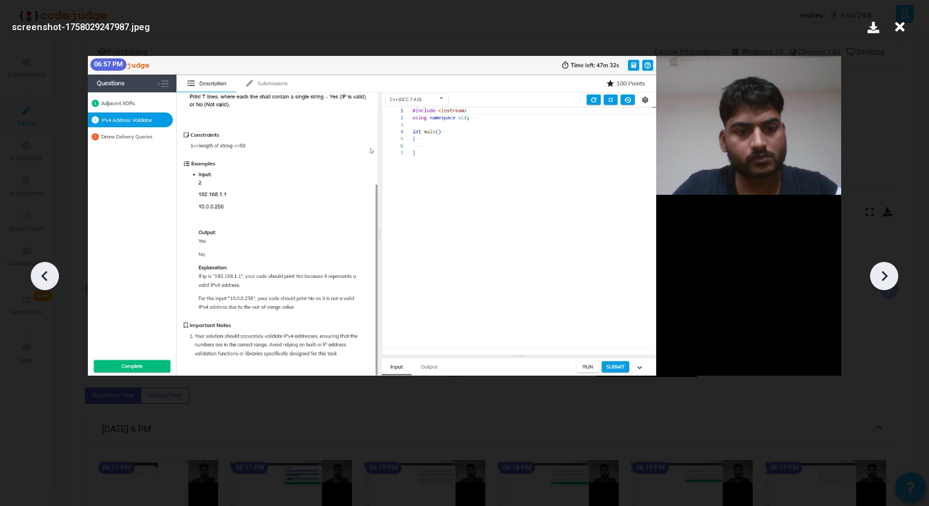
click at [889, 277] on icon at bounding box center [884, 276] width 18 height 18
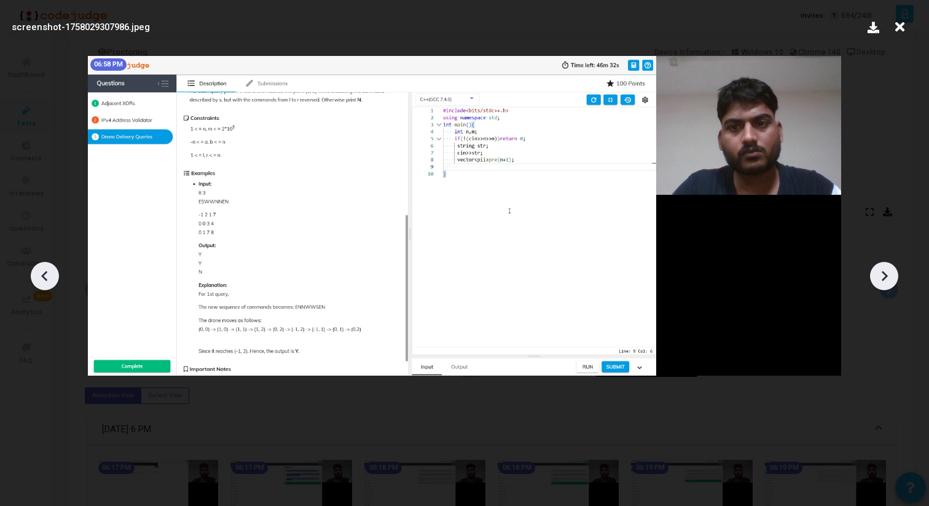
click at [889, 277] on icon at bounding box center [884, 276] width 18 height 18
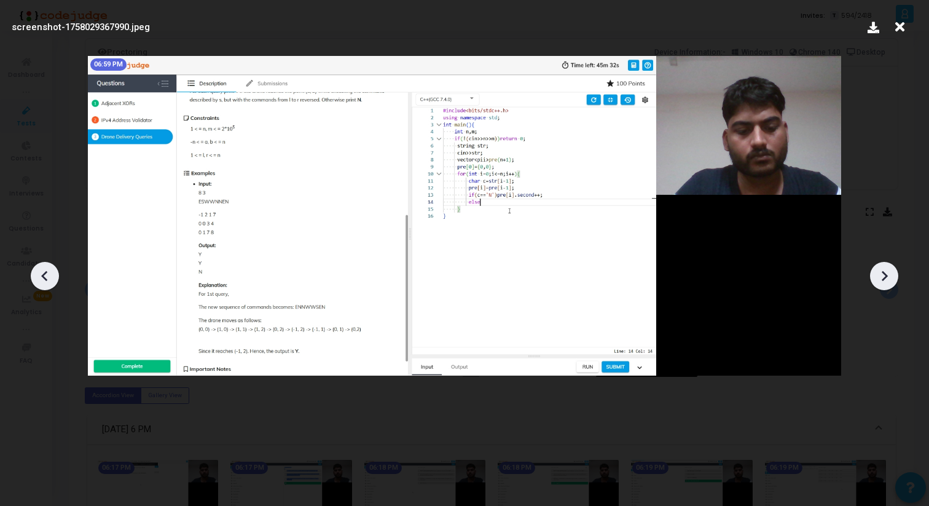
click at [889, 277] on icon at bounding box center [884, 276] width 18 height 18
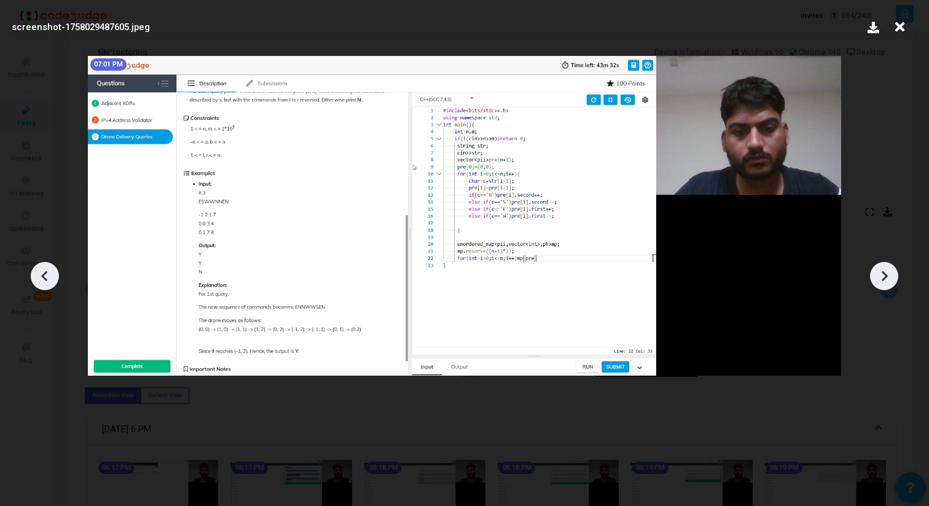
click at [889, 277] on icon at bounding box center [884, 276] width 18 height 18
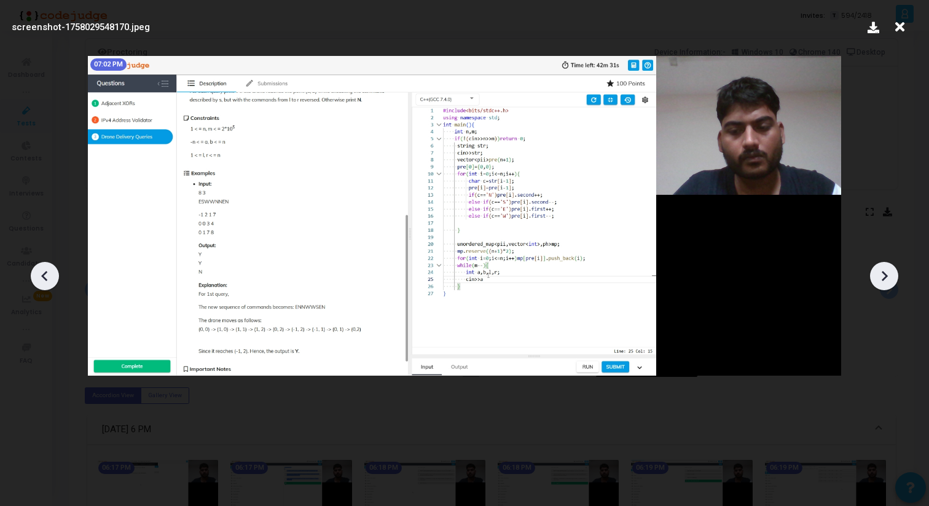
click at [889, 277] on icon at bounding box center [884, 276] width 18 height 18
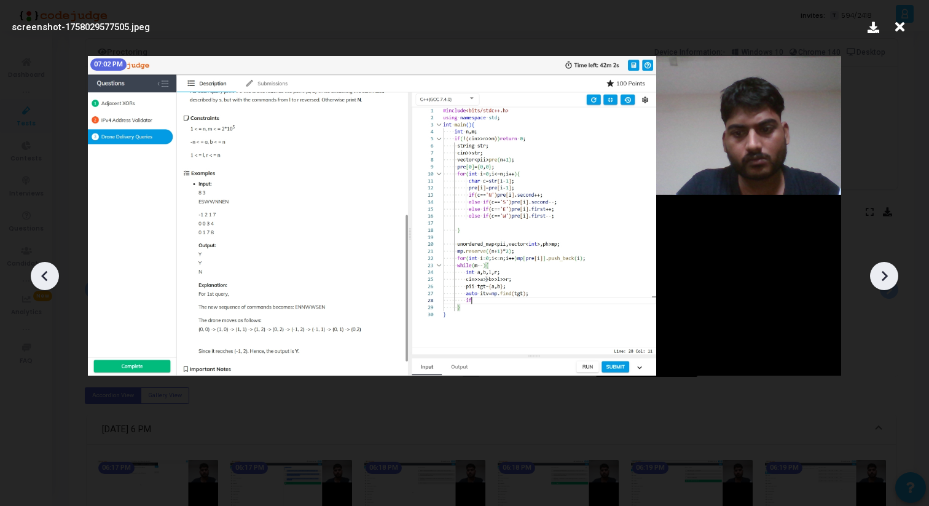
click at [889, 277] on icon at bounding box center [884, 276] width 18 height 18
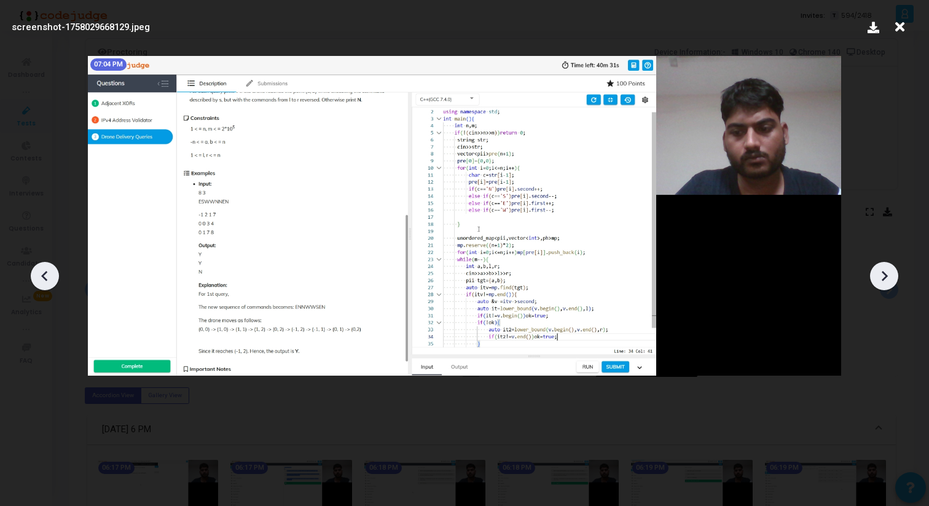
click at [889, 277] on icon at bounding box center [884, 276] width 18 height 18
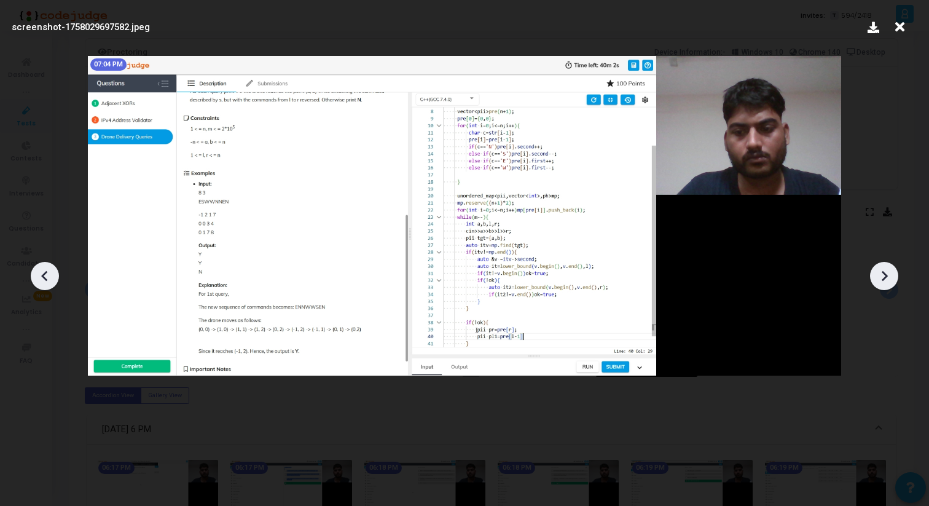
click at [889, 277] on icon at bounding box center [884, 276] width 18 height 18
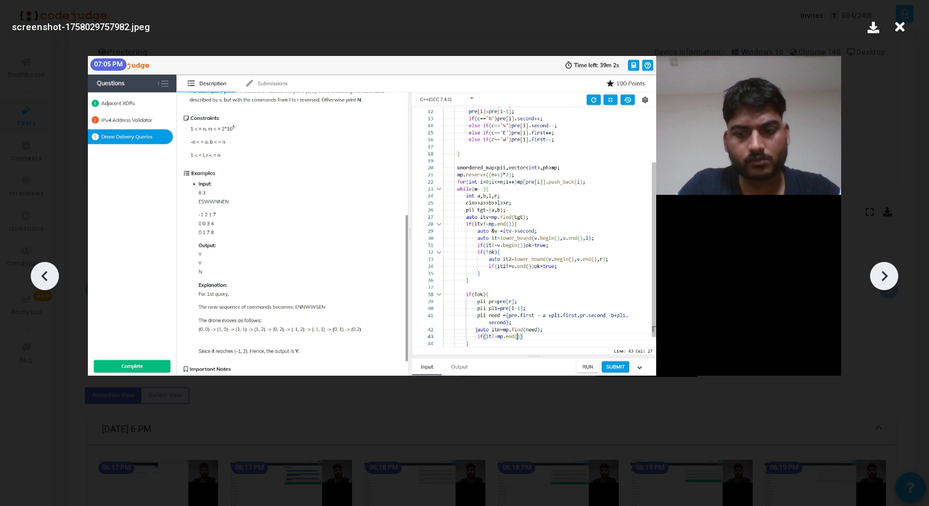
click at [889, 277] on icon at bounding box center [884, 276] width 18 height 18
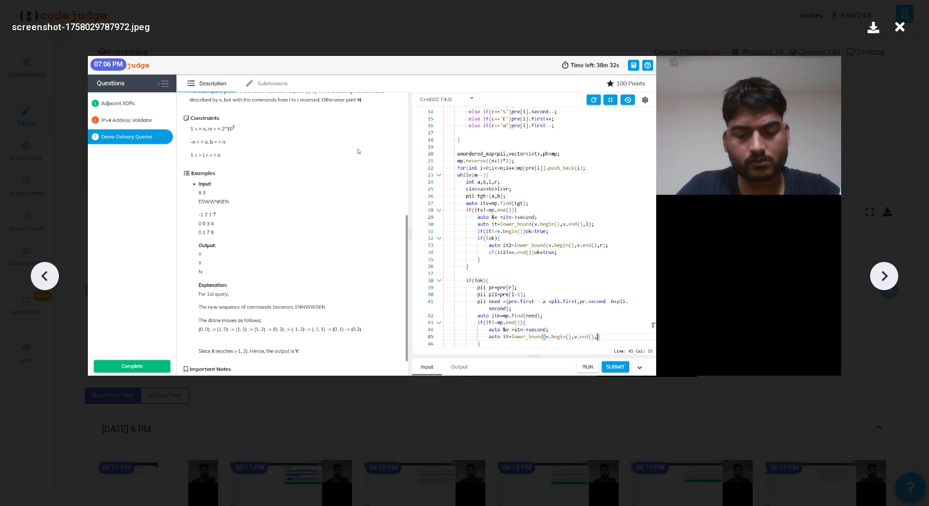
click at [889, 277] on icon at bounding box center [884, 276] width 18 height 18
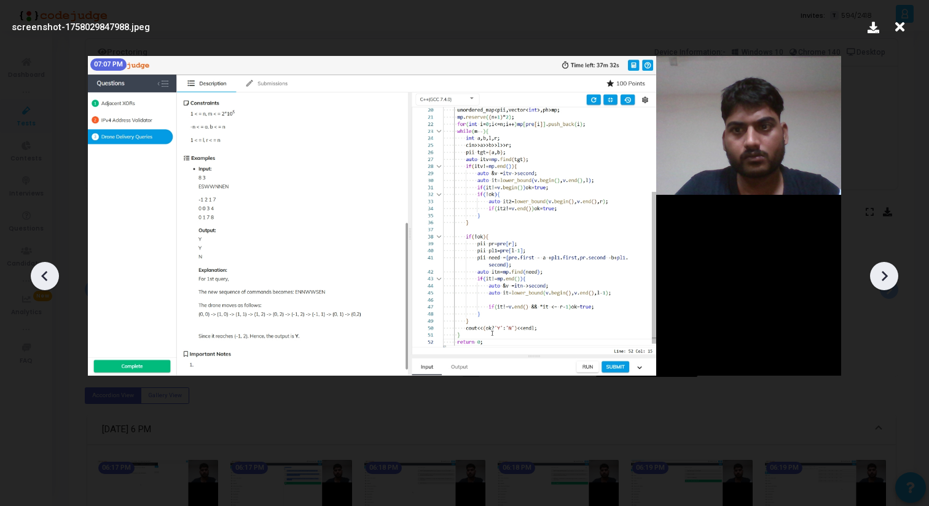
click at [889, 277] on icon at bounding box center [884, 276] width 18 height 18
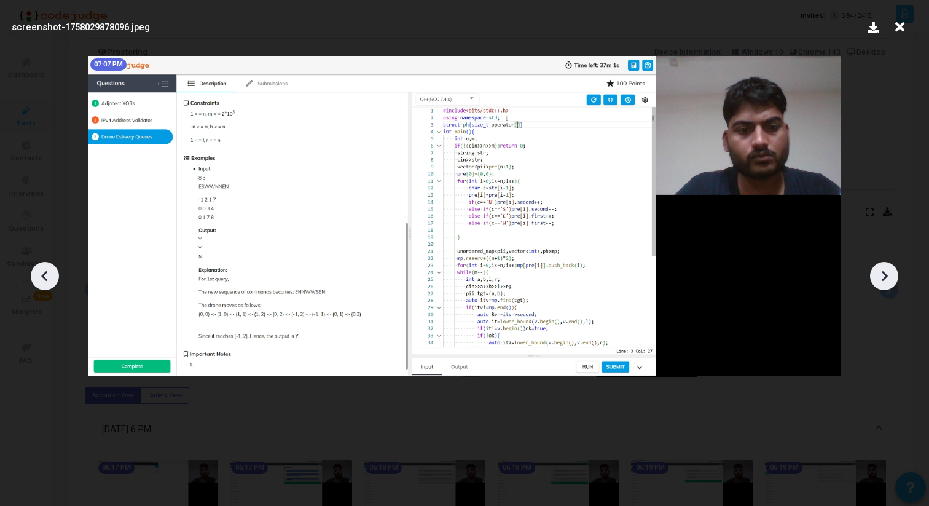
click at [889, 277] on icon at bounding box center [884, 276] width 18 height 18
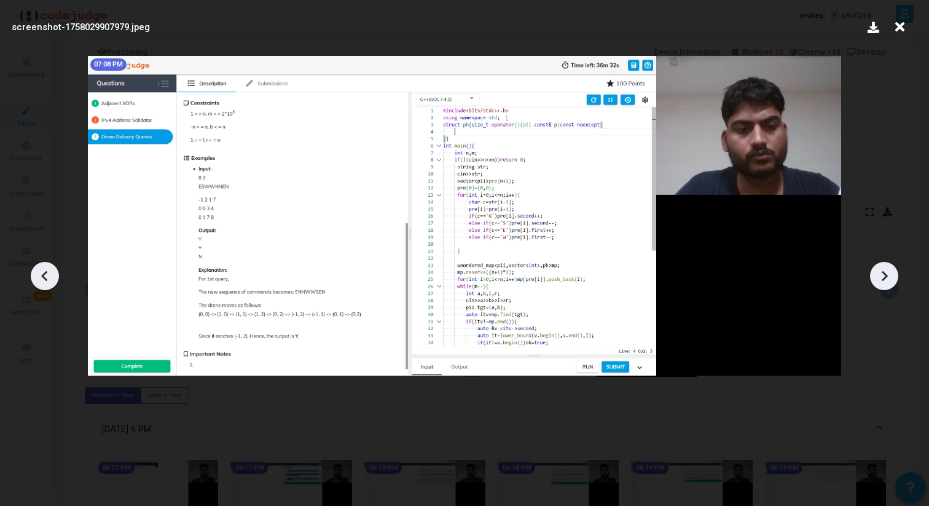
click at [889, 277] on icon at bounding box center [884, 276] width 18 height 18
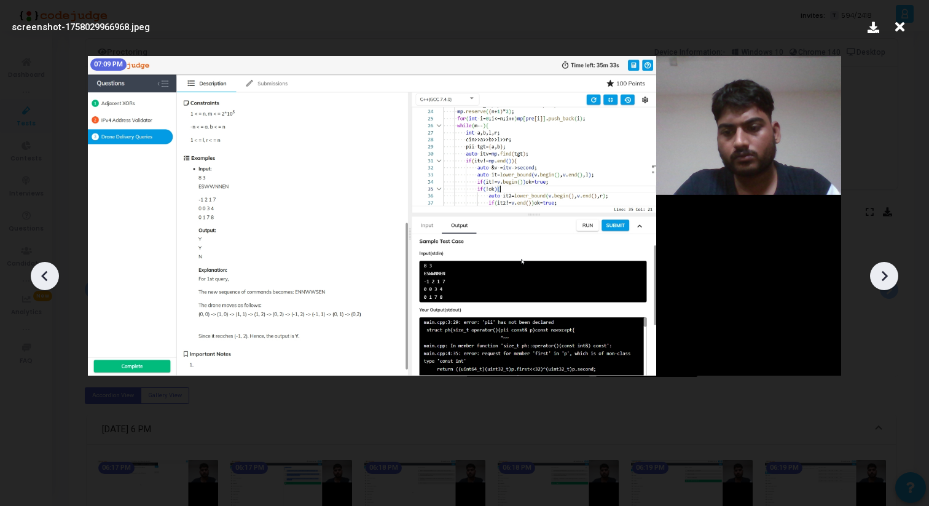
click at [889, 277] on icon at bounding box center [884, 276] width 18 height 18
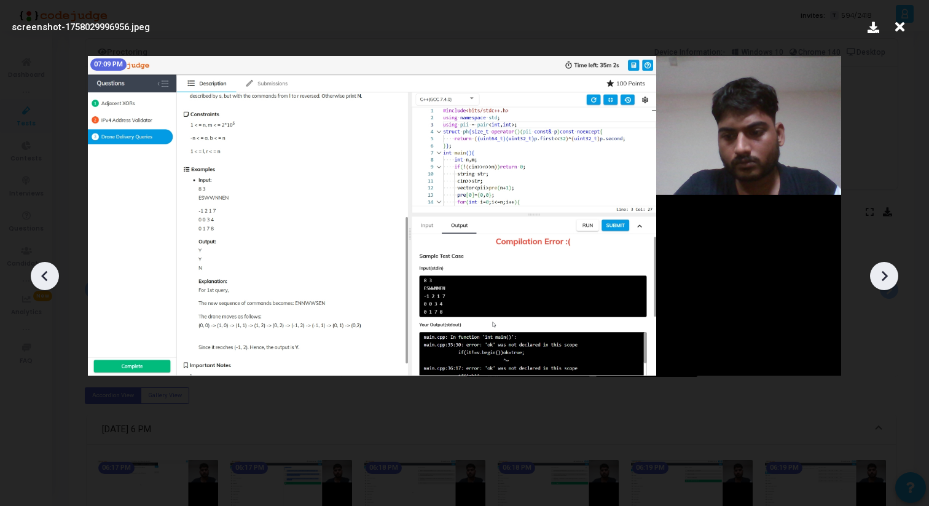
click at [52, 279] on icon at bounding box center [45, 276] width 18 height 18
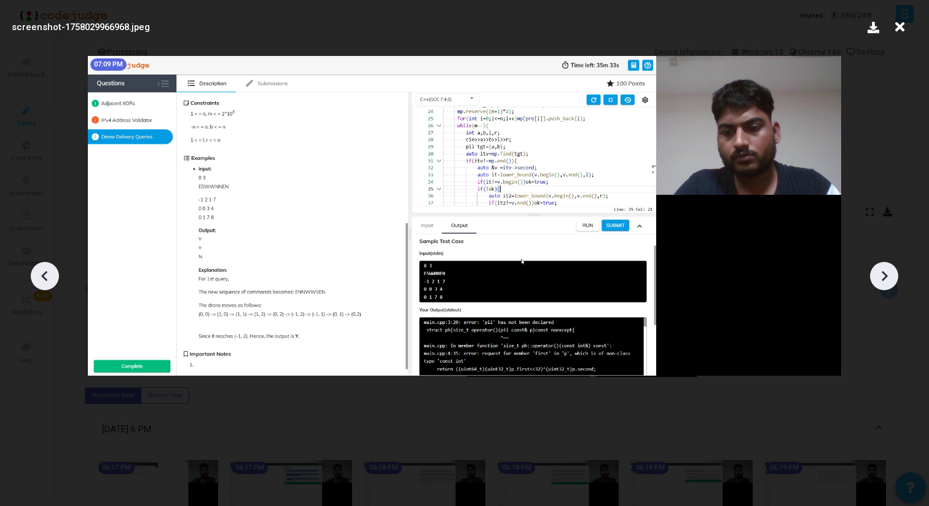
click at [52, 279] on icon at bounding box center [45, 276] width 18 height 18
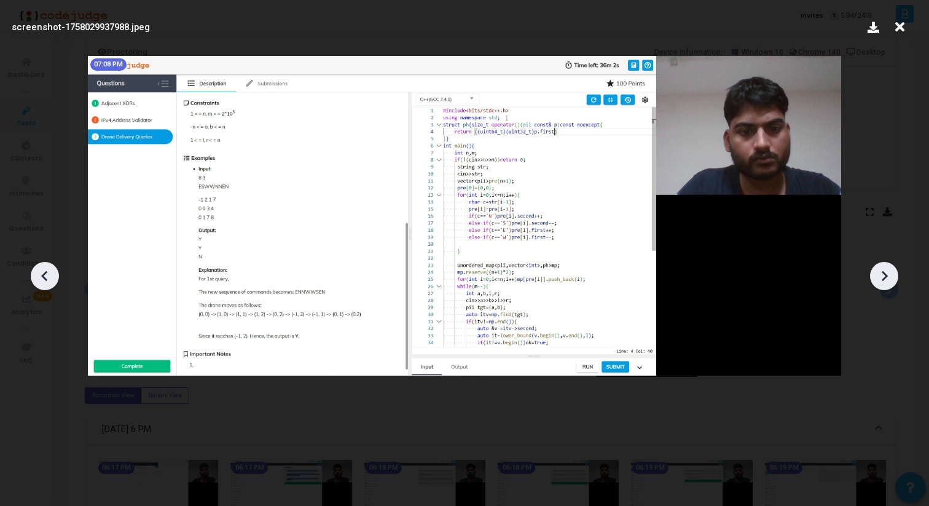
click at [45, 276] on icon at bounding box center [45, 276] width 18 height 18
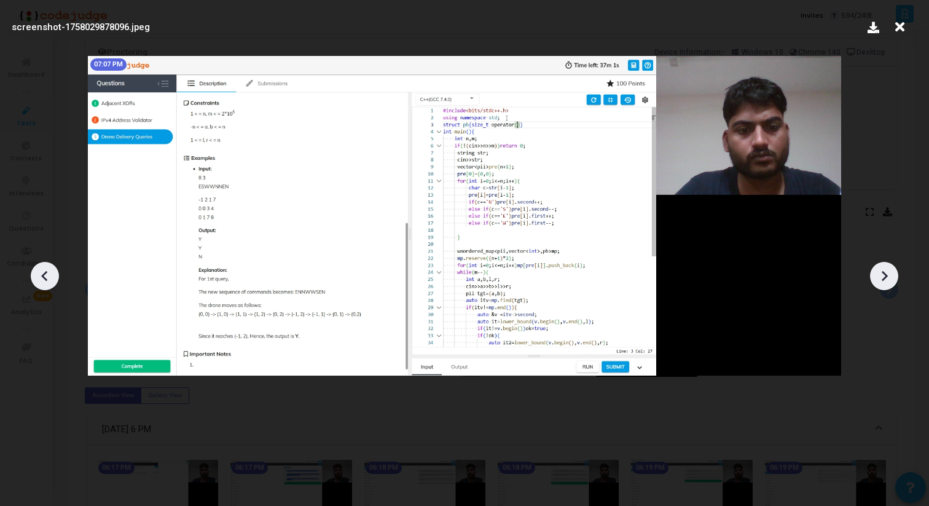
click at [45, 276] on icon at bounding box center [45, 276] width 18 height 18
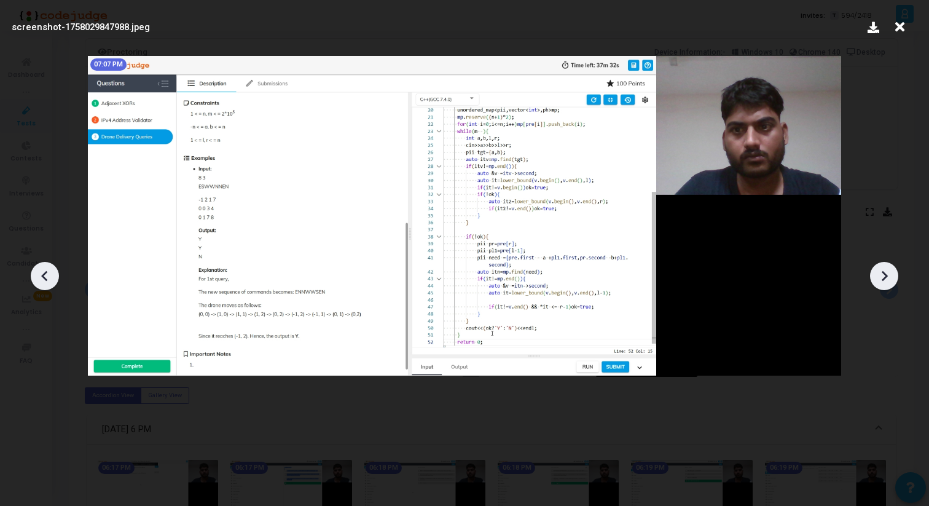
click at [882, 270] on icon at bounding box center [884, 276] width 18 height 18
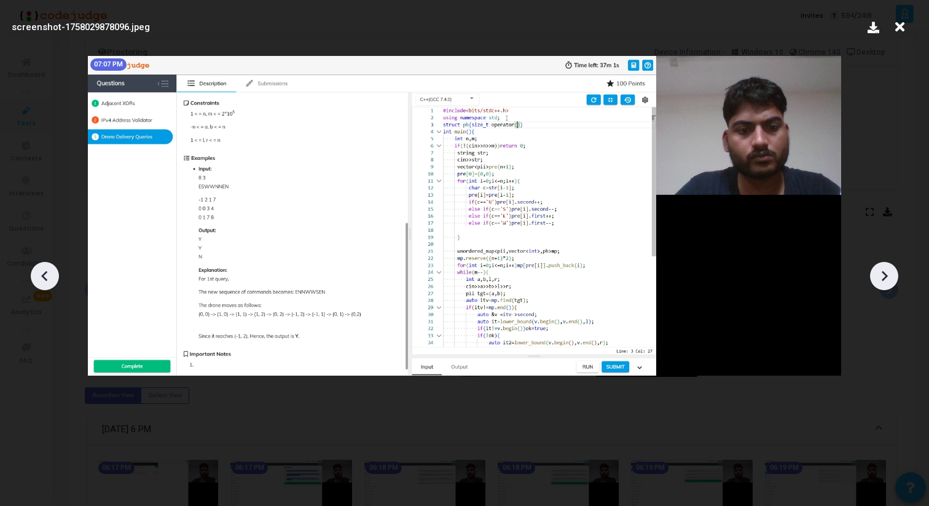
click at [882, 270] on icon at bounding box center [884, 276] width 18 height 18
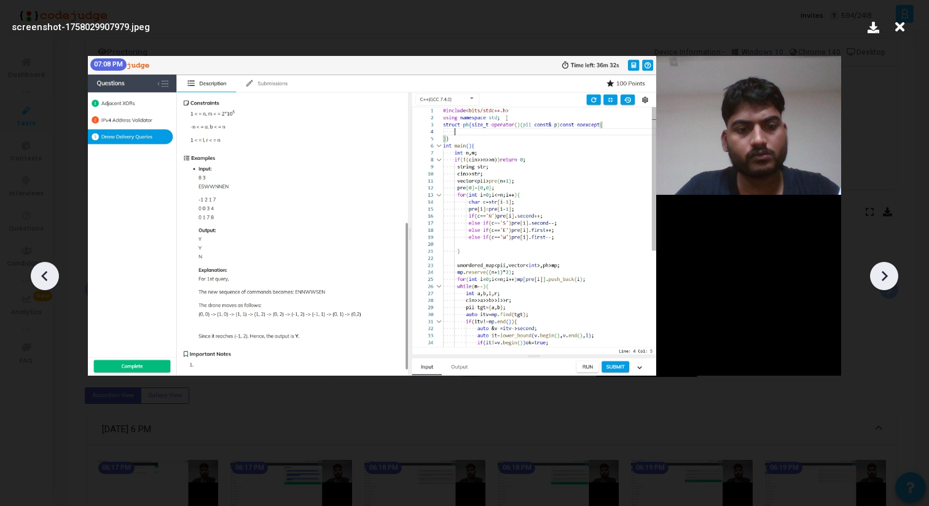
click at [882, 270] on icon at bounding box center [884, 276] width 18 height 18
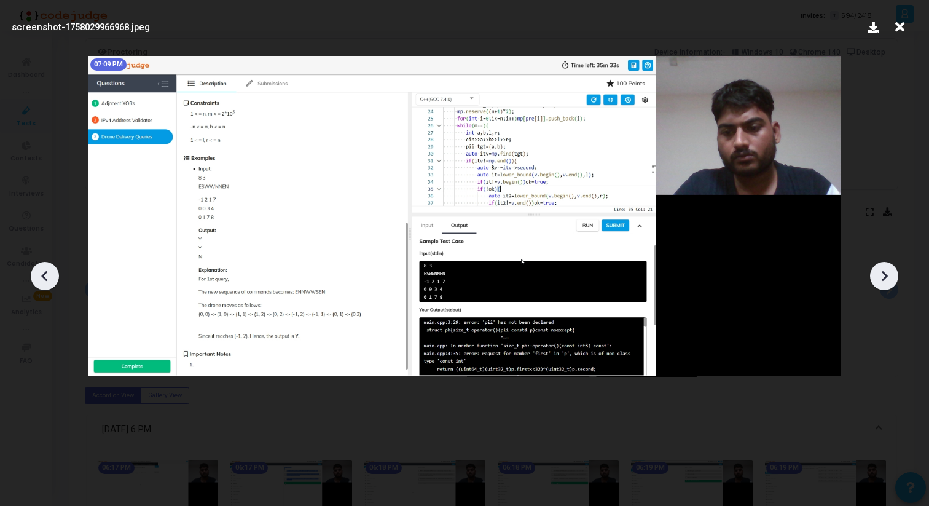
click at [882, 270] on icon at bounding box center [884, 276] width 18 height 18
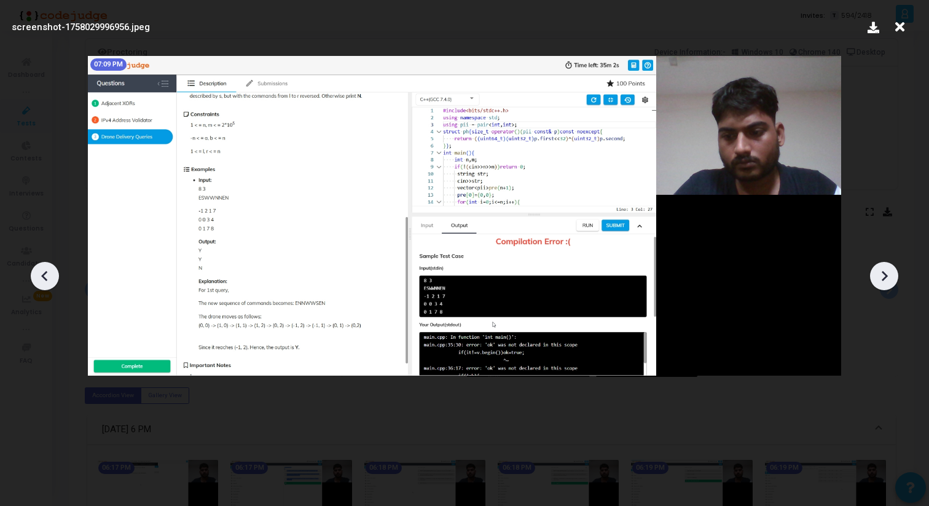
click at [882, 270] on icon at bounding box center [884, 276] width 18 height 18
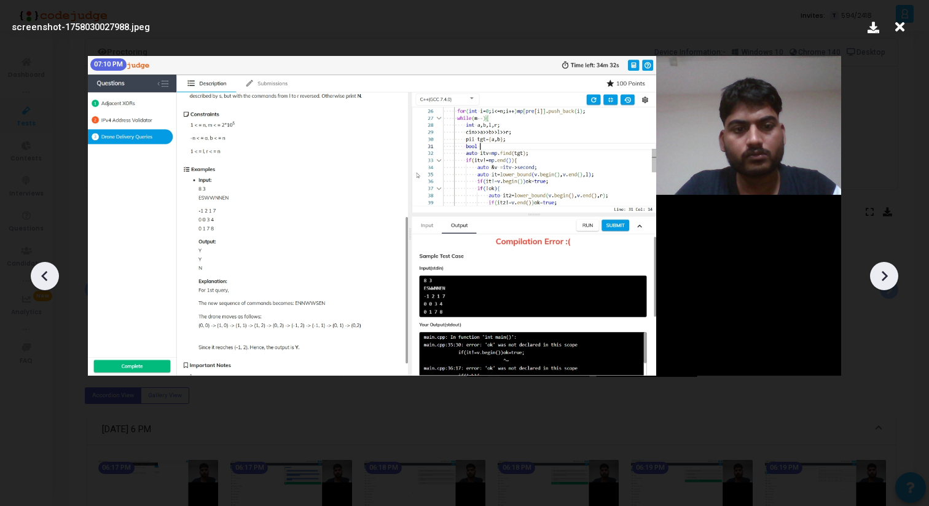
click at [882, 270] on icon at bounding box center [884, 276] width 18 height 18
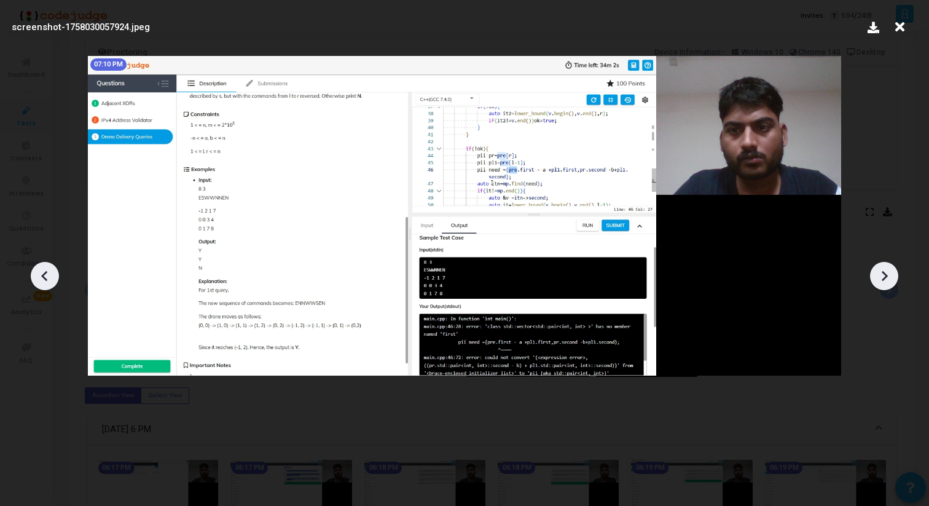
click at [882, 270] on icon at bounding box center [884, 276] width 18 height 18
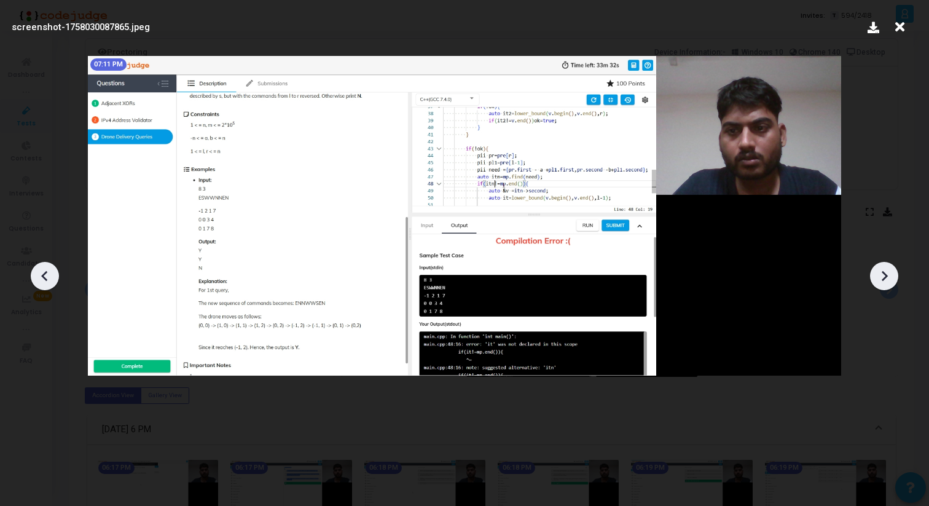
click at [882, 270] on icon at bounding box center [884, 276] width 18 height 18
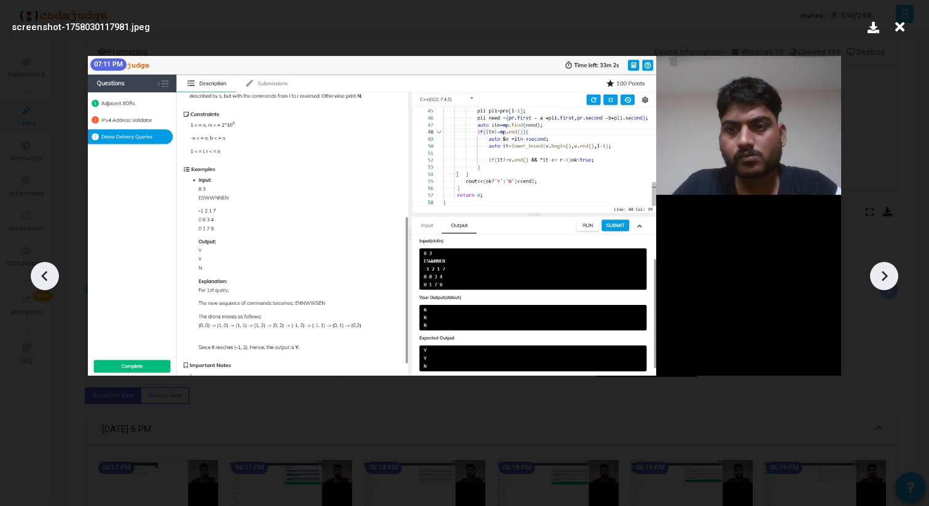
click at [882, 270] on icon at bounding box center [884, 276] width 18 height 18
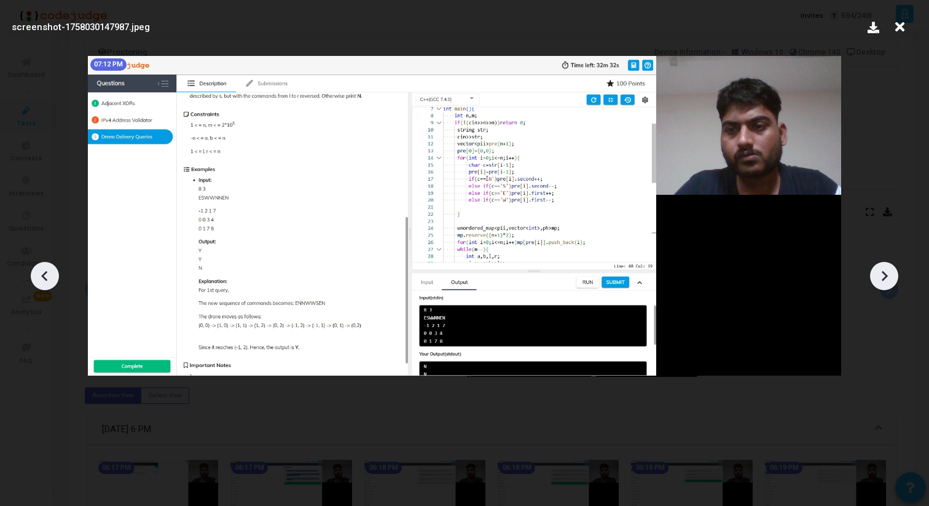
click at [882, 270] on icon at bounding box center [884, 276] width 18 height 18
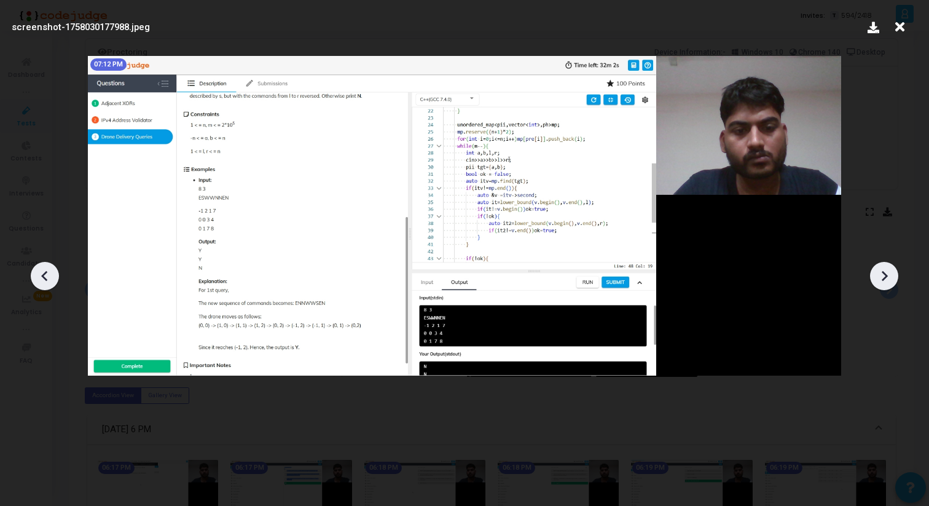
click at [882, 270] on icon at bounding box center [884, 276] width 18 height 18
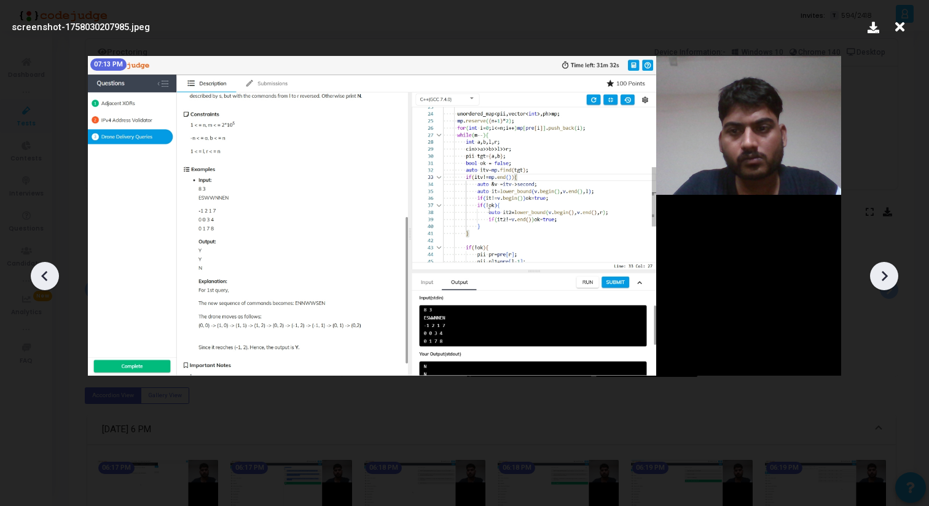
click at [882, 270] on icon at bounding box center [884, 276] width 18 height 18
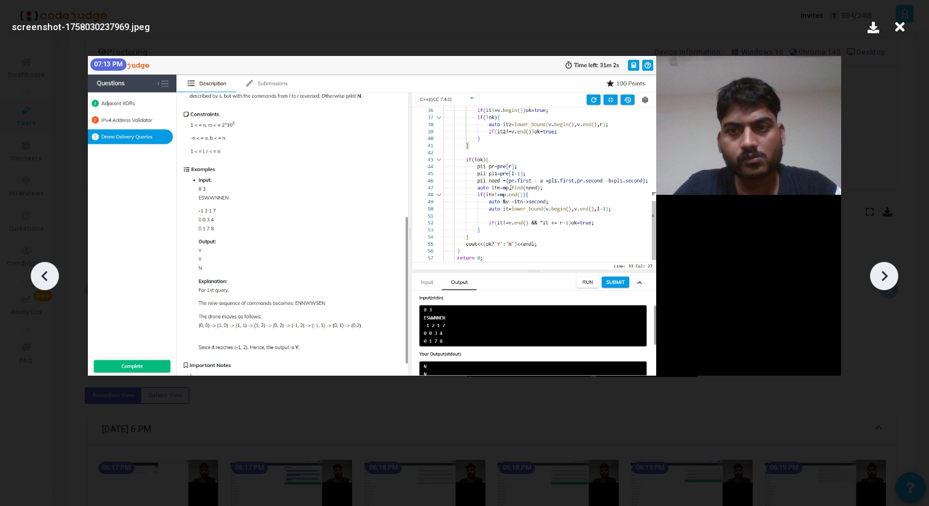
click at [882, 270] on icon at bounding box center [884, 276] width 18 height 18
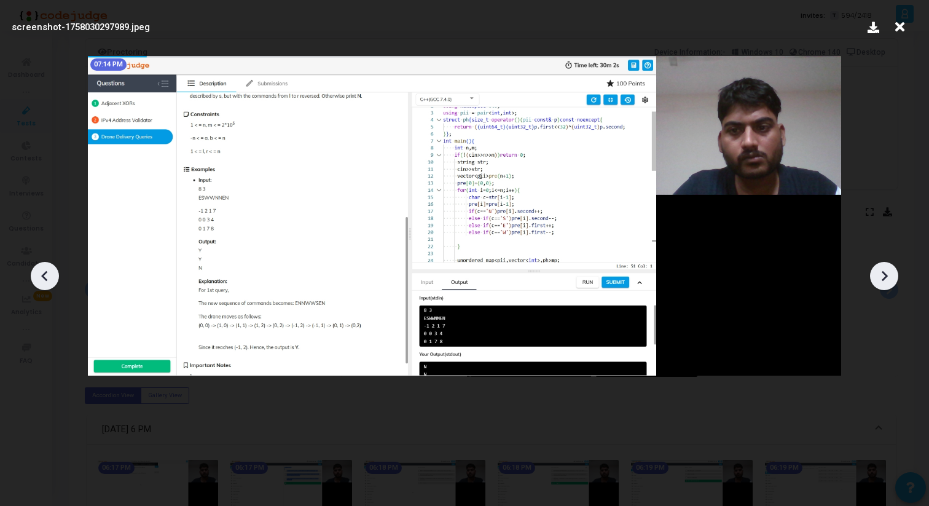
click at [882, 270] on icon at bounding box center [884, 276] width 18 height 18
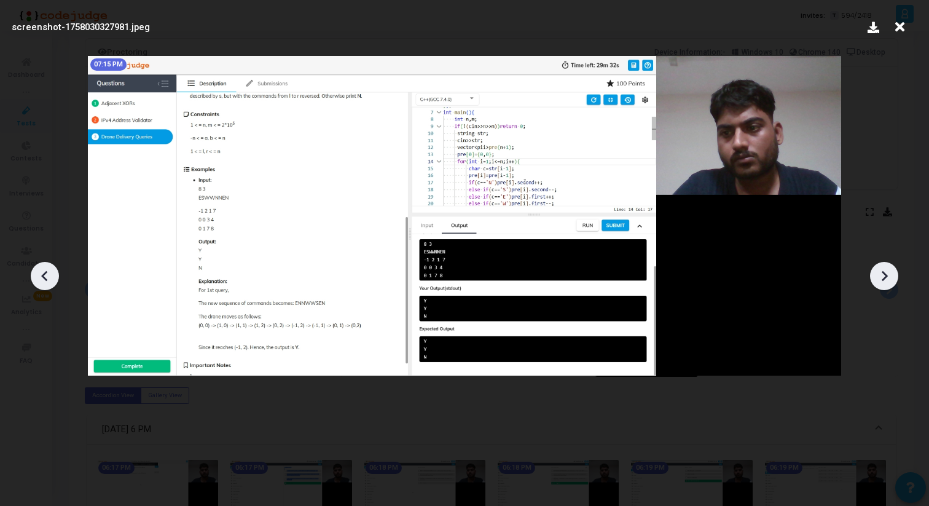
click at [882, 270] on icon at bounding box center [884, 276] width 18 height 18
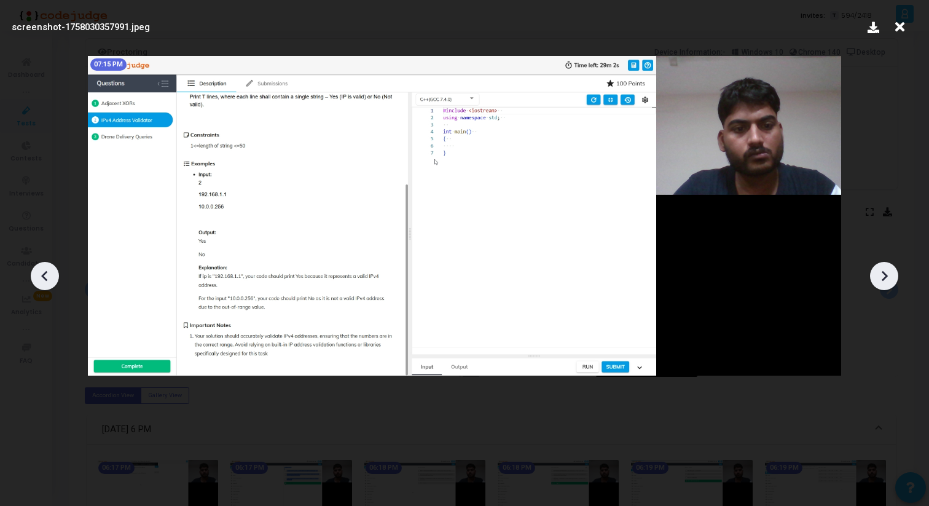
click at [882, 270] on icon at bounding box center [884, 276] width 18 height 18
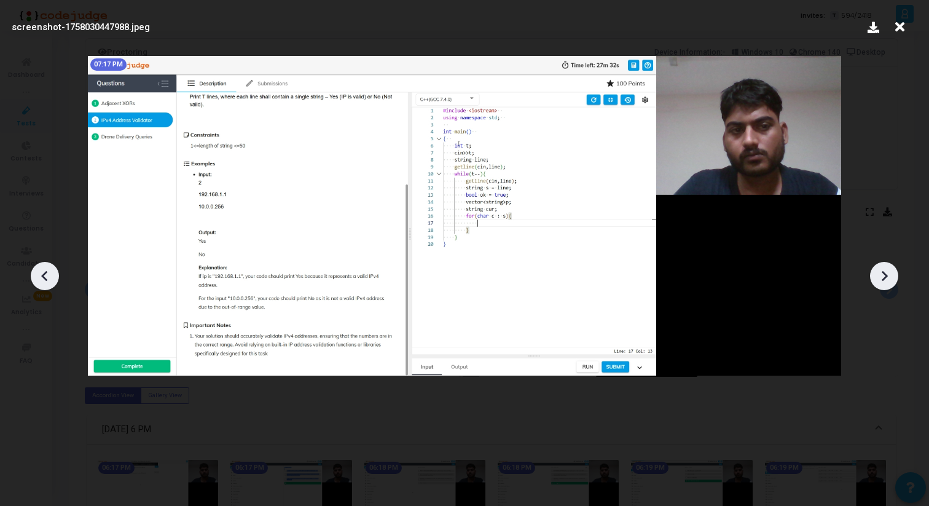
click at [882, 270] on icon at bounding box center [884, 276] width 18 height 18
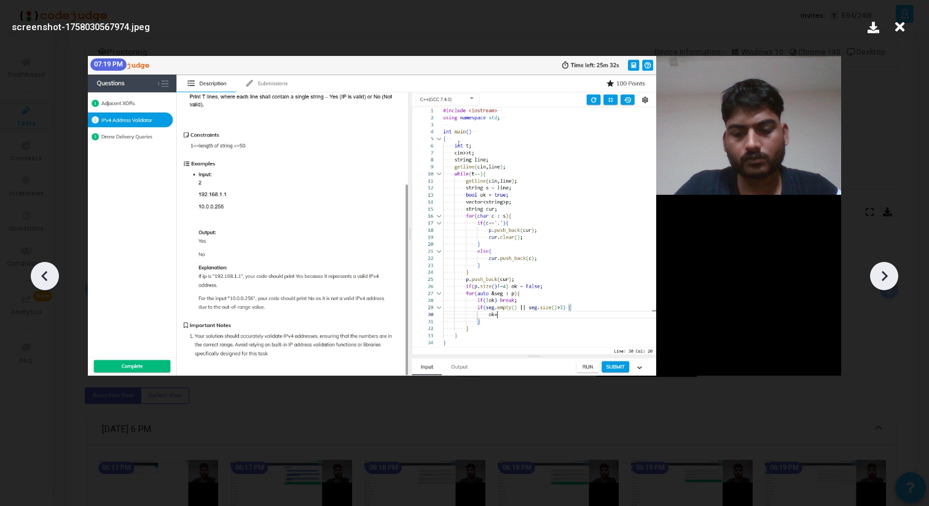
click at [882, 270] on icon at bounding box center [884, 276] width 18 height 18
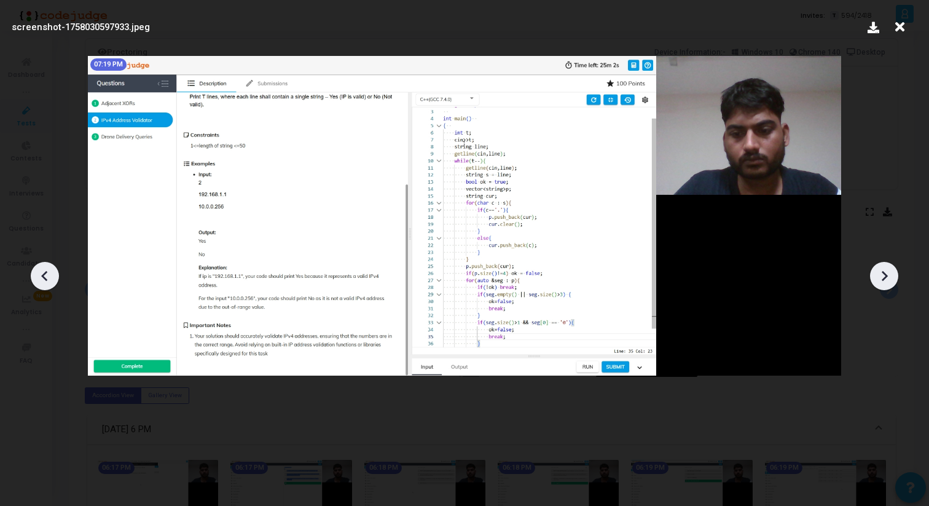
click at [882, 270] on icon at bounding box center [884, 276] width 18 height 18
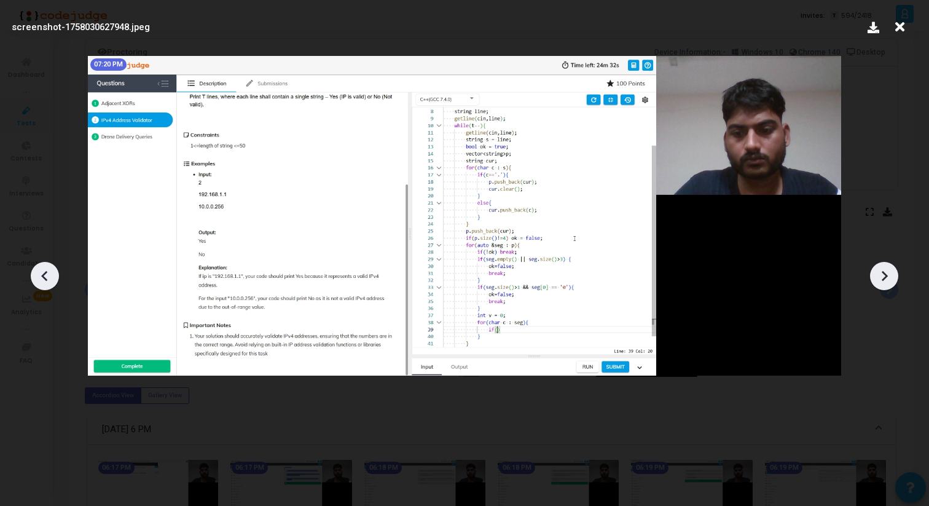
click at [882, 270] on icon at bounding box center [884, 276] width 18 height 18
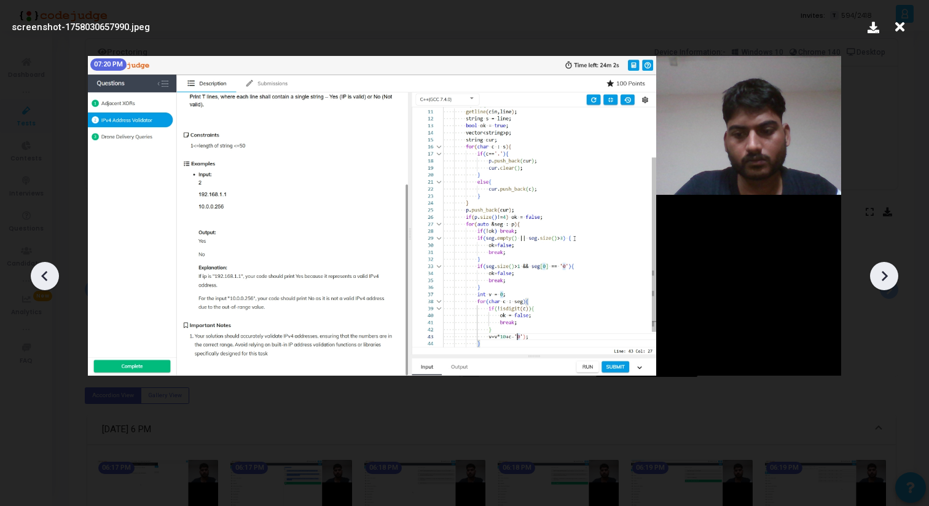
click at [882, 270] on icon at bounding box center [884, 276] width 18 height 18
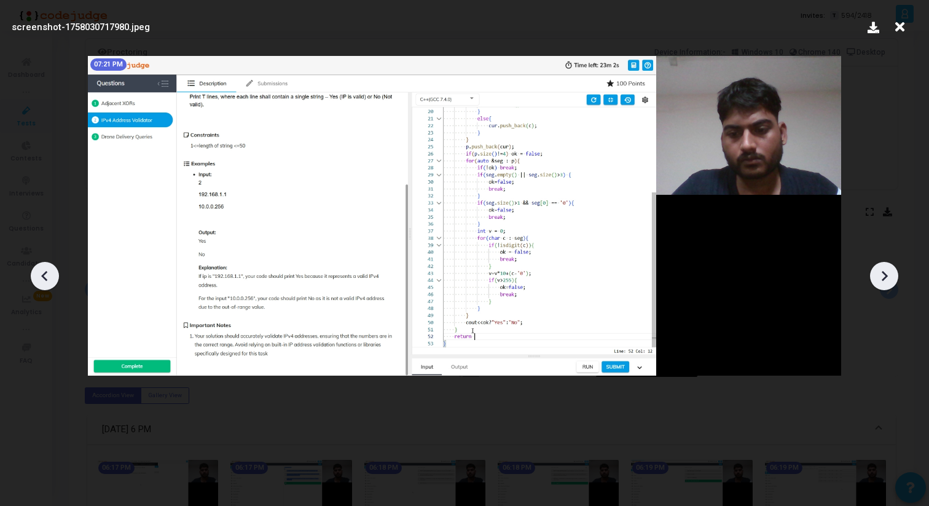
click at [882, 270] on icon at bounding box center [884, 276] width 18 height 18
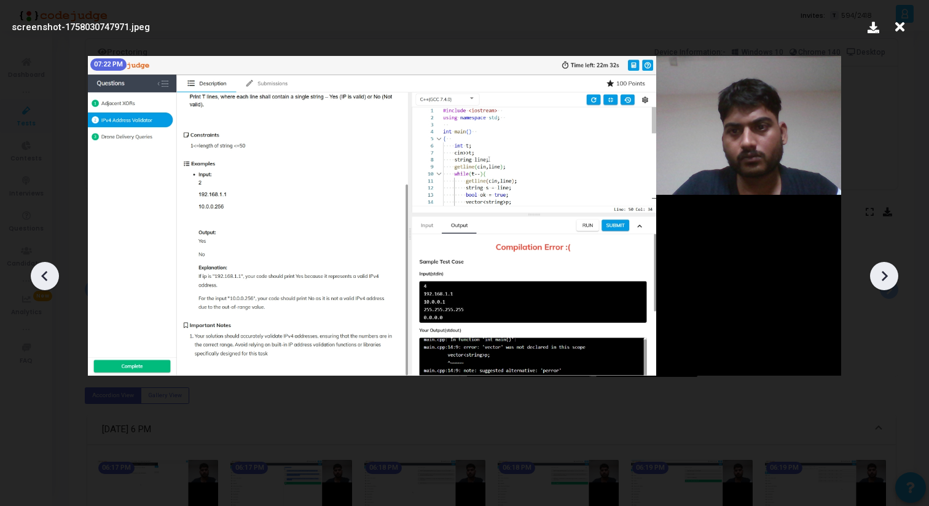
click at [882, 270] on icon at bounding box center [884, 276] width 18 height 18
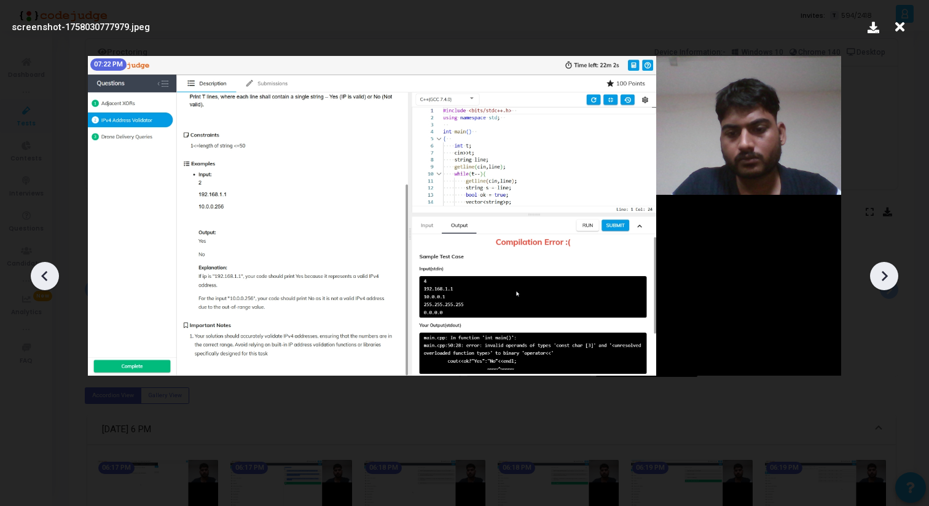
click at [882, 270] on icon at bounding box center [884, 276] width 18 height 18
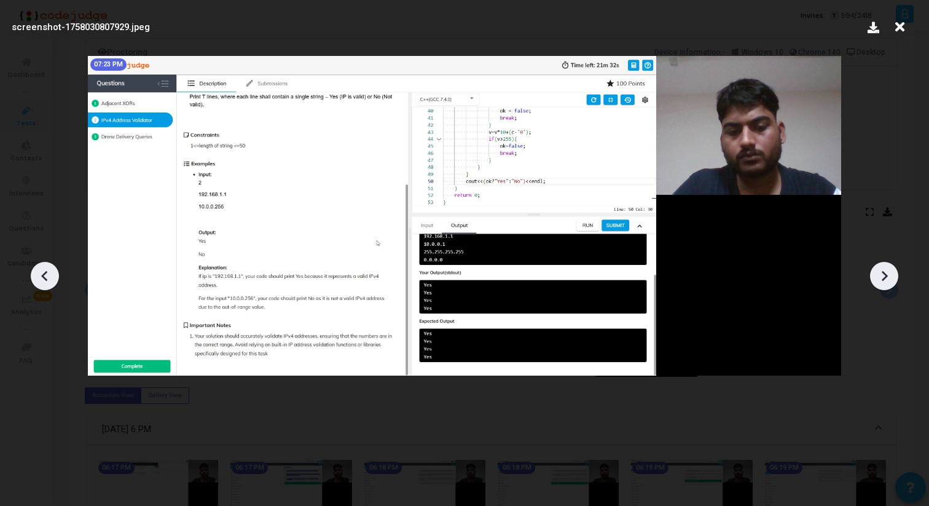
click at [882, 270] on icon at bounding box center [884, 276] width 18 height 18
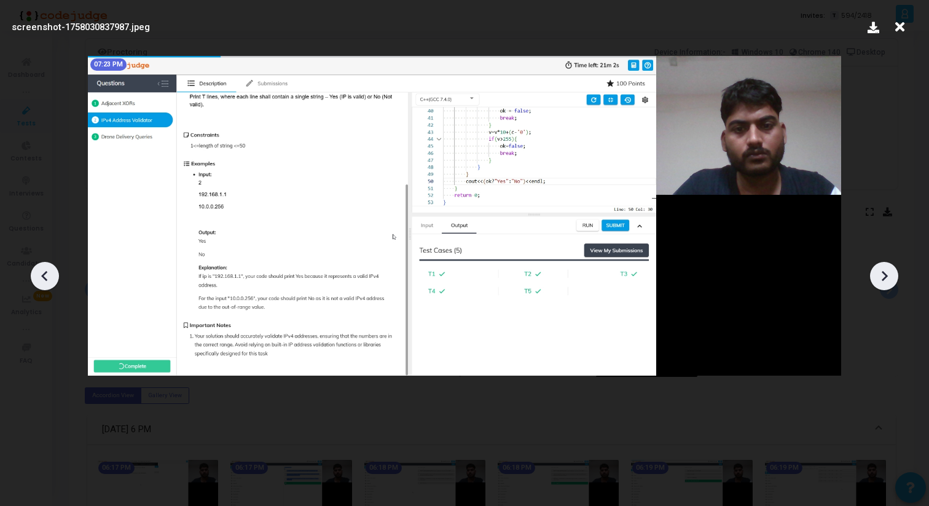
click at [882, 270] on icon at bounding box center [884, 276] width 18 height 18
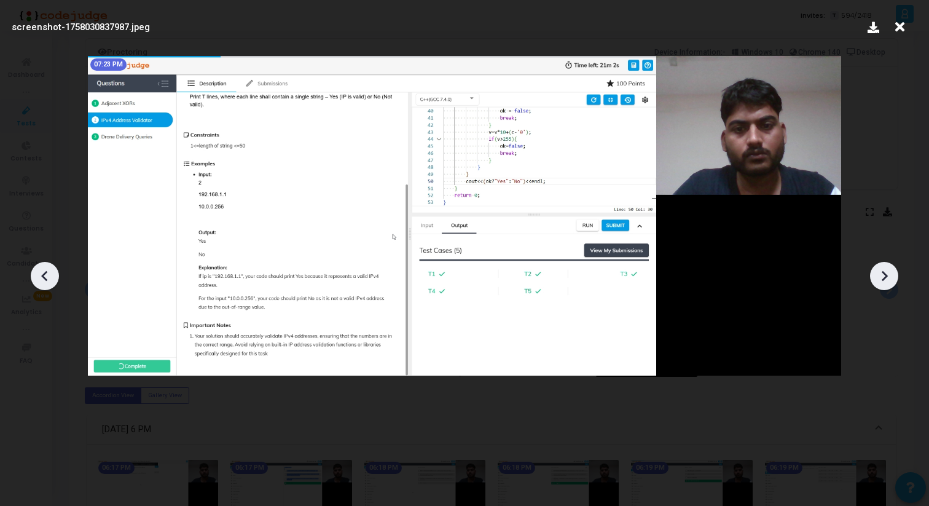
click at [882, 270] on icon at bounding box center [884, 276] width 18 height 18
click at [886, 280] on icon at bounding box center [884, 276] width 18 height 18
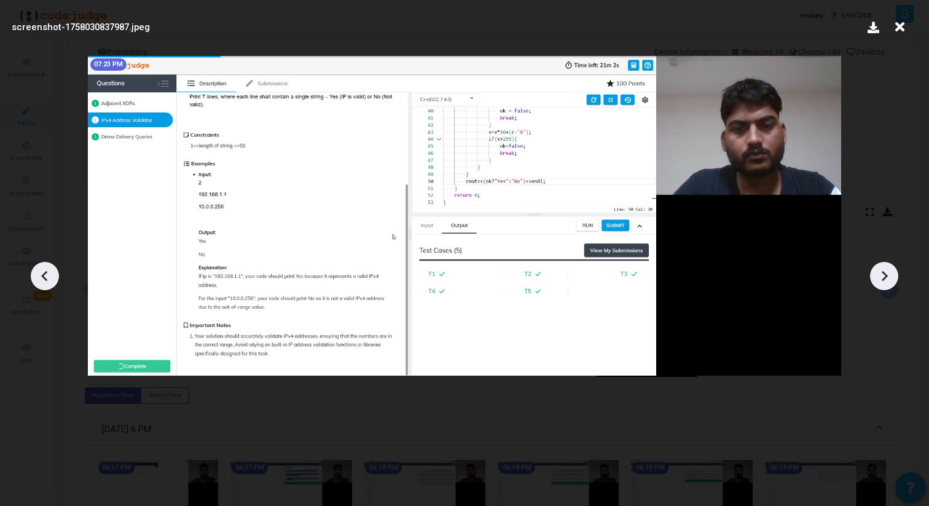
click at [886, 280] on icon at bounding box center [884, 276] width 18 height 18
click at [52, 280] on icon at bounding box center [45, 276] width 18 height 18
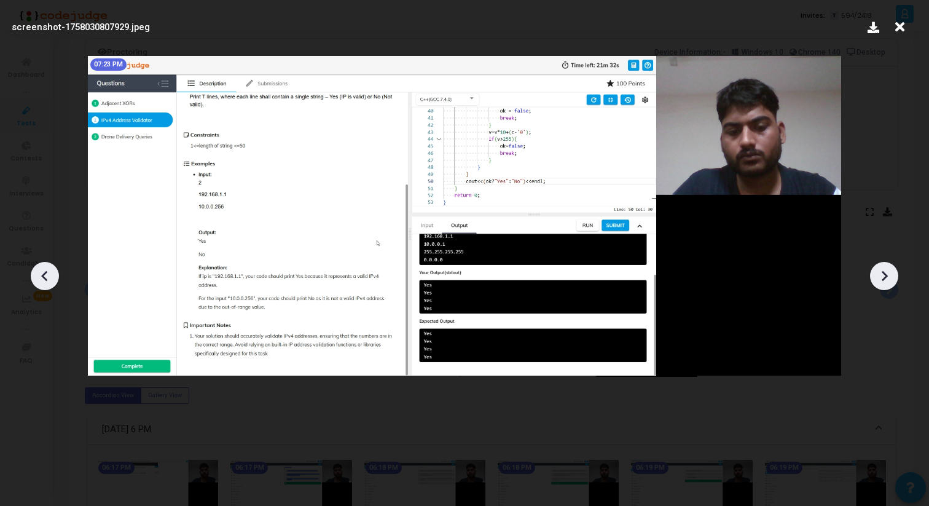
click at [52, 280] on icon at bounding box center [45, 276] width 18 height 18
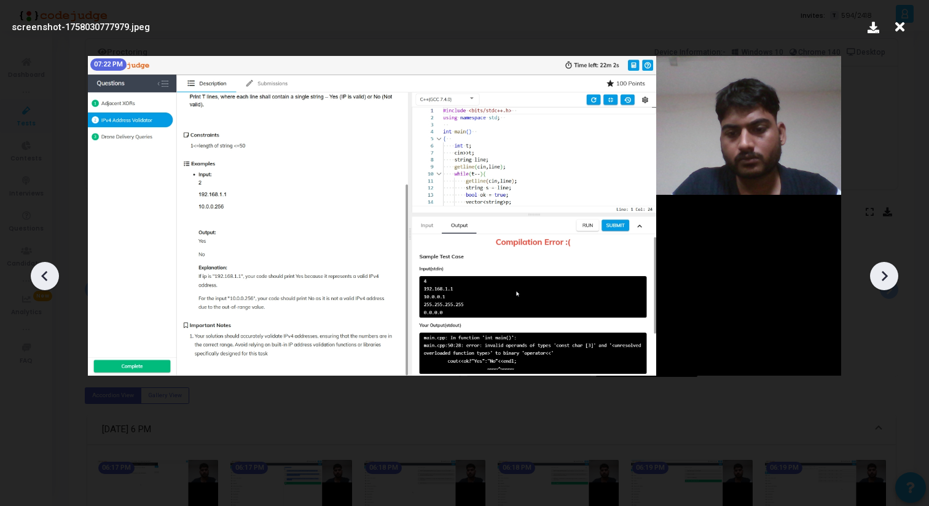
click at [52, 280] on icon at bounding box center [45, 276] width 18 height 18
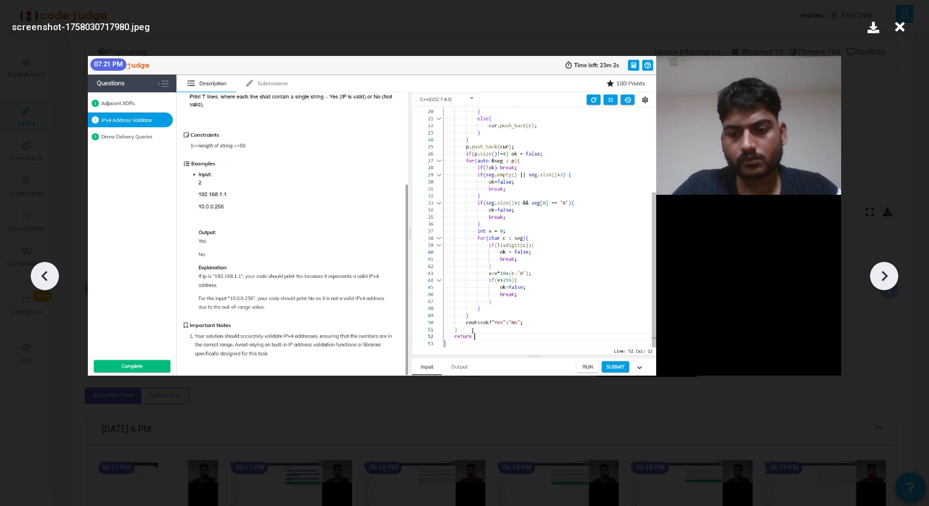
click at [52, 280] on icon at bounding box center [45, 276] width 18 height 18
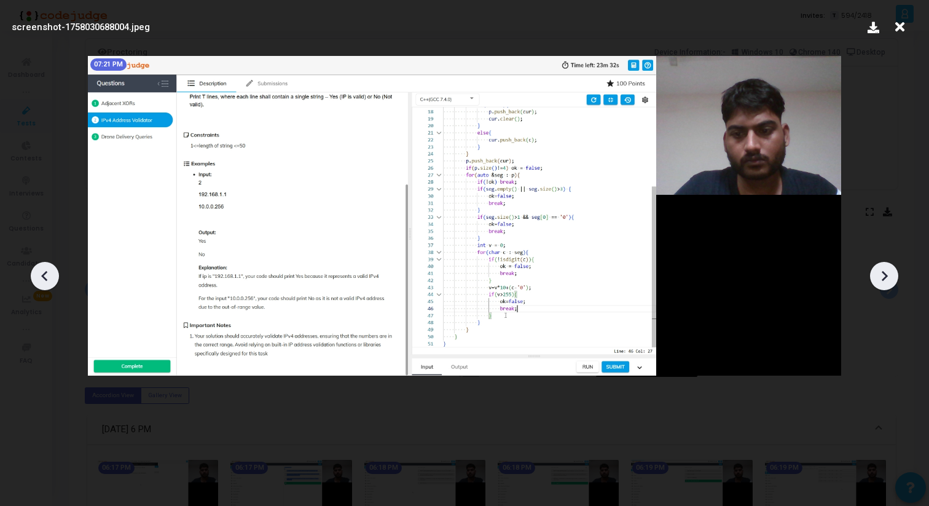
click at [52, 280] on icon at bounding box center [45, 276] width 18 height 18
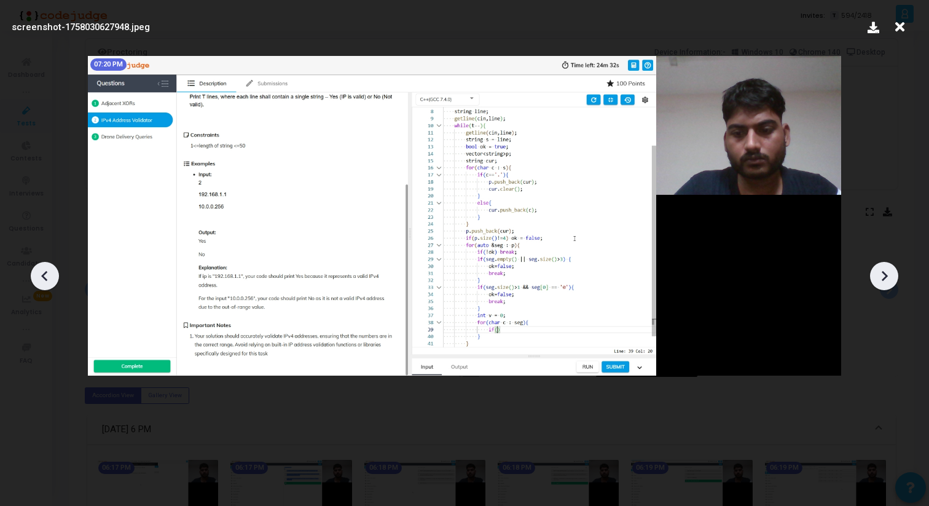
click at [52, 280] on icon at bounding box center [45, 276] width 18 height 18
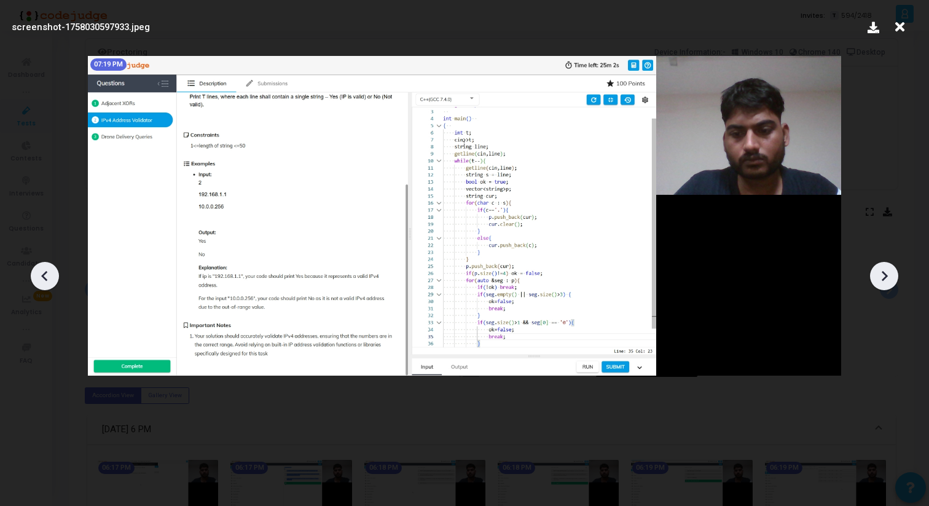
click at [52, 280] on icon at bounding box center [45, 276] width 18 height 18
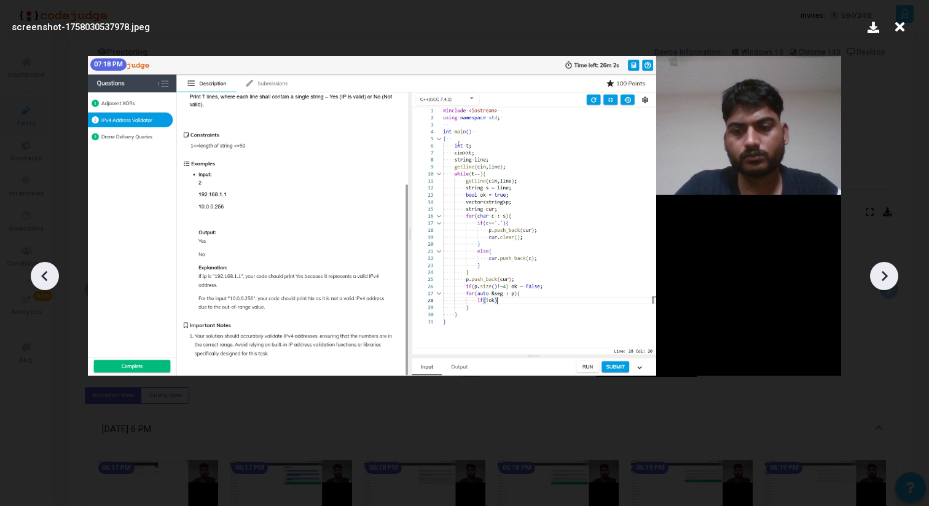
click at [52, 280] on icon at bounding box center [45, 276] width 18 height 18
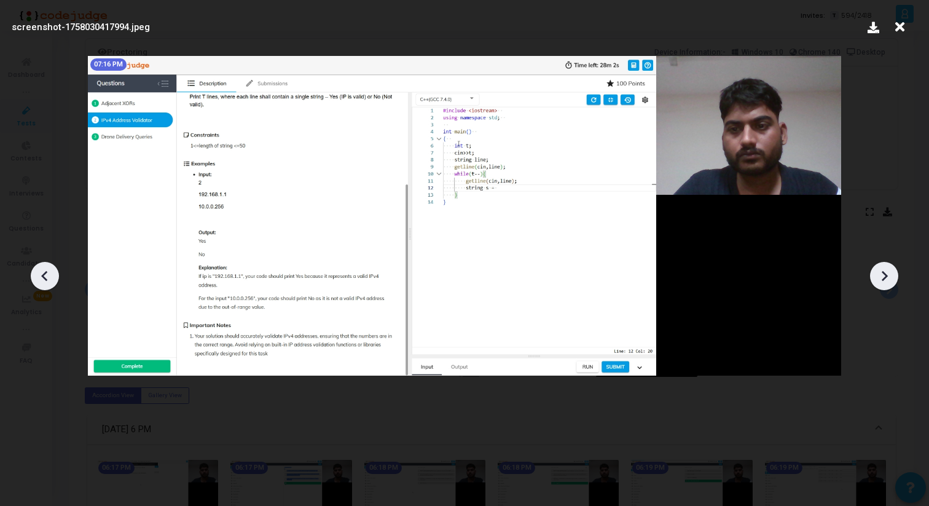
click at [52, 280] on icon at bounding box center [45, 276] width 18 height 18
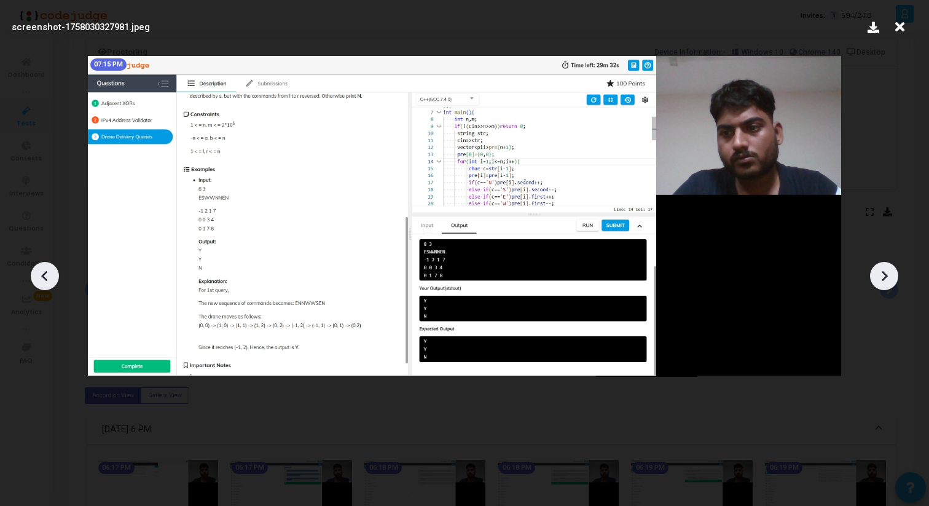
click at [52, 280] on icon at bounding box center [45, 276] width 18 height 18
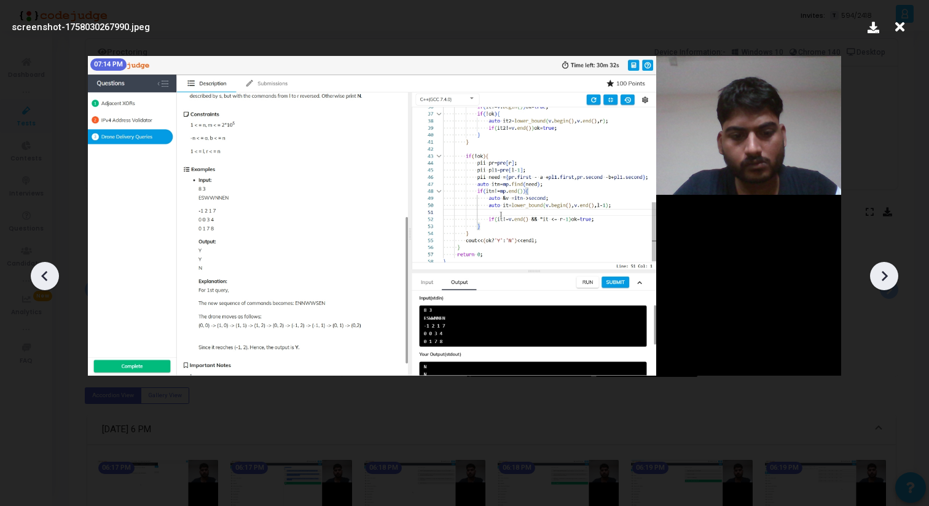
click at [52, 280] on icon at bounding box center [45, 276] width 18 height 18
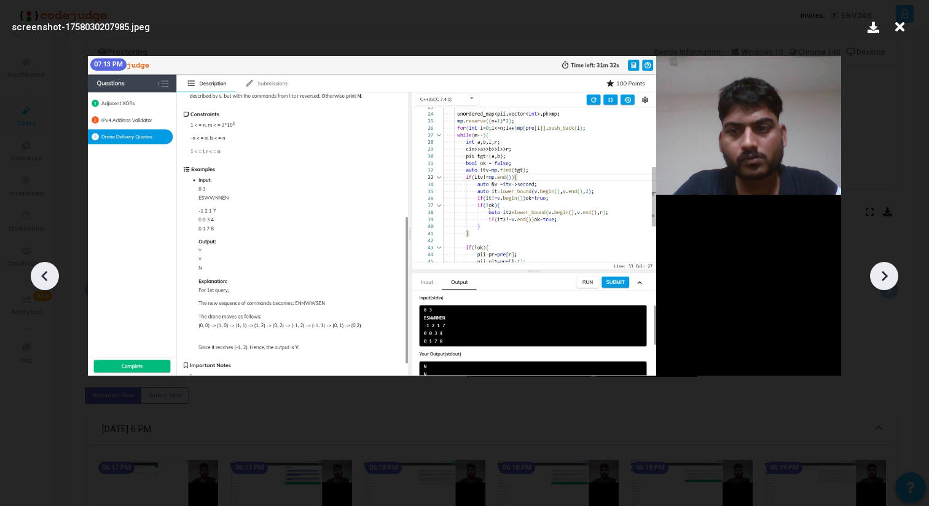
click at [52, 280] on icon at bounding box center [45, 276] width 18 height 18
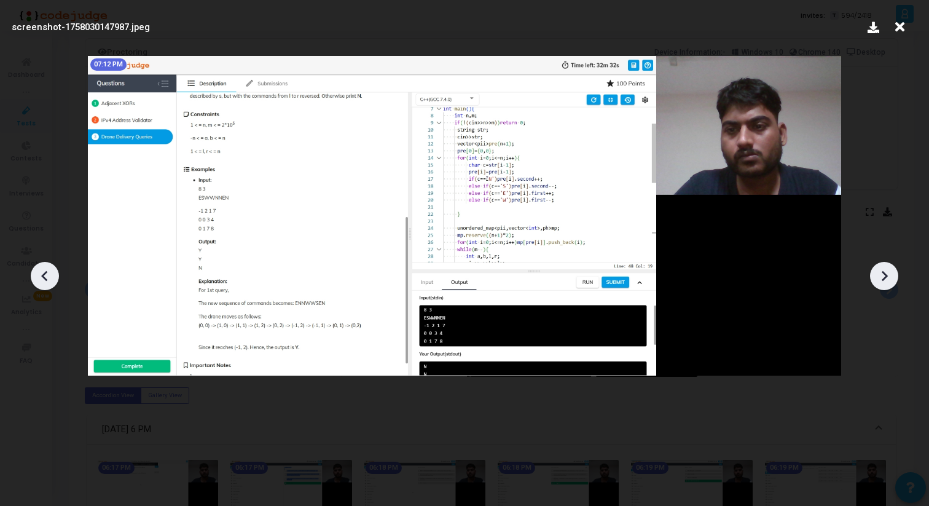
click at [52, 280] on icon at bounding box center [45, 276] width 18 height 18
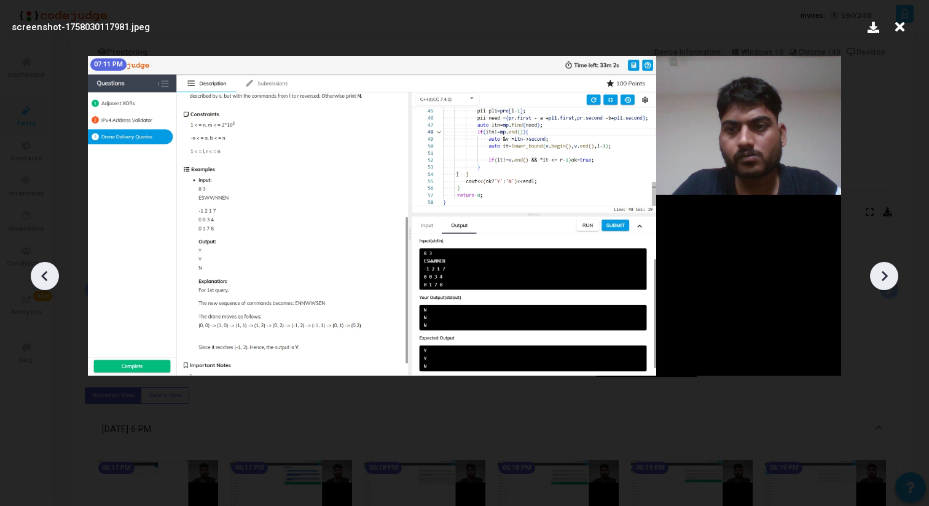
click at [52, 280] on icon at bounding box center [45, 276] width 18 height 18
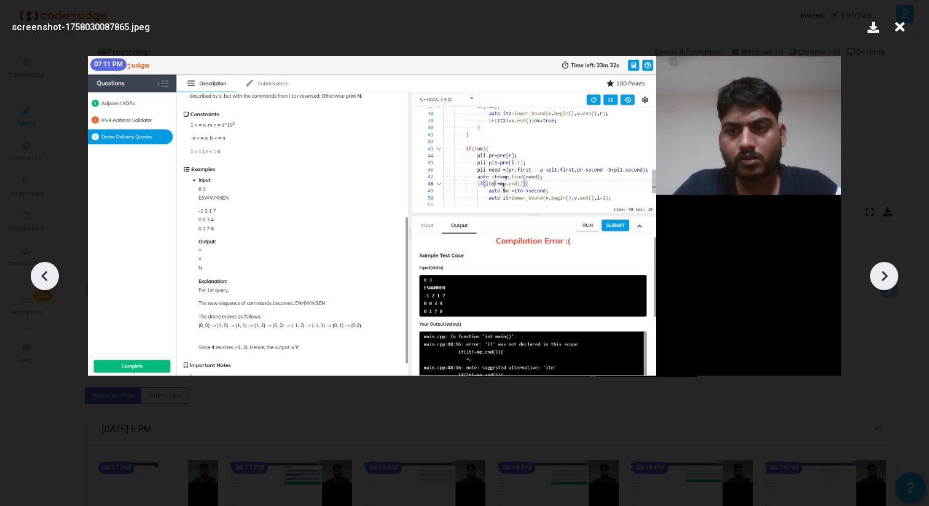
click at [52, 280] on icon at bounding box center [45, 276] width 18 height 18
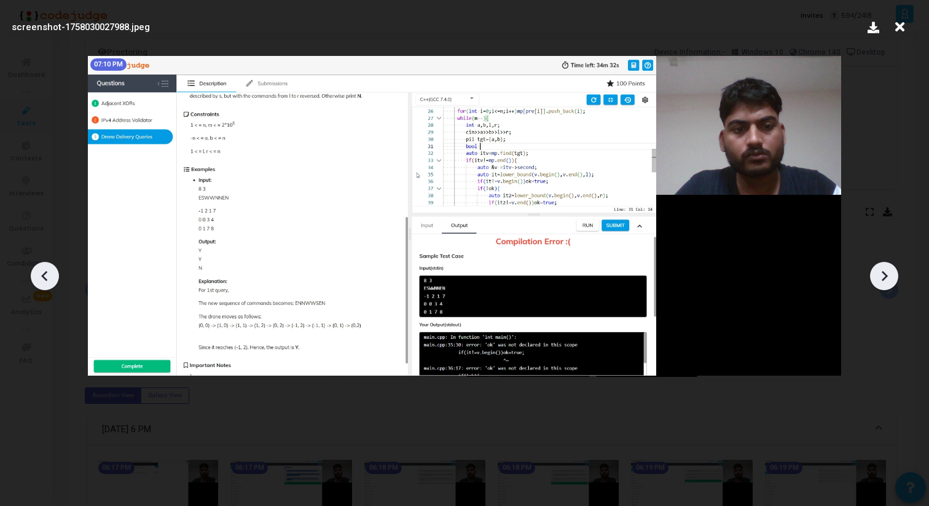
click at [52, 280] on icon at bounding box center [45, 276] width 18 height 18
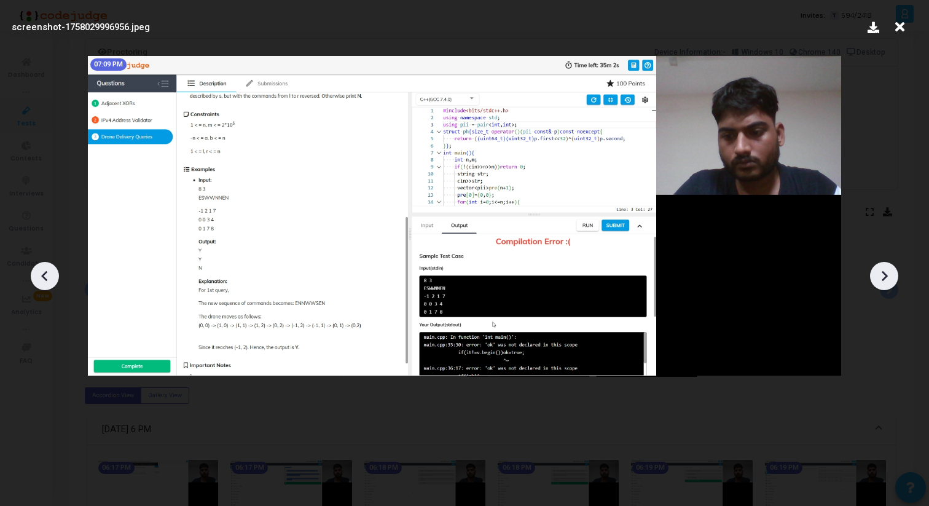
click at [52, 280] on icon at bounding box center [45, 276] width 18 height 18
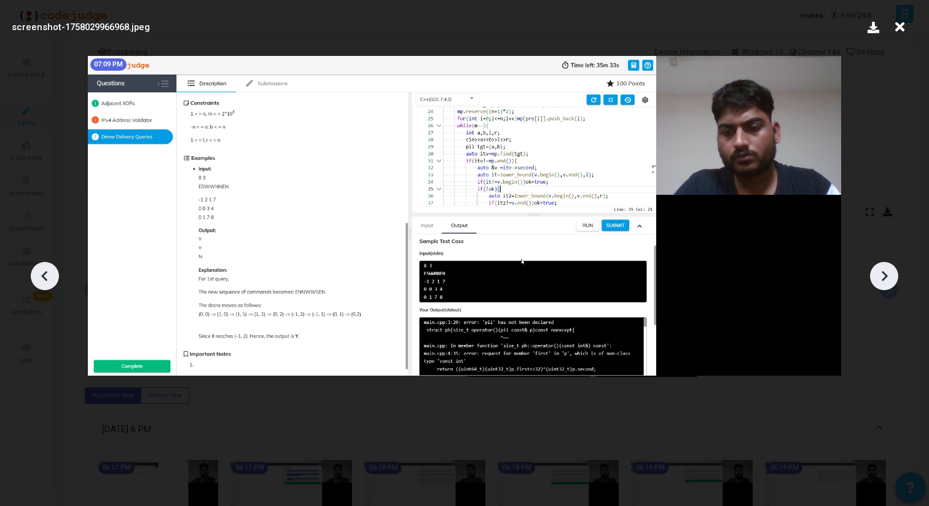
click at [52, 280] on icon at bounding box center [45, 276] width 18 height 18
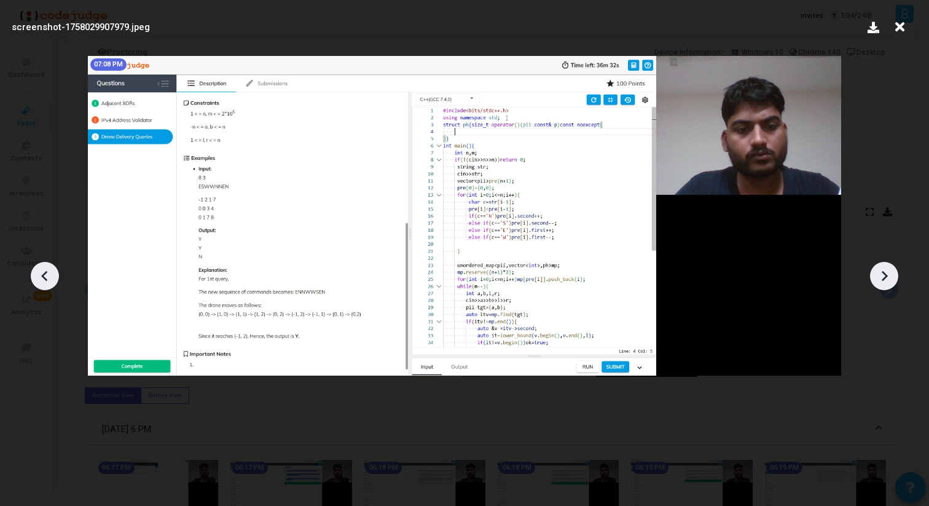
click at [52, 280] on icon at bounding box center [45, 276] width 18 height 18
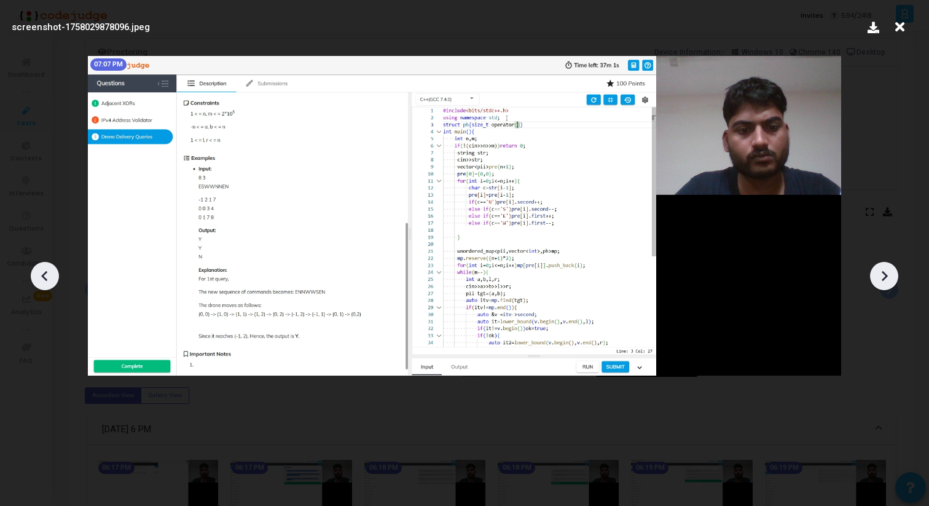
click at [52, 280] on icon at bounding box center [45, 276] width 18 height 18
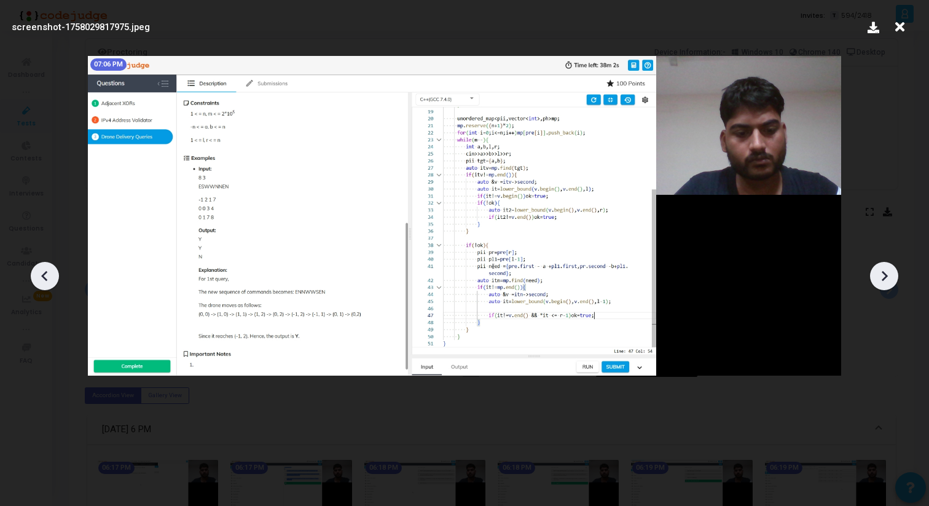
click at [52, 280] on icon at bounding box center [45, 276] width 18 height 18
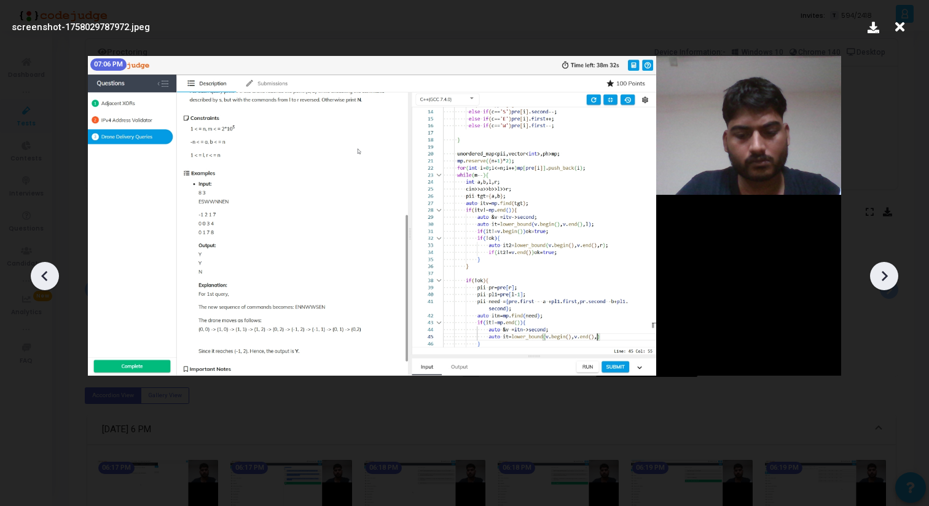
click at [52, 280] on icon at bounding box center [45, 276] width 18 height 18
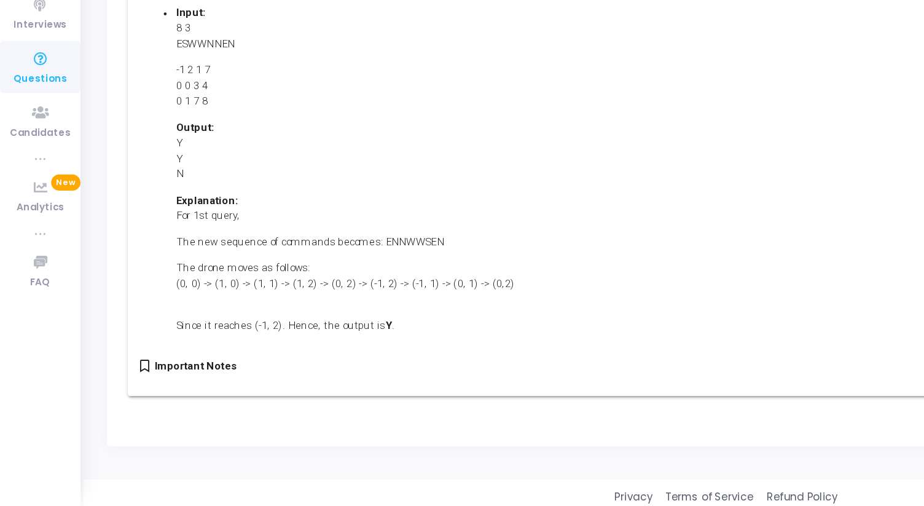
scroll to position [327, 0]
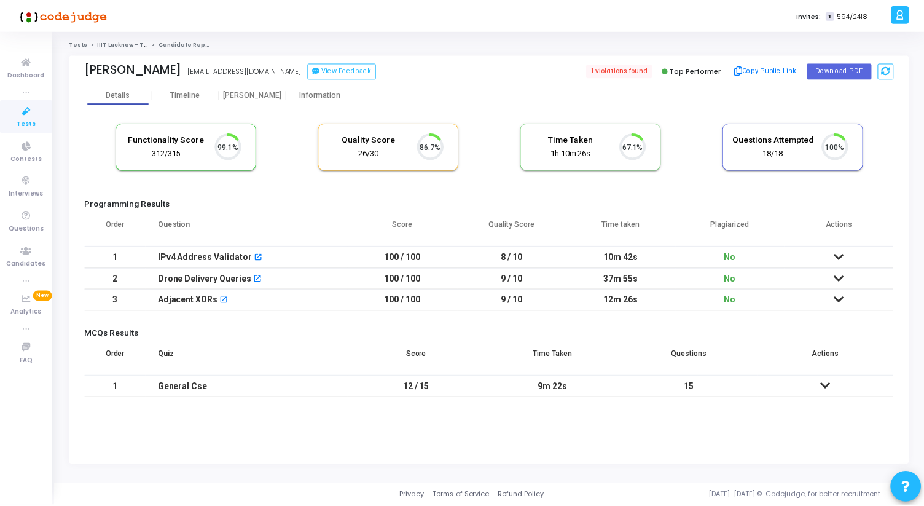
scroll to position [26, 31]
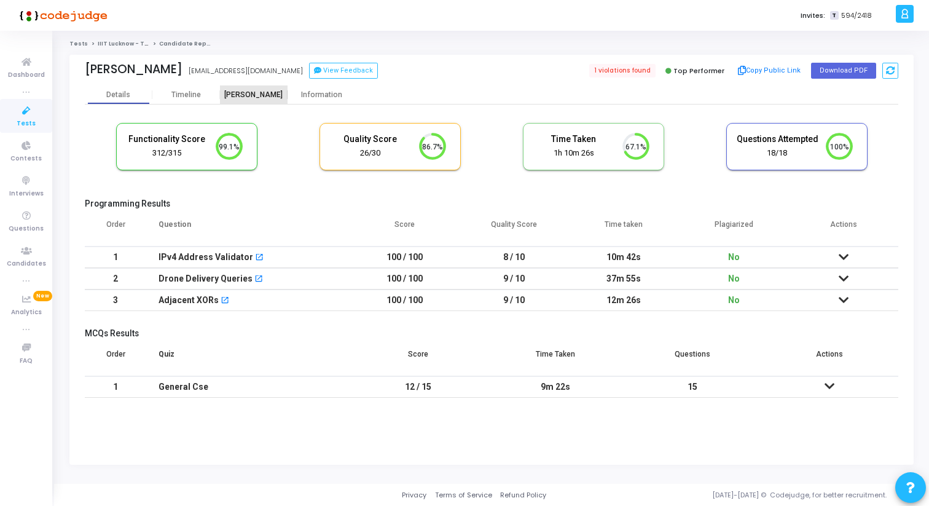
click at [258, 93] on div "[PERSON_NAME]" at bounding box center [254, 94] width 68 height 9
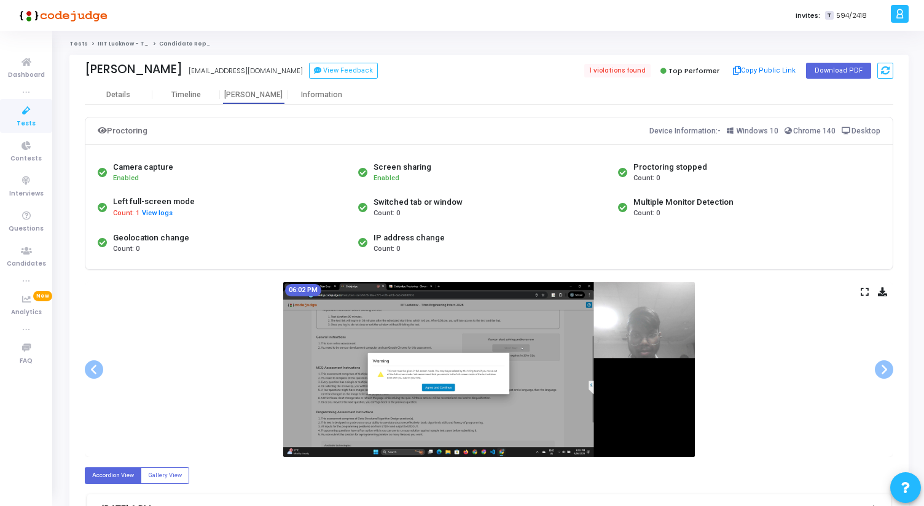
click at [651, 328] on img at bounding box center [489, 369] width 412 height 175
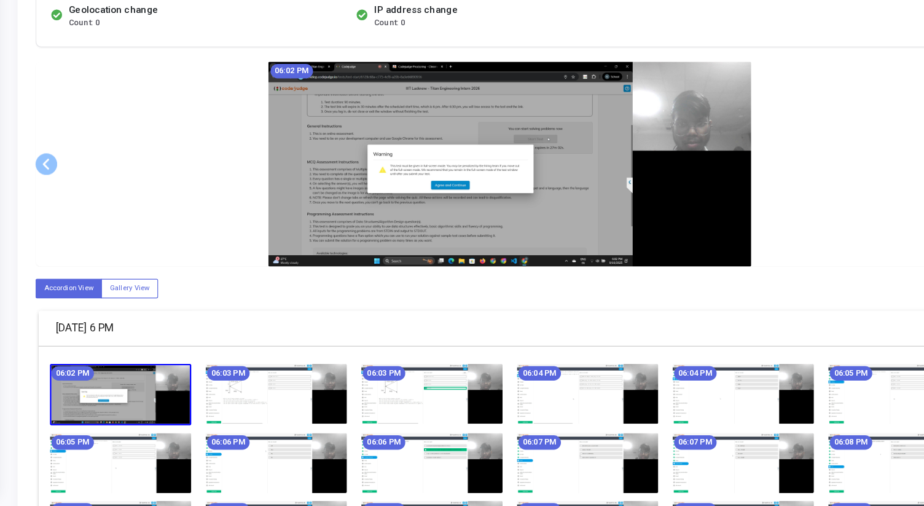
scroll to position [415, 0]
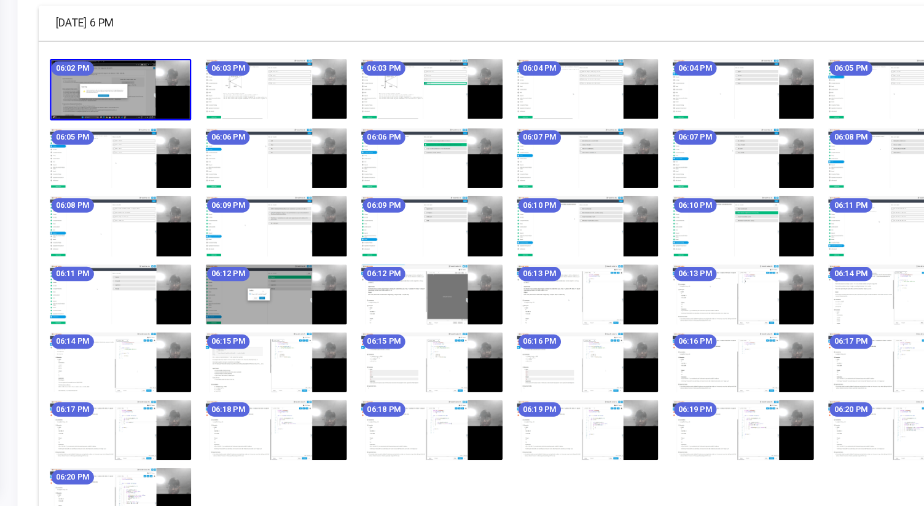
click at [575, 266] on img at bounding box center [555, 267] width 120 height 51
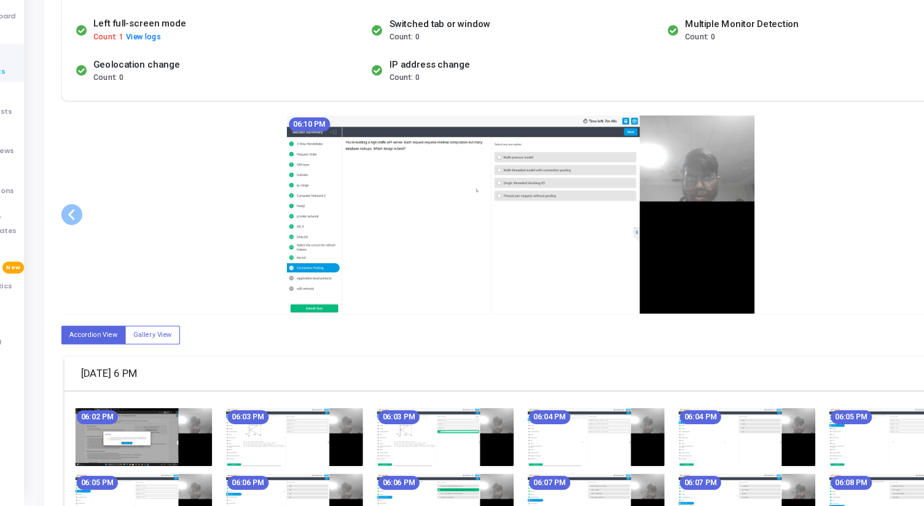
scroll to position [121, 0]
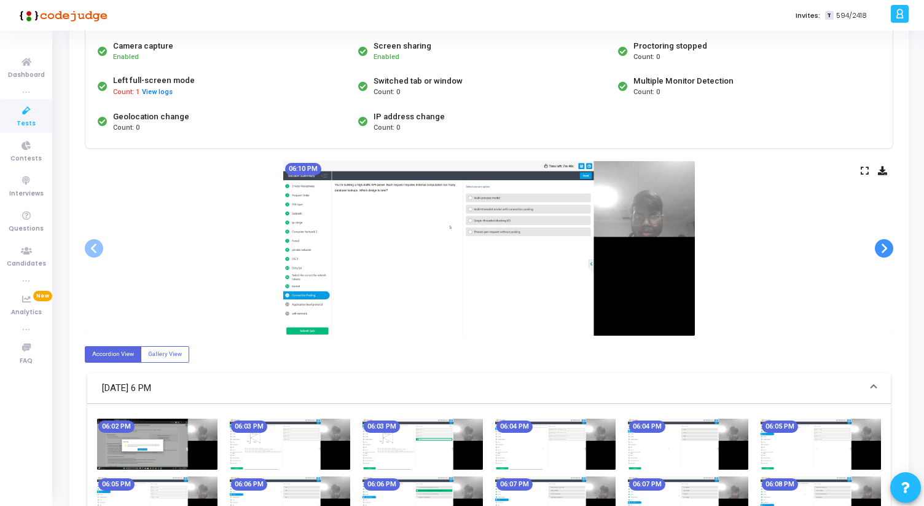
click at [883, 249] on span at bounding box center [884, 248] width 18 height 18
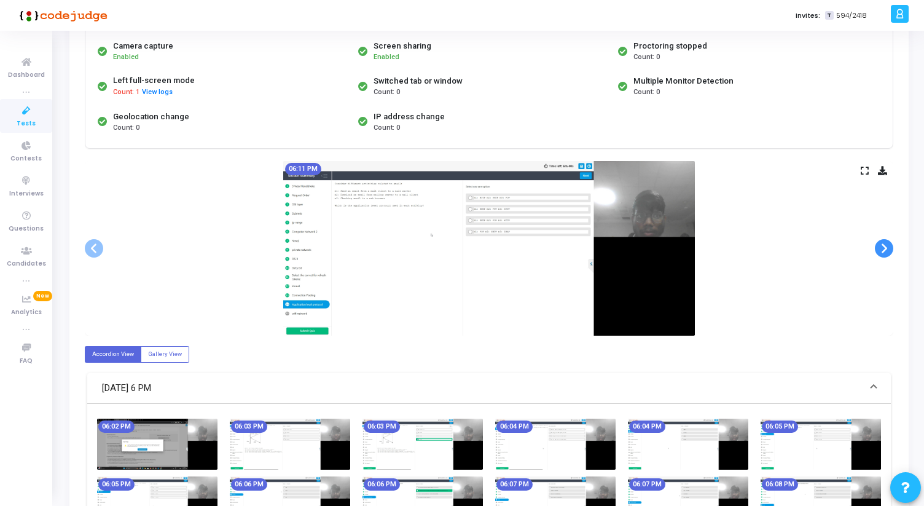
click at [883, 249] on span at bounding box center [884, 248] width 18 height 18
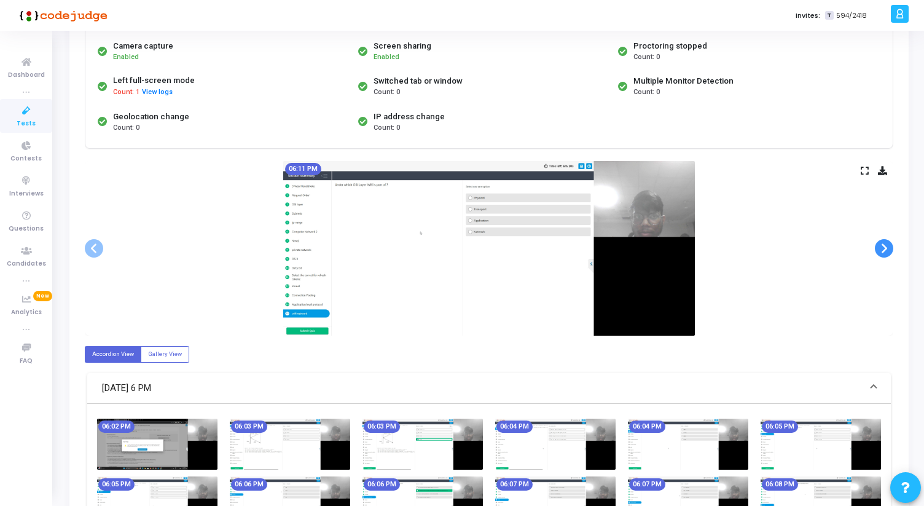
click at [883, 249] on span at bounding box center [884, 248] width 18 height 18
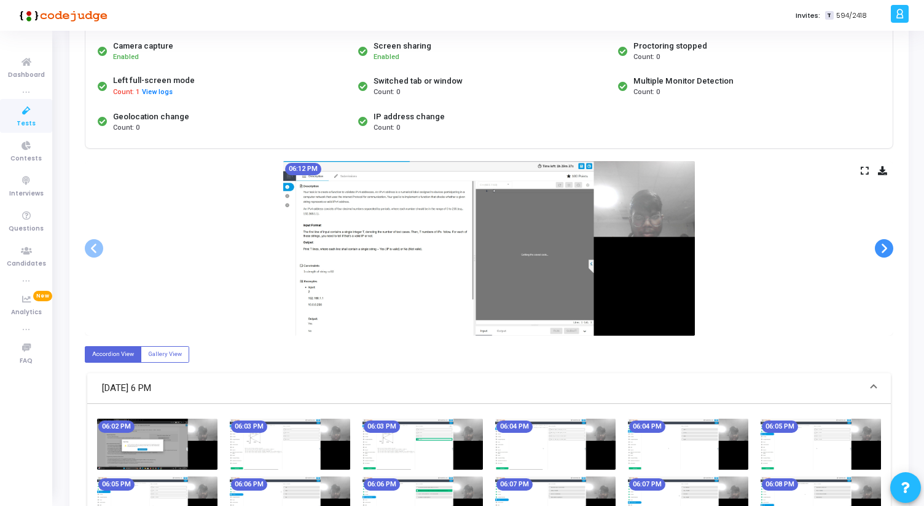
click at [883, 249] on span at bounding box center [884, 248] width 18 height 18
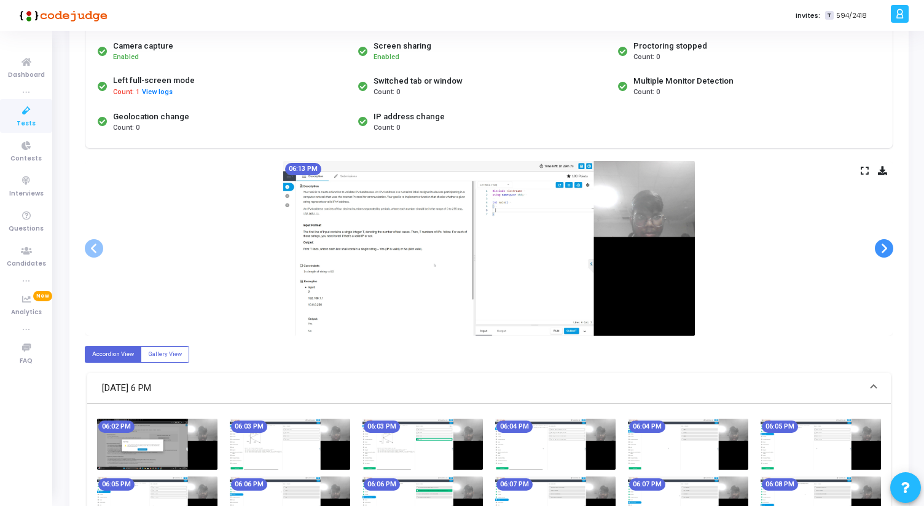
click at [883, 249] on span at bounding box center [884, 248] width 18 height 18
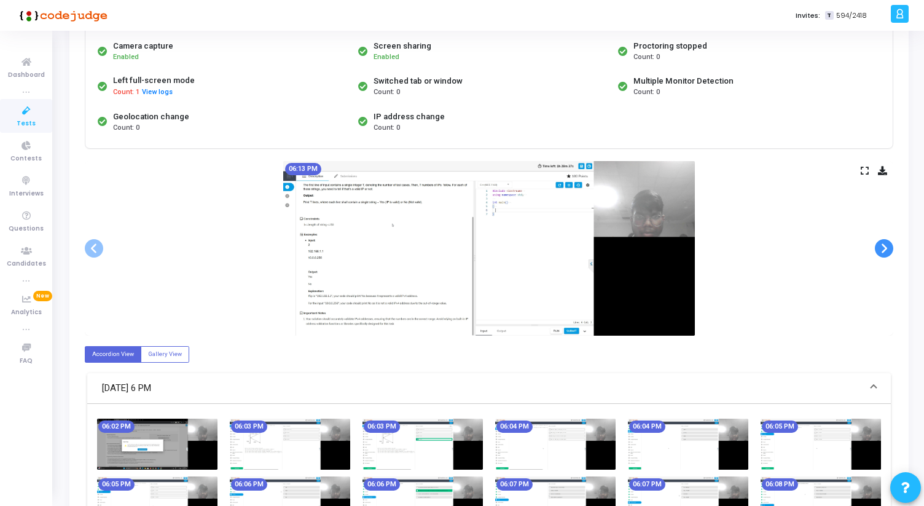
click at [883, 249] on span at bounding box center [884, 248] width 18 height 18
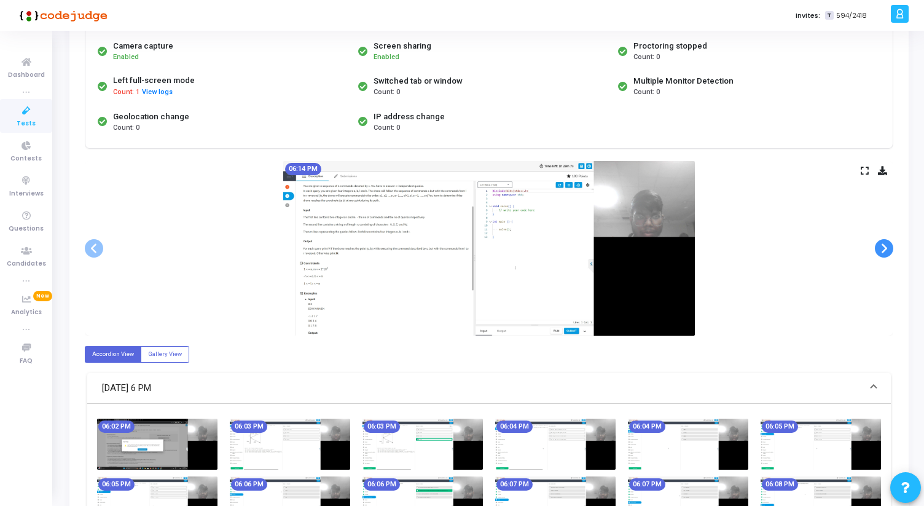
click at [883, 249] on span at bounding box center [884, 248] width 18 height 18
click at [881, 250] on span at bounding box center [884, 248] width 18 height 18
click at [880, 250] on span at bounding box center [884, 248] width 18 height 18
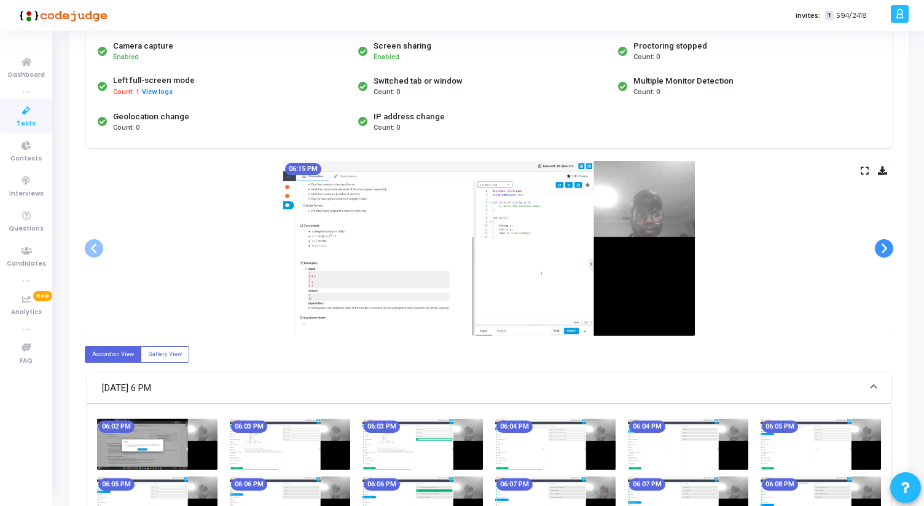
click at [880, 250] on span at bounding box center [884, 248] width 18 height 18
click at [878, 250] on span at bounding box center [884, 248] width 18 height 18
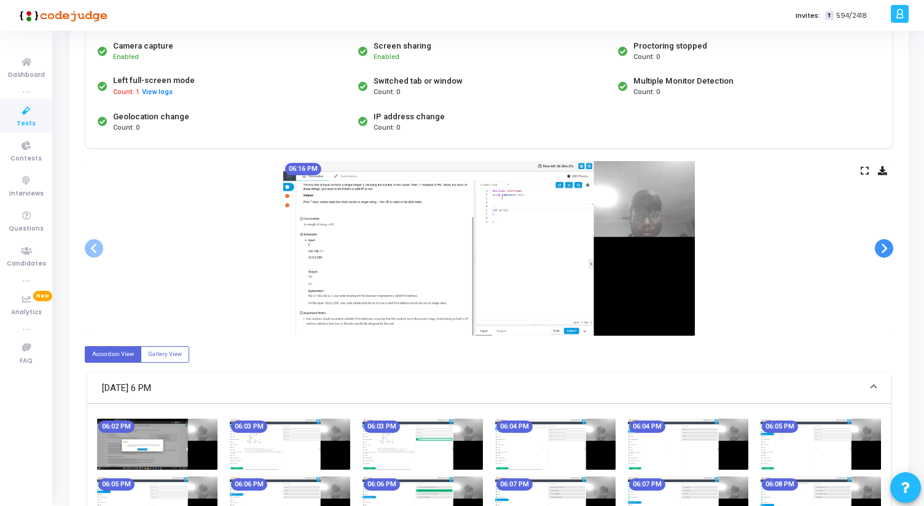
click at [878, 250] on span at bounding box center [884, 248] width 18 height 18
click at [877, 250] on span at bounding box center [884, 248] width 18 height 18
click at [876, 250] on span at bounding box center [884, 248] width 18 height 18
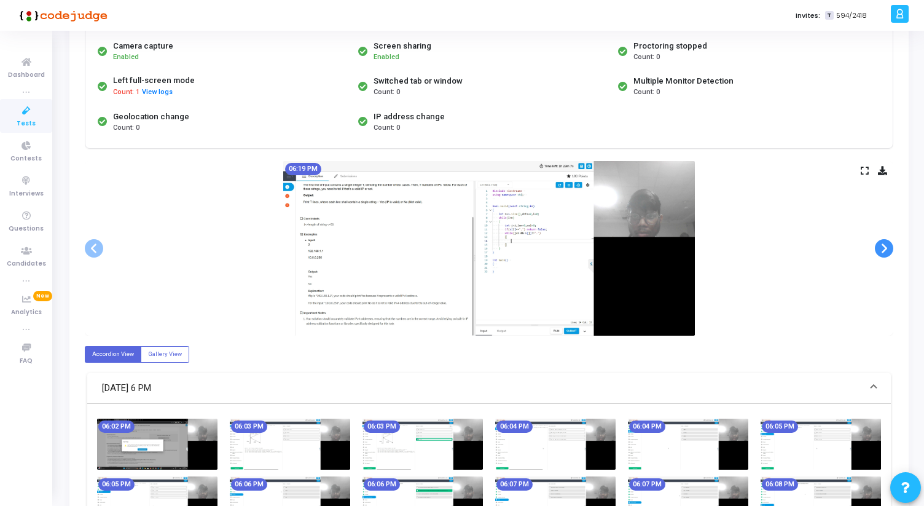
click at [875, 250] on span at bounding box center [884, 248] width 18 height 18
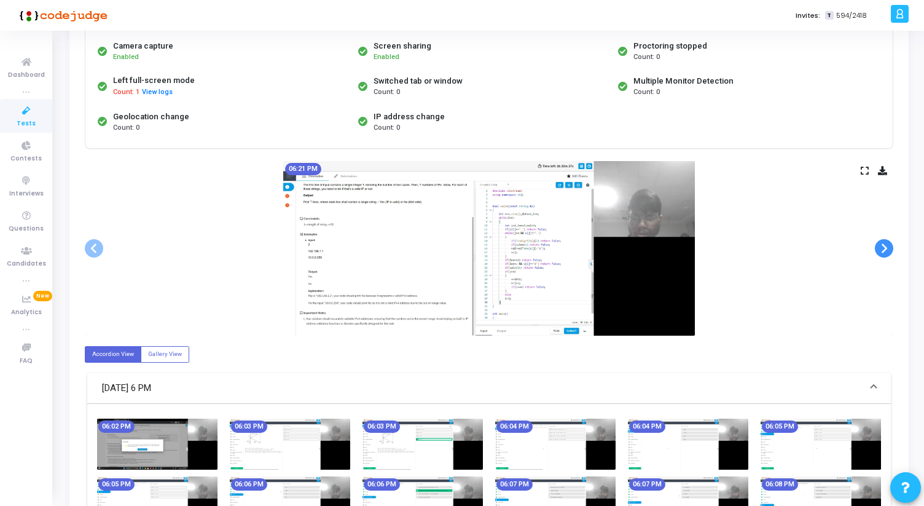
click at [875, 250] on span at bounding box center [884, 248] width 18 height 18
click at [97, 261] on div "06:22 PM" at bounding box center [489, 248] width 809 height 175
click at [97, 256] on span at bounding box center [94, 248] width 18 height 18
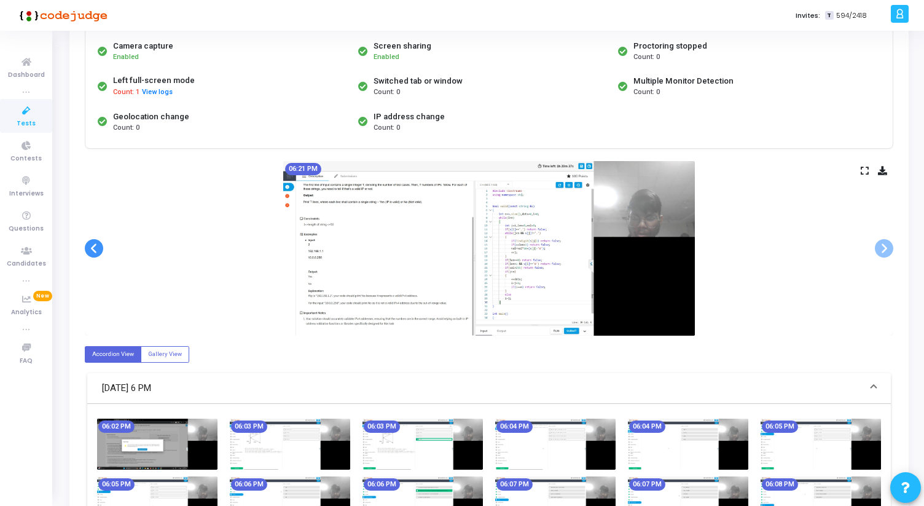
click at [97, 256] on span at bounding box center [94, 248] width 18 height 18
click at [96, 256] on span at bounding box center [94, 248] width 18 height 18
click at [96, 257] on span at bounding box center [94, 248] width 18 height 18
